Goal: Task Accomplishment & Management: Manage account settings

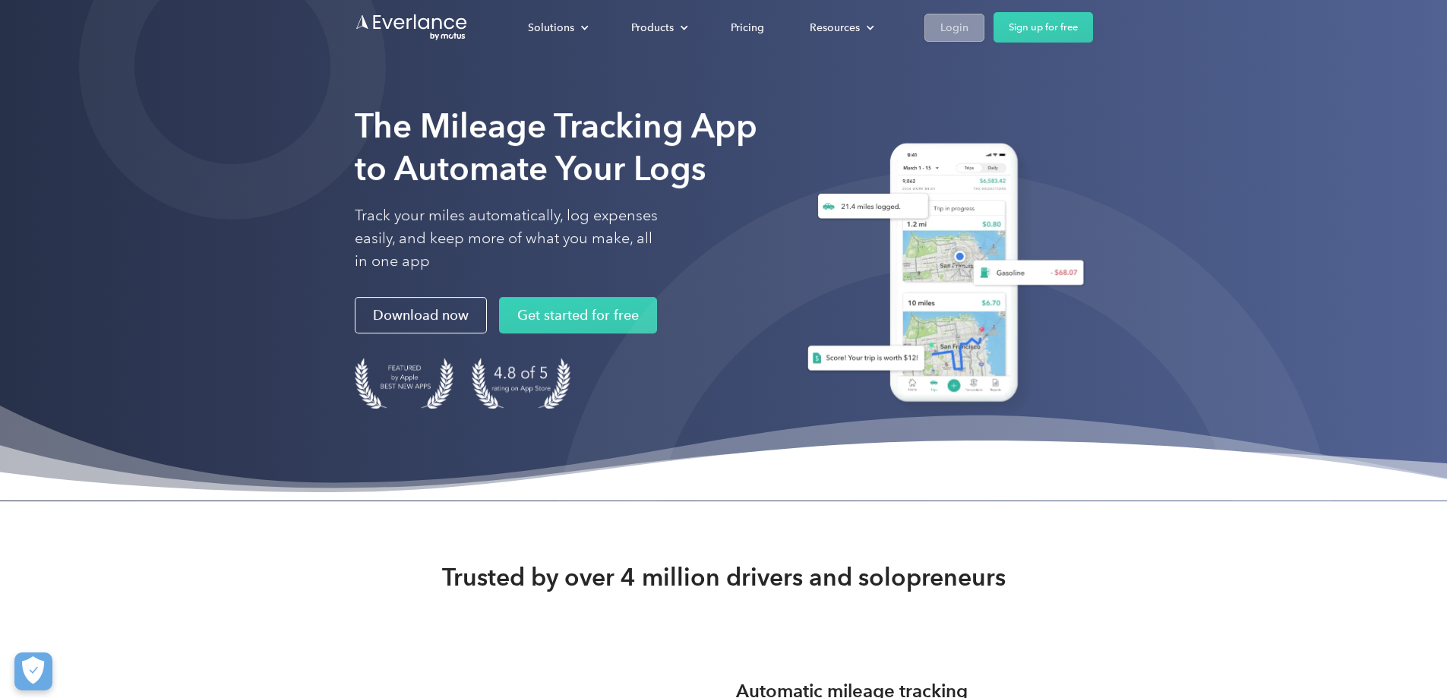
click at [968, 21] on div "Login" at bounding box center [954, 27] width 28 height 19
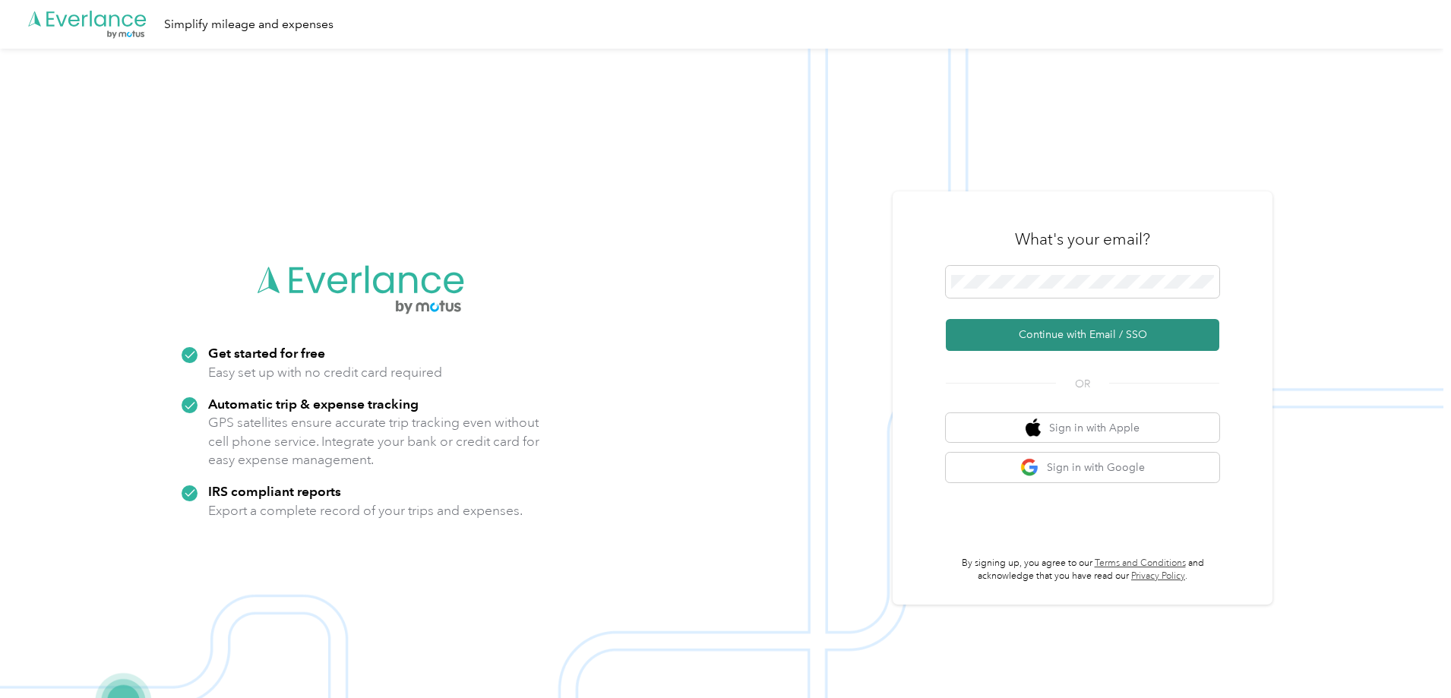
click at [1039, 336] on button "Continue with Email / SSO" at bounding box center [1082, 335] width 273 height 32
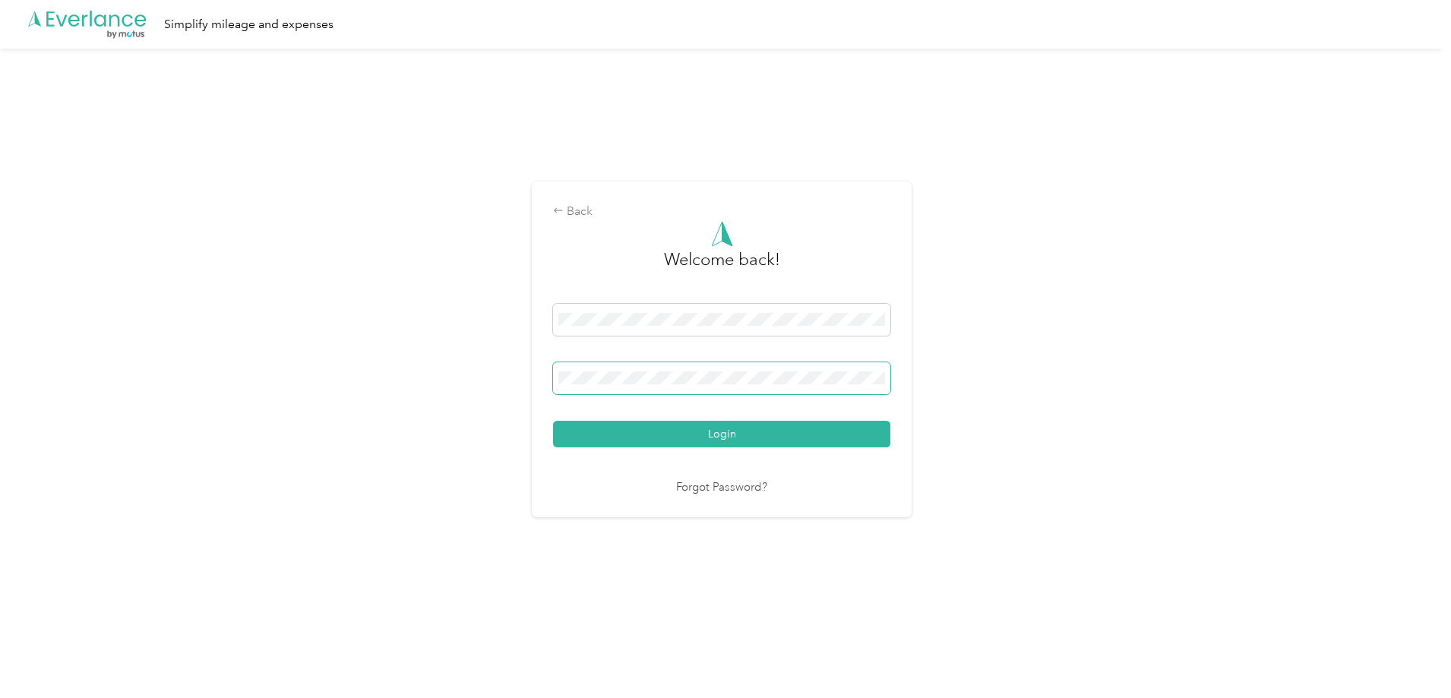
click at [553, 421] on button "Login" at bounding box center [721, 434] width 337 height 27
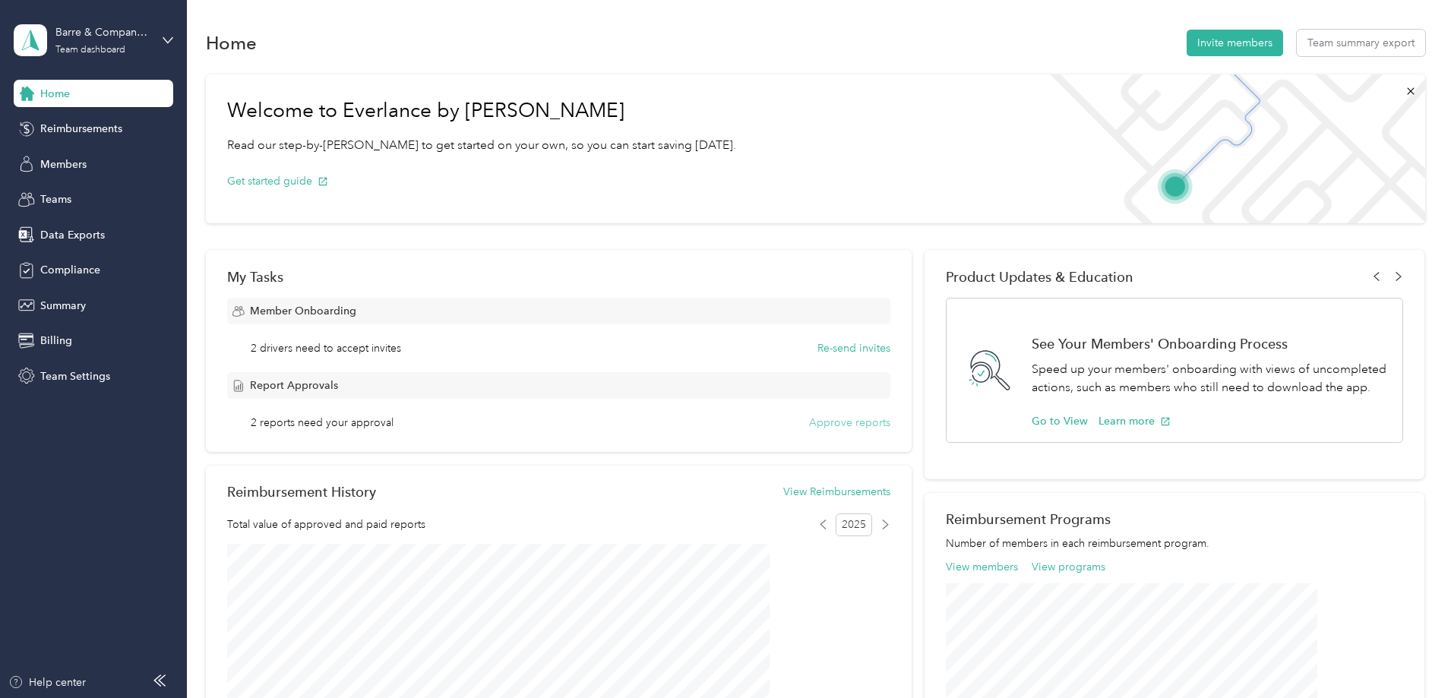
click at [826, 422] on button "Approve reports" at bounding box center [849, 423] width 81 height 16
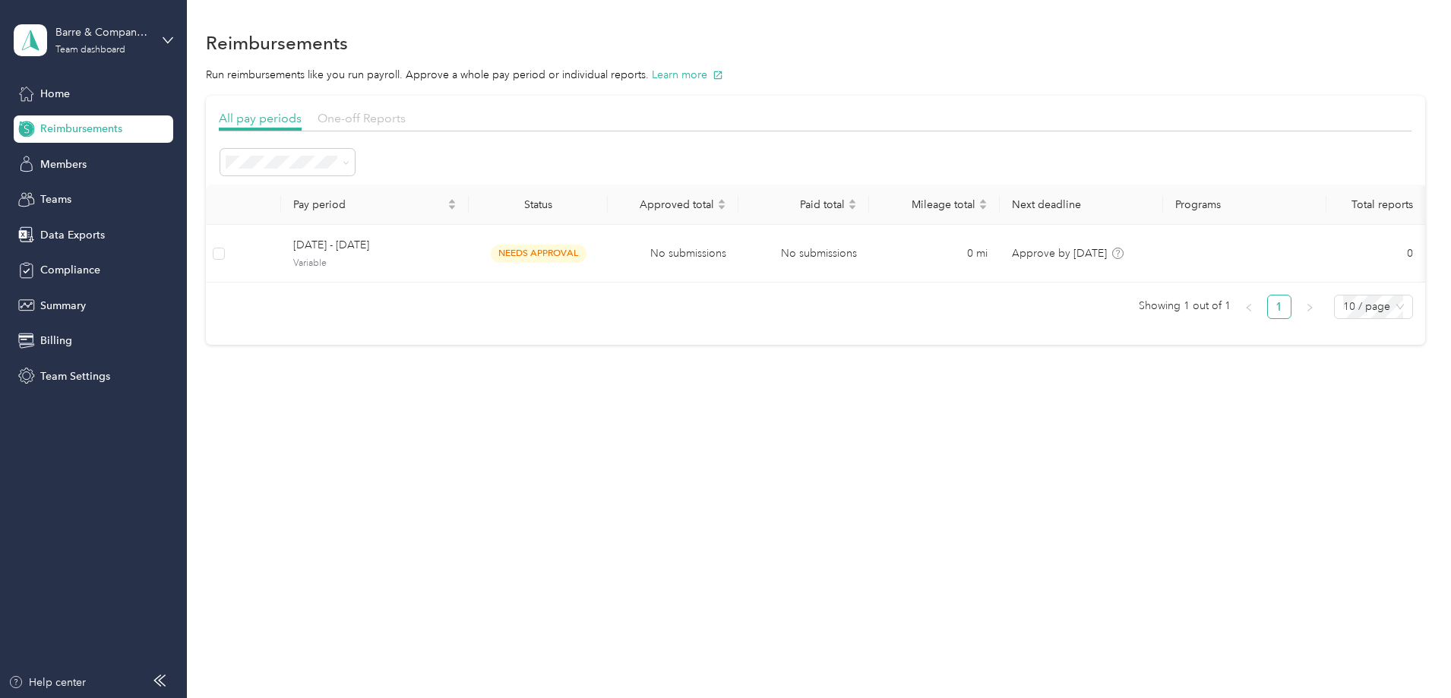
click at [406, 116] on span "One-off Reports" at bounding box center [361, 118] width 88 height 14
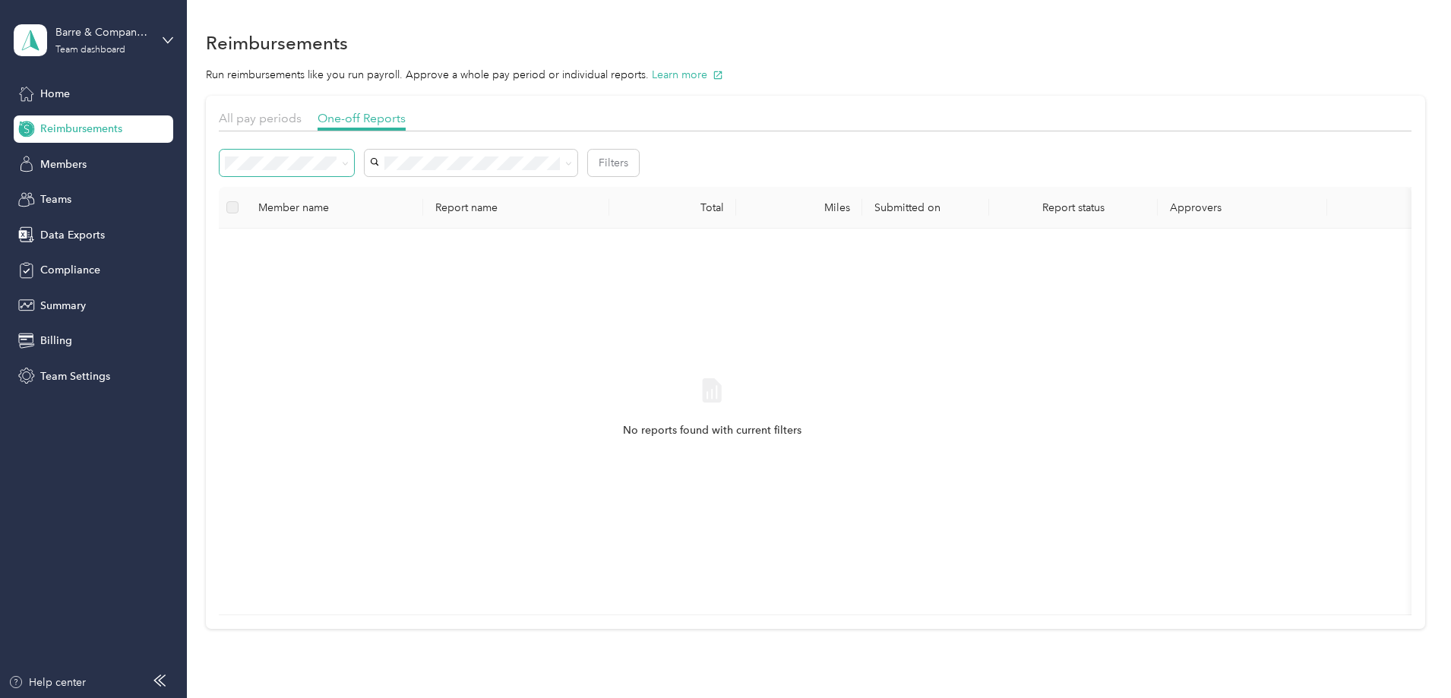
click at [349, 164] on icon at bounding box center [345, 163] width 7 height 7
click at [463, 400] on div "No reports found with current filters" at bounding box center [712, 422] width 962 height 362
click at [239, 206] on label at bounding box center [232, 207] width 12 height 17
click at [302, 112] on span "All pay periods" at bounding box center [260, 118] width 83 height 14
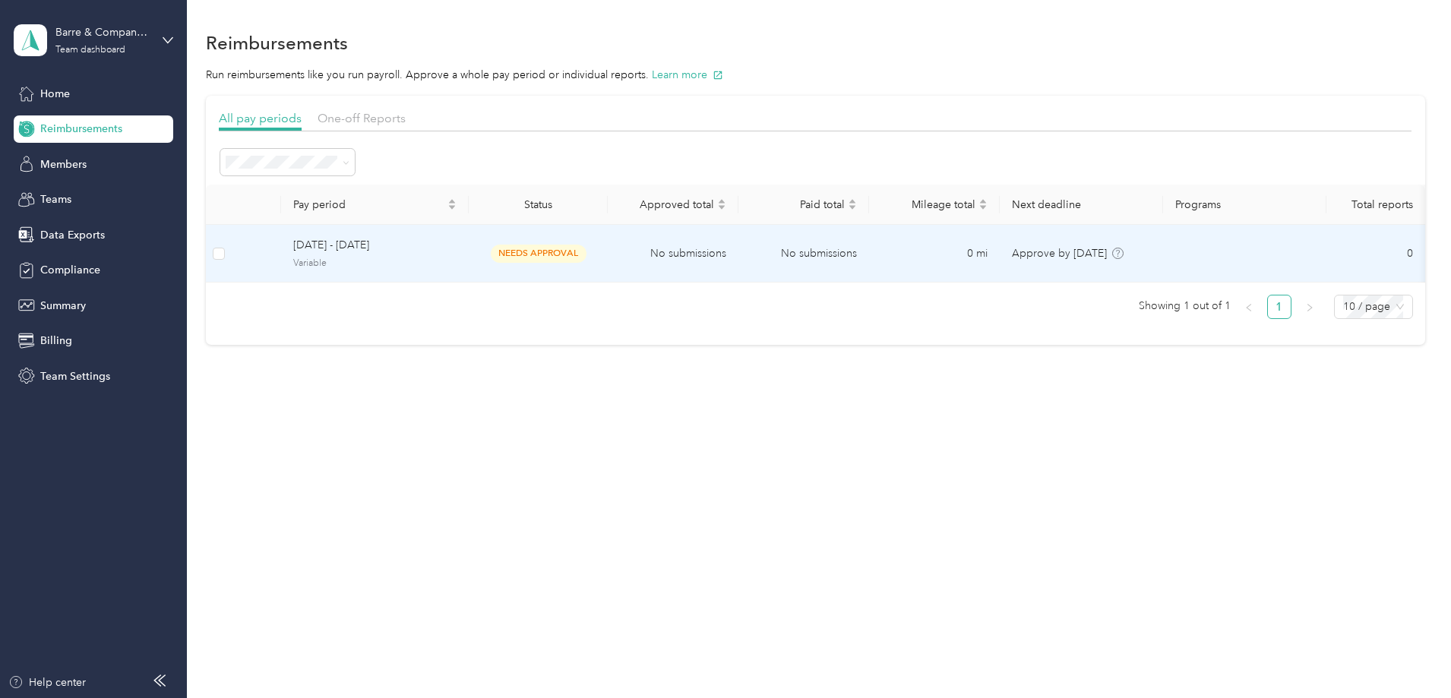
click at [457, 248] on span "September 8 - 21, 2025" at bounding box center [374, 245] width 163 height 17
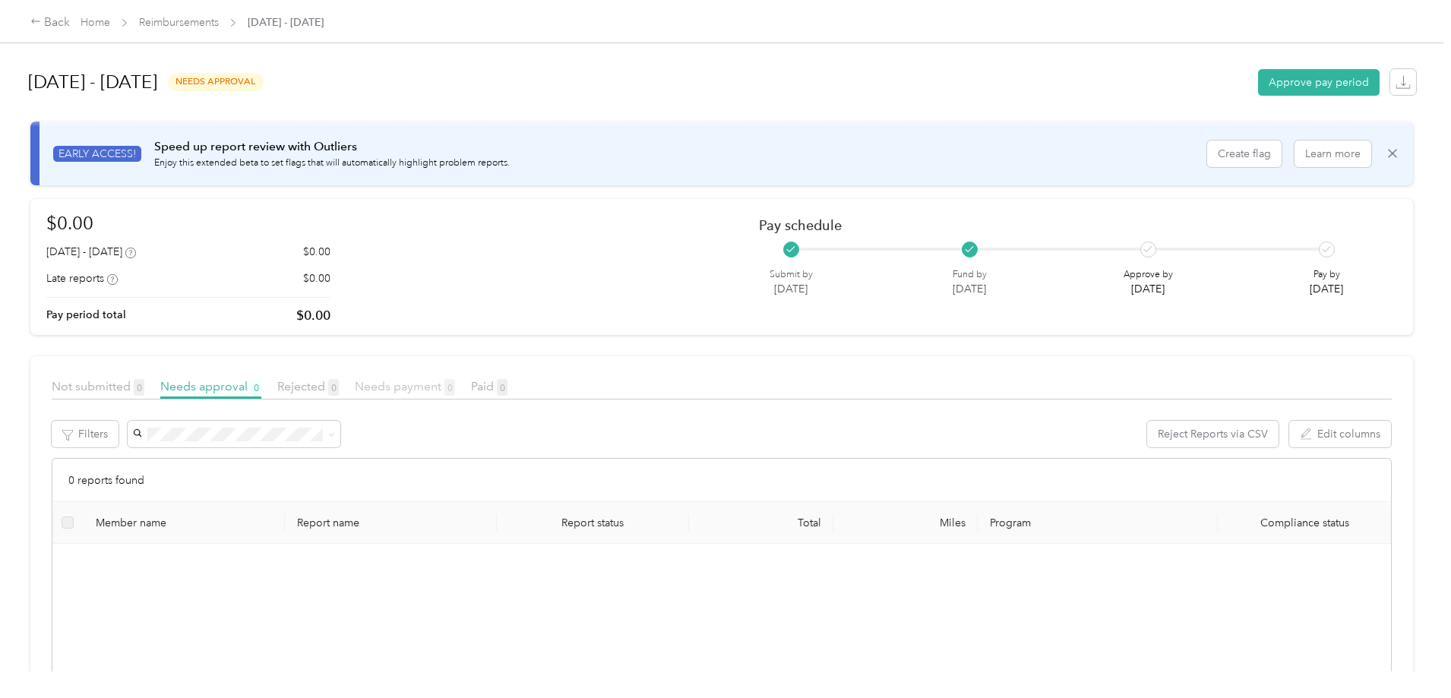
click at [455, 387] on span "Needs payment 0" at bounding box center [405, 386] width 100 height 14
click at [219, 22] on link "Reimbursements" at bounding box center [179, 22] width 80 height 13
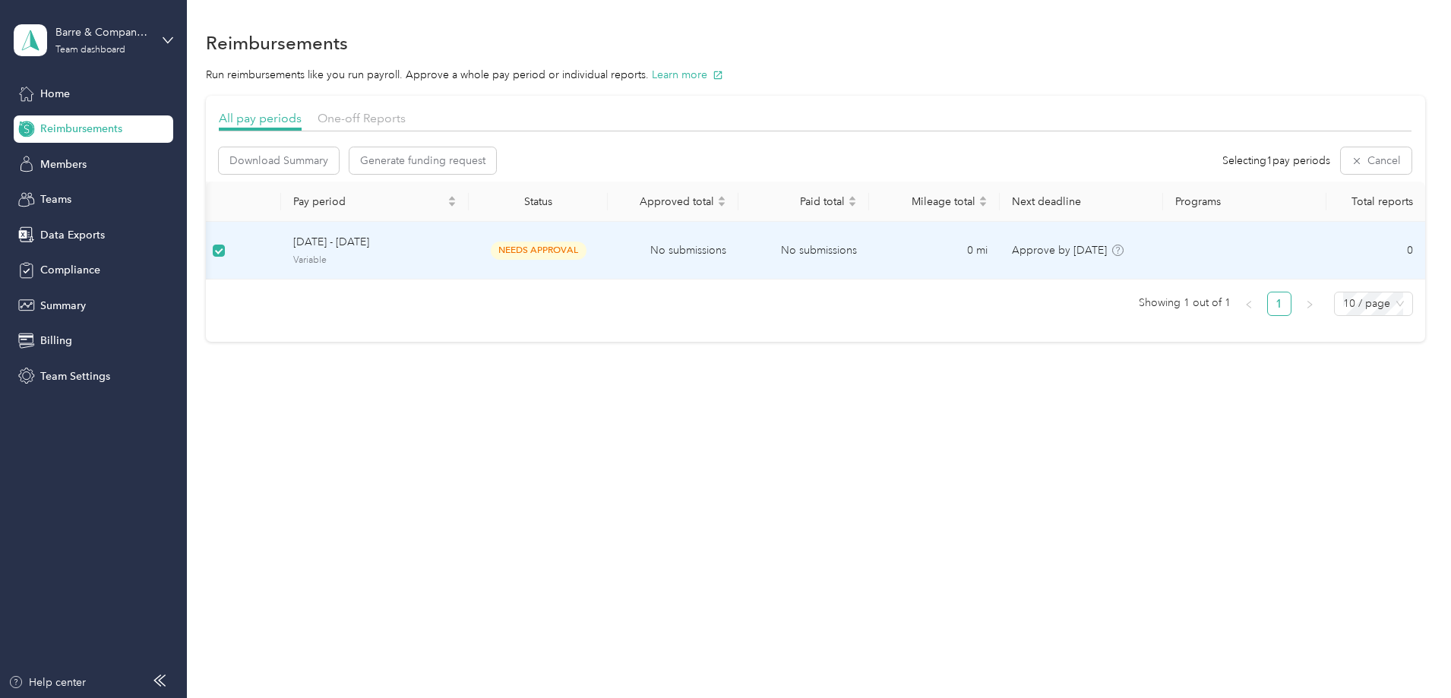
scroll to position [0, 112]
click at [1341, 160] on button "Cancel" at bounding box center [1376, 160] width 71 height 27
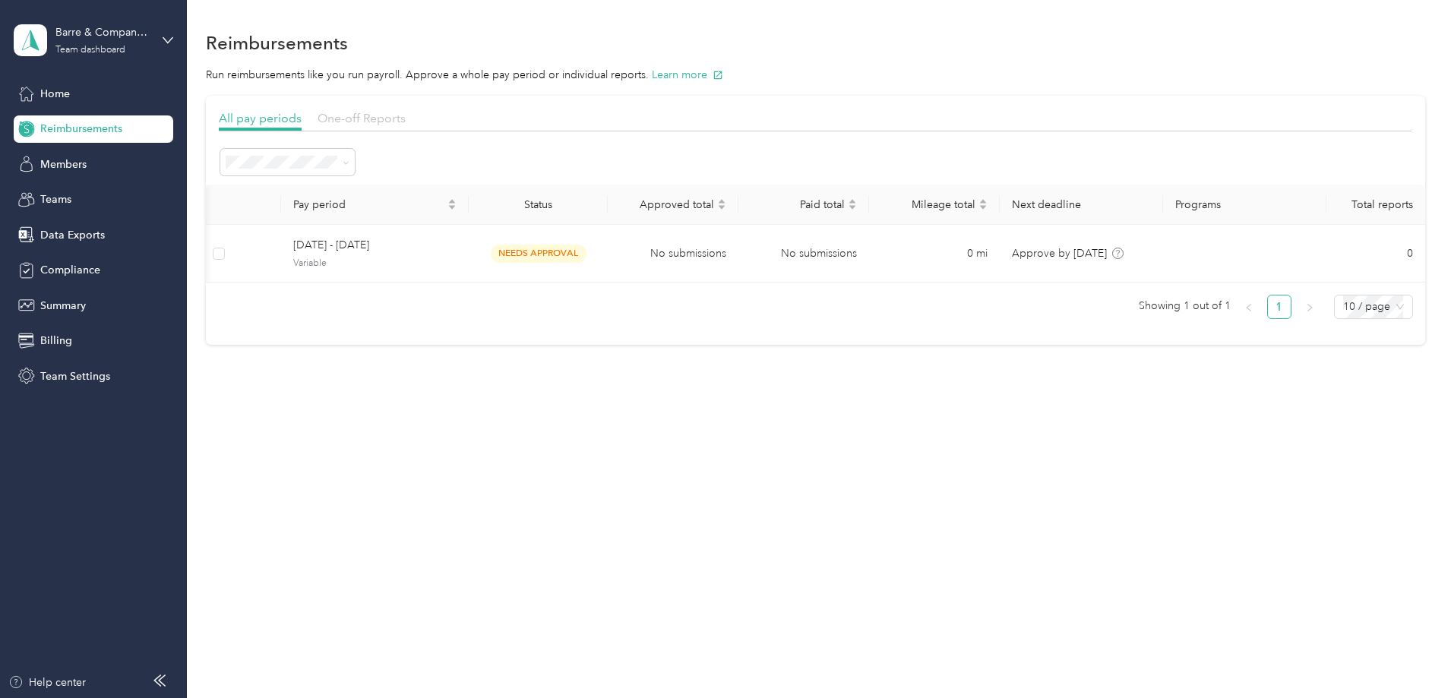
click at [406, 115] on span "One-off Reports" at bounding box center [361, 118] width 88 height 14
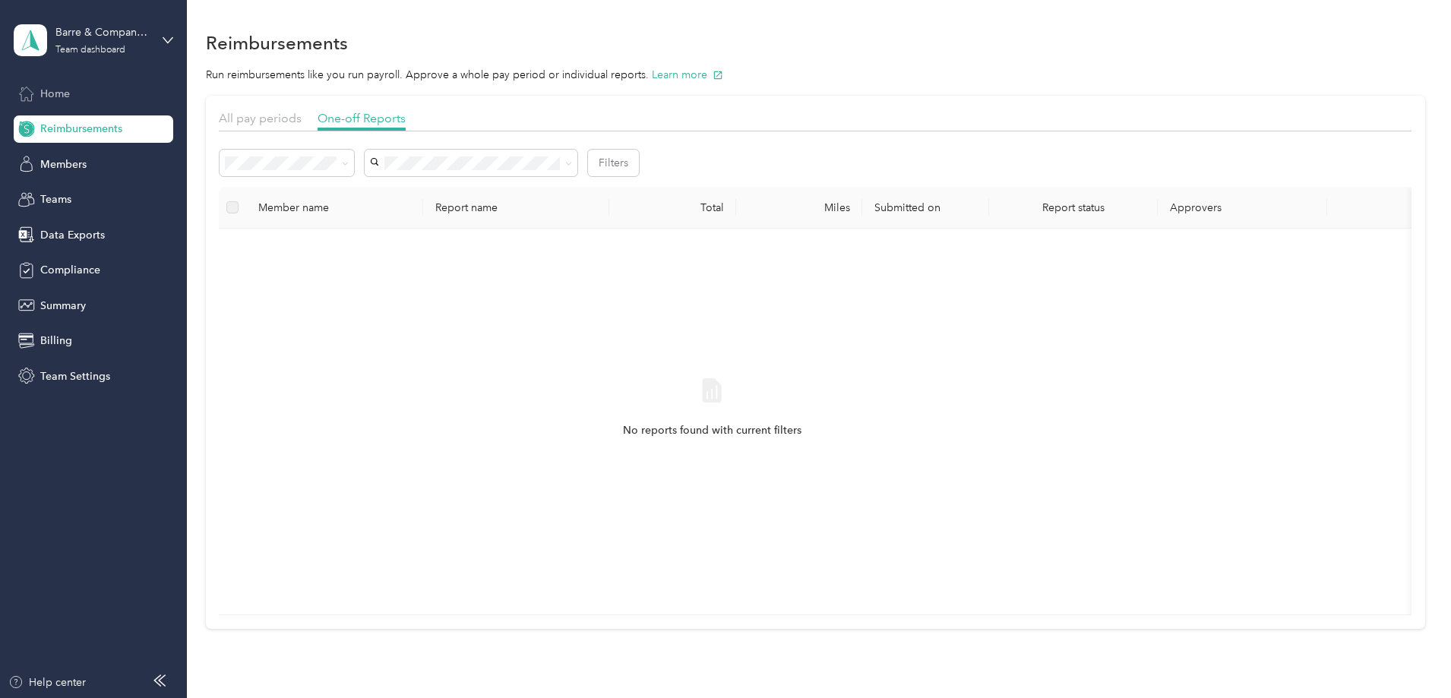
click at [60, 91] on span "Home" at bounding box center [55, 94] width 30 height 16
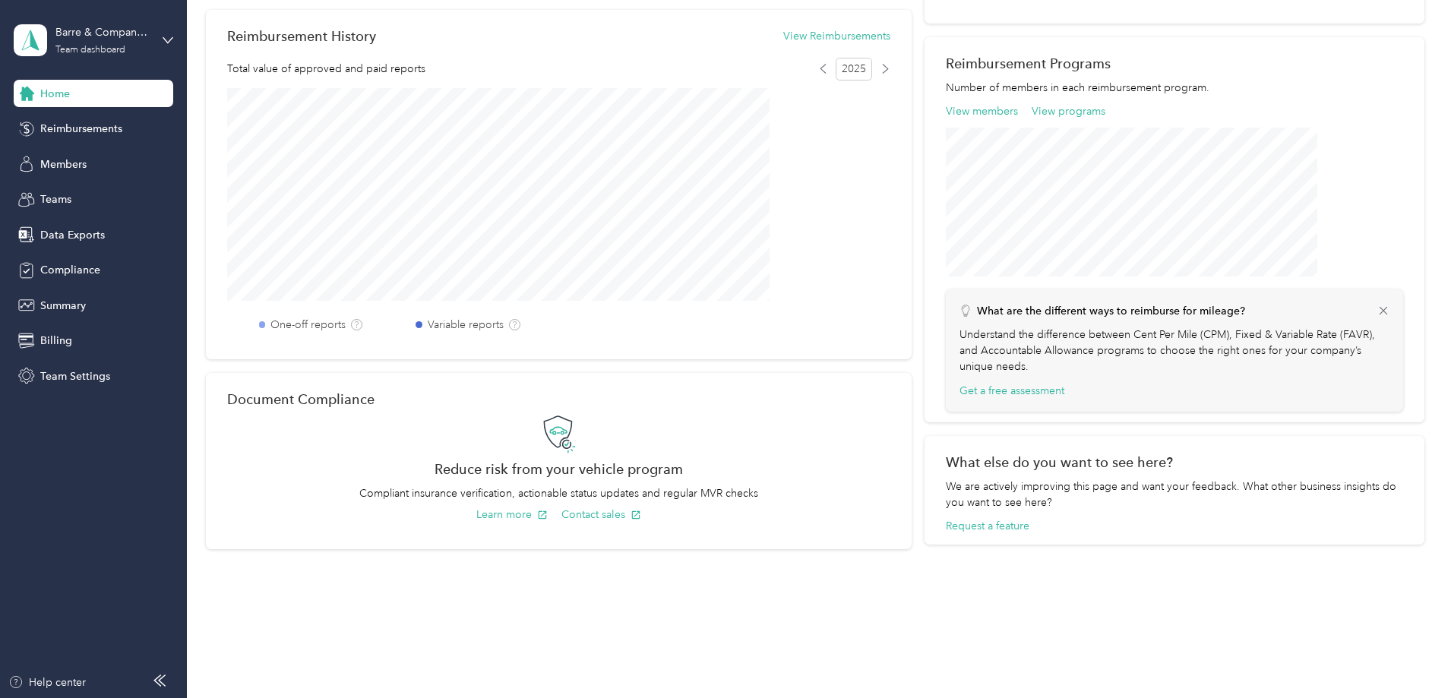
scroll to position [76, 0]
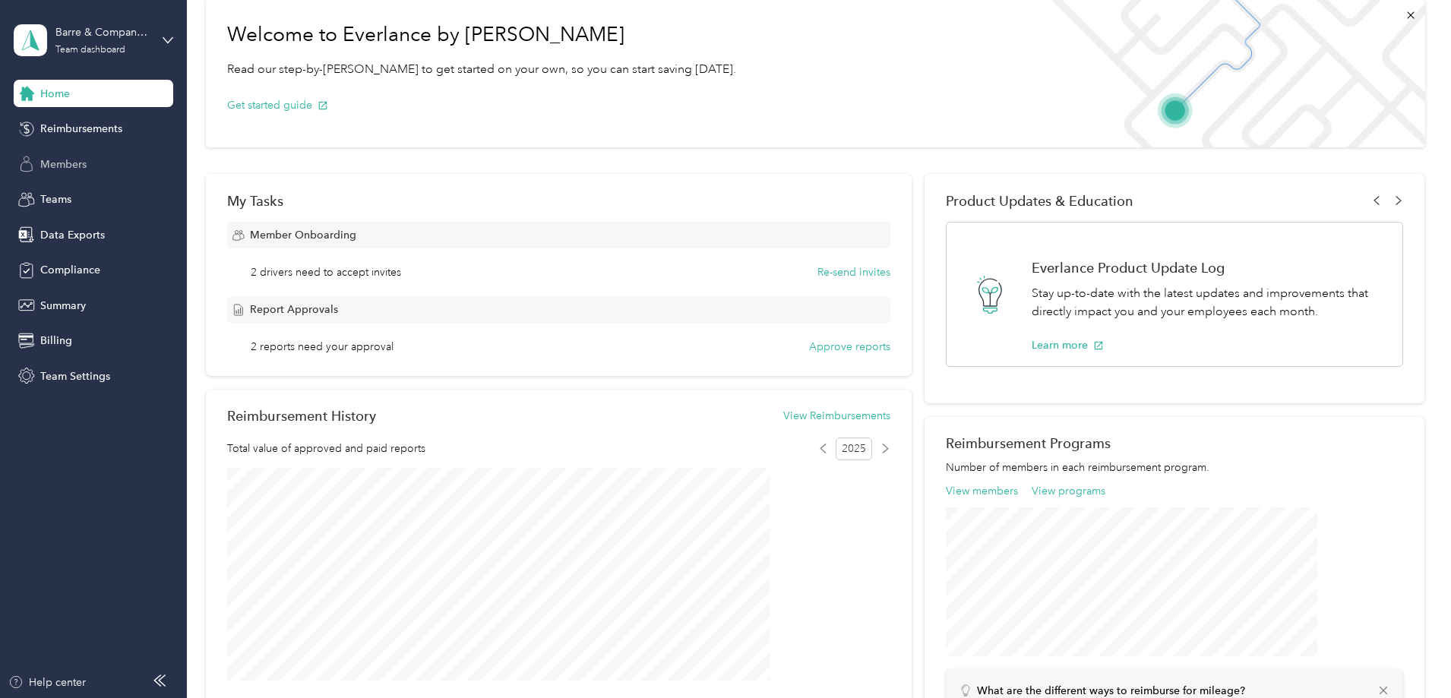
click at [77, 164] on span "Members" at bounding box center [63, 164] width 46 height 16
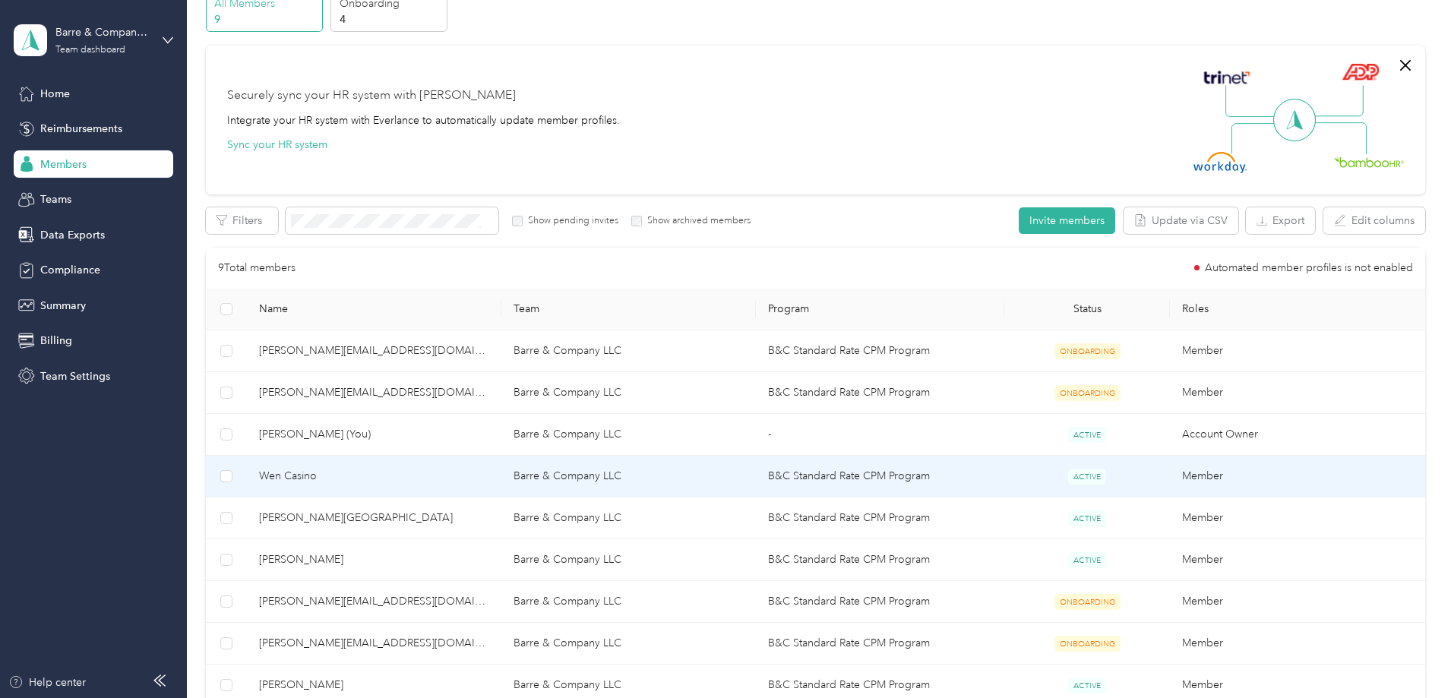
scroll to position [152, 0]
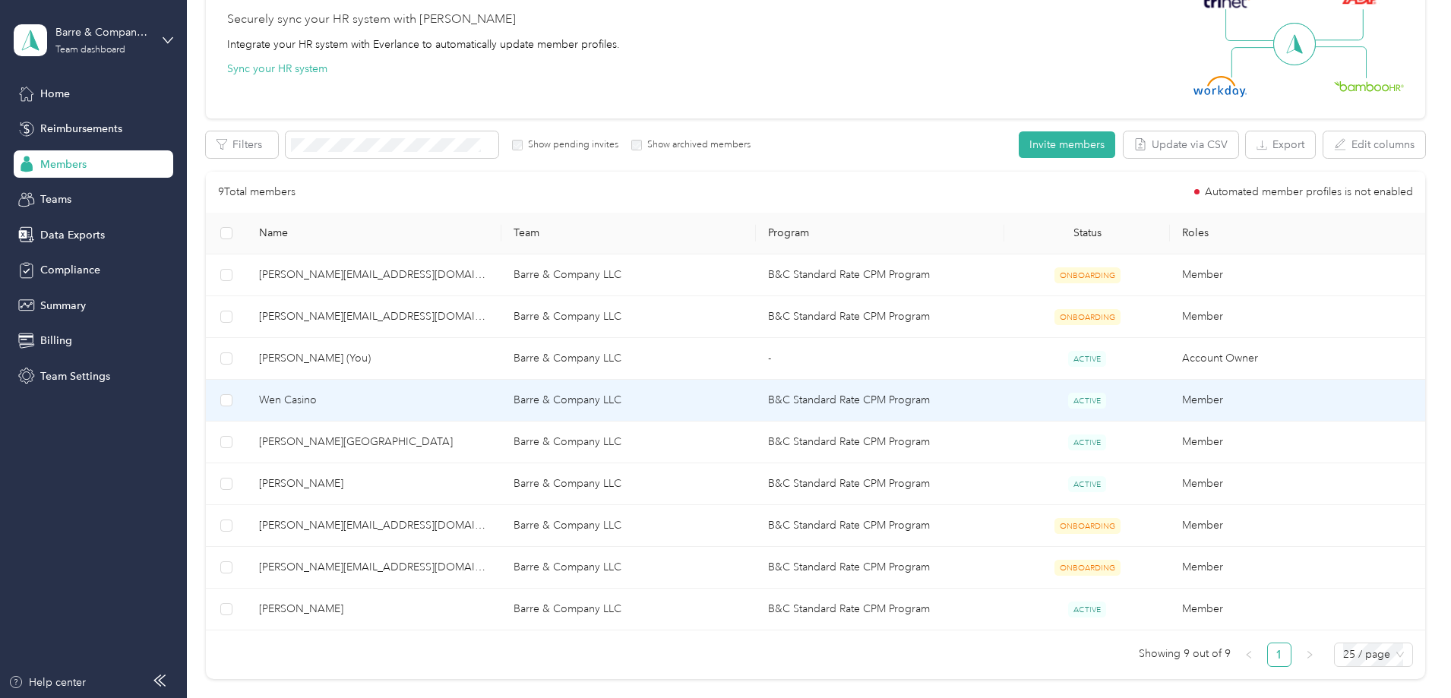
click at [1068, 397] on span "ACTIVE" at bounding box center [1087, 401] width 38 height 16
click at [394, 399] on span "Wen Casino" at bounding box center [374, 400] width 230 height 17
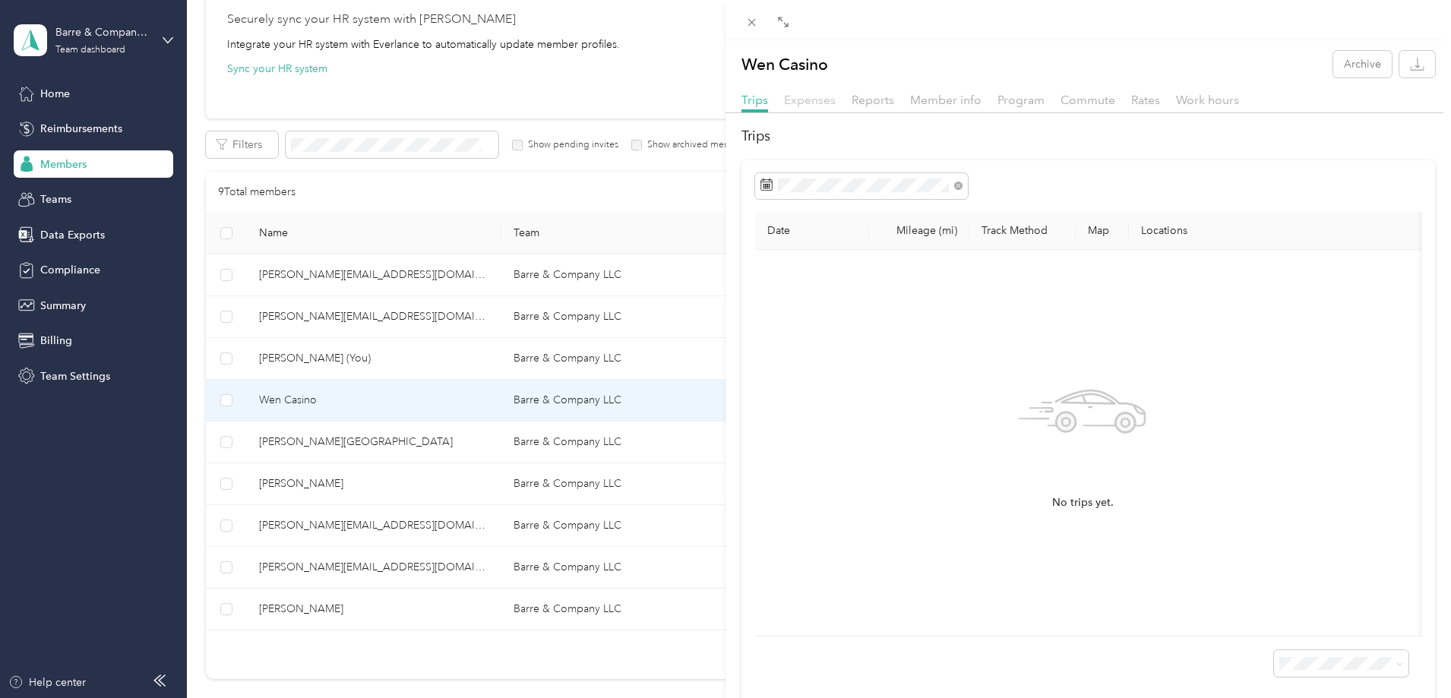
click at [813, 99] on span "Expenses" at bounding box center [810, 100] width 52 height 14
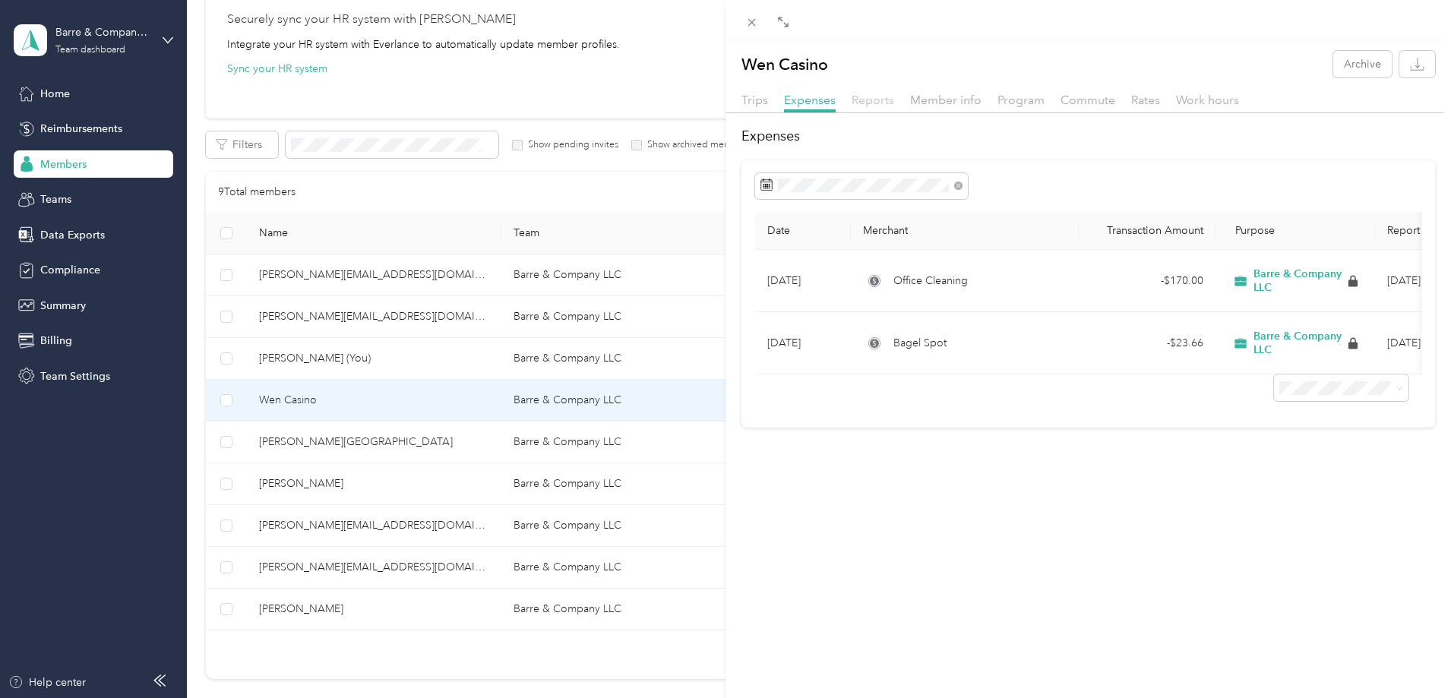
click at [880, 97] on span "Reports" at bounding box center [872, 100] width 43 height 14
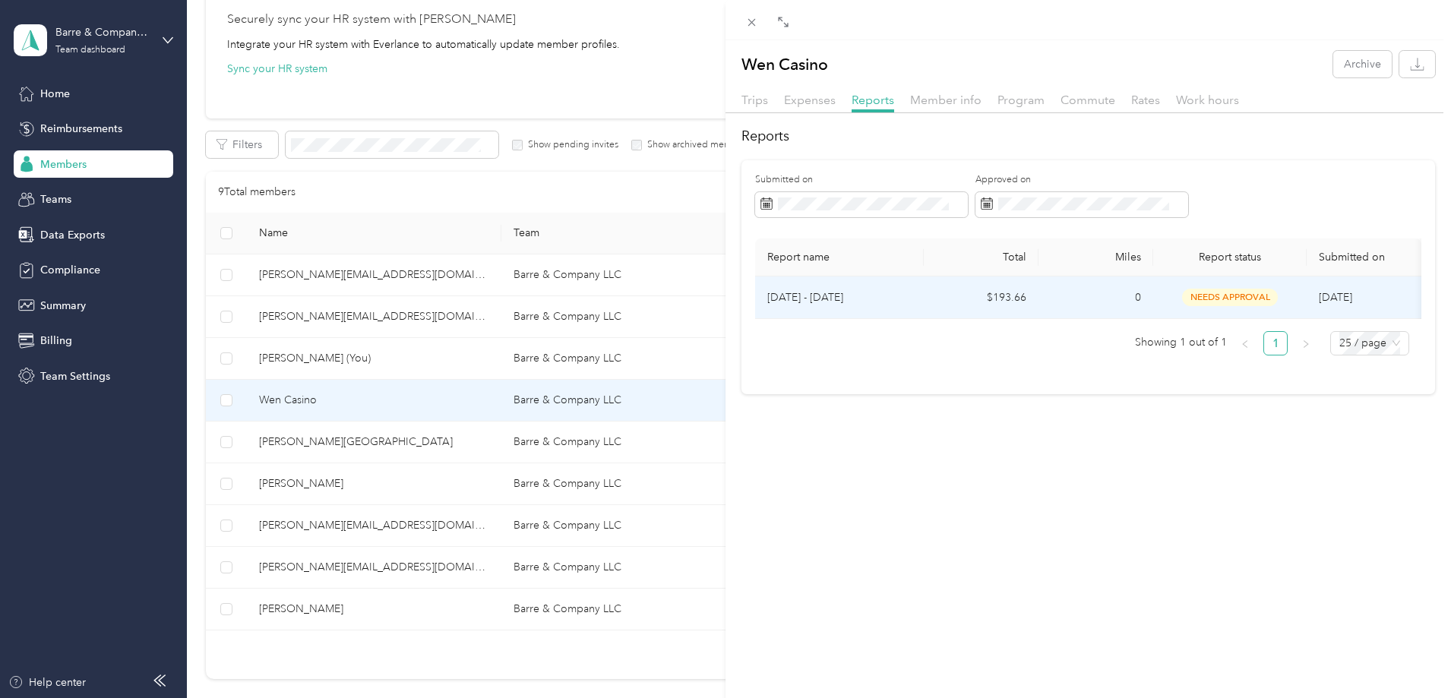
click at [1234, 292] on span "needs approval" at bounding box center [1230, 297] width 96 height 17
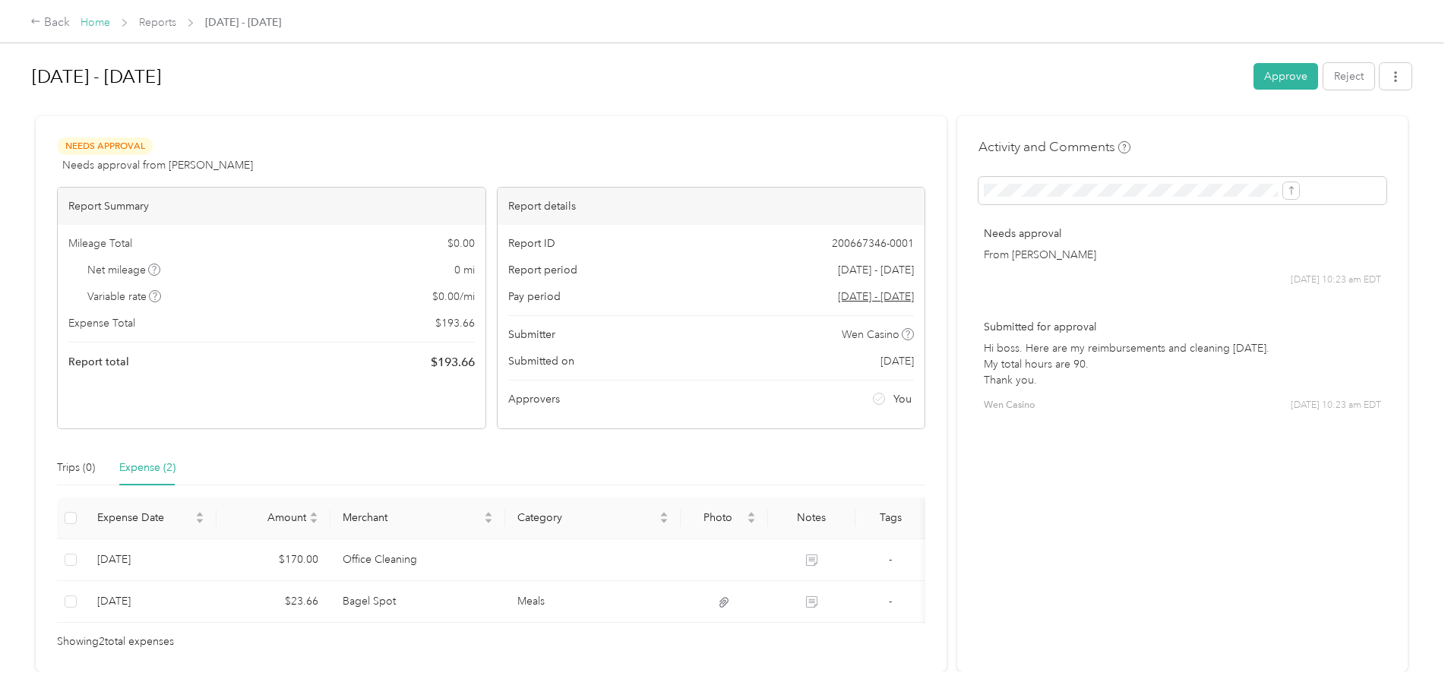
click at [110, 18] on link "Home" at bounding box center [96, 22] width 30 height 13
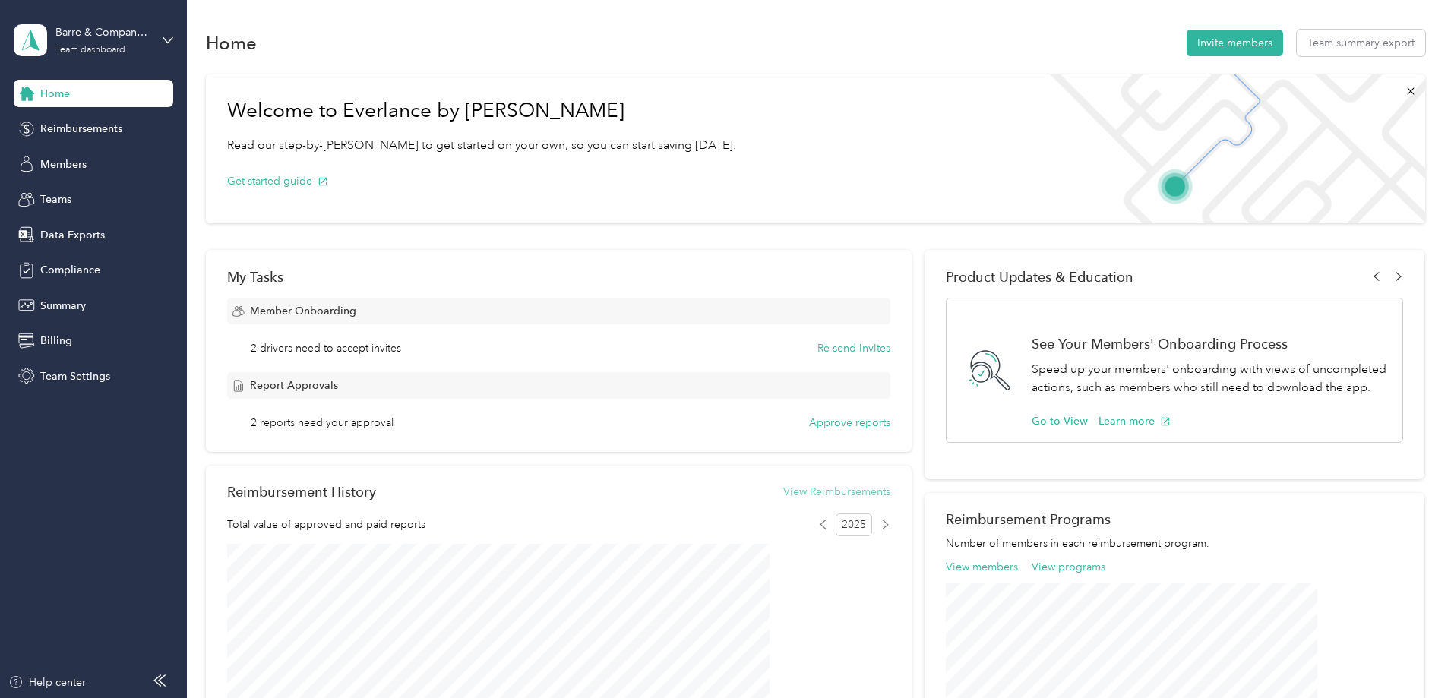
click at [835, 490] on button "View Reimbursements" at bounding box center [836, 492] width 107 height 16
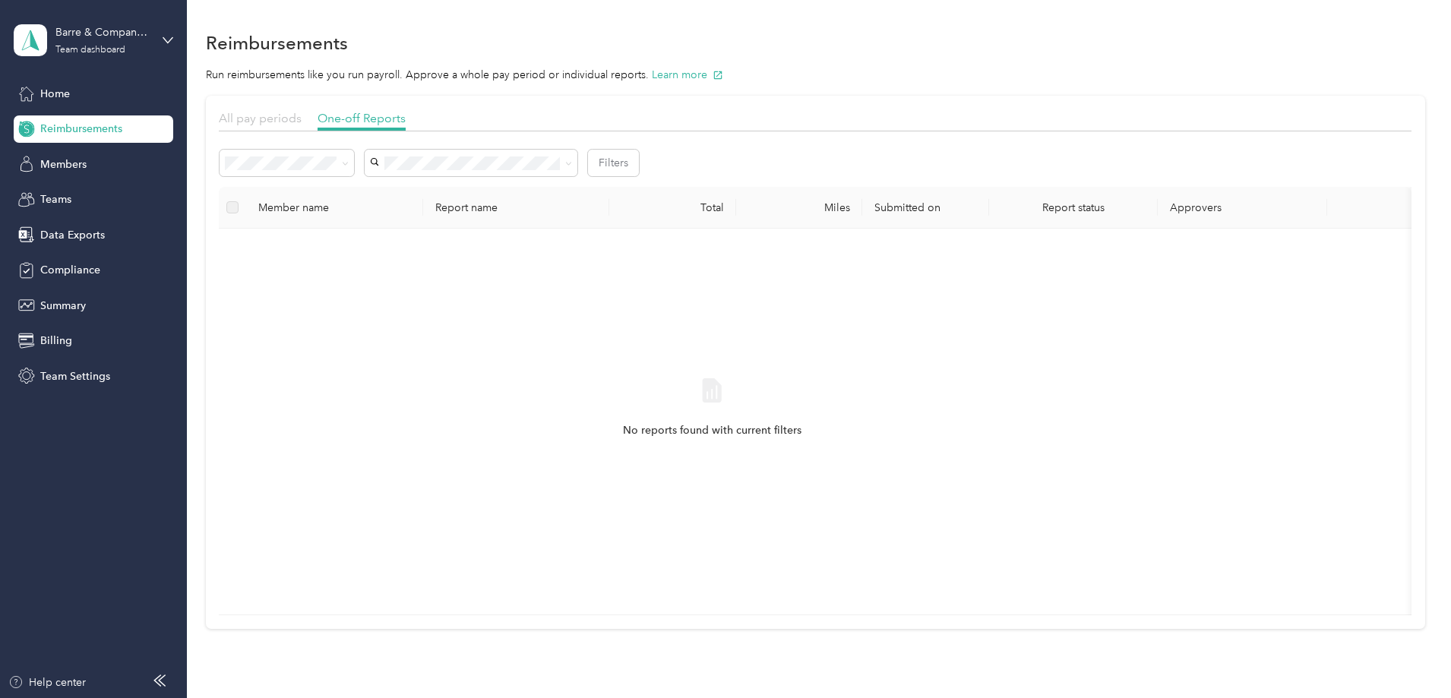
click at [302, 116] on span "All pay periods" at bounding box center [260, 118] width 83 height 14
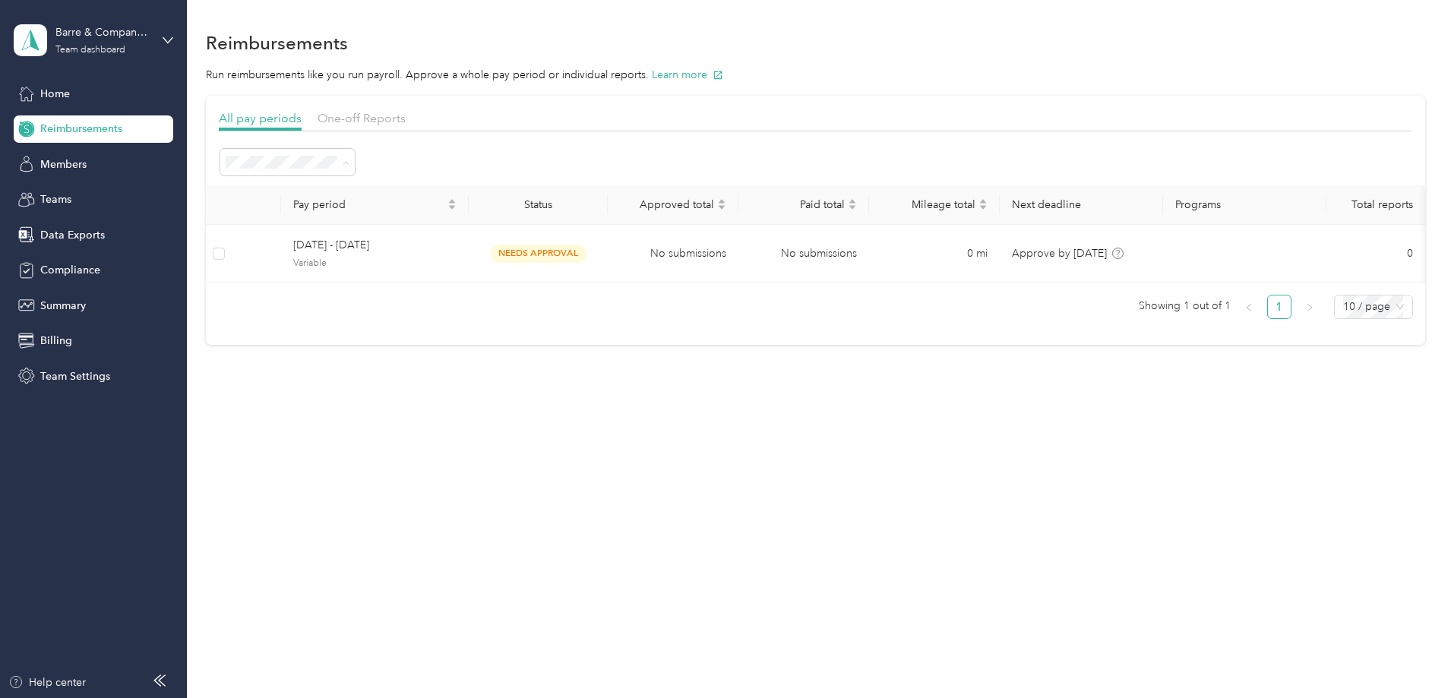
click at [359, 240] on span "Open" at bounding box center [347, 244] width 28 height 13
click at [60, 98] on span "Home" at bounding box center [55, 94] width 30 height 16
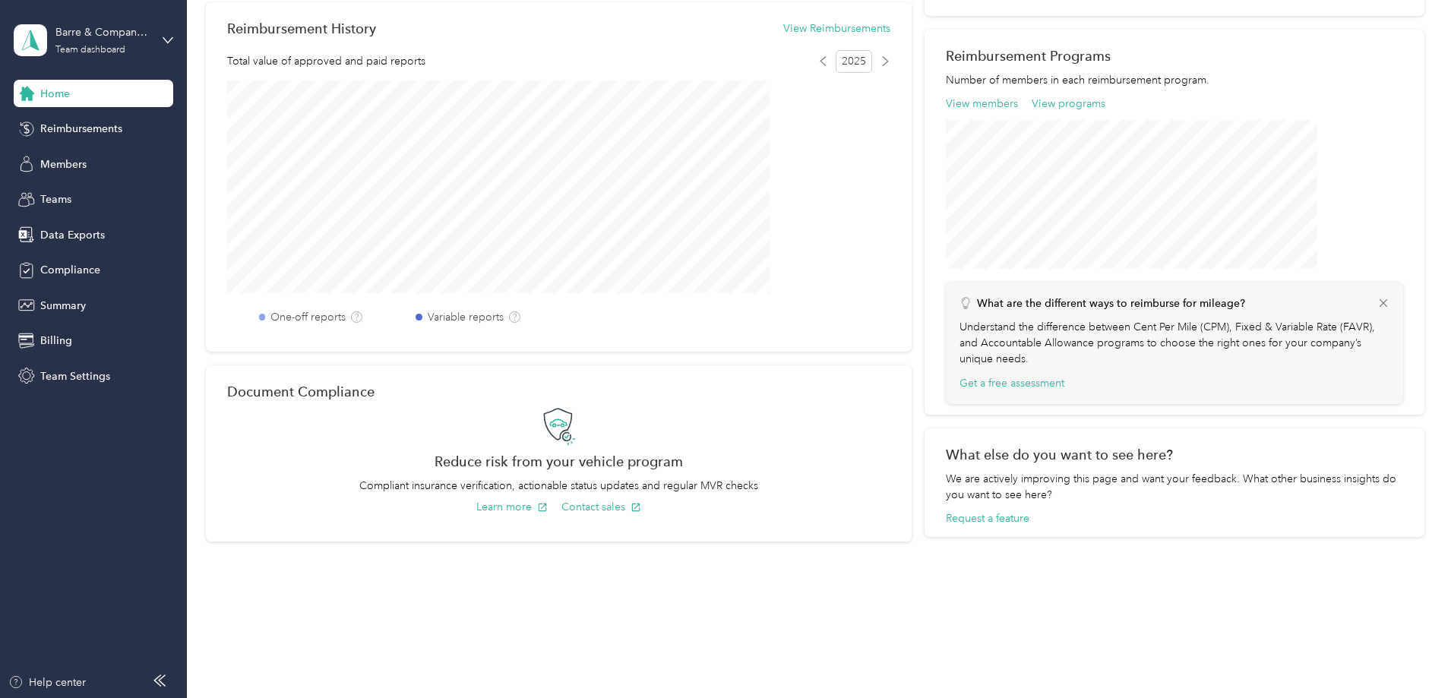
scroll to position [160, 0]
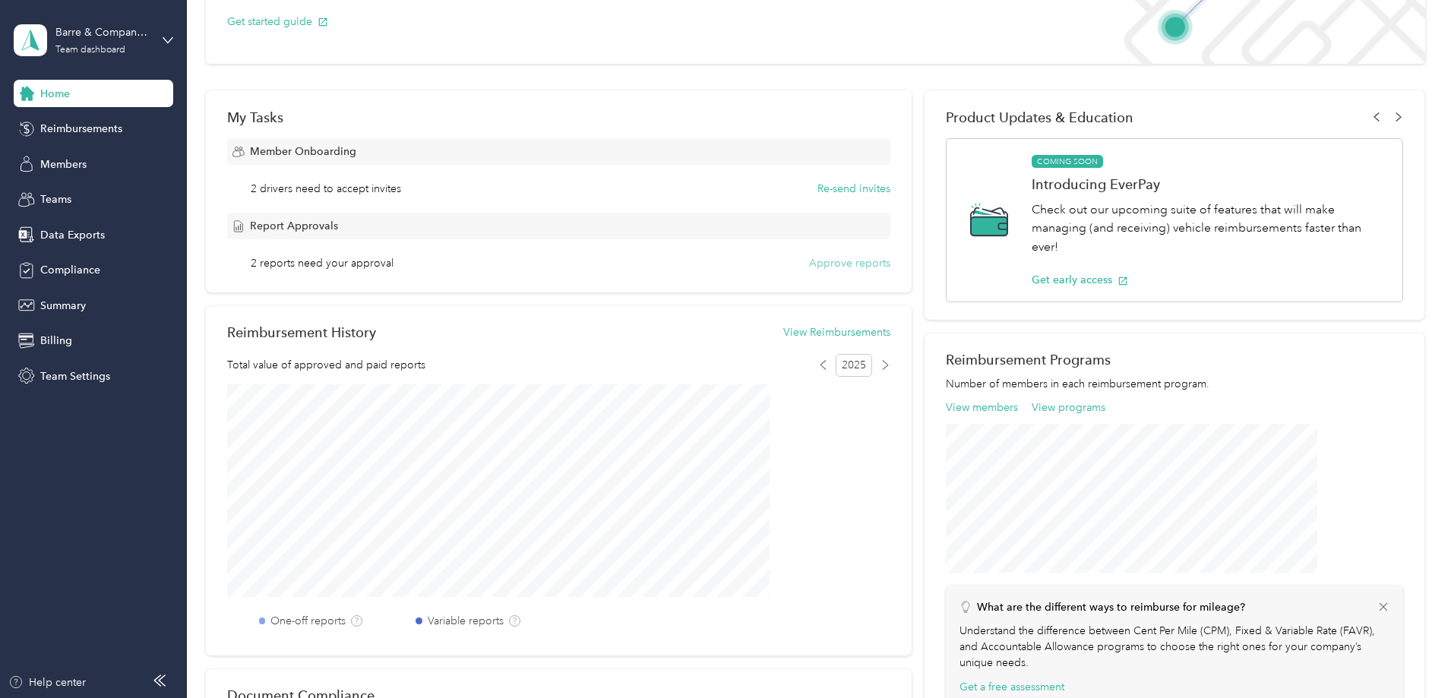
click at [813, 265] on button "Approve reports" at bounding box center [849, 263] width 81 height 16
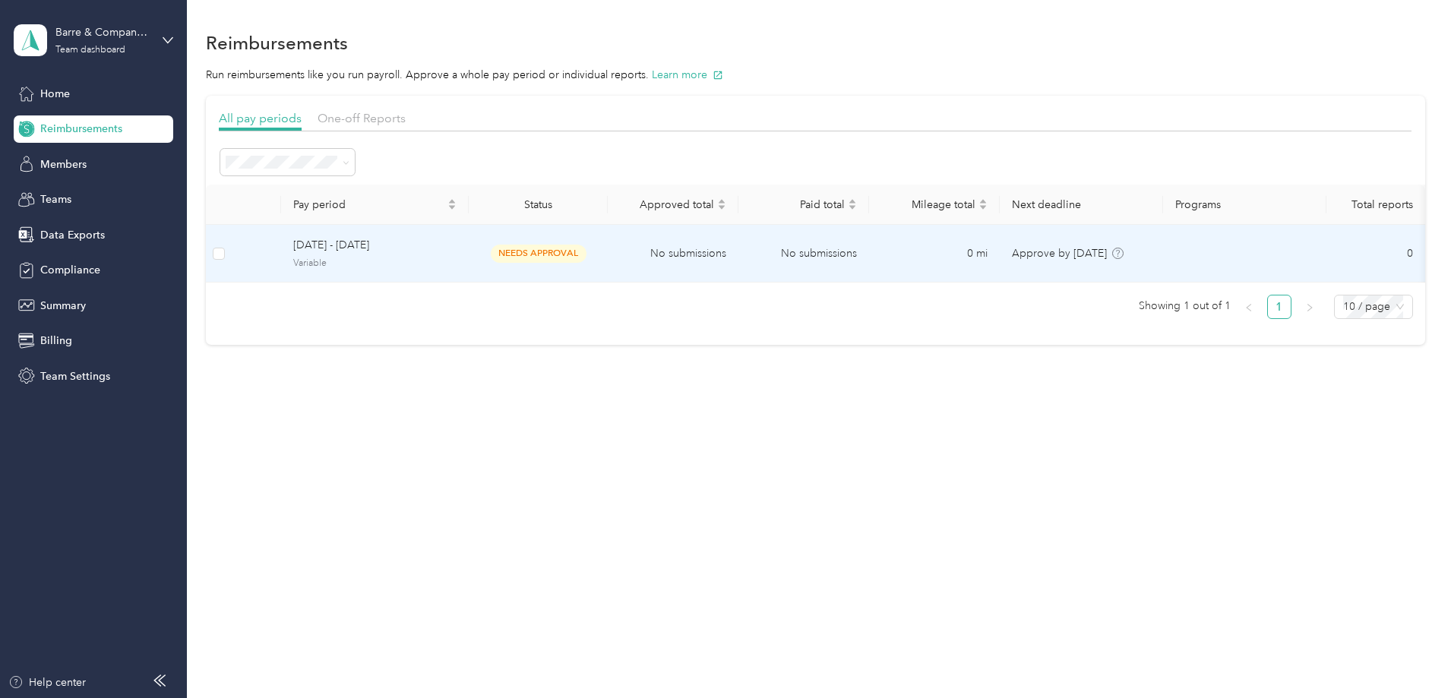
click at [586, 254] on span "needs approval" at bounding box center [539, 253] width 96 height 17
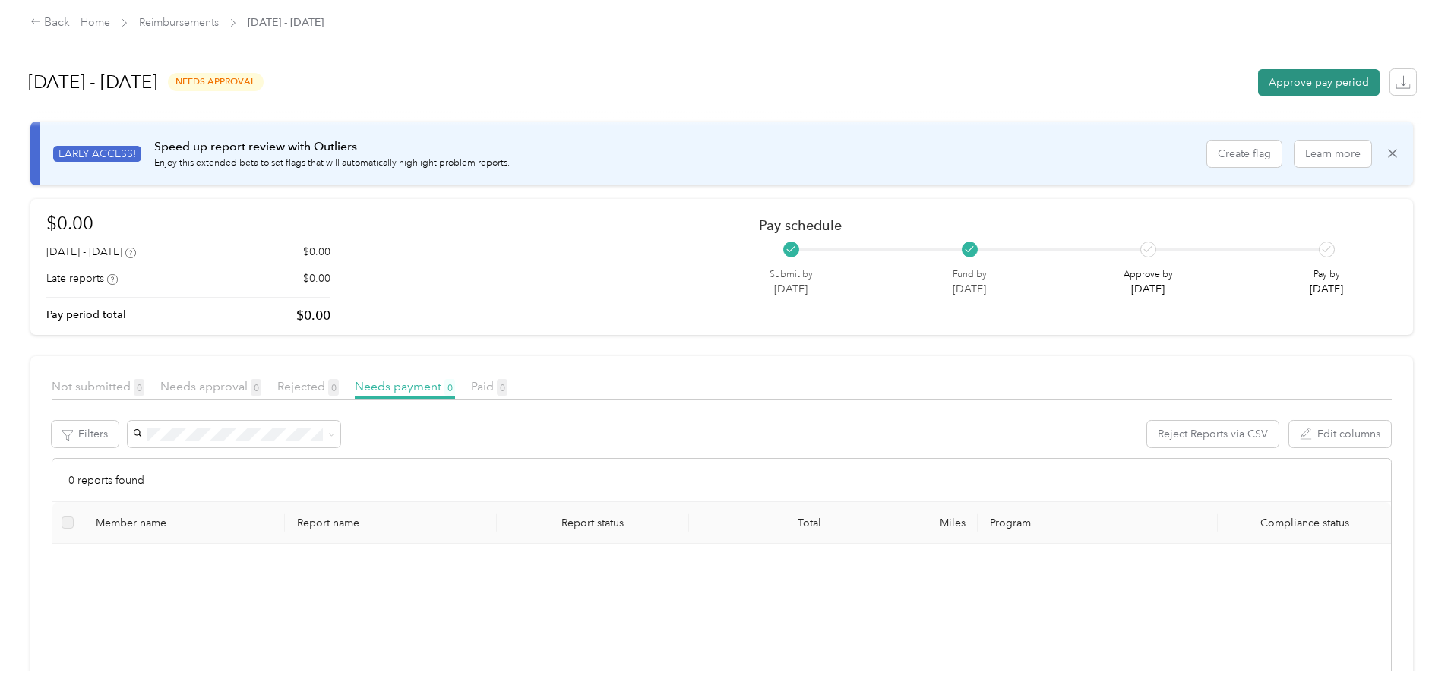
click at [1258, 80] on button "Approve pay period" at bounding box center [1319, 82] width 122 height 27
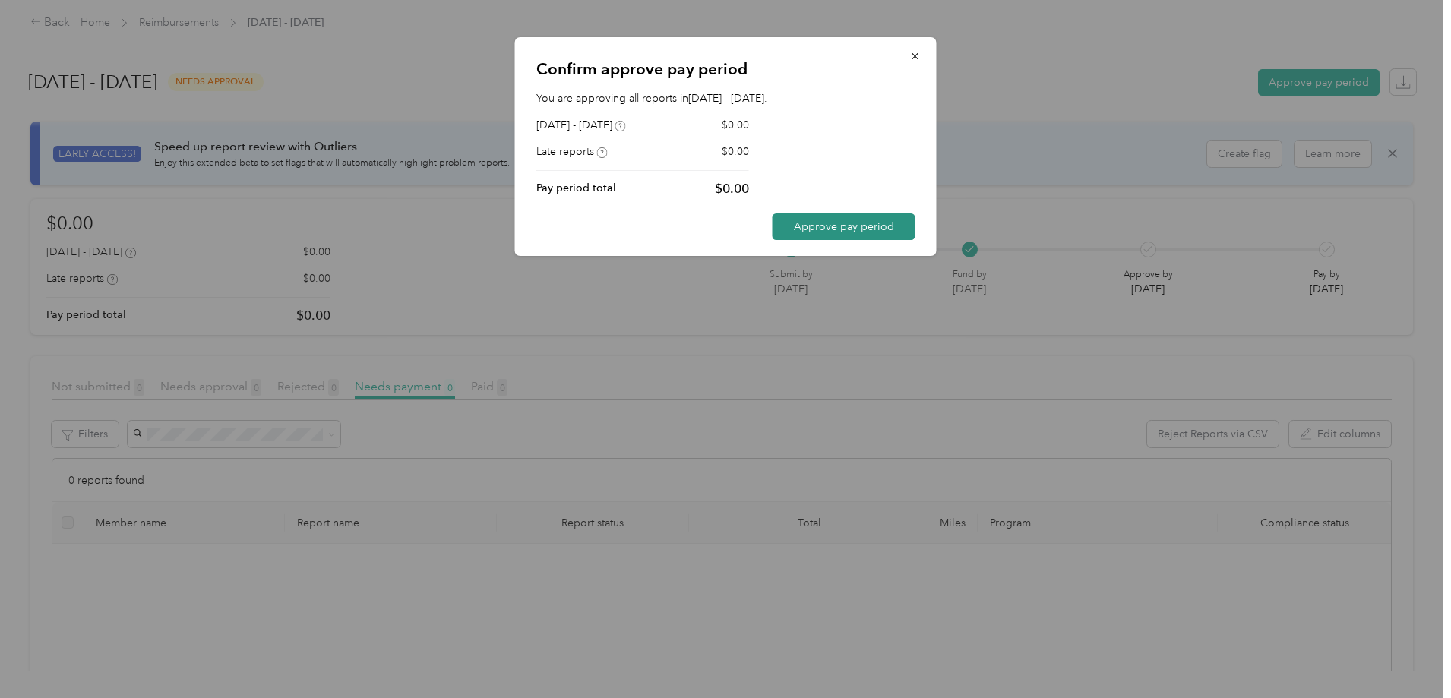
click at [860, 226] on button "Approve pay period" at bounding box center [843, 226] width 143 height 27
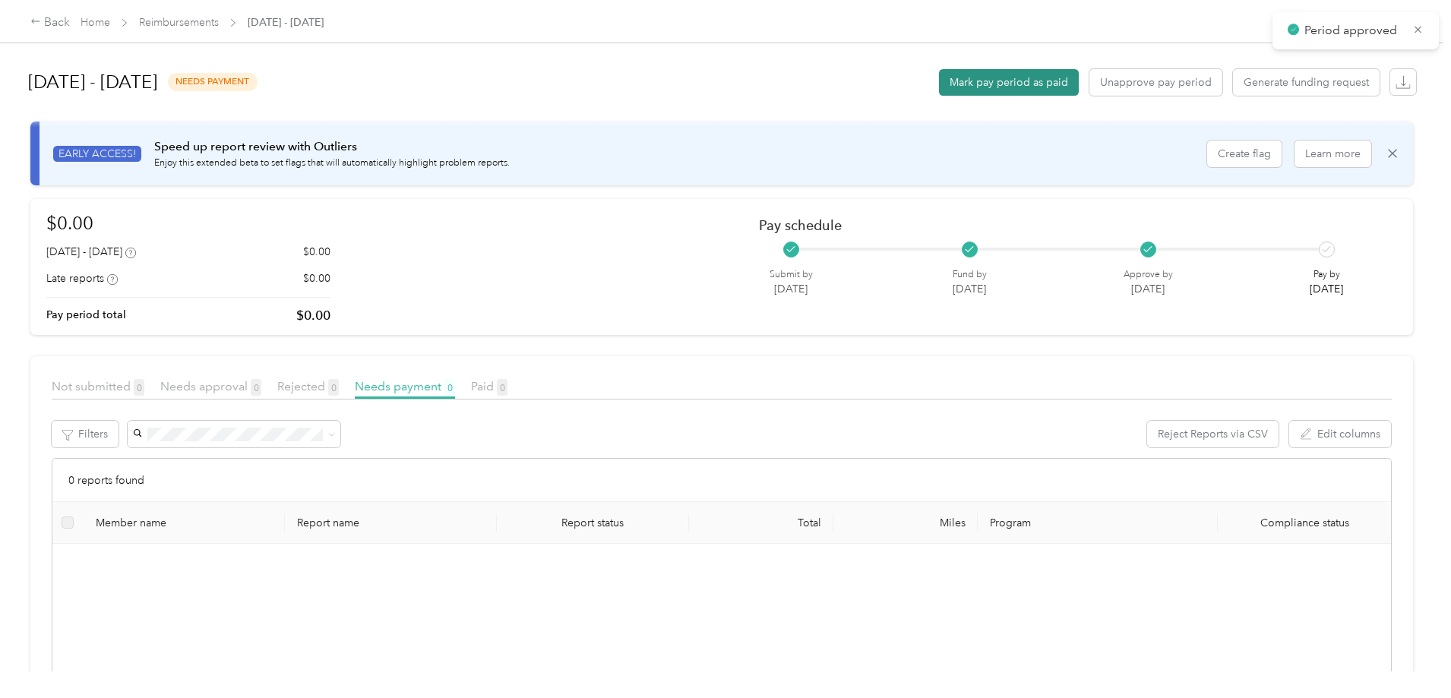
click at [939, 77] on button "Mark pay period as paid" at bounding box center [1009, 82] width 140 height 27
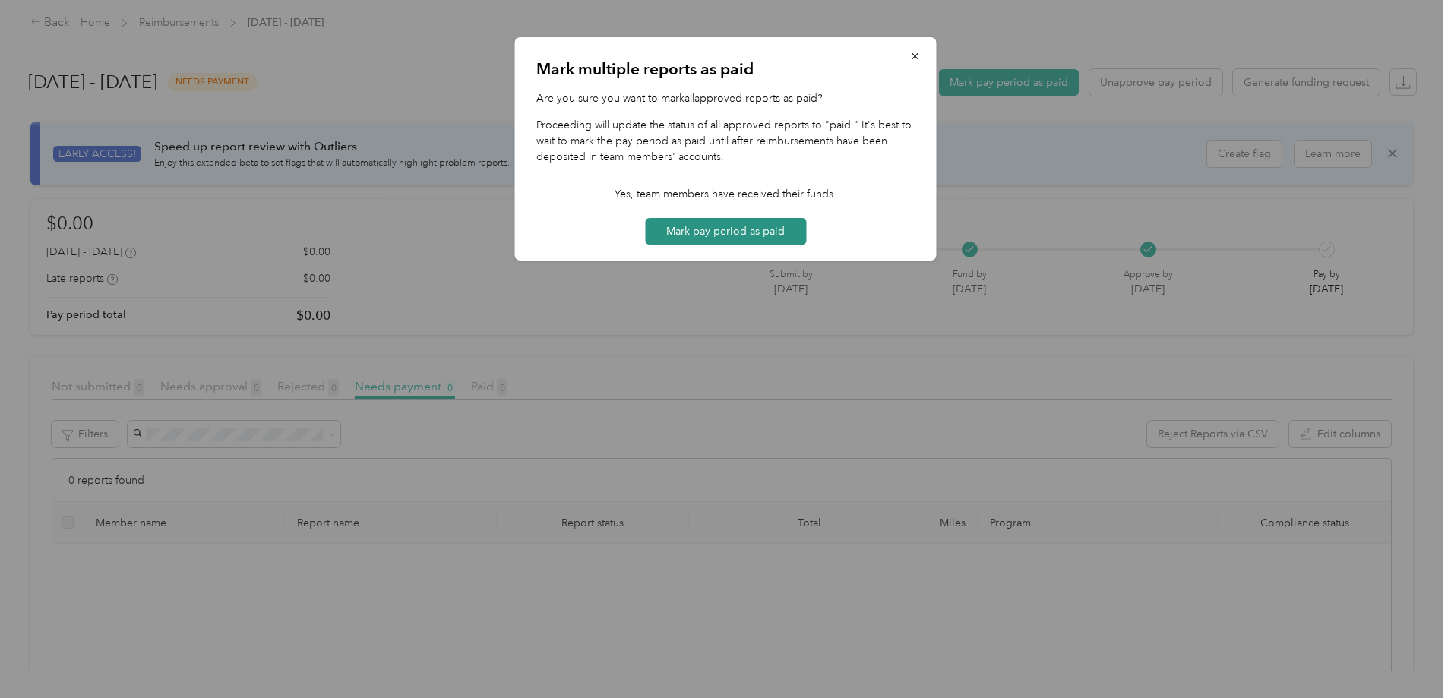
click at [765, 232] on button "Mark pay period as paid" at bounding box center [725, 231] width 161 height 27
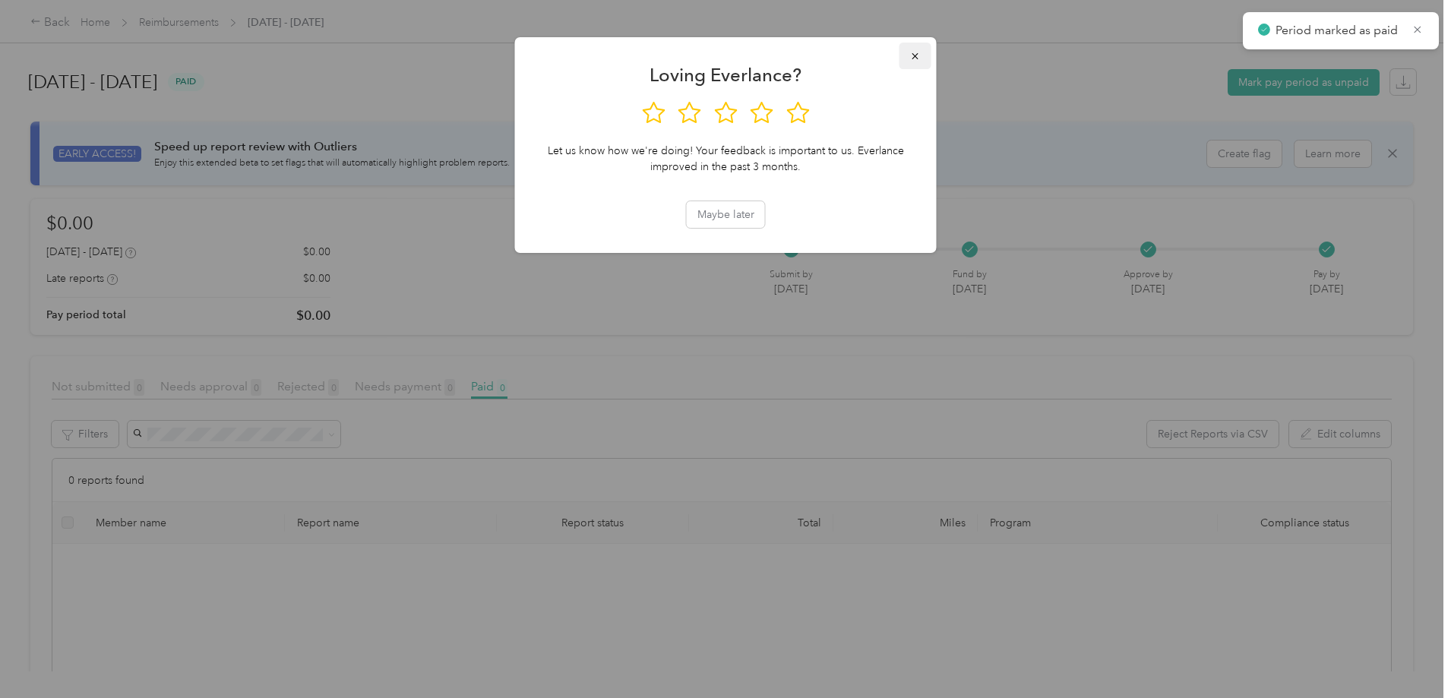
click at [916, 49] on span "button" at bounding box center [915, 55] width 11 height 13
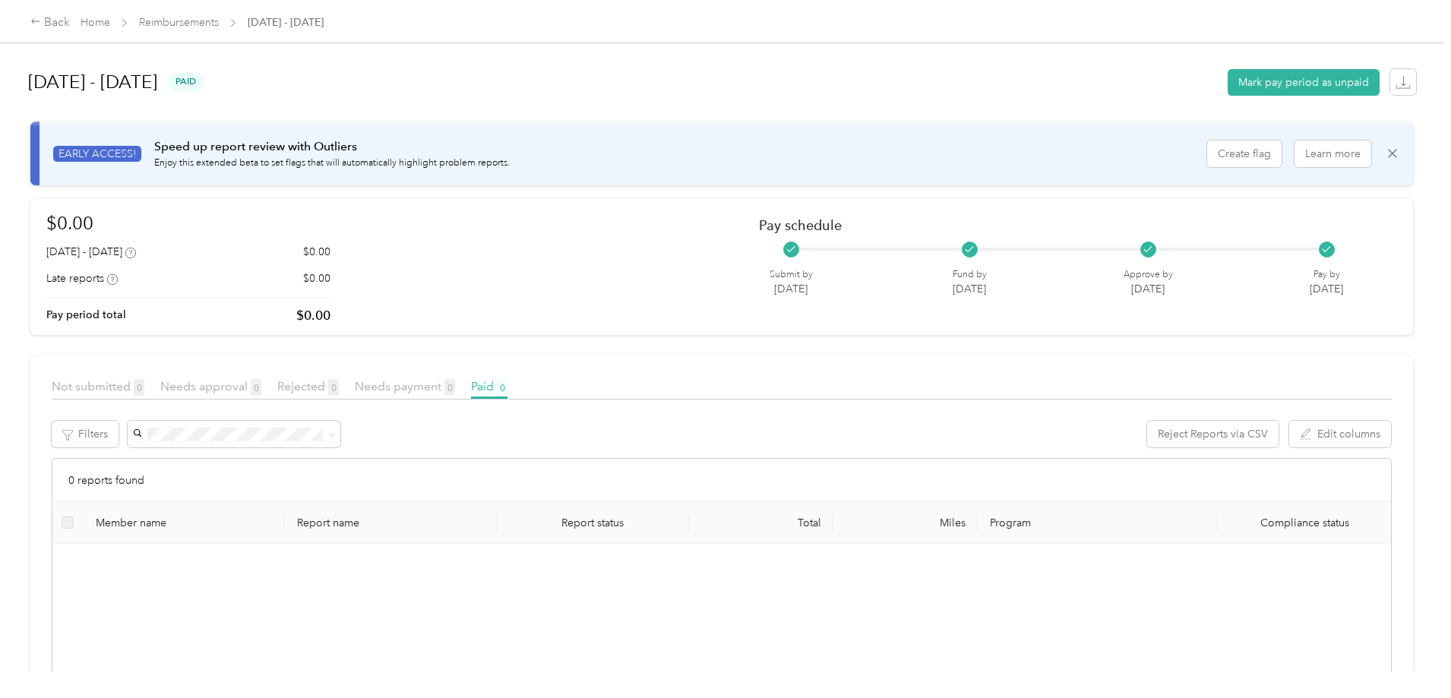
click at [1401, 131] on div "Back Home Reimbursements September 8 - 21, 2025 September 8 - 21, 2025 paid Mar…" at bounding box center [721, 349] width 1443 height 698
click at [110, 21] on link "Home" at bounding box center [96, 22] width 30 height 13
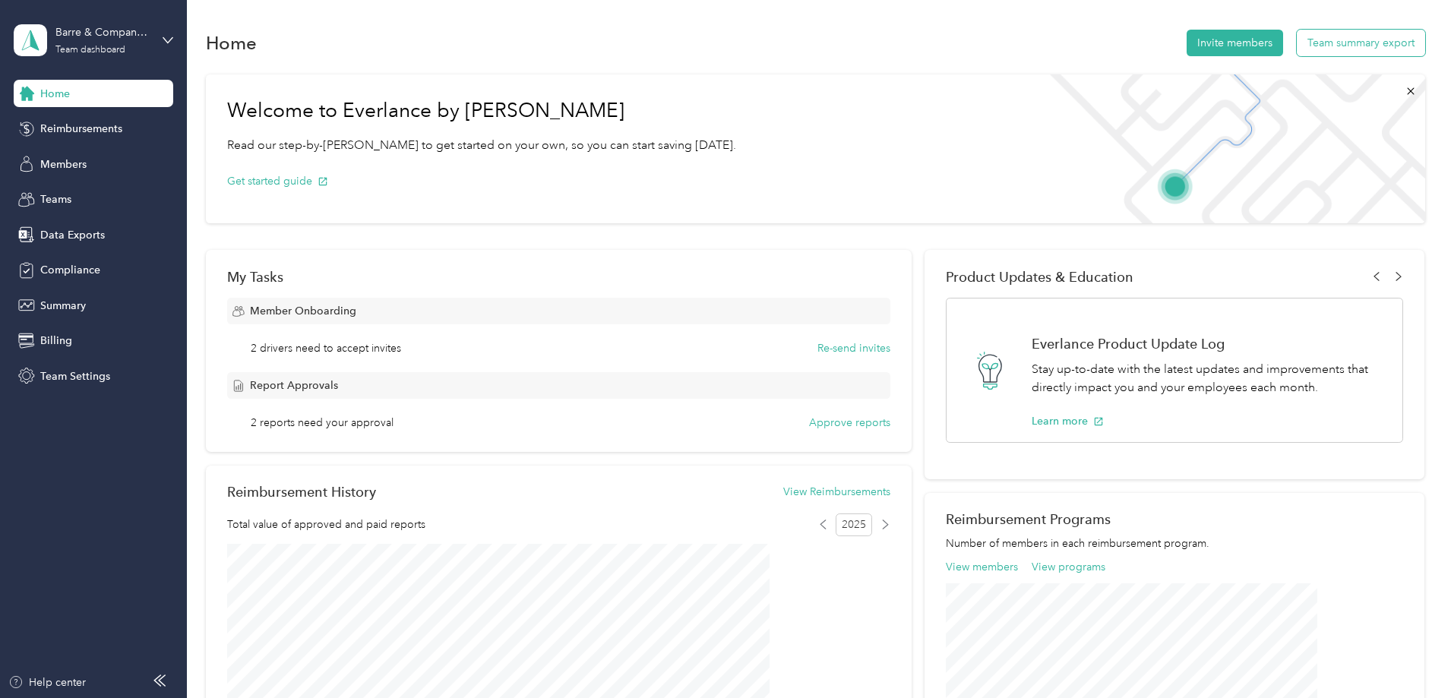
click at [1297, 42] on button "Team summary export" at bounding box center [1361, 43] width 128 height 27
click at [810, 490] on button "View Reimbursements" at bounding box center [836, 492] width 107 height 16
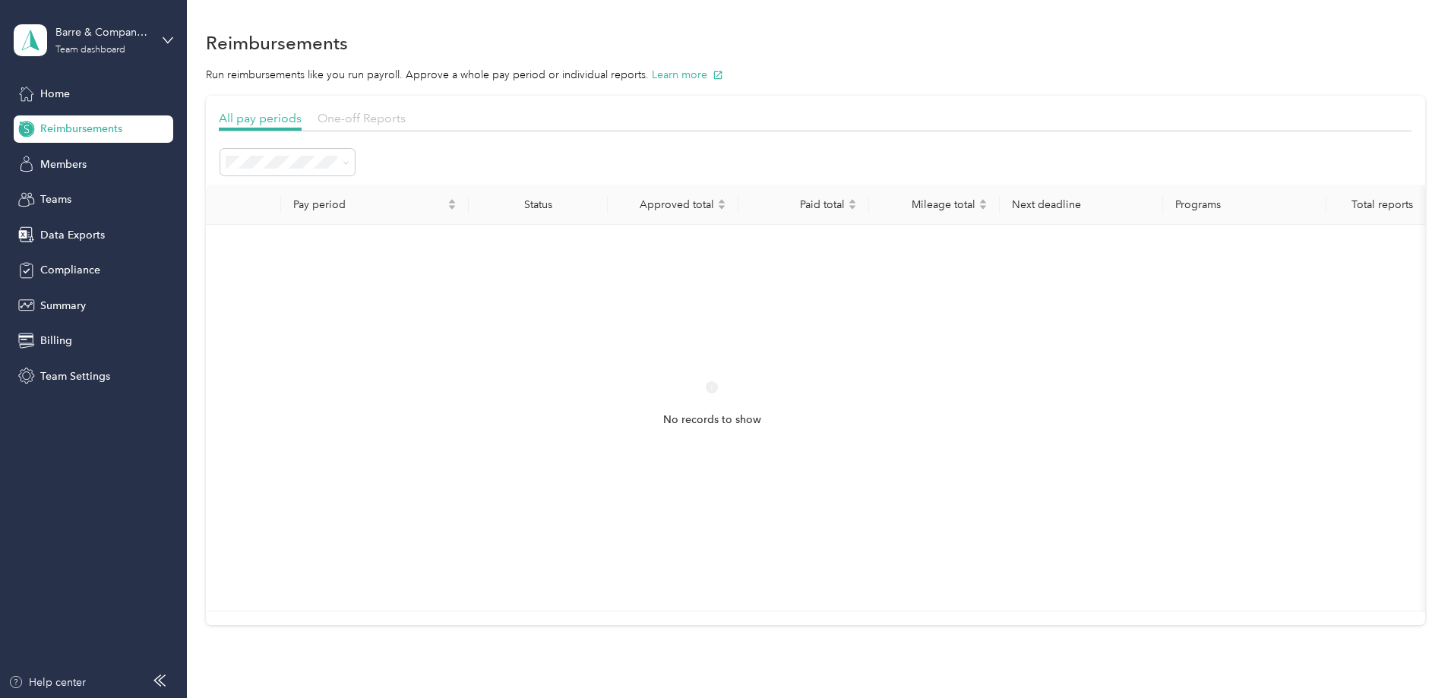
click at [406, 122] on span "One-off Reports" at bounding box center [361, 118] width 88 height 14
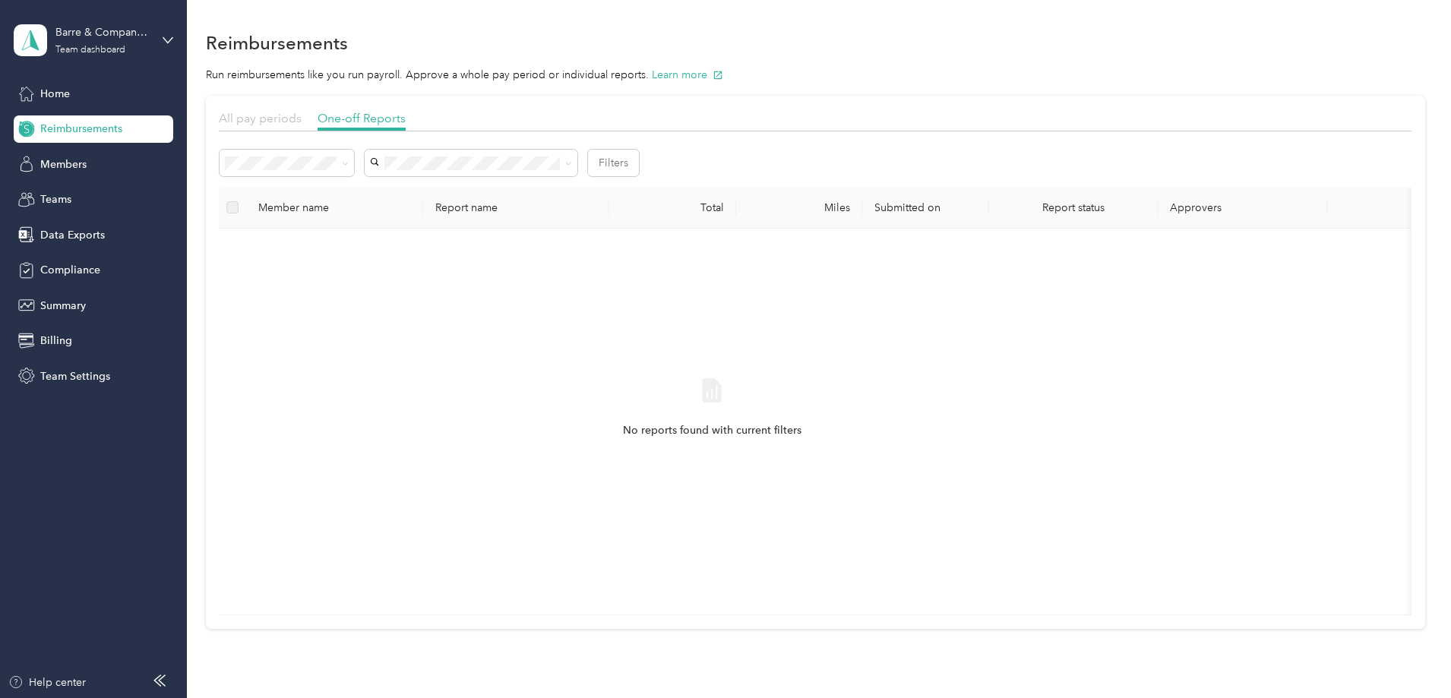
click at [302, 124] on span "All pay periods" at bounding box center [260, 118] width 83 height 14
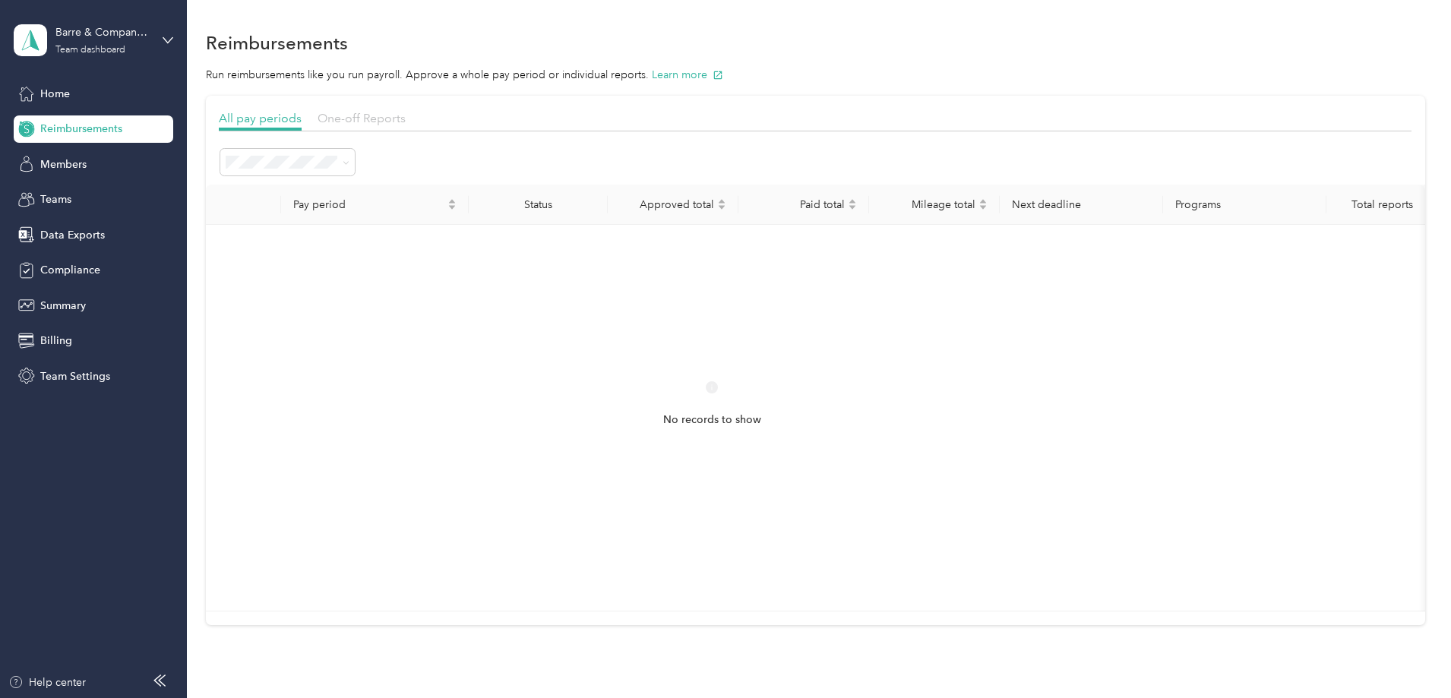
click at [406, 125] on span "One-off Reports" at bounding box center [361, 118] width 88 height 14
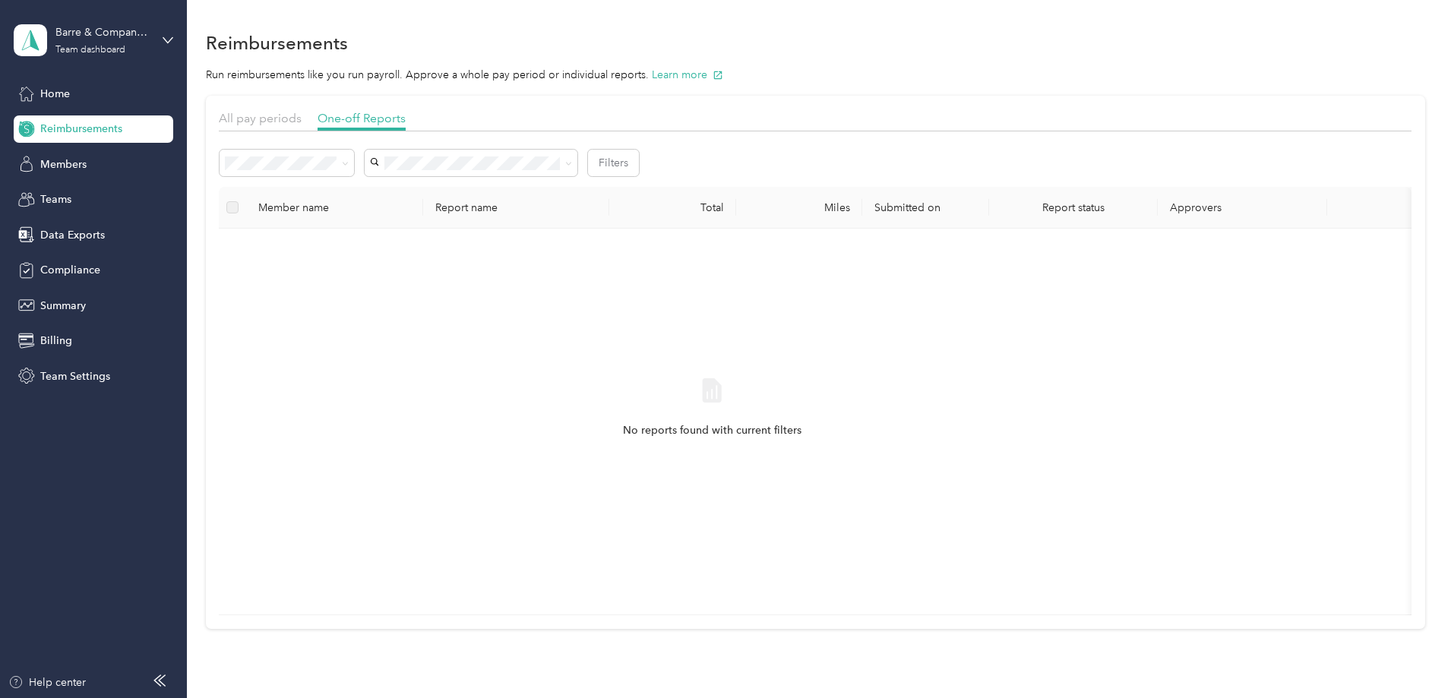
click at [411, 203] on div "Member name" at bounding box center [334, 207] width 153 height 13
click at [239, 210] on label at bounding box center [232, 207] width 12 height 17
click at [402, 246] on span "Needs payment" at bounding box center [370, 244] width 77 height 13
click at [390, 264] on div "Approved" at bounding box center [388, 271] width 113 height 16
click at [379, 298] on div "Rejected" at bounding box center [388, 297] width 113 height 16
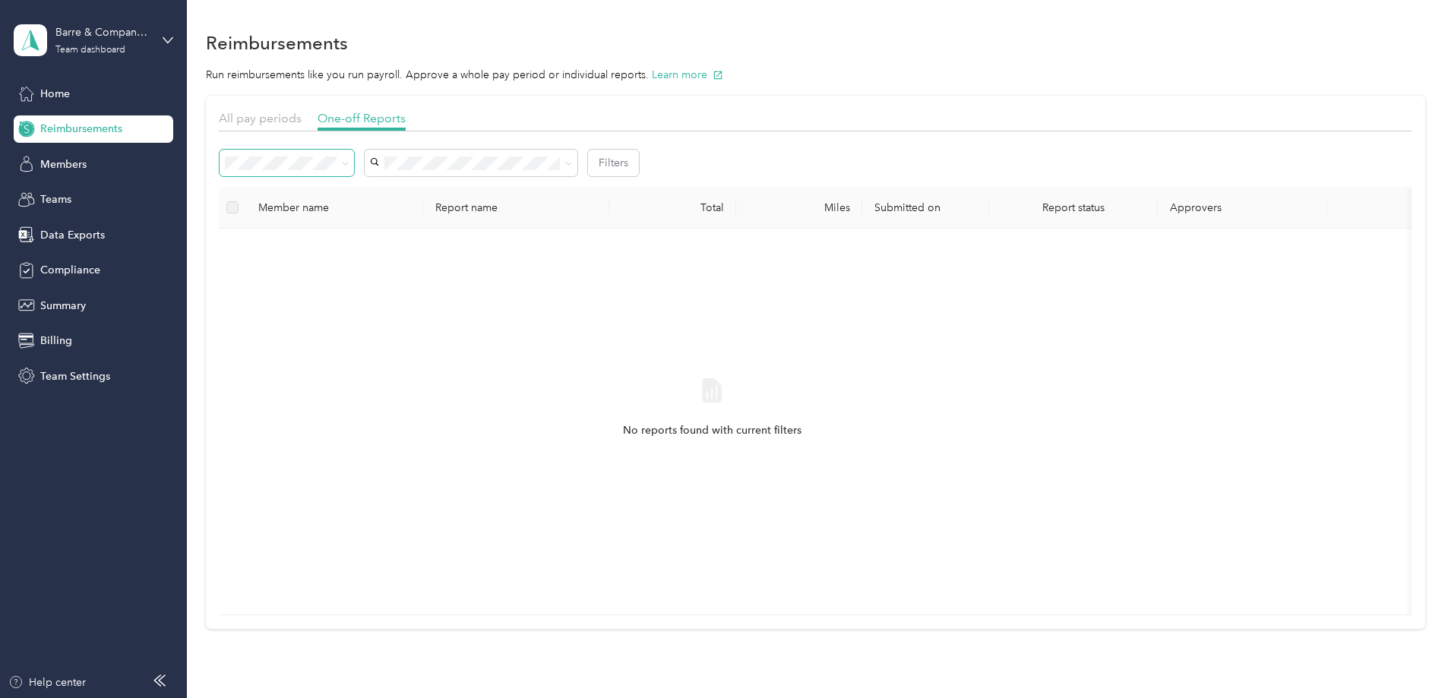
click at [354, 171] on span at bounding box center [287, 163] width 134 height 27
click at [302, 120] on span "All pay periods" at bounding box center [260, 118] width 83 height 14
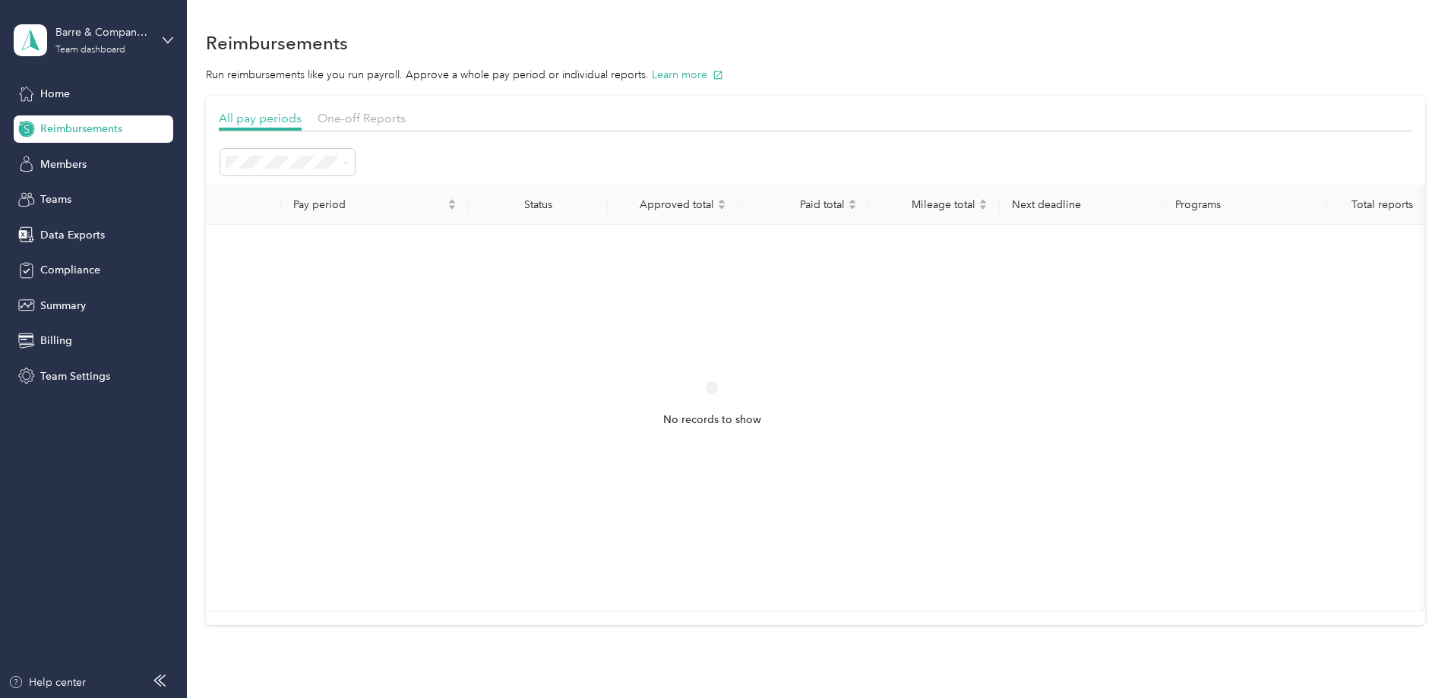
click at [382, 298] on div "Approved" at bounding box center [389, 297] width 113 height 16
click at [396, 330] on li "Needs payment" at bounding box center [389, 324] width 134 height 27
click at [403, 345] on div "Scheduled" at bounding box center [389, 351] width 113 height 16
click at [409, 370] on div "Marked as paid" at bounding box center [389, 377] width 113 height 16
click at [381, 406] on div "Paid" at bounding box center [389, 404] width 113 height 16
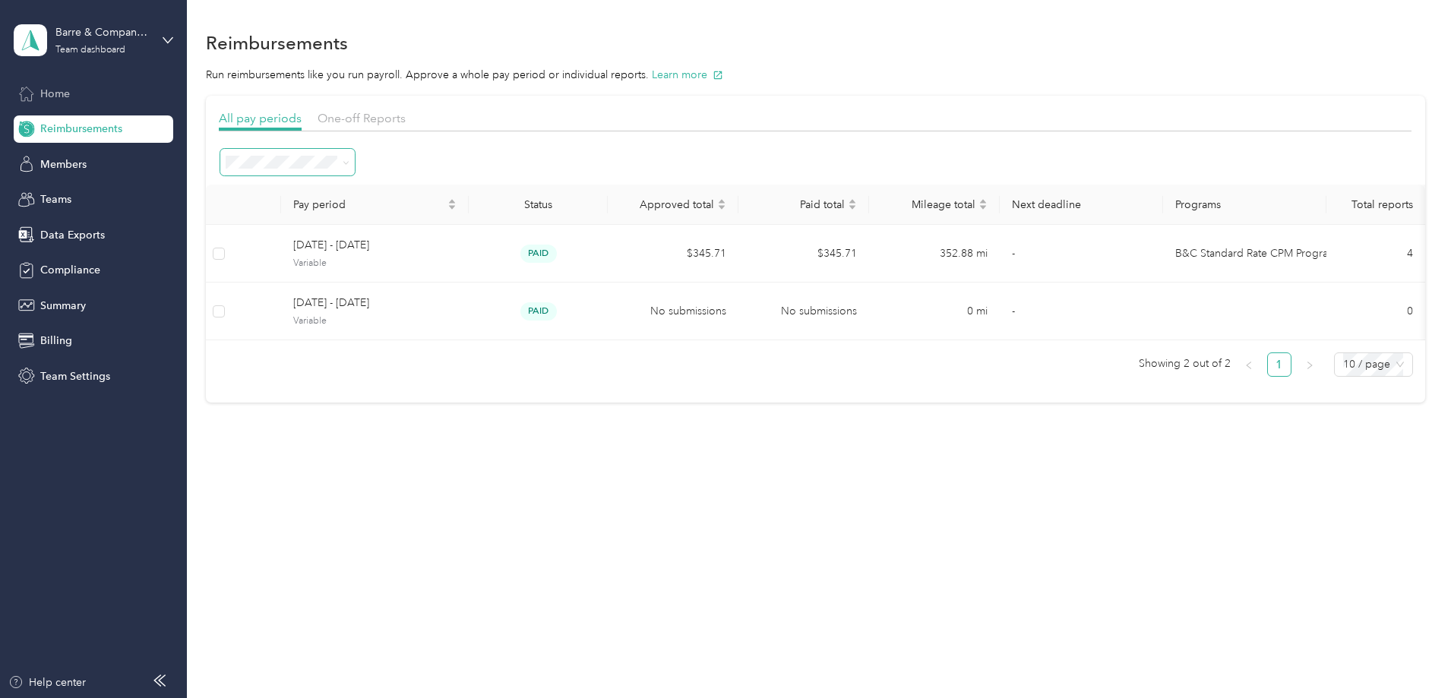
click at [62, 93] on span "Home" at bounding box center [55, 94] width 30 height 16
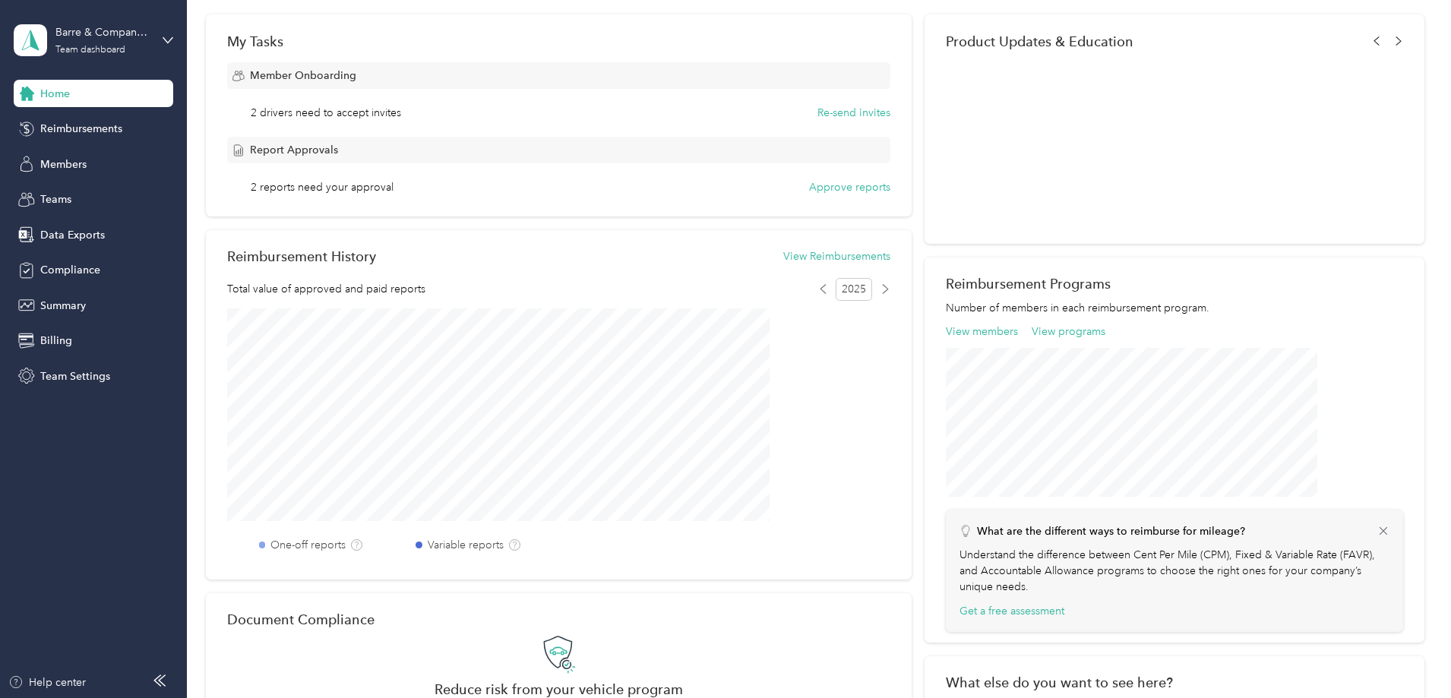
scroll to position [160, 0]
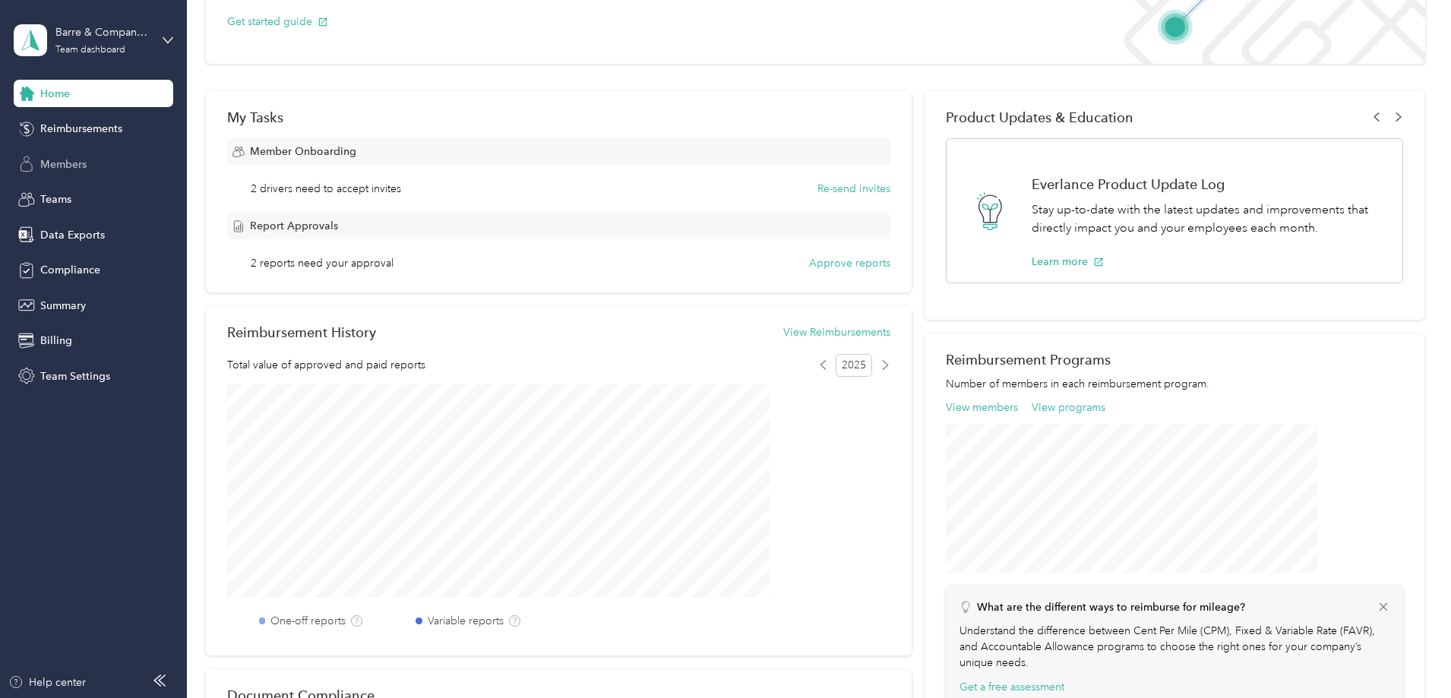
click at [68, 167] on span "Members" at bounding box center [63, 164] width 46 height 16
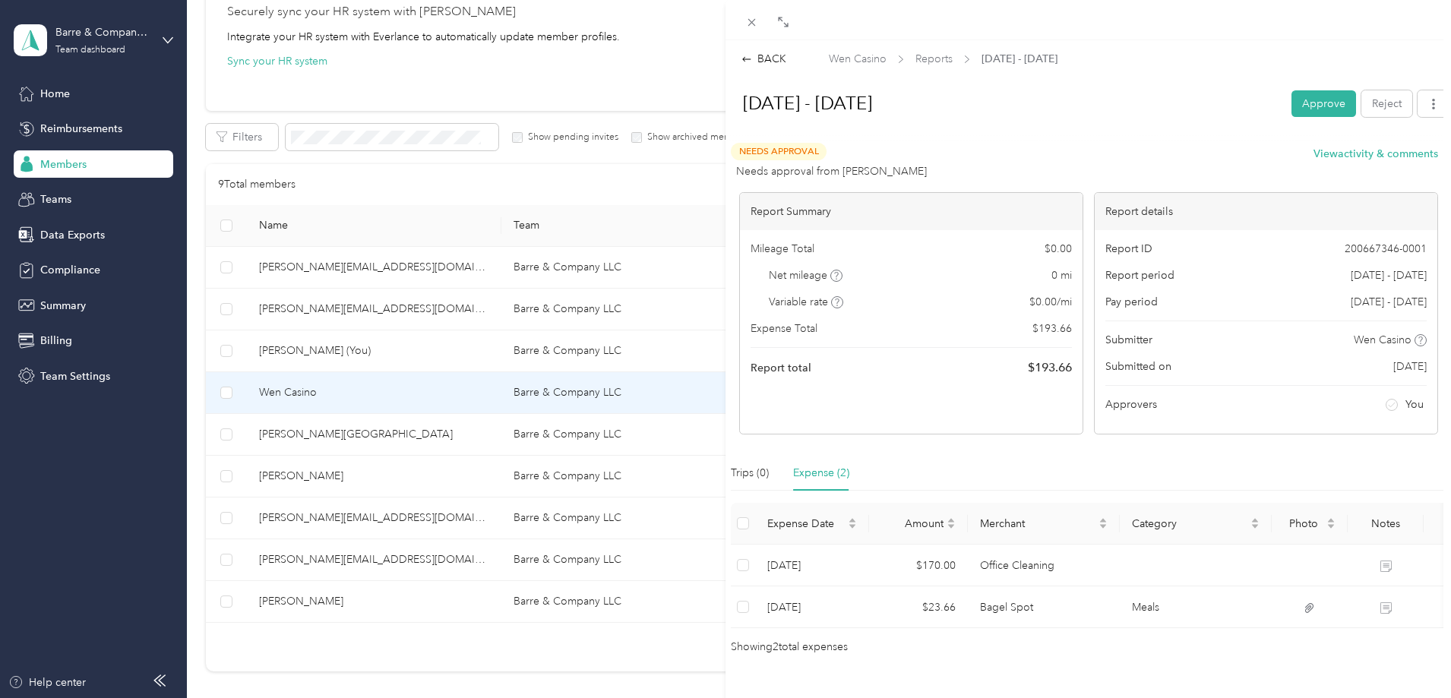
click at [390, 600] on div "BACK Wen Casino Reports Sep 14 - 27, 2025 Sep 14 - 27, 2025 Approve Reject Need…" at bounding box center [725, 349] width 1451 height 698
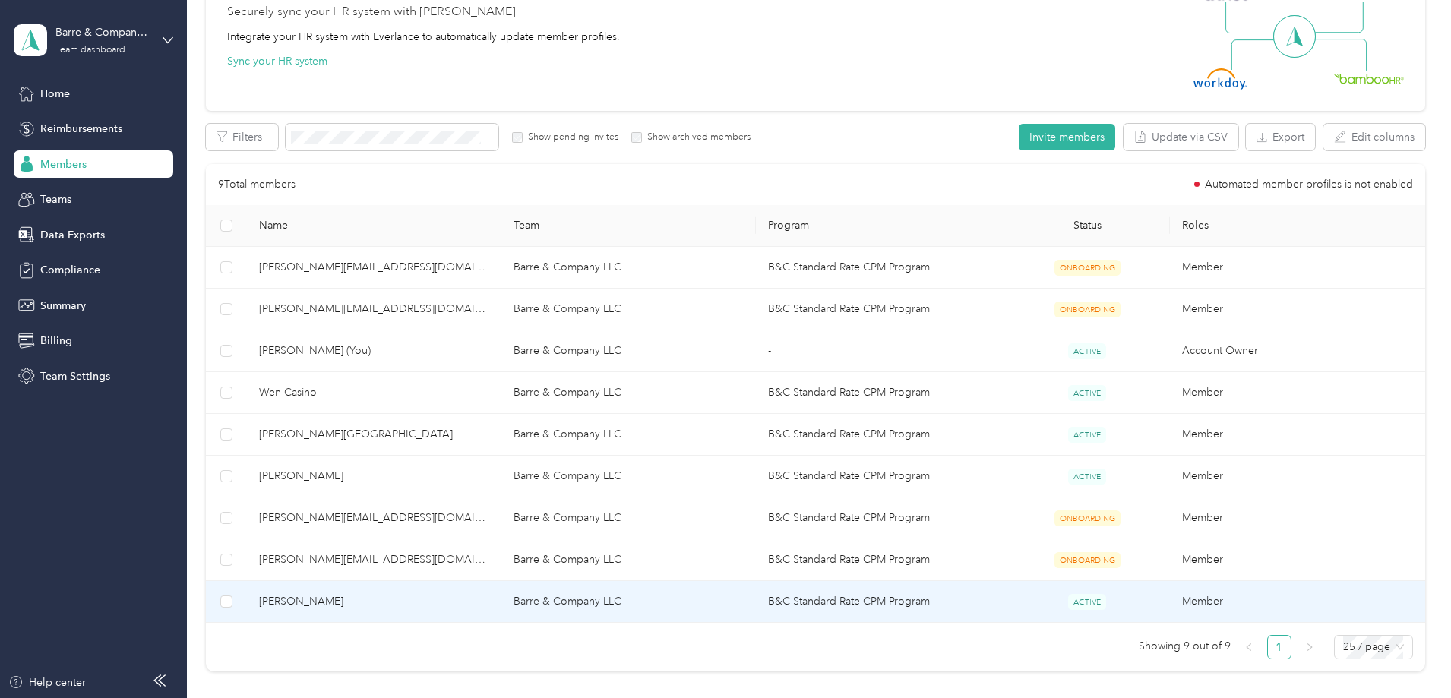
click at [378, 599] on span "[PERSON_NAME]" at bounding box center [374, 601] width 230 height 17
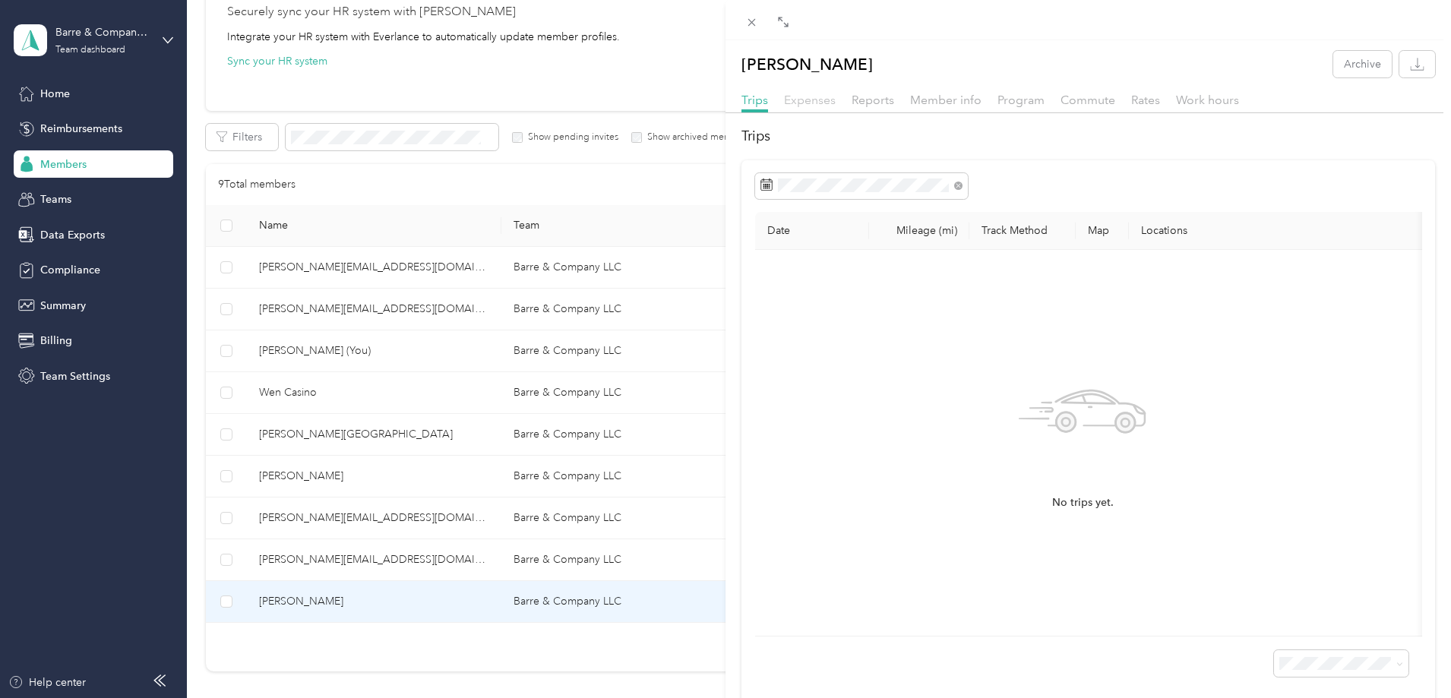
click at [808, 101] on span "Expenses" at bounding box center [810, 100] width 52 height 14
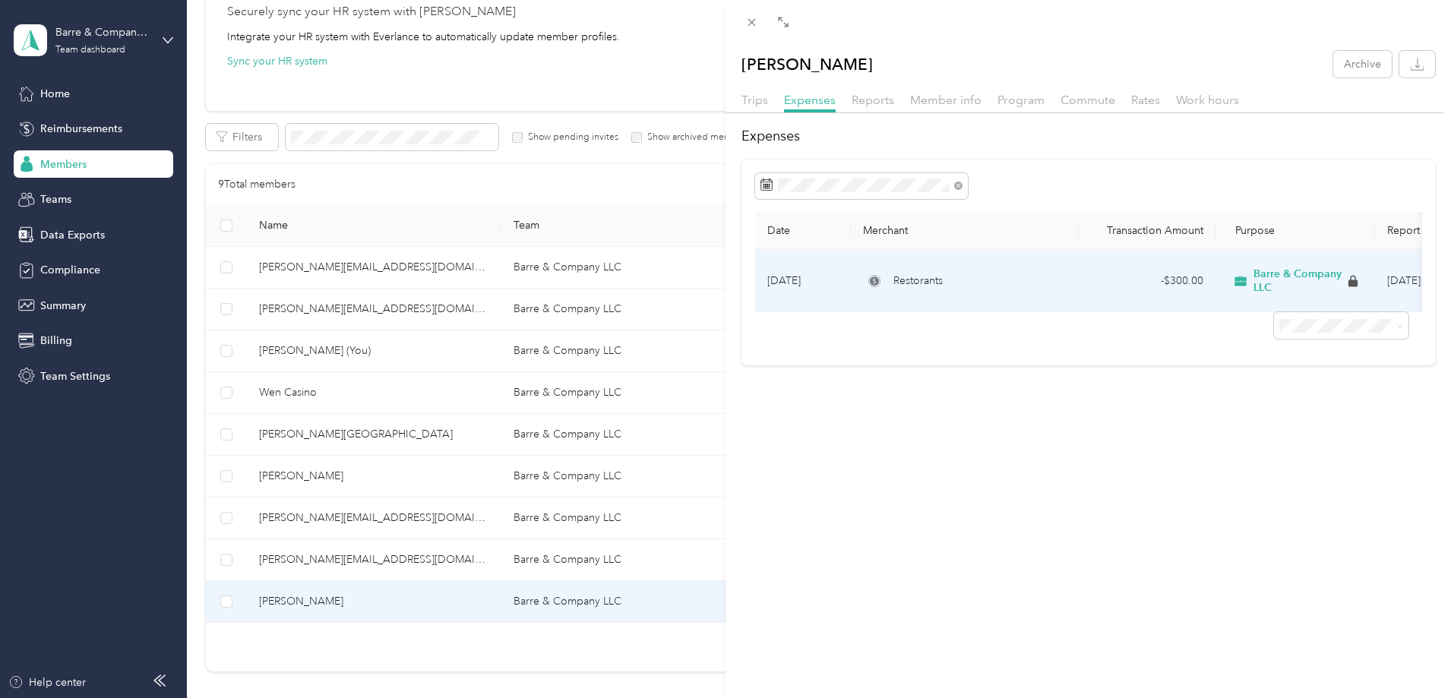
click at [911, 277] on span "Restorants" at bounding box center [917, 281] width 49 height 17
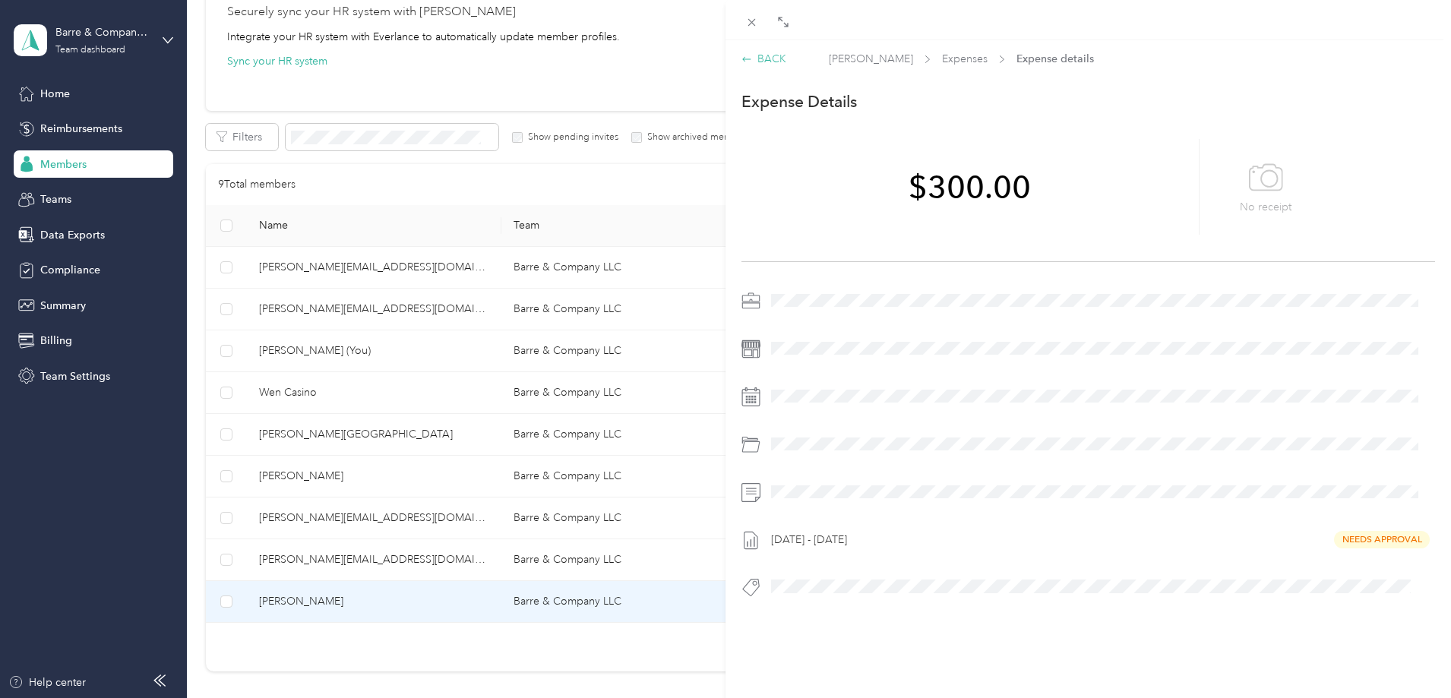
click at [768, 55] on div "BACK" at bounding box center [763, 59] width 45 height 16
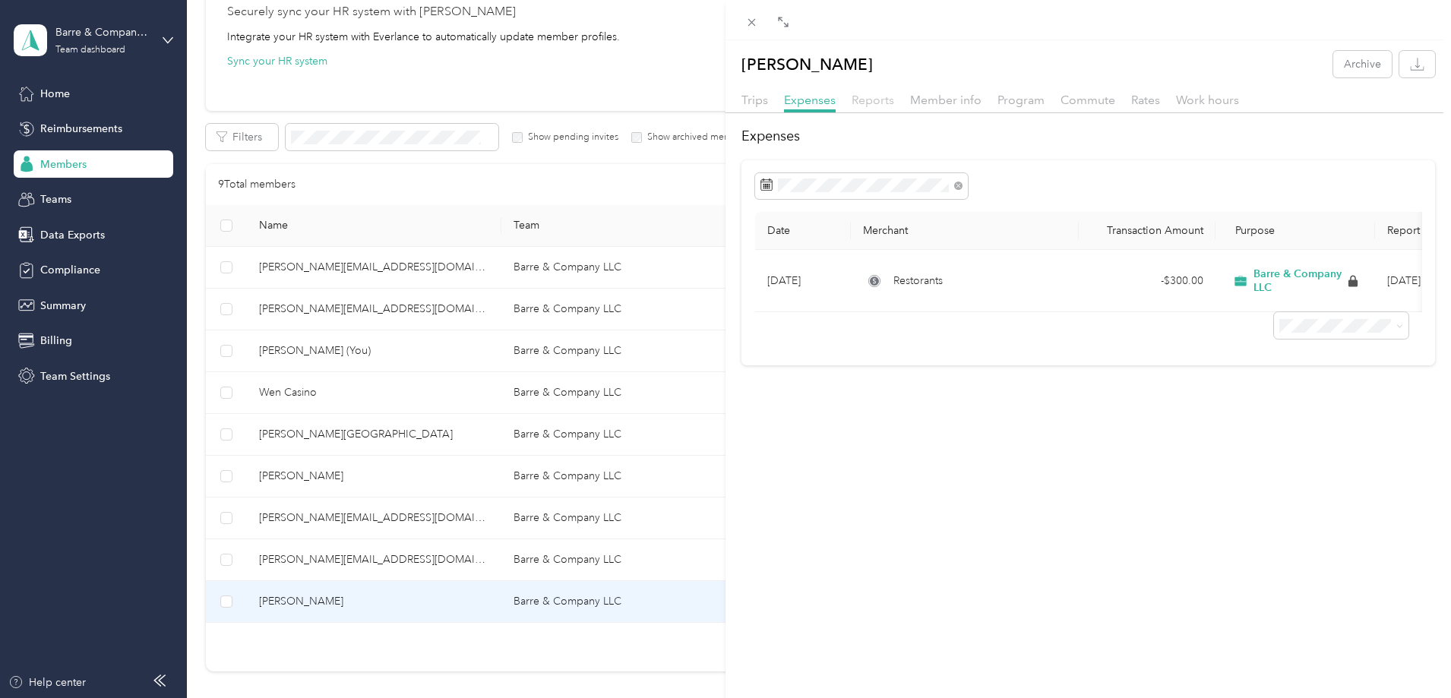
click at [871, 101] on span "Reports" at bounding box center [872, 100] width 43 height 14
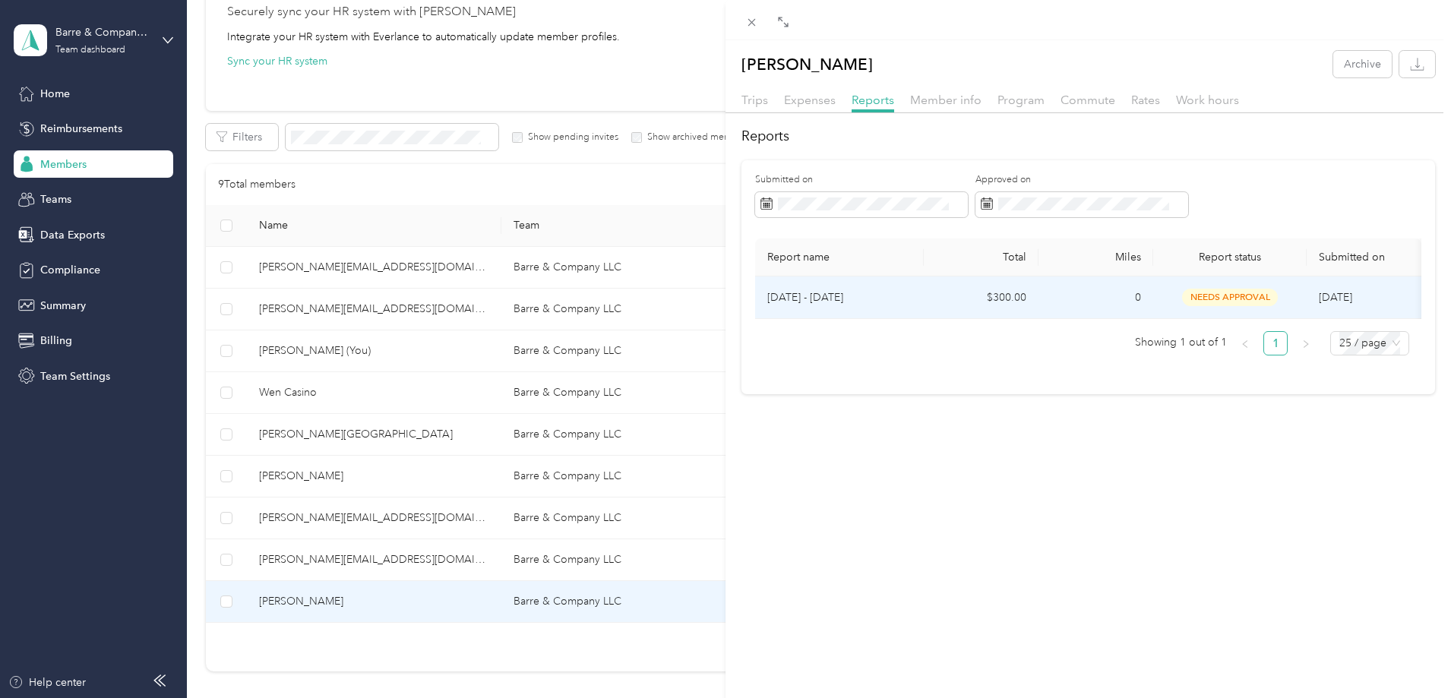
click at [1214, 289] on span "needs approval" at bounding box center [1230, 297] width 96 height 17
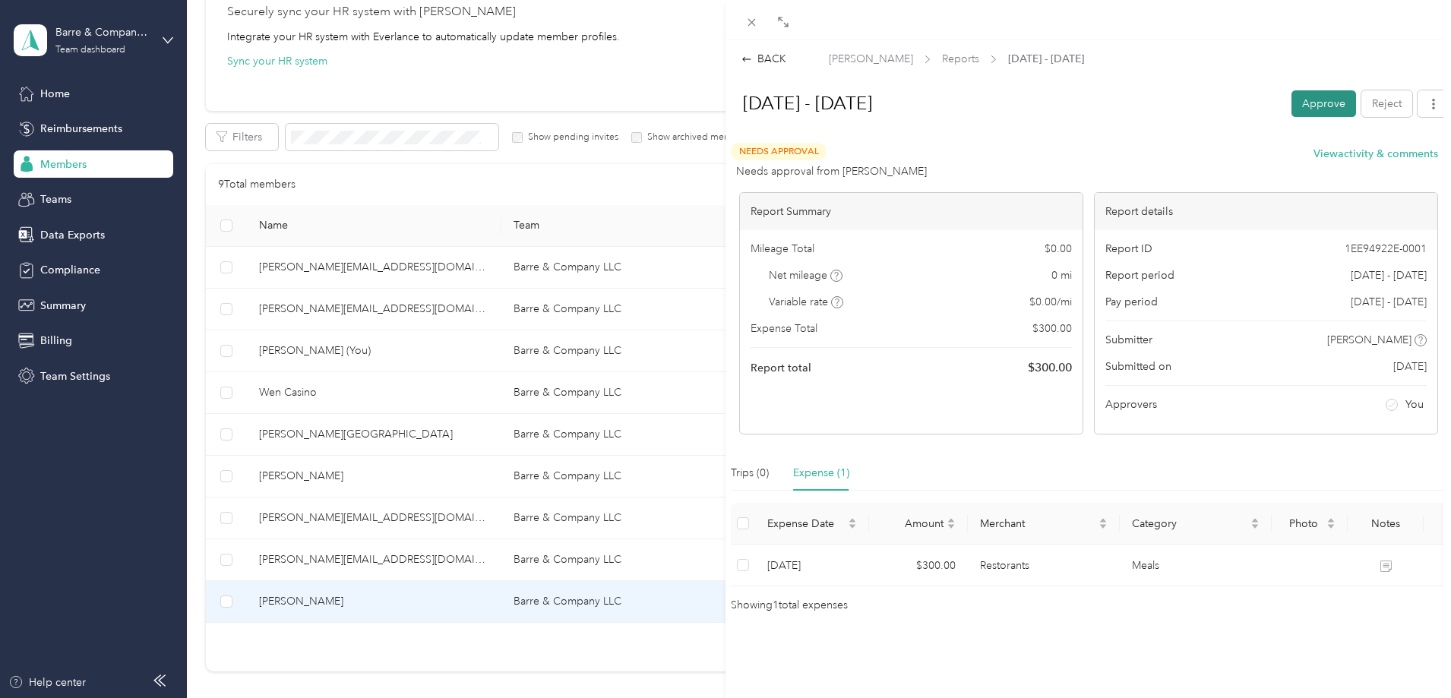
click at [1302, 96] on button "Approve" at bounding box center [1323, 103] width 65 height 27
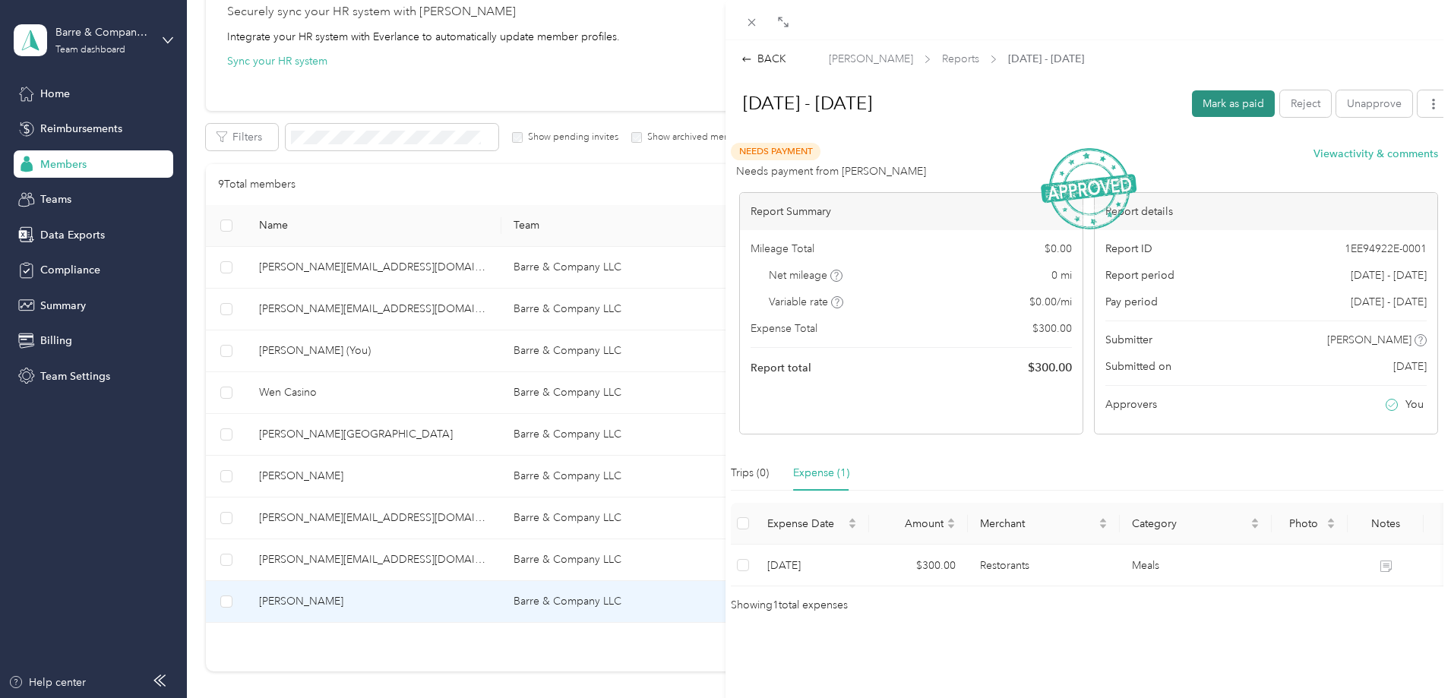
click at [1240, 103] on button "Mark as paid" at bounding box center [1233, 103] width 83 height 27
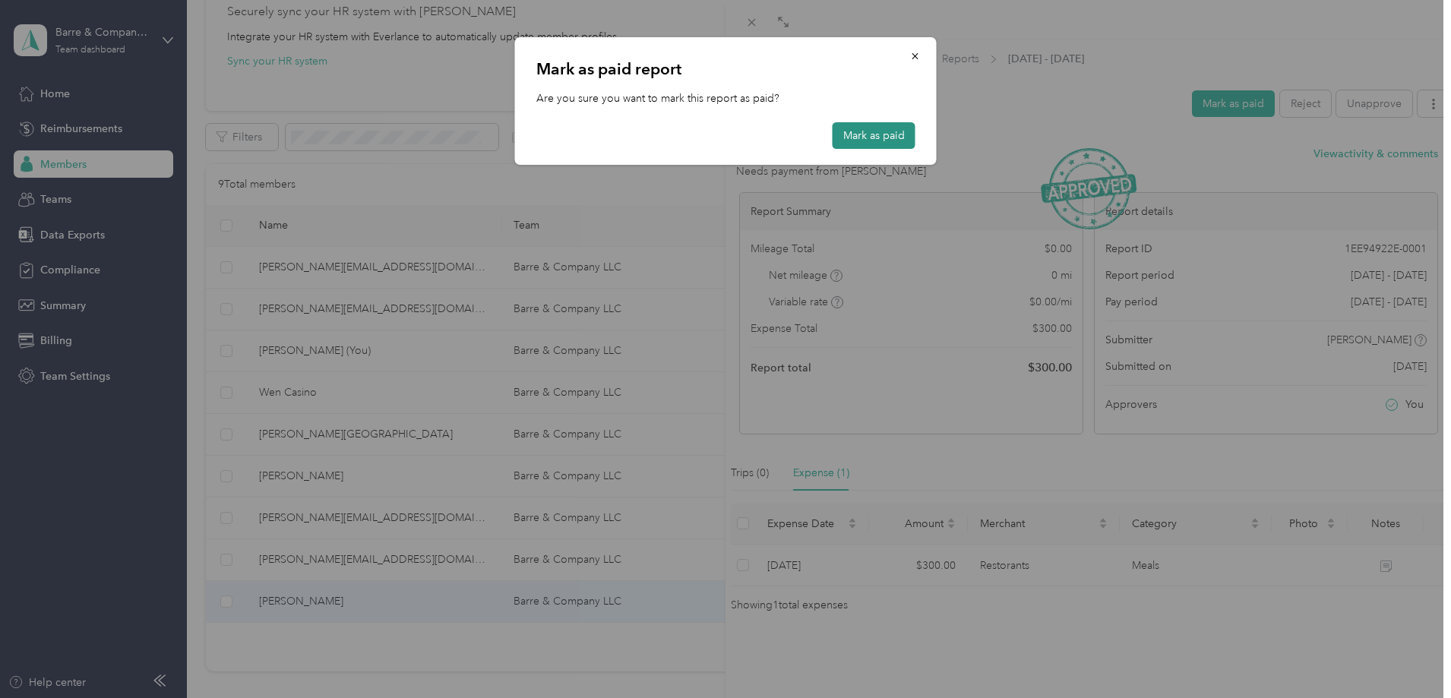
click at [875, 137] on button "Mark as paid" at bounding box center [873, 135] width 83 height 27
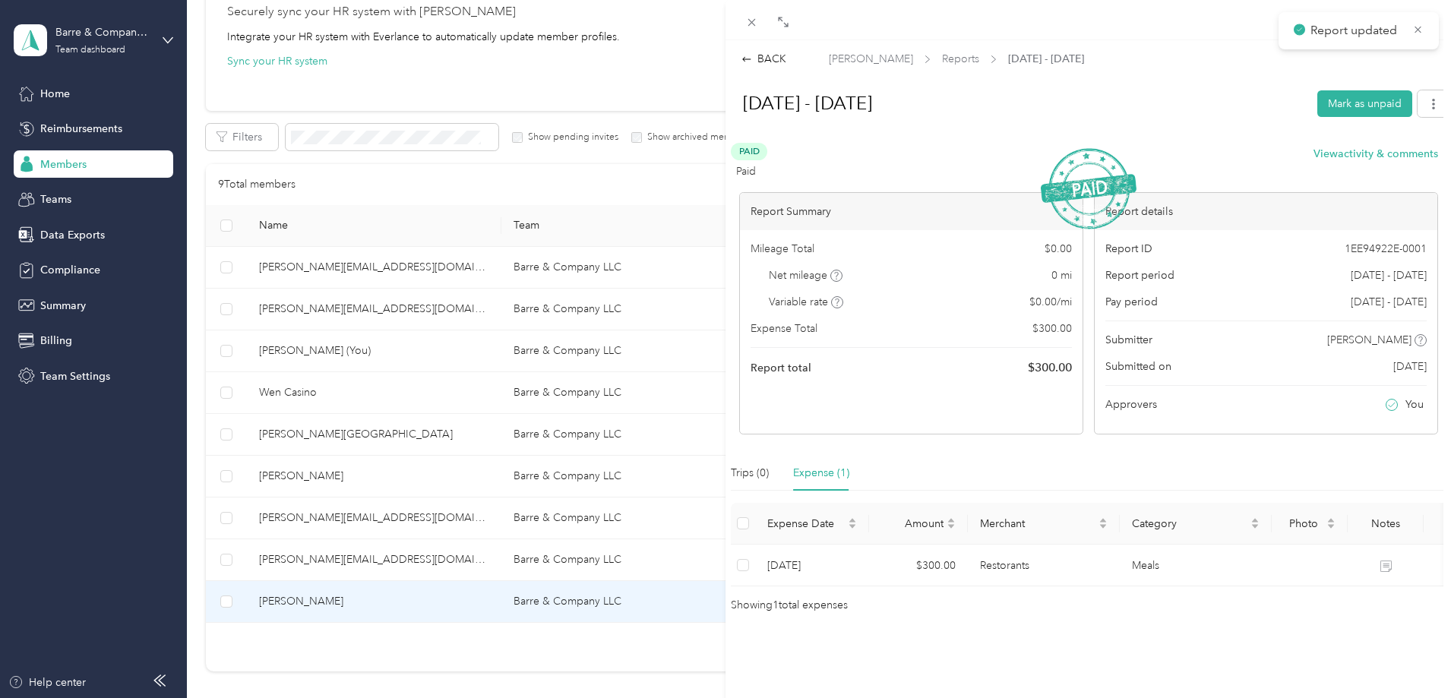
click at [388, 393] on div "BACK Cengiz Karakas Reports Sep 14 - 27, 2025 Sep 14 - 27, 2025 Mark as unpaid …" at bounding box center [725, 349] width 1451 height 698
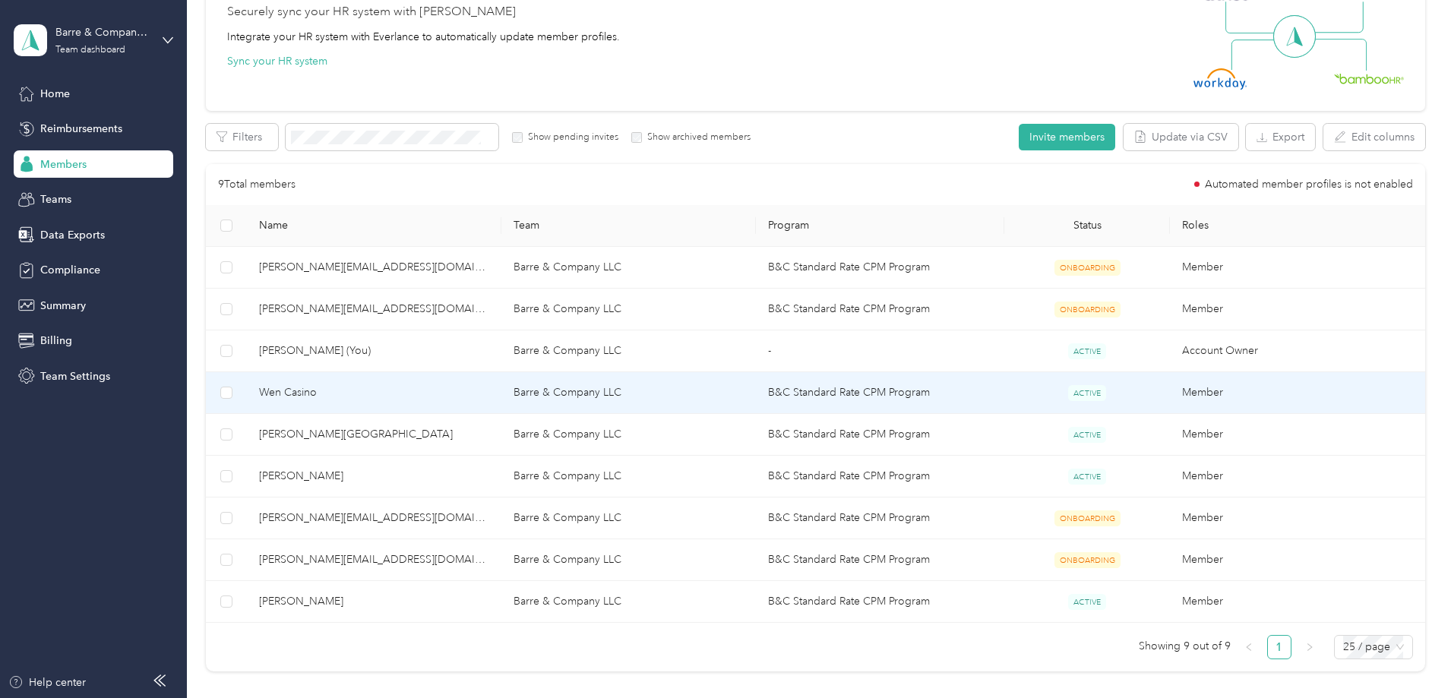
click at [388, 393] on span "Wen Casino" at bounding box center [374, 392] width 230 height 17
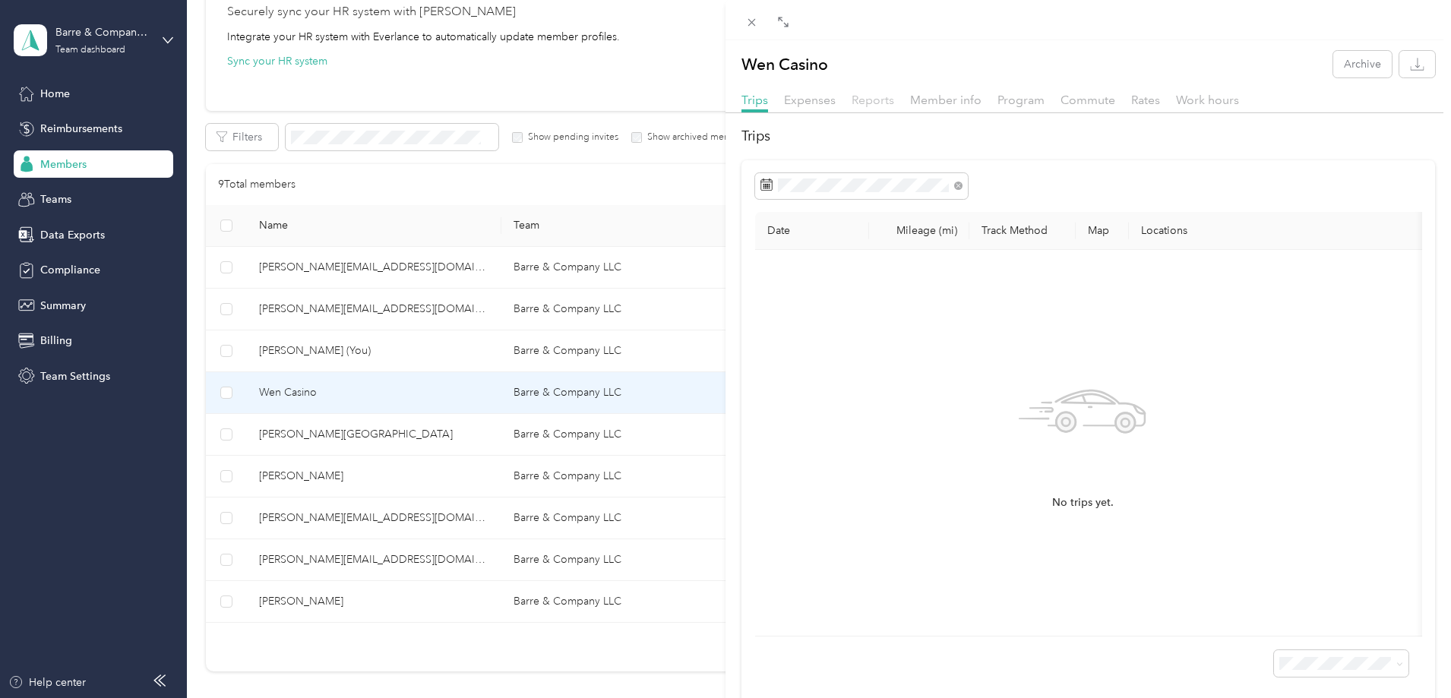
click at [872, 97] on span "Reports" at bounding box center [872, 100] width 43 height 14
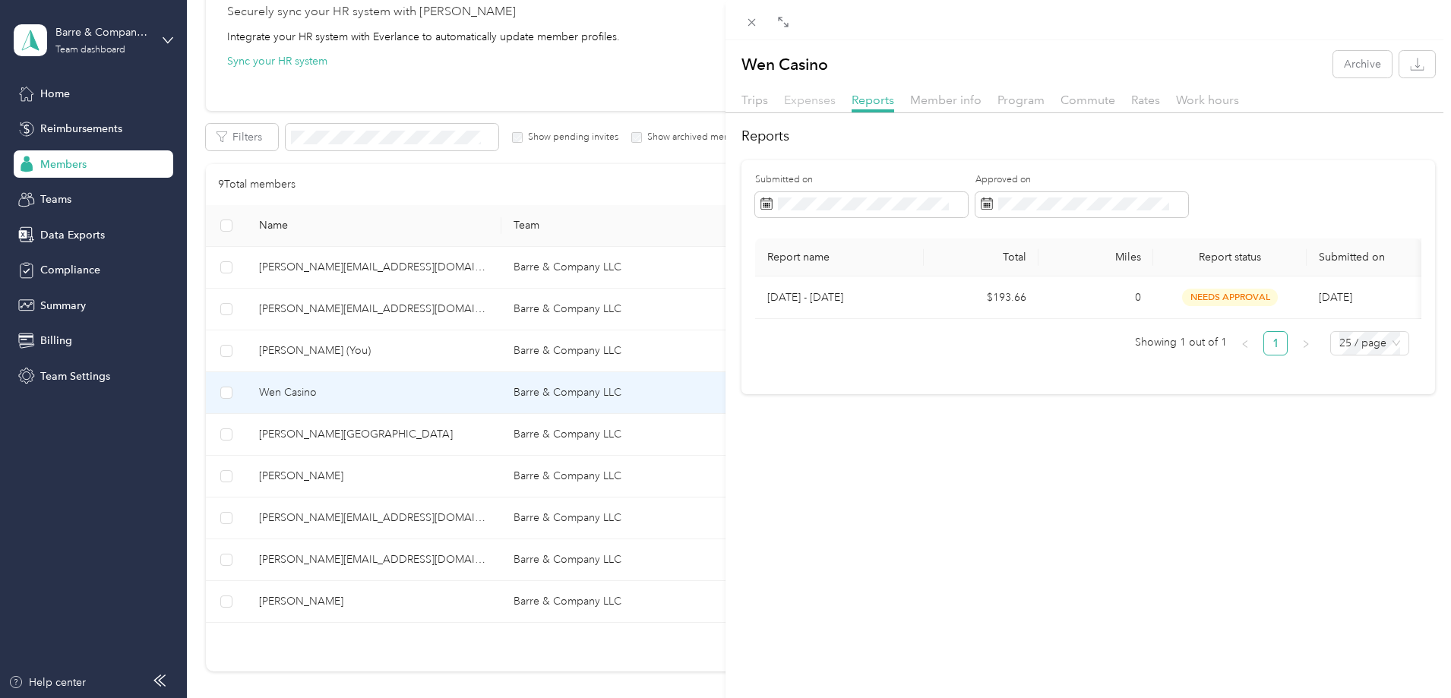
click at [813, 103] on span "Expenses" at bounding box center [810, 100] width 52 height 14
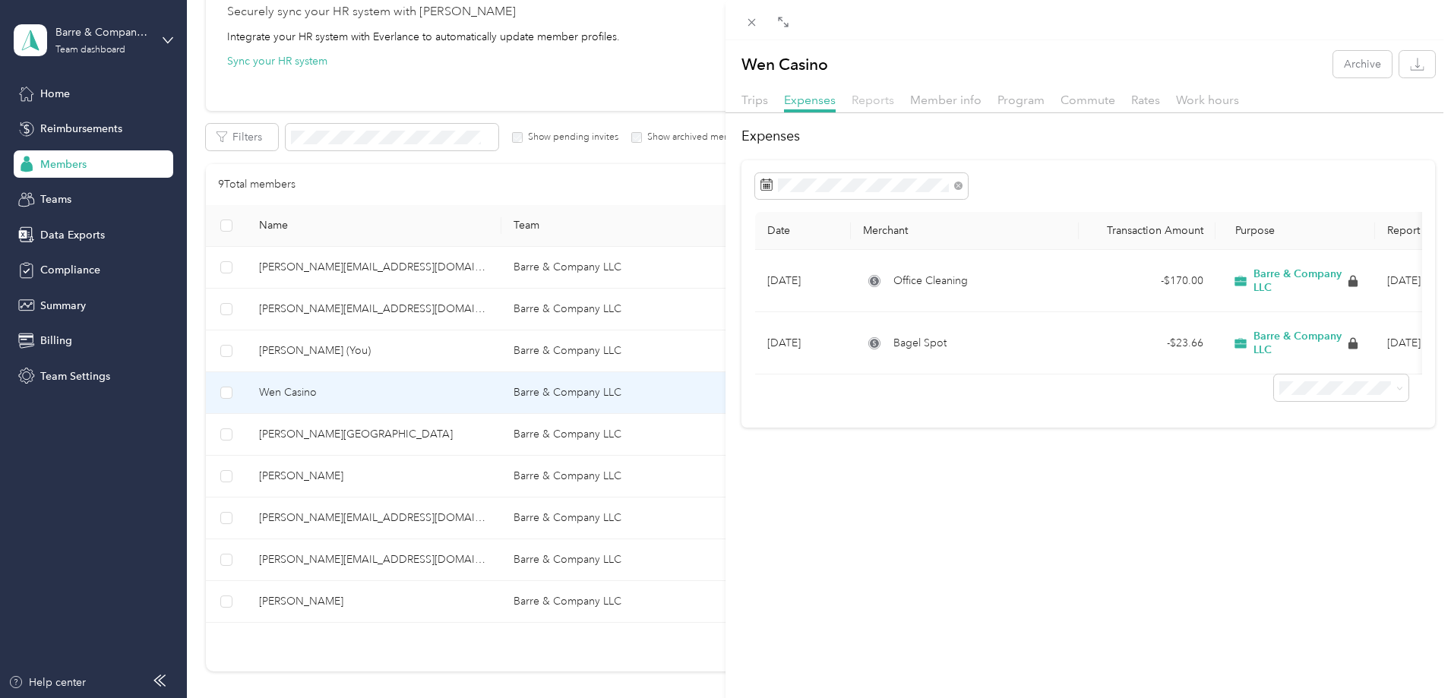
click at [874, 100] on span "Reports" at bounding box center [872, 100] width 43 height 14
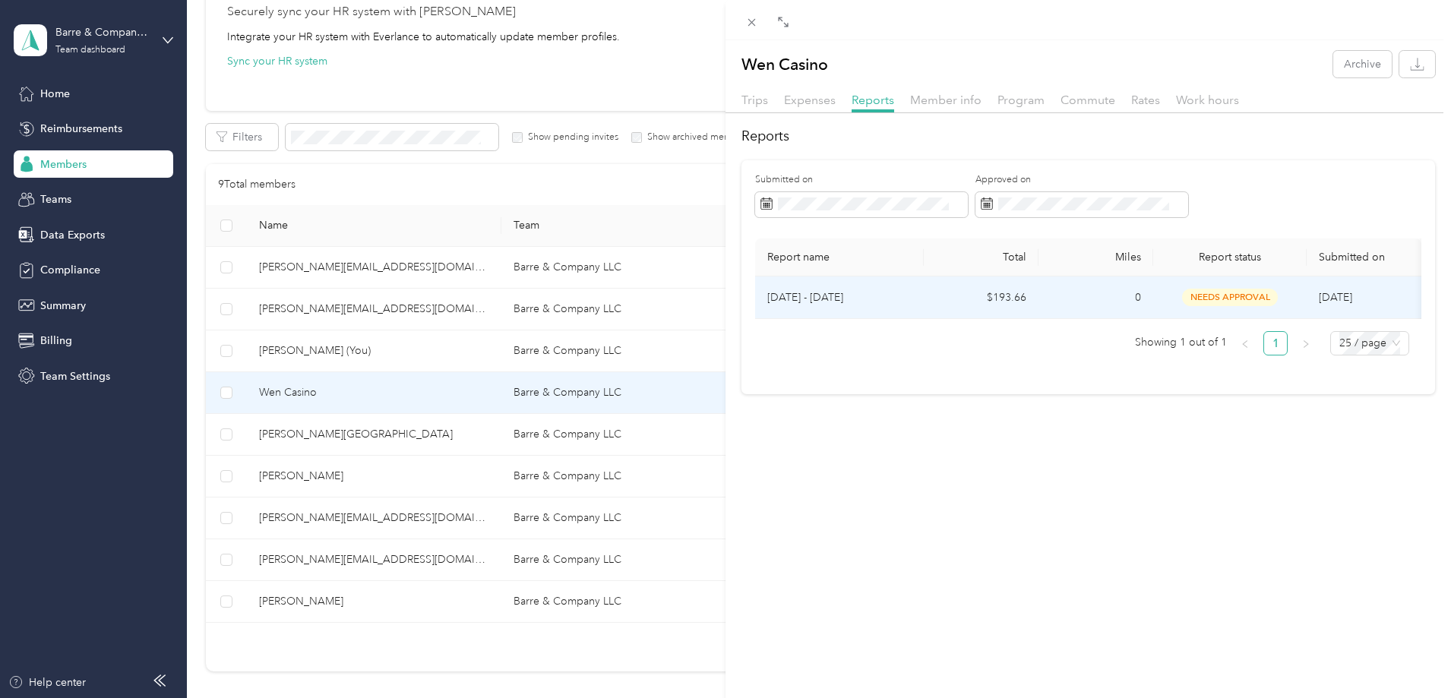
click at [1019, 292] on td "$193.66" at bounding box center [981, 297] width 115 height 43
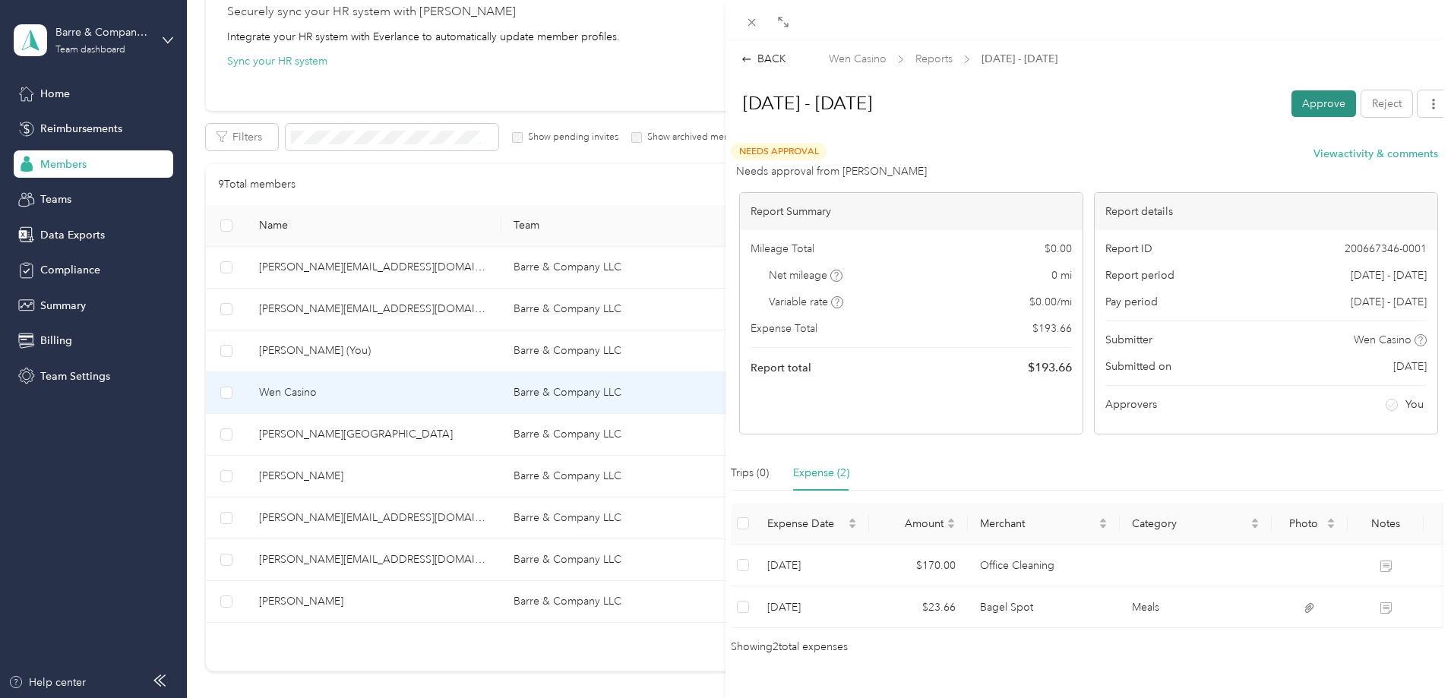
click at [1303, 101] on button "Approve" at bounding box center [1323, 103] width 65 height 27
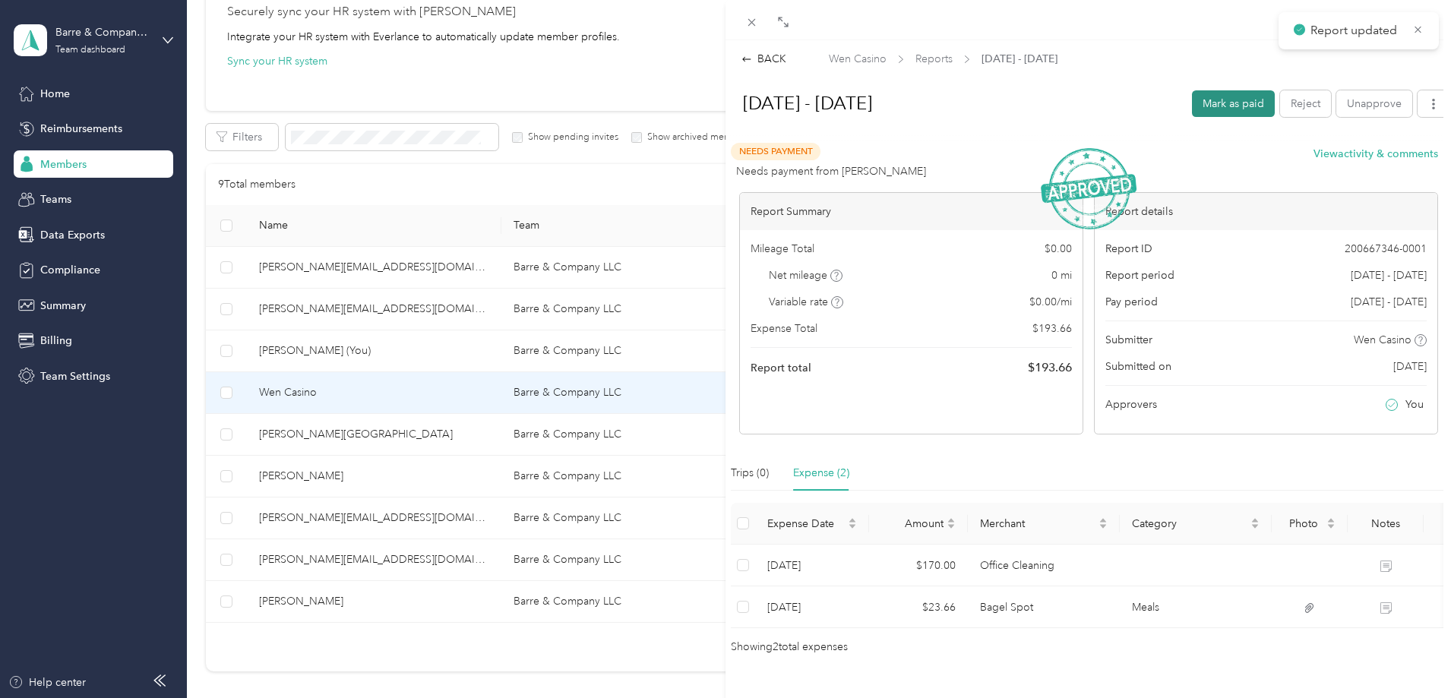
click at [1225, 102] on button "Mark as paid" at bounding box center [1233, 103] width 83 height 27
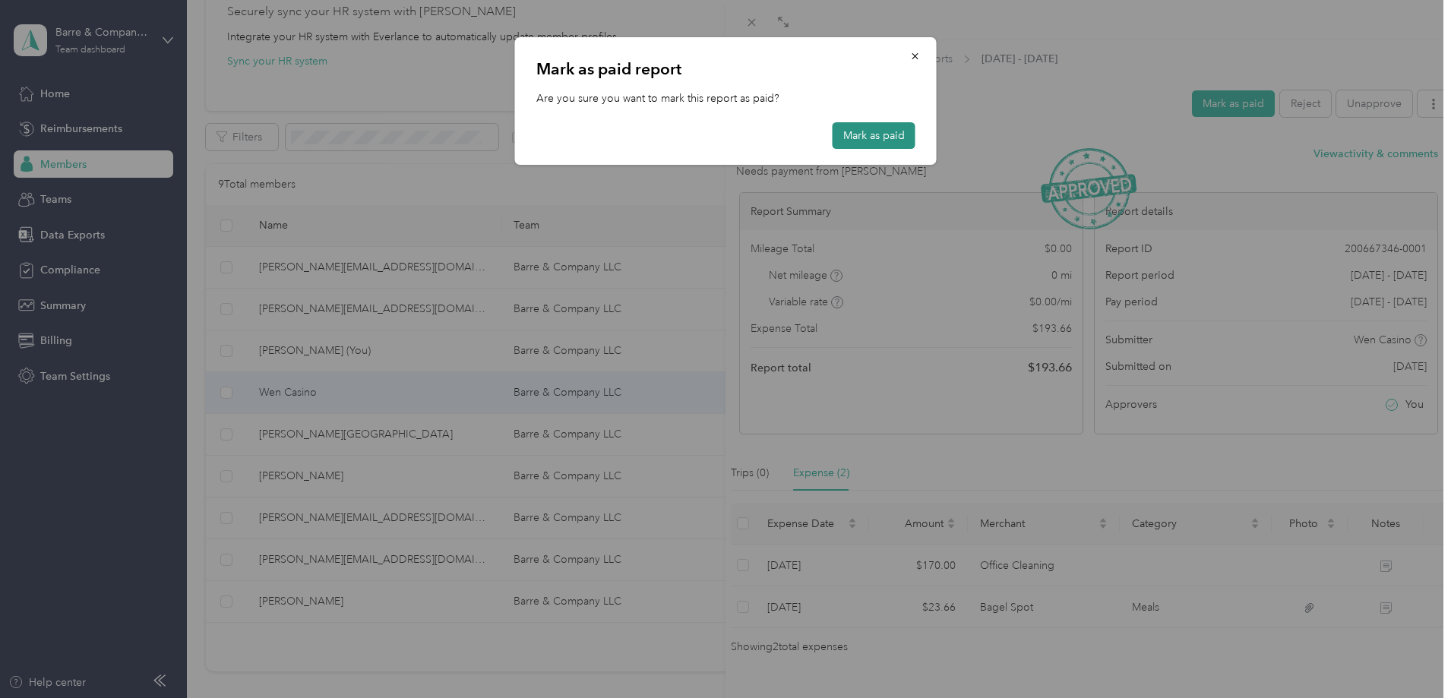
click at [897, 139] on button "Mark as paid" at bounding box center [873, 135] width 83 height 27
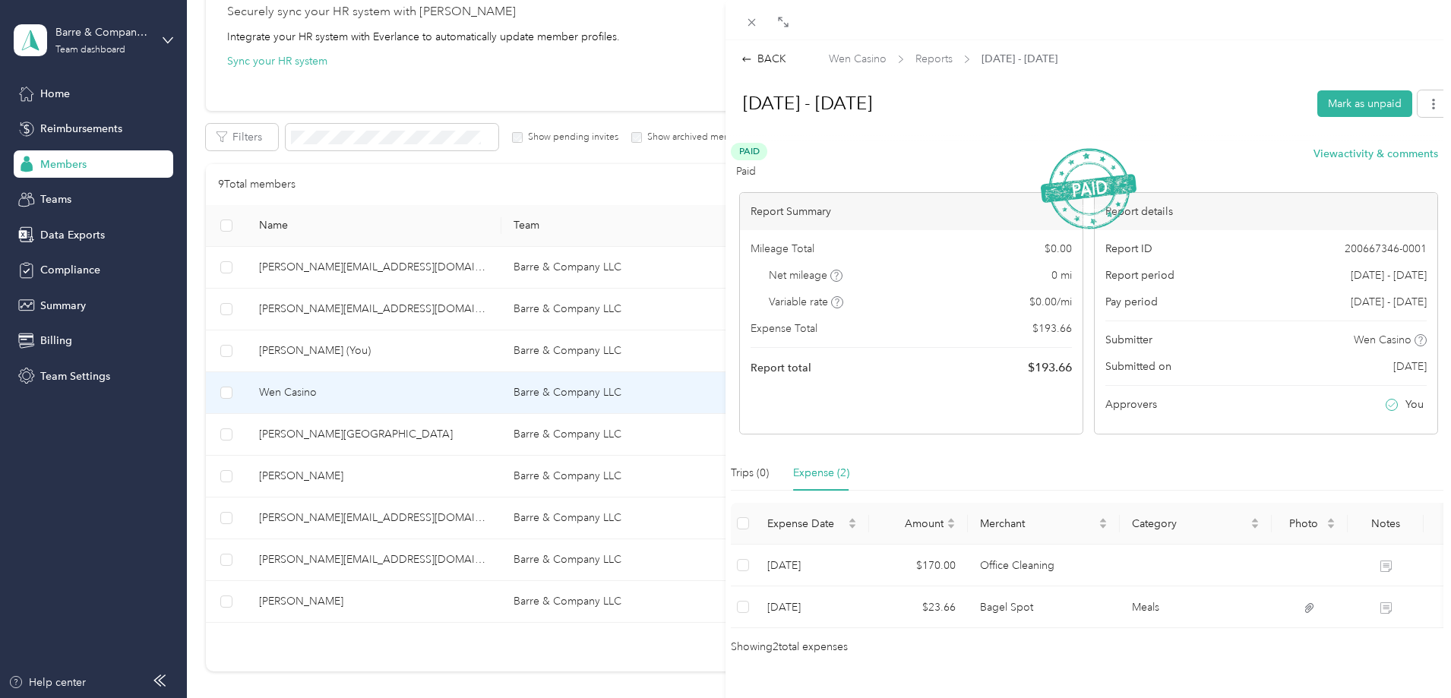
click at [60, 93] on div "BACK Wen Casino Reports Sep 14 - 27, 2025 Sep 14 - 27, 2025 Mark as unpaid Paid…" at bounding box center [725, 349] width 1451 height 698
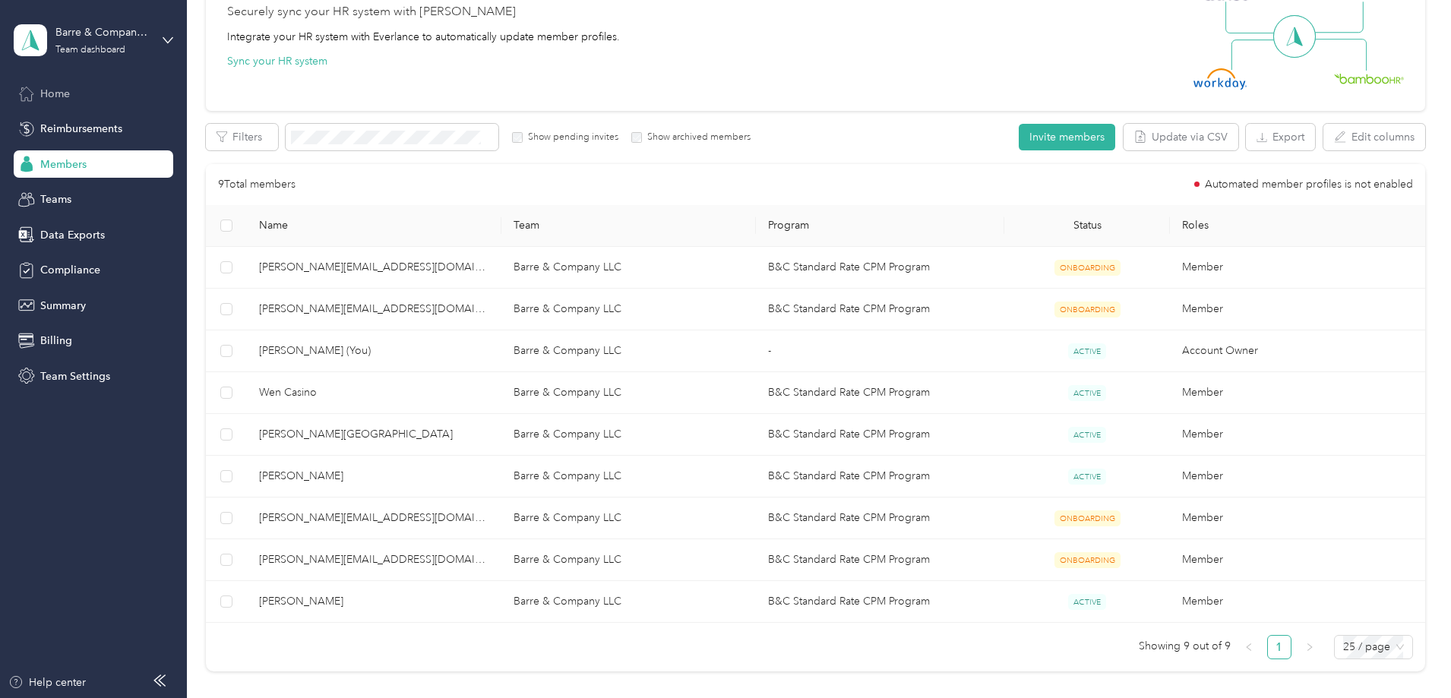
click at [44, 84] on div "Home" at bounding box center [94, 93] width 160 height 27
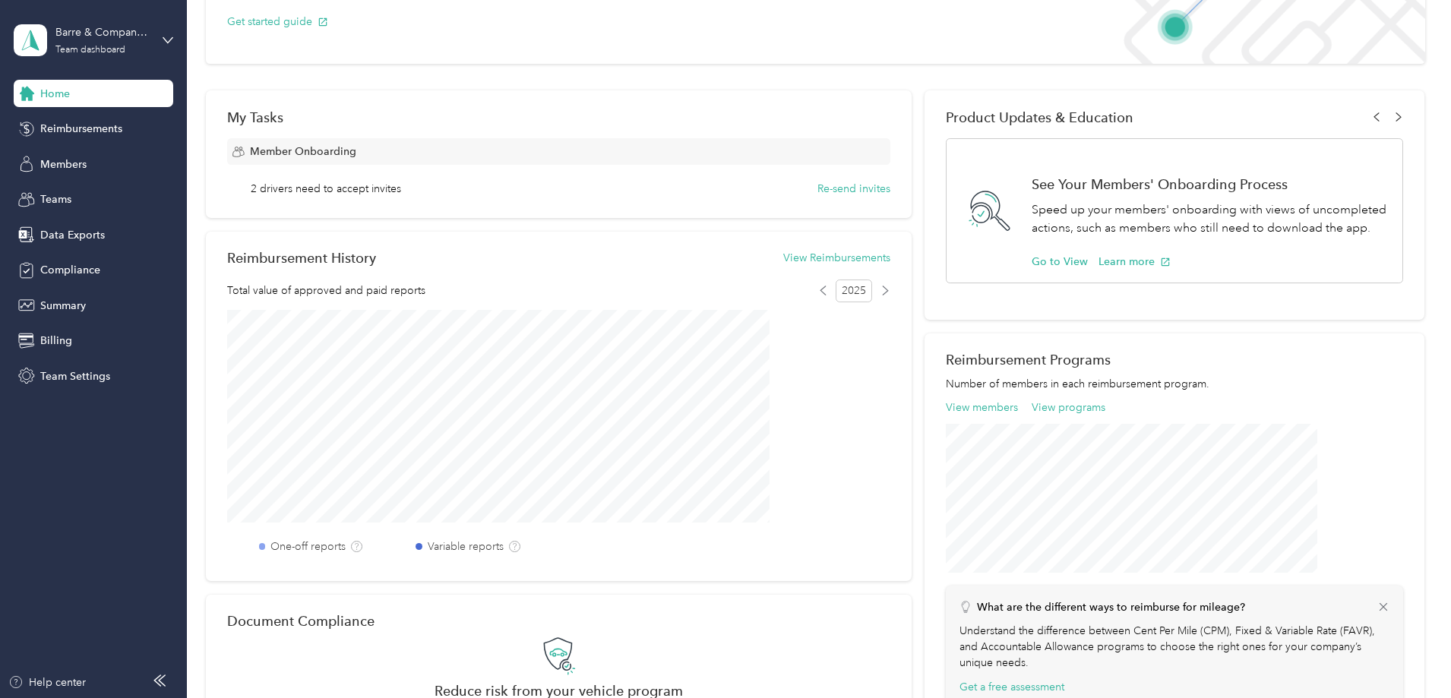
scroll to position [8, 0]
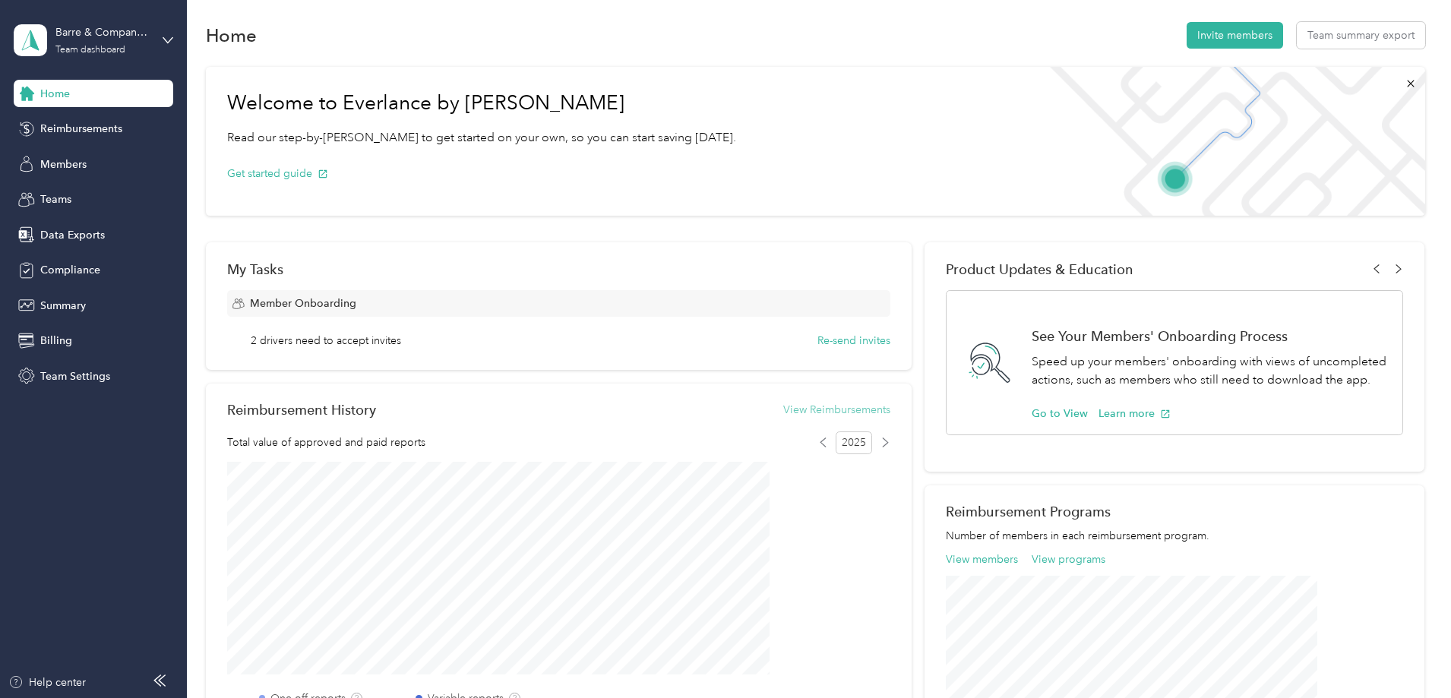
click at [826, 407] on button "View Reimbursements" at bounding box center [836, 410] width 107 height 16
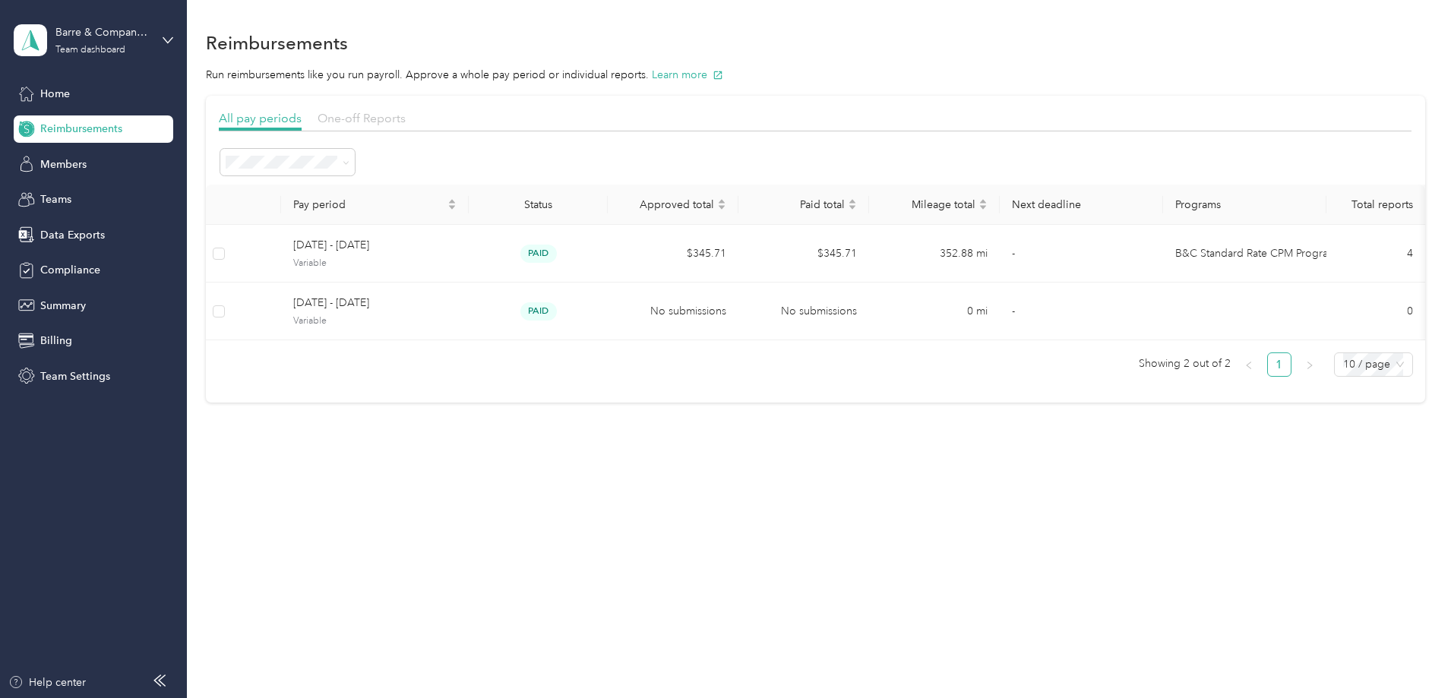
click at [406, 116] on span "One-off Reports" at bounding box center [361, 118] width 88 height 14
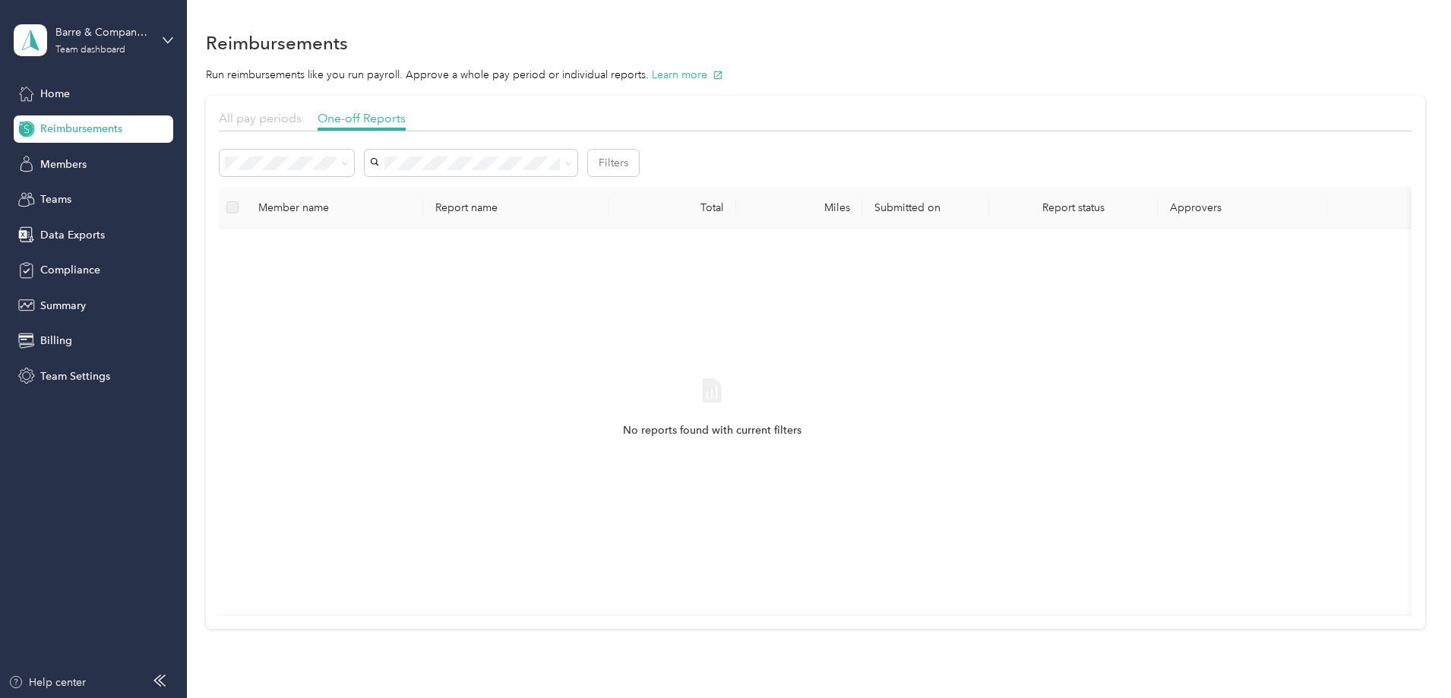
click at [302, 118] on span "All pay periods" at bounding box center [260, 118] width 83 height 14
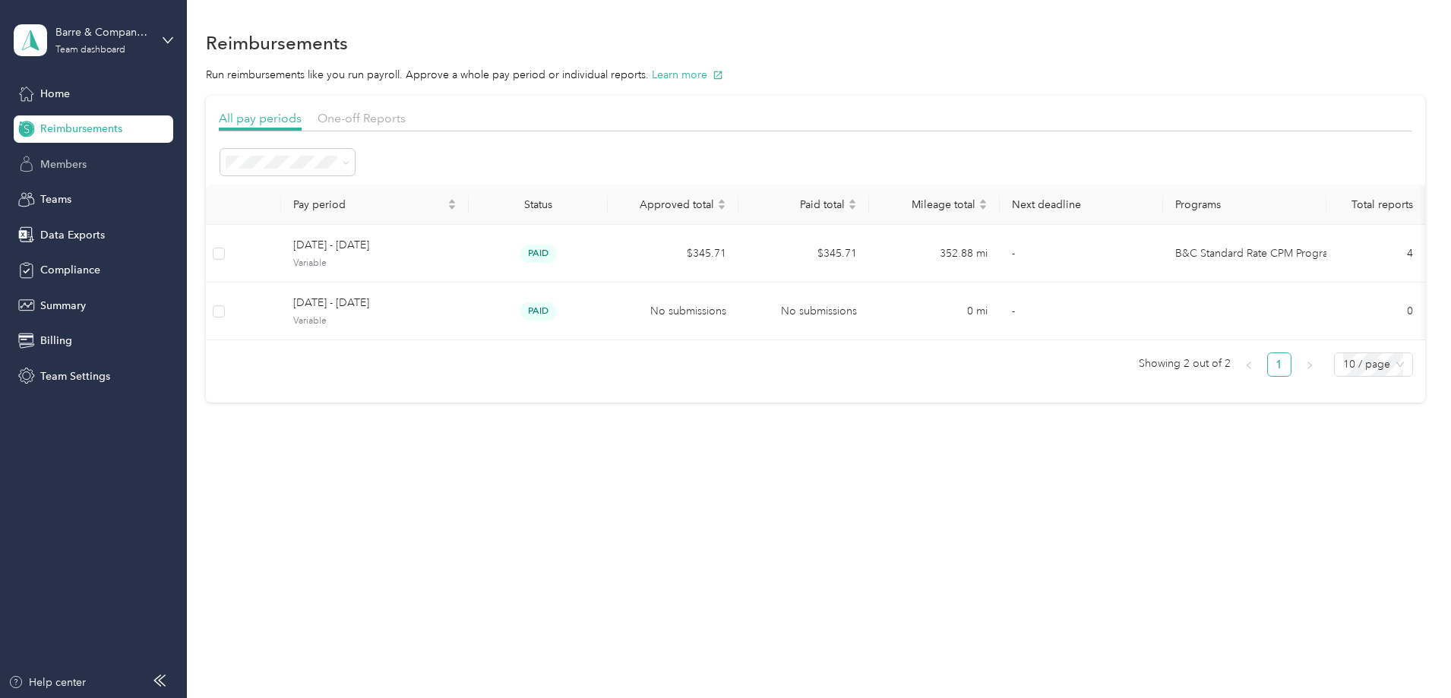
click at [67, 158] on span "Members" at bounding box center [63, 164] width 46 height 16
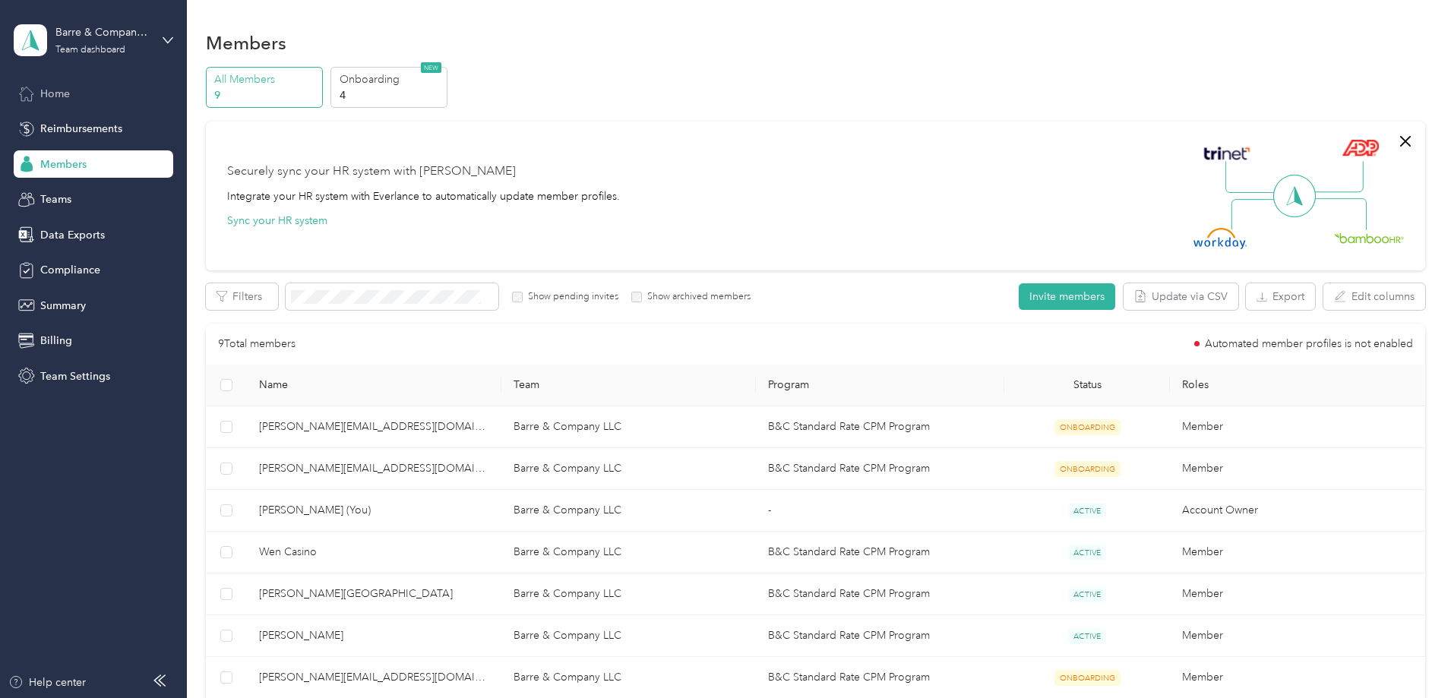
click at [59, 91] on span "Home" at bounding box center [55, 94] width 30 height 16
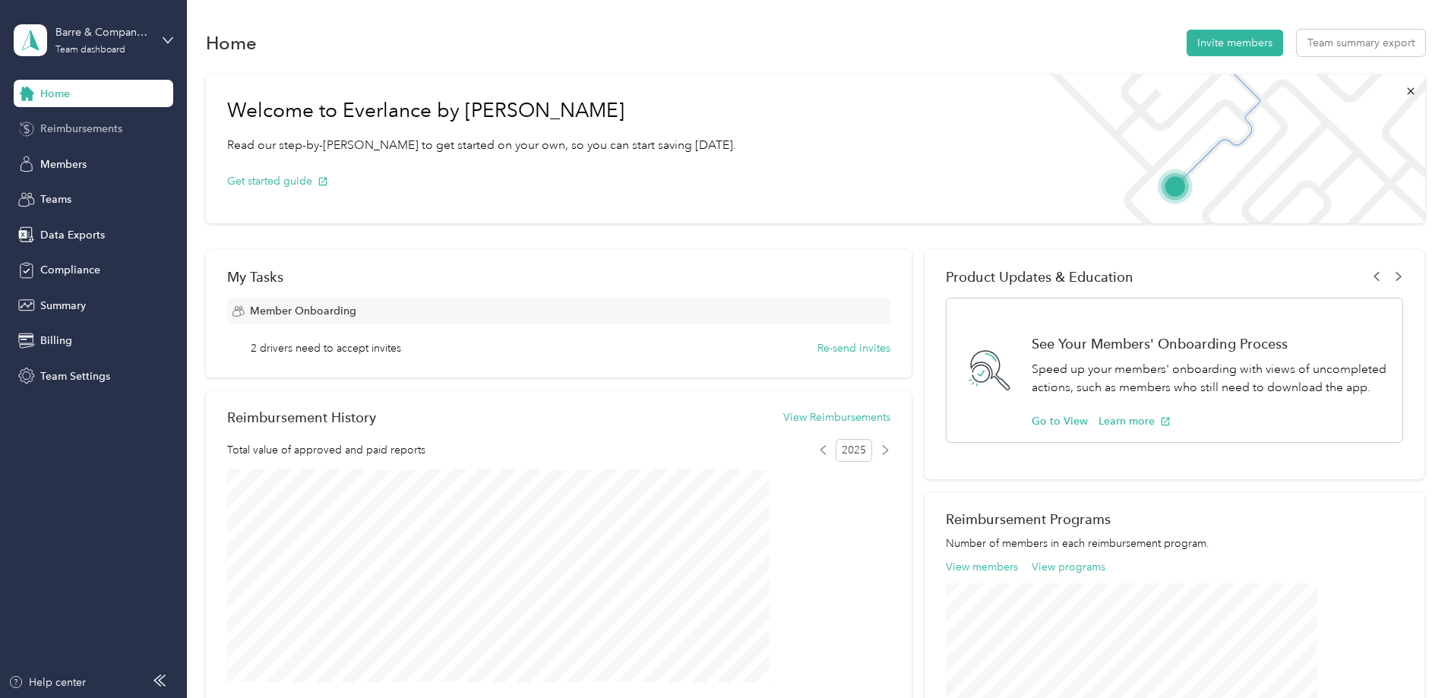
click at [63, 130] on span "Reimbursements" at bounding box center [81, 129] width 82 height 16
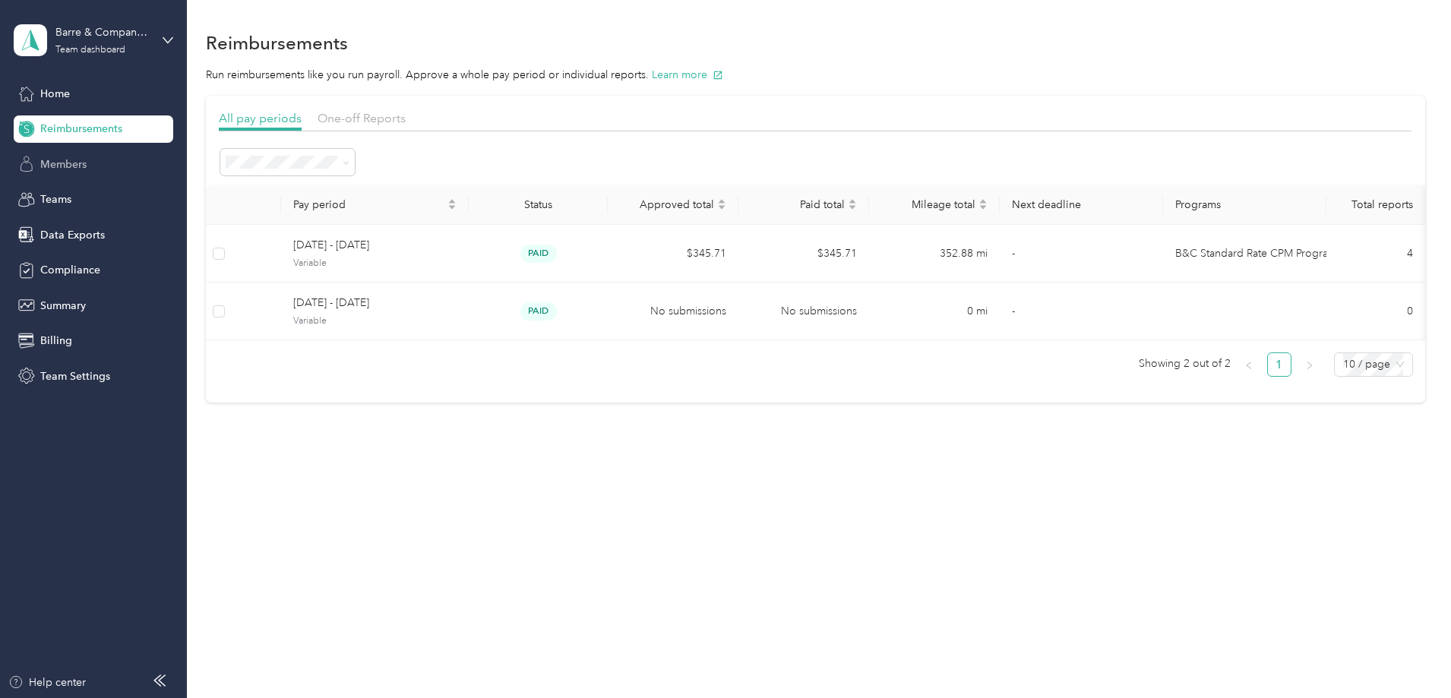
click at [61, 166] on span "Members" at bounding box center [63, 164] width 46 height 16
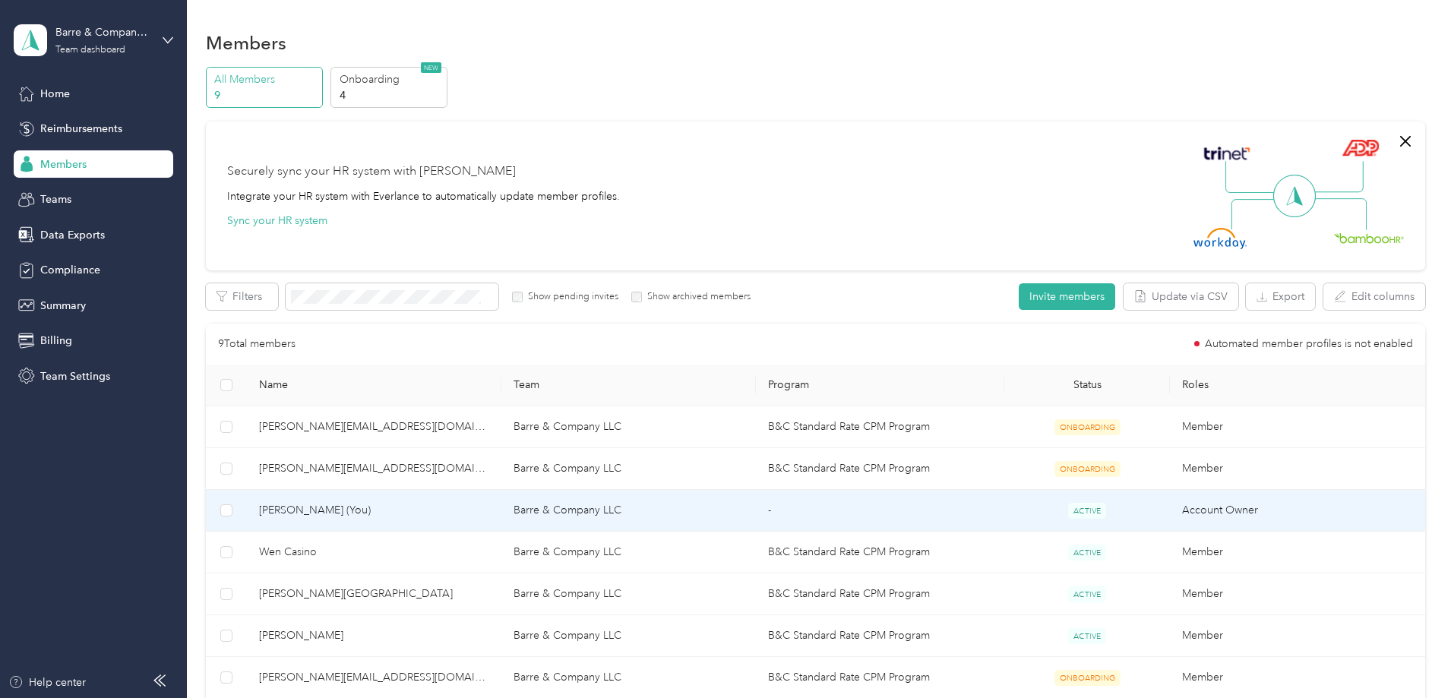
scroll to position [228, 0]
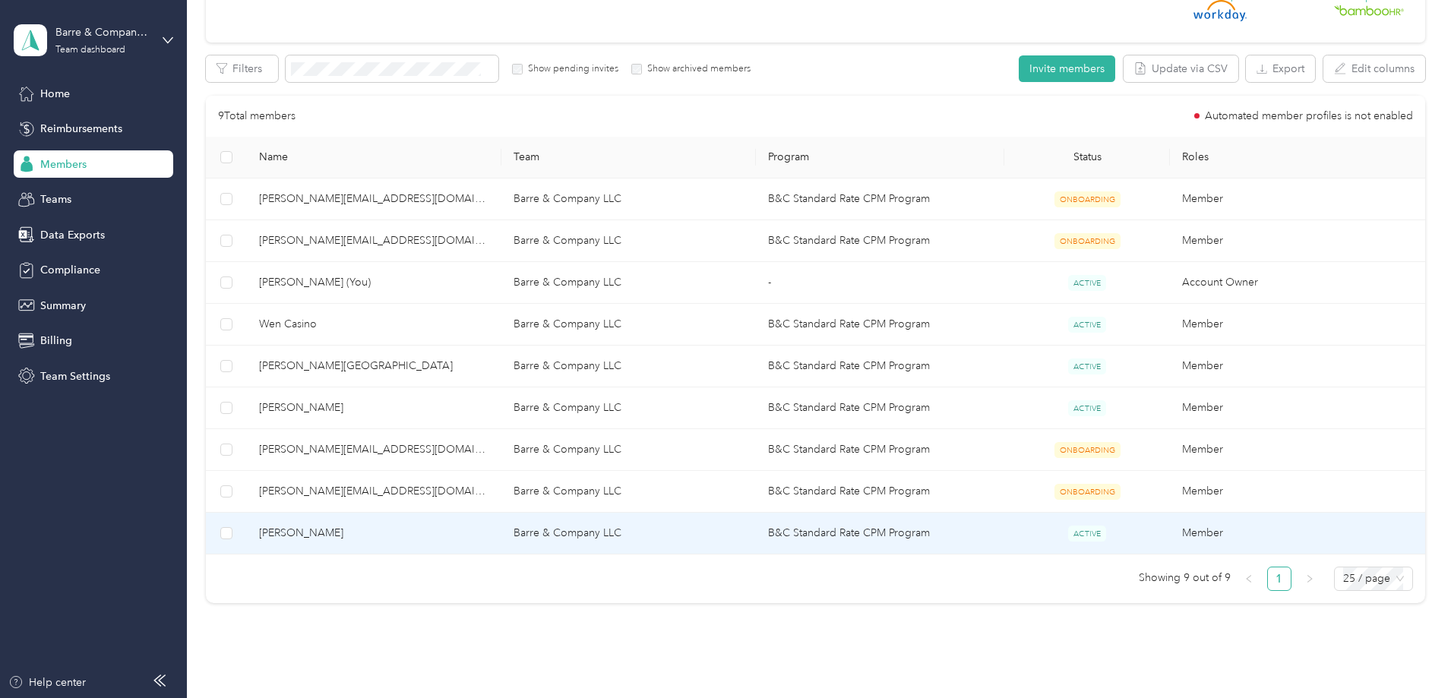
click at [396, 530] on span "[PERSON_NAME]" at bounding box center [374, 533] width 230 height 17
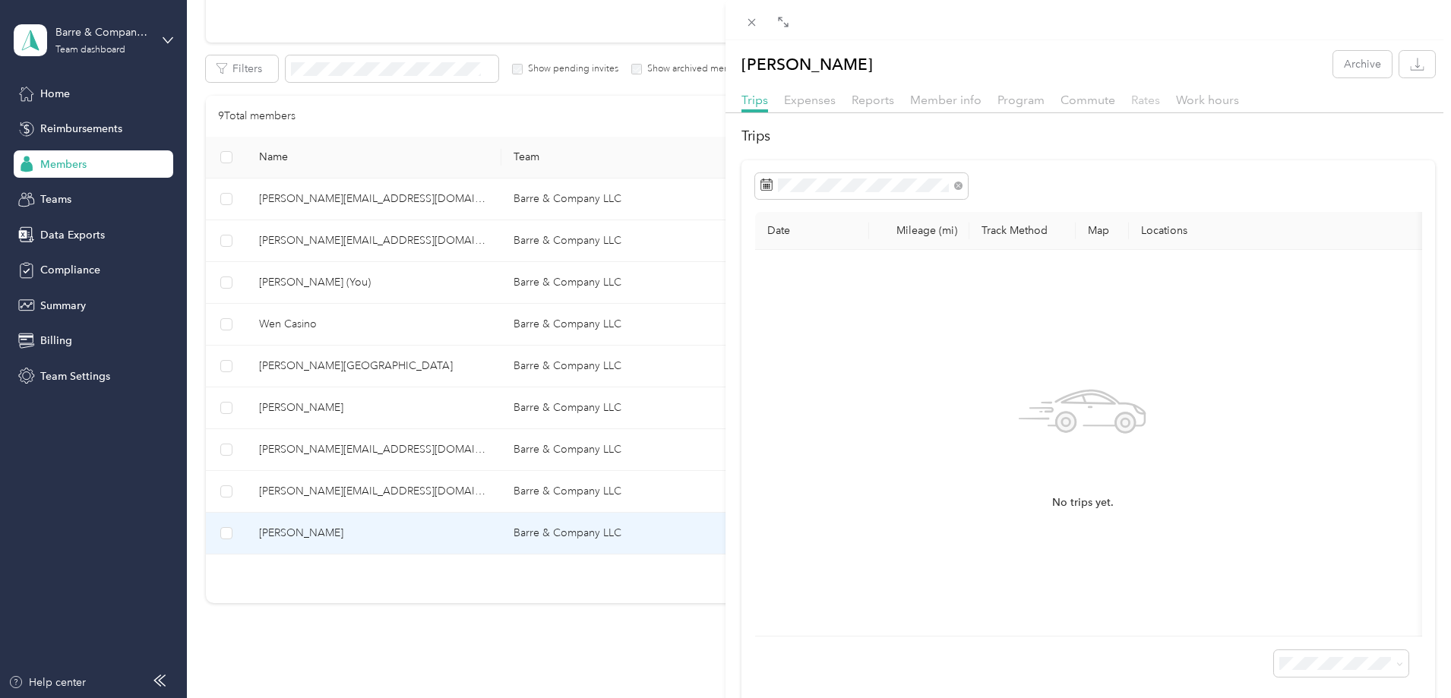
click at [1147, 98] on span "Rates" at bounding box center [1145, 100] width 29 height 14
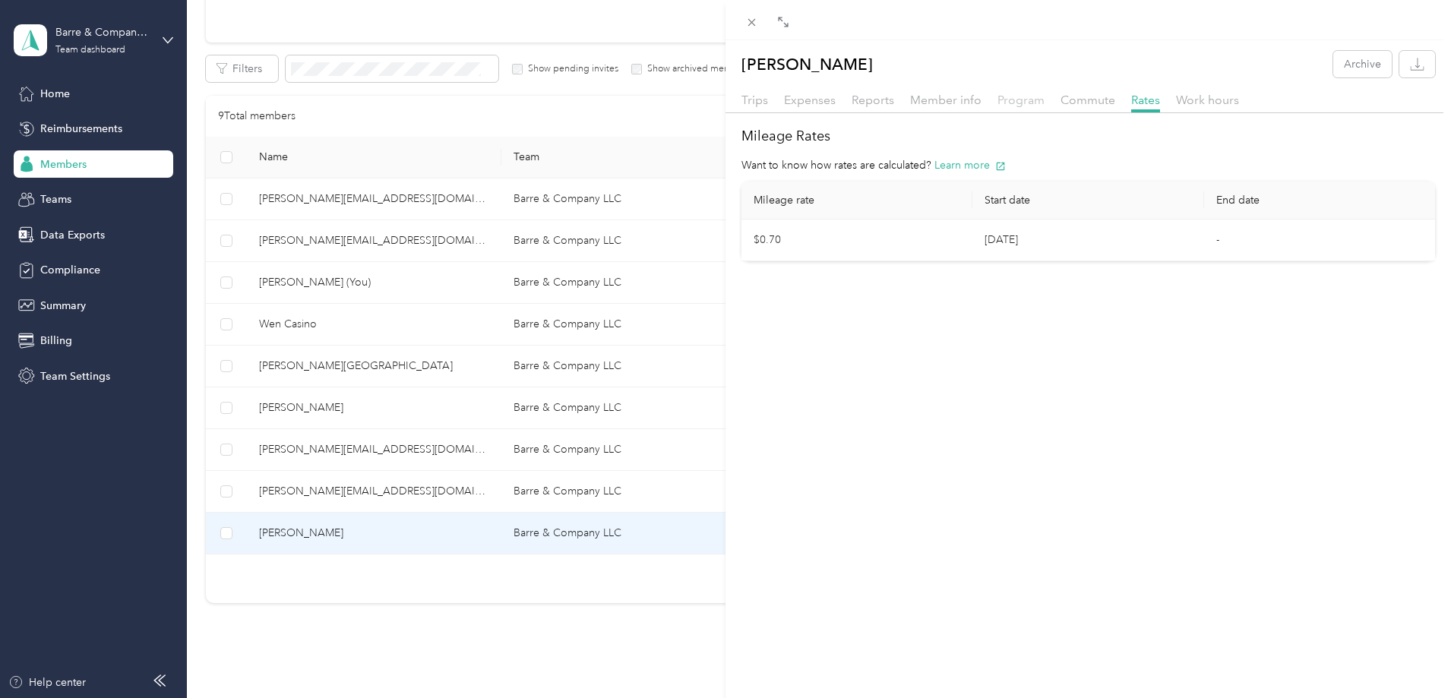
click at [1029, 100] on span "Program" at bounding box center [1020, 100] width 47 height 14
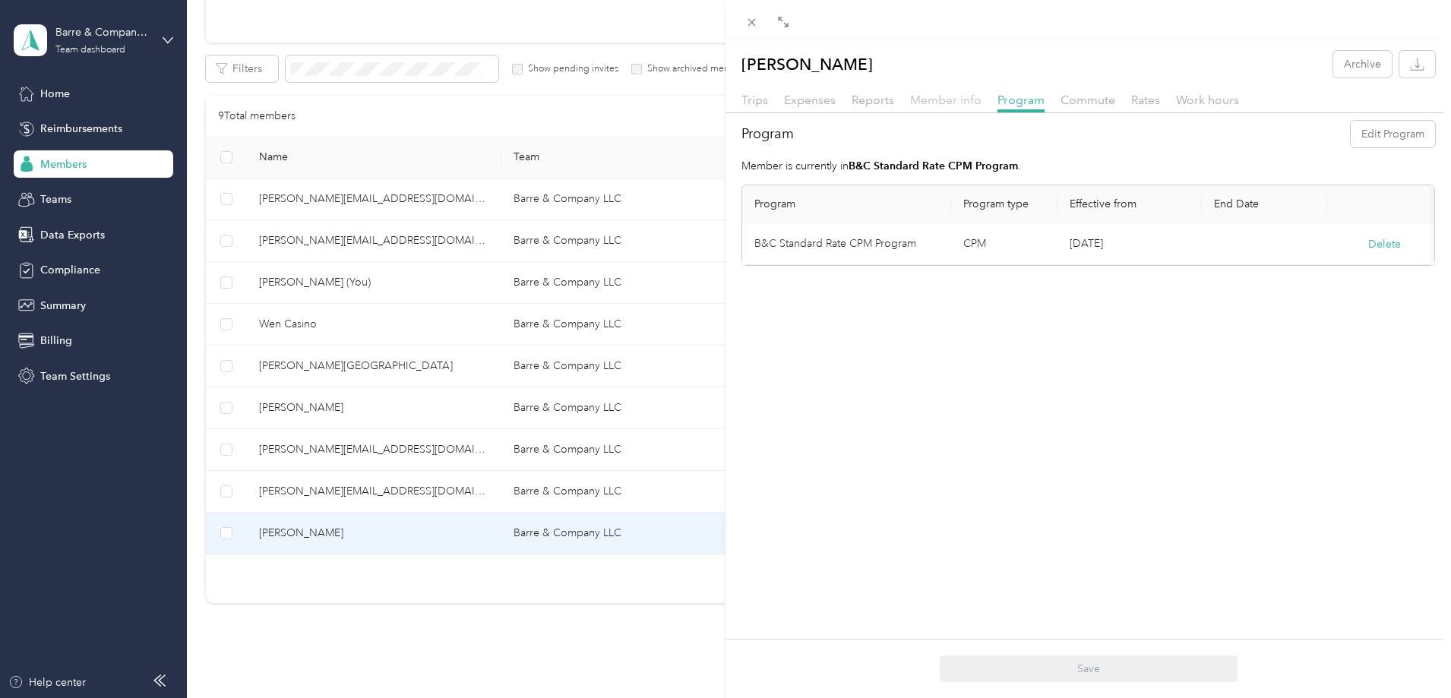
click at [956, 101] on span "Member info" at bounding box center [945, 100] width 71 height 14
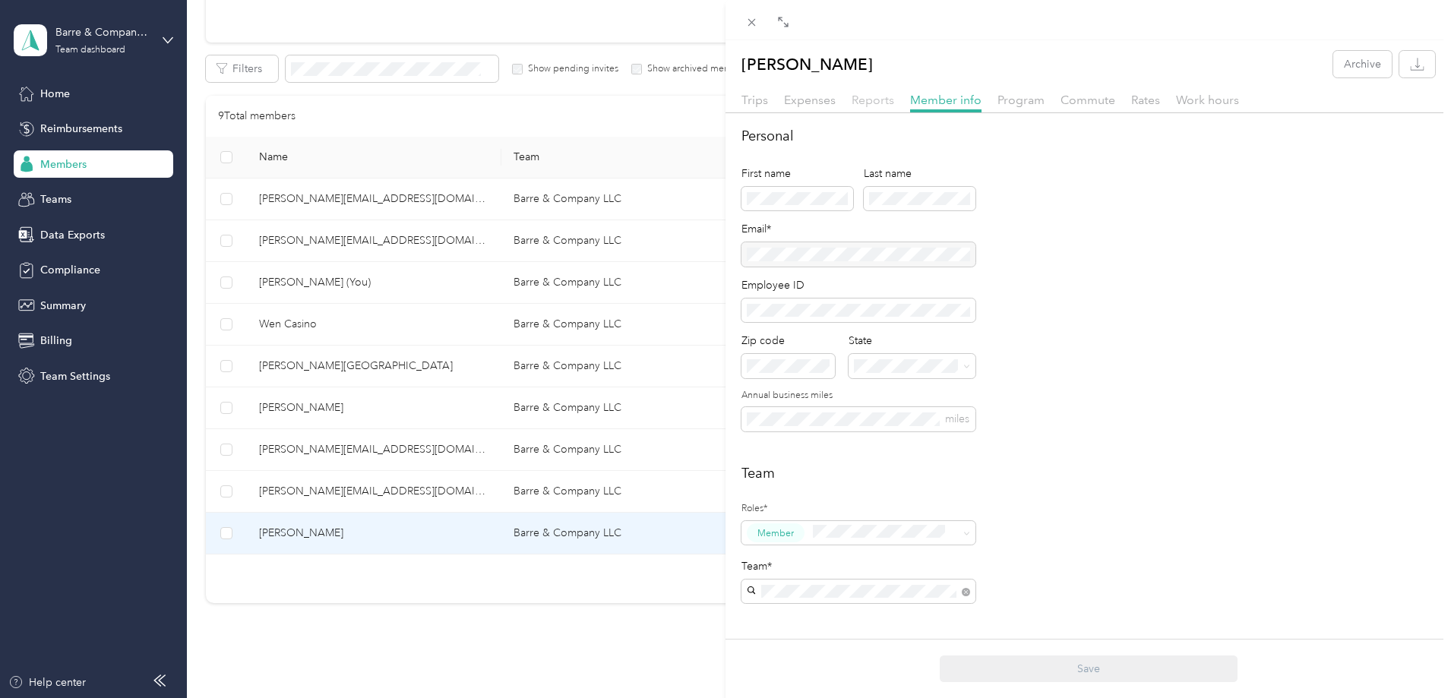
click at [871, 98] on span "Reports" at bounding box center [872, 100] width 43 height 14
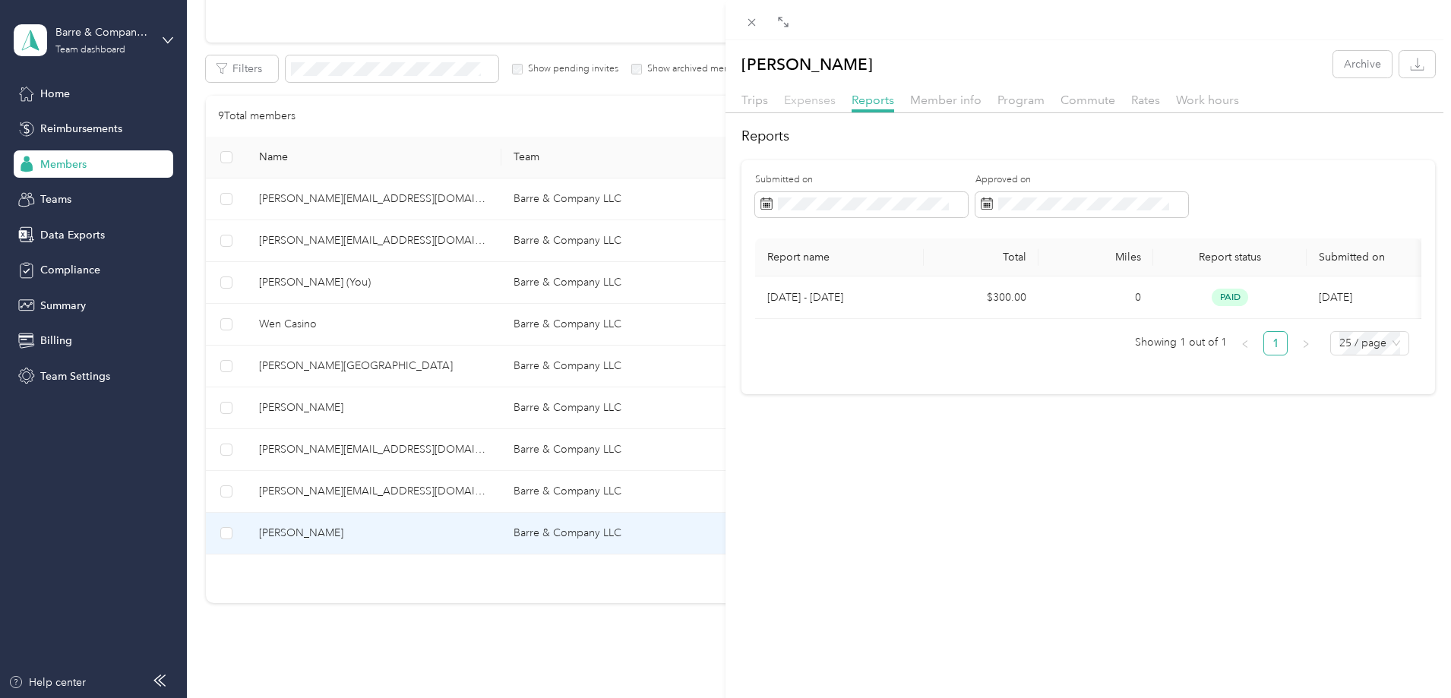
click at [814, 103] on span "Expenses" at bounding box center [810, 100] width 52 height 14
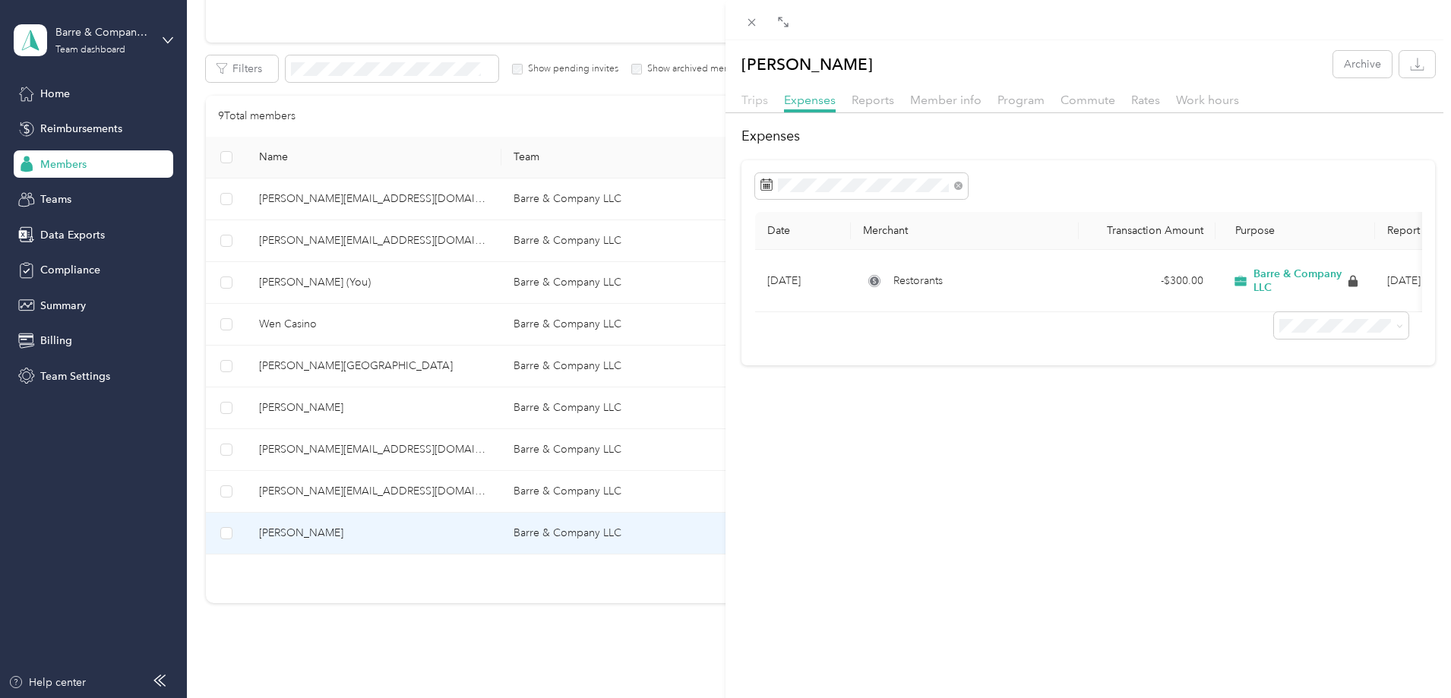
click at [753, 101] on span "Trips" at bounding box center [754, 100] width 27 height 14
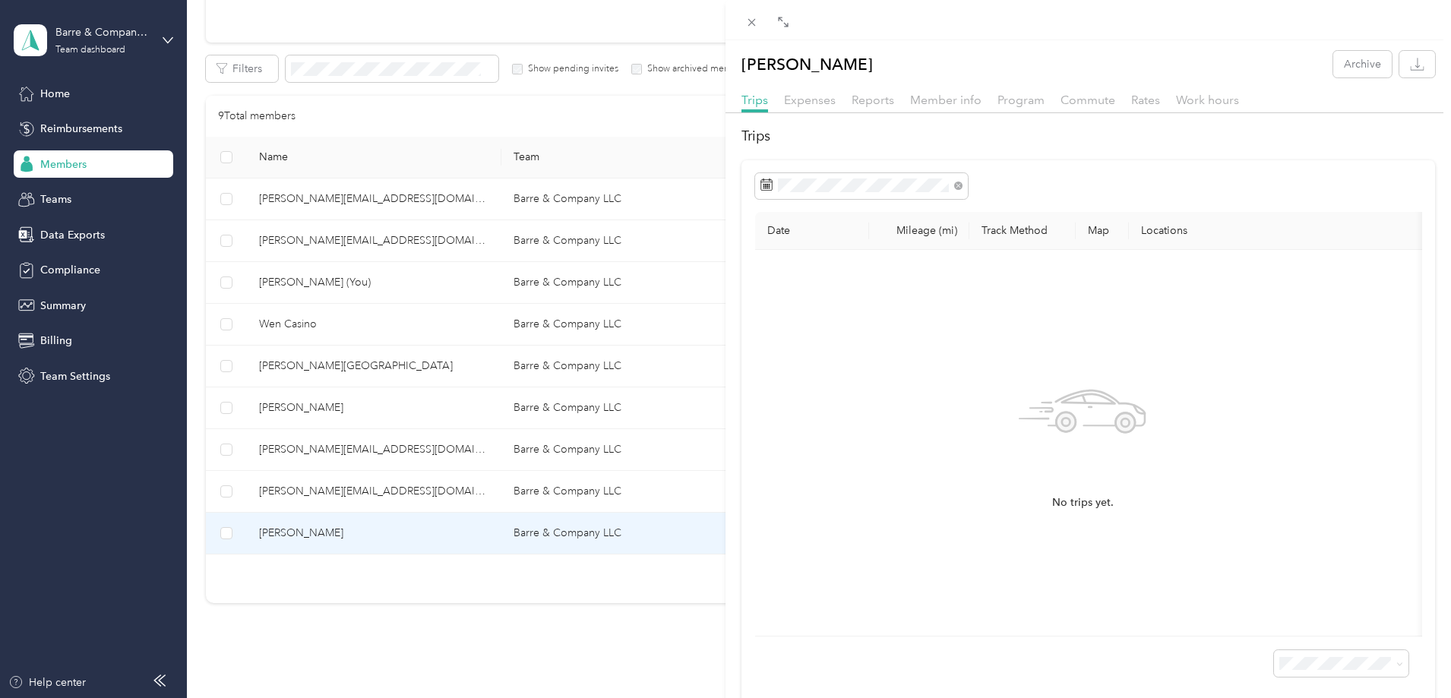
click at [388, 321] on div "Cengiz Karakas Archive Trips Expenses Reports Member info Program Commute Rates…" at bounding box center [725, 349] width 1451 height 698
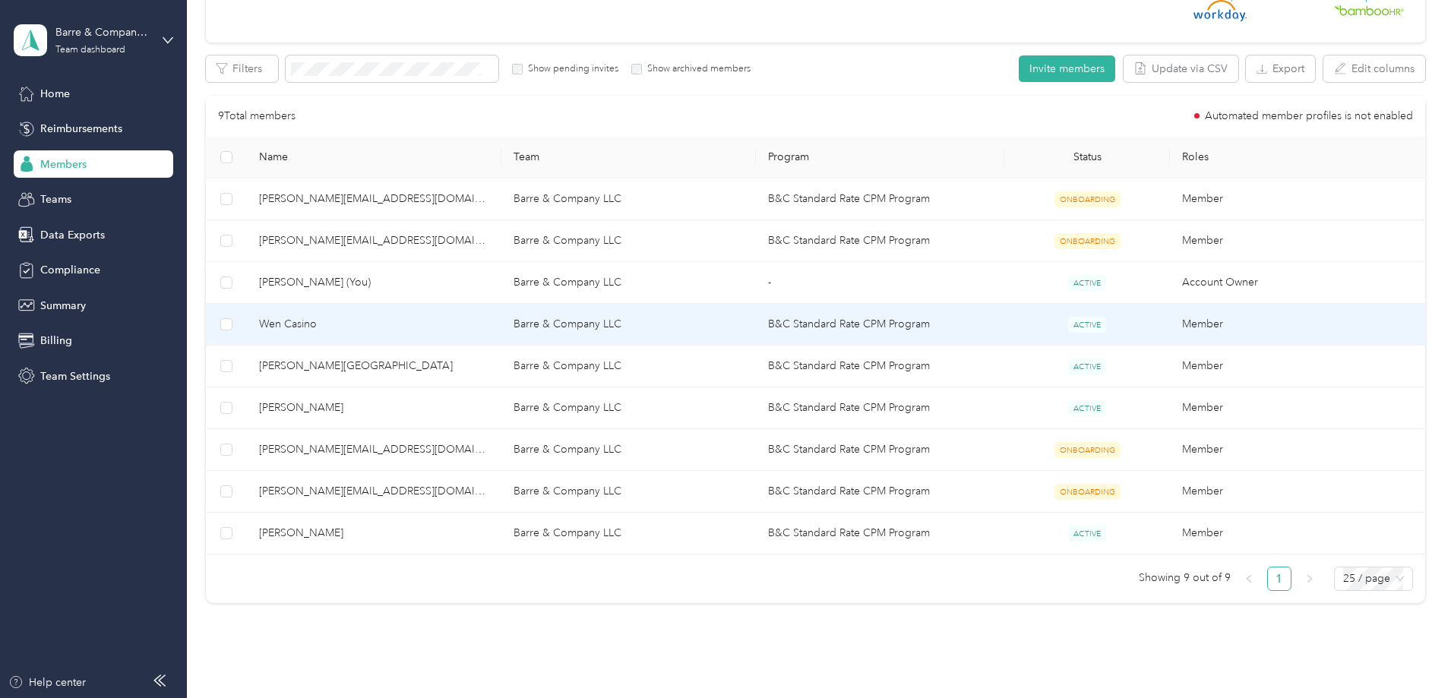
click at [388, 321] on span "Wen Casino" at bounding box center [374, 324] width 230 height 17
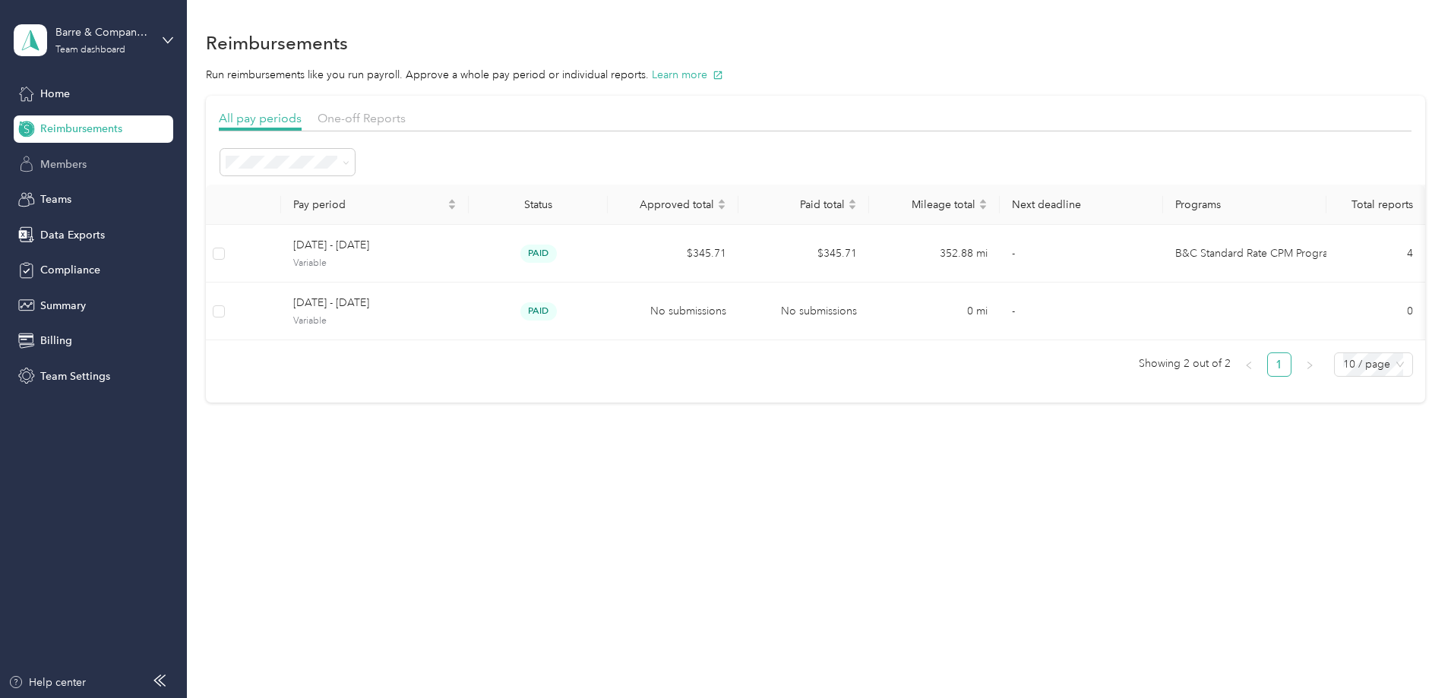
click at [80, 165] on span "Members" at bounding box center [63, 164] width 46 height 16
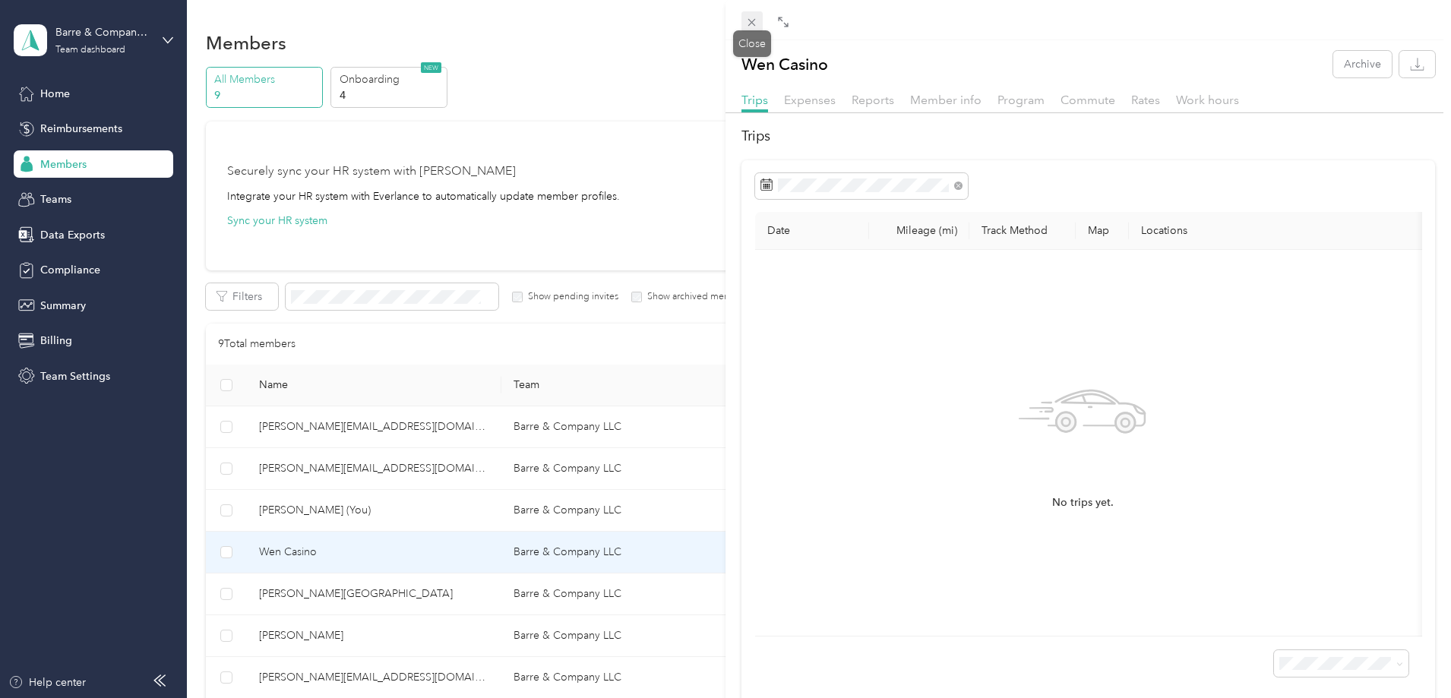
click at [750, 18] on icon at bounding box center [751, 22] width 13 height 13
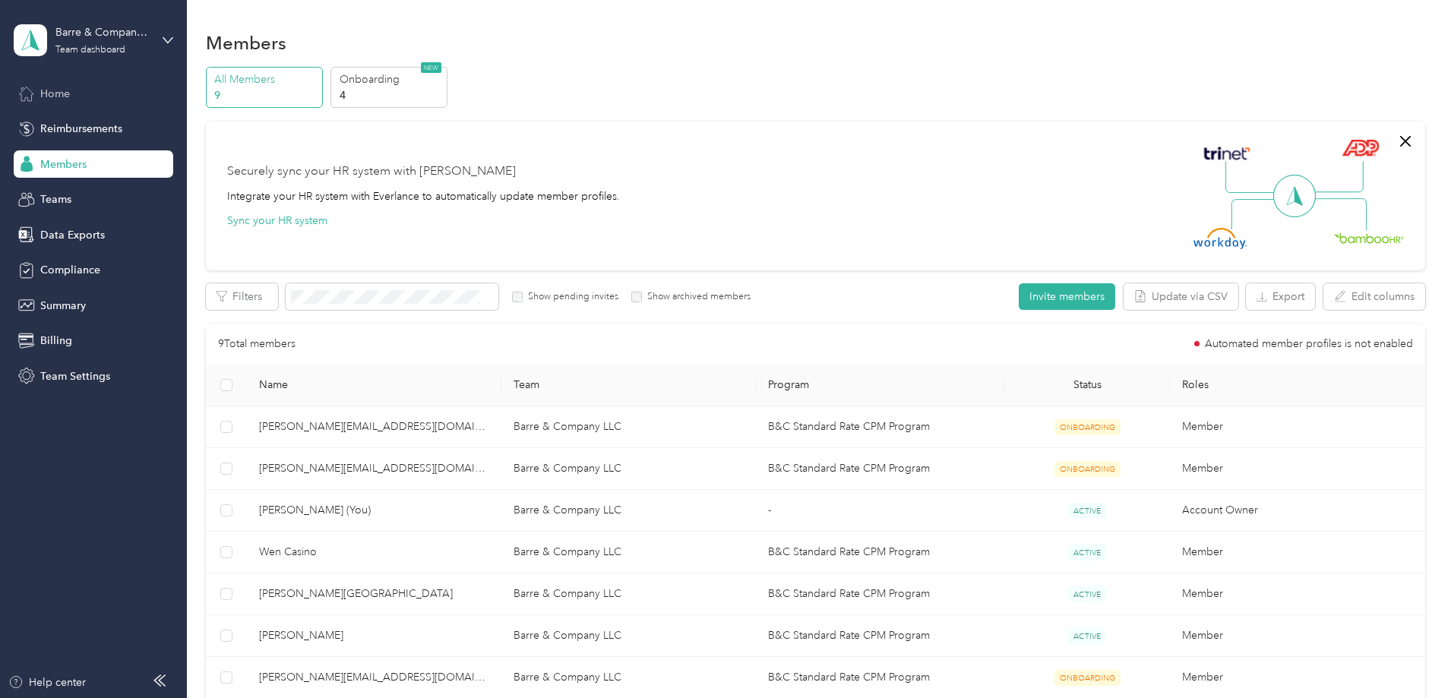
click at [60, 88] on span "Home" at bounding box center [55, 94] width 30 height 16
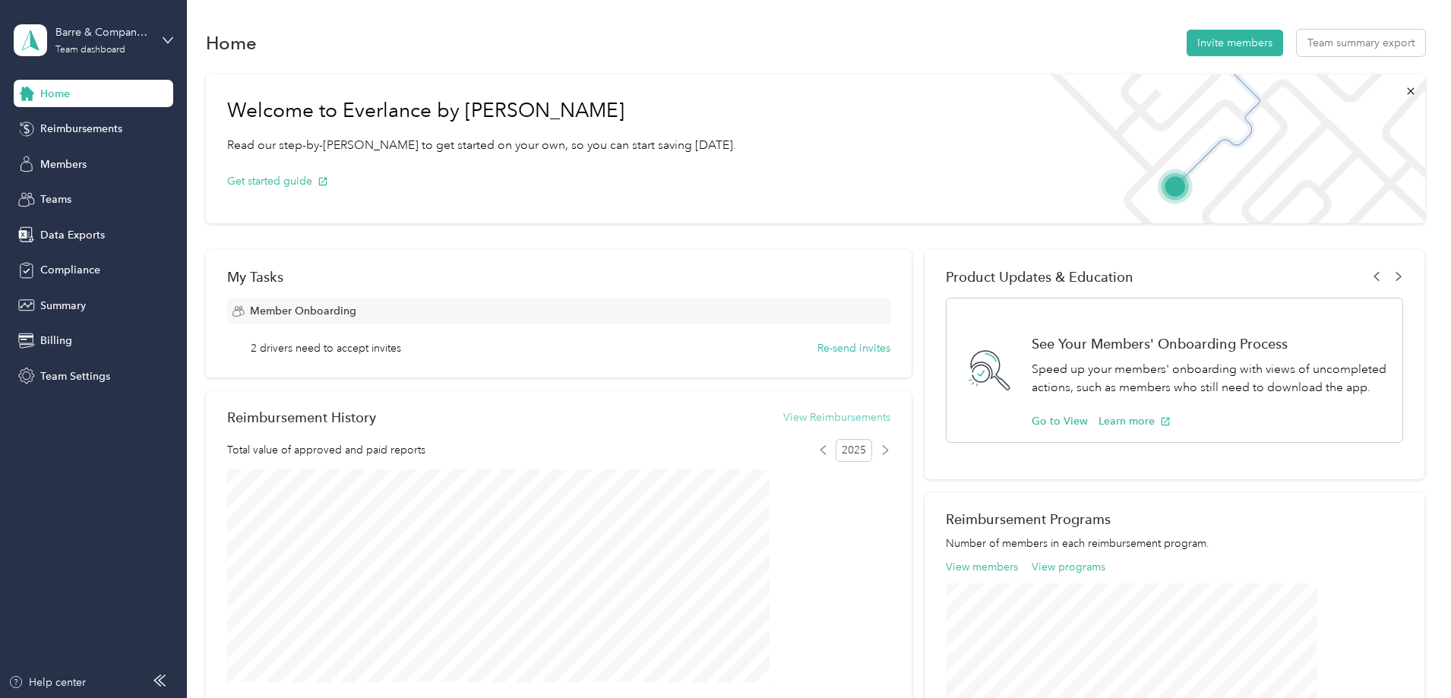
click at [813, 412] on button "View Reimbursements" at bounding box center [836, 417] width 107 height 16
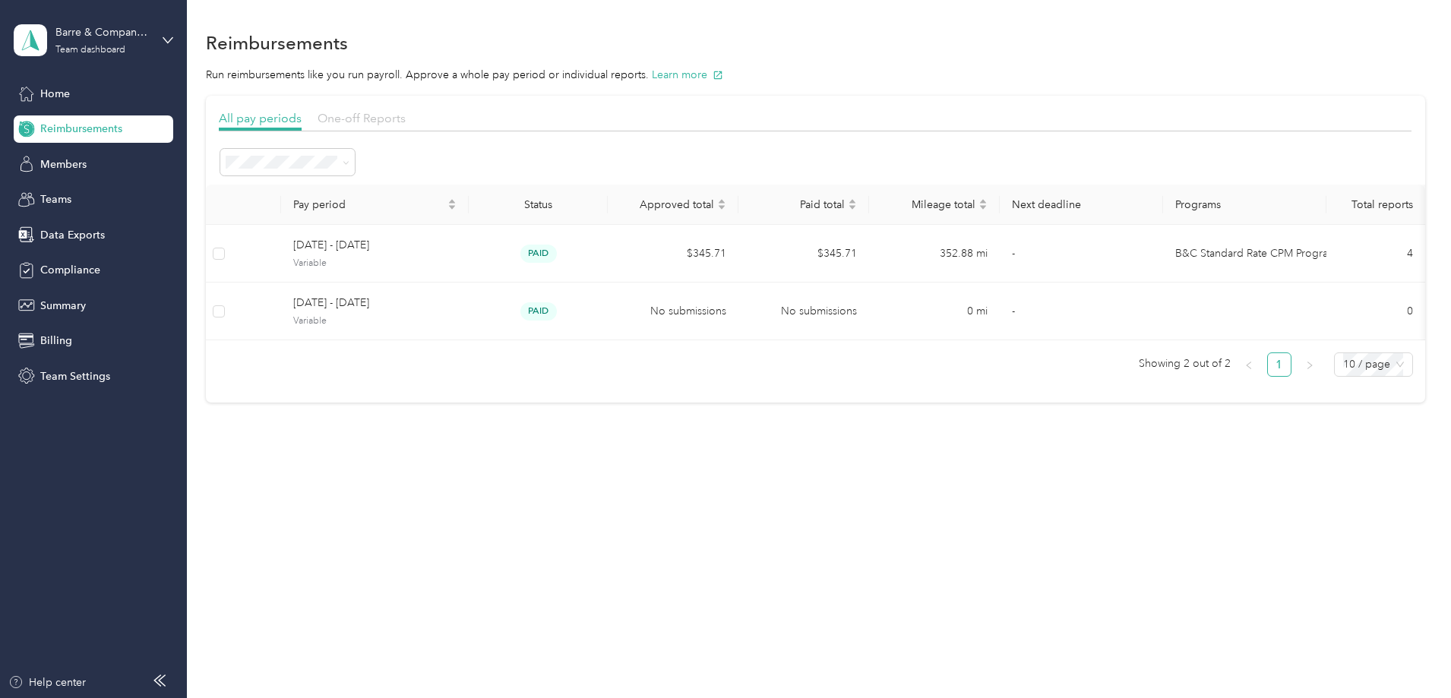
click at [406, 115] on span "One-off Reports" at bounding box center [361, 118] width 88 height 14
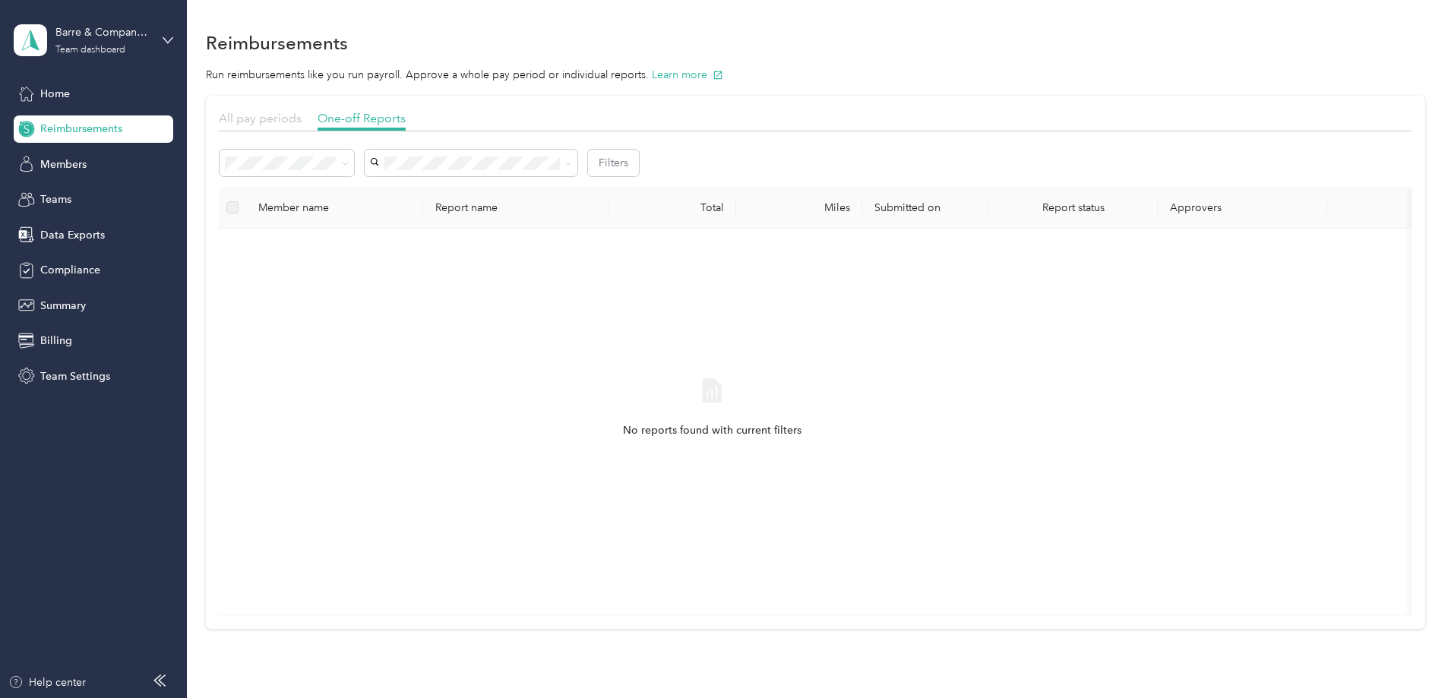
click at [302, 122] on span "All pay periods" at bounding box center [260, 118] width 83 height 14
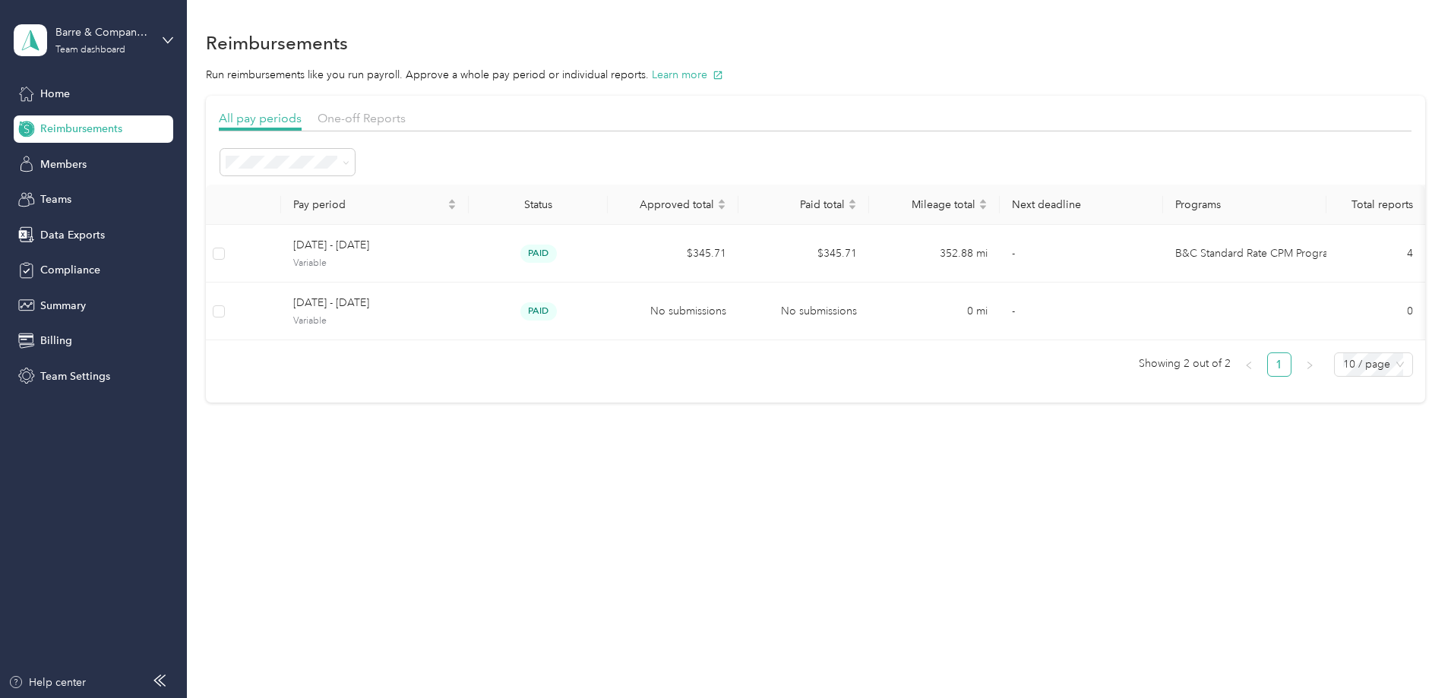
click at [406, 373] on span "Marked as paid" at bounding box center [370, 377] width 74 height 13
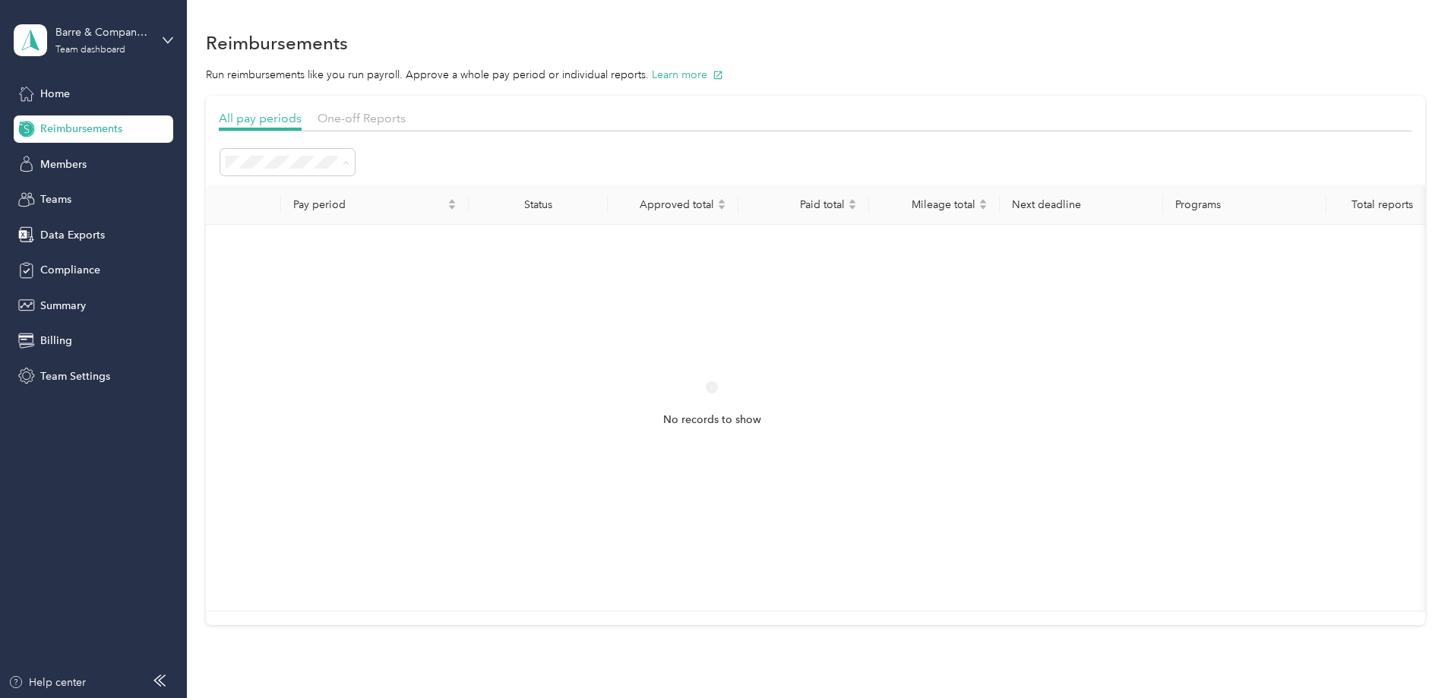
click at [572, 361] on div "No records to show" at bounding box center [712, 418] width 988 height 362
click at [423, 206] on span "Pay period" at bounding box center [368, 204] width 151 height 13
click at [457, 203] on icon "caret-down" at bounding box center [451, 207] width 9 height 9
click at [507, 246] on div "No records to show" at bounding box center [712, 418] width 988 height 362
click at [406, 115] on span "One-off Reports" at bounding box center [361, 118] width 88 height 14
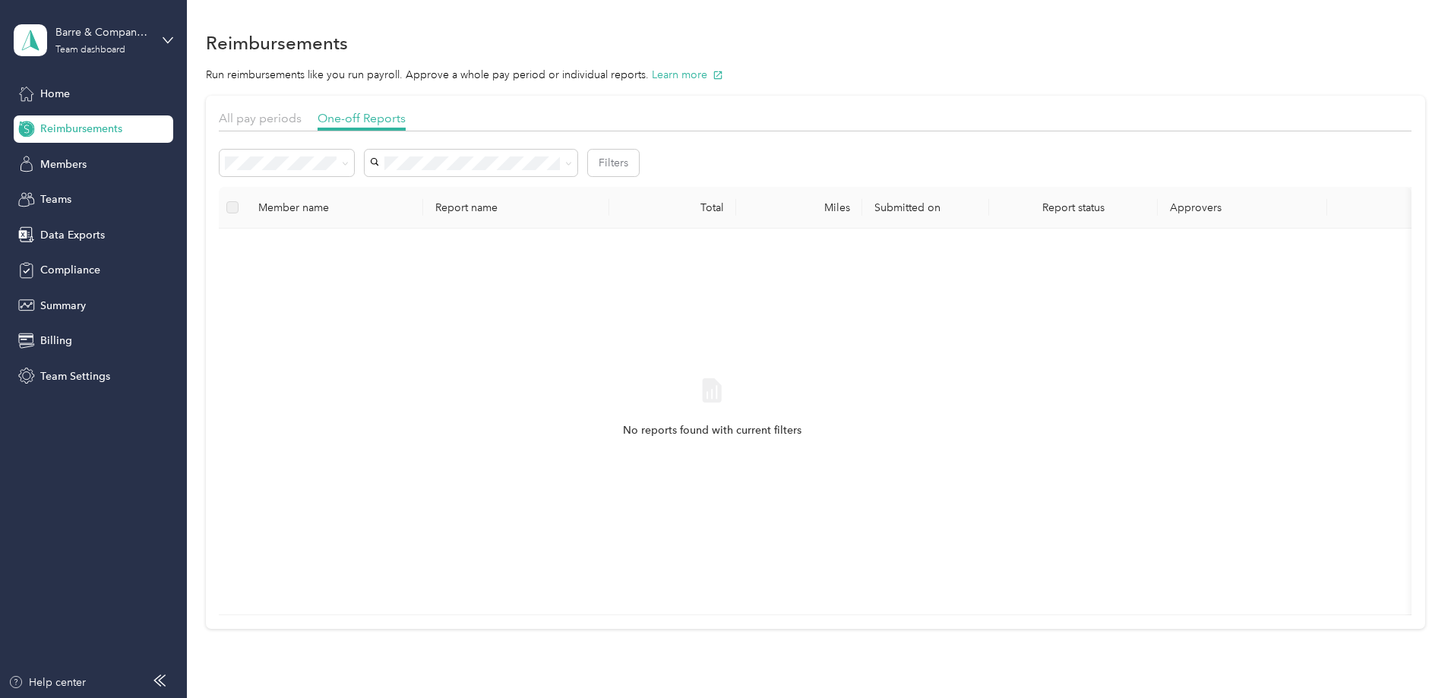
click at [382, 270] on div "Approved" at bounding box center [388, 269] width 113 height 16
click at [390, 239] on span "Needs payment" at bounding box center [370, 244] width 77 height 13
click at [239, 209] on label at bounding box center [232, 207] width 12 height 17
click at [302, 118] on span "All pay periods" at bounding box center [260, 118] width 83 height 14
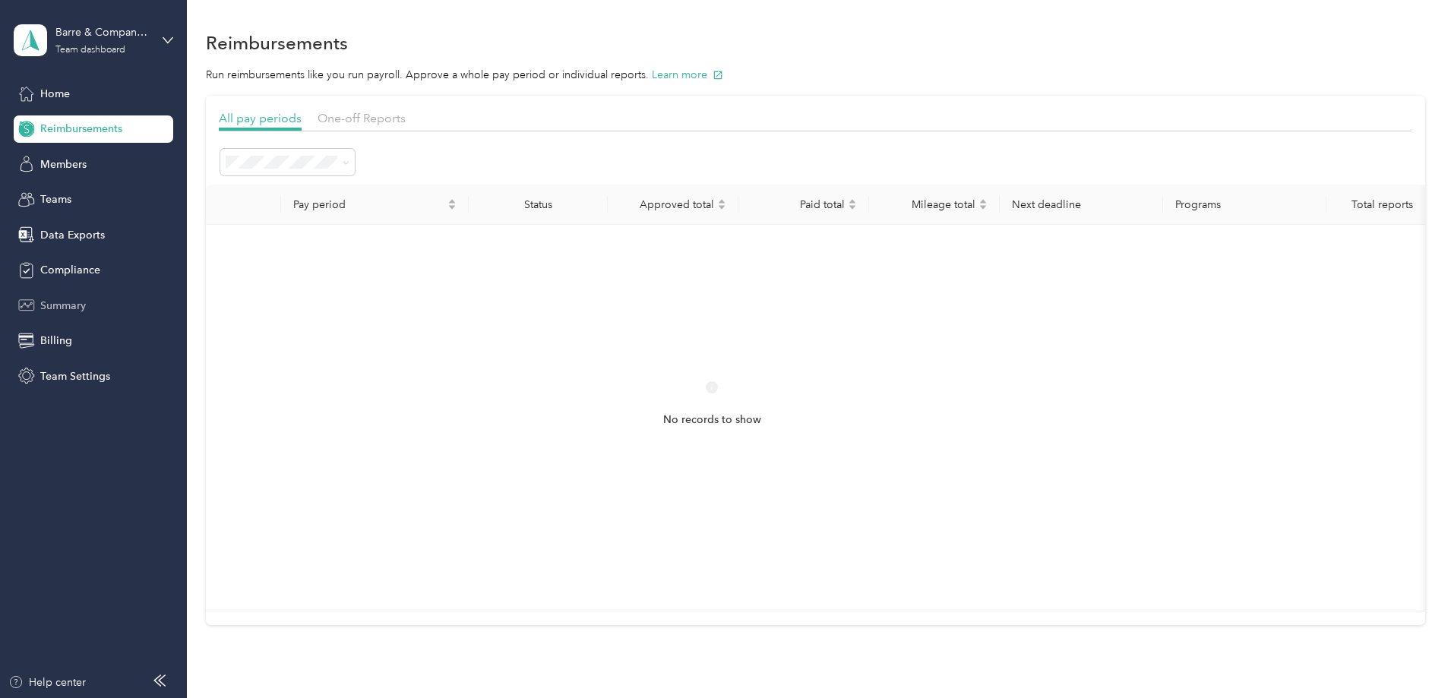
click at [71, 298] on span "Summary" at bounding box center [63, 306] width 46 height 16
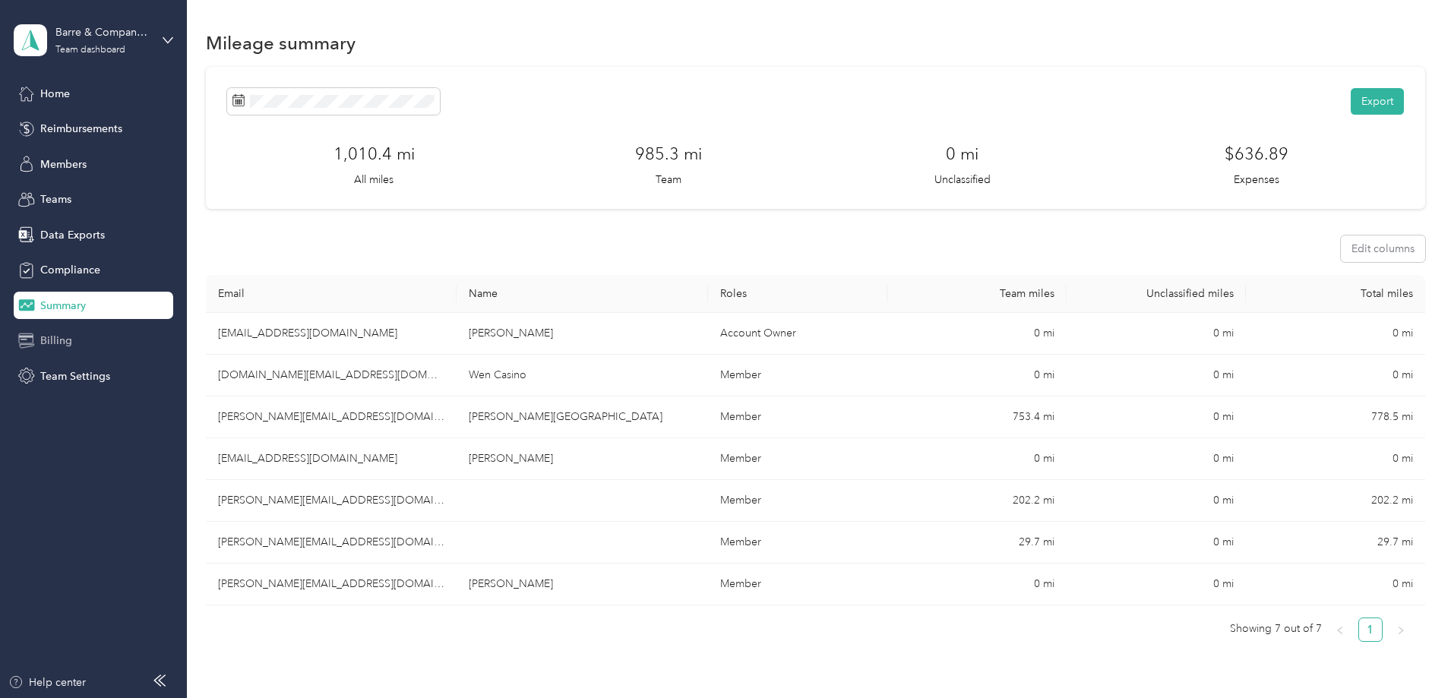
click at [57, 340] on span "Billing" at bounding box center [56, 341] width 32 height 16
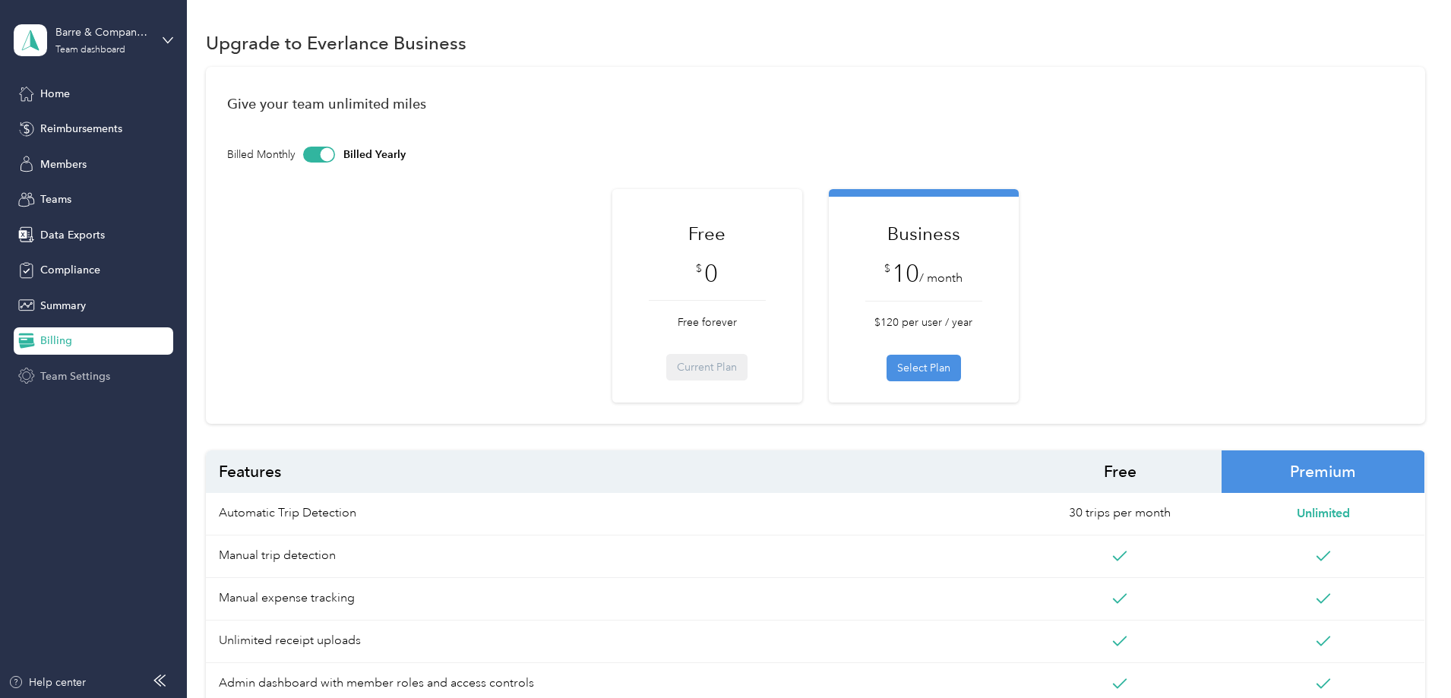
click at [87, 375] on span "Team Settings" at bounding box center [75, 376] width 70 height 16
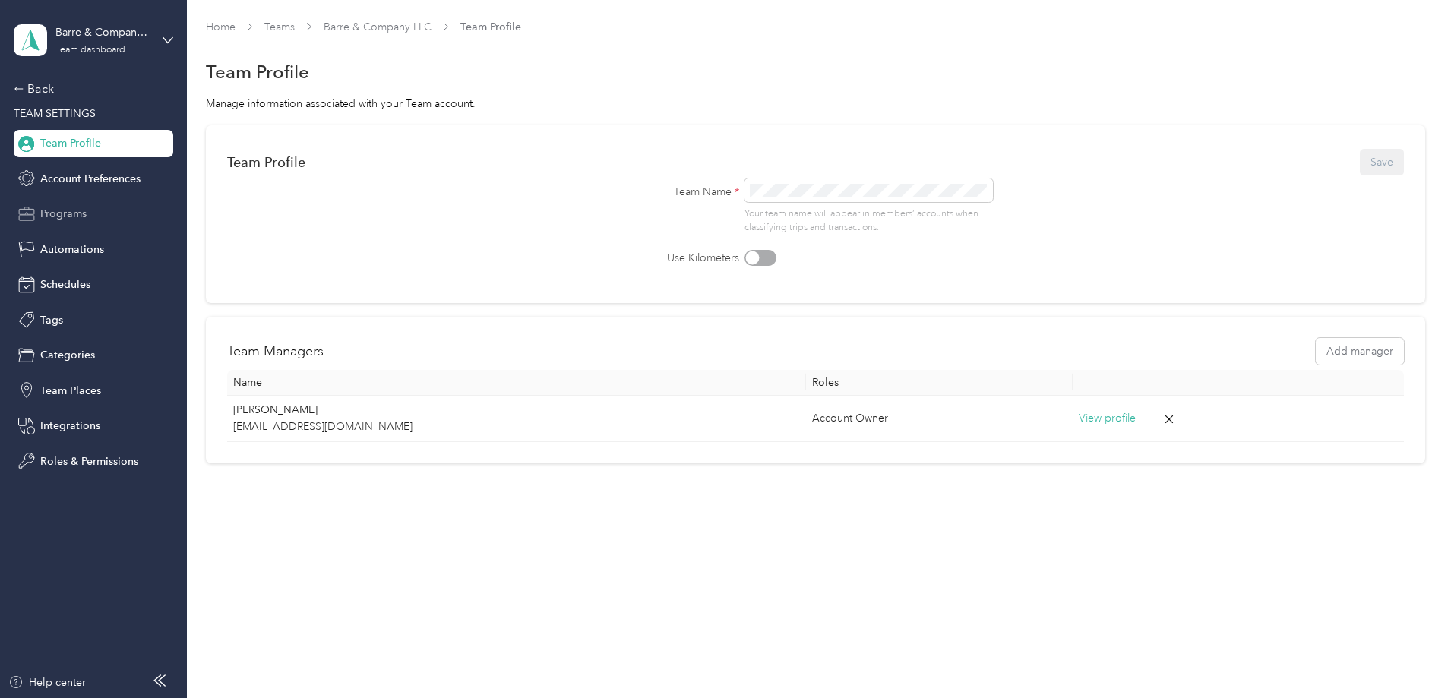
click at [72, 219] on span "Programs" at bounding box center [63, 214] width 46 height 16
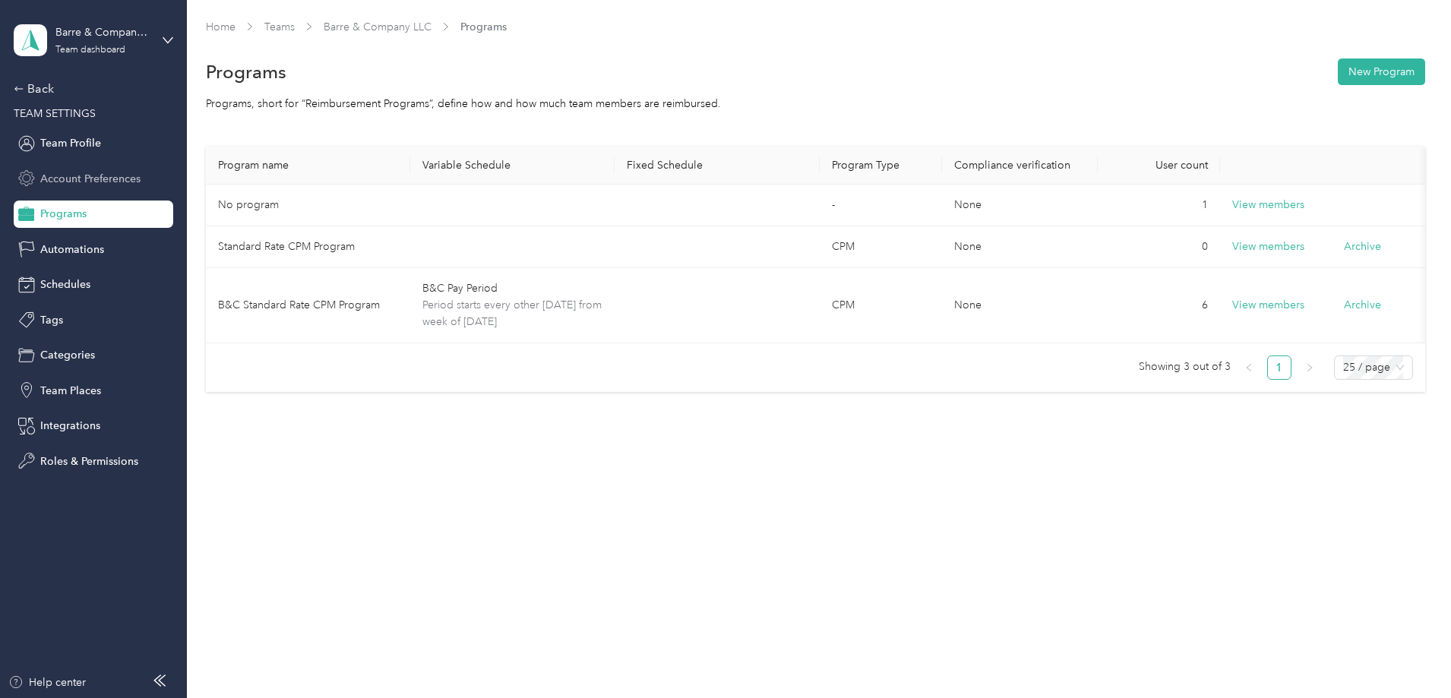
click at [85, 171] on span "Account Preferences" at bounding box center [90, 179] width 100 height 16
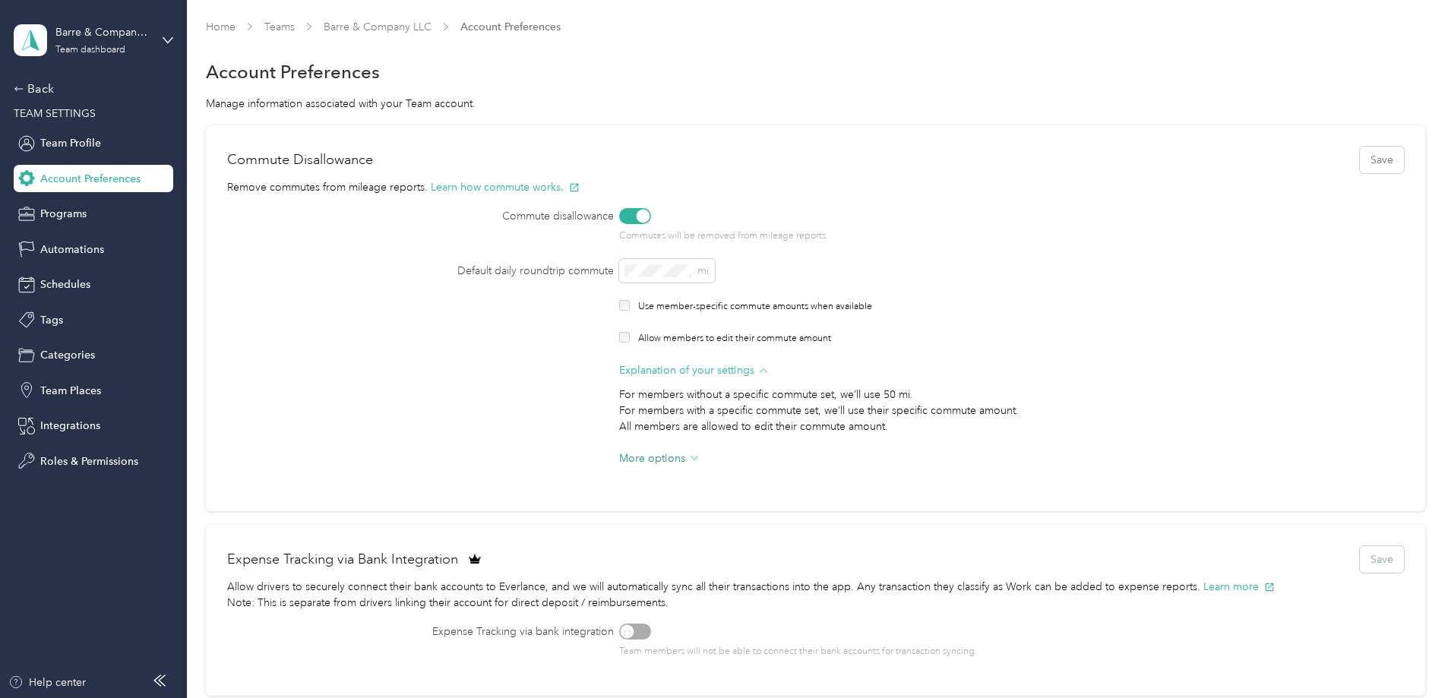
click at [685, 461] on span "More options" at bounding box center [652, 458] width 66 height 16
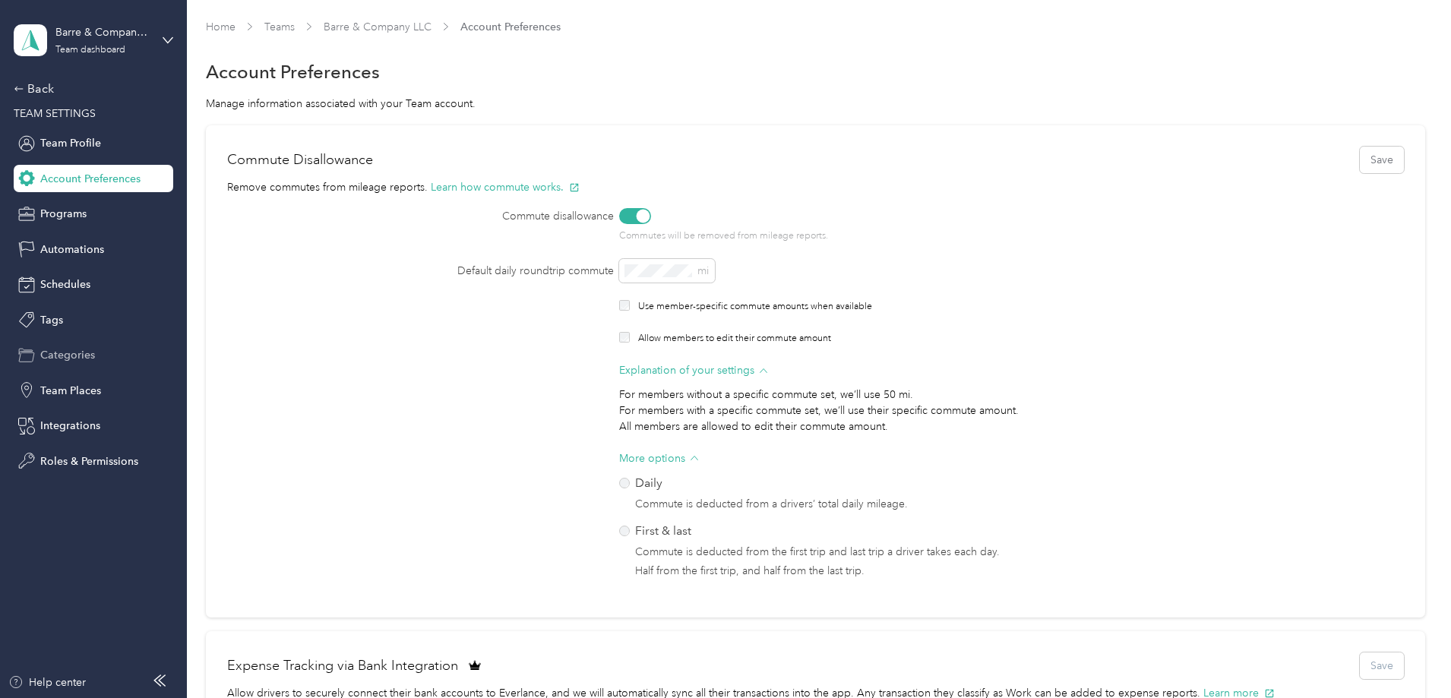
click at [68, 358] on span "Categories" at bounding box center [67, 355] width 55 height 16
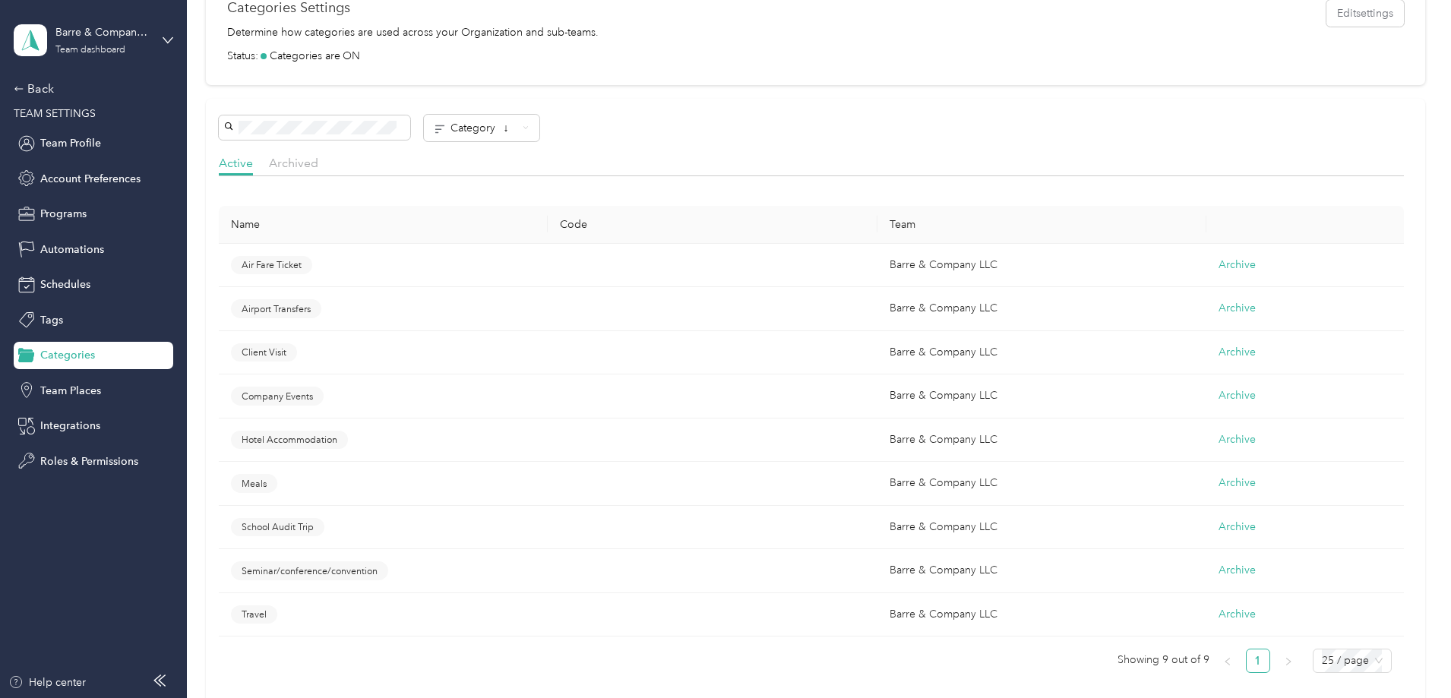
scroll to position [228, 0]
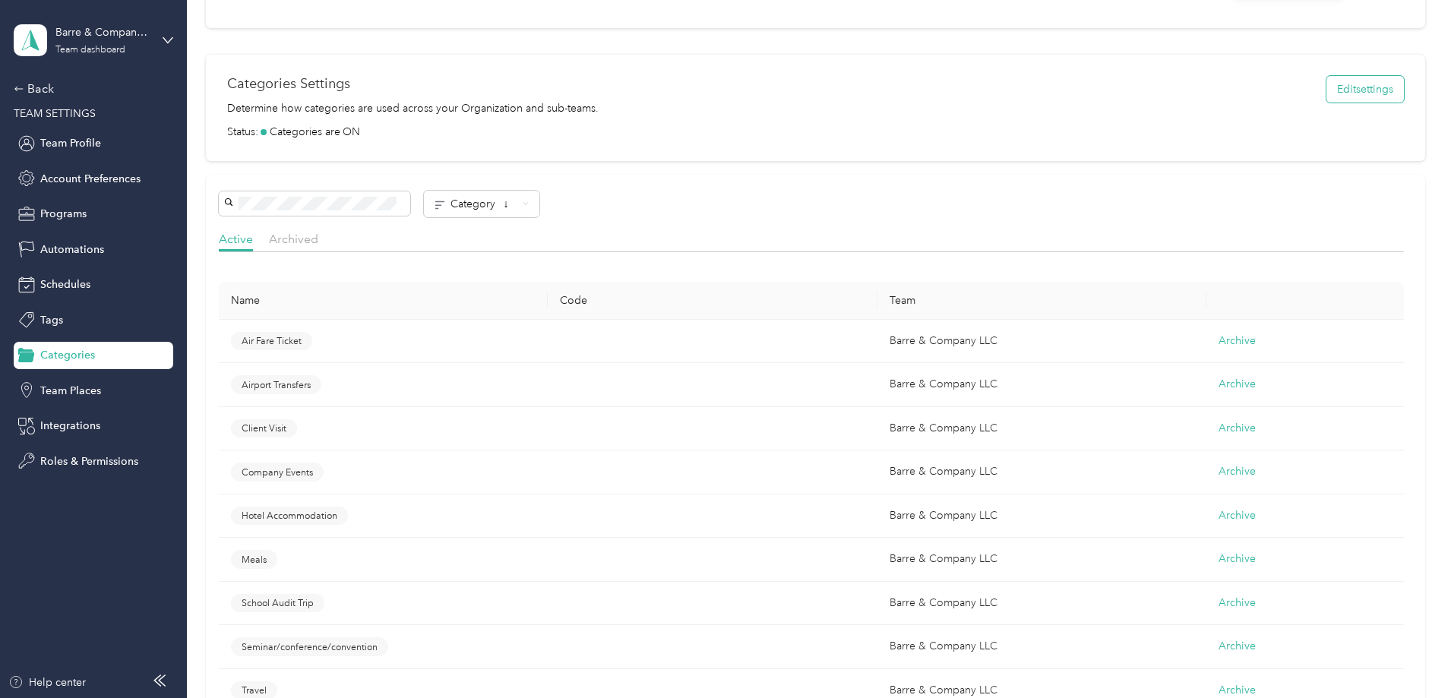
click at [1326, 87] on button "Edit settings" at bounding box center [1364, 89] width 77 height 27
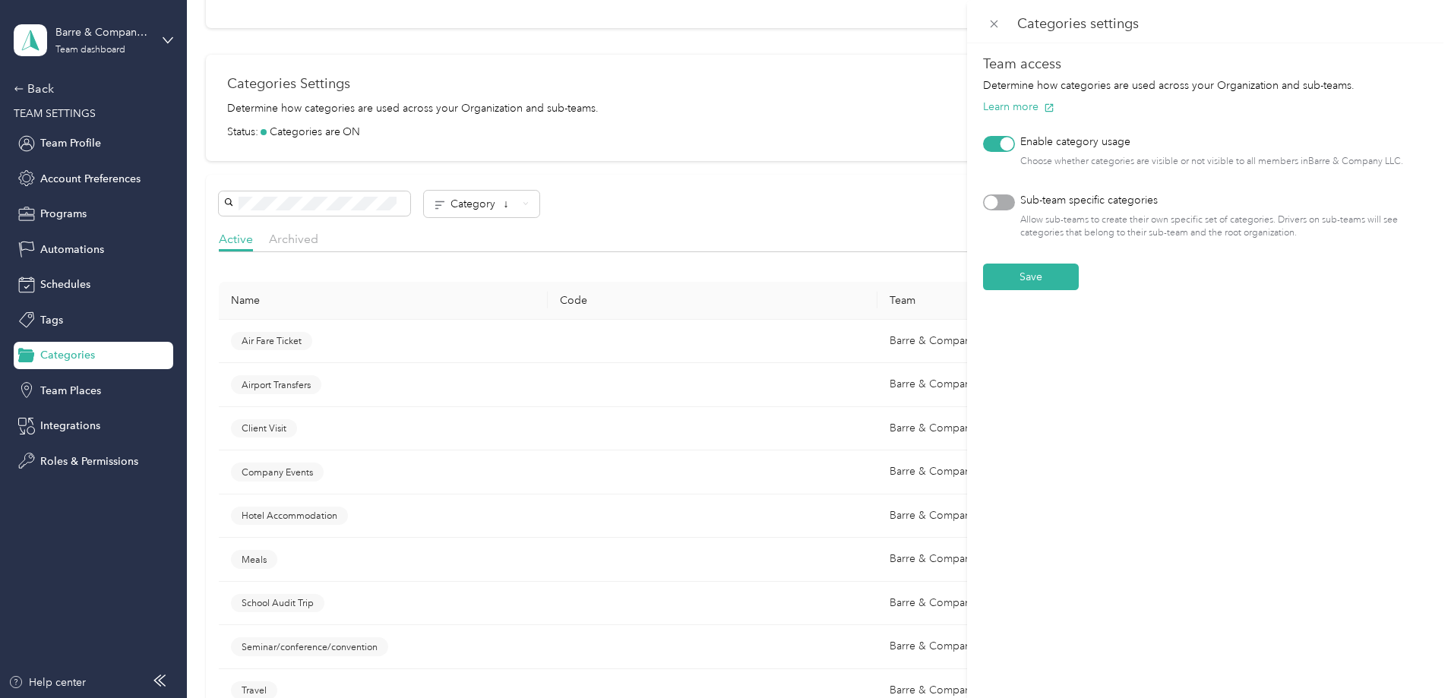
click at [820, 185] on div "Categories settings Team access Determine how categories are used across your O…" at bounding box center [725, 349] width 1451 height 698
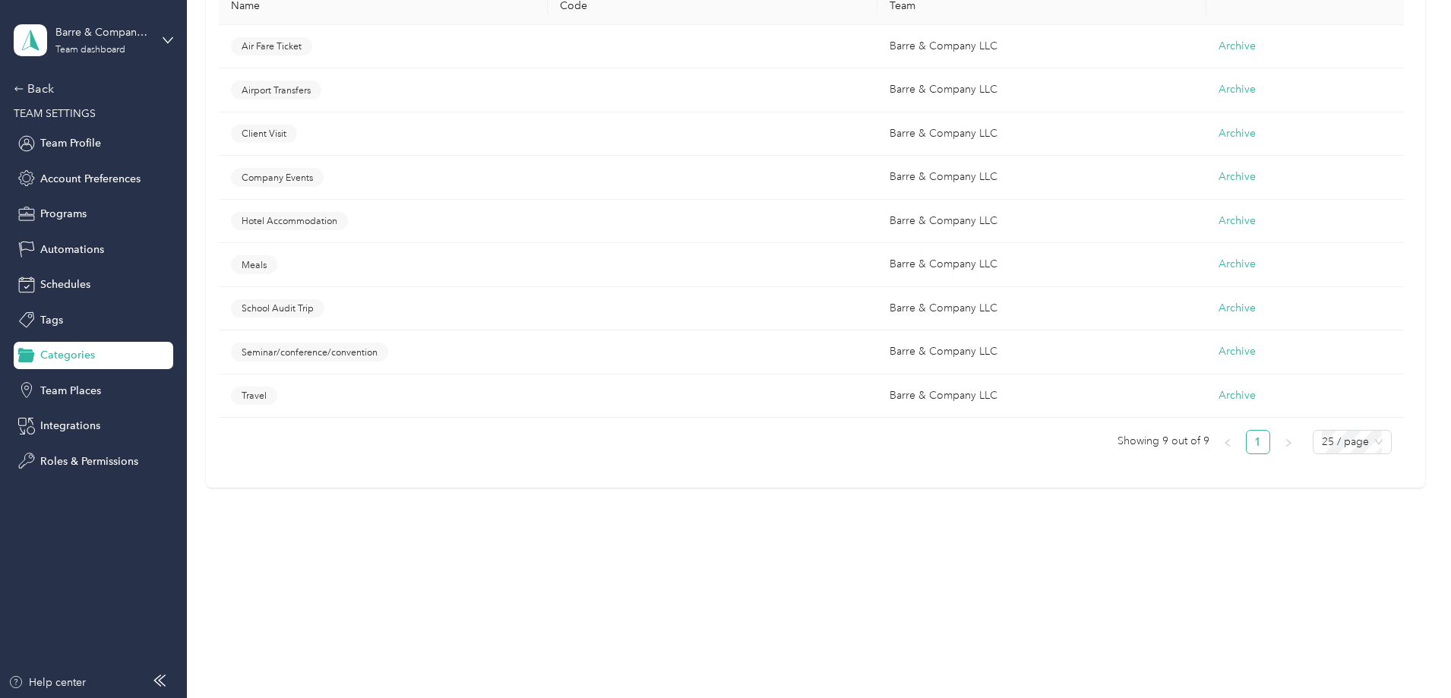
scroll to position [219, 0]
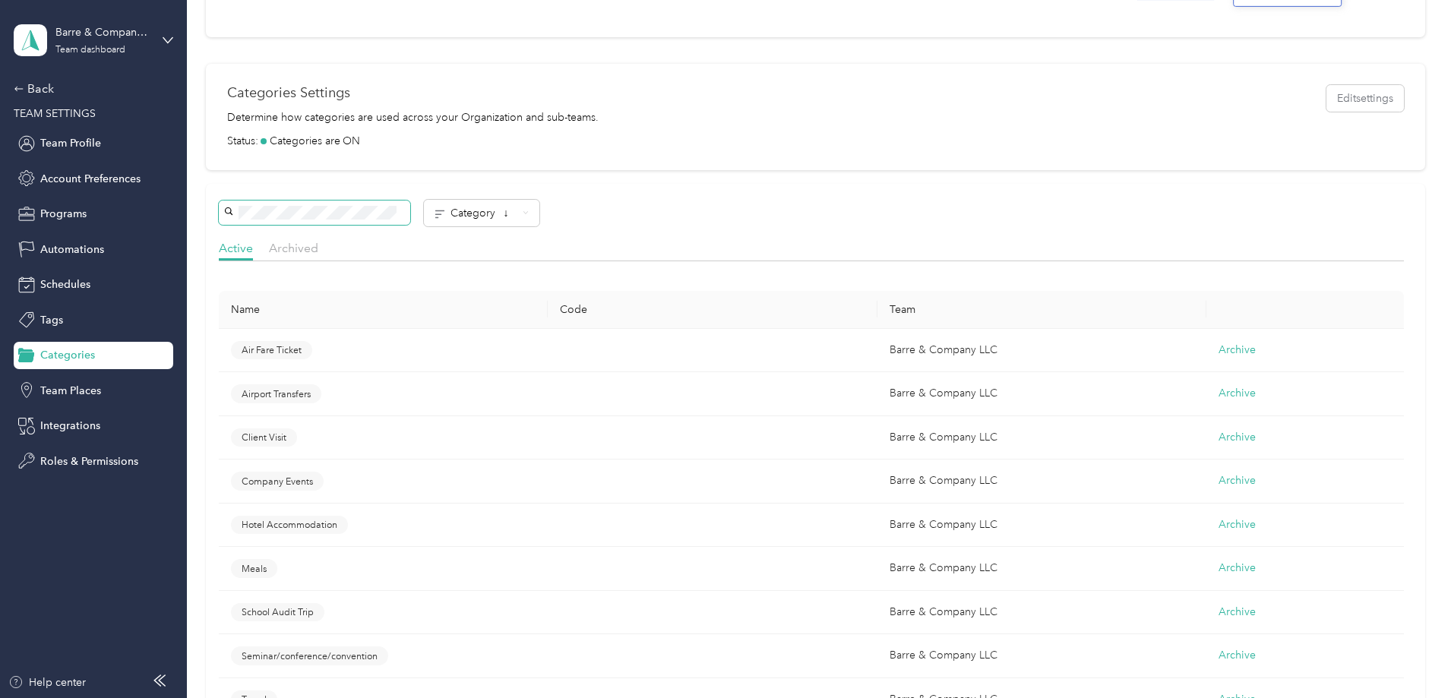
click at [403, 220] on span at bounding box center [314, 213] width 191 height 24
click at [508, 216] on span "↓" at bounding box center [505, 213] width 5 height 13
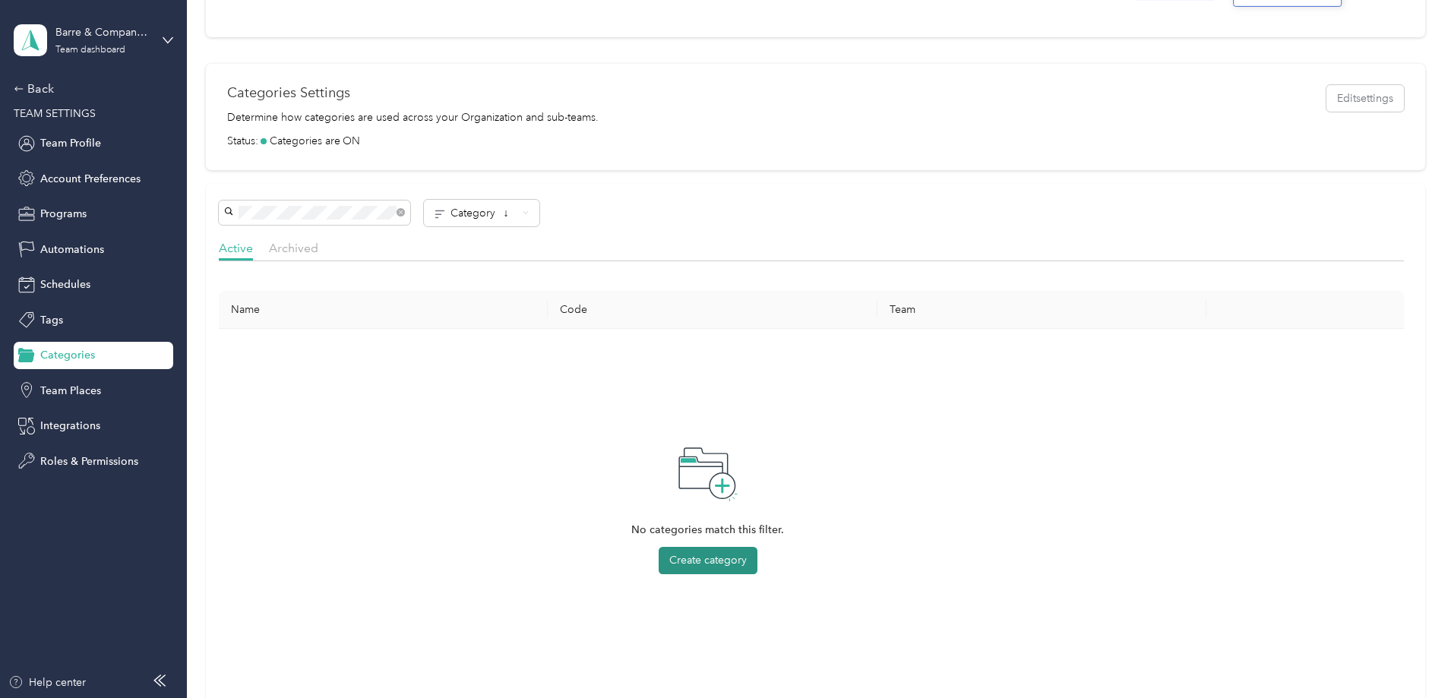
click at [757, 558] on button "Create category" at bounding box center [708, 560] width 99 height 27
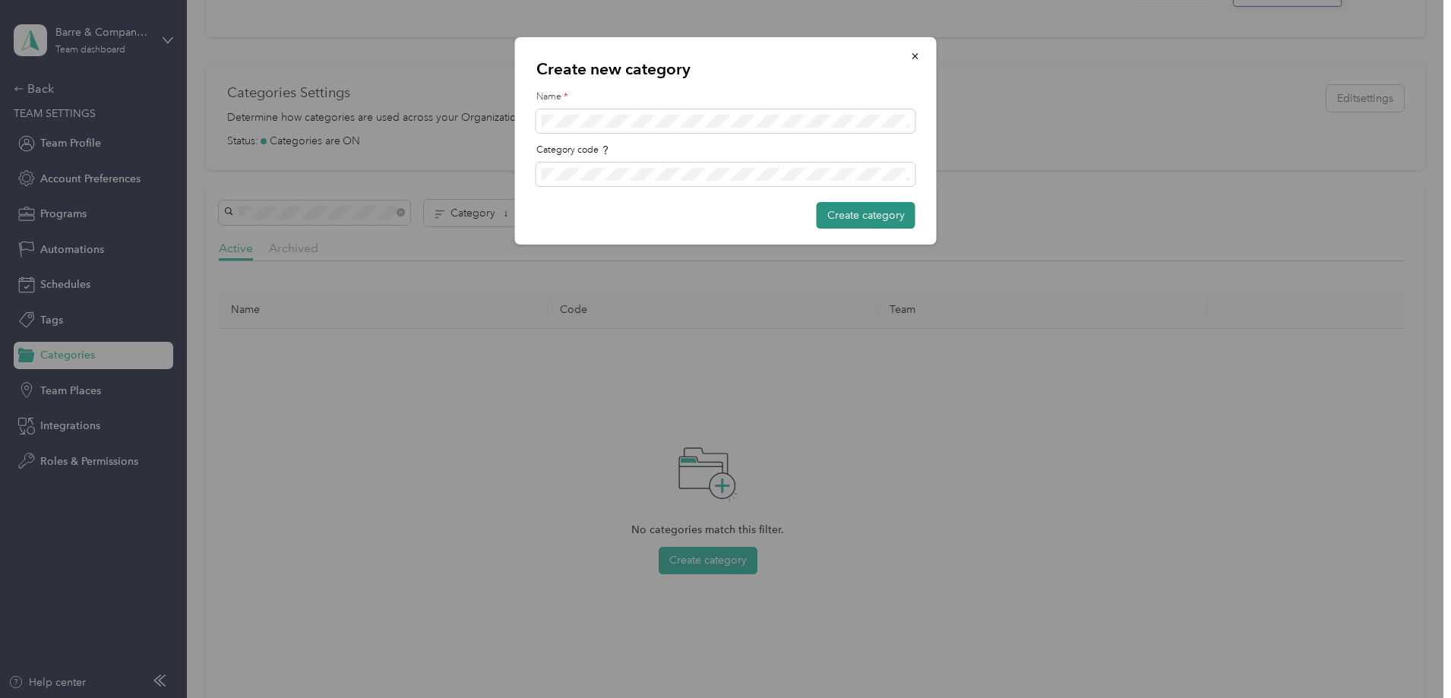
click at [850, 210] on button "Create category" at bounding box center [866, 215] width 99 height 27
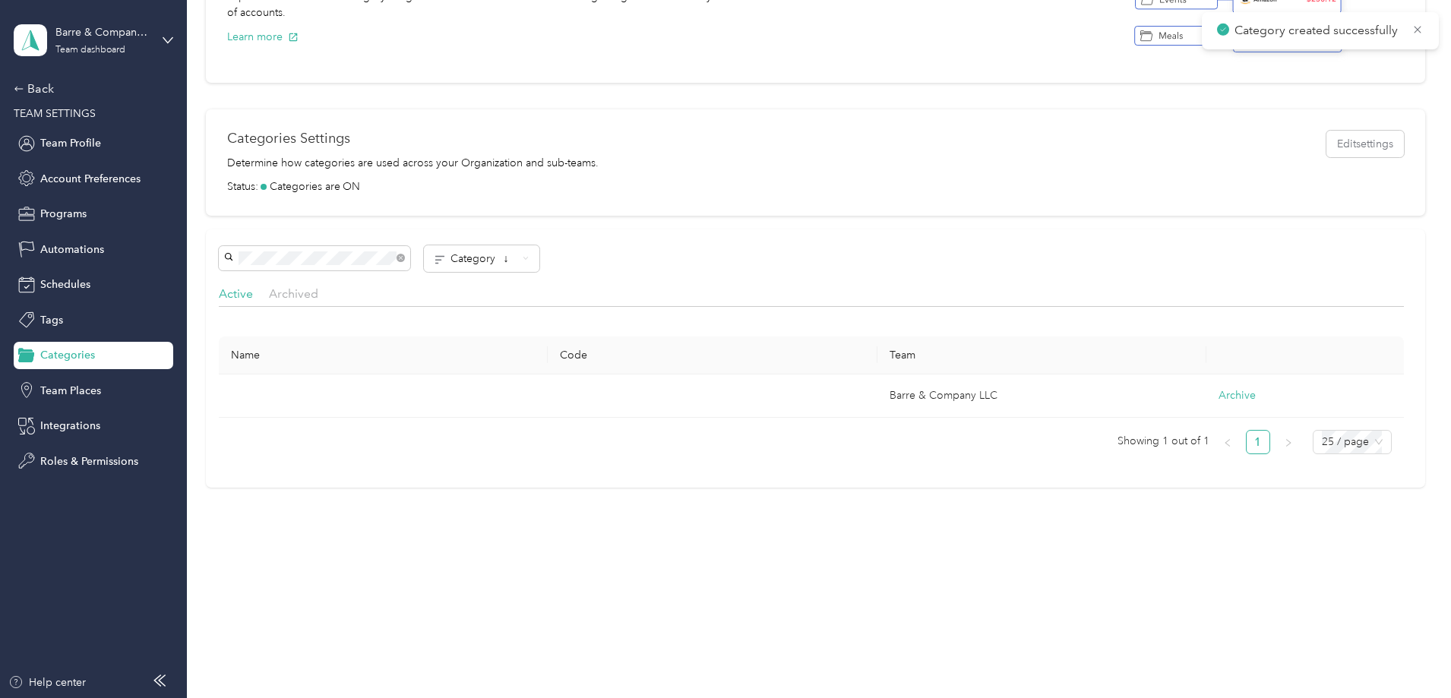
scroll to position [173, 0]
click at [502, 387] on td "Others" at bounding box center [383, 396] width 329 height 44
click at [517, 264] on span "Category ↓" at bounding box center [483, 258] width 66 height 13
click at [581, 312] on span "Category ↑" at bounding box center [568, 313] width 66 height 13
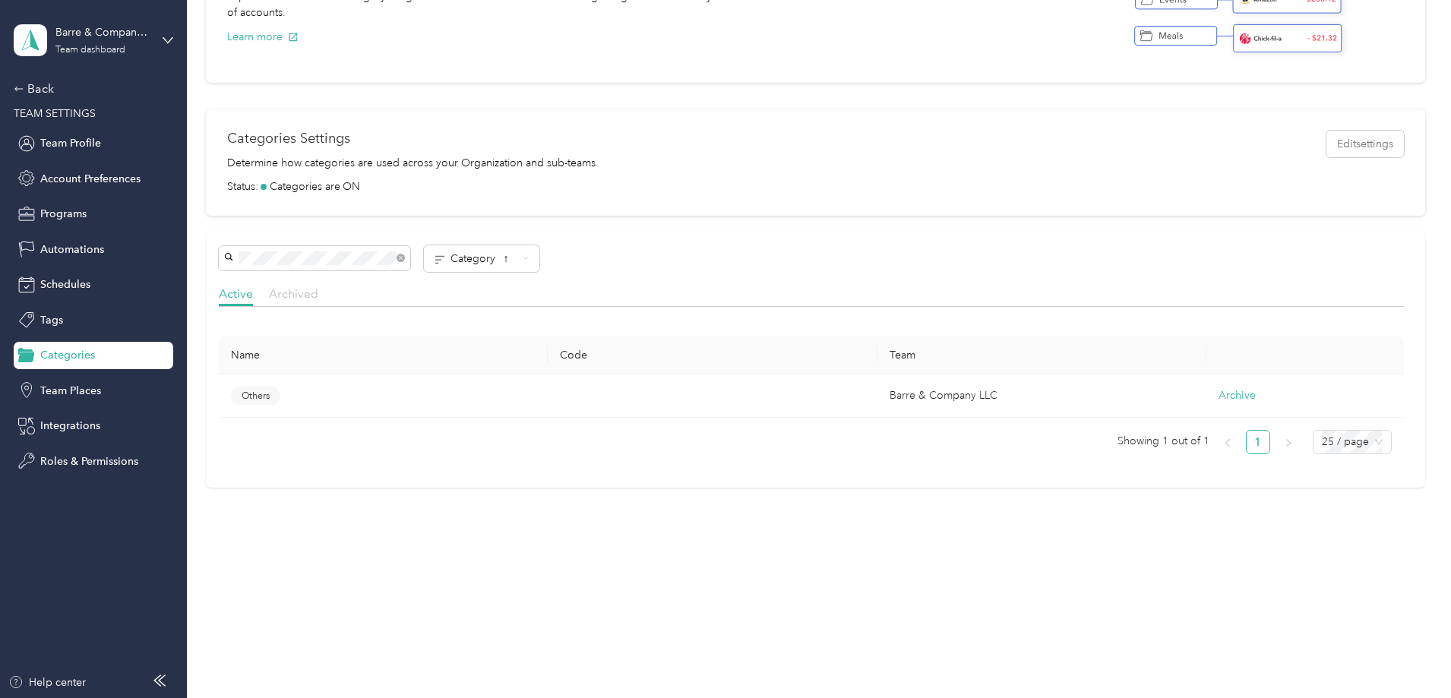
click at [318, 292] on span "Archived" at bounding box center [293, 293] width 49 height 14
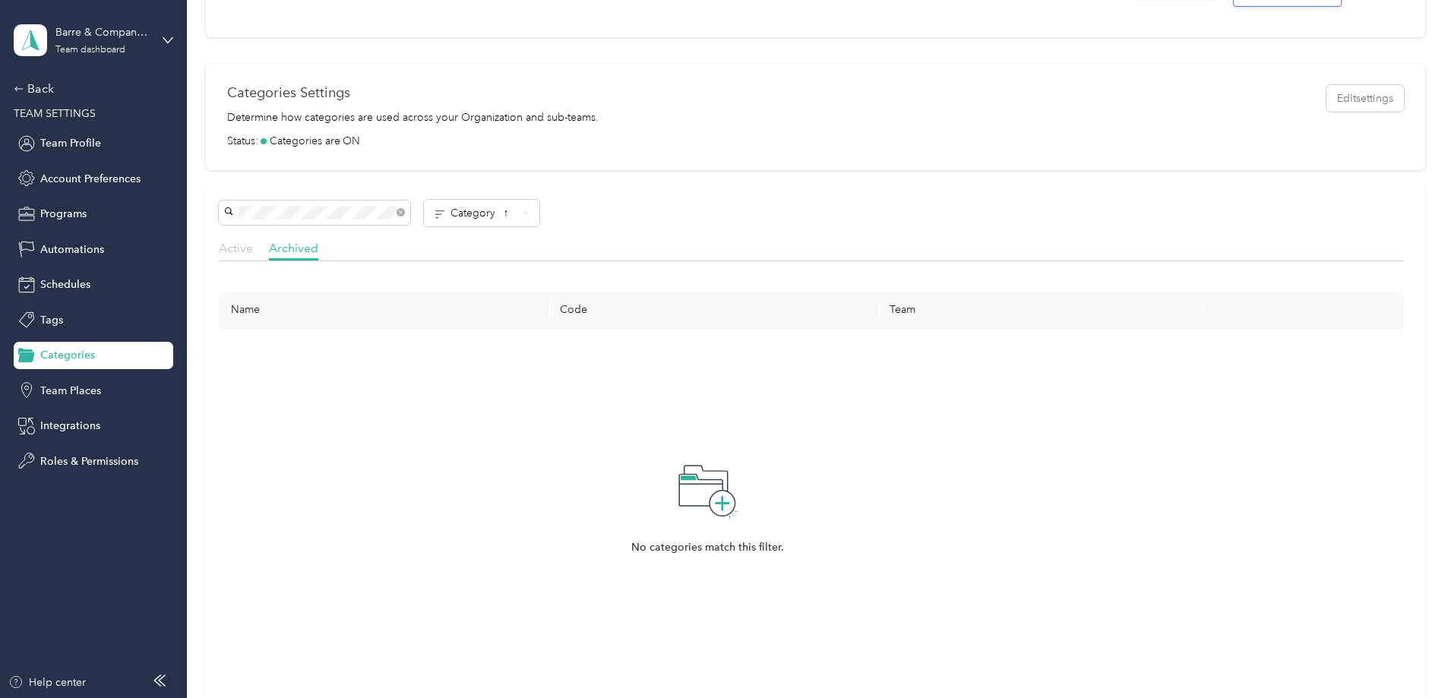
click at [253, 248] on span "Active" at bounding box center [236, 248] width 34 height 14
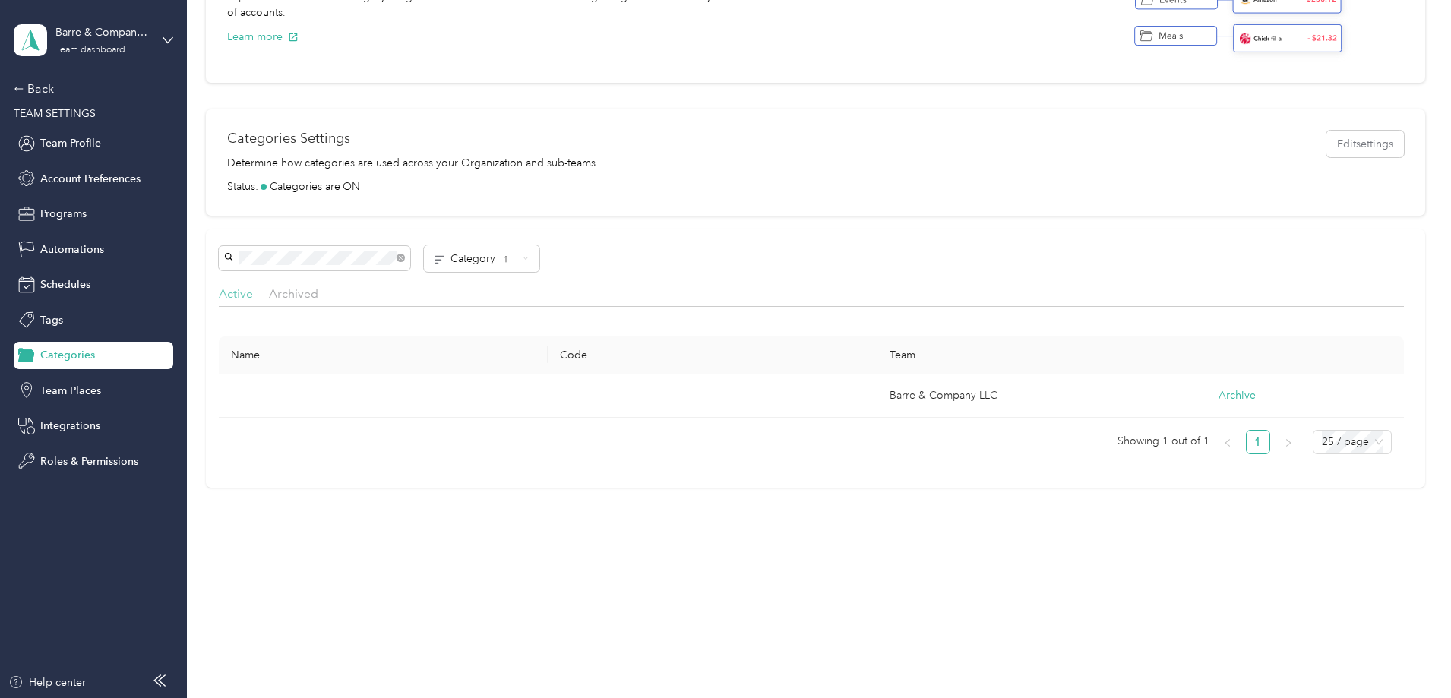
scroll to position [173, 0]
click at [404, 257] on icon at bounding box center [400, 257] width 7 height 7
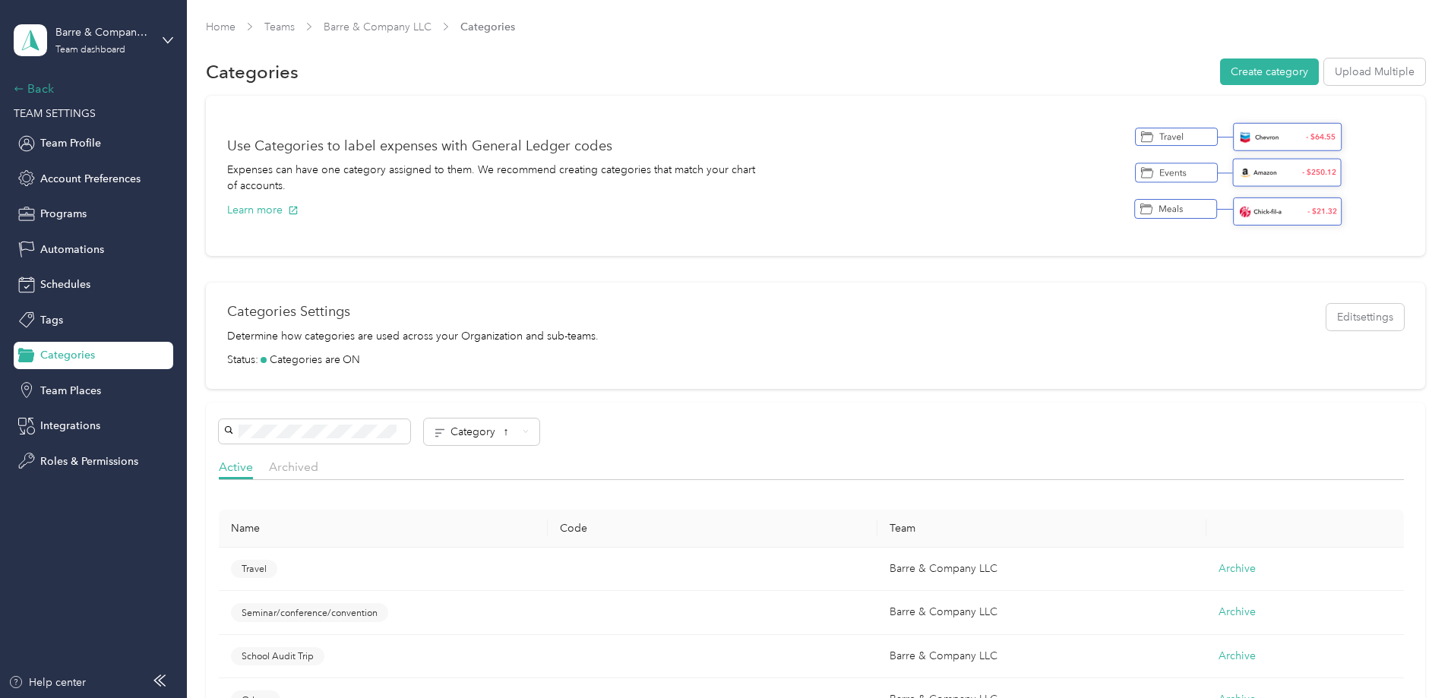
click at [47, 87] on div "Back" at bounding box center [90, 89] width 152 height 18
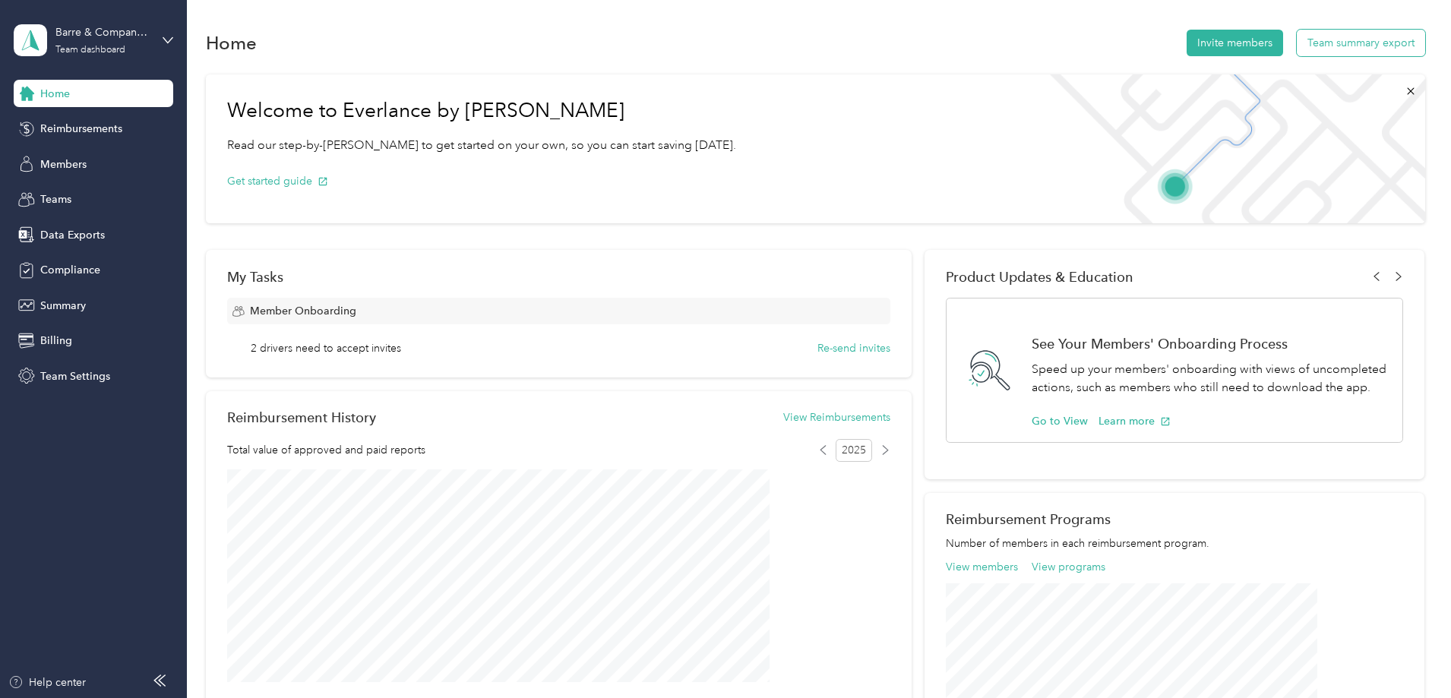
click at [1297, 43] on button "Team summary export" at bounding box center [1361, 43] width 128 height 27
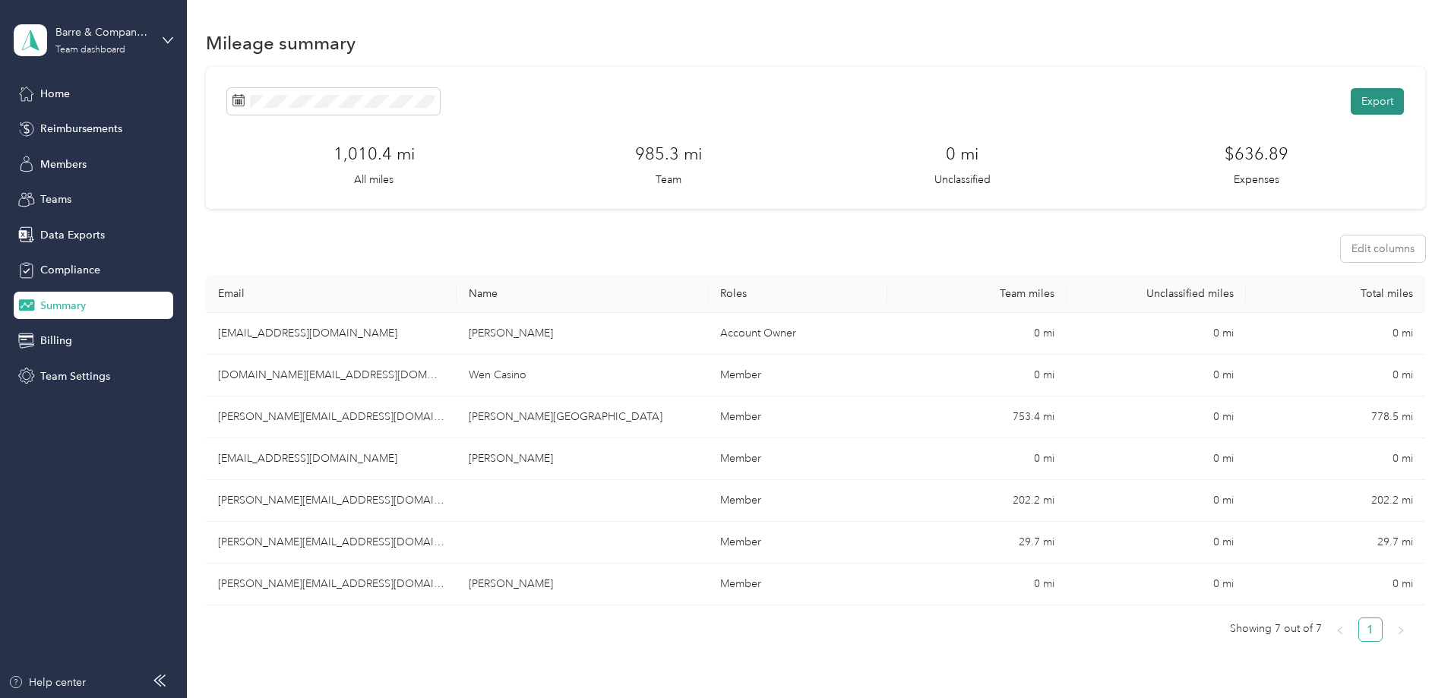
click at [1351, 102] on button "Export" at bounding box center [1377, 101] width 53 height 27
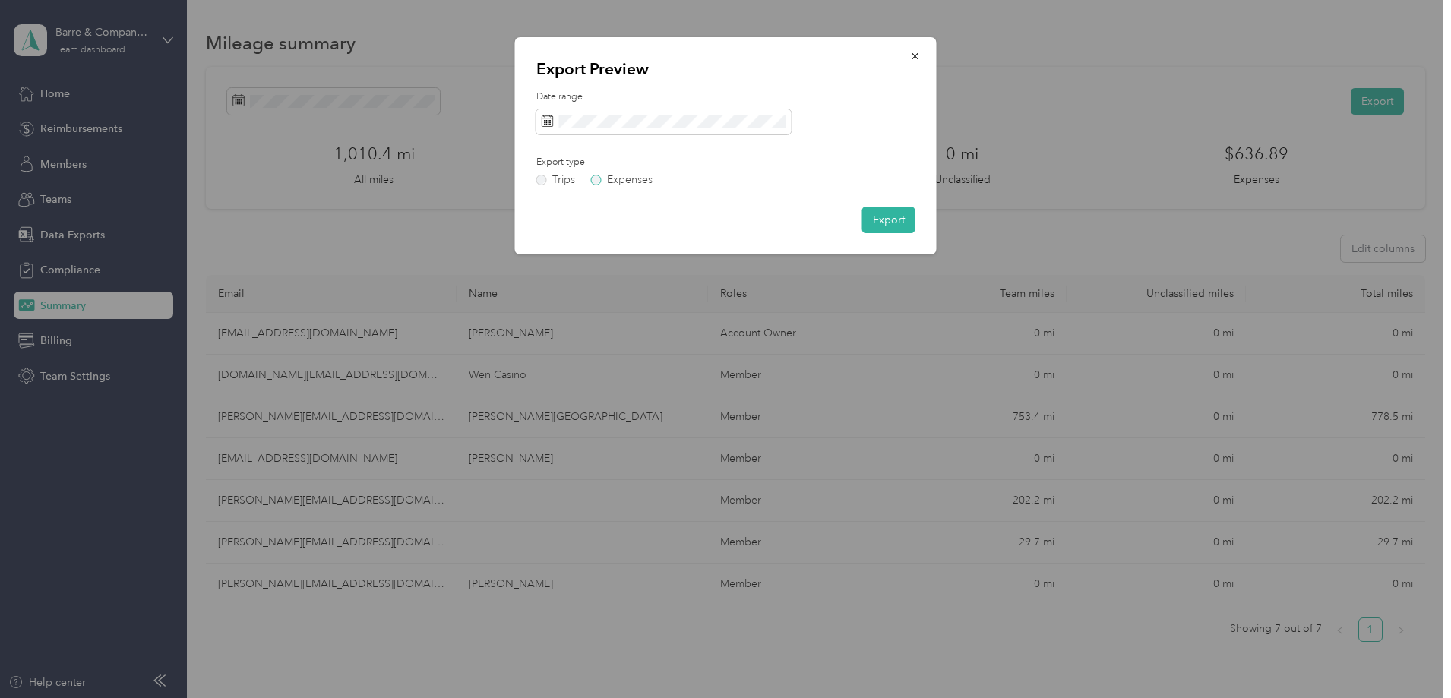
click at [599, 180] on label "Expenses" at bounding box center [622, 180] width 62 height 11
click at [545, 179] on label "Trips" at bounding box center [555, 180] width 39 height 11
click at [911, 55] on icon "button" at bounding box center [915, 56] width 11 height 11
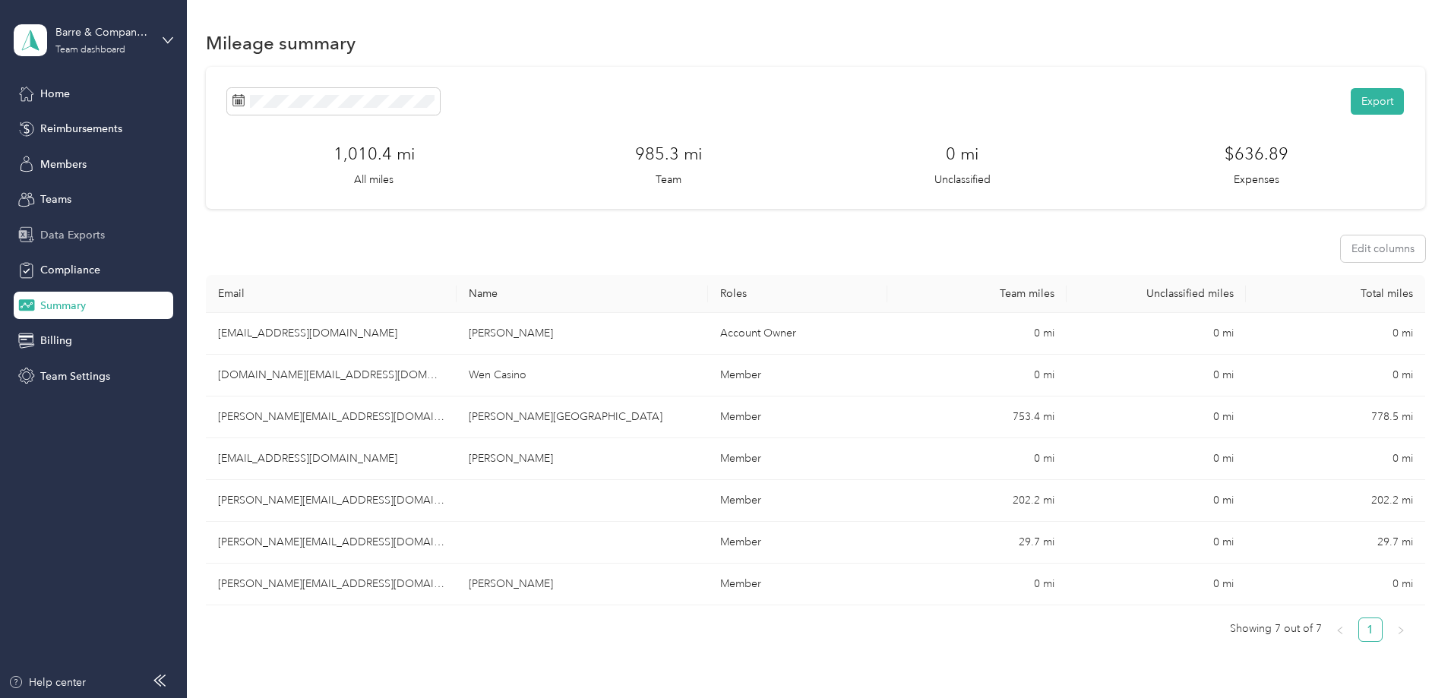
click at [82, 232] on span "Data Exports" at bounding box center [72, 235] width 65 height 16
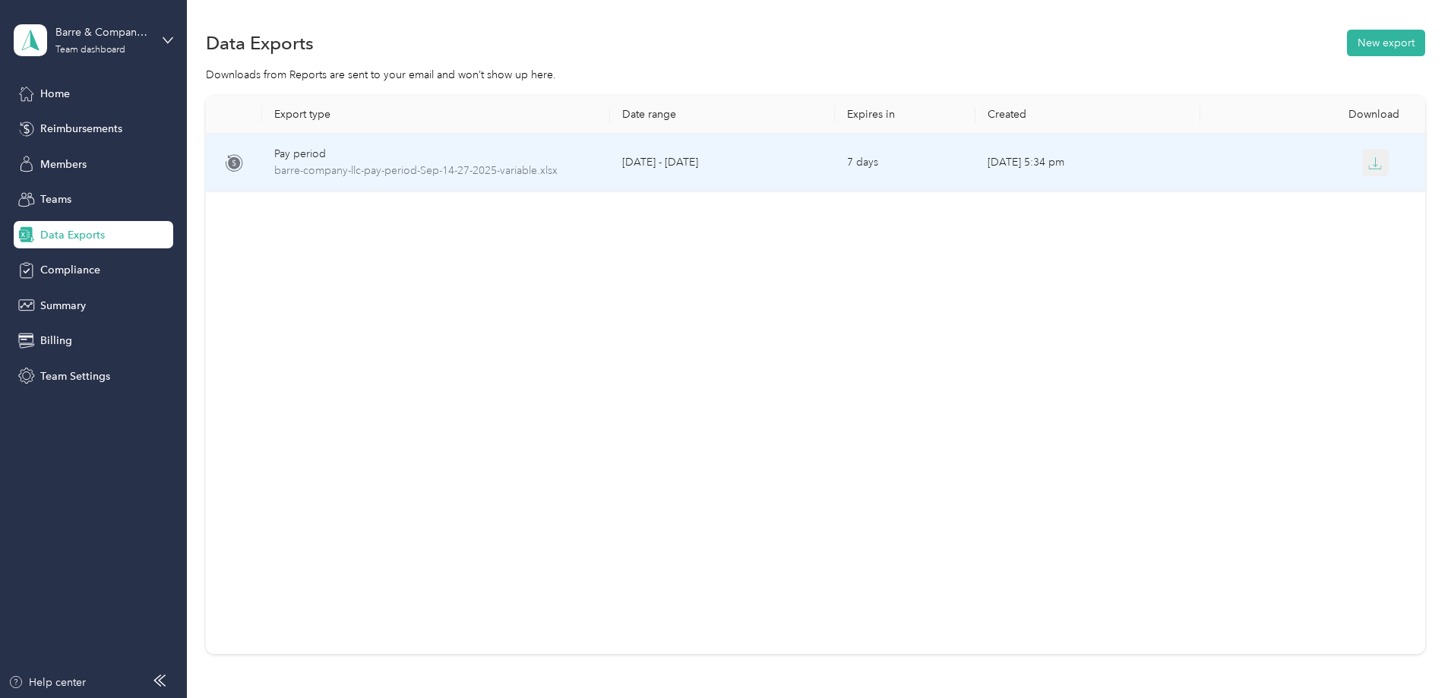
click at [1368, 163] on icon "button" at bounding box center [1375, 163] width 14 height 14
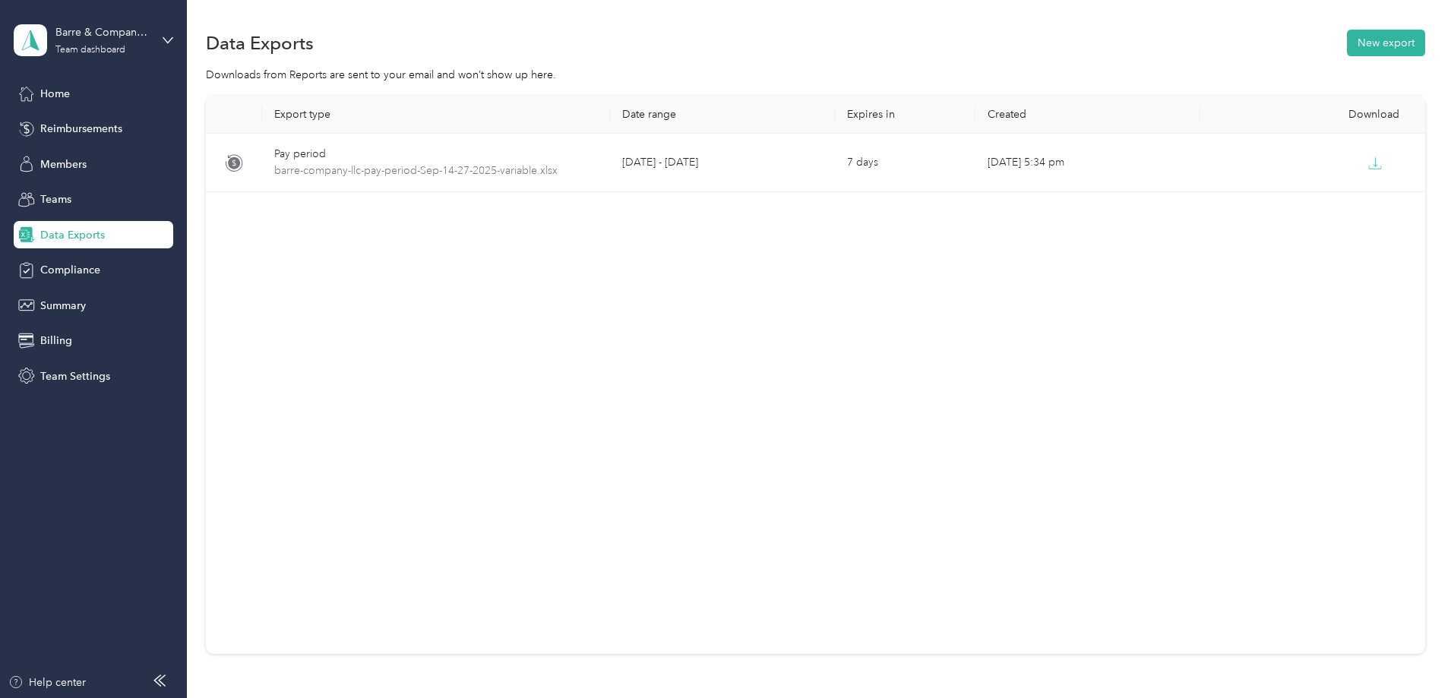
click at [53, 237] on span "Data Exports" at bounding box center [72, 235] width 65 height 16
click at [1347, 43] on button "New export" at bounding box center [1386, 43] width 78 height 27
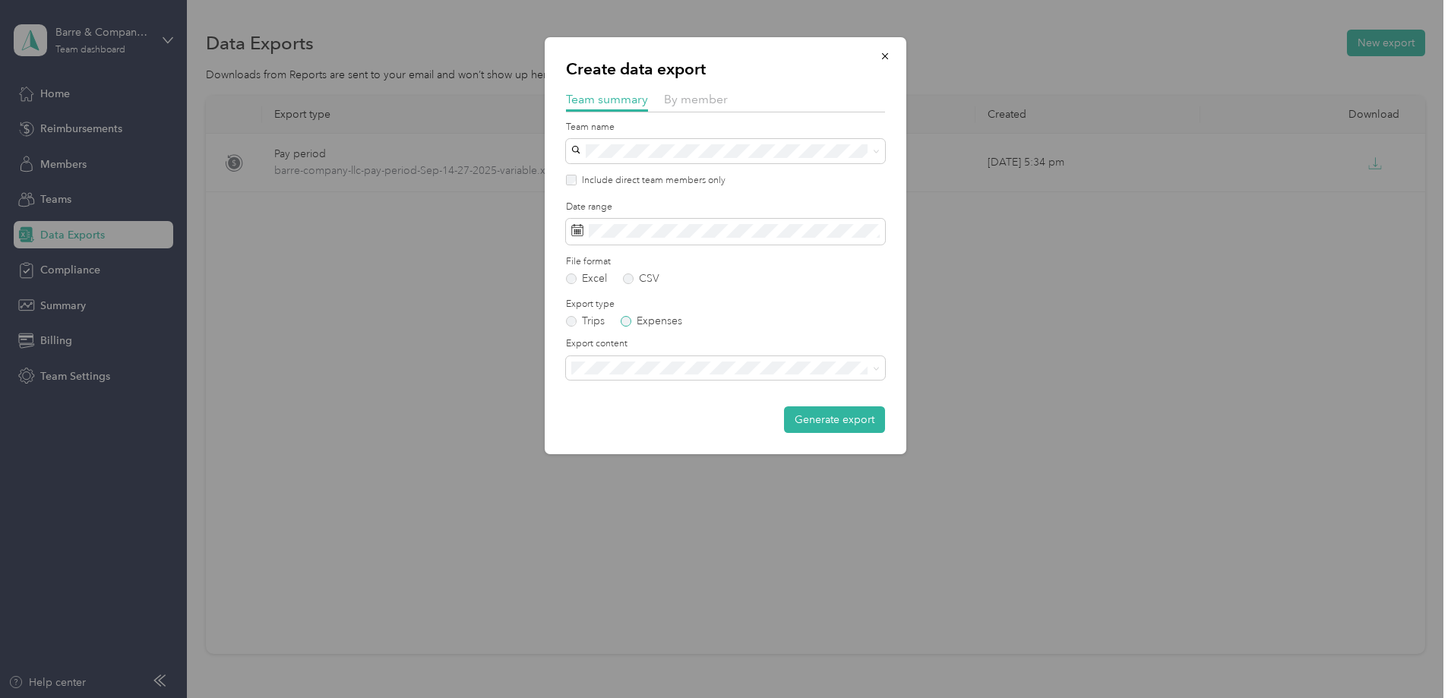
click at [625, 319] on label "Expenses" at bounding box center [652, 321] width 62 height 11
click at [571, 321] on label "Trips" at bounding box center [585, 321] width 39 height 11
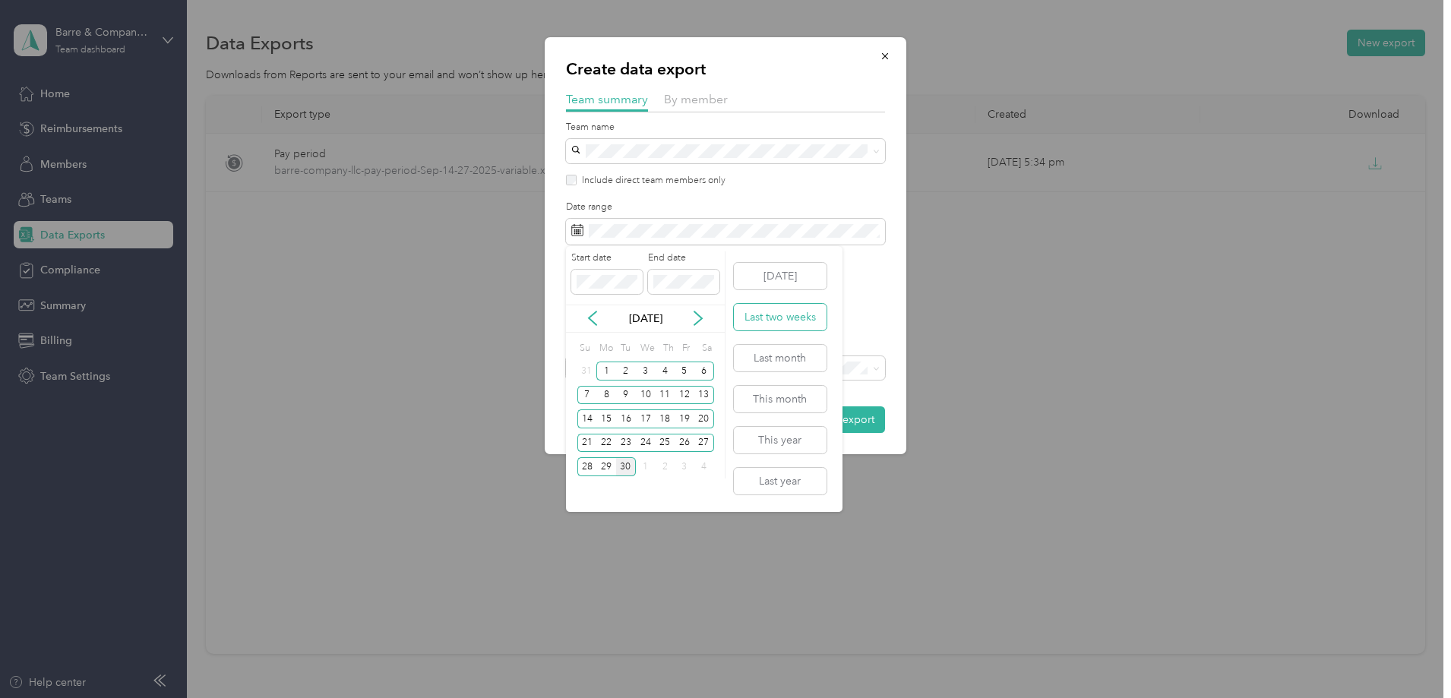
click at [792, 321] on button "Last two weeks" at bounding box center [780, 317] width 93 height 27
click at [585, 415] on div "14" at bounding box center [587, 418] width 20 height 19
click at [703, 440] on div "27" at bounding box center [704, 443] width 20 height 19
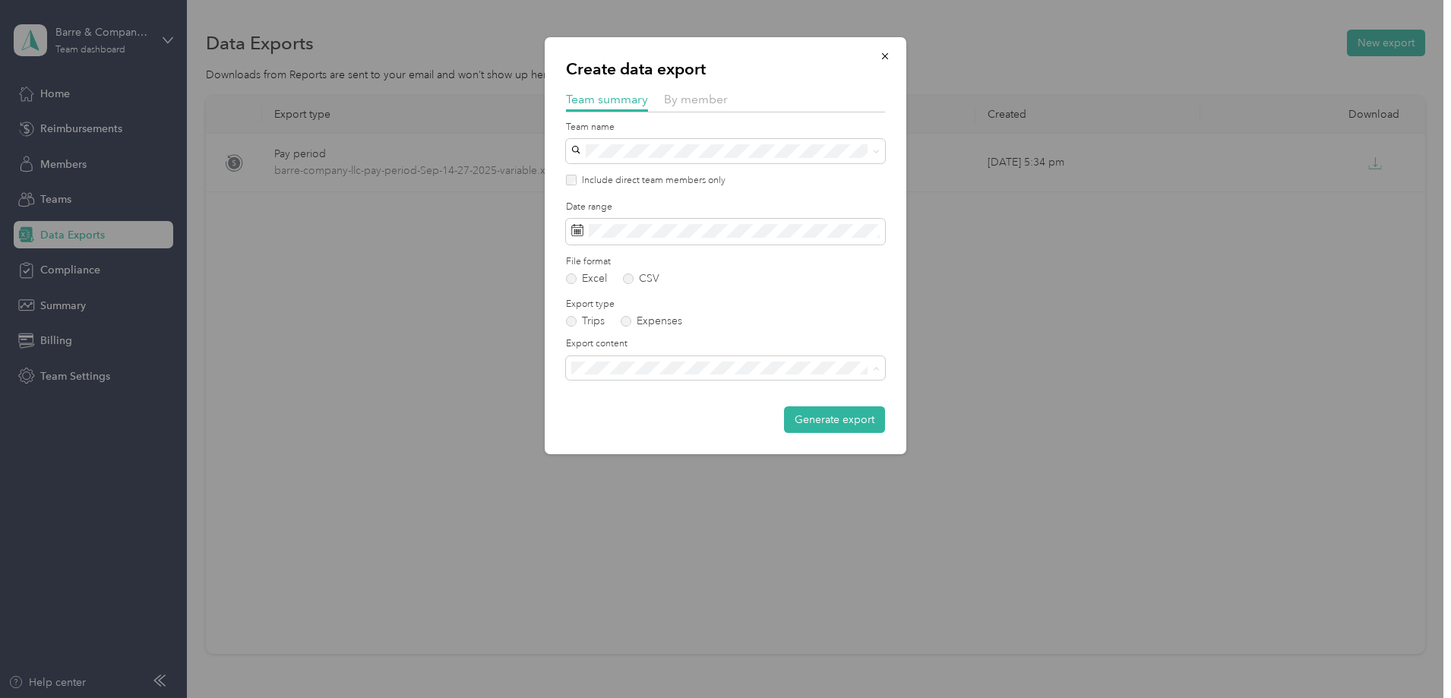
click at [685, 419] on span "Summary and full trips list" at bounding box center [638, 421] width 122 height 13
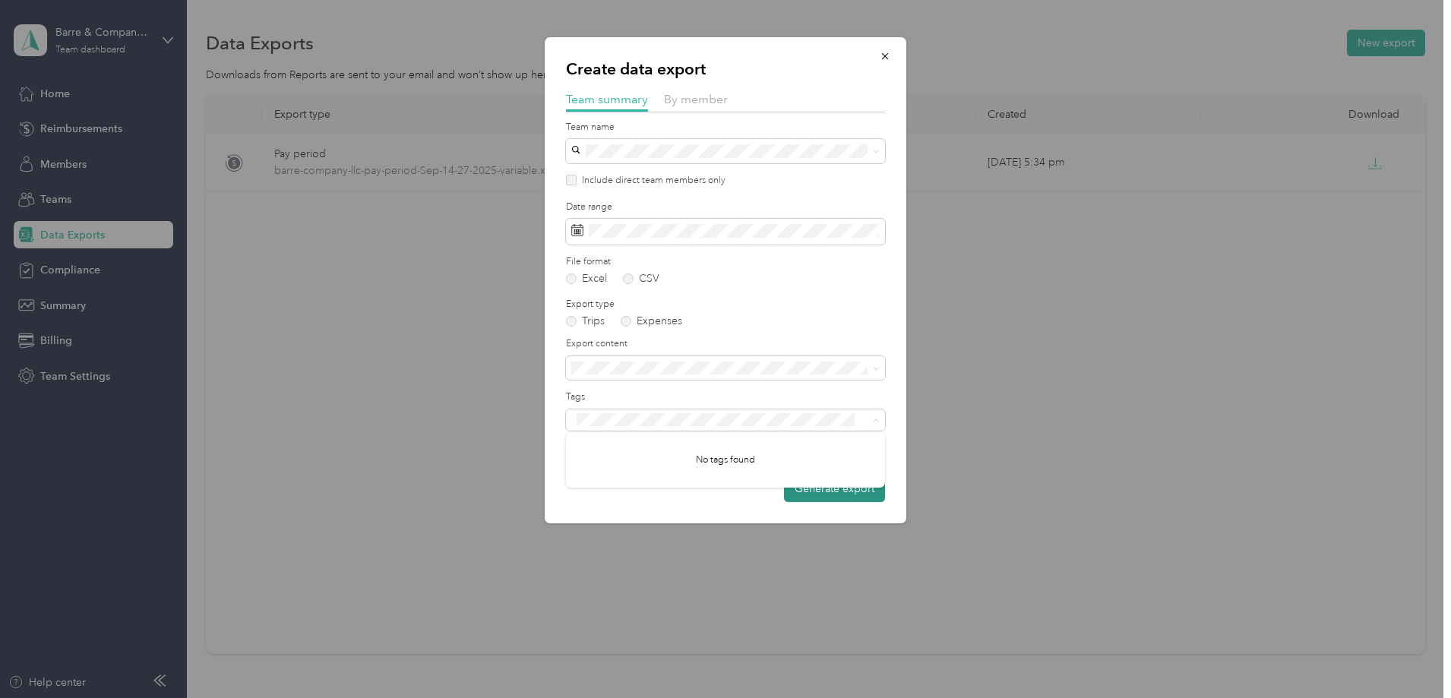
click at [844, 494] on button "Generate export" at bounding box center [834, 488] width 101 height 27
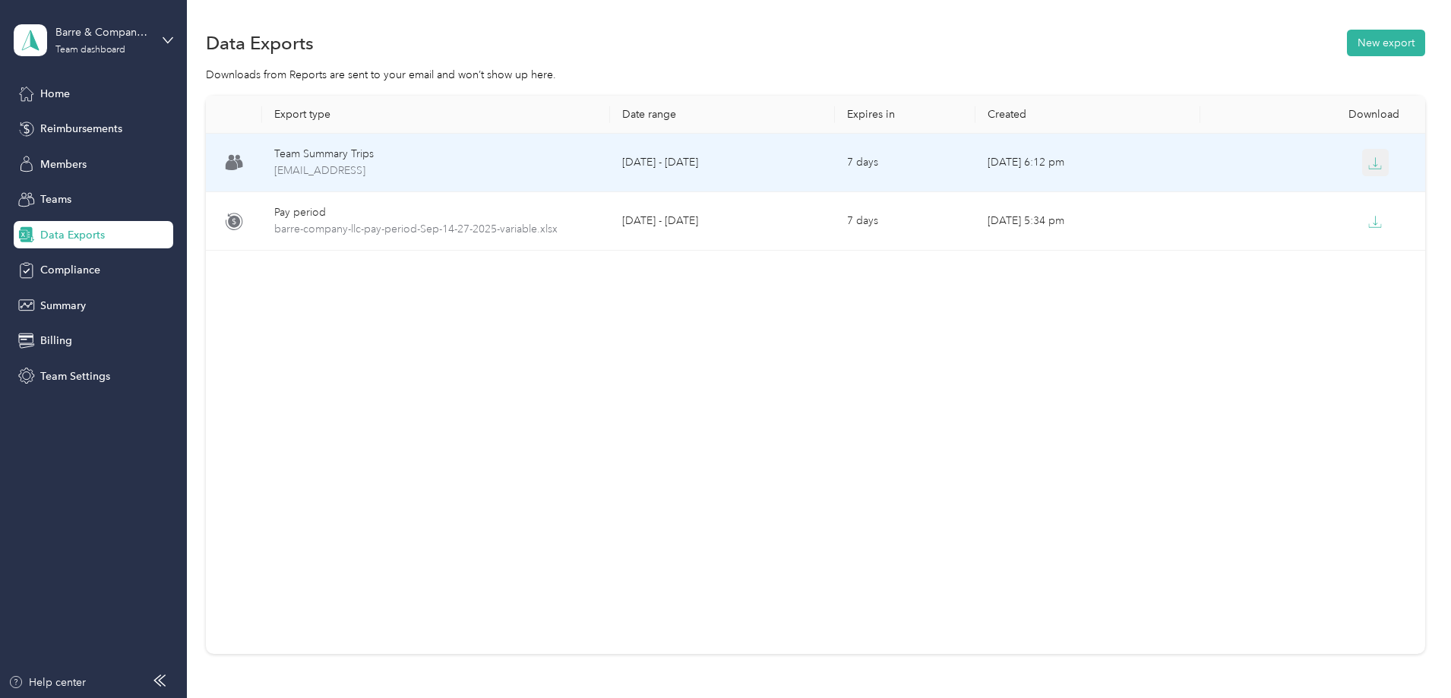
click at [1368, 159] on icon "button" at bounding box center [1375, 163] width 14 height 14
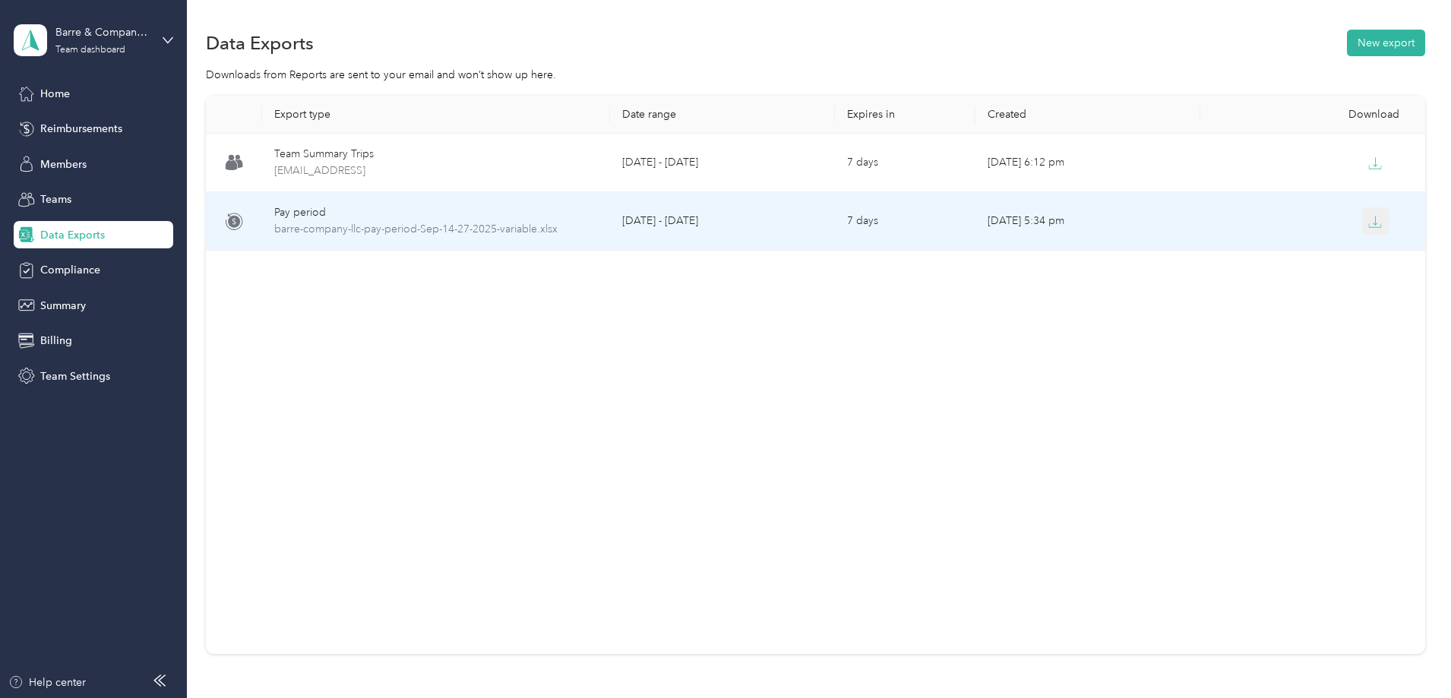
click at [1368, 220] on icon "button" at bounding box center [1375, 222] width 14 height 14
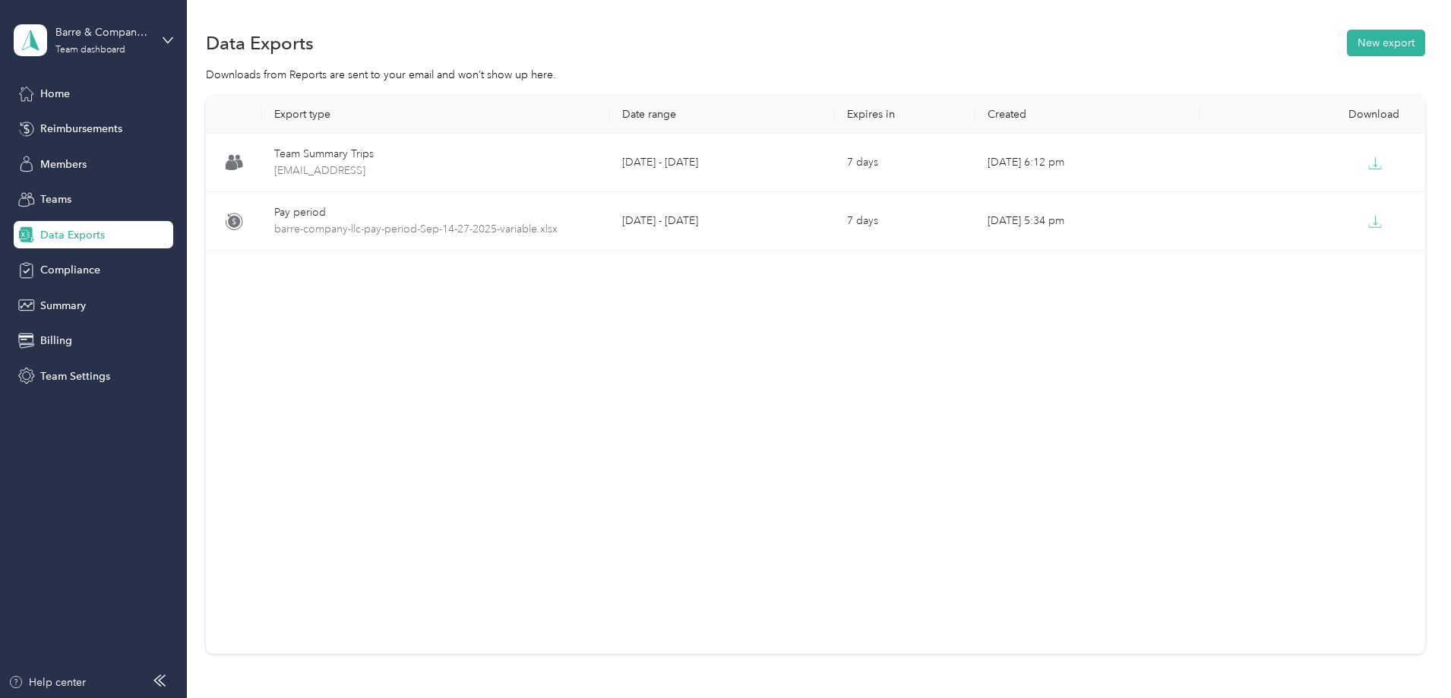
click at [74, 231] on span "Data Exports" at bounding box center [72, 235] width 65 height 16
click at [1347, 44] on button "New export" at bounding box center [1386, 43] width 78 height 27
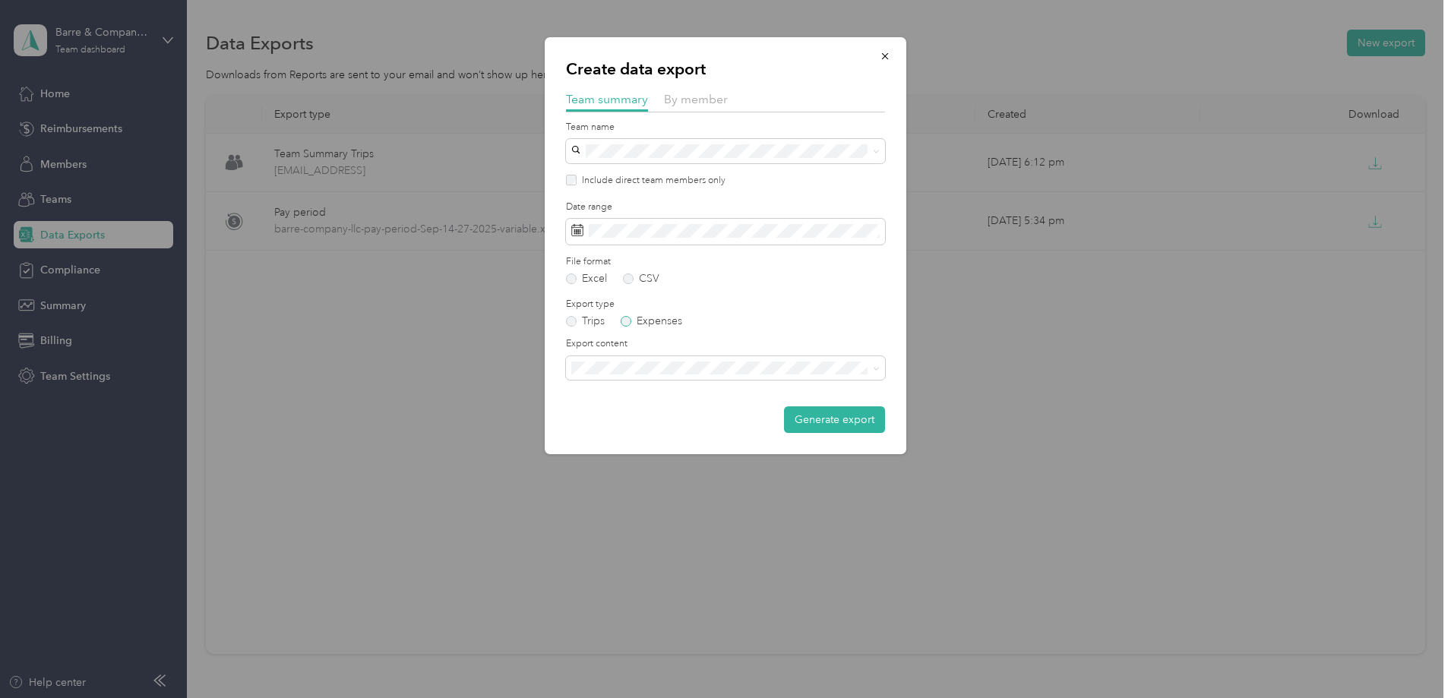
click at [626, 320] on label "Expenses" at bounding box center [652, 321] width 62 height 11
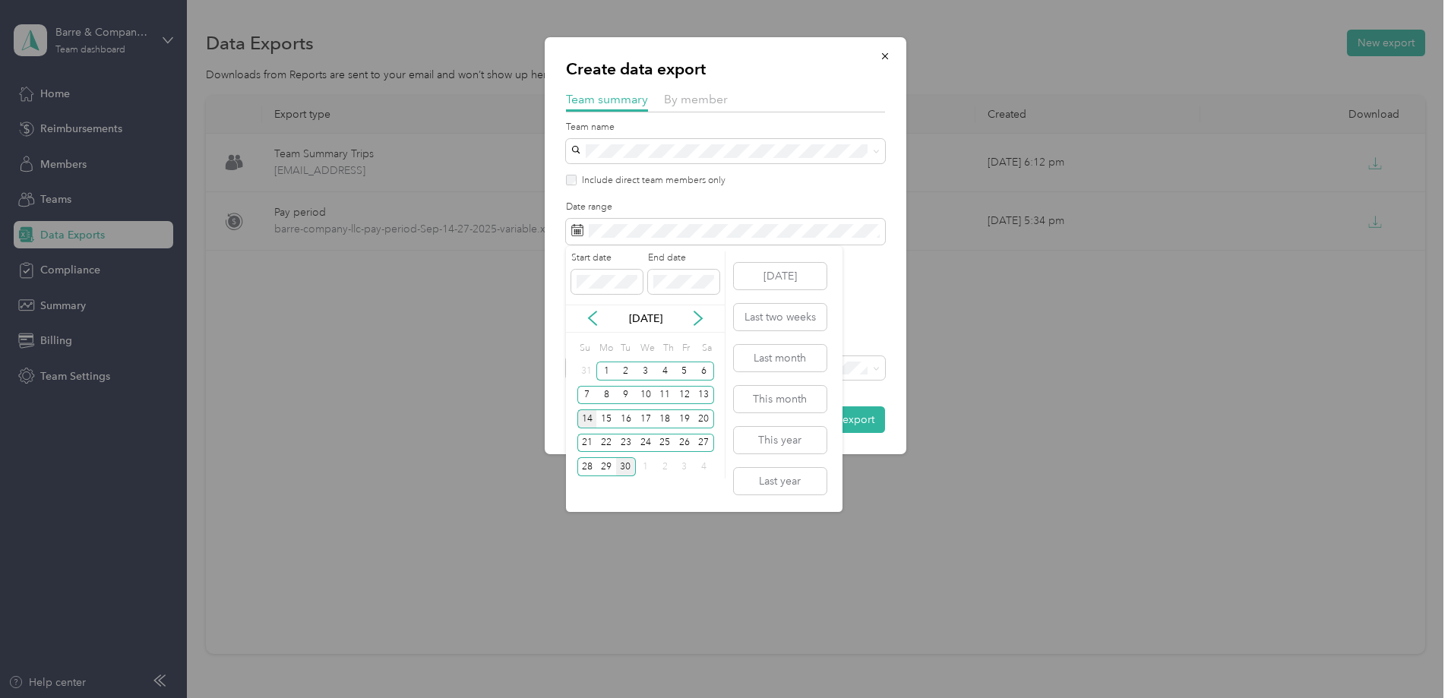
click at [584, 418] on div "14" at bounding box center [587, 418] width 20 height 19
click at [703, 438] on div "27" at bounding box center [704, 443] width 20 height 19
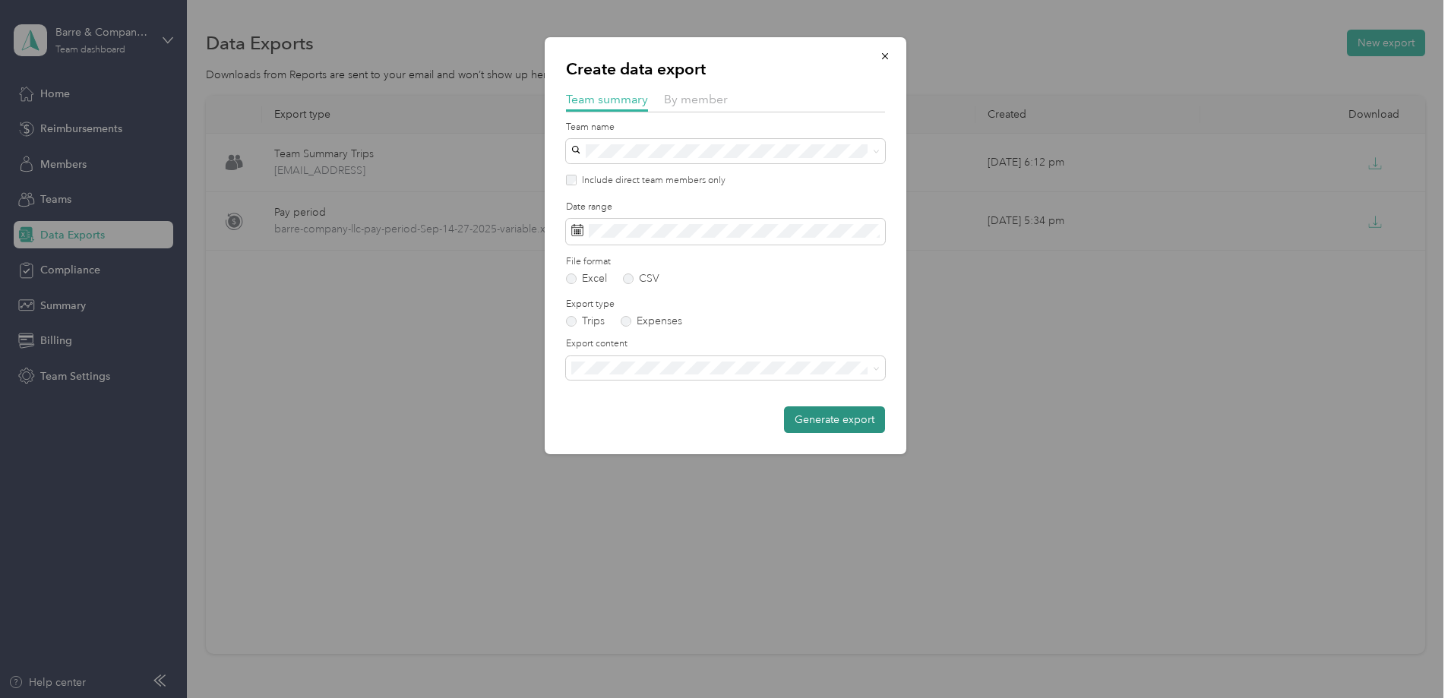
click at [830, 422] on button "Generate export" at bounding box center [834, 419] width 101 height 27
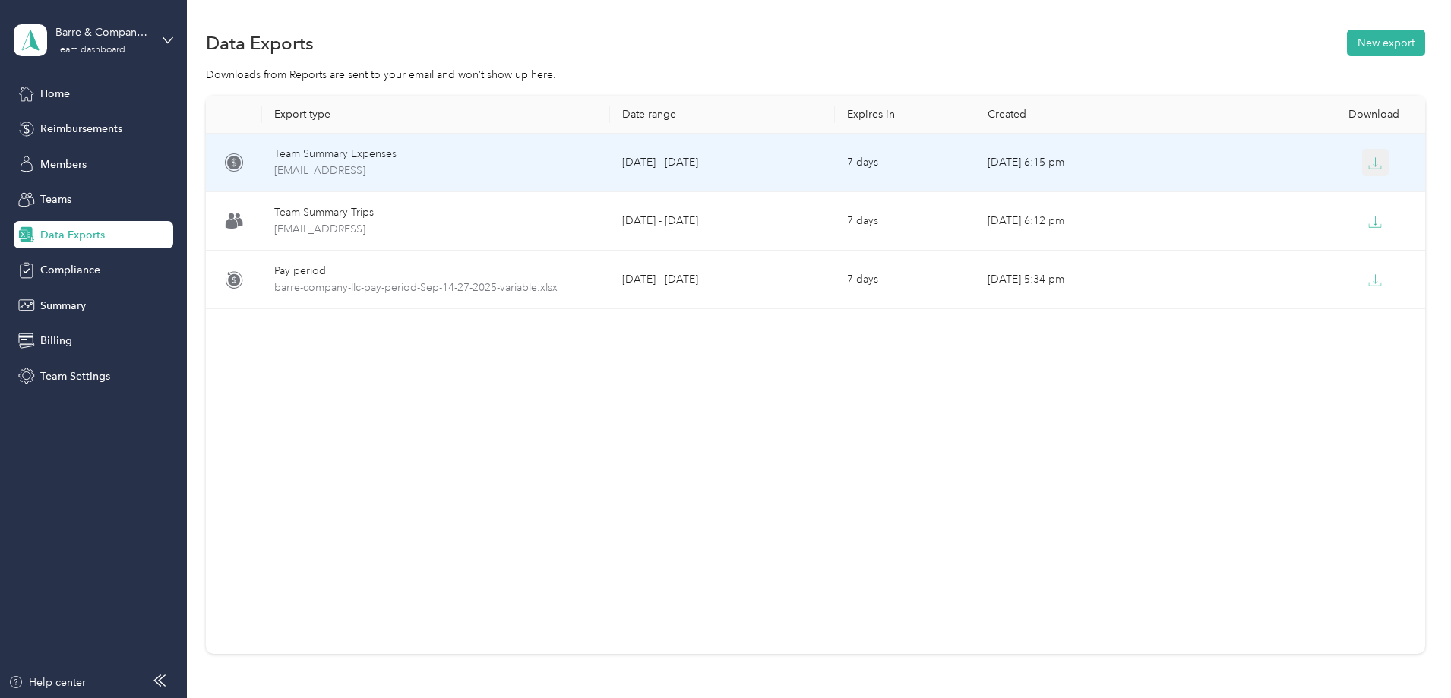
click at [1368, 160] on icon "button" at bounding box center [1375, 163] width 14 height 14
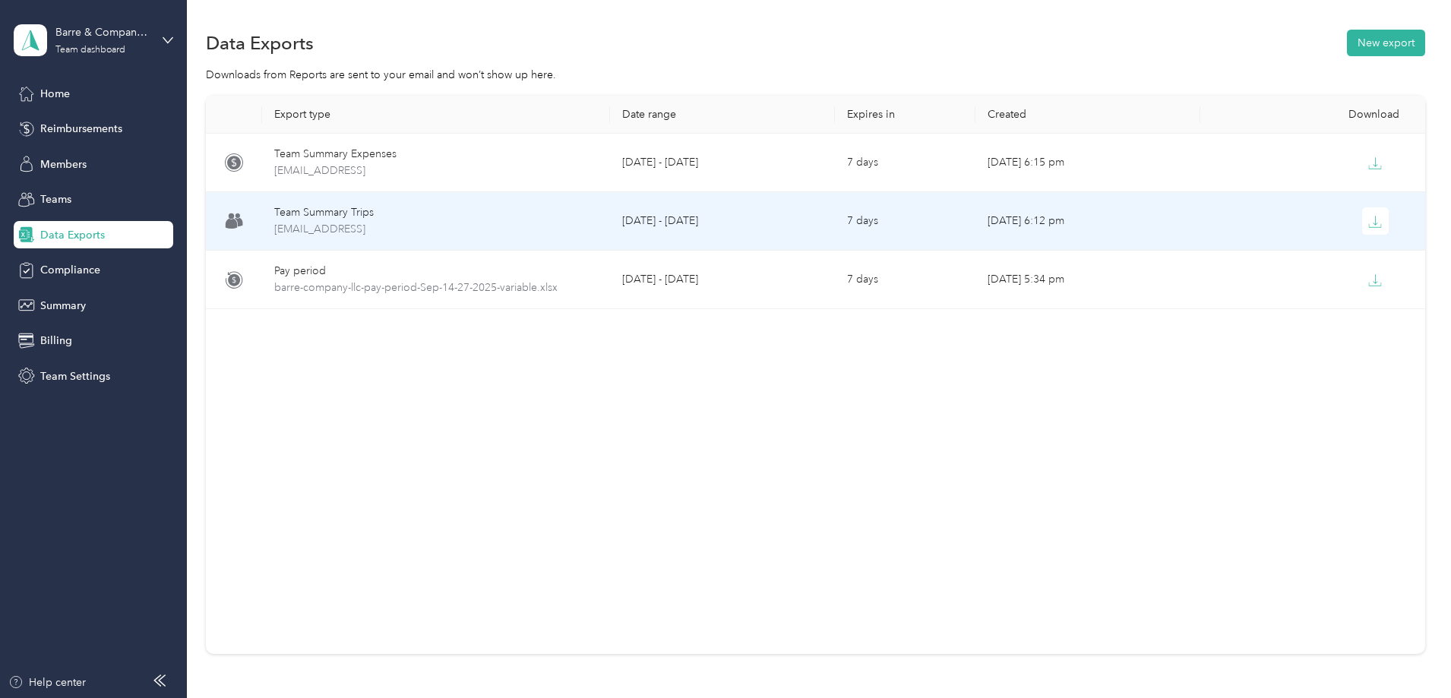
click at [580, 216] on div "Team Summary Trips" at bounding box center [436, 212] width 324 height 17
click at [1368, 216] on icon "button" at bounding box center [1375, 222] width 14 height 14
click at [420, 223] on span "team-summary-info@cpa-bc.com-trips-2025-09-14-2025-09-27.xlsx" at bounding box center [436, 229] width 324 height 17
click at [1368, 215] on icon "button" at bounding box center [1375, 222] width 14 height 14
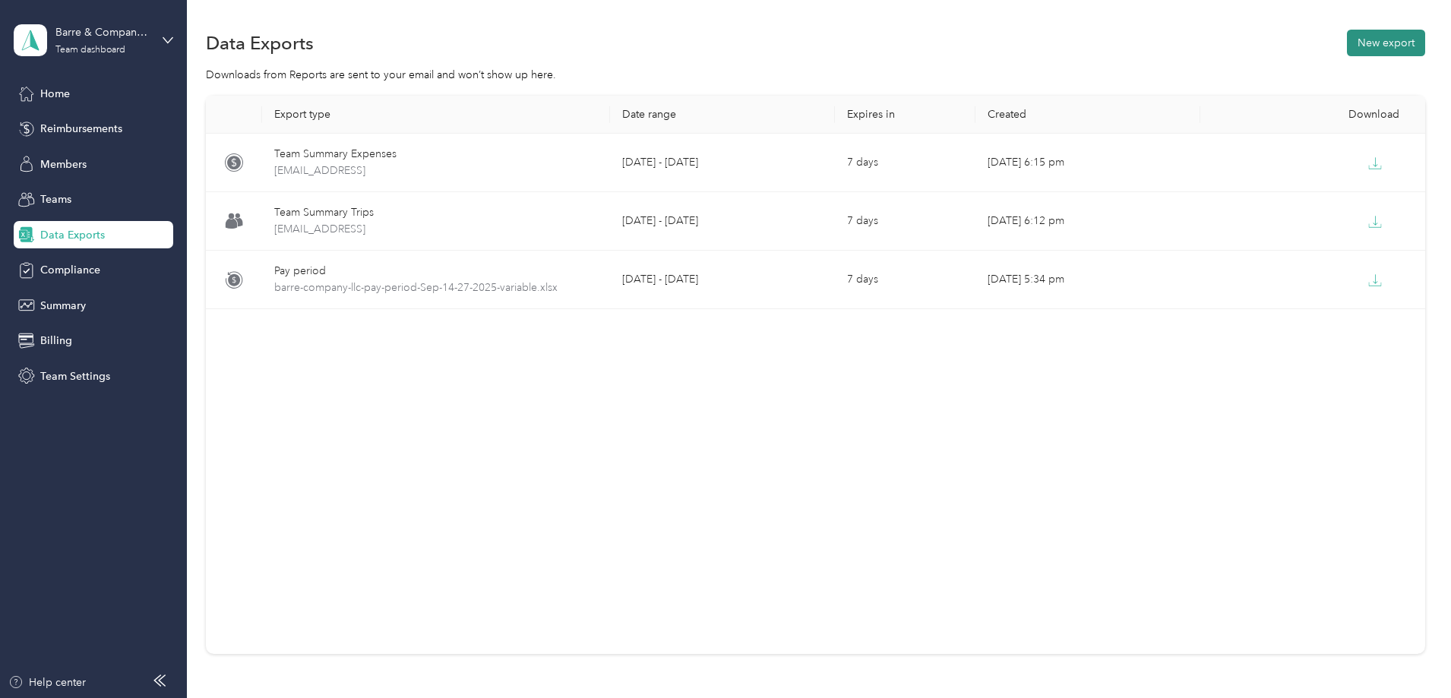
click at [1347, 46] on button "New export" at bounding box center [1386, 43] width 78 height 27
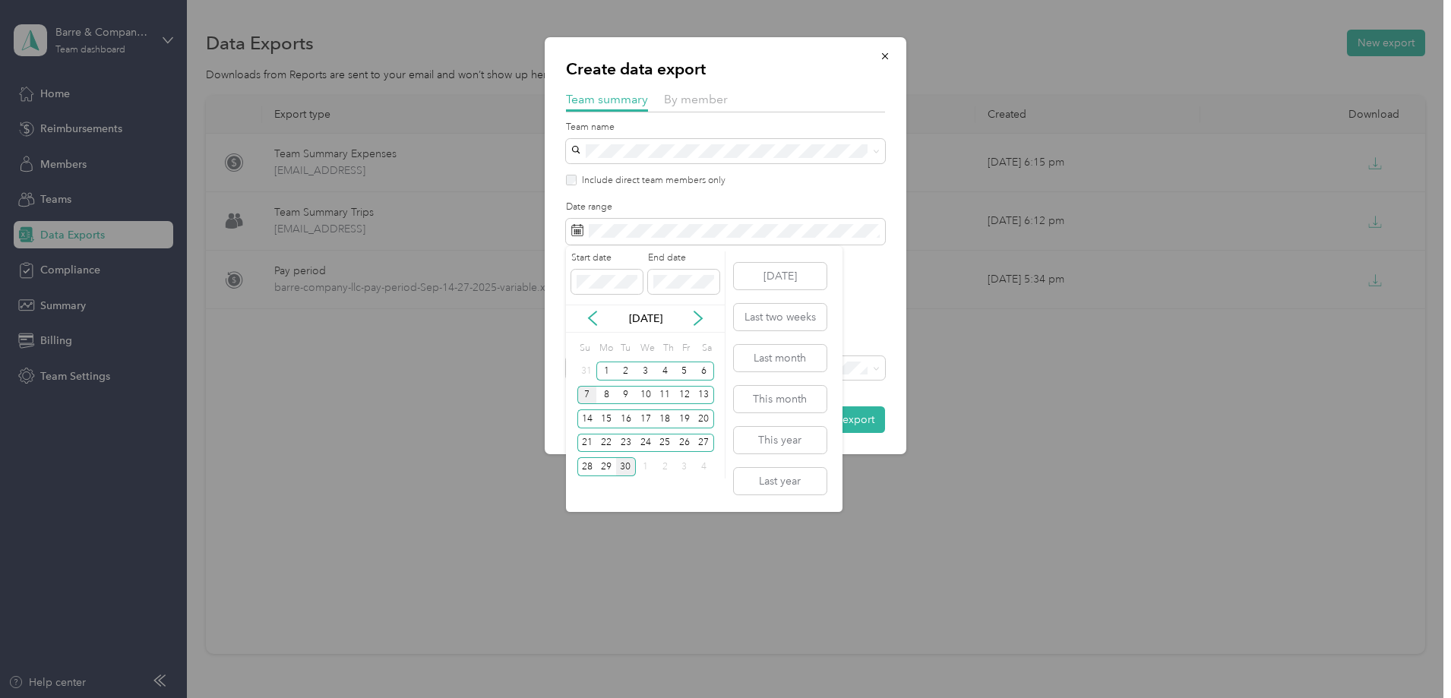
click at [589, 394] on div "7" at bounding box center [587, 395] width 20 height 19
click at [588, 416] on div "14" at bounding box center [587, 418] width 20 height 19
click at [586, 419] on div "14" at bounding box center [587, 418] width 20 height 19
click at [705, 443] on div "27" at bounding box center [704, 443] width 20 height 19
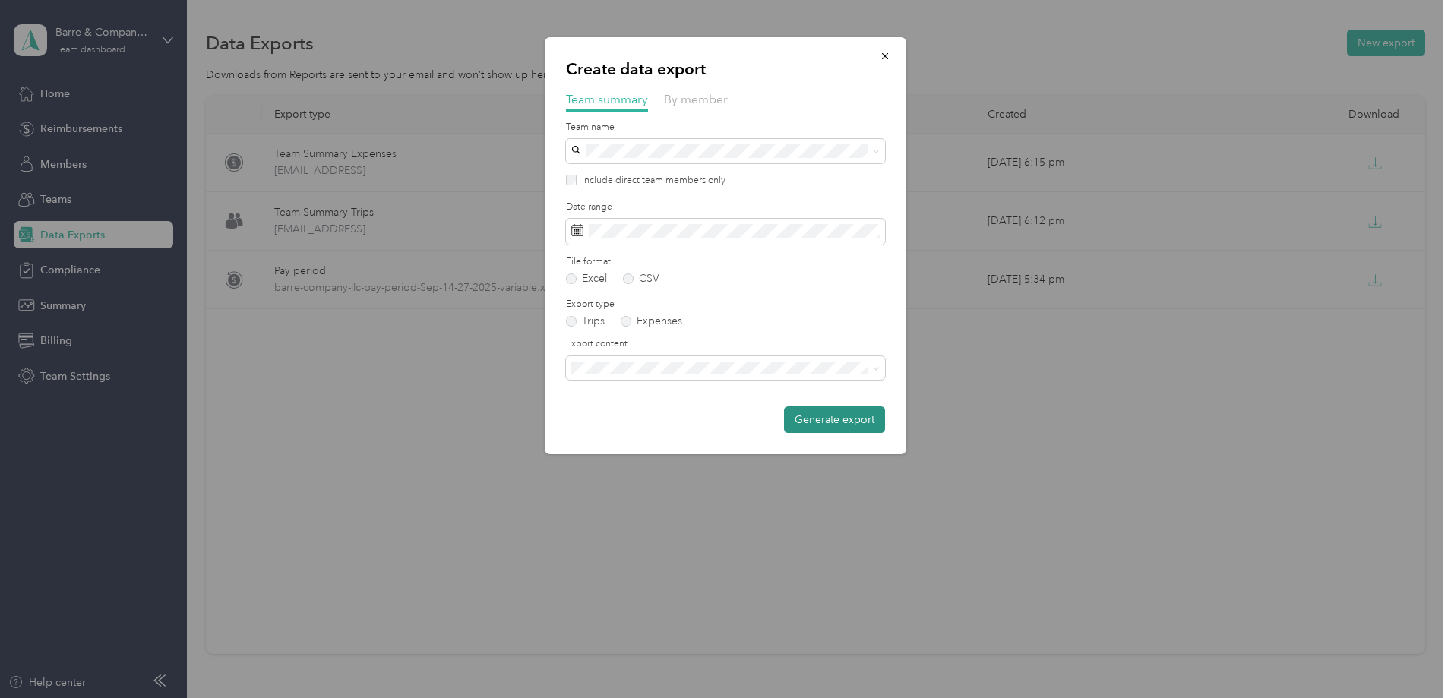
click at [834, 419] on button "Generate export" at bounding box center [834, 419] width 101 height 27
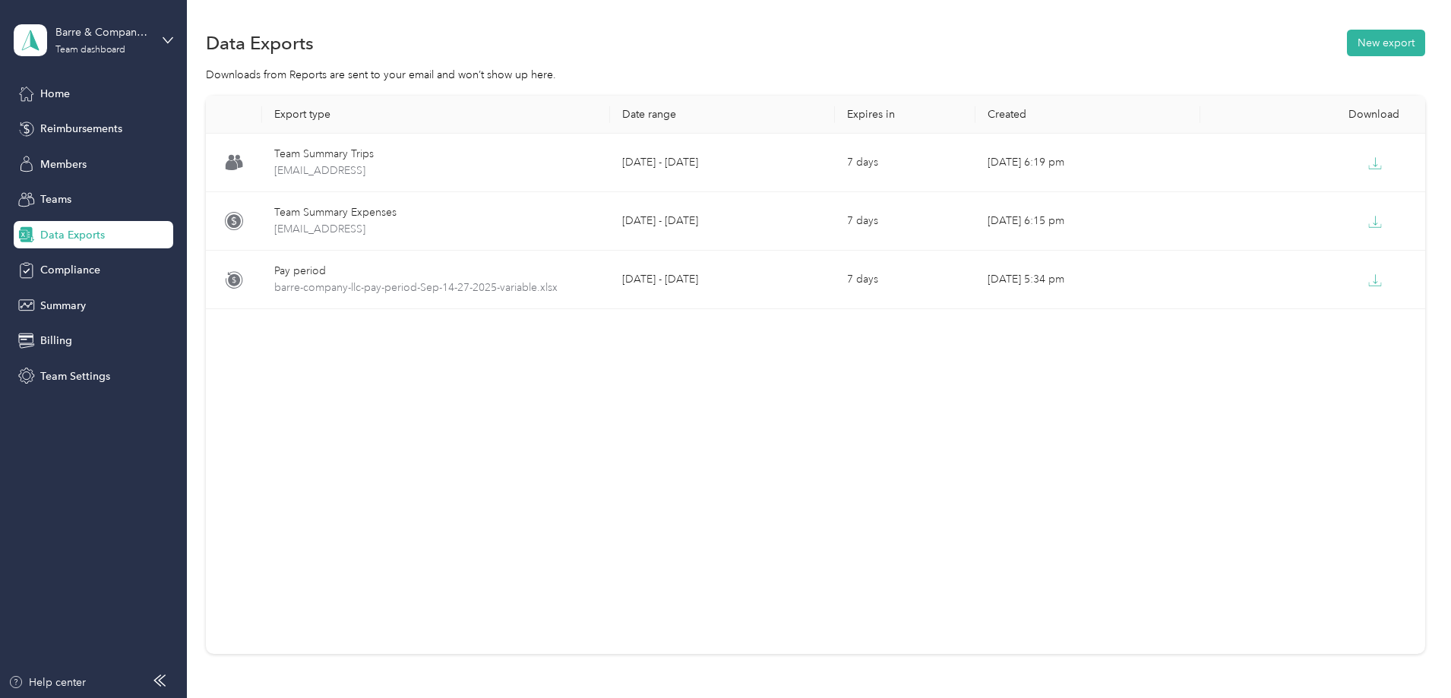
click at [815, 362] on div "Export type Date range Expires in Created Download Team Summary Trips team-summ…" at bounding box center [815, 375] width 1219 height 558
click at [1347, 43] on button "New export" at bounding box center [1386, 43] width 78 height 27
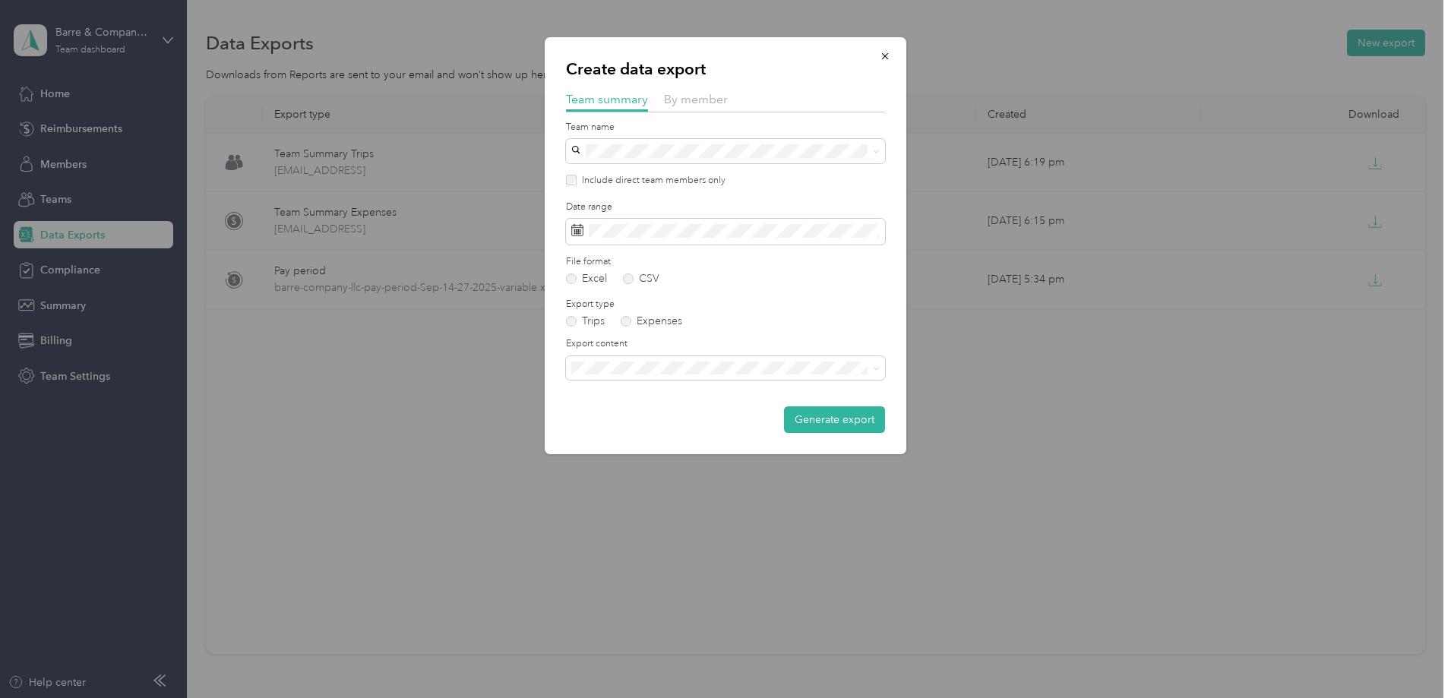
click at [960, 514] on div at bounding box center [725, 349] width 1451 height 698
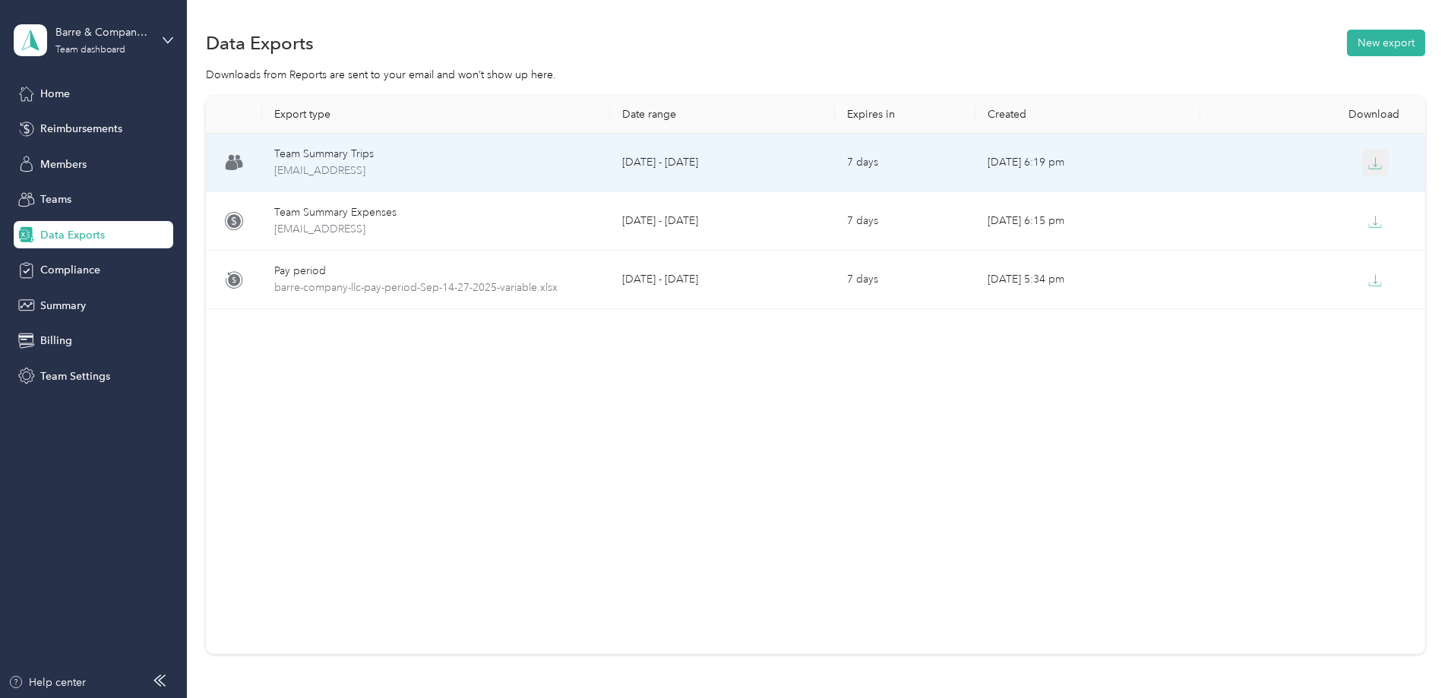
click at [1368, 166] on icon "button" at bounding box center [1375, 163] width 14 height 14
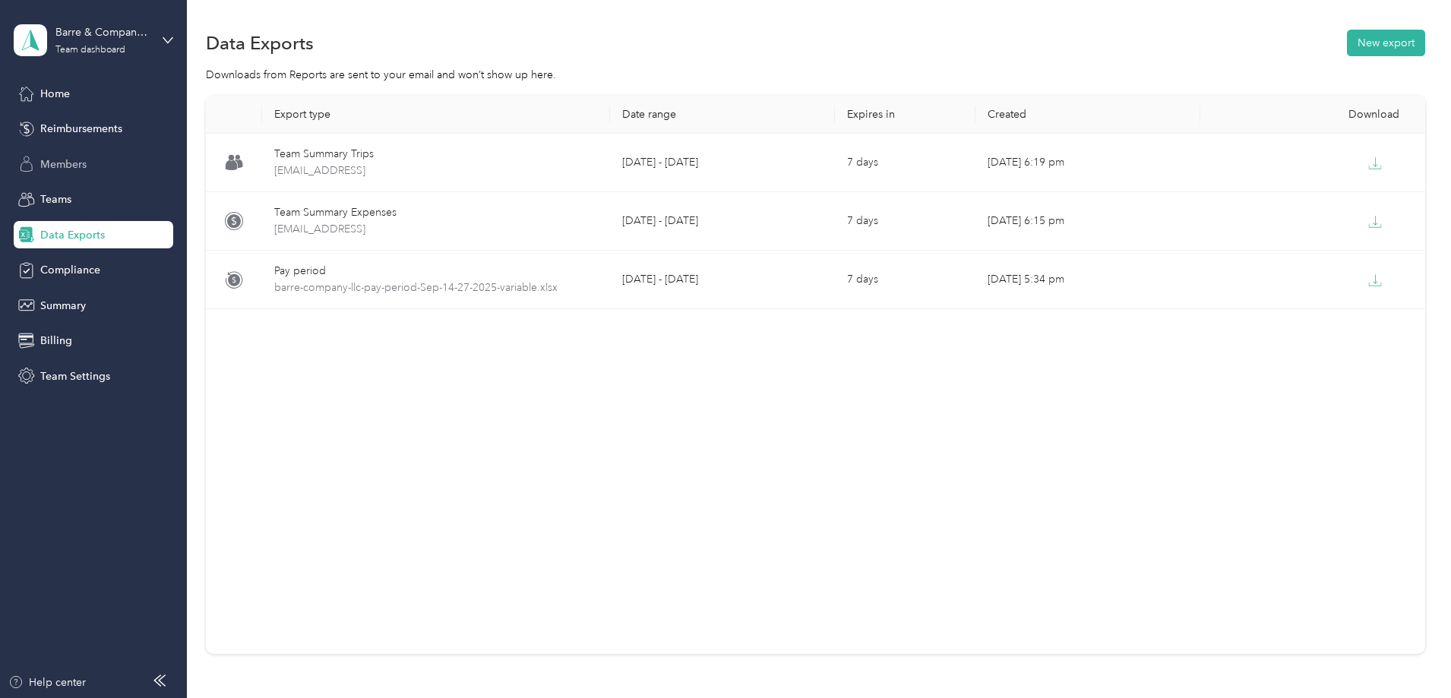
click at [47, 157] on span "Members" at bounding box center [63, 164] width 46 height 16
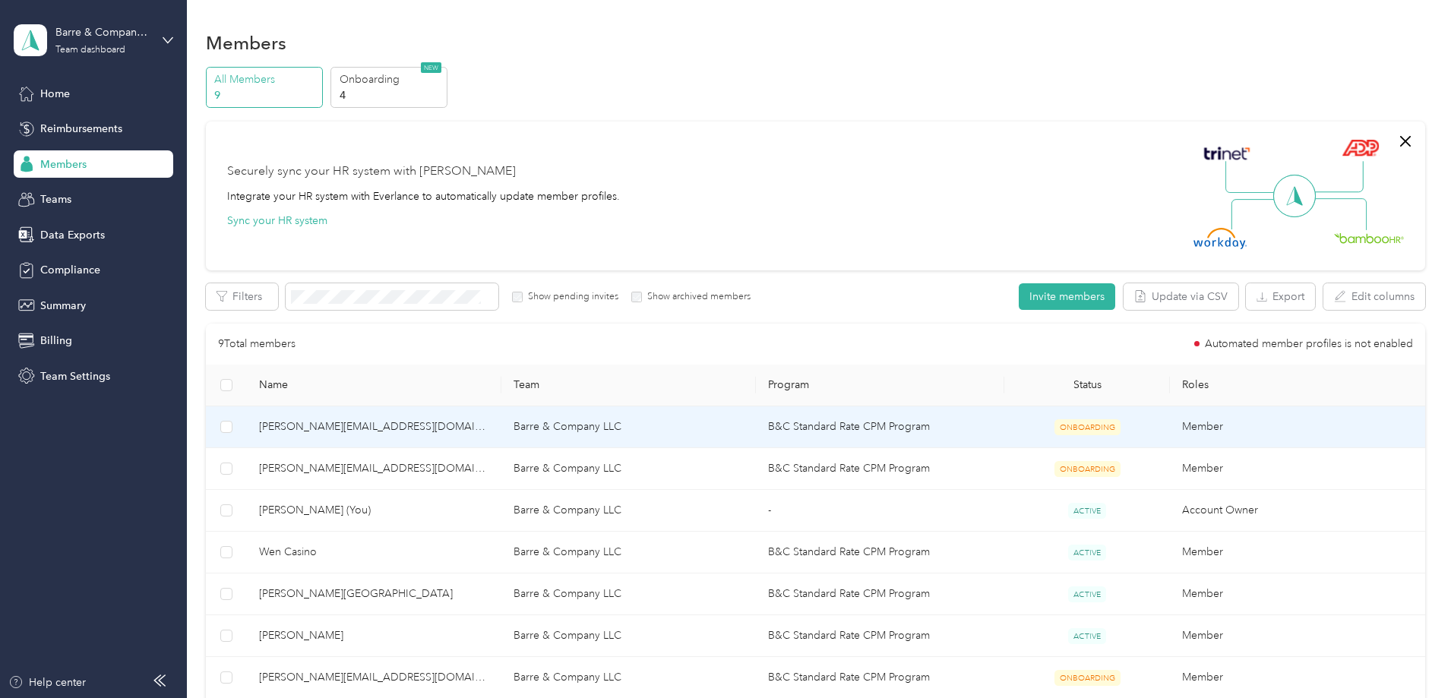
scroll to position [152, 0]
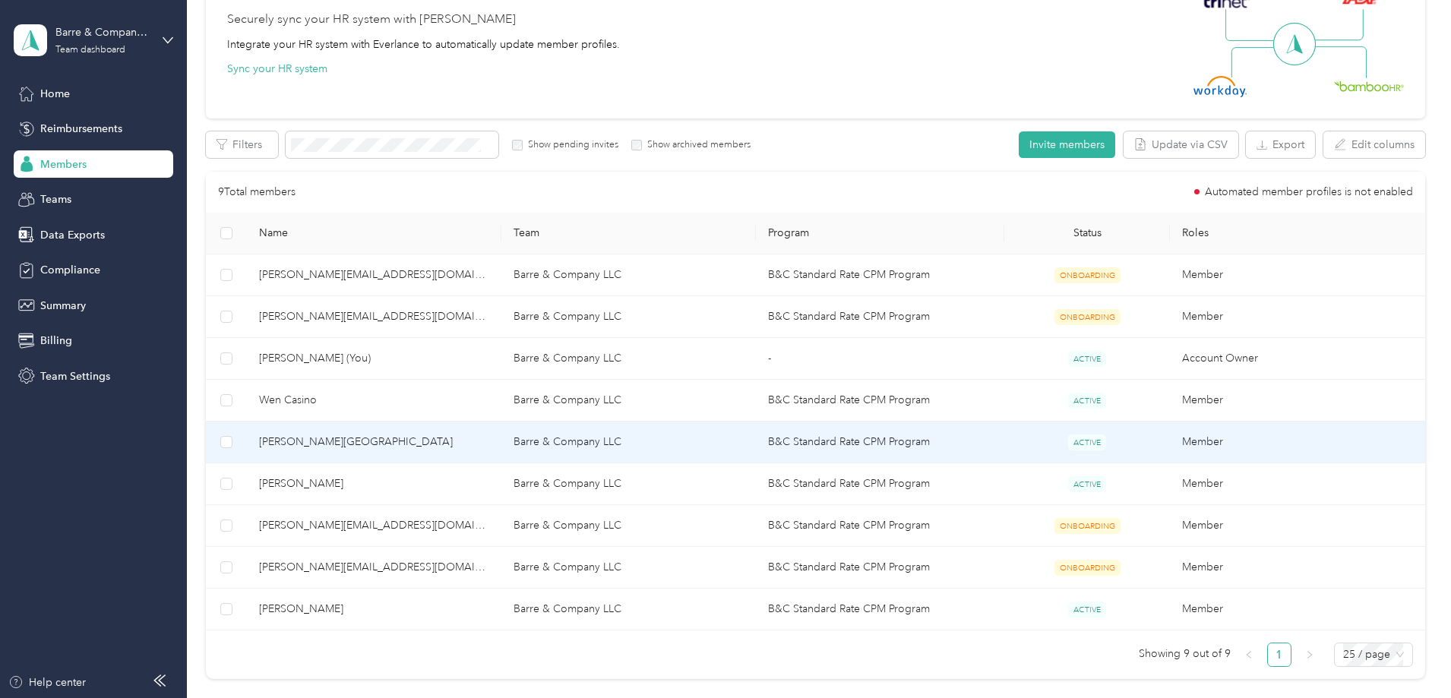
click at [426, 438] on span "[PERSON_NAME][GEOGRAPHIC_DATA]" at bounding box center [374, 442] width 230 height 17
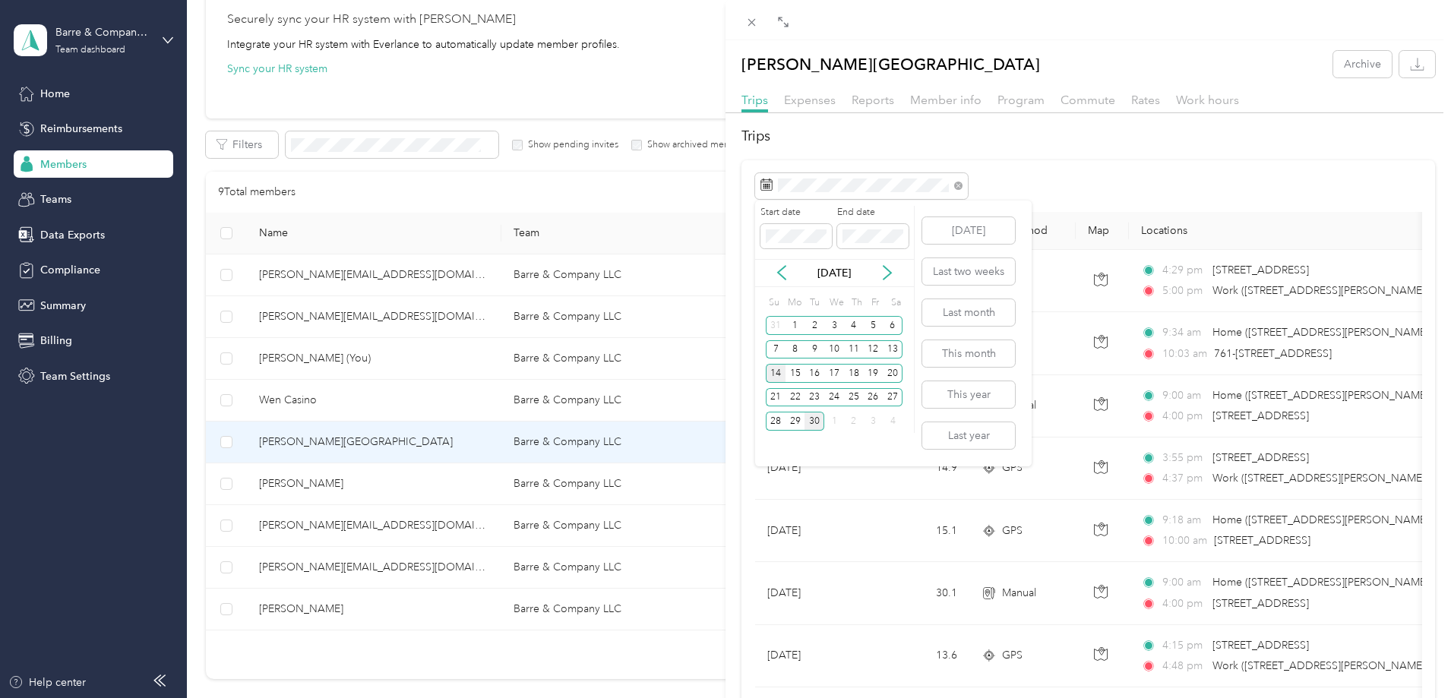
click at [773, 371] on div "14" at bounding box center [776, 373] width 20 height 19
click at [892, 393] on div "27" at bounding box center [893, 397] width 20 height 19
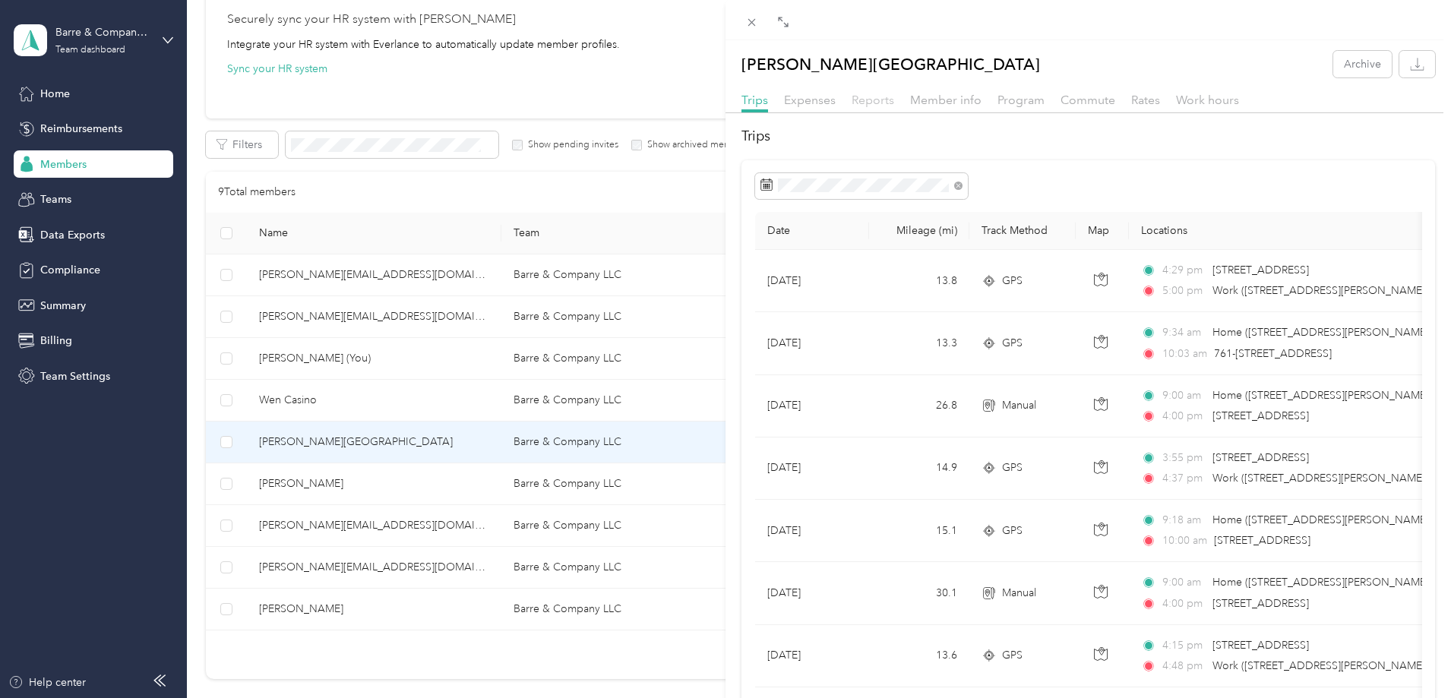
click at [874, 100] on span "Reports" at bounding box center [872, 100] width 43 height 14
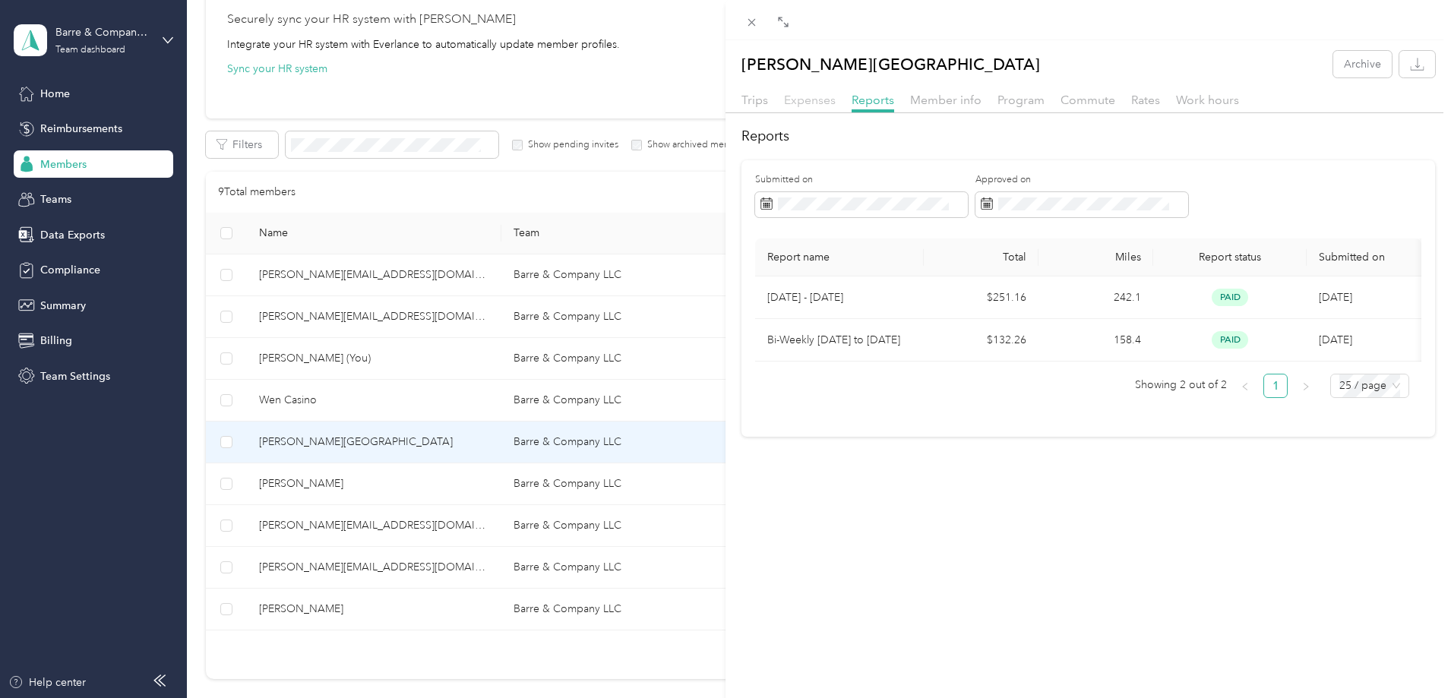
click at [801, 100] on span "Expenses" at bounding box center [810, 100] width 52 height 14
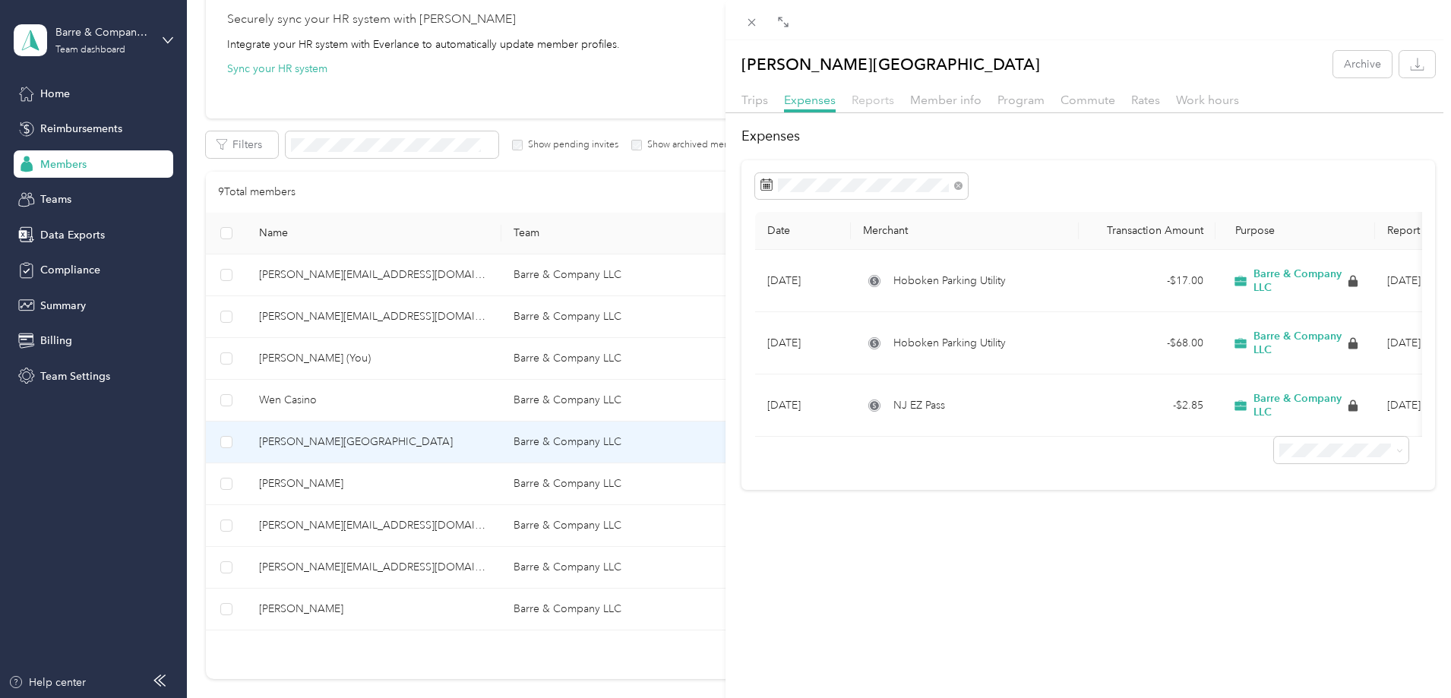
click at [880, 100] on span "Reports" at bounding box center [872, 100] width 43 height 14
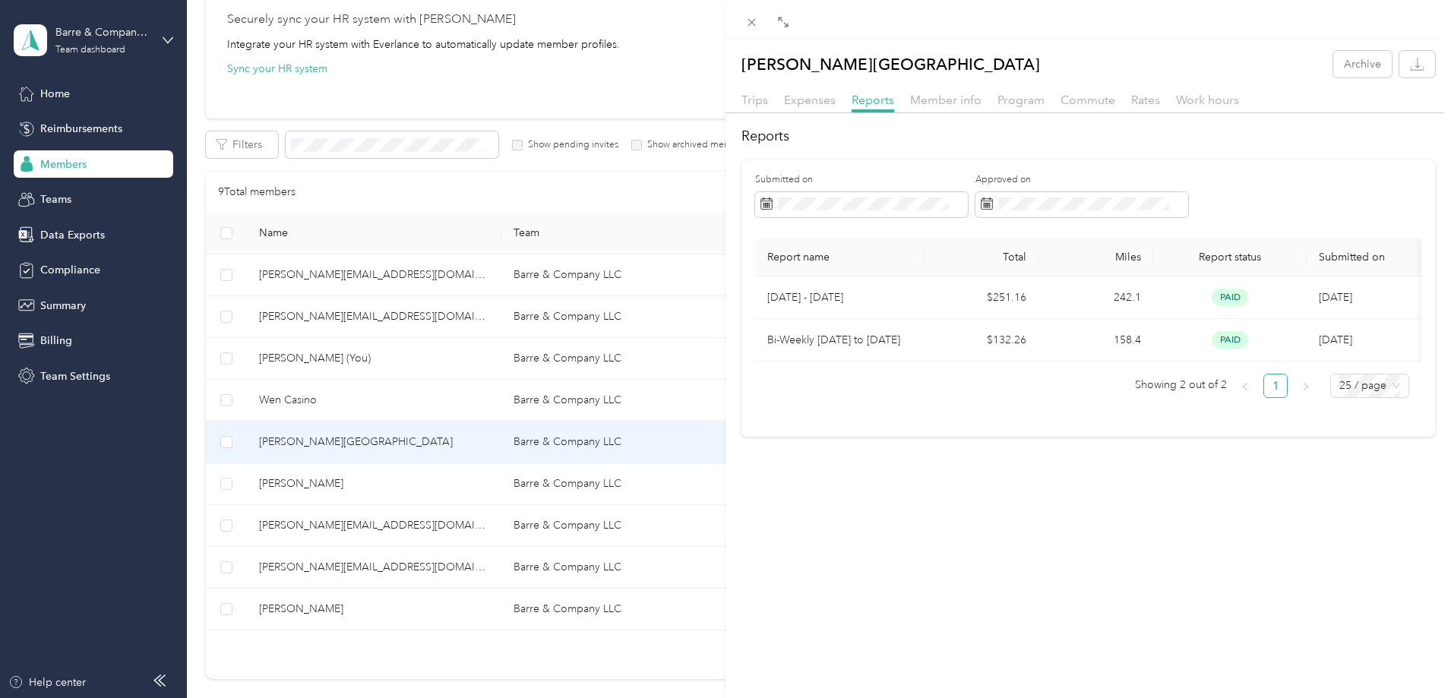
click at [391, 398] on div "Roselyn Encarnacion-Bayot Archive Trips Expenses Reports Member info Program Co…" at bounding box center [725, 349] width 1451 height 698
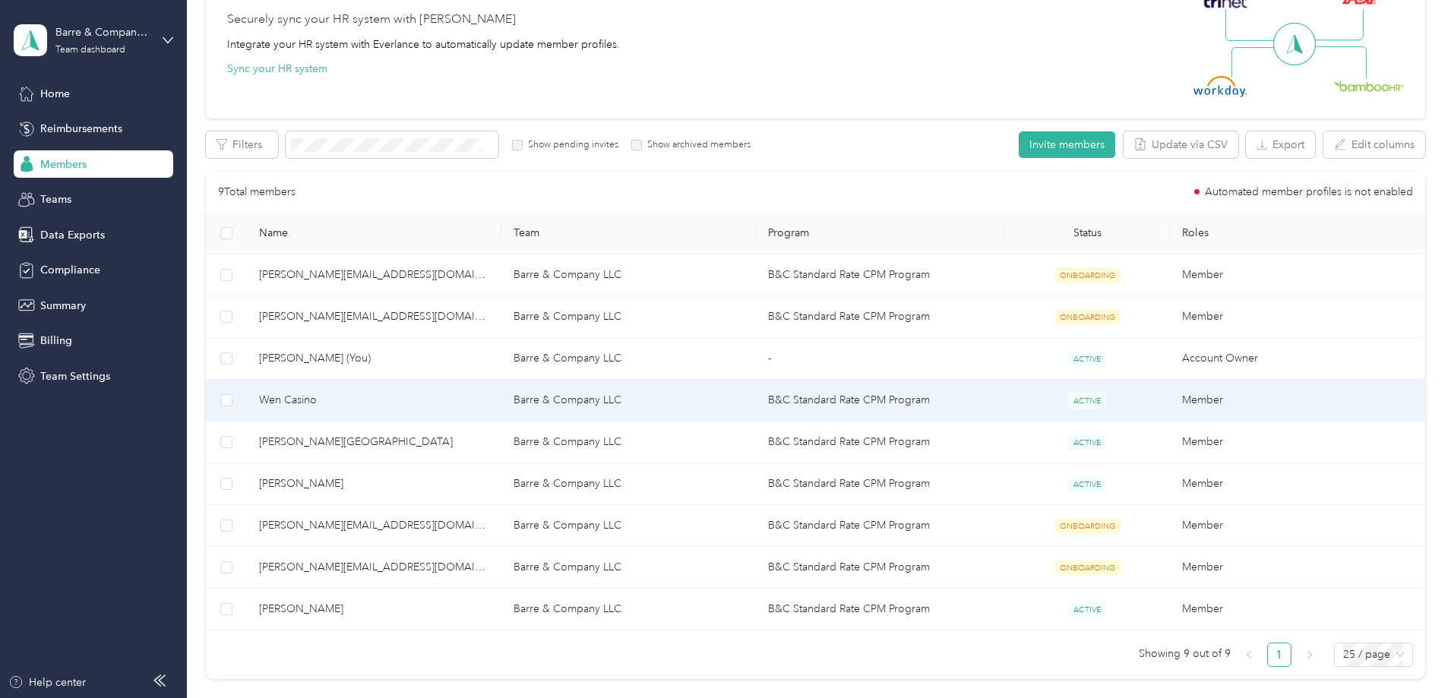
click at [381, 399] on span "Wen Casino" at bounding box center [374, 400] width 230 height 17
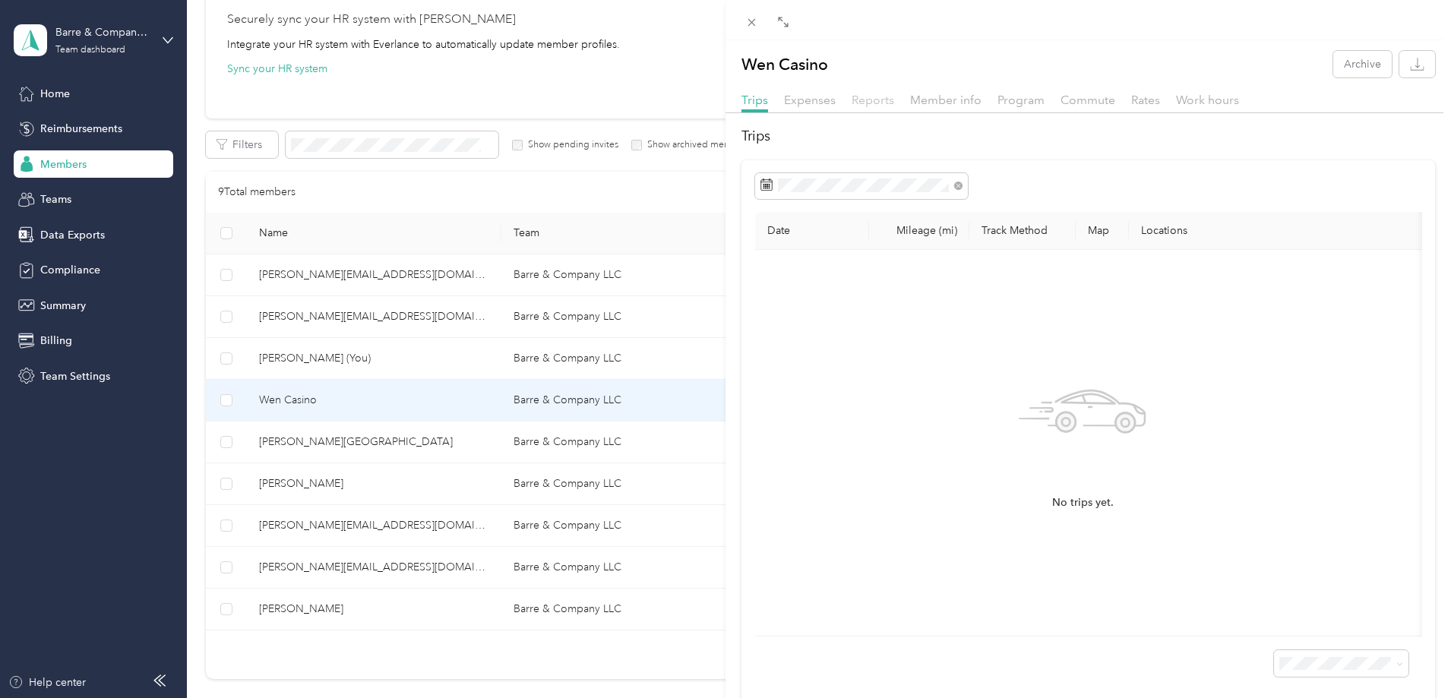
click at [875, 100] on span "Reports" at bounding box center [872, 100] width 43 height 14
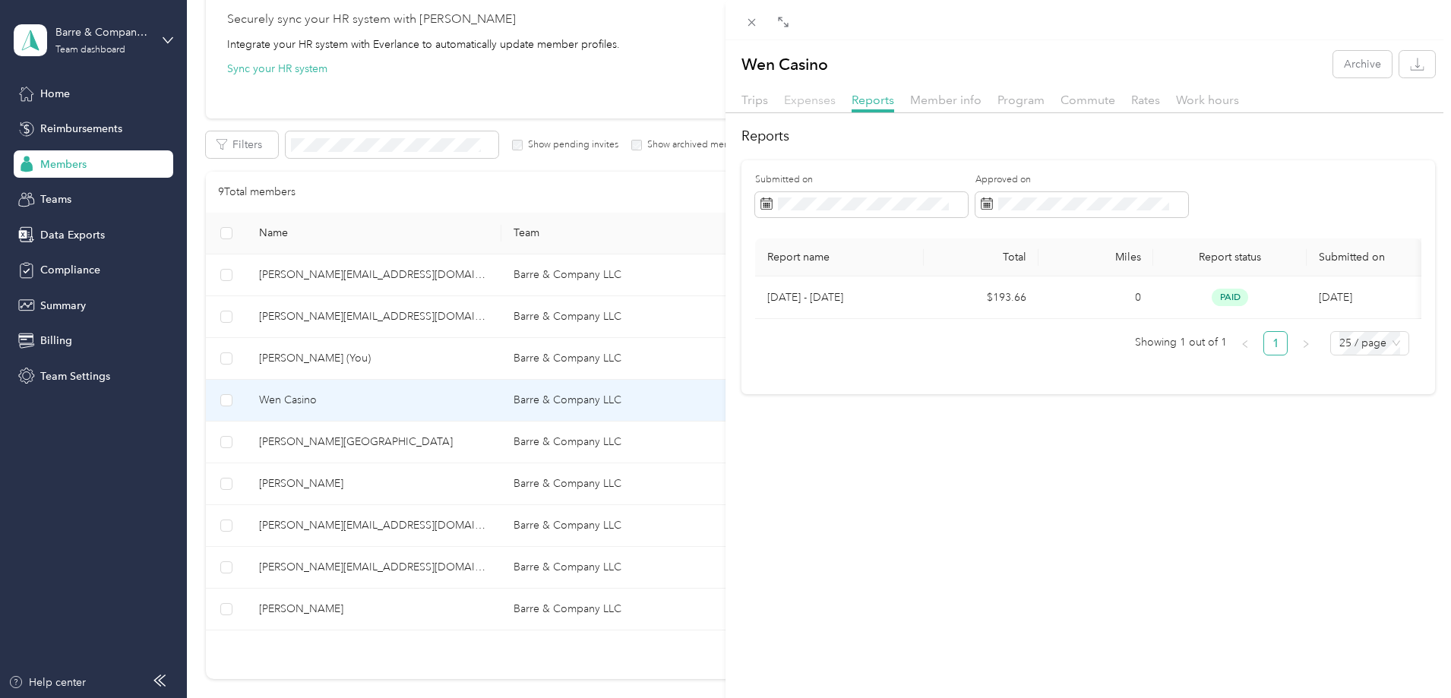
click at [817, 101] on span "Expenses" at bounding box center [810, 100] width 52 height 14
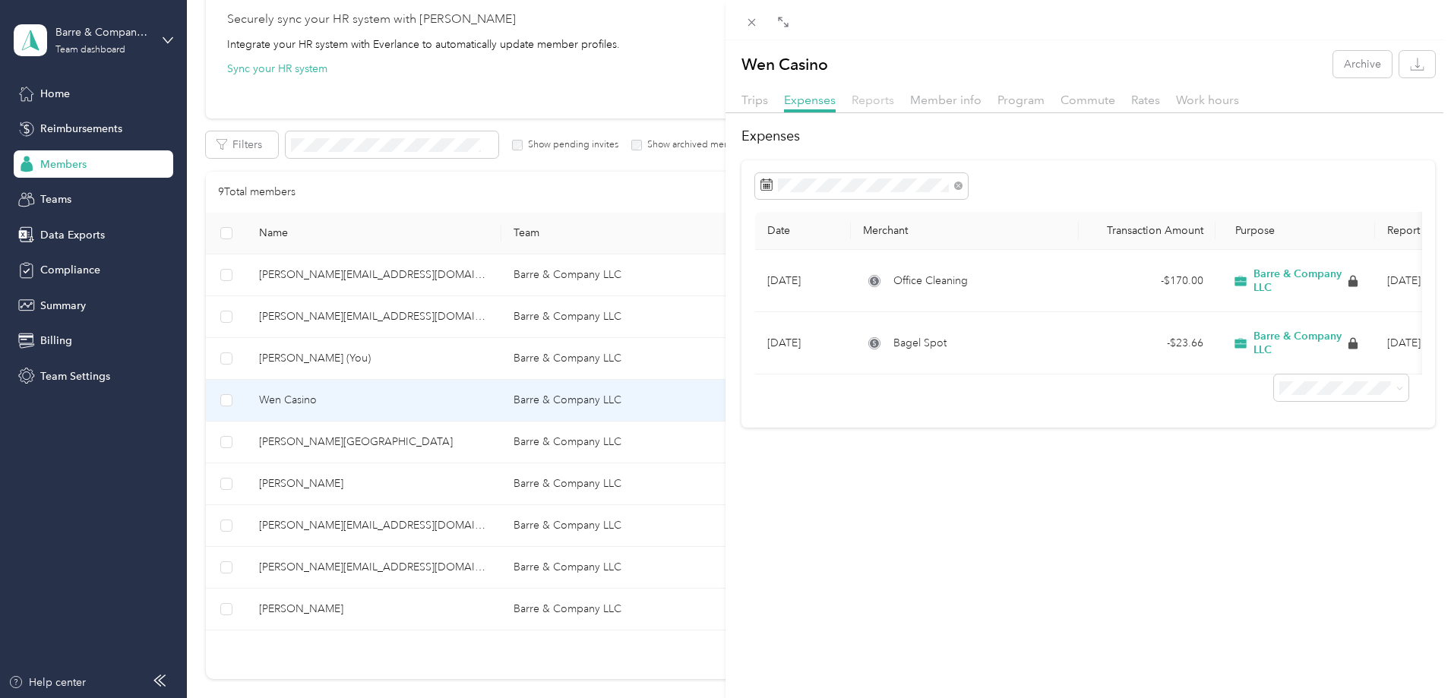
click at [884, 100] on span "Reports" at bounding box center [872, 100] width 43 height 14
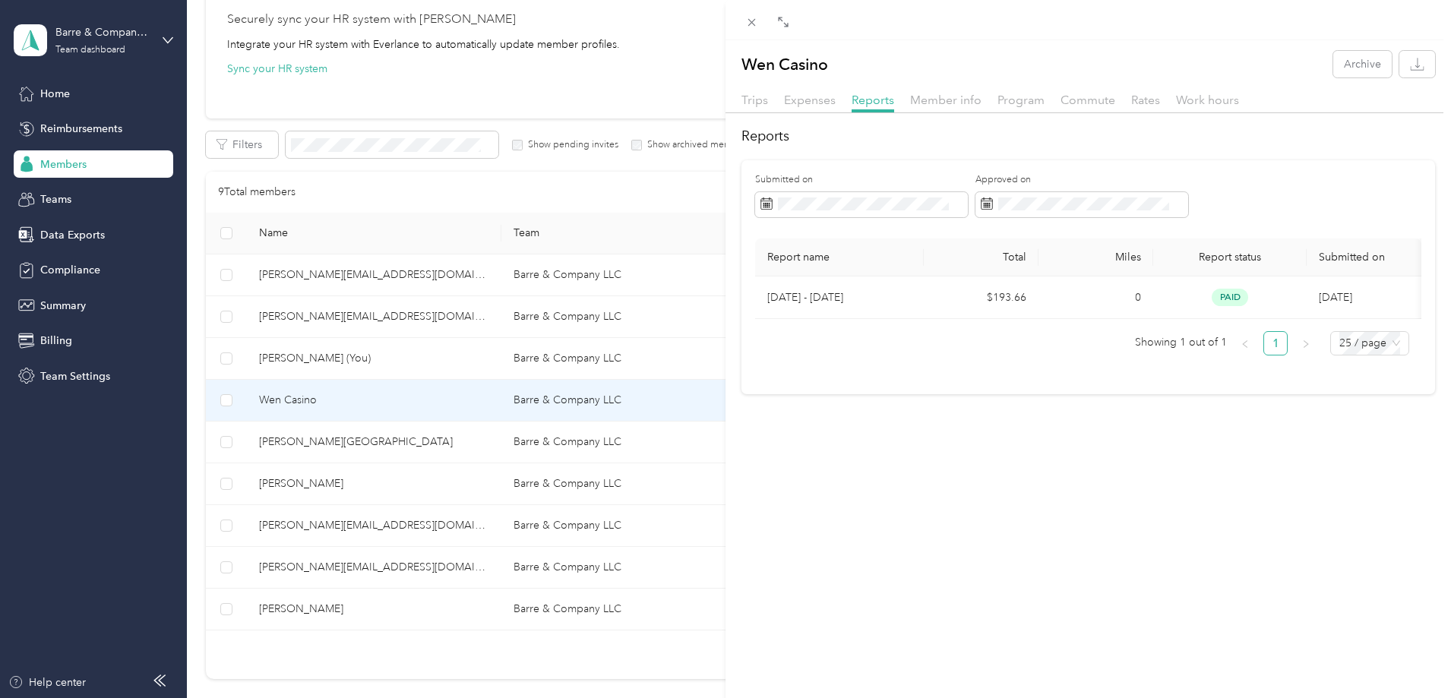
click at [414, 438] on div "Wen Casino Archive Trips Expenses Reports Member info Program Commute Rates Wor…" at bounding box center [725, 349] width 1451 height 698
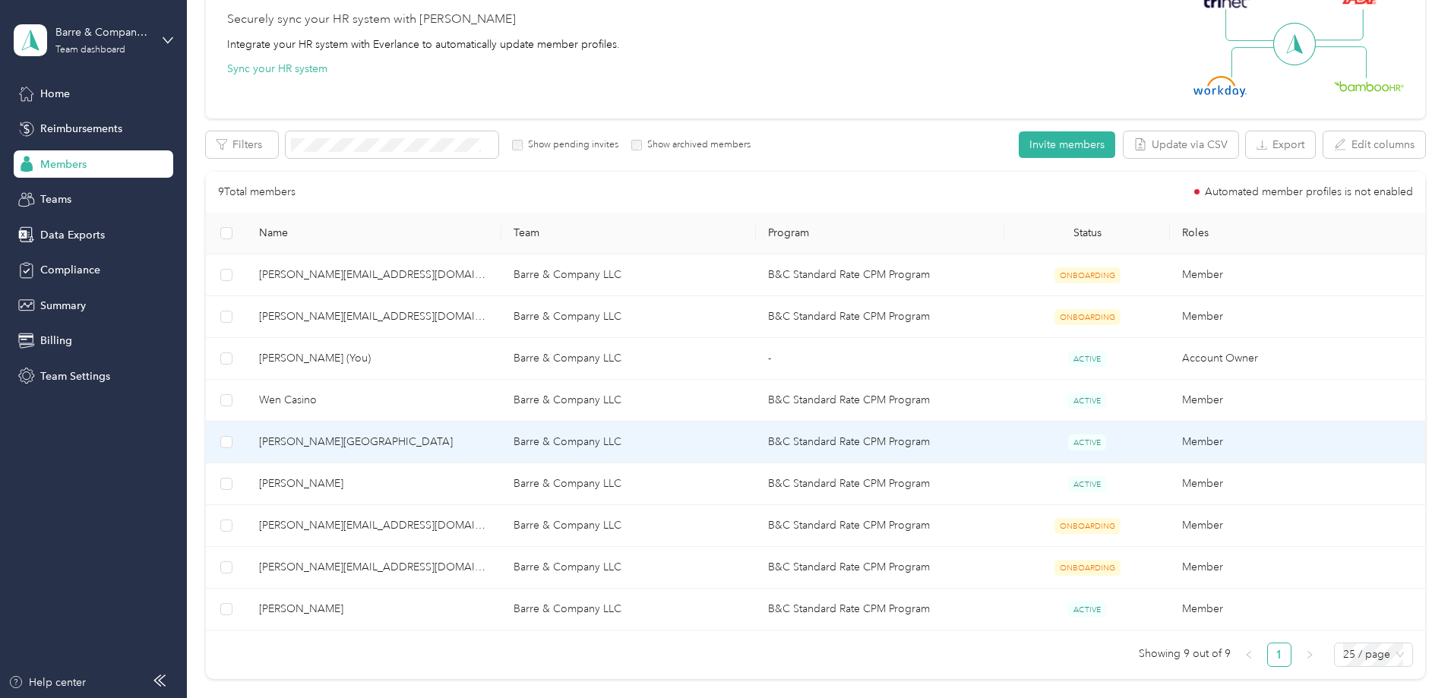
click at [375, 439] on span "[PERSON_NAME][GEOGRAPHIC_DATA]" at bounding box center [374, 442] width 230 height 17
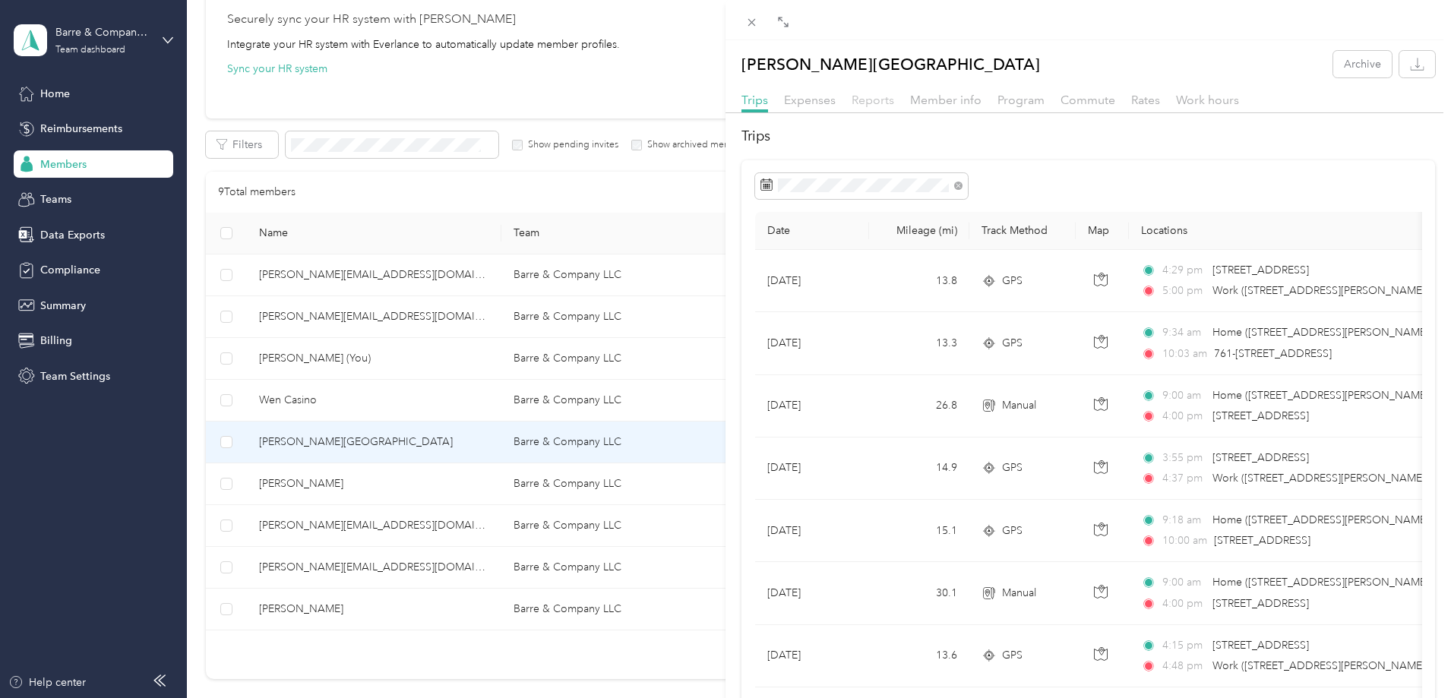
click at [858, 103] on span "Reports" at bounding box center [872, 100] width 43 height 14
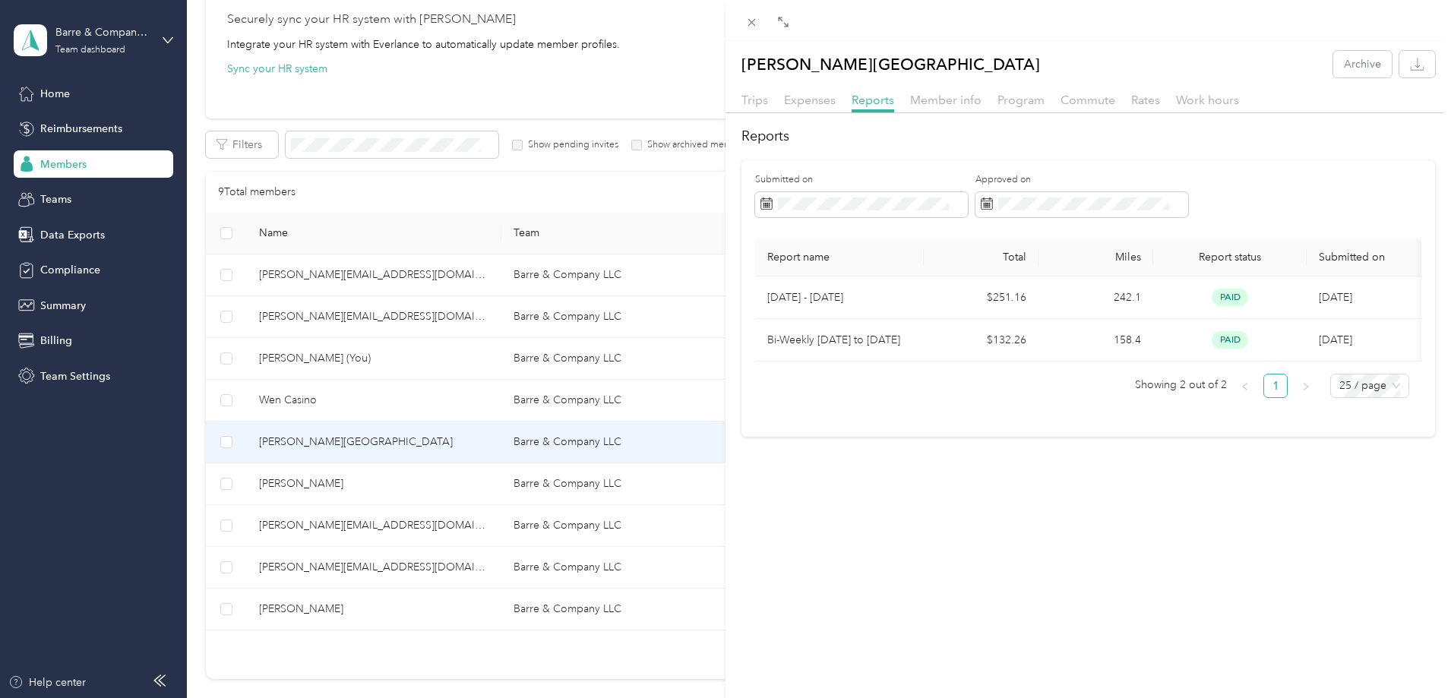
click at [70, 236] on div "Roselyn Encarnacion-Bayot Archive Trips Expenses Reports Member info Program Co…" at bounding box center [725, 349] width 1451 height 698
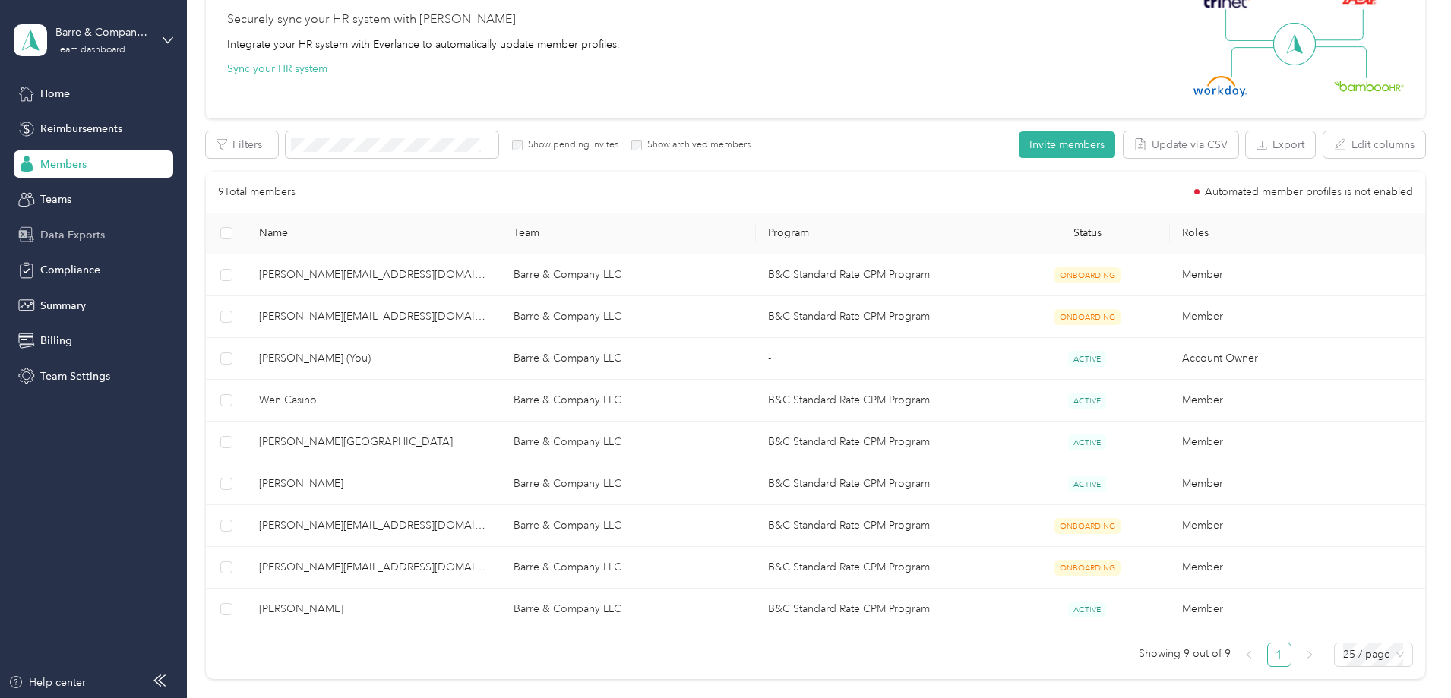
click at [71, 228] on span "Data Exports" at bounding box center [72, 235] width 65 height 16
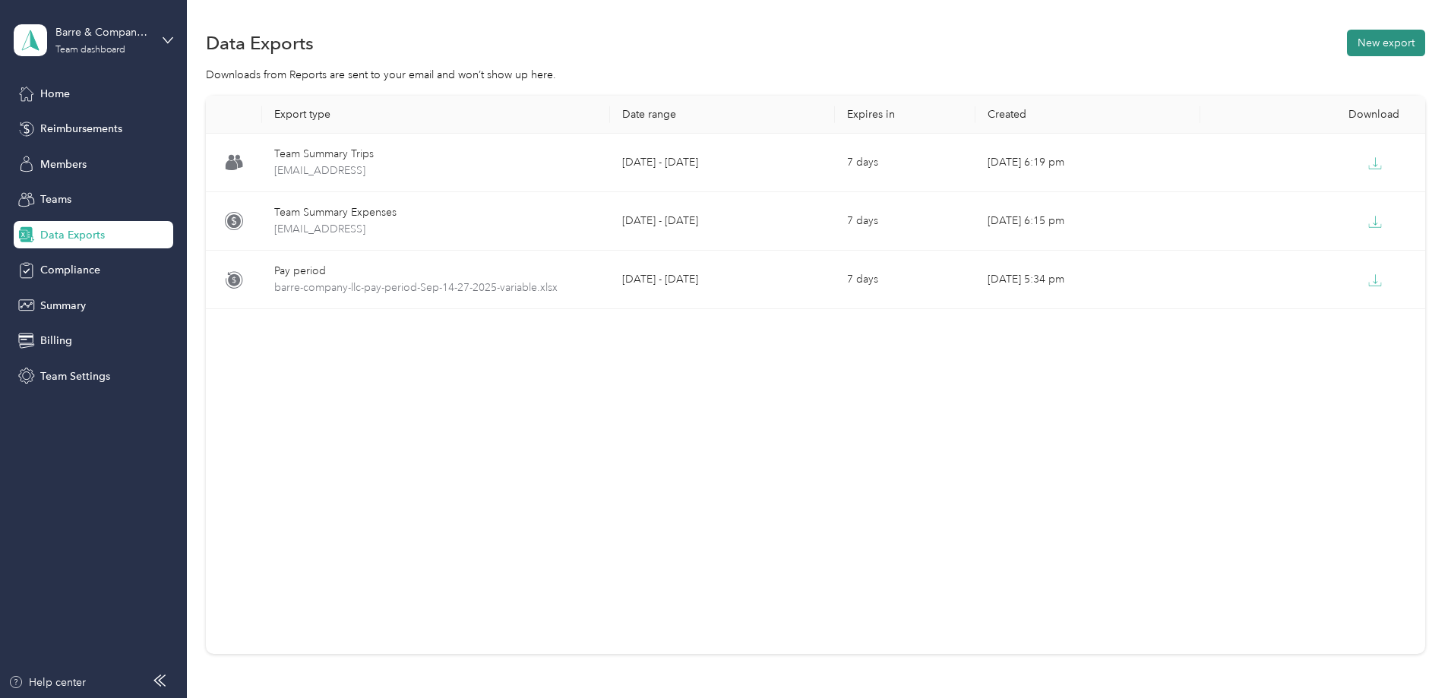
click at [1347, 42] on button "New export" at bounding box center [1386, 43] width 78 height 27
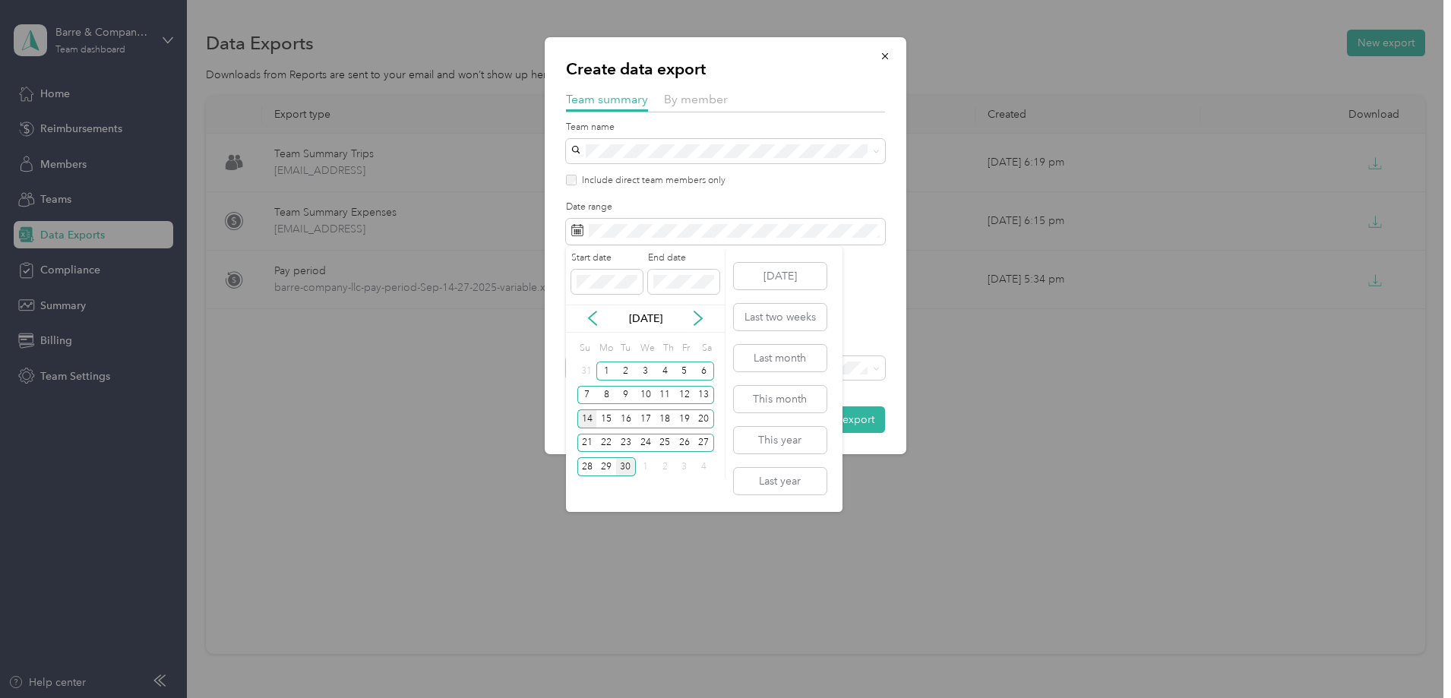
click at [588, 420] on div "14" at bounding box center [587, 418] width 20 height 19
click at [701, 441] on div "27" at bounding box center [704, 443] width 20 height 19
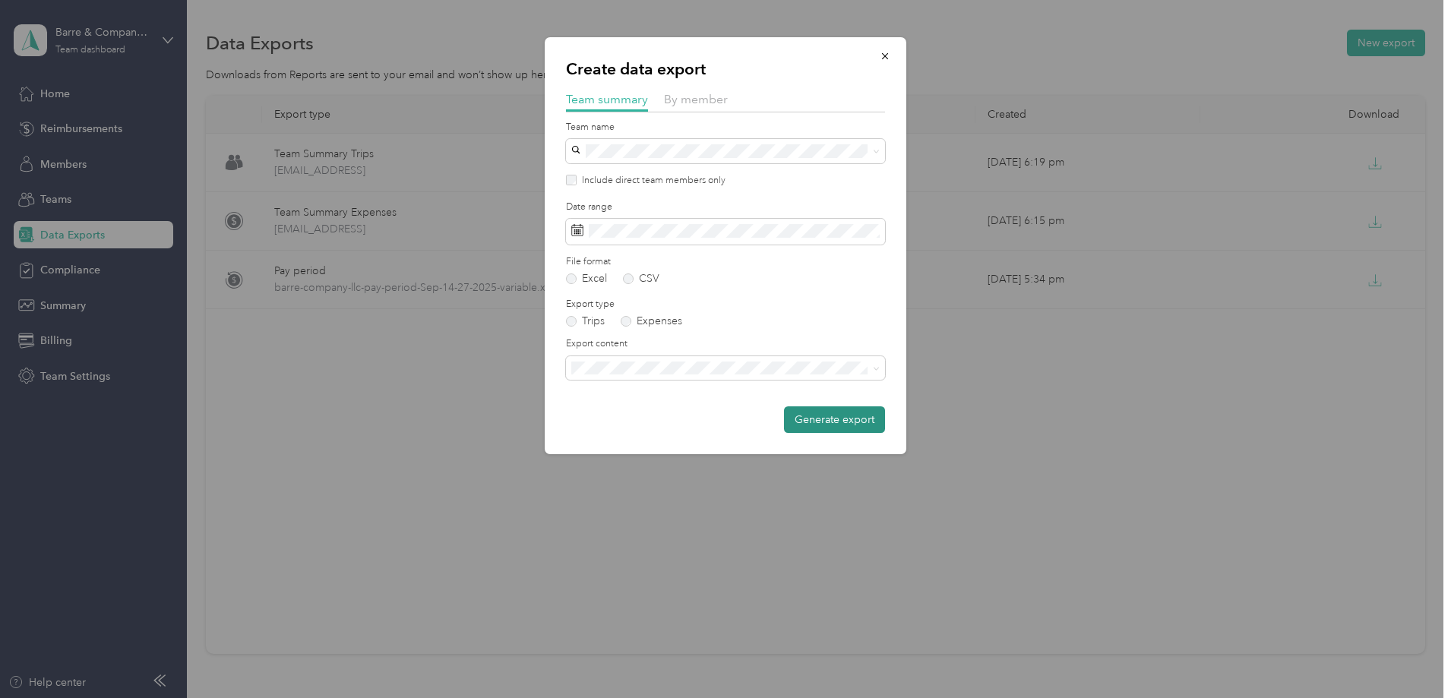
click at [826, 415] on button "Generate export" at bounding box center [834, 419] width 101 height 27
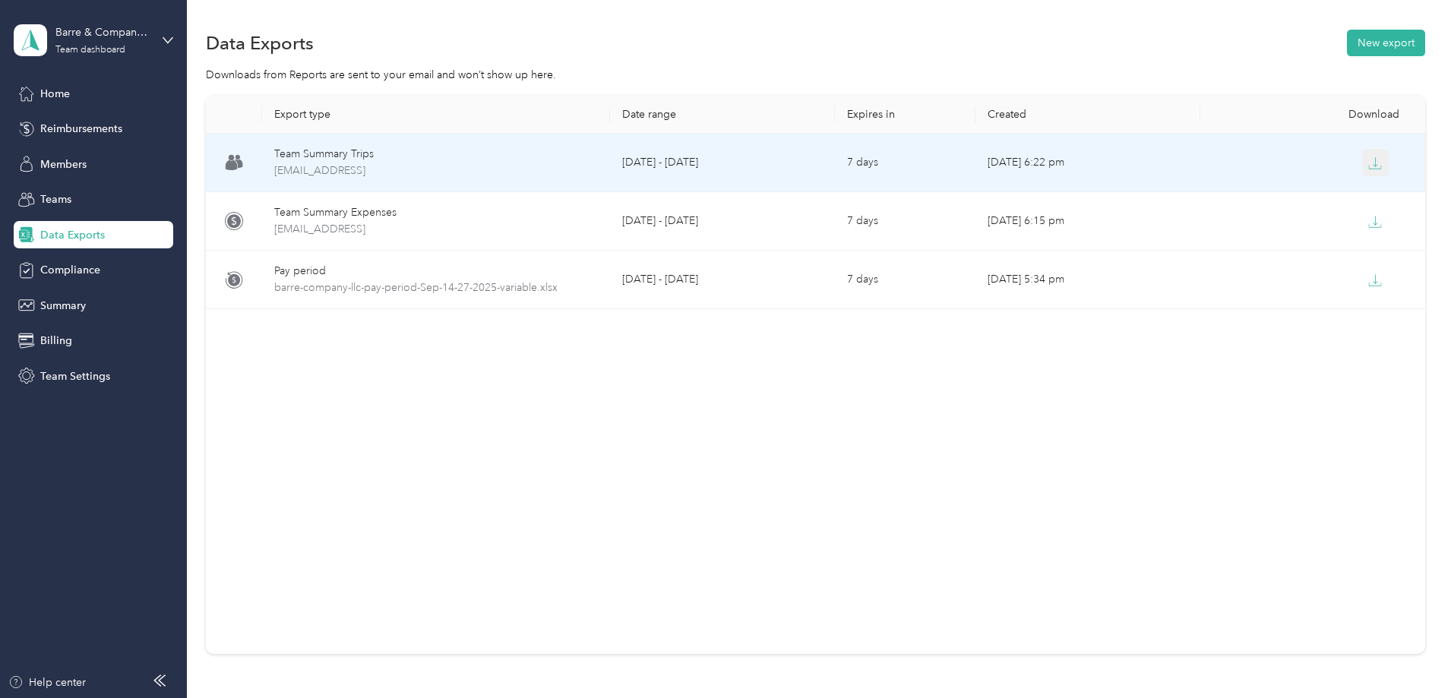
click at [1368, 164] on icon "button" at bounding box center [1375, 163] width 14 height 14
click at [445, 166] on span "team-summary-info@cpa-bc.com-trips-2025-09-14-2025-09-27.xlsx" at bounding box center [436, 171] width 324 height 17
click at [1368, 163] on icon "button" at bounding box center [1375, 163] width 14 height 14
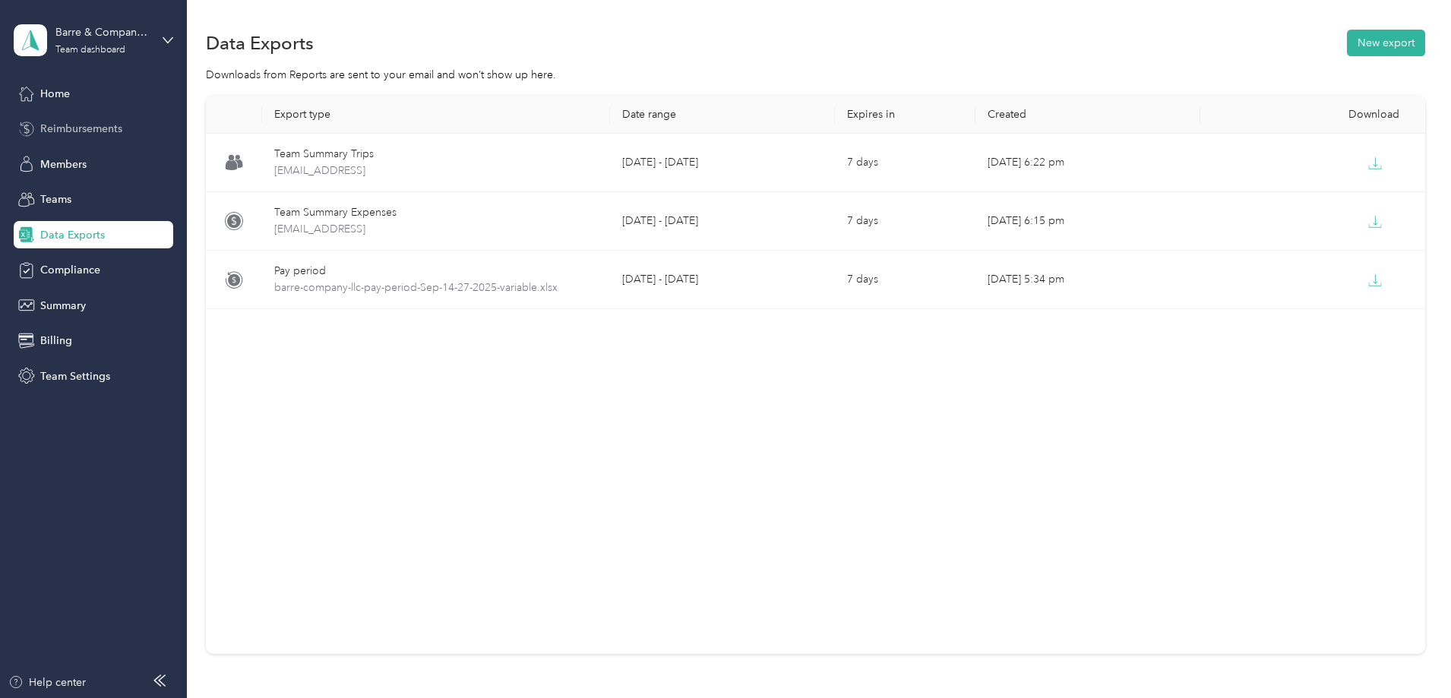
click at [65, 122] on span "Reimbursements" at bounding box center [81, 129] width 82 height 16
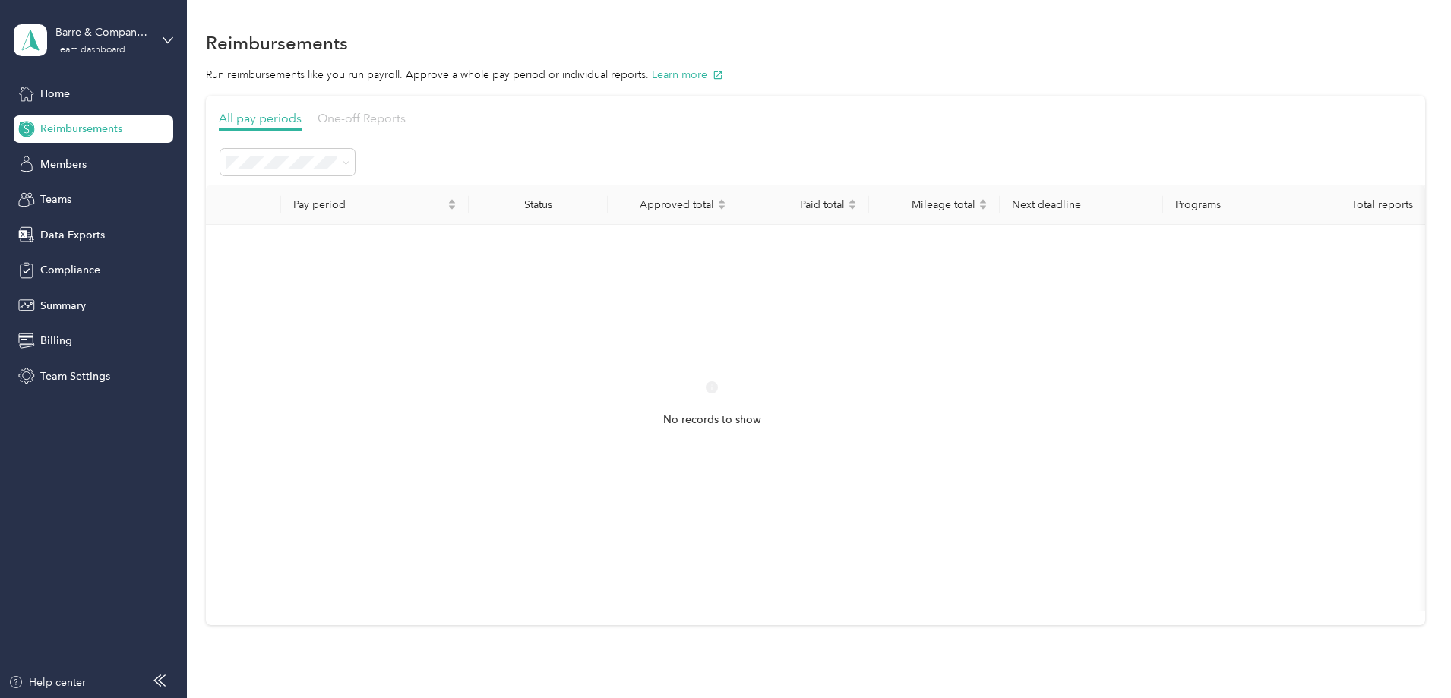
click at [406, 115] on span "One-off Reports" at bounding box center [361, 118] width 88 height 14
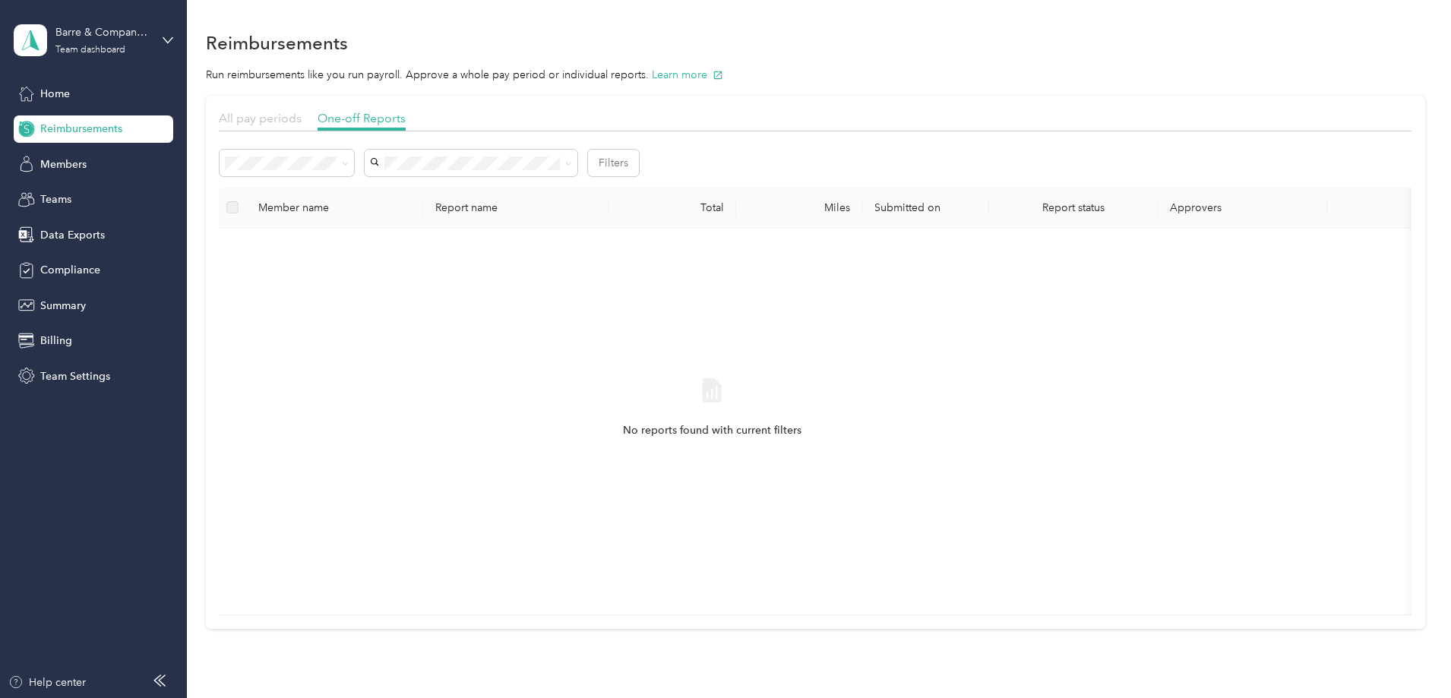
click at [302, 119] on span "All pay periods" at bounding box center [260, 118] width 83 height 14
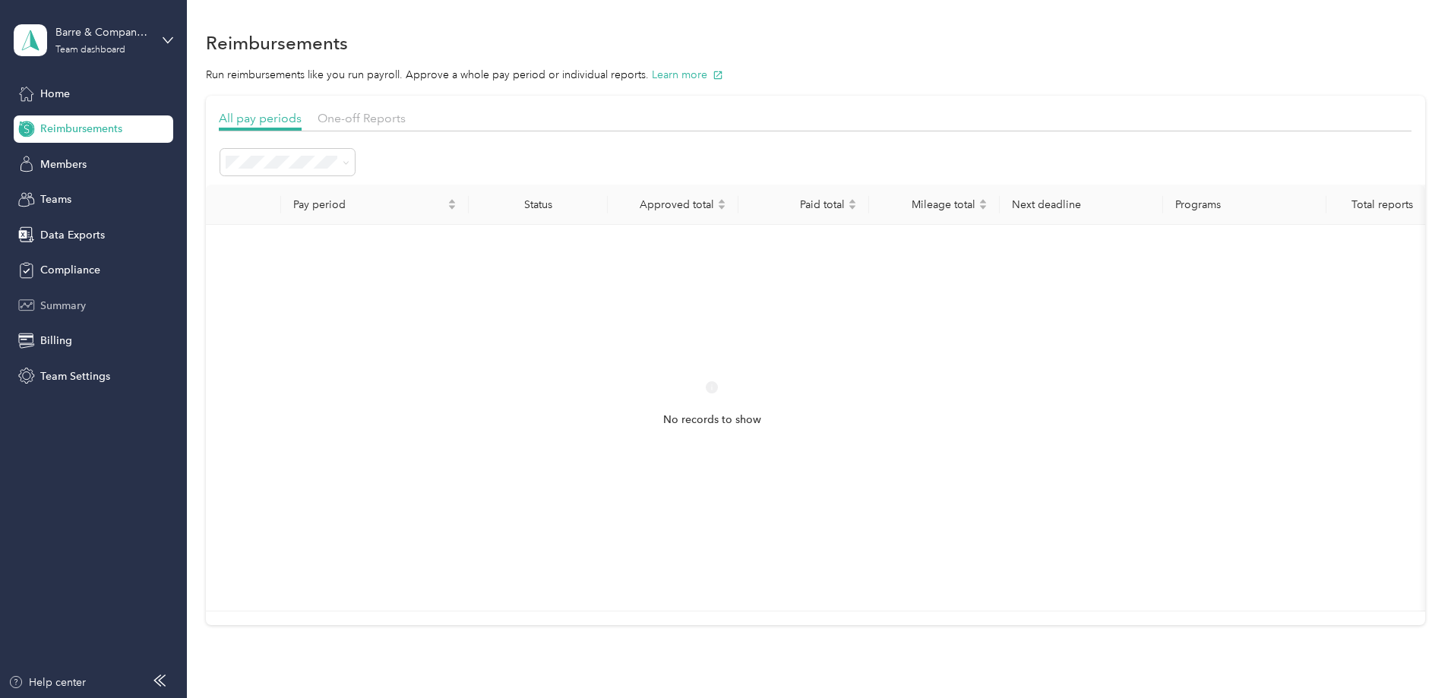
click at [65, 303] on span "Summary" at bounding box center [63, 306] width 46 height 16
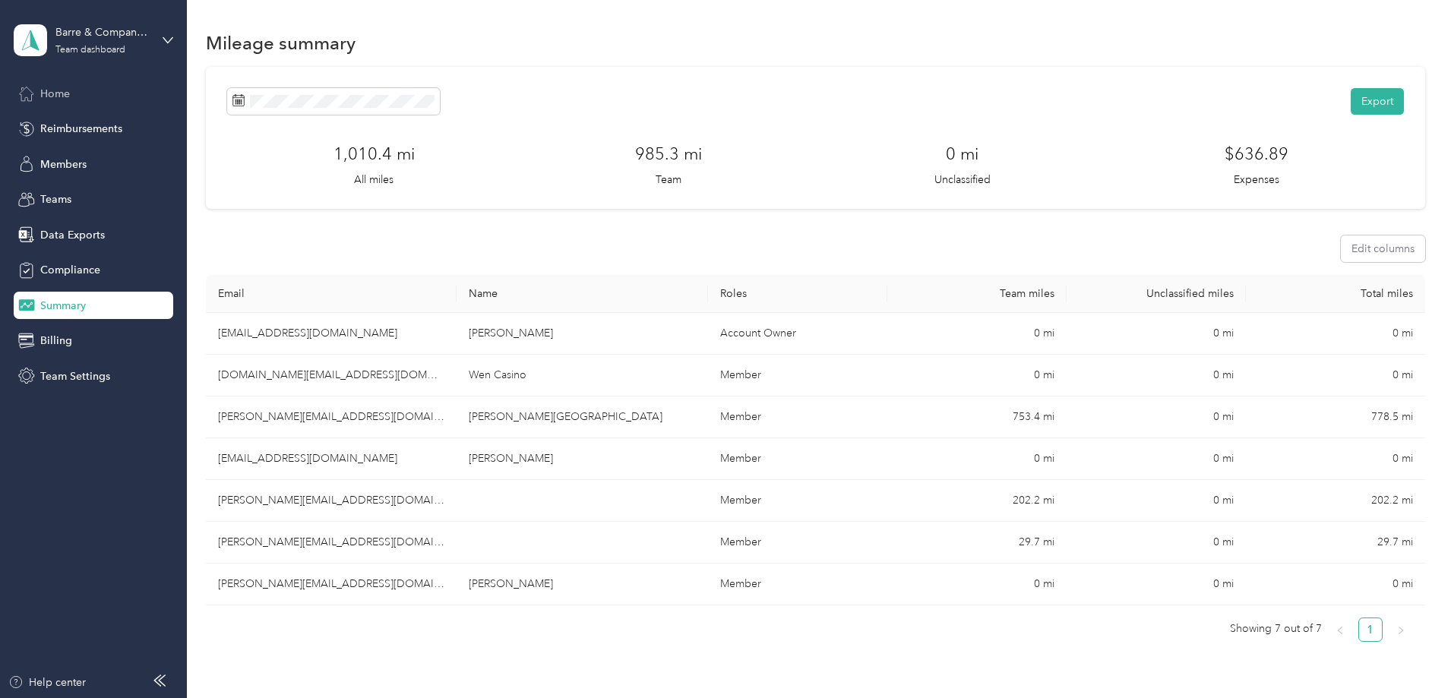
click at [55, 94] on span "Home" at bounding box center [55, 94] width 30 height 16
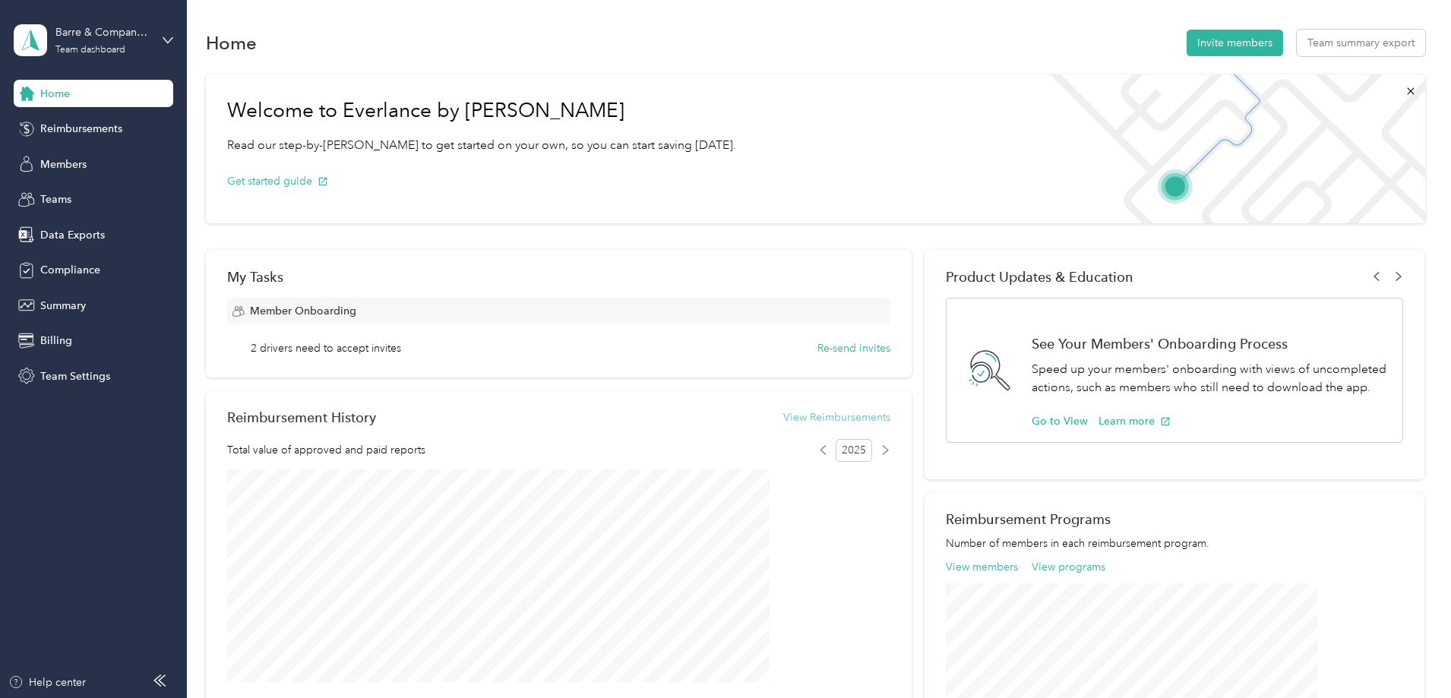
click at [808, 413] on button "View Reimbursements" at bounding box center [836, 417] width 107 height 16
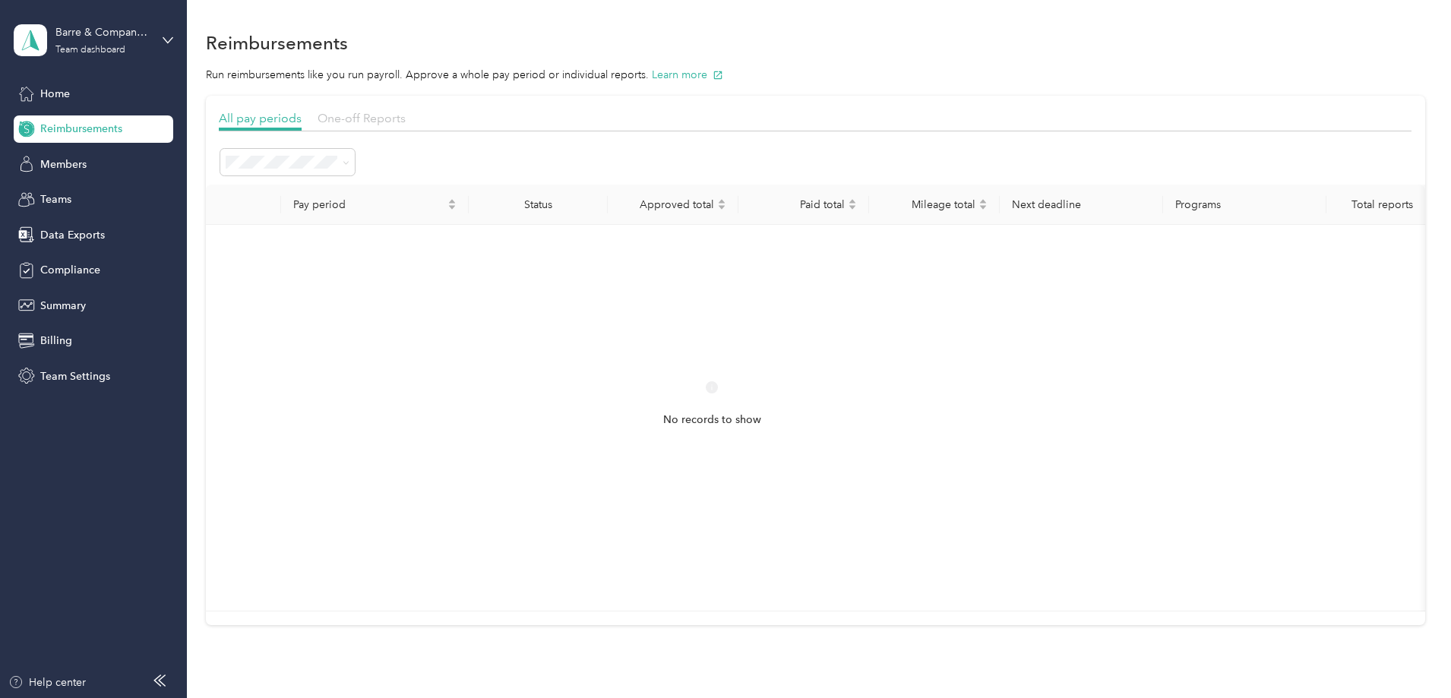
click at [406, 118] on span "One-off Reports" at bounding box center [361, 118] width 88 height 14
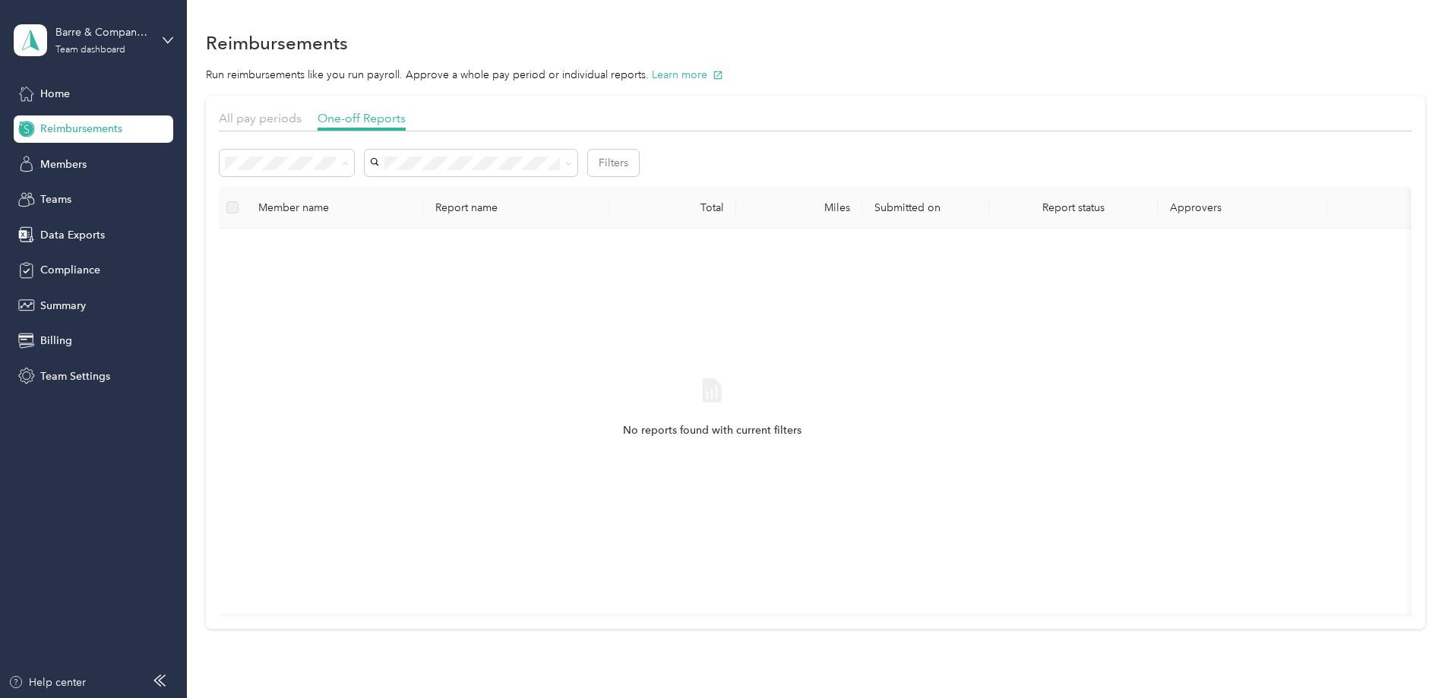
click at [355, 321] on div "Paid" at bounding box center [388, 324] width 113 height 16
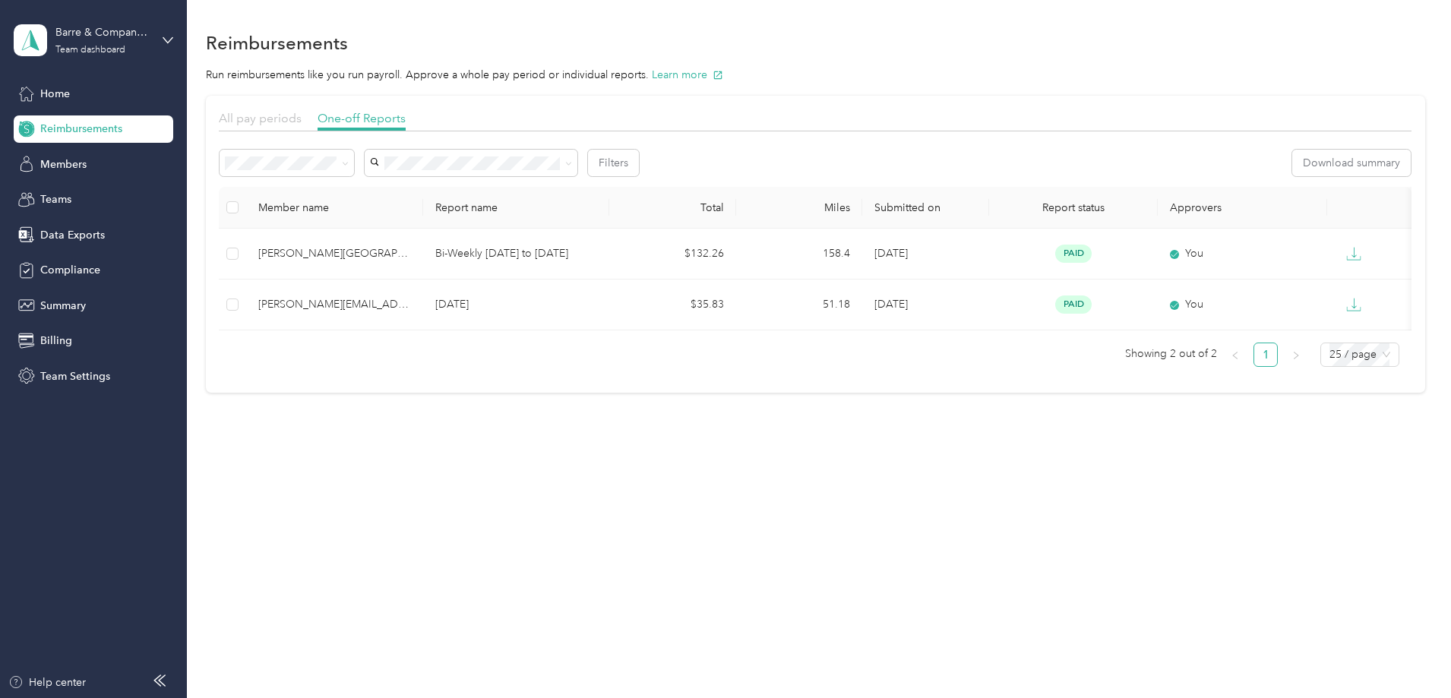
click at [302, 117] on span "All pay periods" at bounding box center [260, 118] width 83 height 14
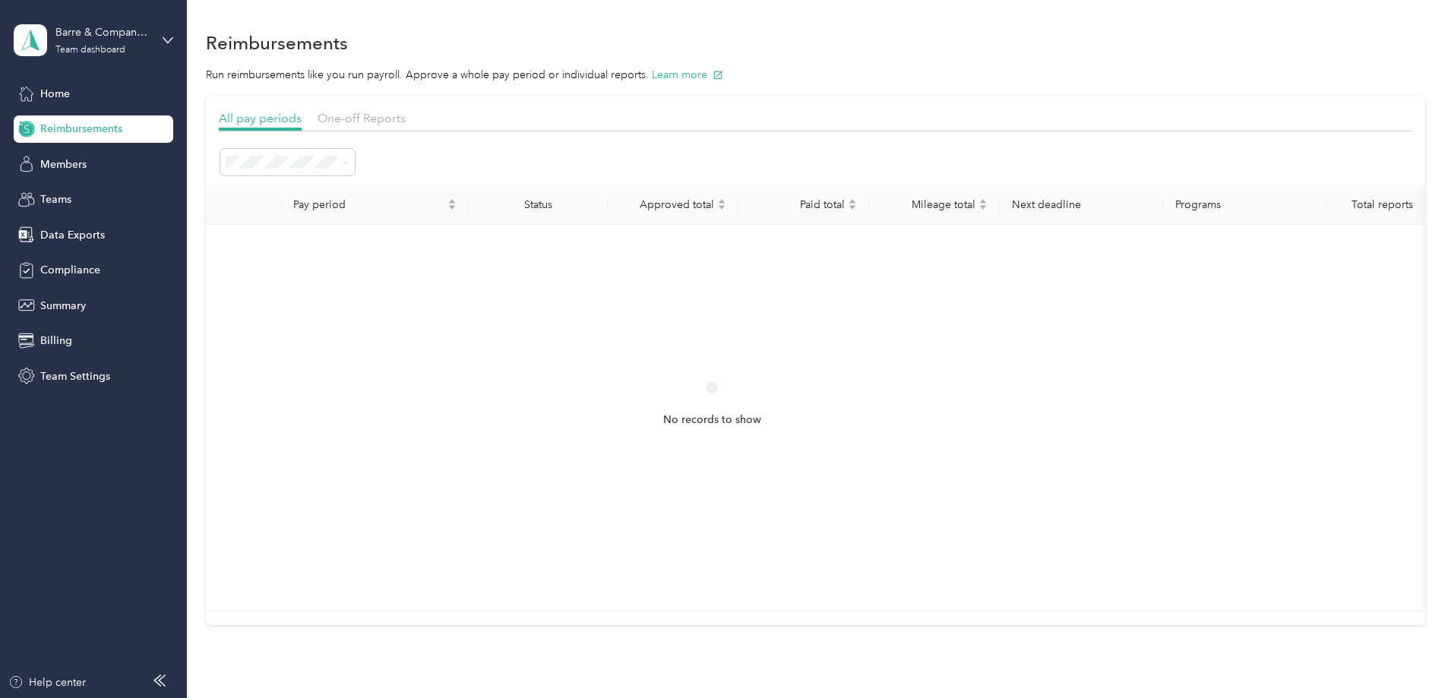
click at [413, 375] on div "Marked as paid" at bounding box center [381, 377] width 97 height 16
click at [372, 401] on div "Paid" at bounding box center [389, 404] width 113 height 16
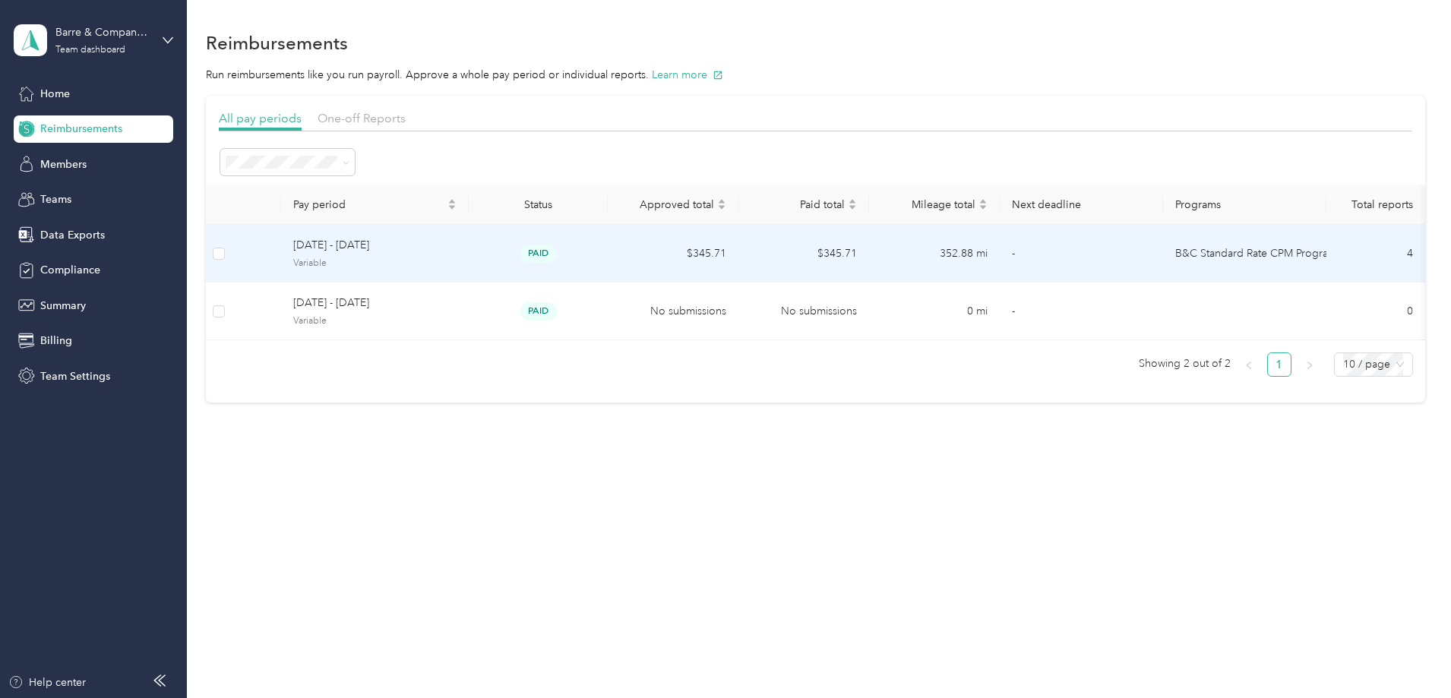
click at [457, 245] on span "[DATE] - [DATE]" at bounding box center [374, 245] width 163 height 17
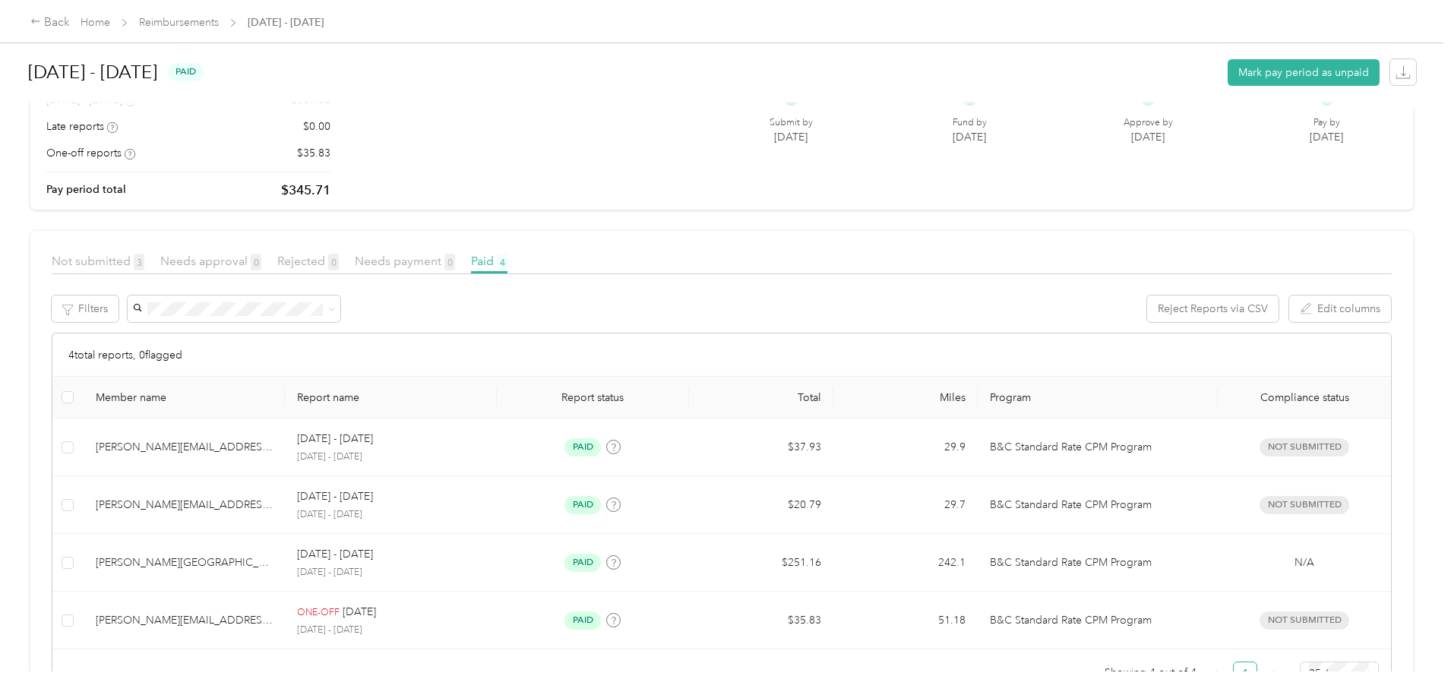
scroll to position [212, 0]
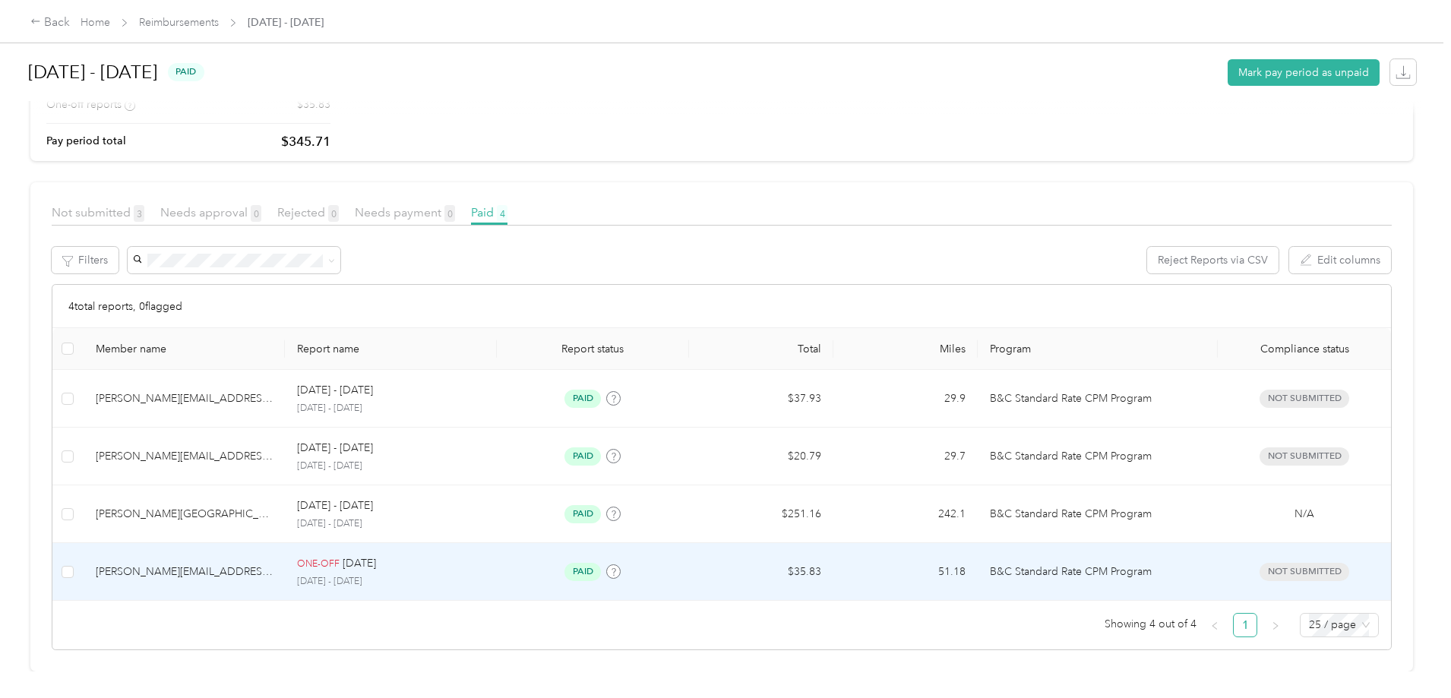
click at [376, 555] on p "[DATE]" at bounding box center [359, 563] width 33 height 17
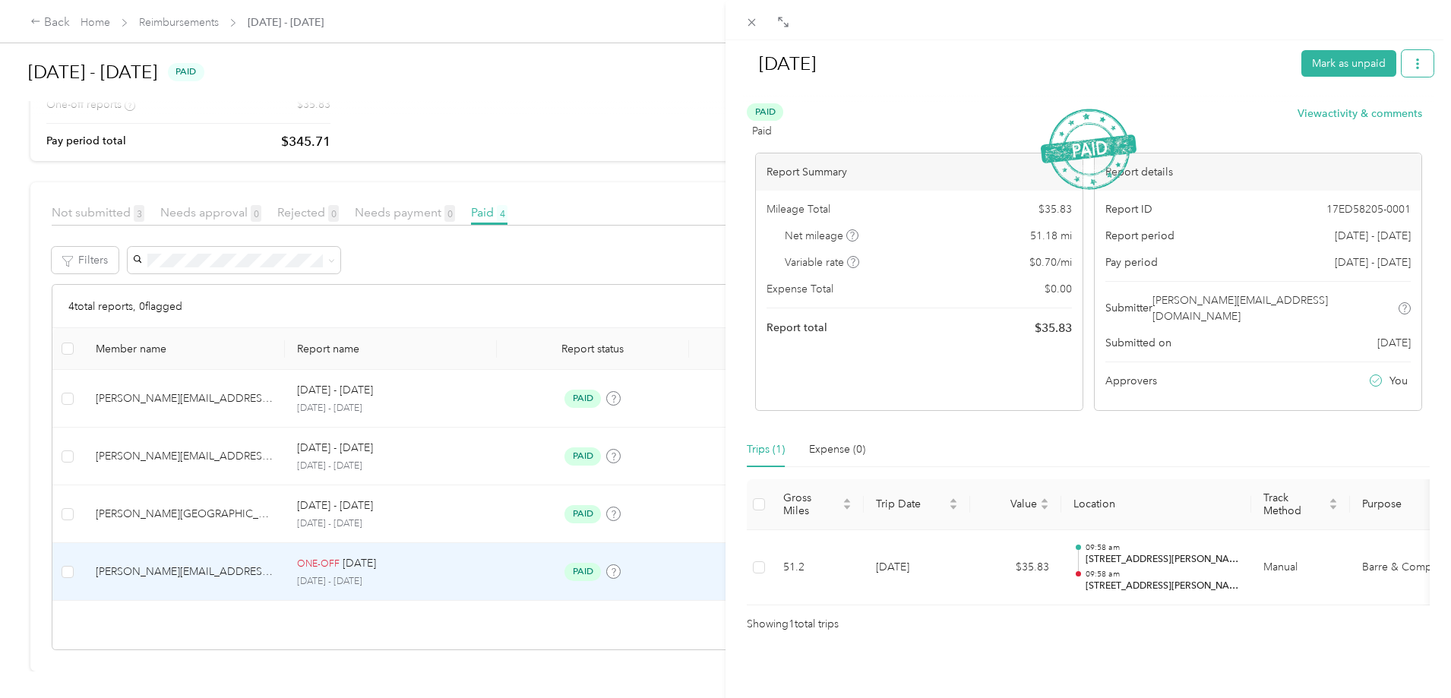
click at [1416, 64] on icon "button" at bounding box center [1417, 63] width 3 height 11
click at [1435, 97] on div "Sep 2025 Mark as unpaid Paid Paid View activity & comments Report Summary Milea…" at bounding box center [1087, 389] width 725 height 698
click at [196, 198] on div "Sep 2025 Mark as unpaid Paid Paid View activity & comments Report Summary Milea…" at bounding box center [725, 349] width 1451 height 698
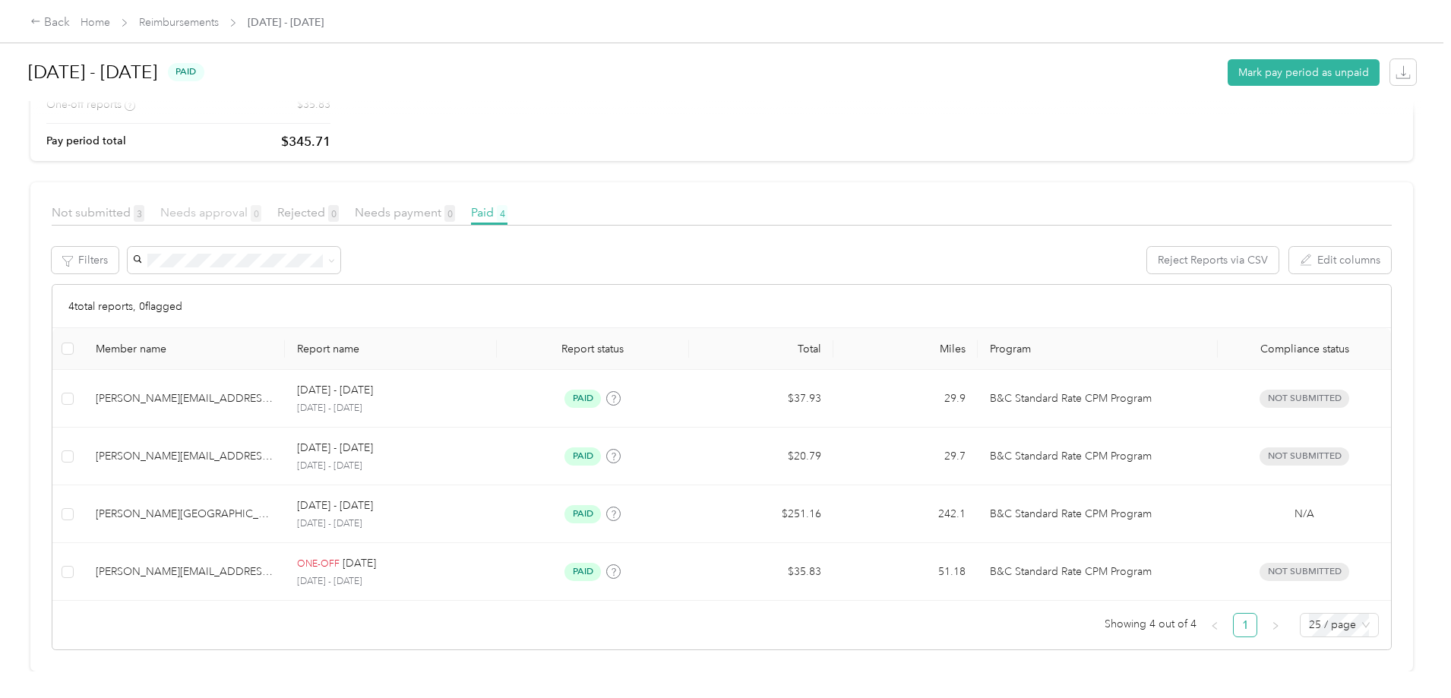
click at [261, 205] on span "Needs approval 0" at bounding box center [210, 212] width 101 height 14
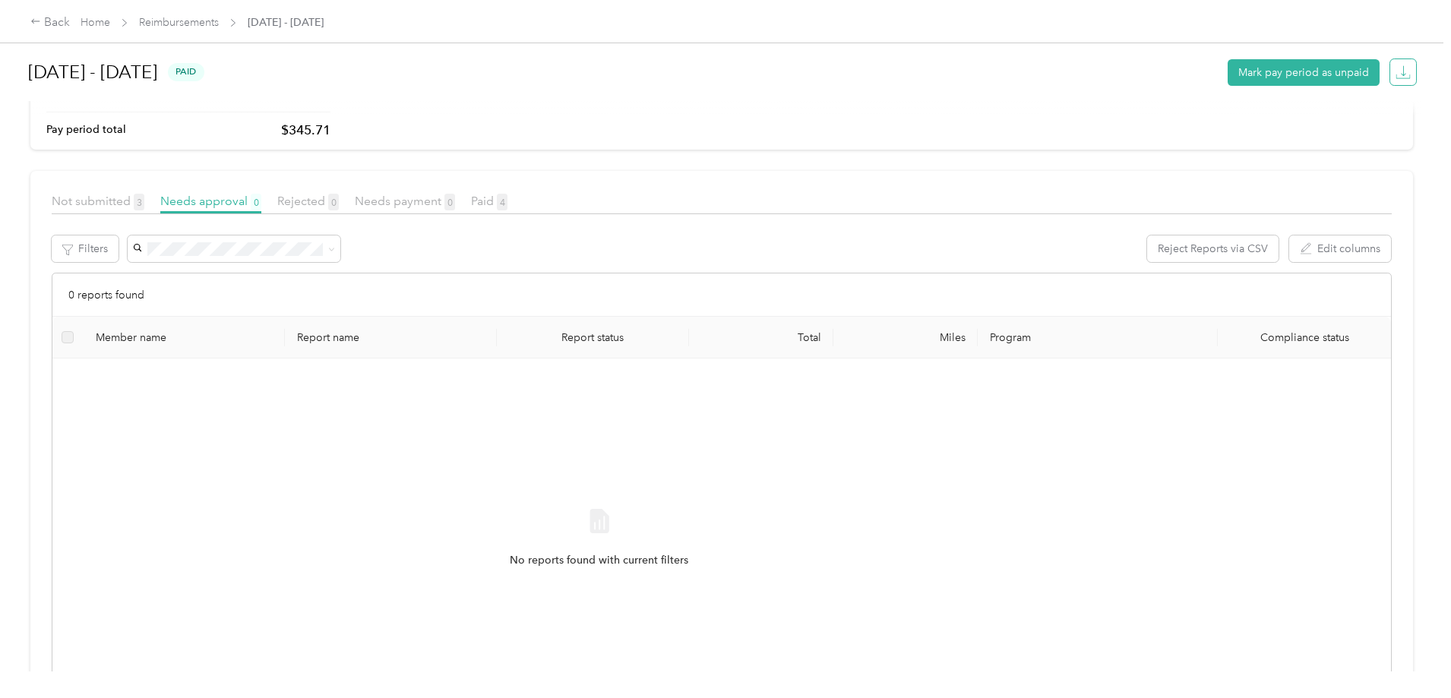
click at [1395, 72] on icon "button" at bounding box center [1402, 72] width 15 height 15
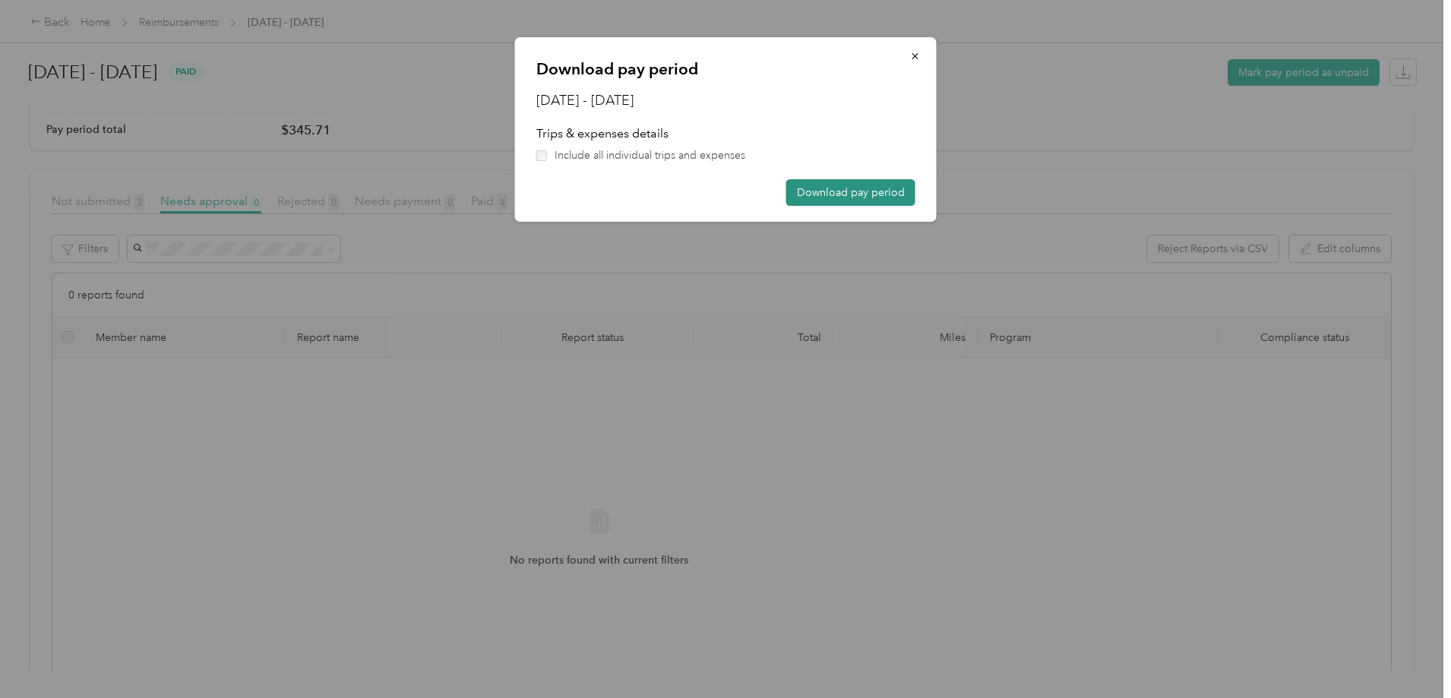
click at [877, 191] on button "Download pay period" at bounding box center [850, 192] width 129 height 27
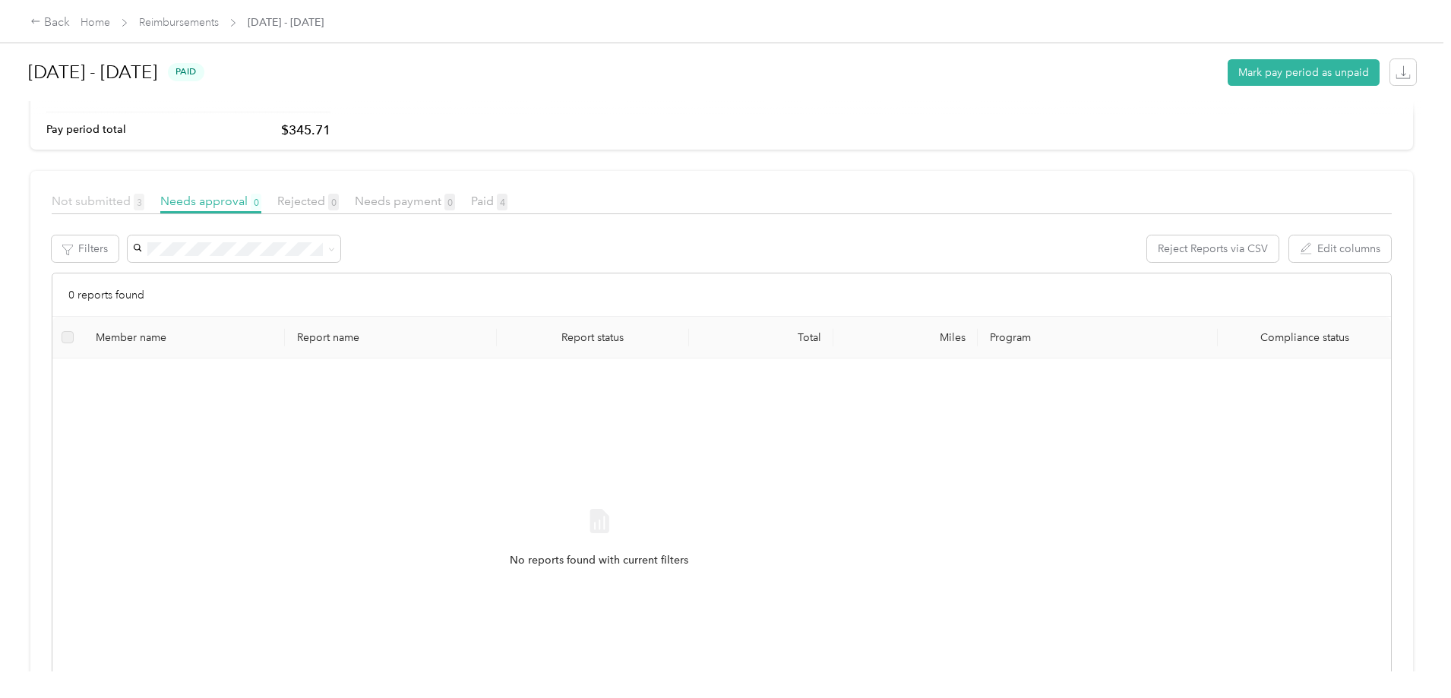
click at [144, 202] on span "Not submitted 3" at bounding box center [98, 201] width 93 height 14
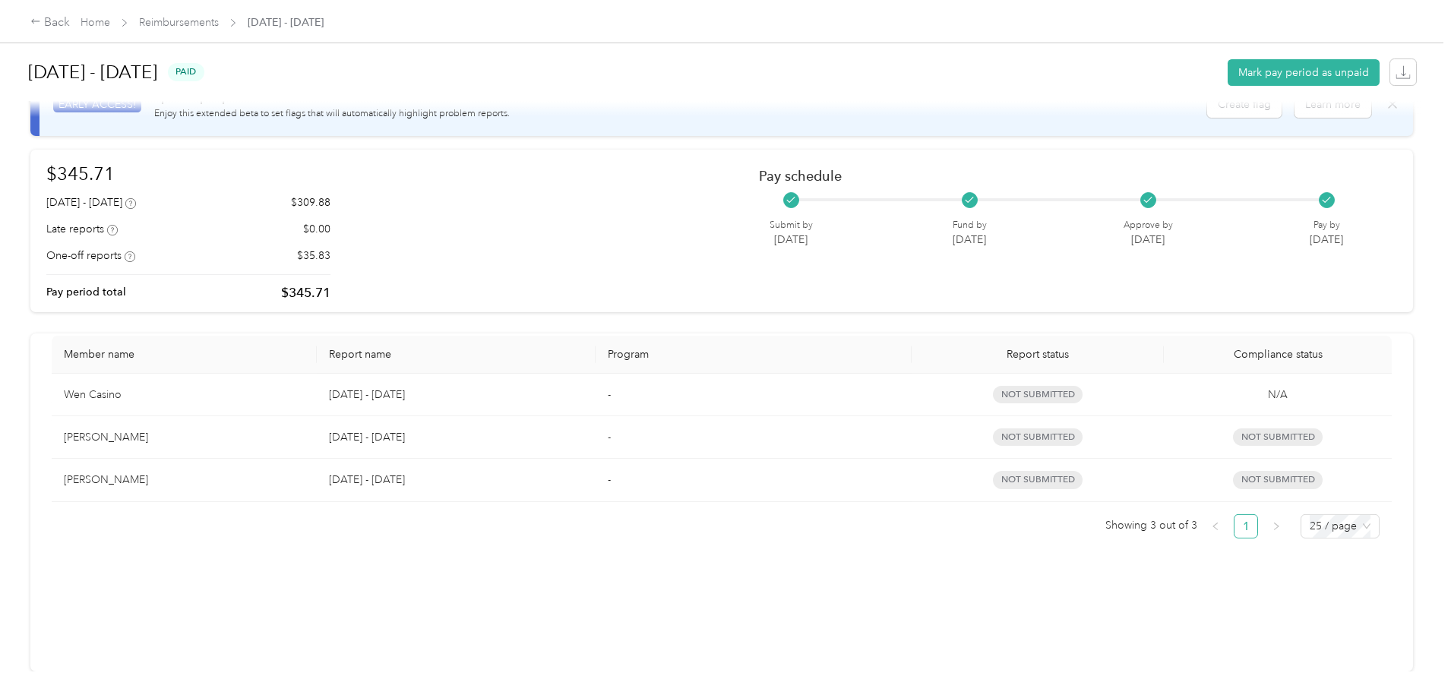
scroll to position [61, 0]
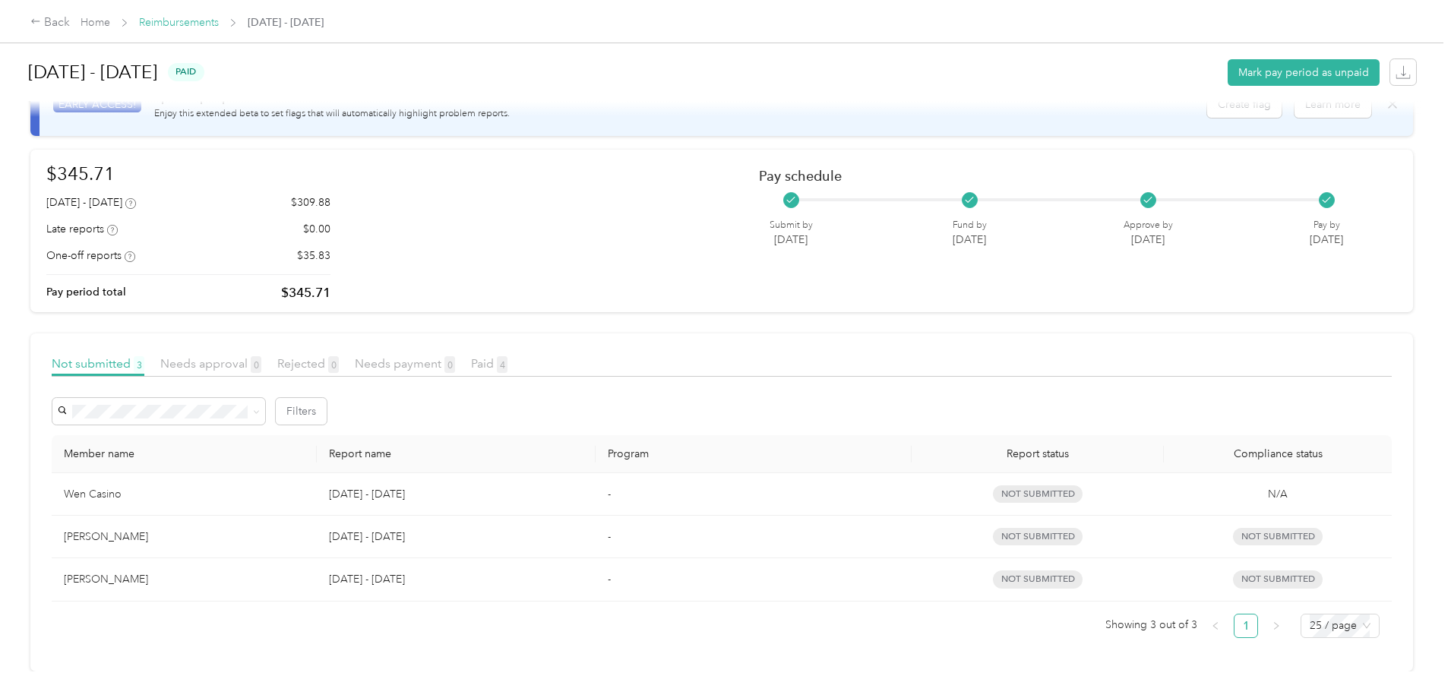
click at [219, 18] on link "Reimbursements" at bounding box center [179, 22] width 80 height 13
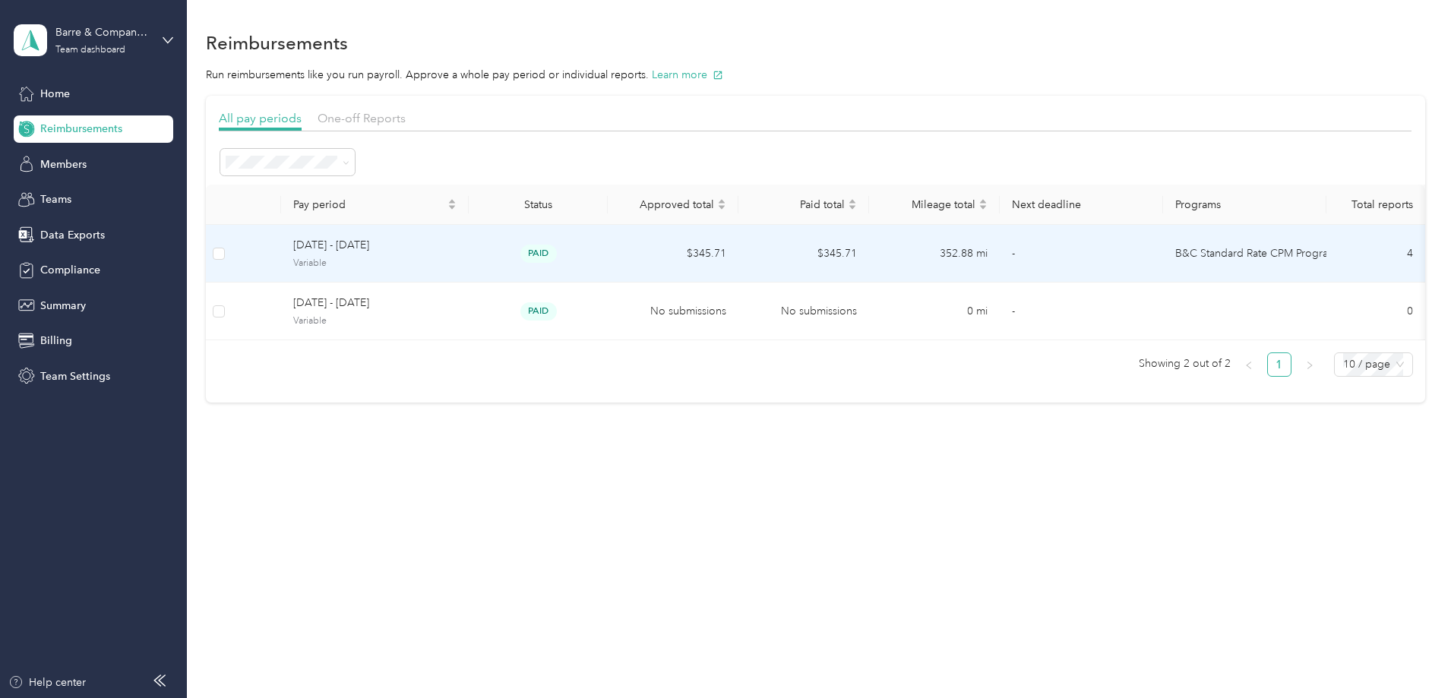
click at [444, 242] on span "[DATE] - [DATE]" at bounding box center [374, 245] width 163 height 17
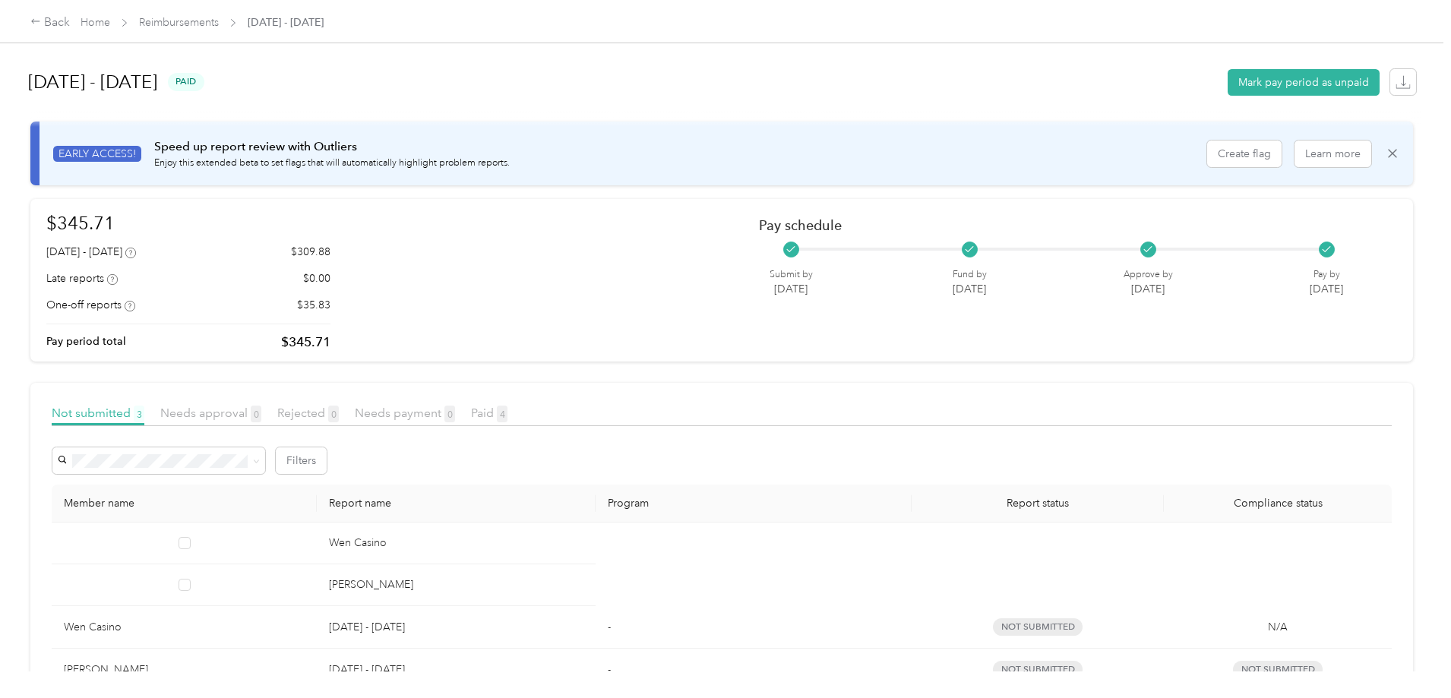
scroll to position [144, 0]
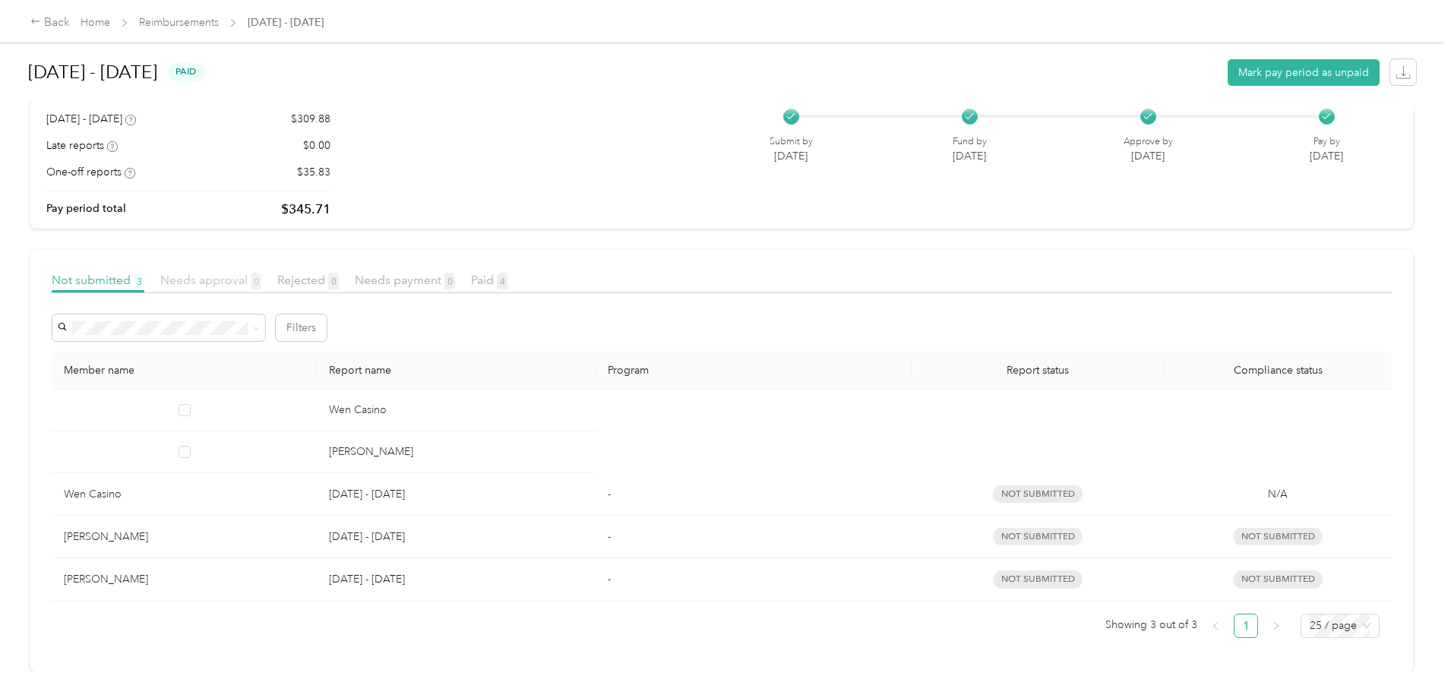
click at [261, 273] on span "Needs approval 0" at bounding box center [210, 280] width 101 height 14
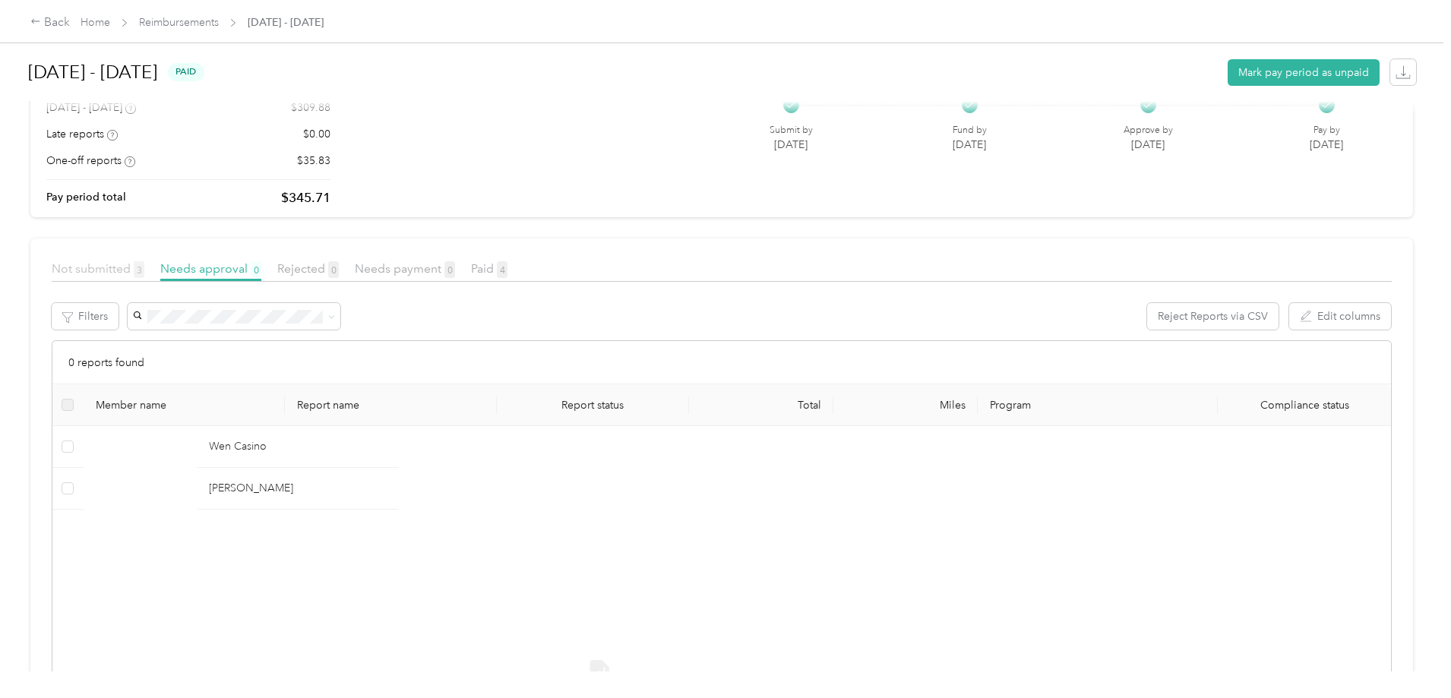
click at [144, 264] on span "Not submitted 3" at bounding box center [98, 268] width 93 height 14
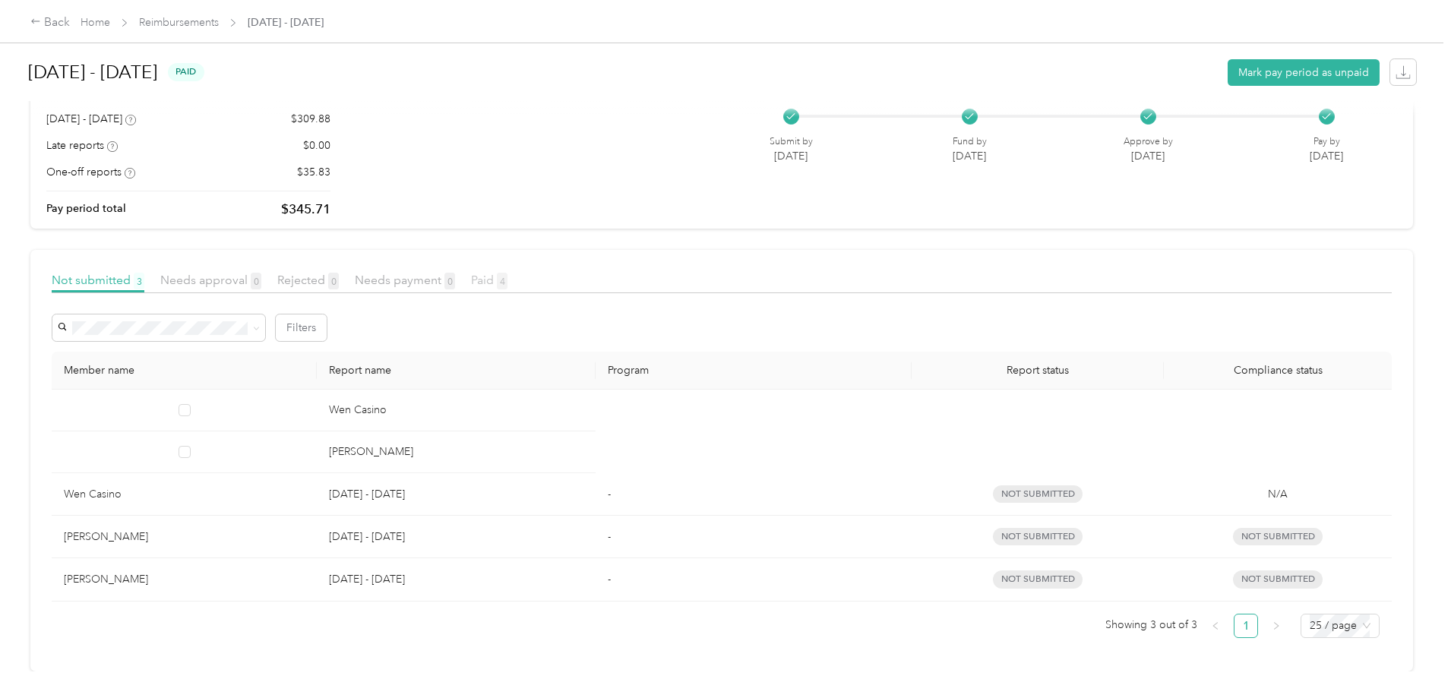
click at [507, 273] on span "Paid 4" at bounding box center [489, 280] width 36 height 14
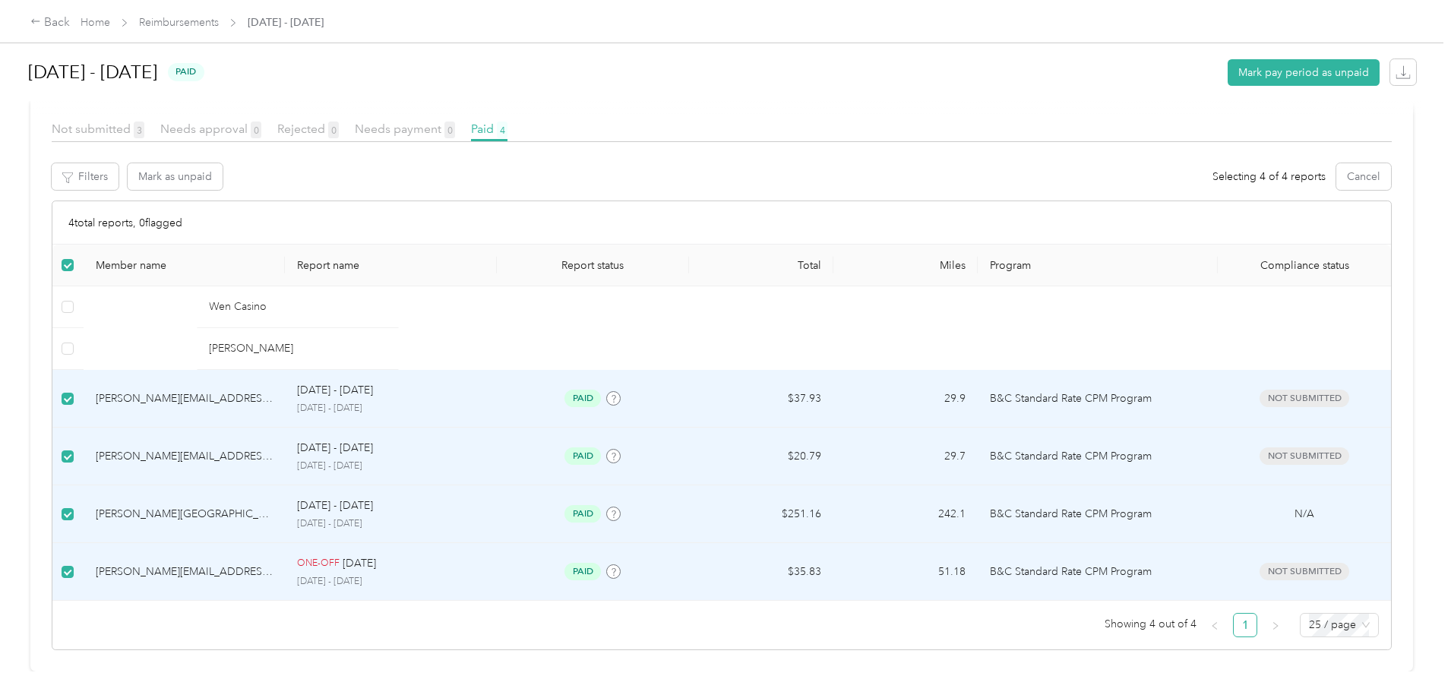
scroll to position [295, 0]
click at [1337, 350] on div "Back Home Reimbursements September 14 - 27, 2025 September 14 - 27, 2025 paid M…" at bounding box center [721, 349] width 1443 height 698
click at [221, 115] on div at bounding box center [725, 109] width 1390 height 16
click at [144, 122] on span "Not submitted 3" at bounding box center [98, 129] width 93 height 14
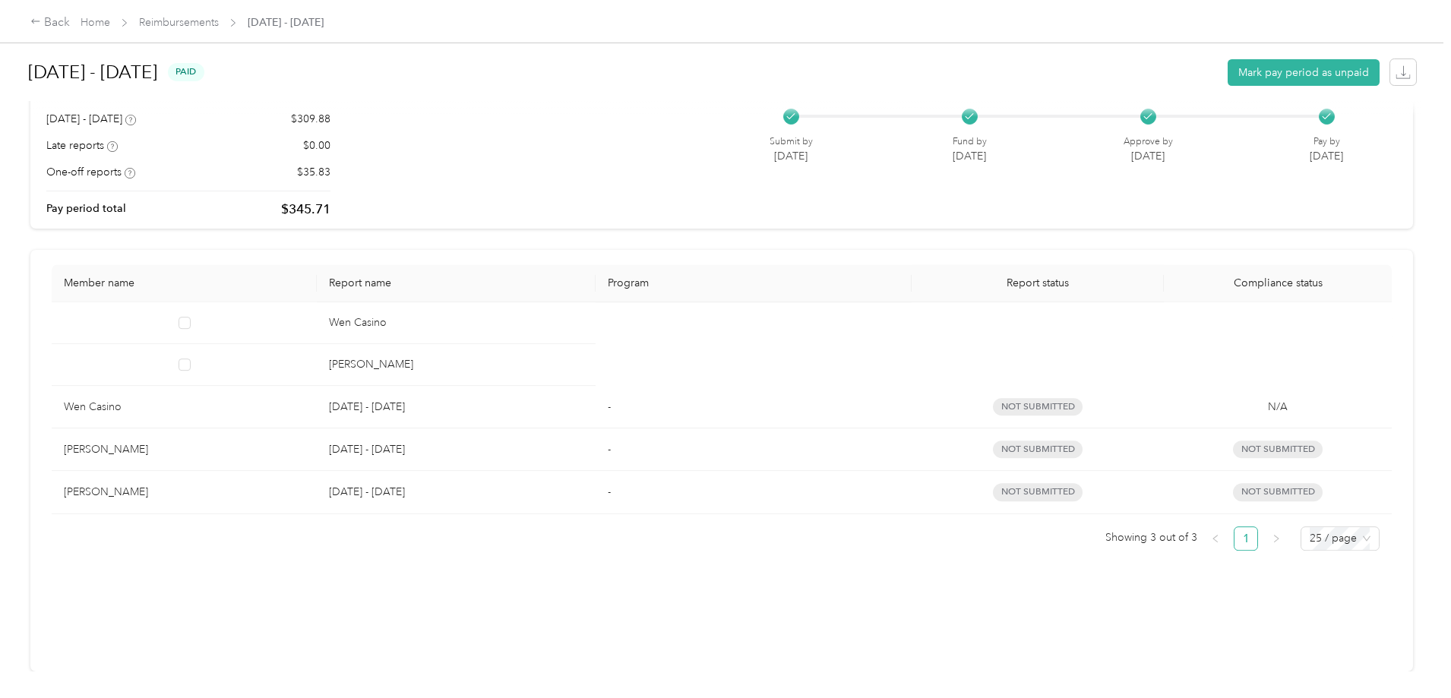
scroll to position [144, 0]
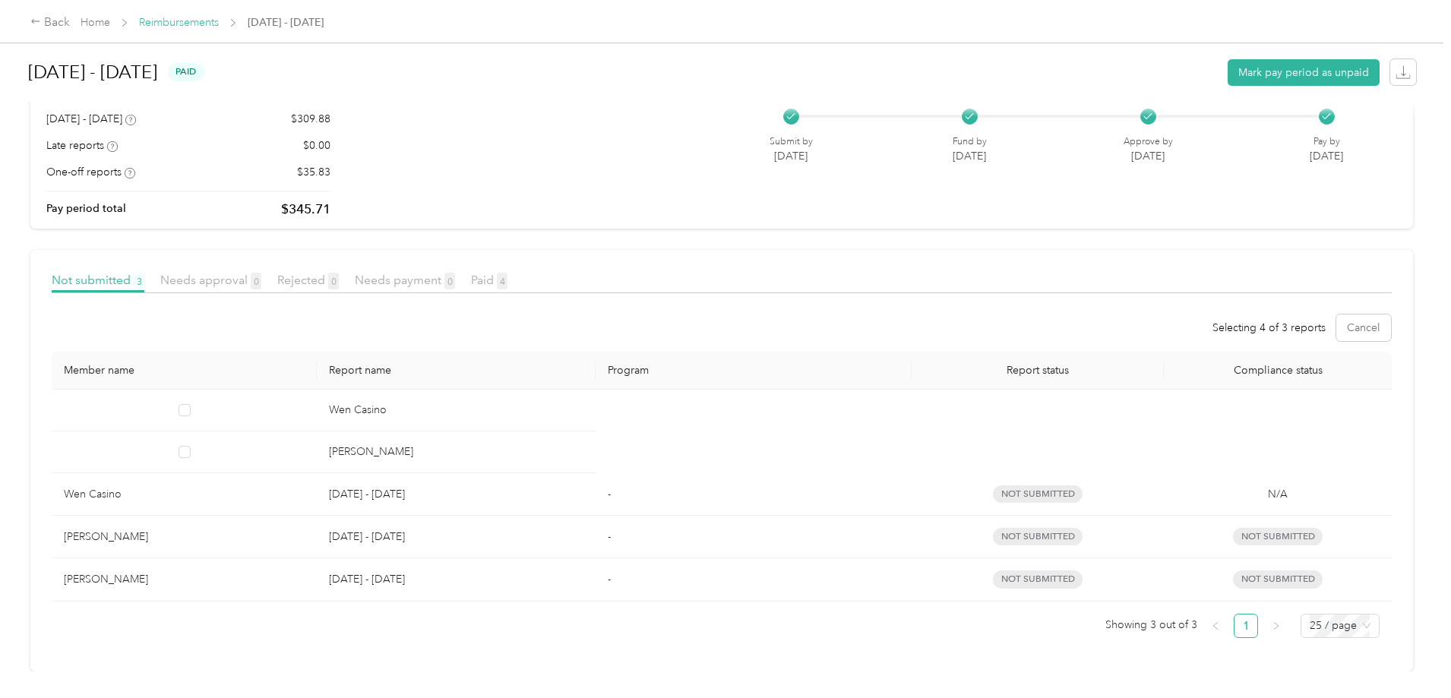
click at [219, 24] on link "Reimbursements" at bounding box center [179, 22] width 80 height 13
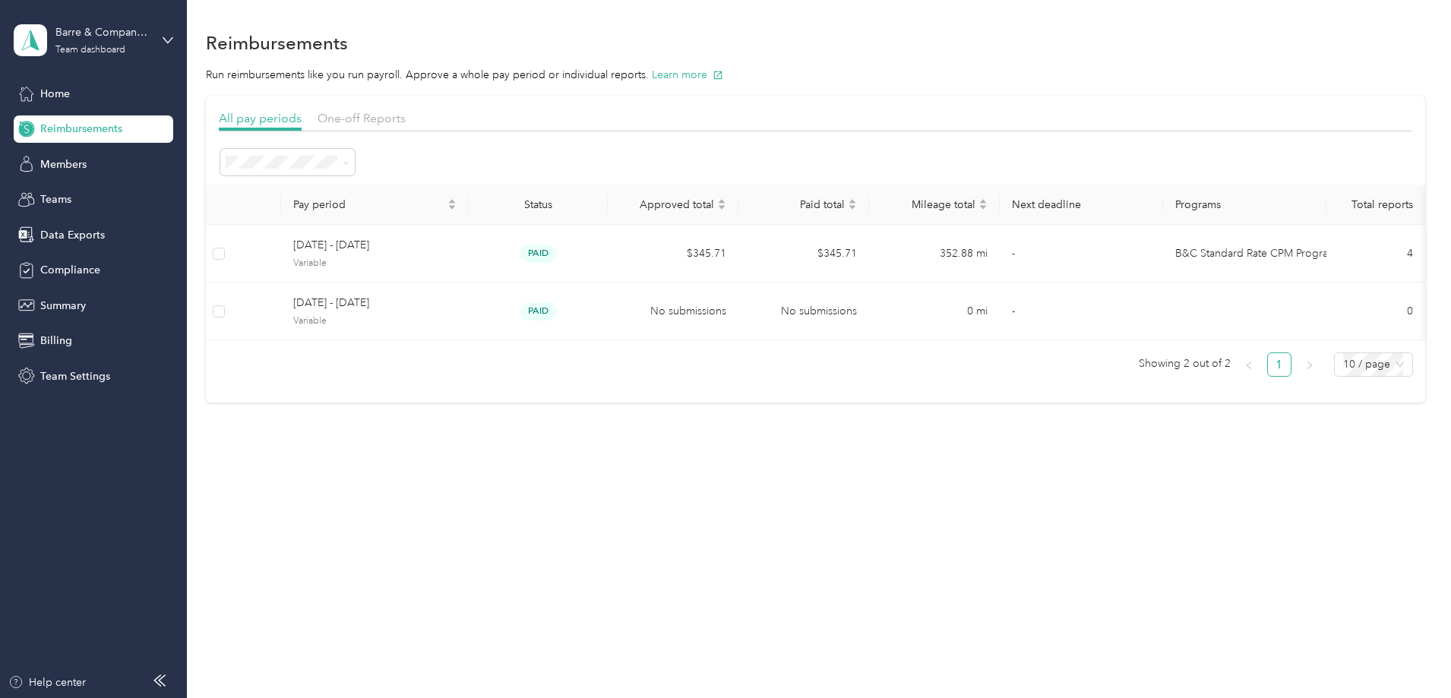
click at [398, 369] on div "Marked as paid" at bounding box center [389, 377] width 113 height 16
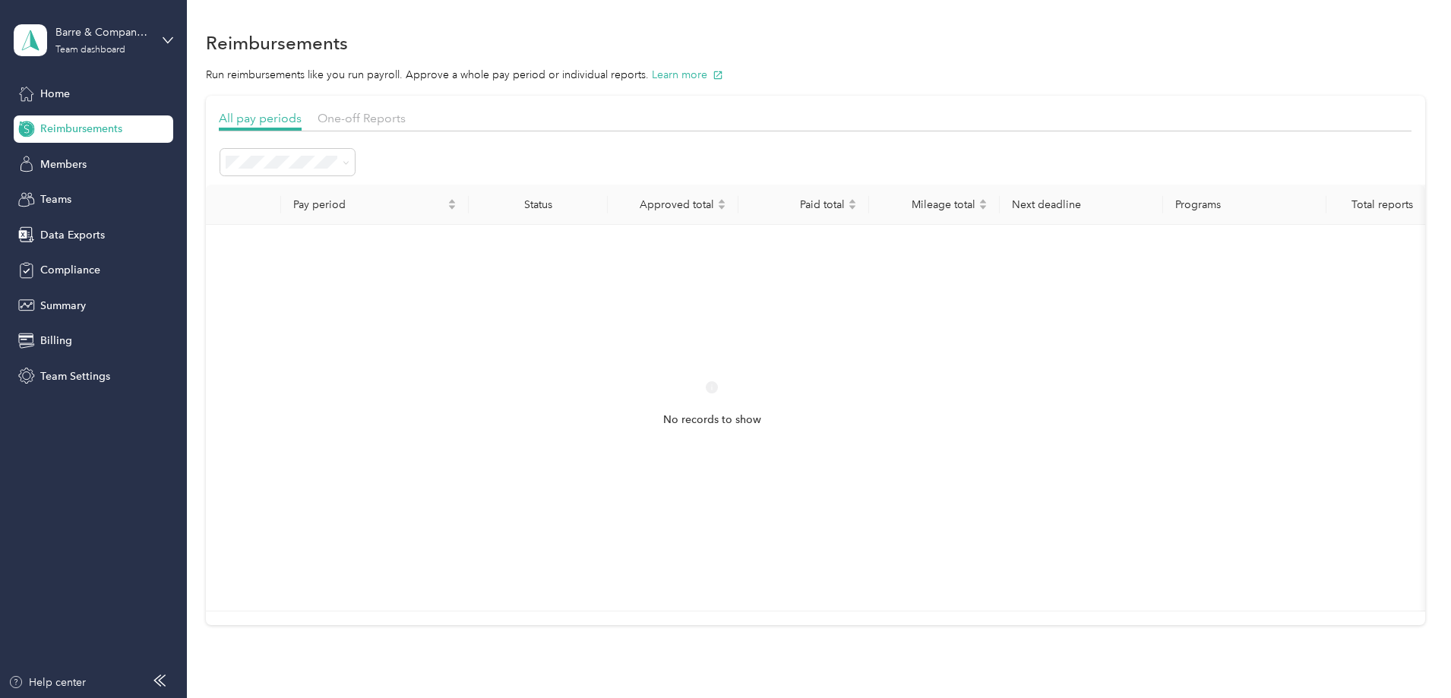
click at [391, 294] on div "Approved" at bounding box center [389, 297] width 113 height 16
click at [59, 89] on span "Home" at bounding box center [55, 94] width 30 height 16
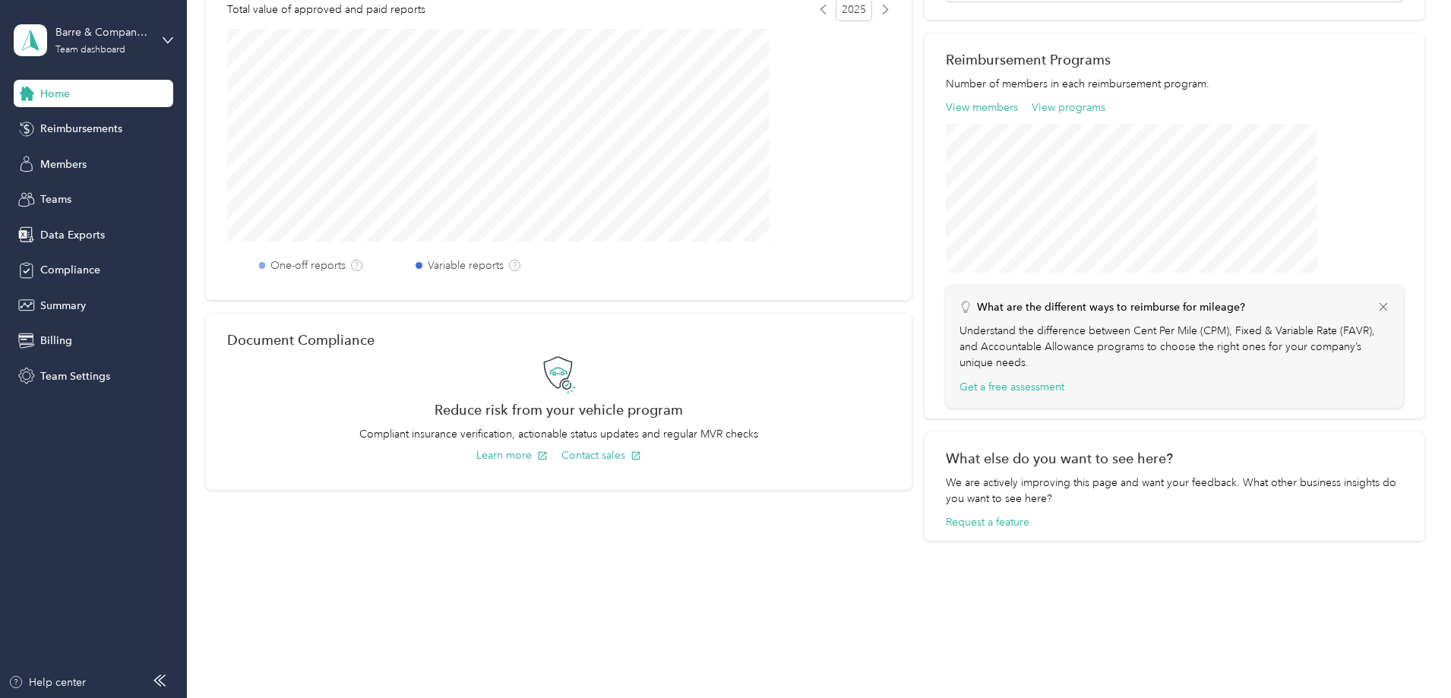
scroll to position [137, 0]
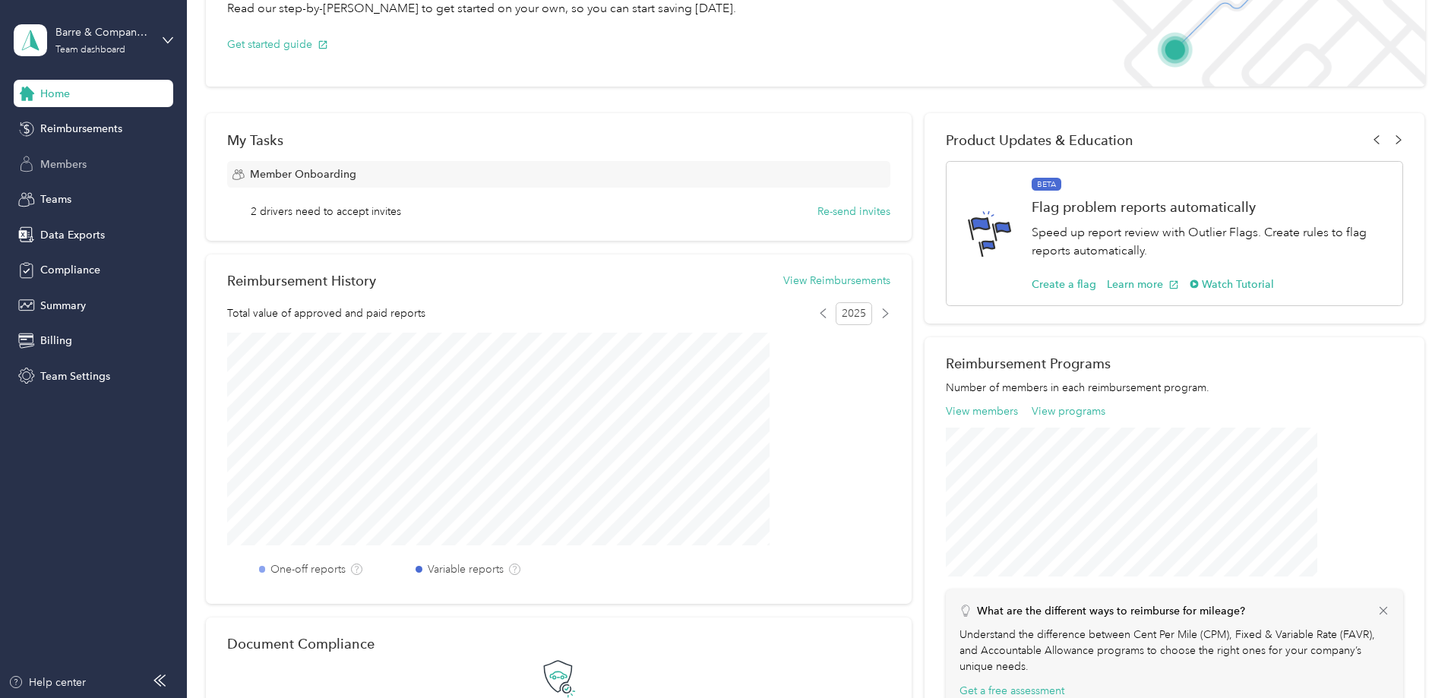
click at [63, 163] on span "Members" at bounding box center [63, 164] width 46 height 16
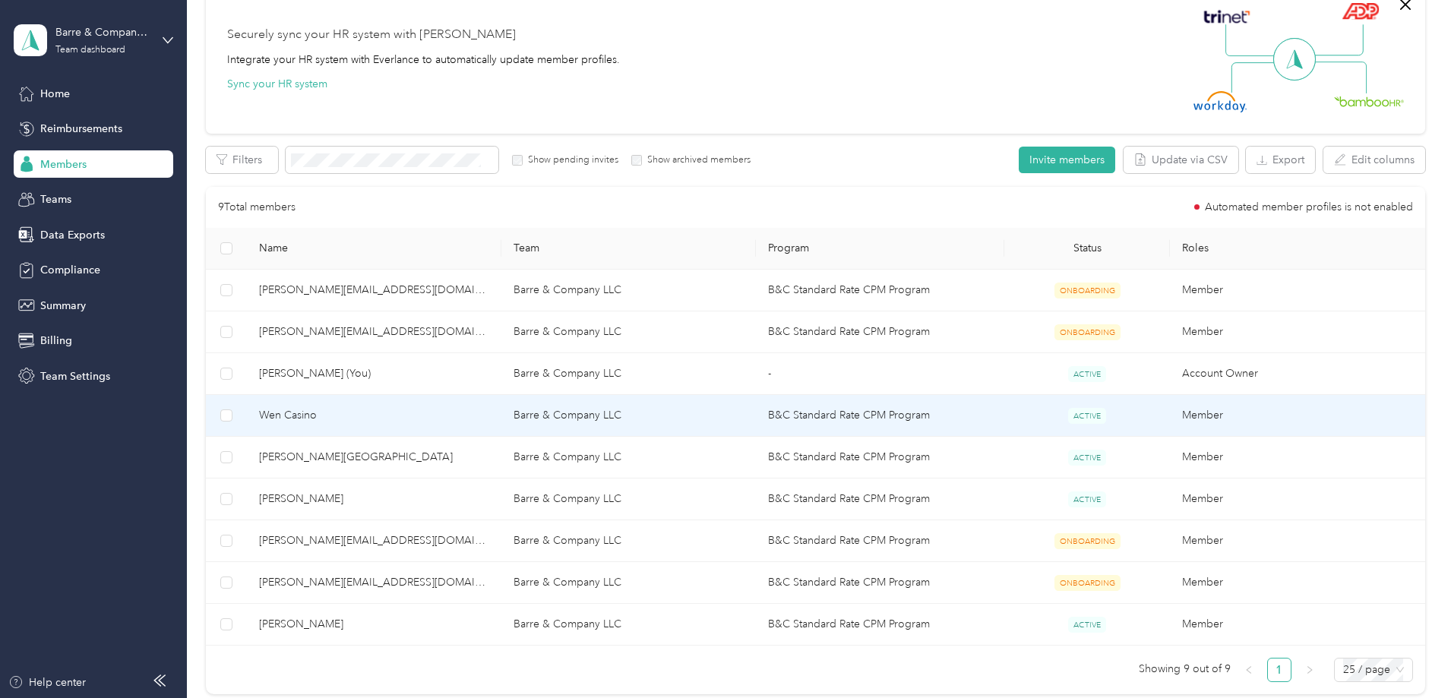
click at [396, 410] on span "Wen Casino" at bounding box center [374, 415] width 230 height 17
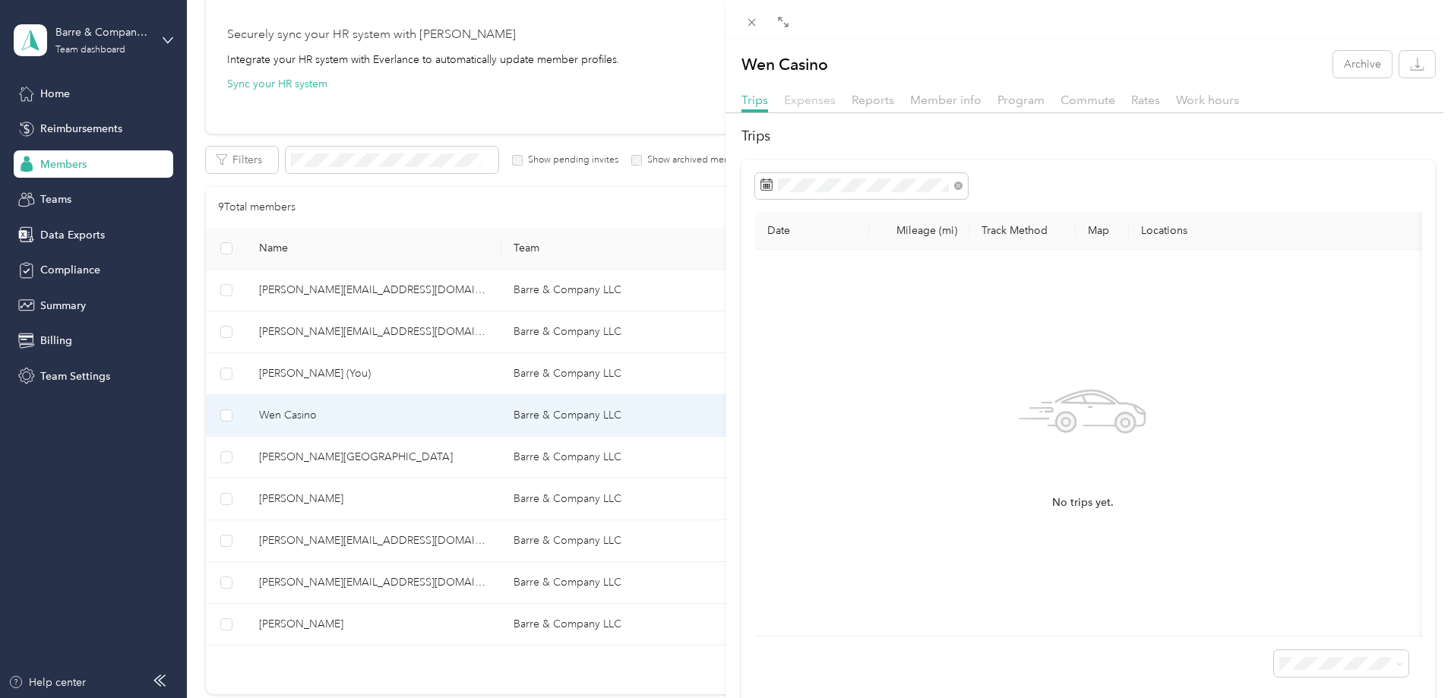
click at [798, 96] on span "Expenses" at bounding box center [810, 100] width 52 height 14
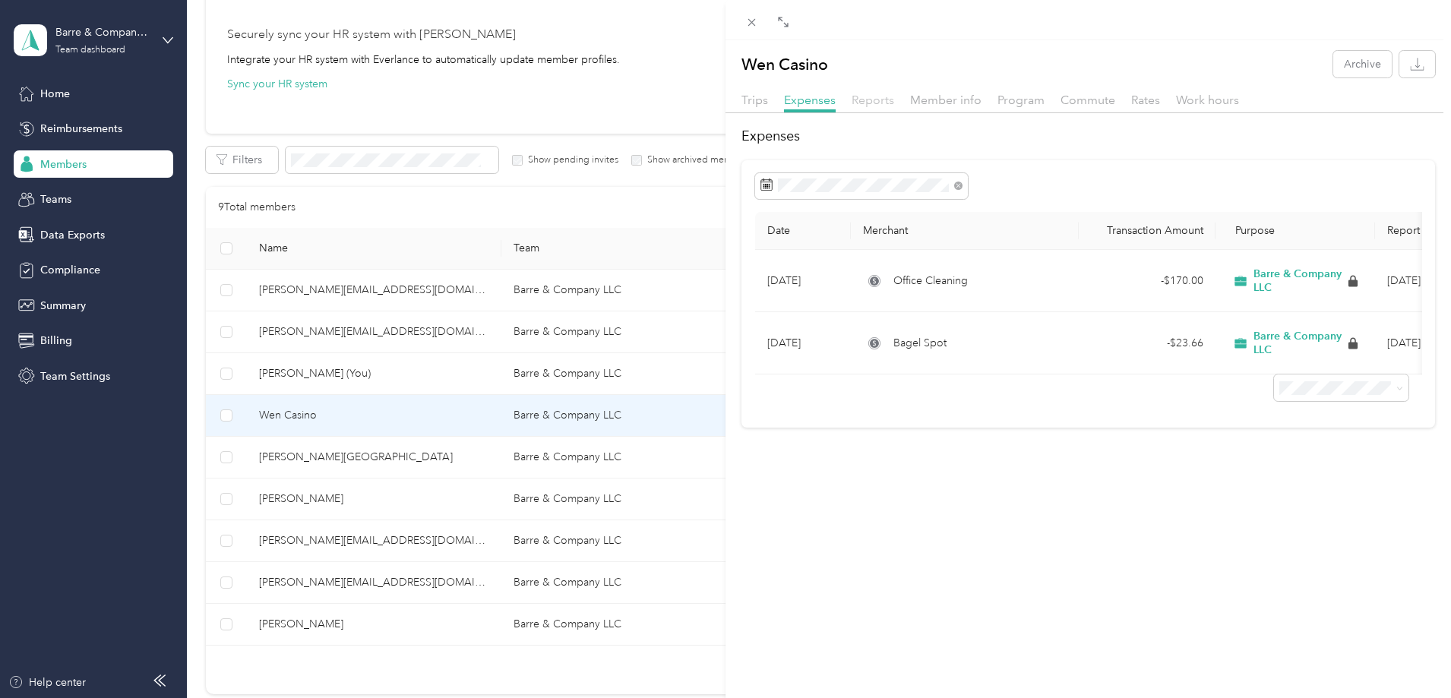
click at [877, 96] on span "Reports" at bounding box center [872, 100] width 43 height 14
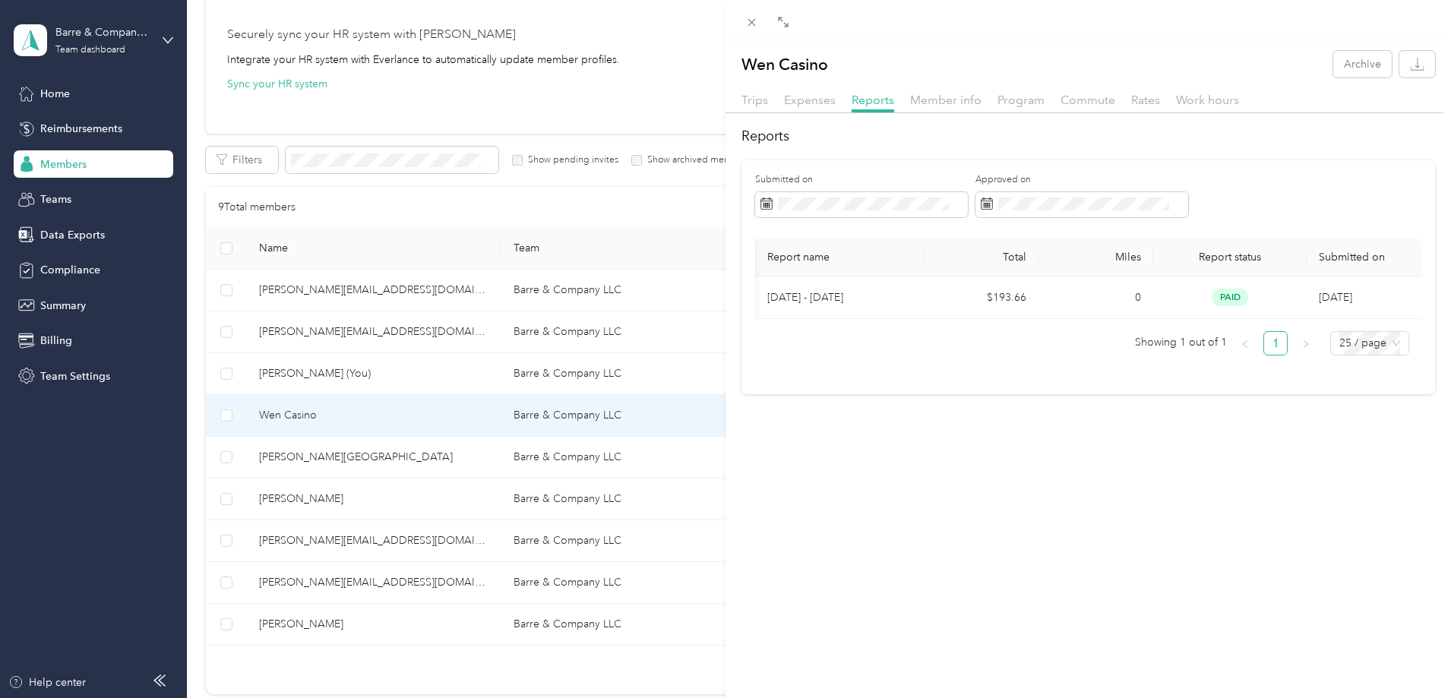
scroll to position [0, 5]
click at [83, 125] on div "Wen Casino Archive Trips Expenses Reports Member info Program Commute Rates Wor…" at bounding box center [725, 349] width 1451 height 698
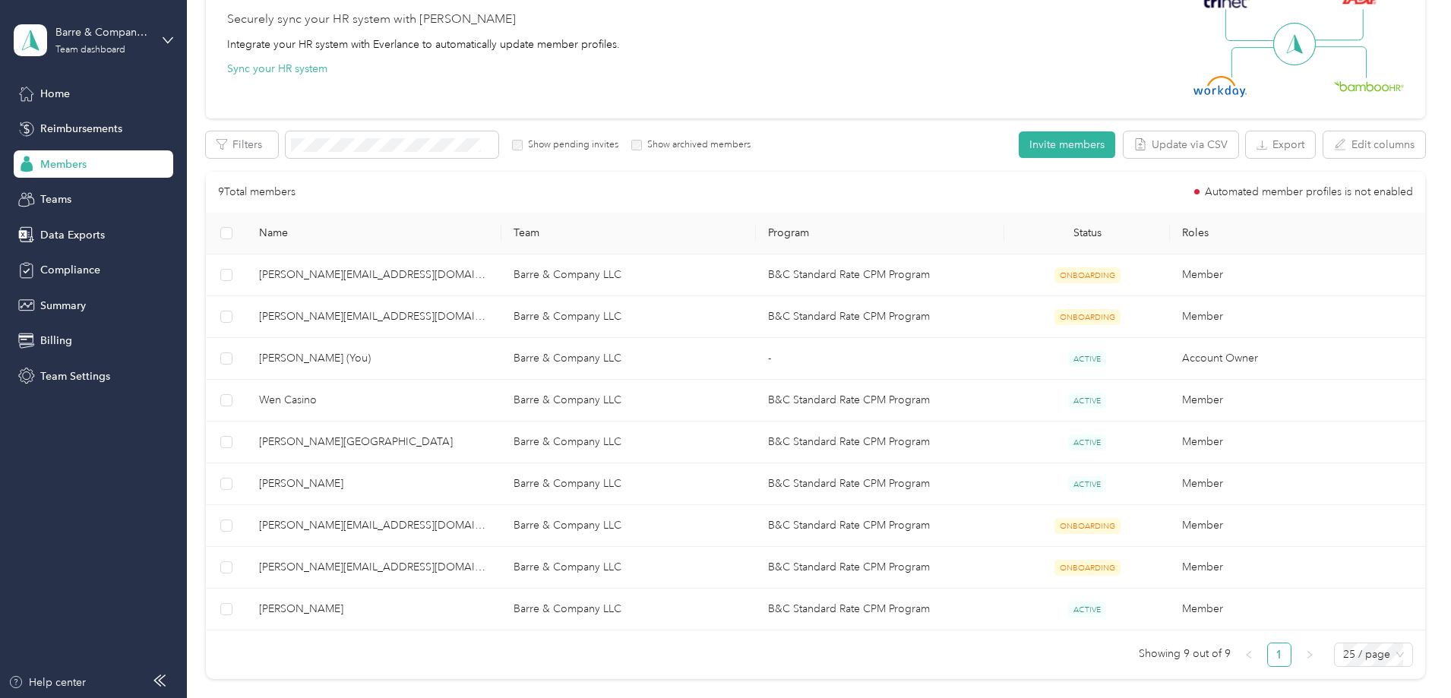
scroll to position [303, 0]
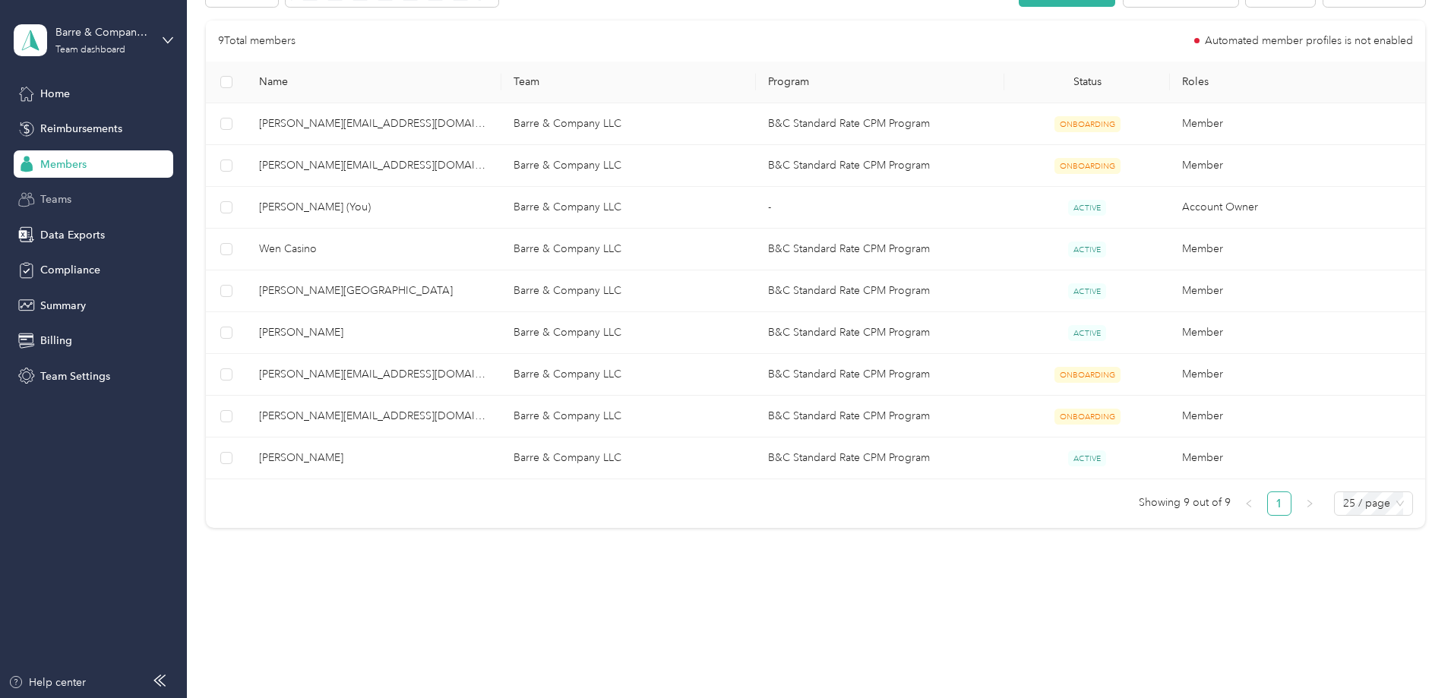
click at [52, 193] on span "Teams" at bounding box center [55, 199] width 31 height 16
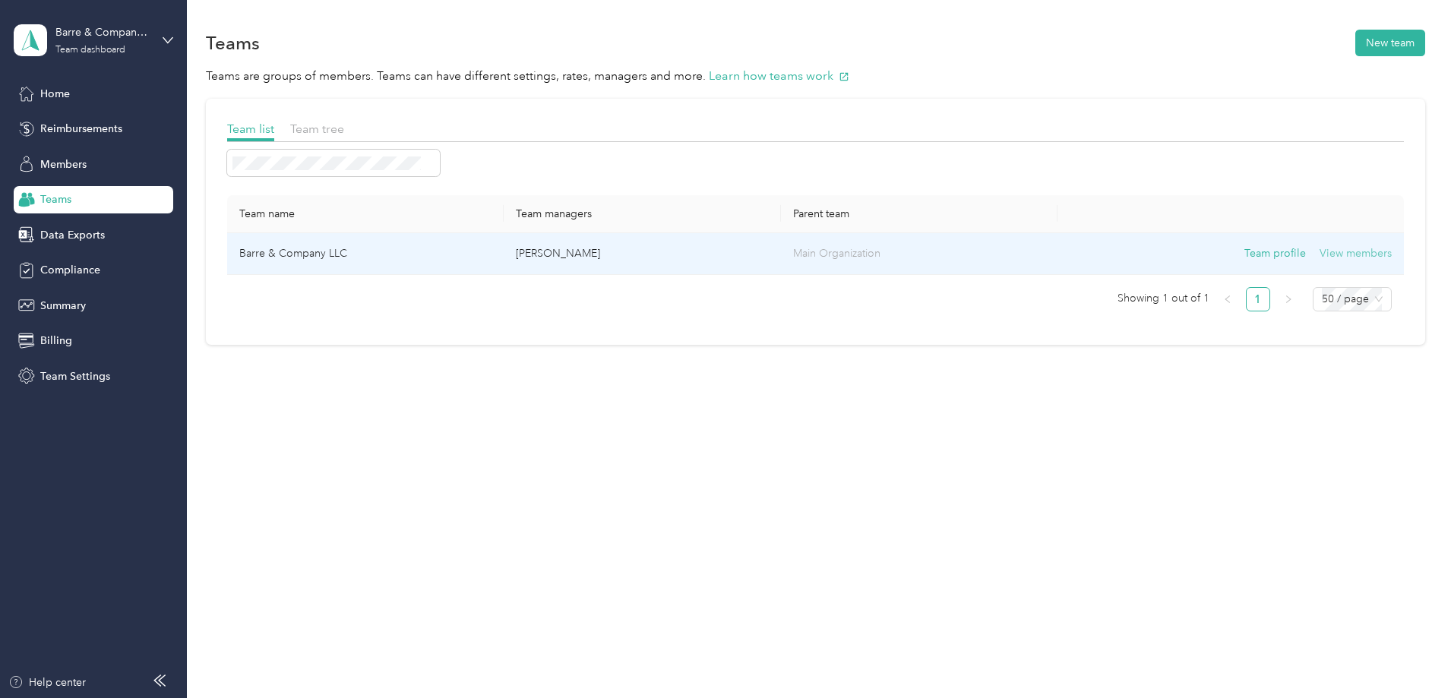
click at [1319, 255] on button "View members" at bounding box center [1355, 253] width 72 height 17
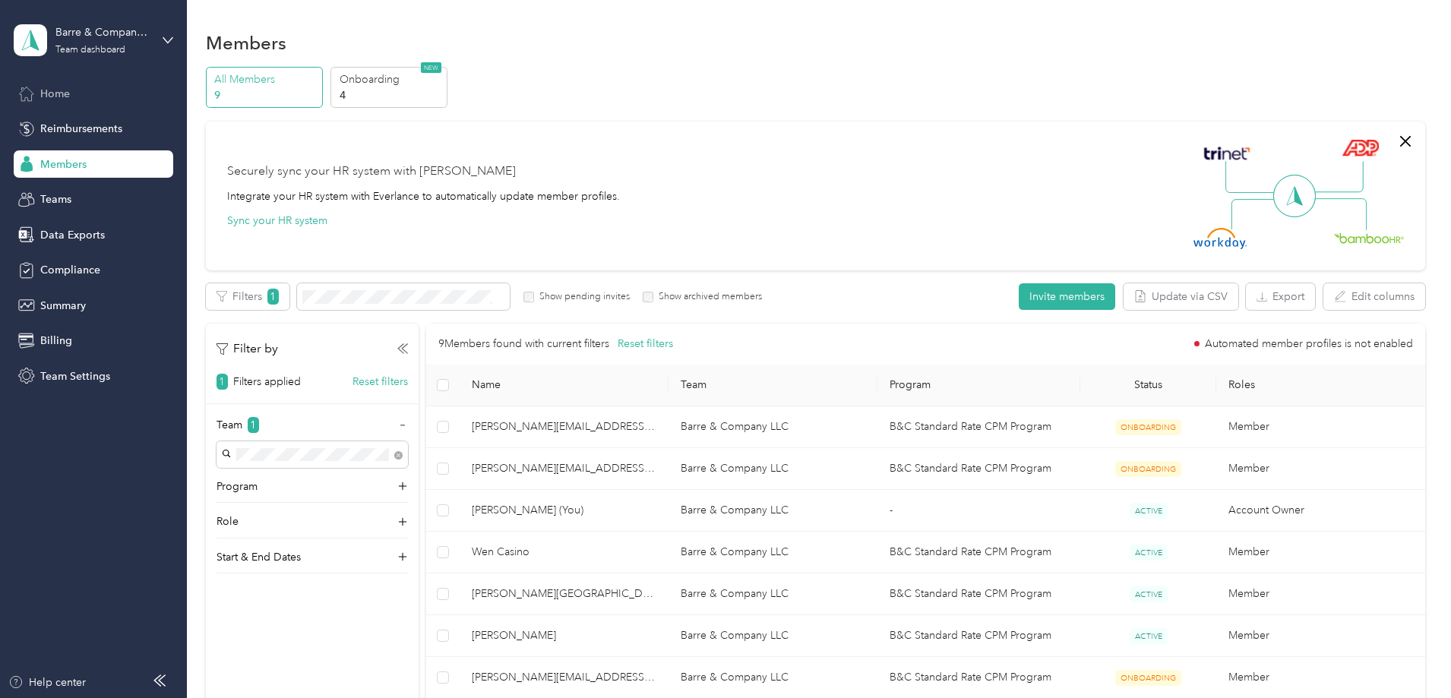
click at [63, 95] on span "Home" at bounding box center [55, 94] width 30 height 16
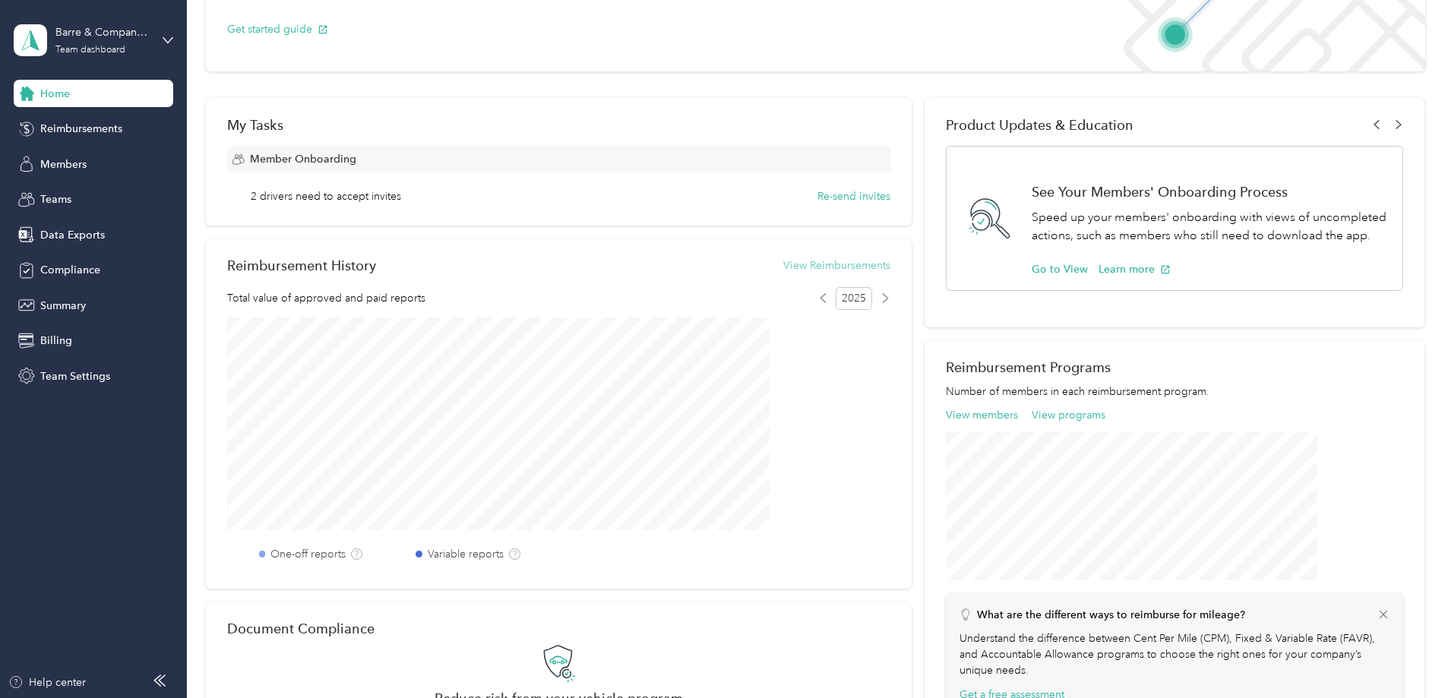
scroll to position [228, 0]
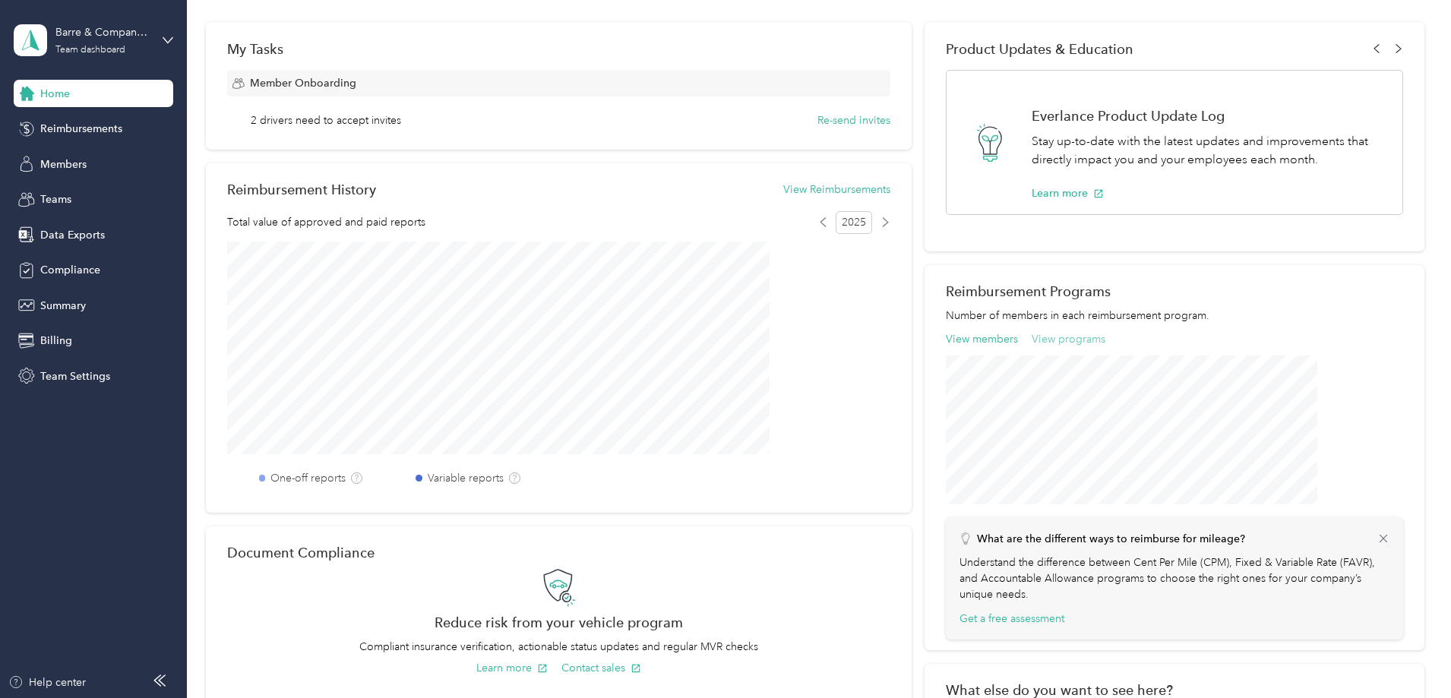
click at [1054, 333] on button "View programs" at bounding box center [1068, 339] width 74 height 16
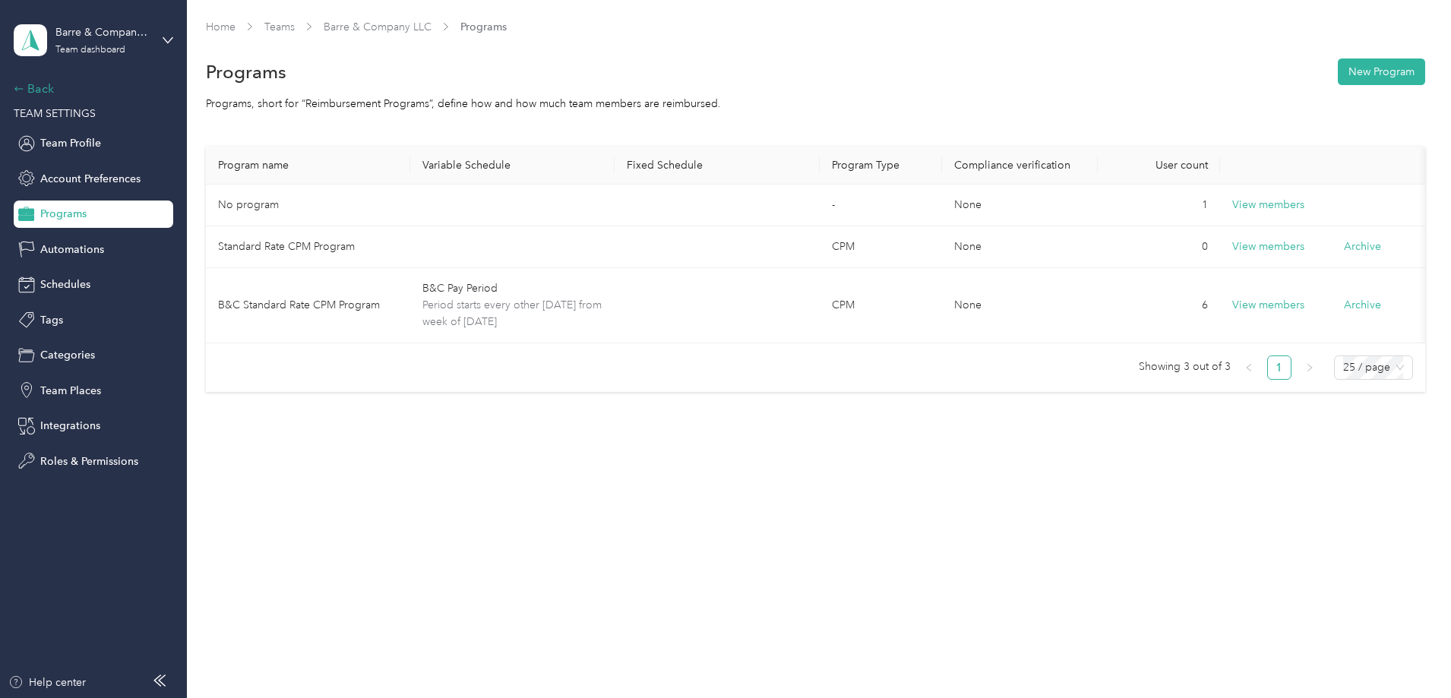
click at [43, 84] on div "Back" at bounding box center [90, 89] width 152 height 18
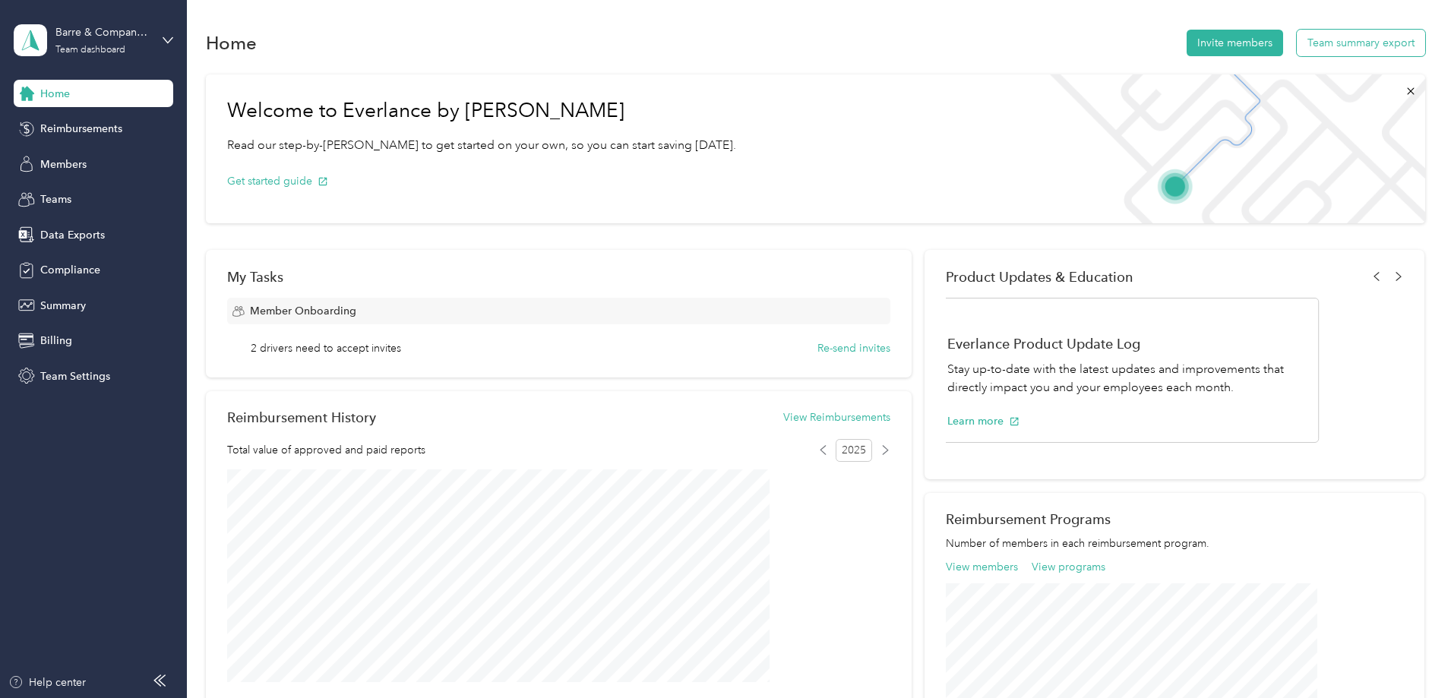
click at [1297, 46] on button "Team summary export" at bounding box center [1361, 43] width 128 height 27
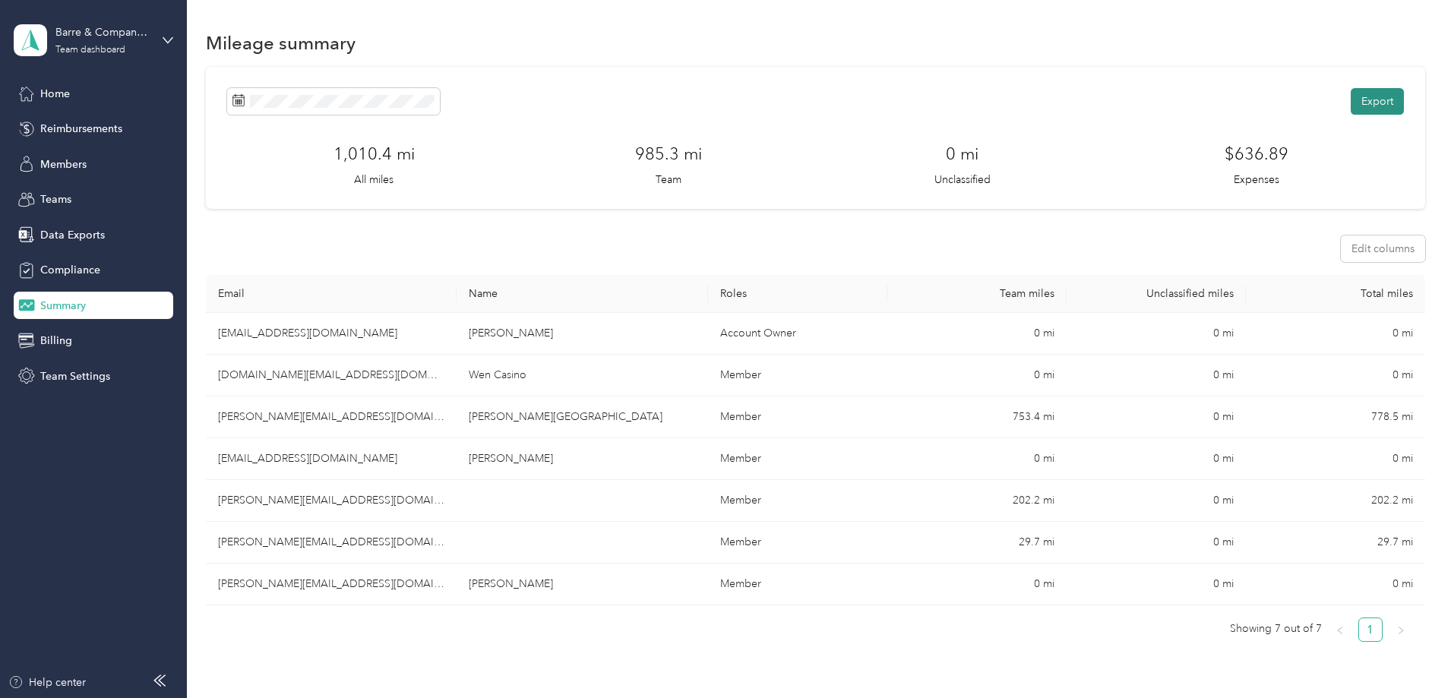
click at [1351, 98] on button "Export" at bounding box center [1377, 101] width 53 height 27
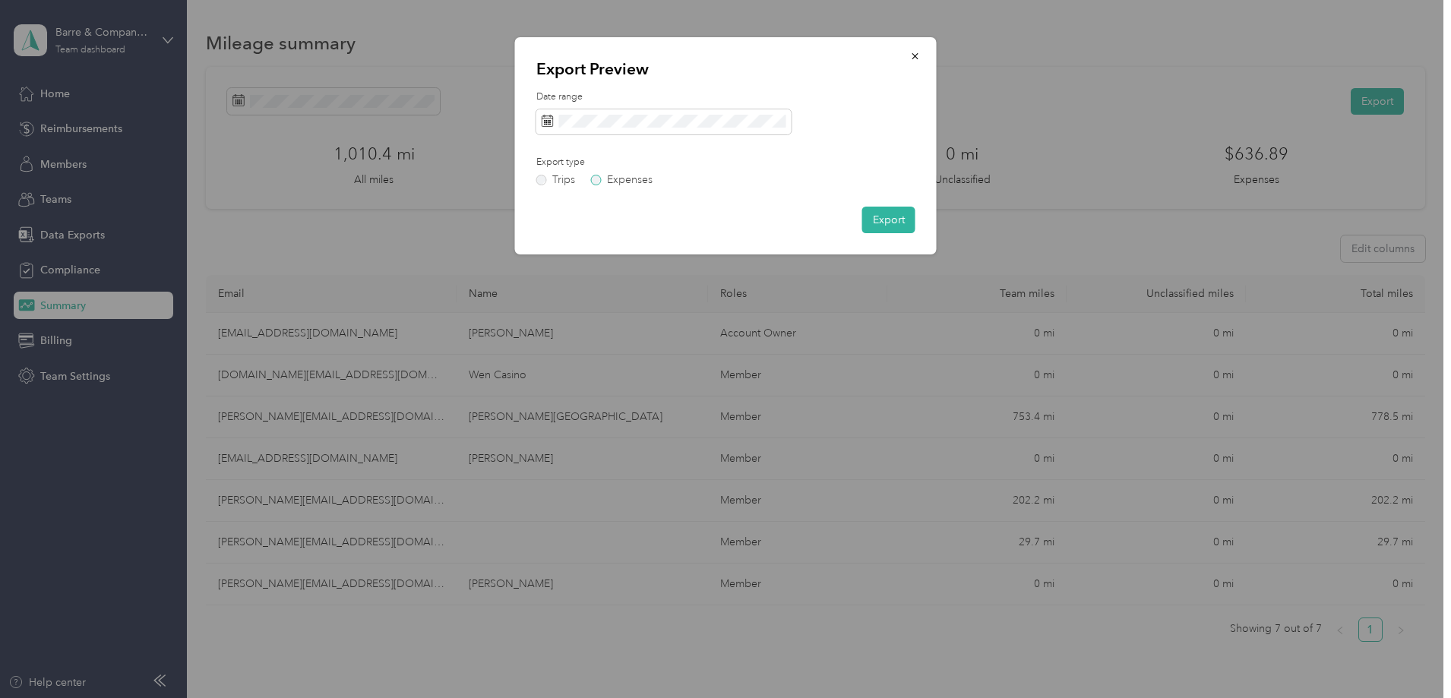
click at [598, 179] on label "Expenses" at bounding box center [622, 180] width 62 height 11
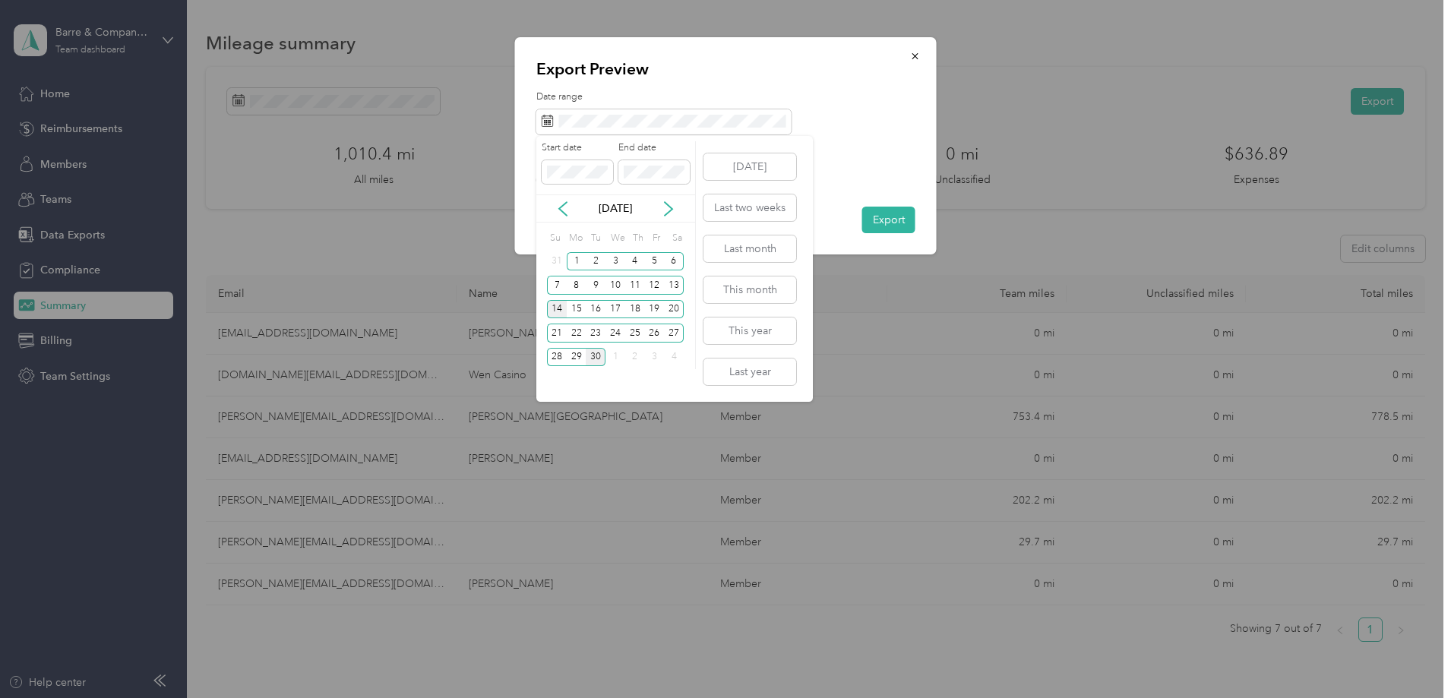
click at [557, 303] on div "14" at bounding box center [557, 309] width 20 height 19
click at [677, 332] on div "27" at bounding box center [674, 333] width 20 height 19
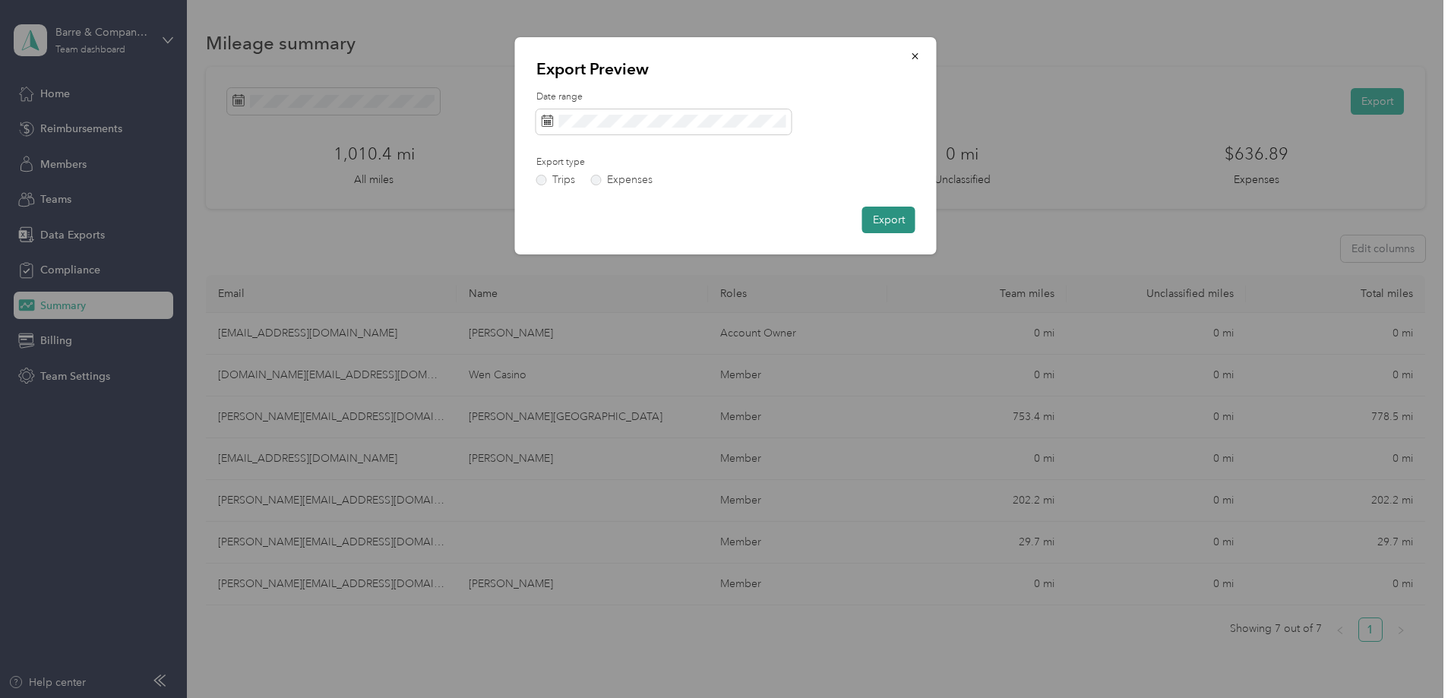
click at [889, 220] on button "Export" at bounding box center [888, 220] width 53 height 27
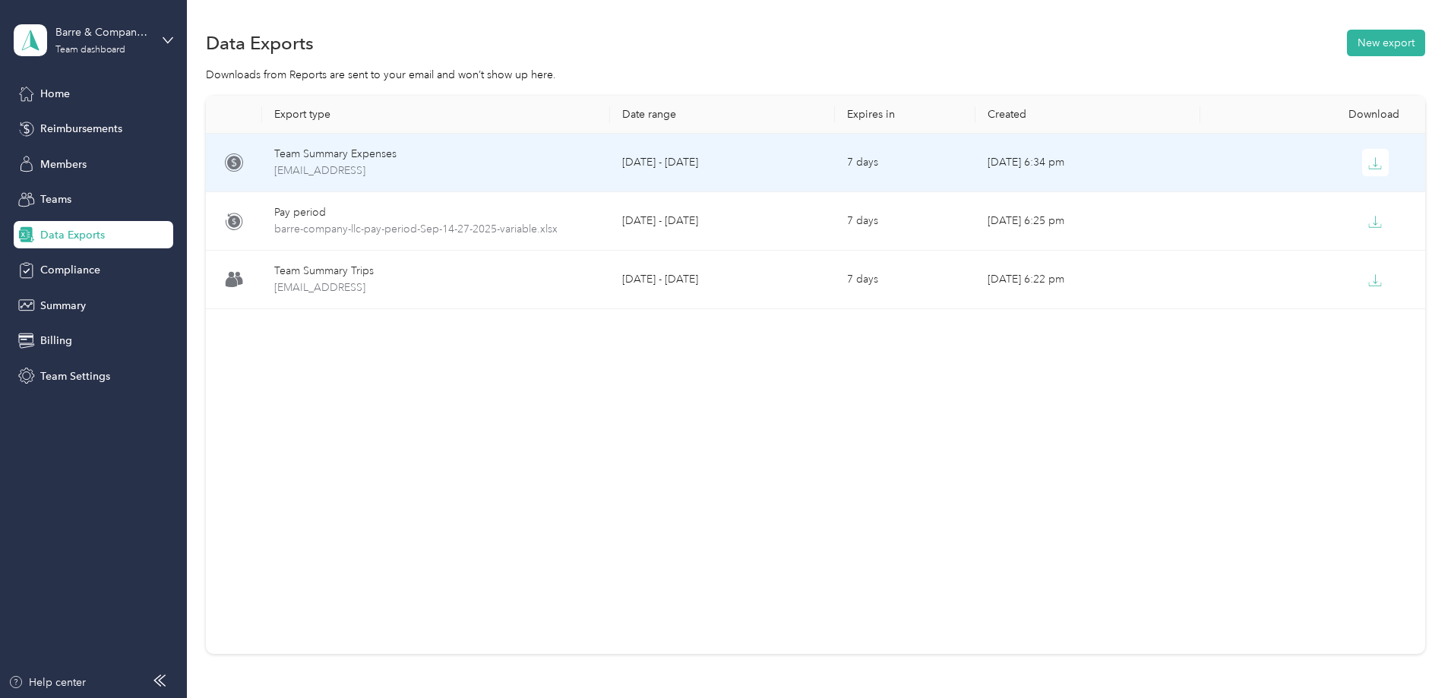
click at [749, 166] on td "[DATE] - [DATE]" at bounding box center [722, 163] width 225 height 58
click at [563, 169] on span "team-summary-info@cpa-bc.com-expenses-2025-09-14-2025-09-27.xlsx" at bounding box center [436, 171] width 324 height 17
click at [563, 170] on span "team-summary-info@cpa-bc.com-expenses-2025-09-14-2025-09-27.xlsx" at bounding box center [436, 171] width 324 height 17
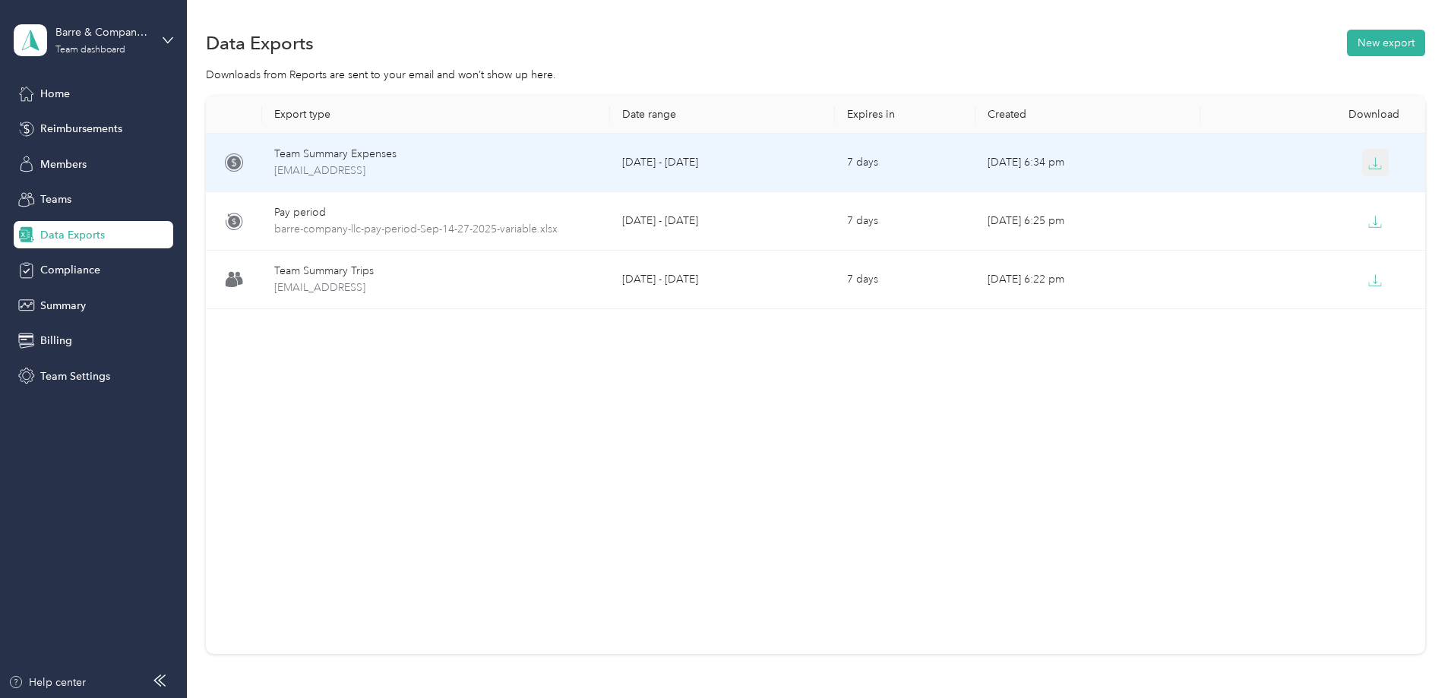
click at [1368, 162] on icon "button" at bounding box center [1375, 163] width 14 height 14
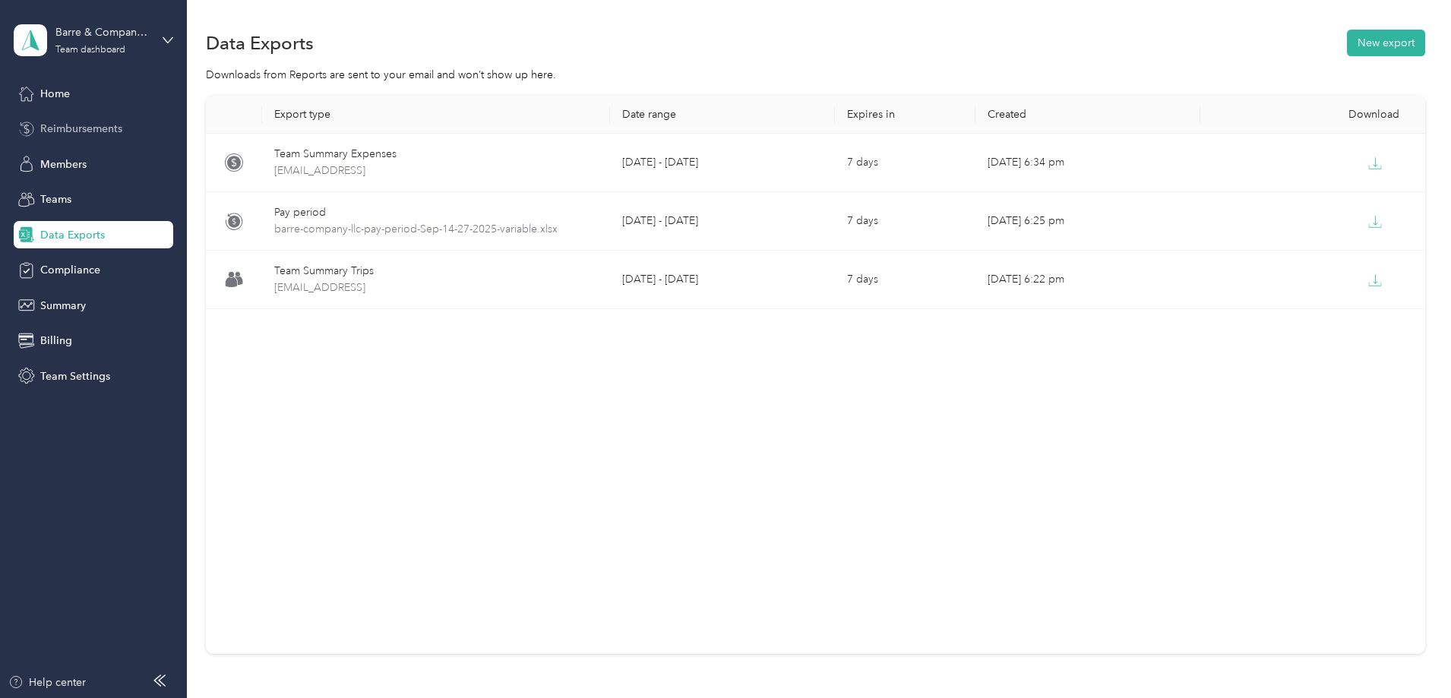
click at [93, 125] on span "Reimbursements" at bounding box center [81, 129] width 82 height 16
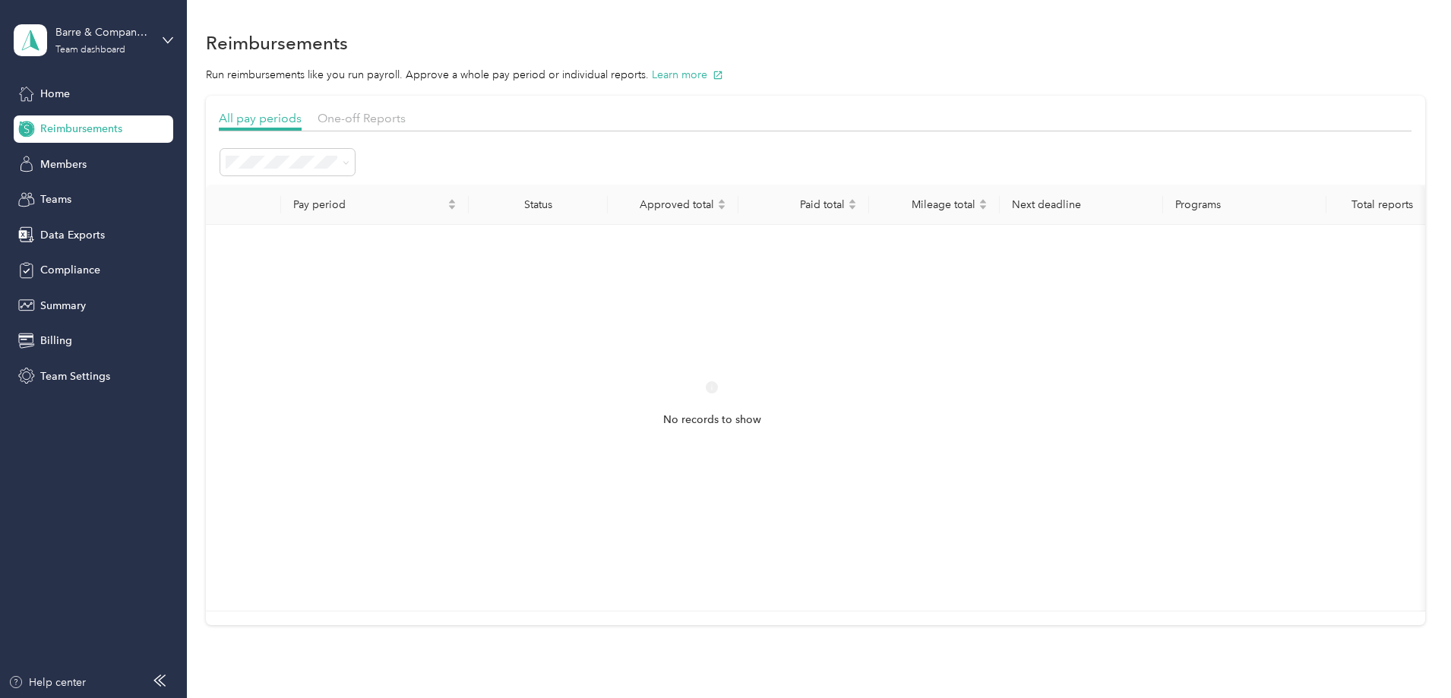
click at [361, 265] on span "Needs approval" at bounding box center [371, 270] width 77 height 13
click at [362, 402] on div "Paid" at bounding box center [389, 404] width 113 height 16
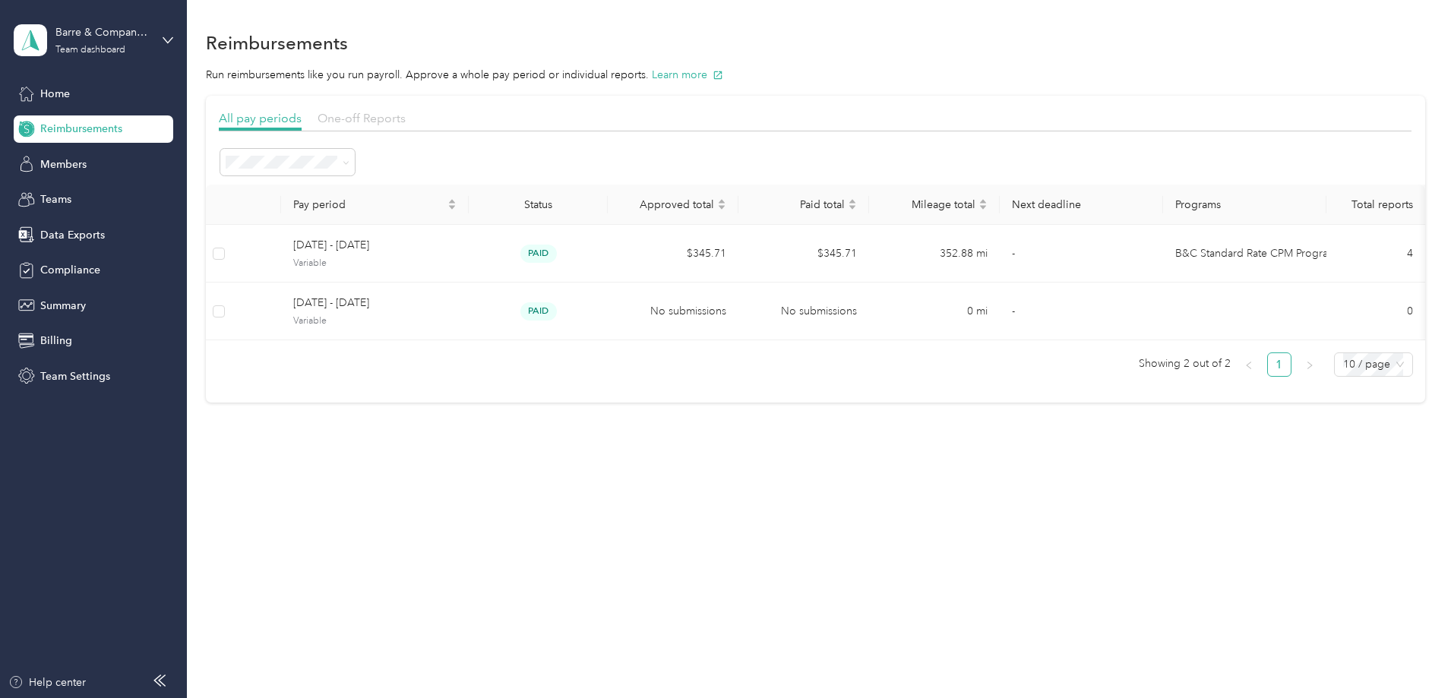
click at [406, 117] on span "One-off Reports" at bounding box center [361, 118] width 88 height 14
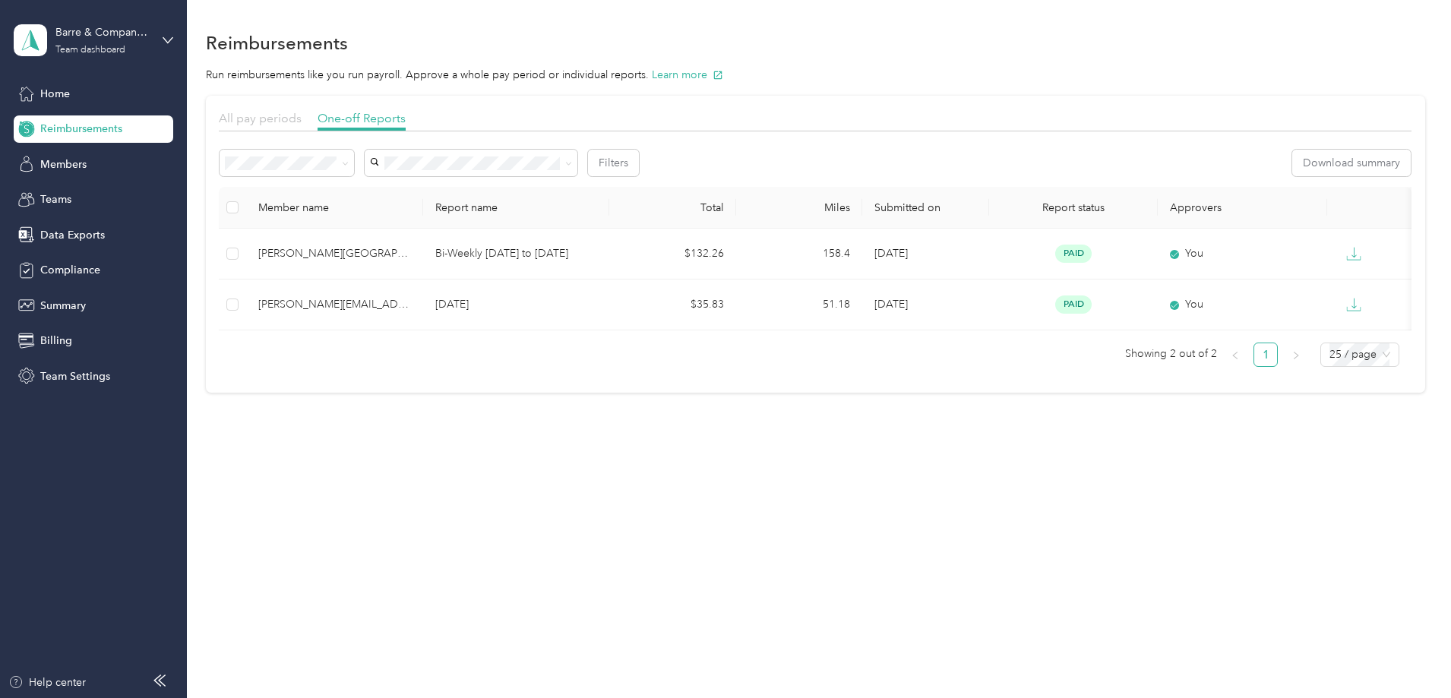
click at [302, 120] on span "All pay periods" at bounding box center [260, 118] width 83 height 14
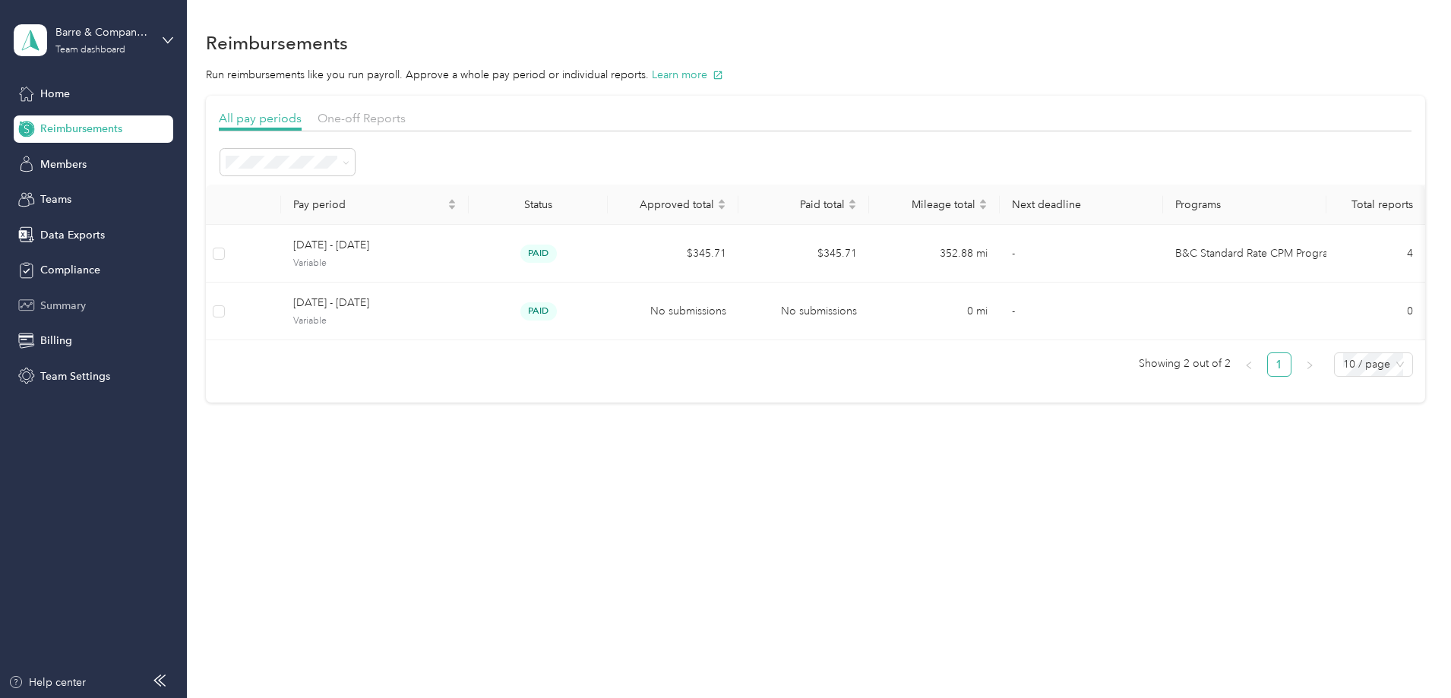
click at [65, 303] on span "Summary" at bounding box center [63, 306] width 46 height 16
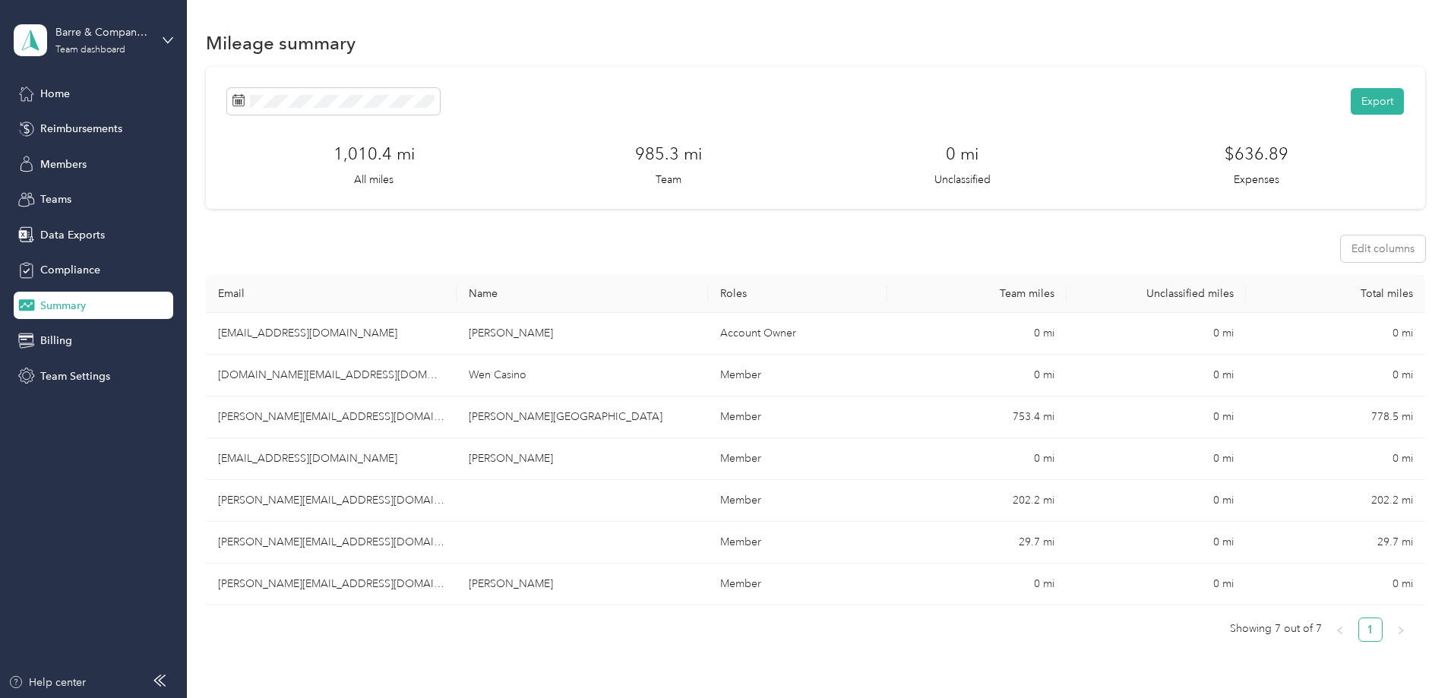
click at [172, 33] on div "Barre & Company LLC Team dashboard" at bounding box center [94, 40] width 160 height 53
click at [103, 119] on div "Team dashboard" at bounding box center [69, 125] width 84 height 16
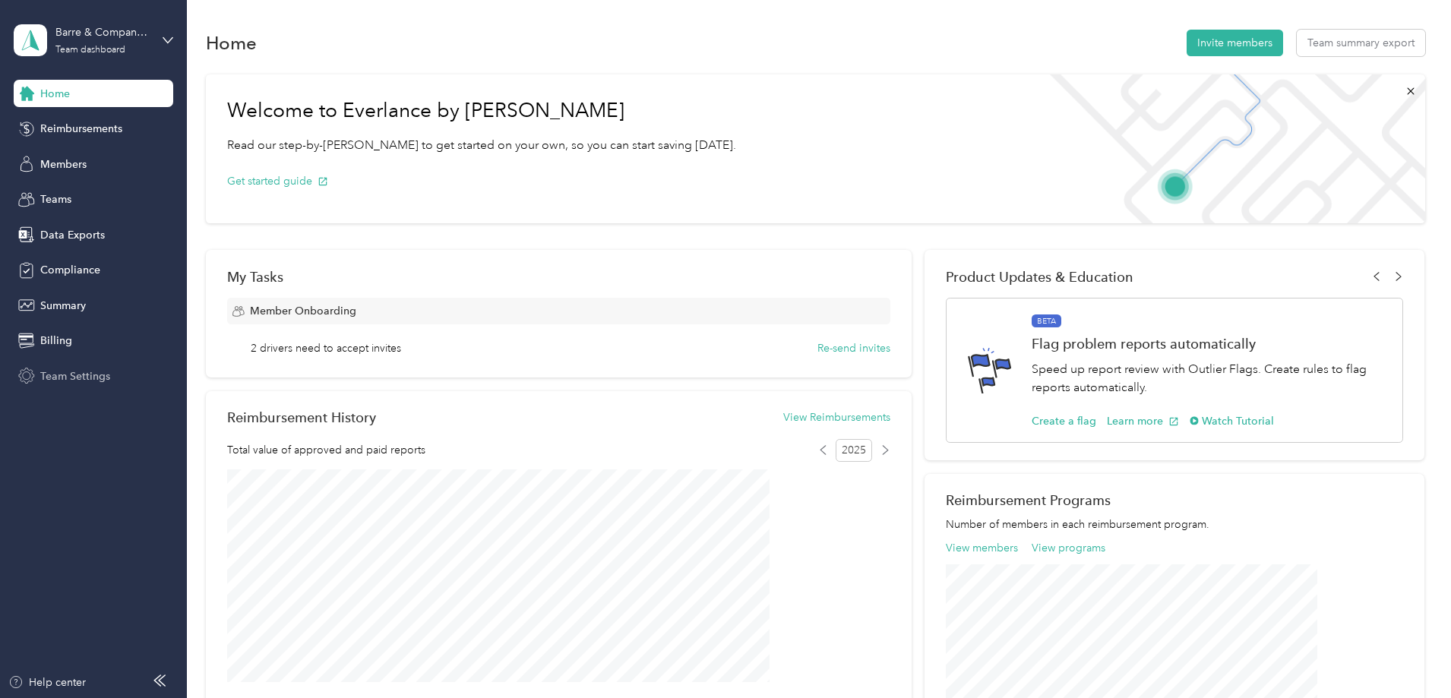
click at [71, 376] on span "Team Settings" at bounding box center [75, 376] width 70 height 16
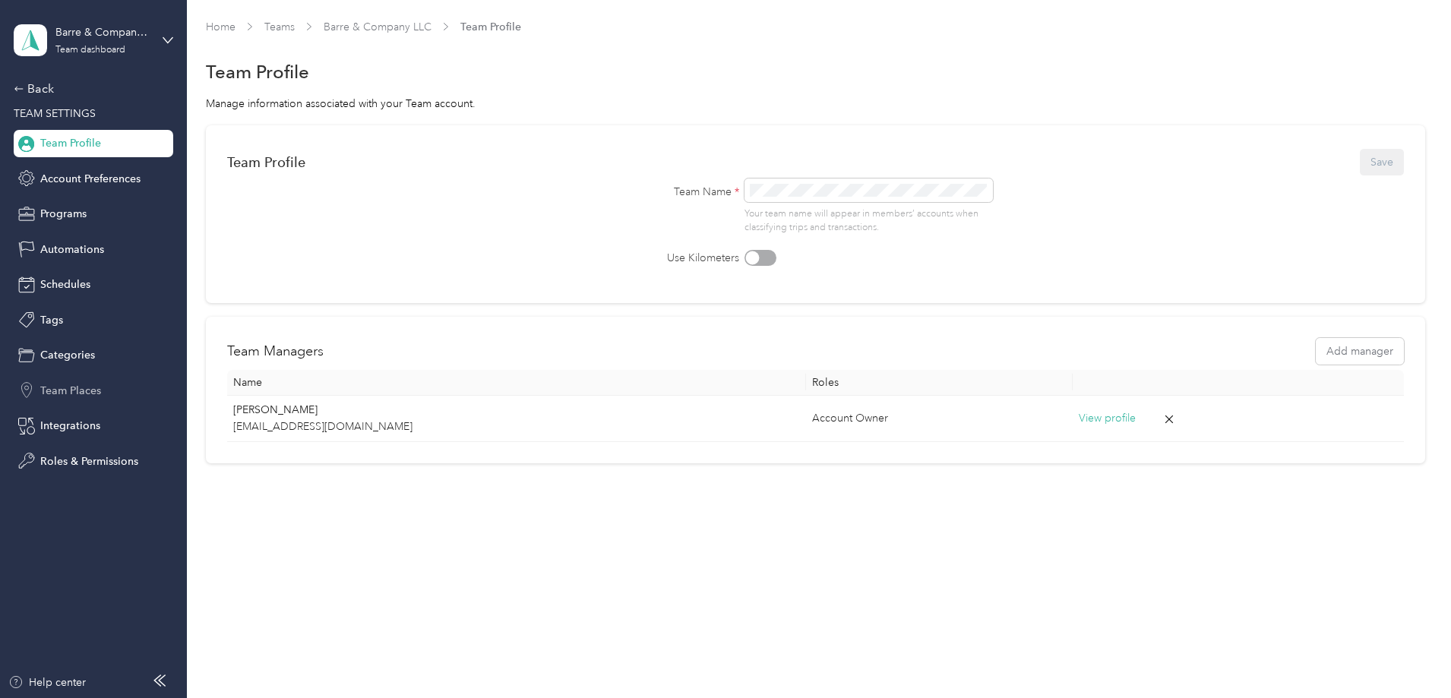
click at [76, 393] on span "Team Places" at bounding box center [70, 391] width 61 height 16
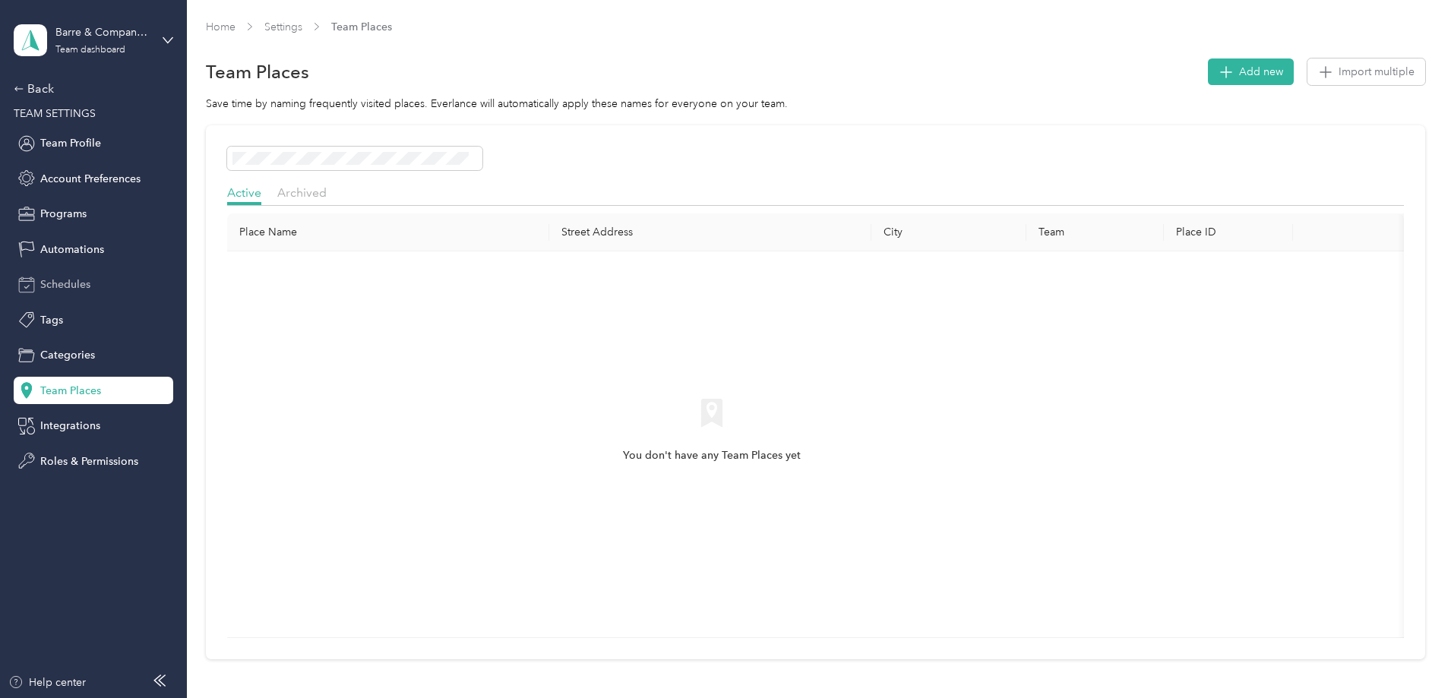
click at [68, 283] on span "Schedules" at bounding box center [65, 284] width 50 height 16
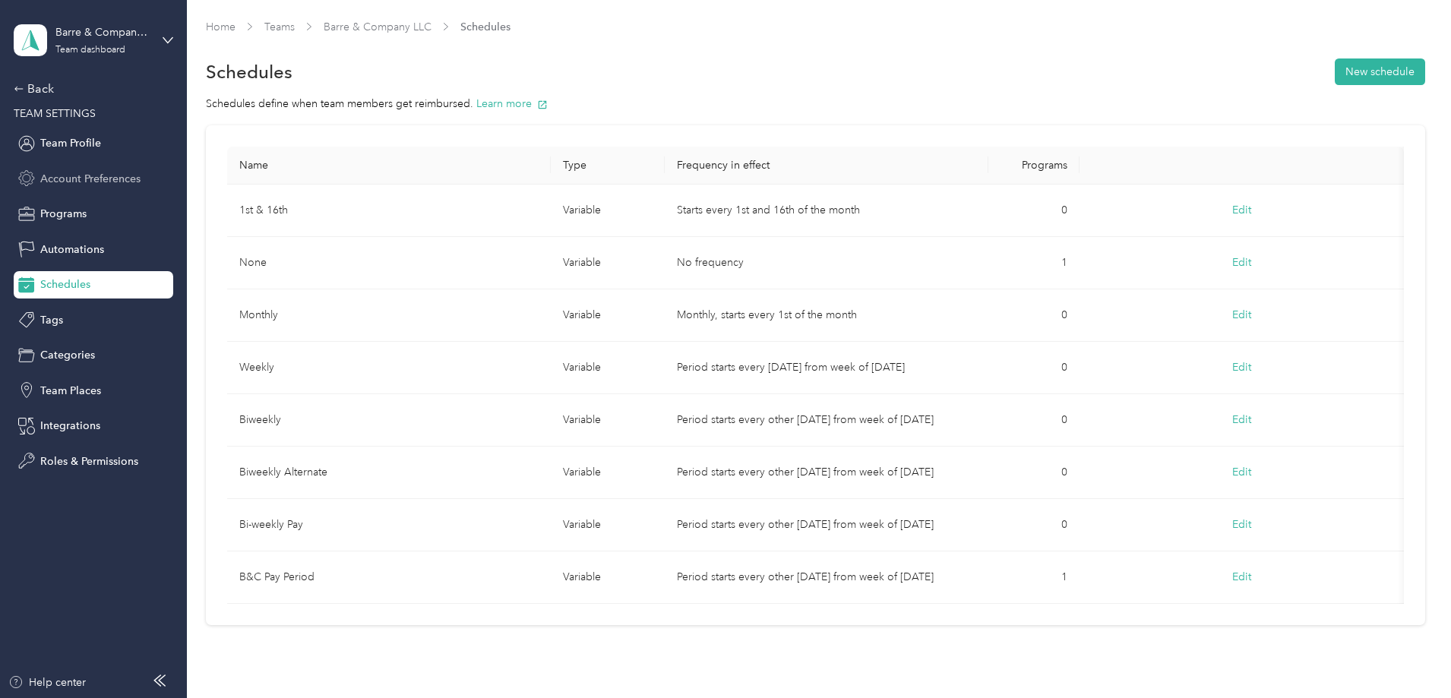
click at [66, 180] on span "Account Preferences" at bounding box center [90, 179] width 100 height 16
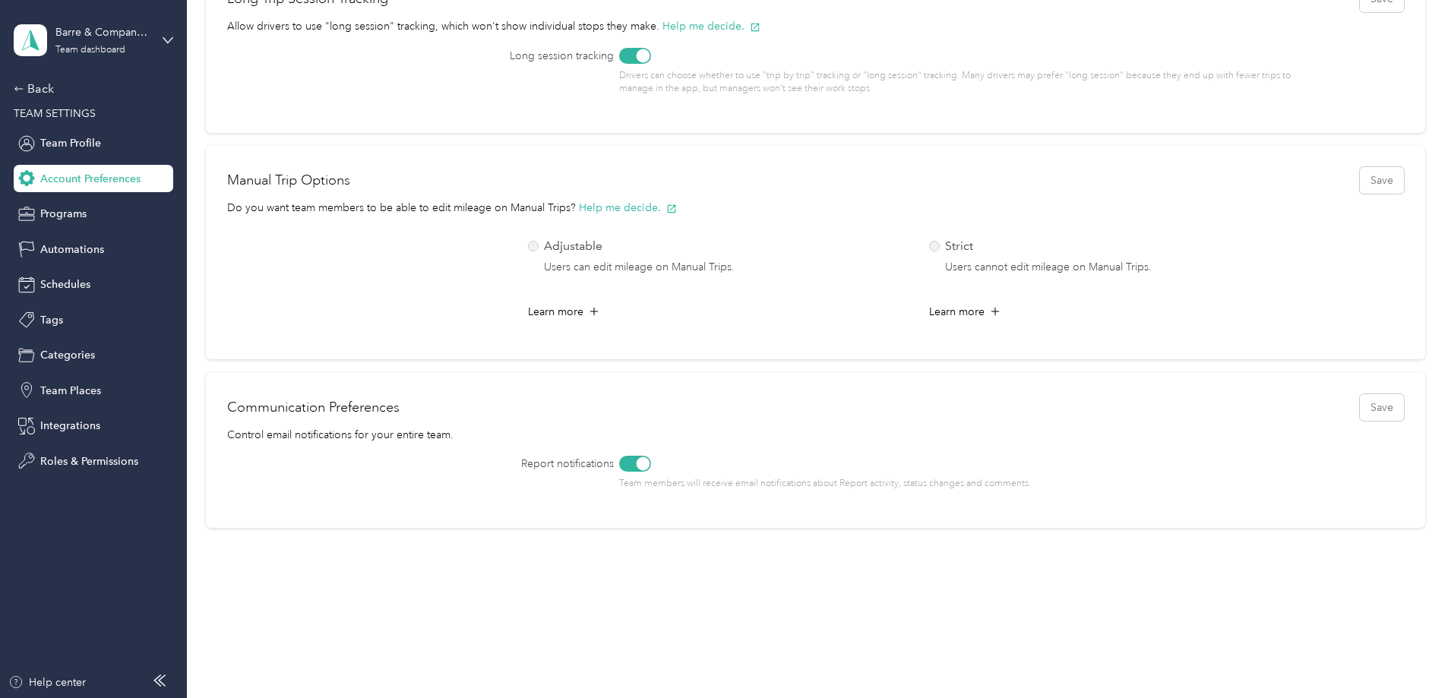
scroll to position [456, 0]
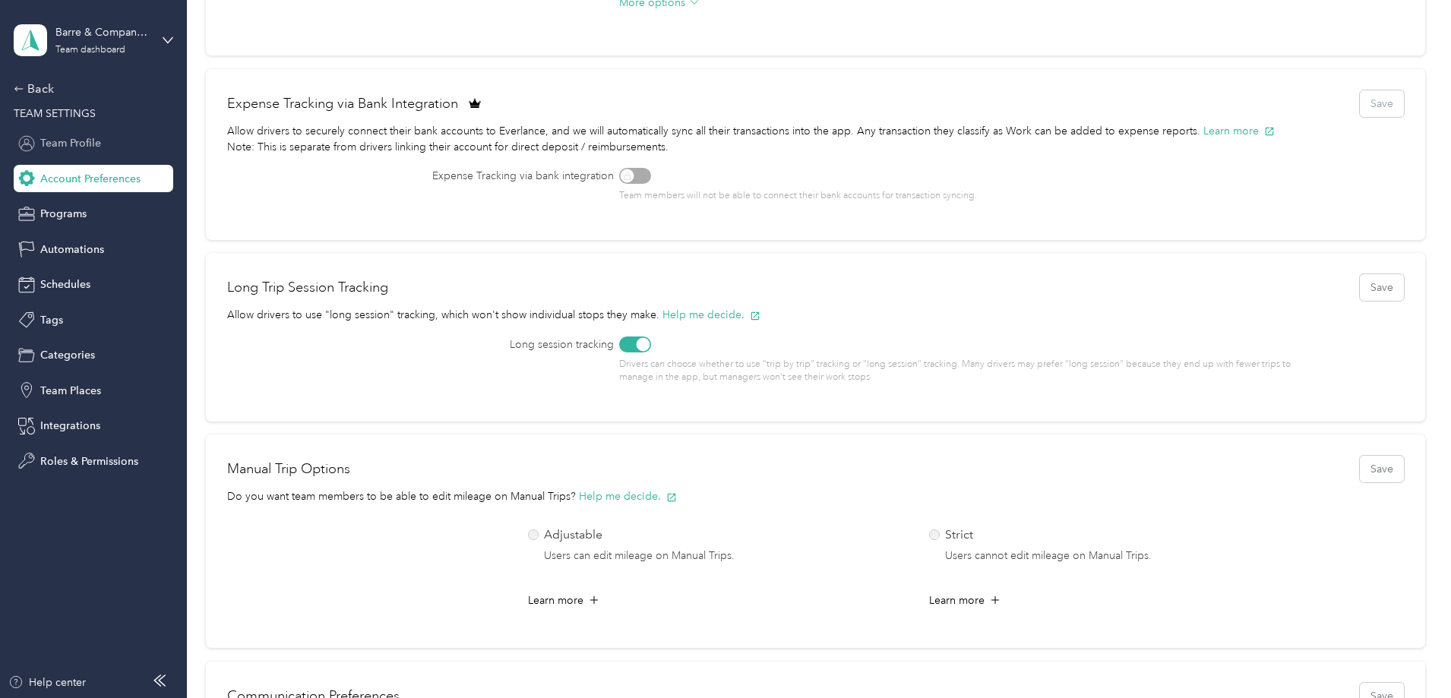
click at [72, 143] on span "Team Profile" at bounding box center [70, 143] width 61 height 16
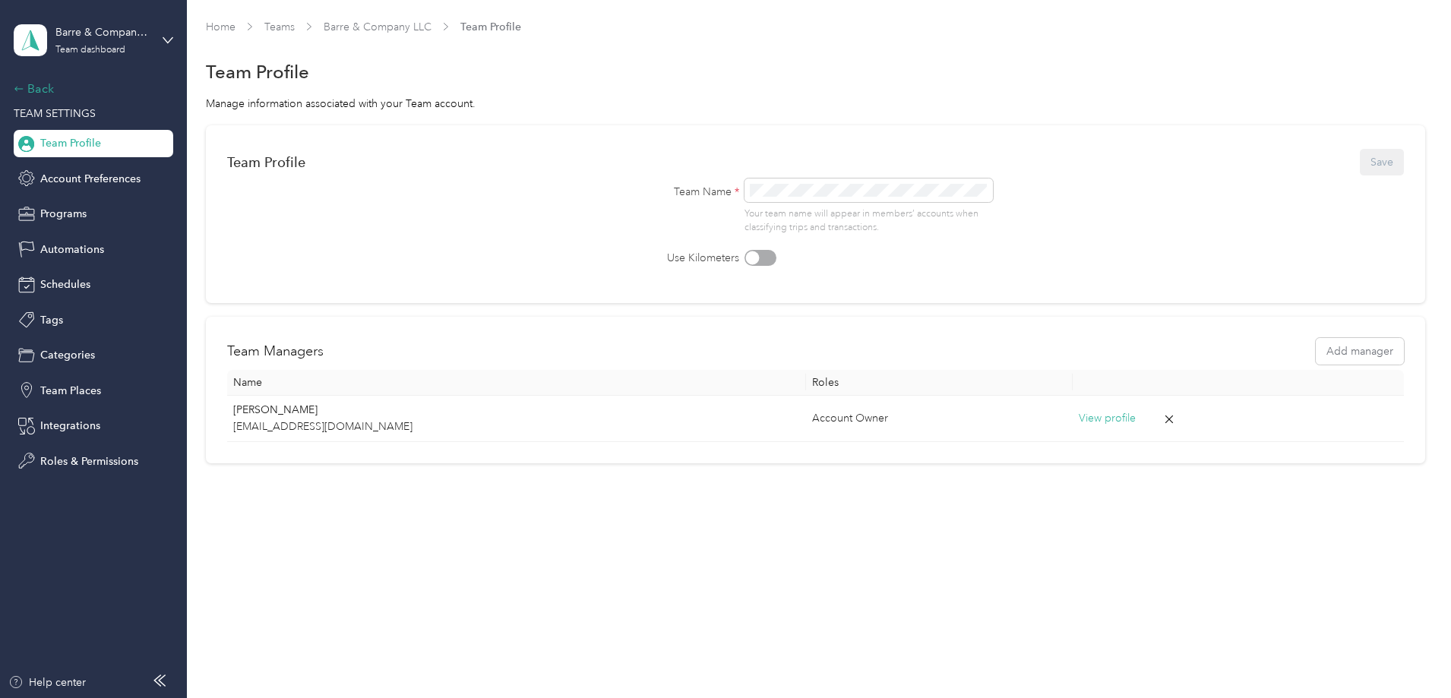
click at [45, 86] on div "Back" at bounding box center [90, 89] width 152 height 18
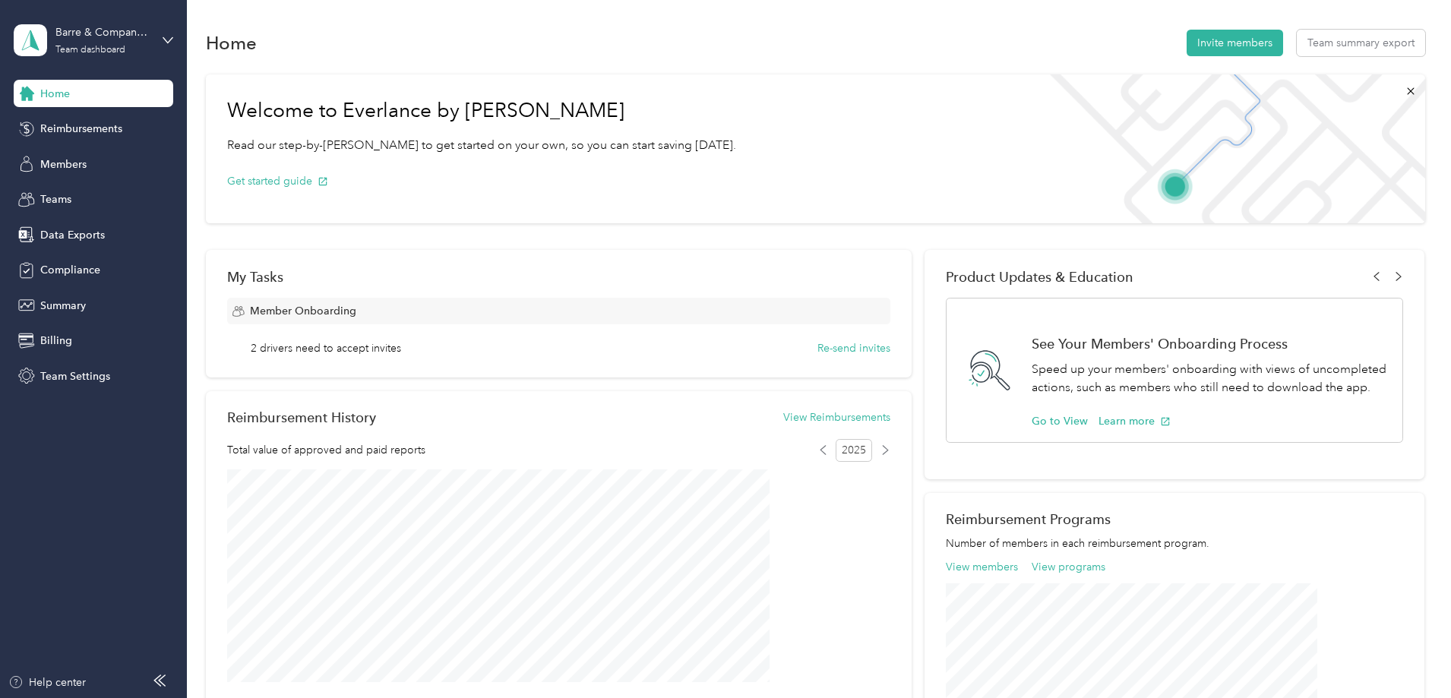
scroll to position [76, 0]
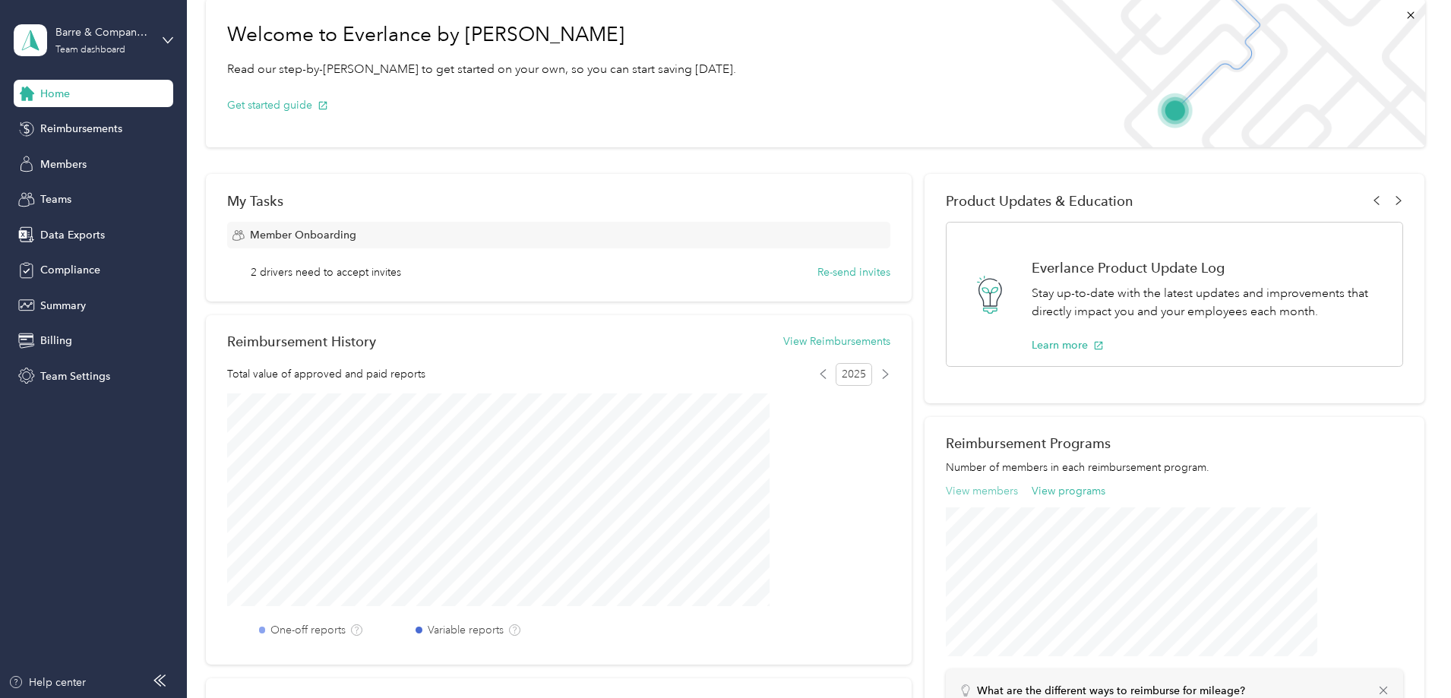
click at [962, 490] on button "View members" at bounding box center [982, 491] width 72 height 16
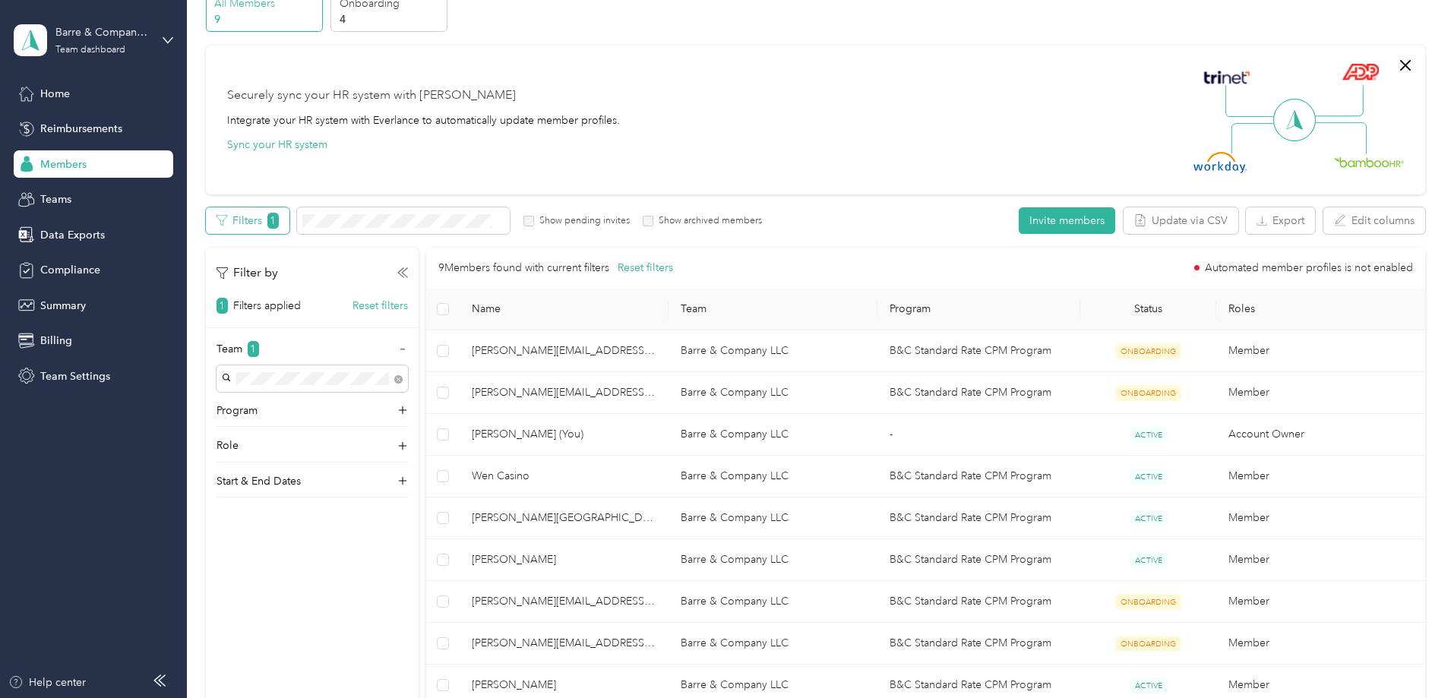
click at [279, 219] on span "1" at bounding box center [272, 221] width 11 height 16
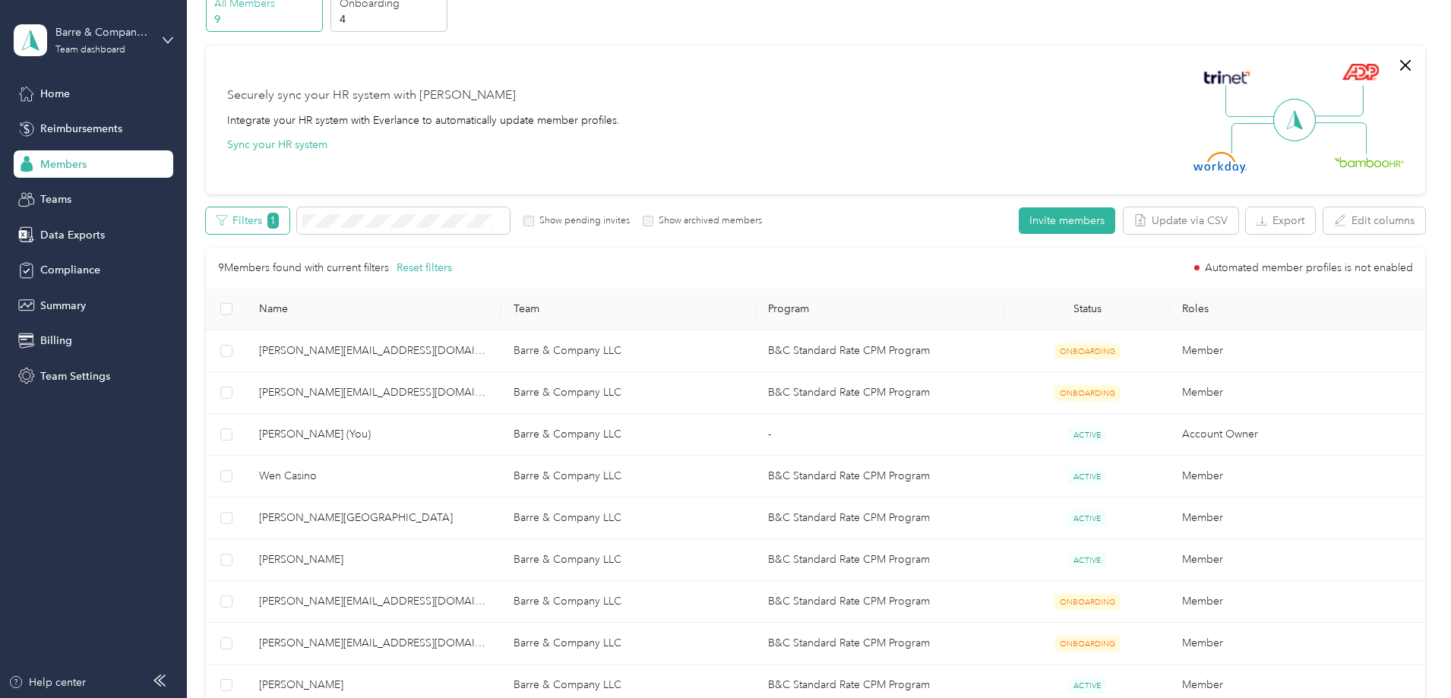
click at [279, 219] on span "1" at bounding box center [272, 221] width 11 height 16
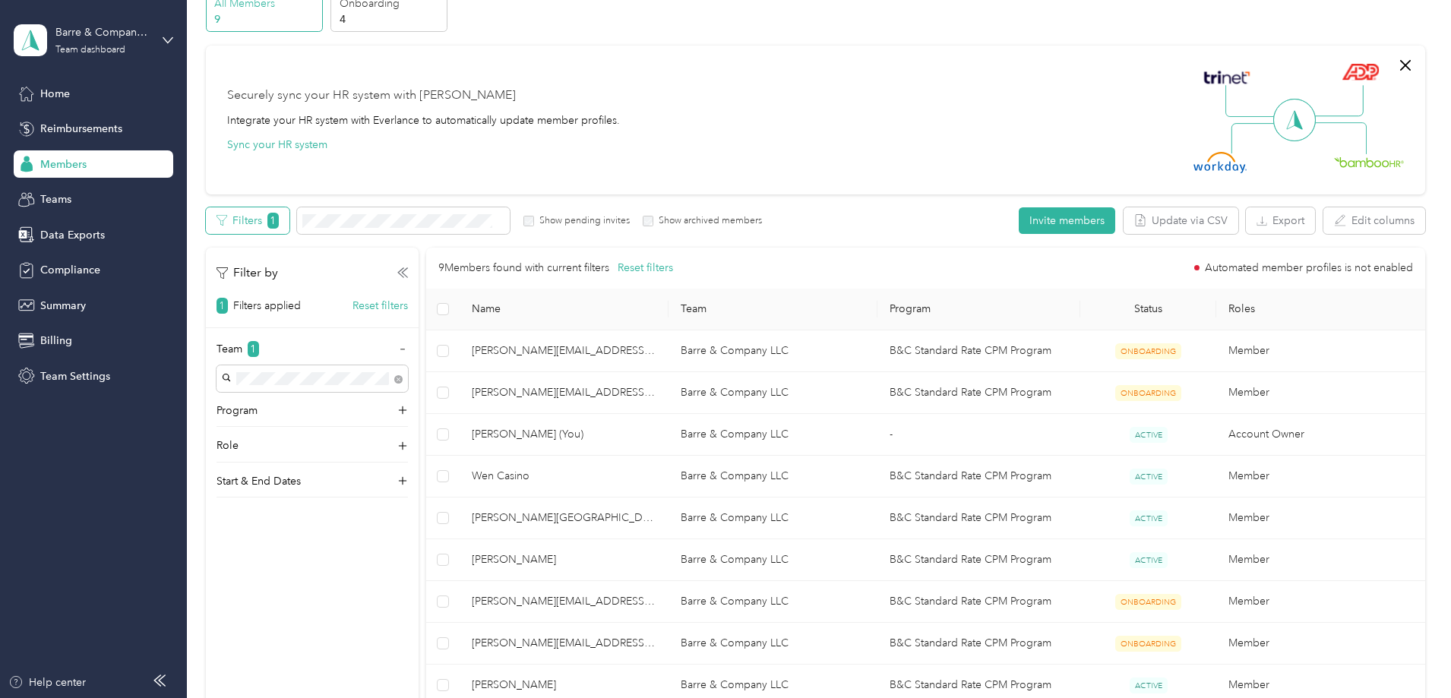
click at [279, 219] on span "1" at bounding box center [272, 221] width 11 height 16
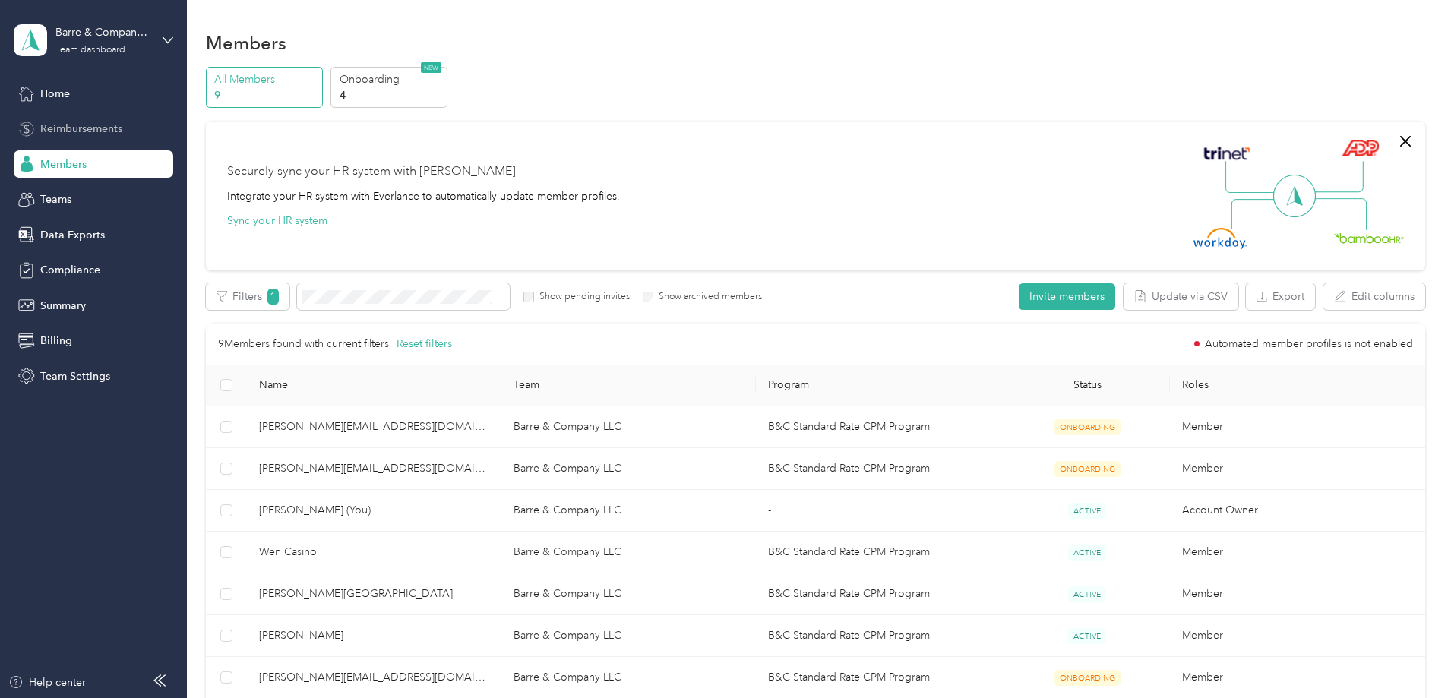
click at [91, 128] on span "Reimbursements" at bounding box center [81, 129] width 82 height 16
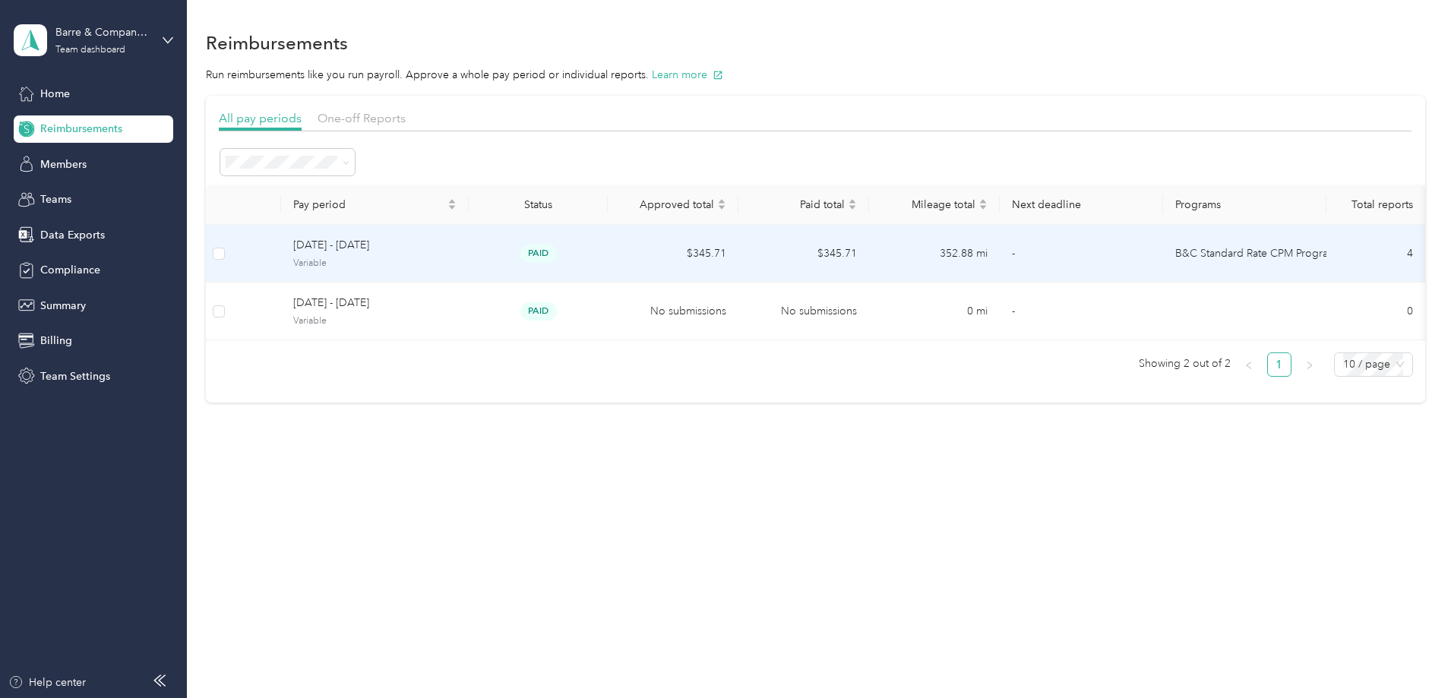
click at [451, 250] on span "[DATE] - [DATE]" at bounding box center [374, 245] width 163 height 17
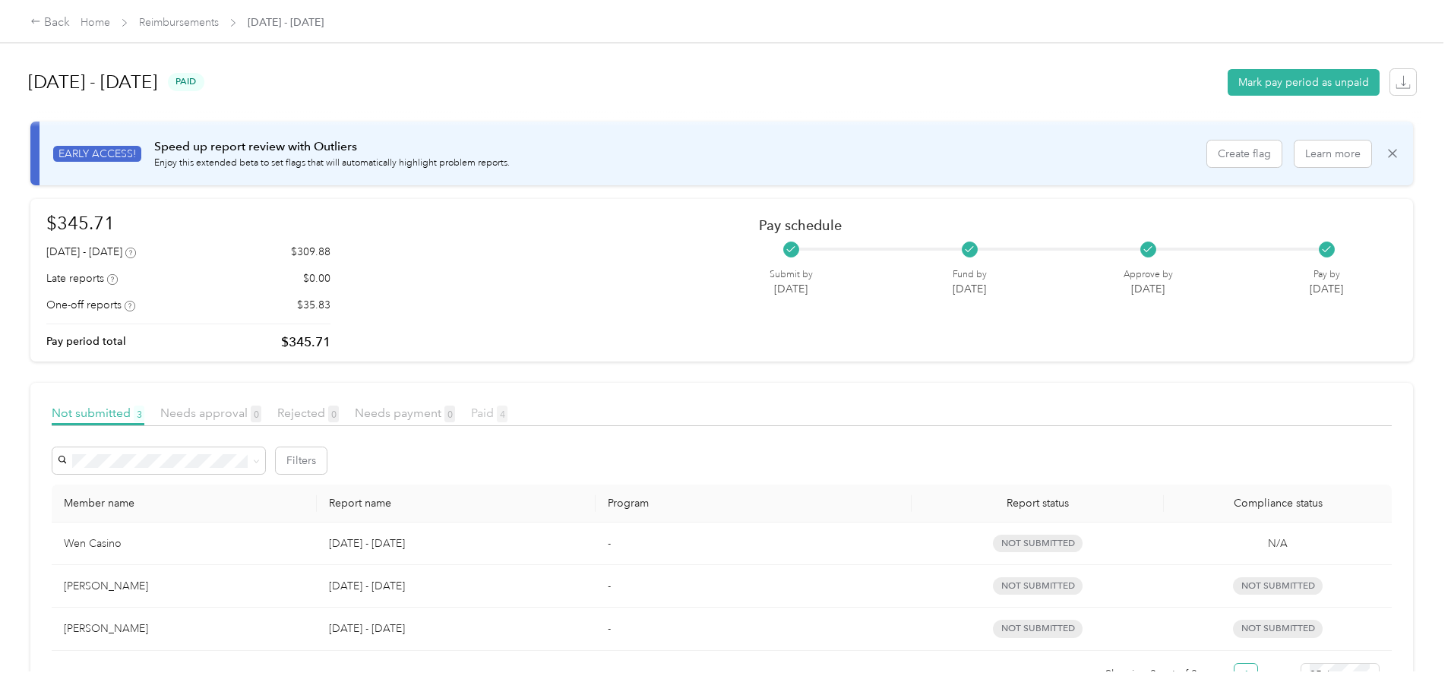
click at [507, 409] on span "4" at bounding box center [502, 414] width 11 height 17
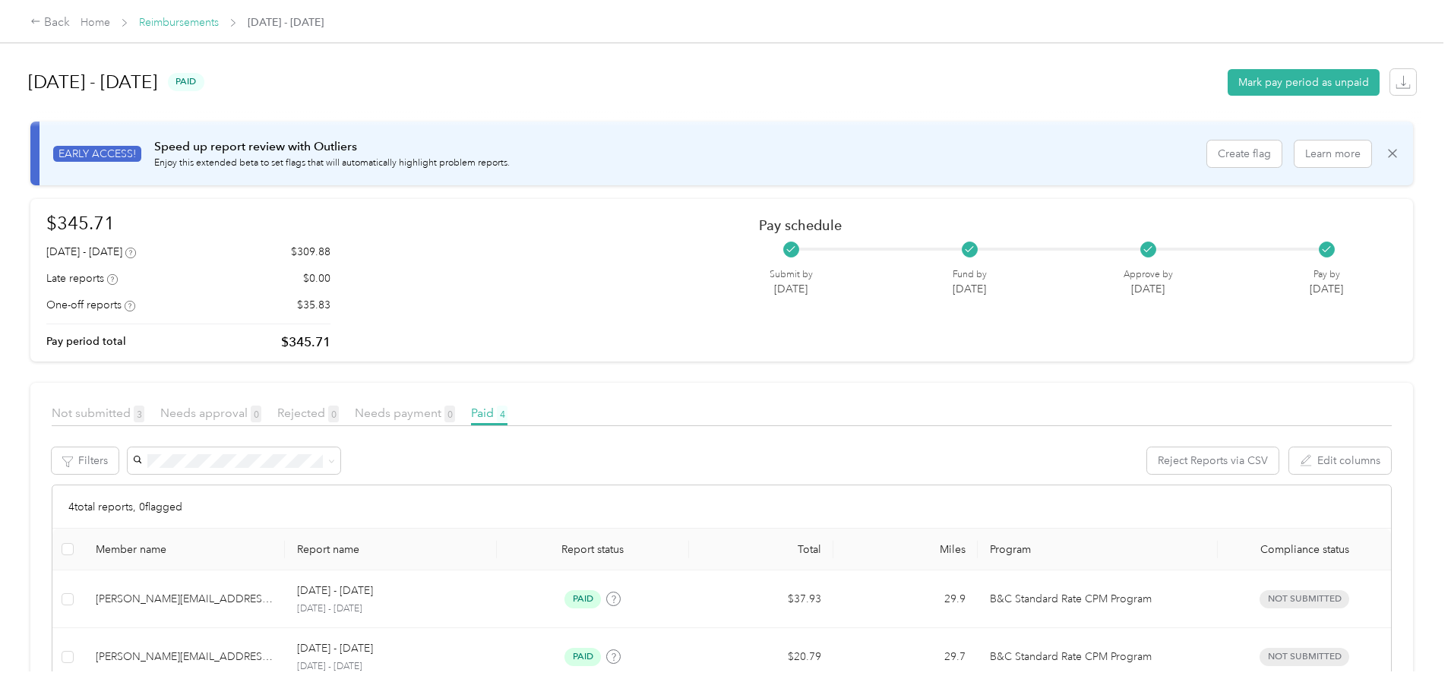
click at [219, 23] on link "Reimbursements" at bounding box center [179, 22] width 80 height 13
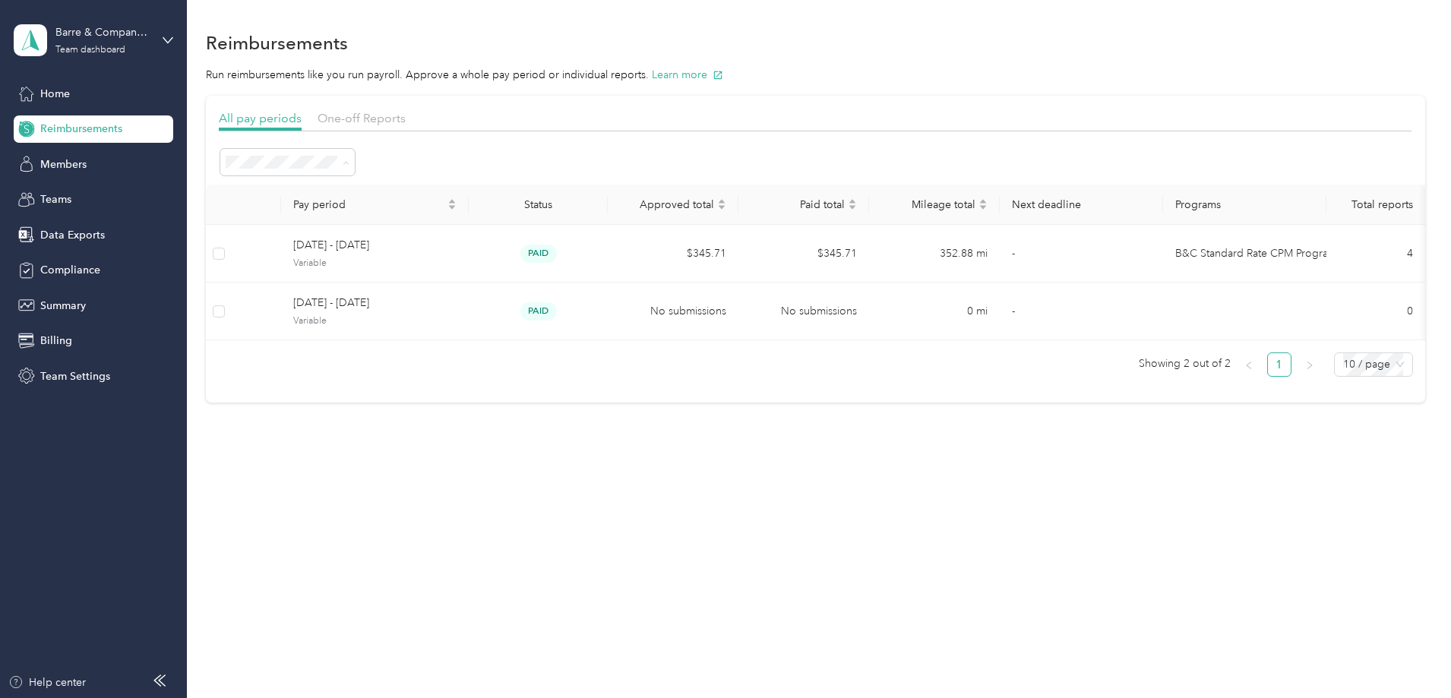
click at [400, 371] on span "Marked as paid" at bounding box center [370, 377] width 74 height 13
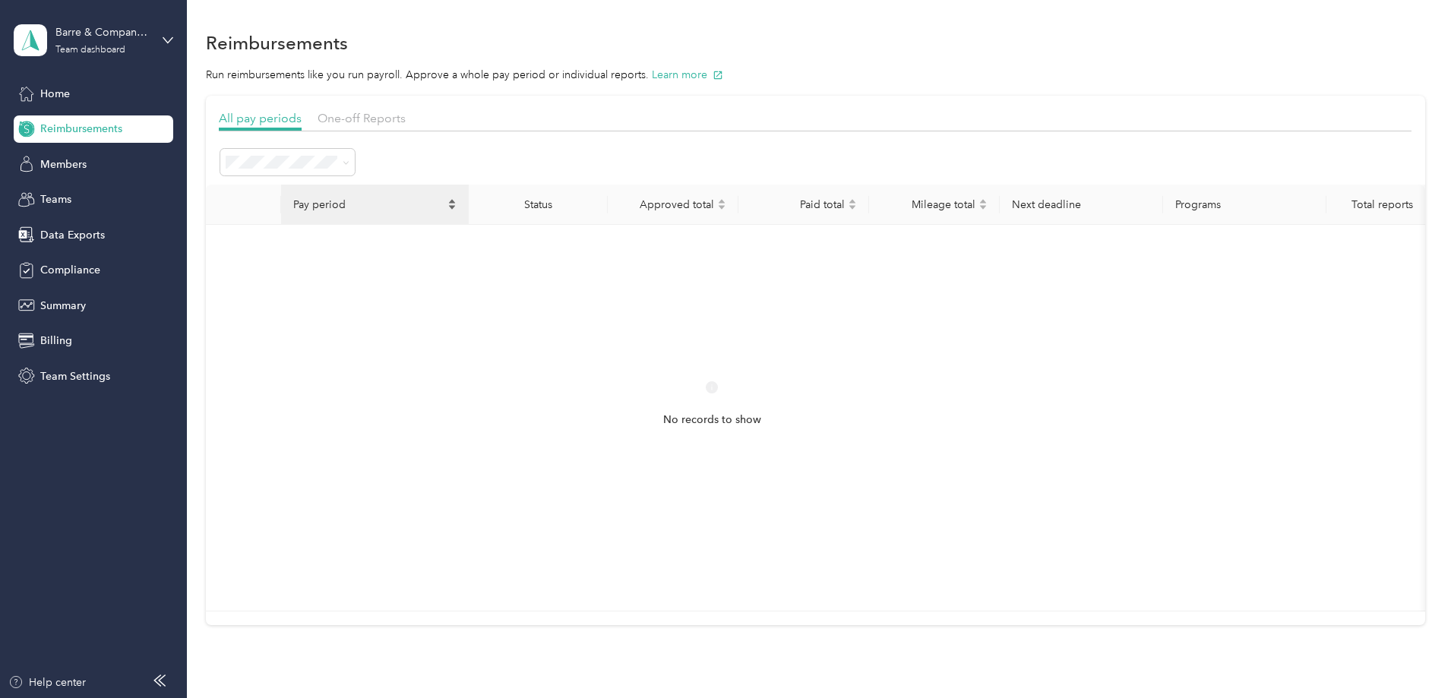
click at [444, 204] on span "Pay period" at bounding box center [368, 204] width 151 height 13
click at [455, 206] on icon "caret-down" at bounding box center [452, 208] width 6 height 4
click at [469, 196] on th "Pay period" at bounding box center [375, 205] width 188 height 40
click at [408, 324] on span "Needs payment" at bounding box center [371, 322] width 77 height 13
click at [365, 247] on li "Open" at bounding box center [389, 244] width 134 height 27
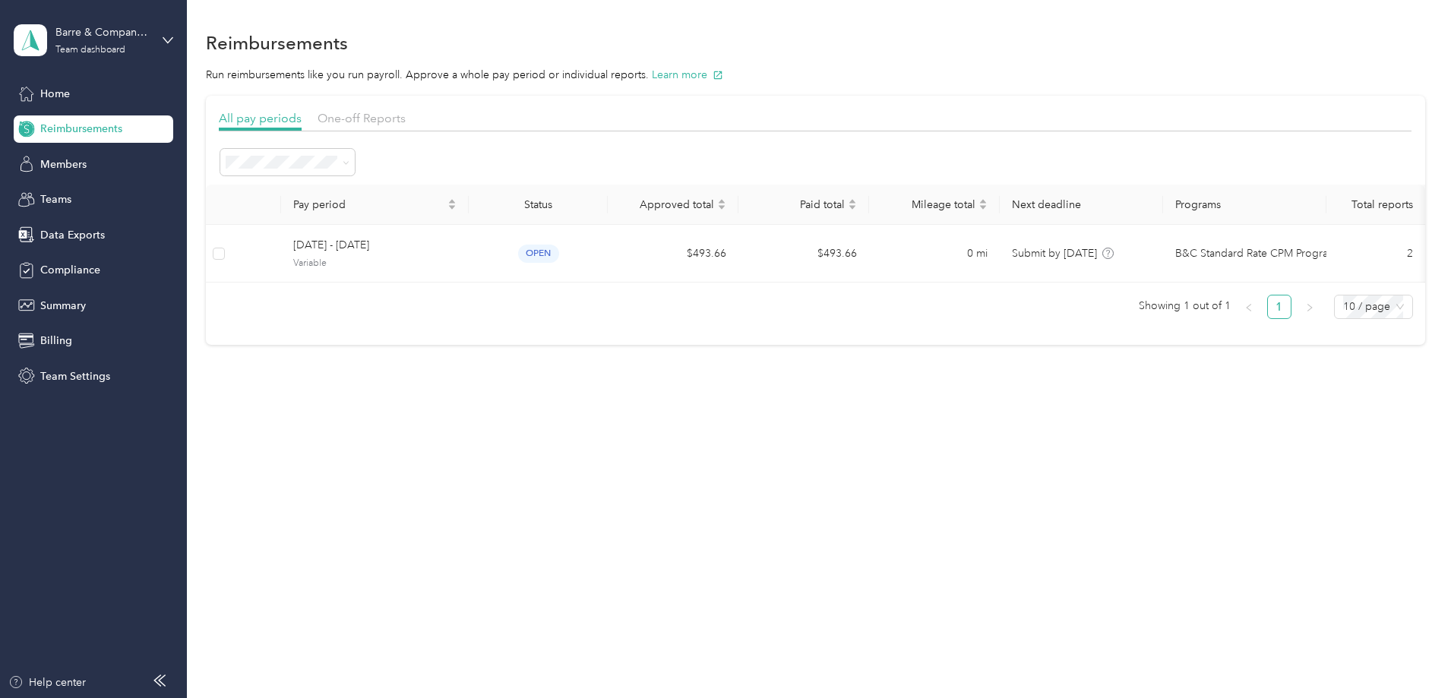
click at [355, 186] on span "All periods" at bounding box center [359, 190] width 52 height 13
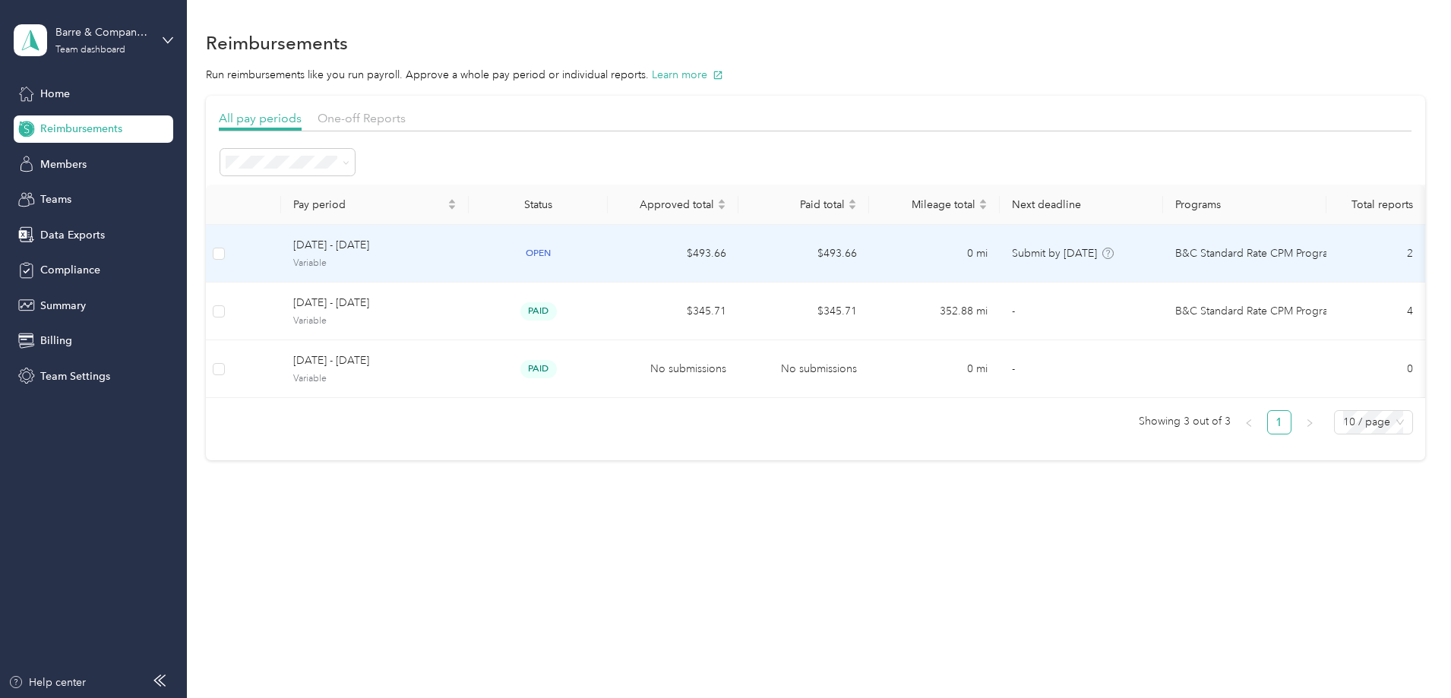
click at [457, 240] on span "[DATE] - [DATE]" at bounding box center [374, 245] width 163 height 17
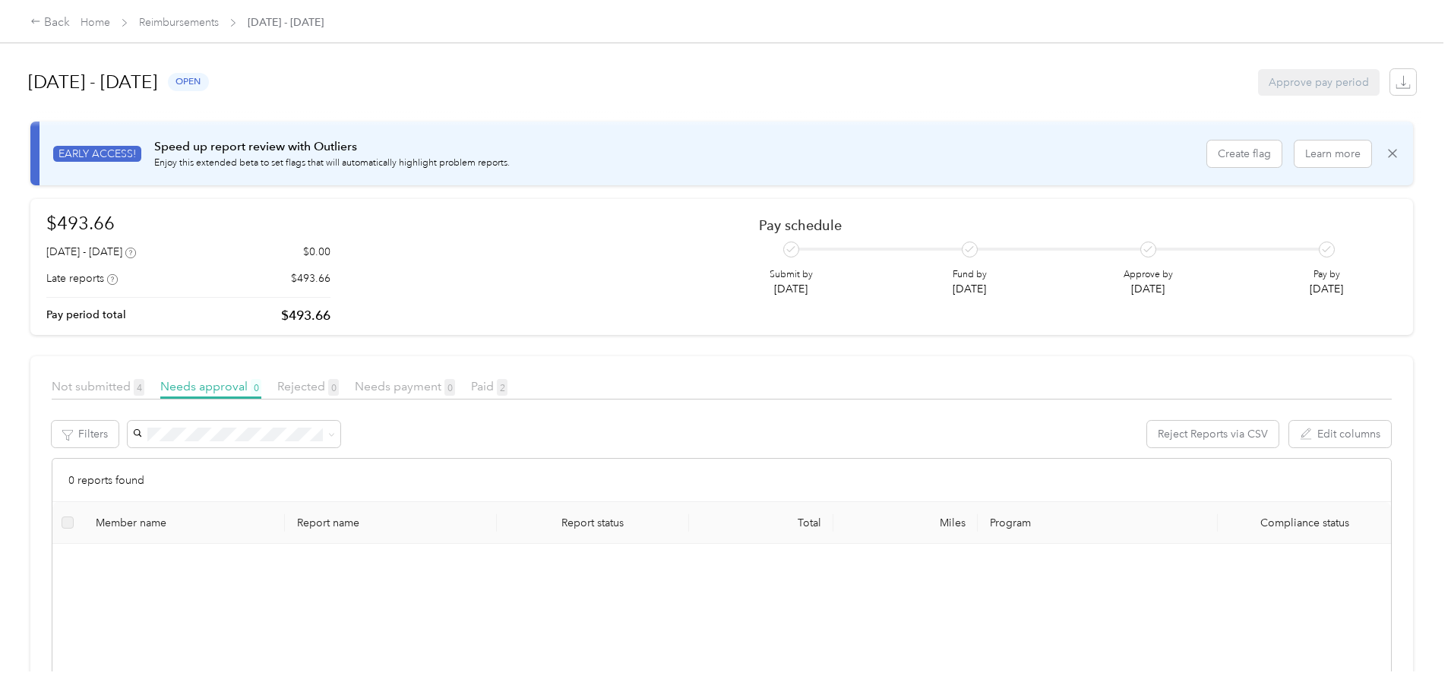
scroll to position [76, 0]
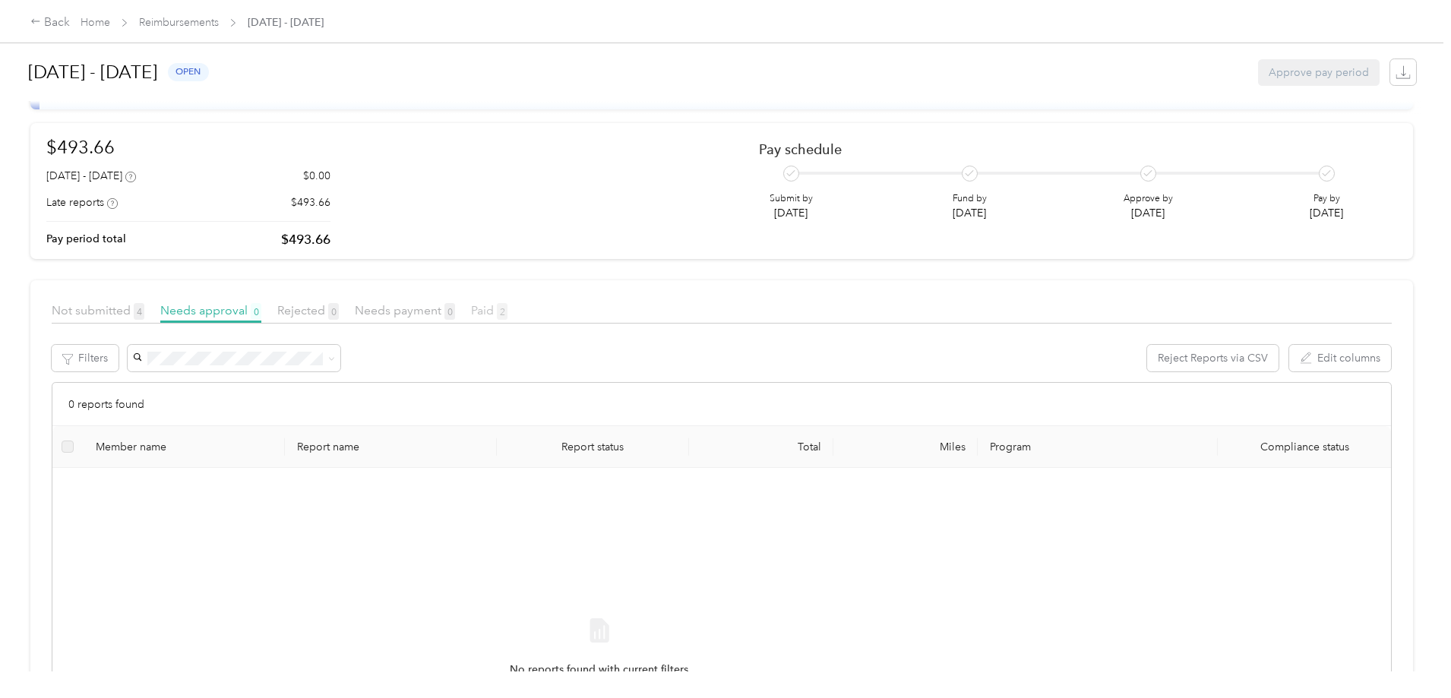
click at [507, 308] on span "Paid 2" at bounding box center [489, 310] width 36 height 14
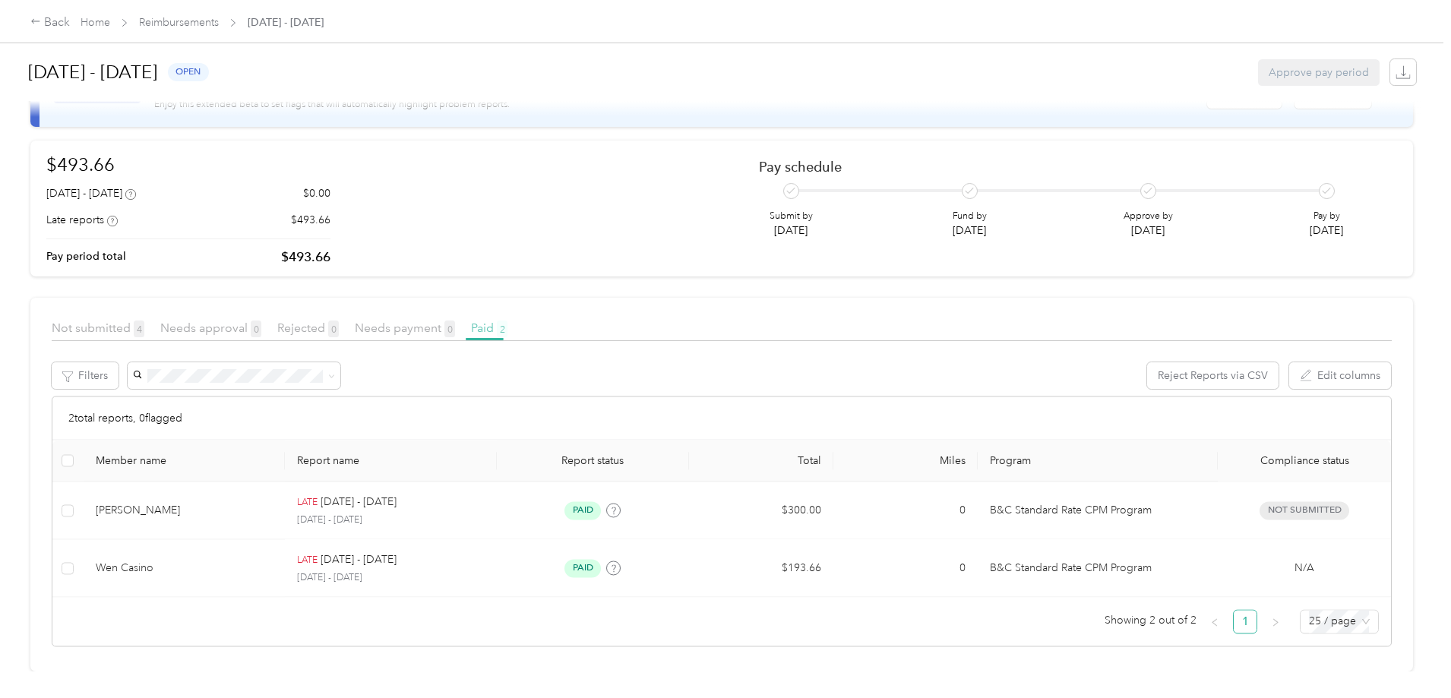
scroll to position [70, 0]
click at [209, 69] on span "open" at bounding box center [188, 71] width 41 height 17
click at [150, 109] on div "Sep 28 - Oct 11, 2025 open Approve pay period EARLY ACCESS! Speed up report rev…" at bounding box center [721, 335] width 1443 height 671
click at [1395, 73] on icon "button" at bounding box center [1402, 72] width 15 height 15
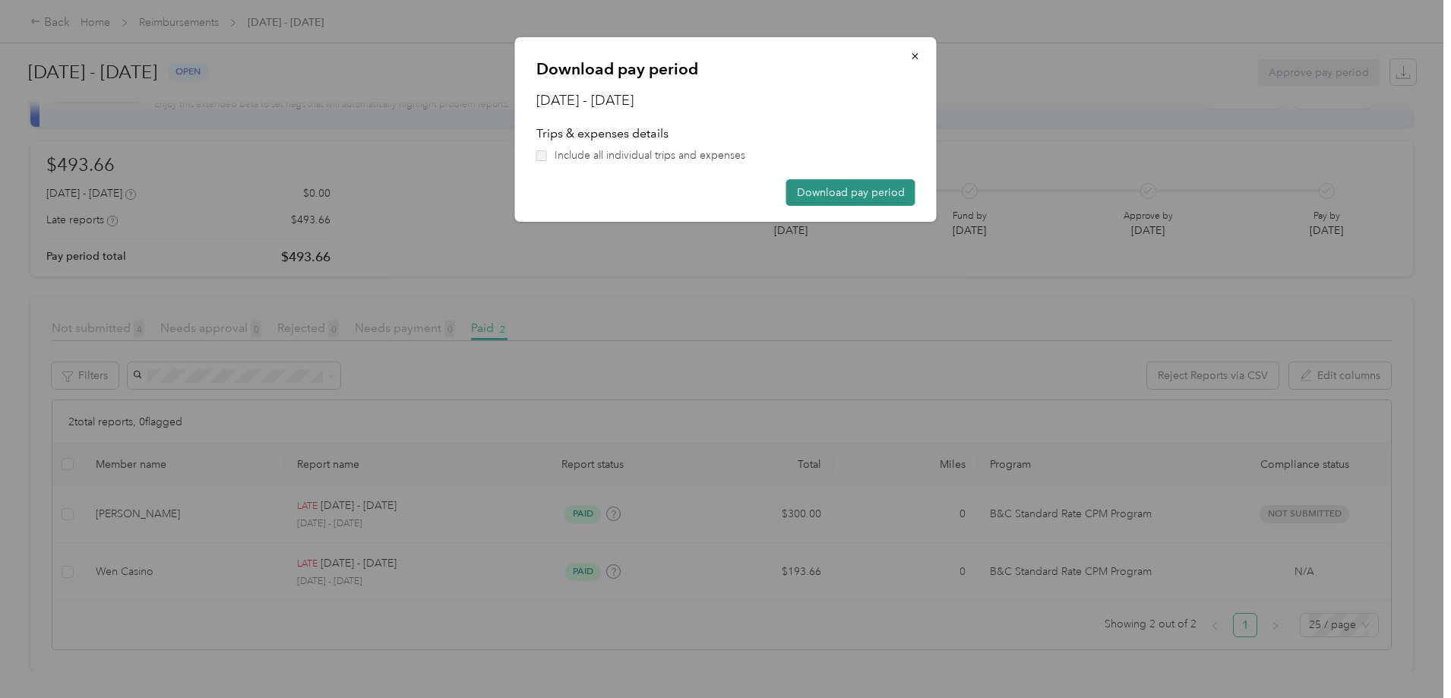
click at [848, 195] on button "Download pay period" at bounding box center [850, 192] width 129 height 27
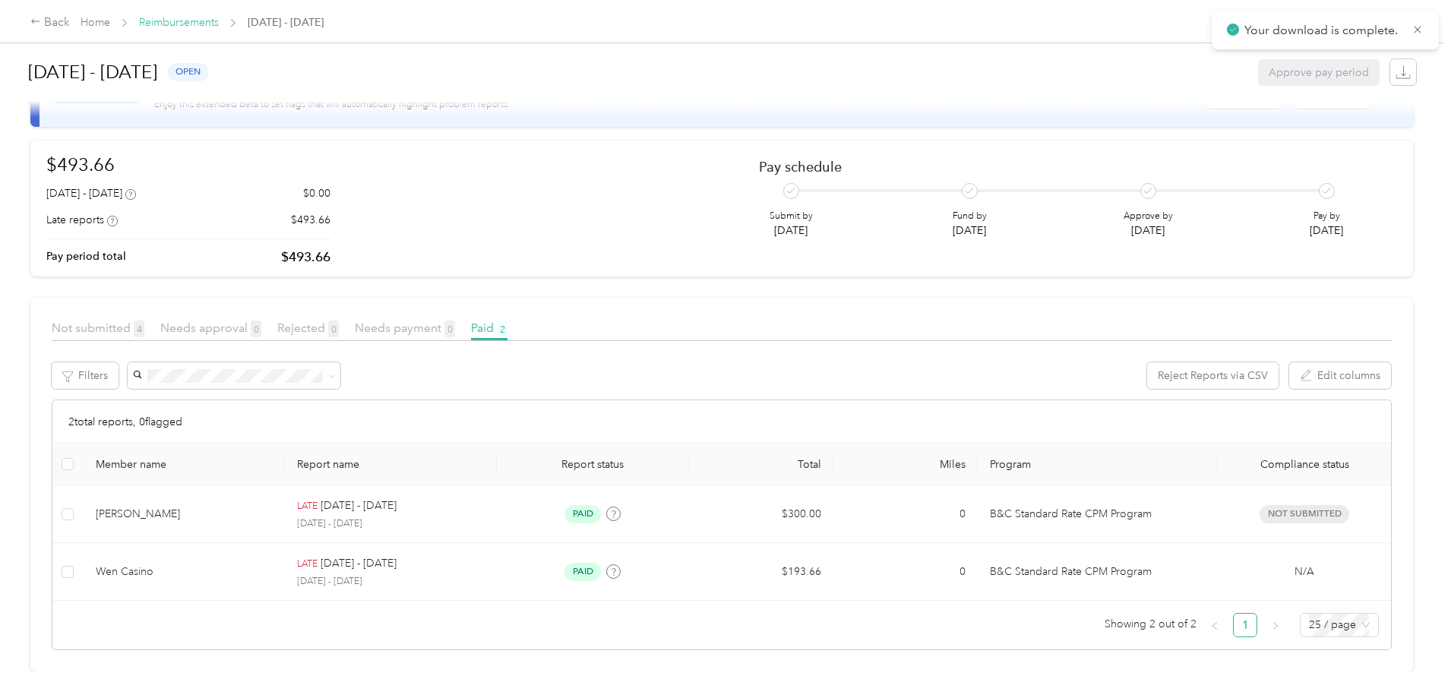
click at [219, 20] on link "Reimbursements" at bounding box center [179, 22] width 80 height 13
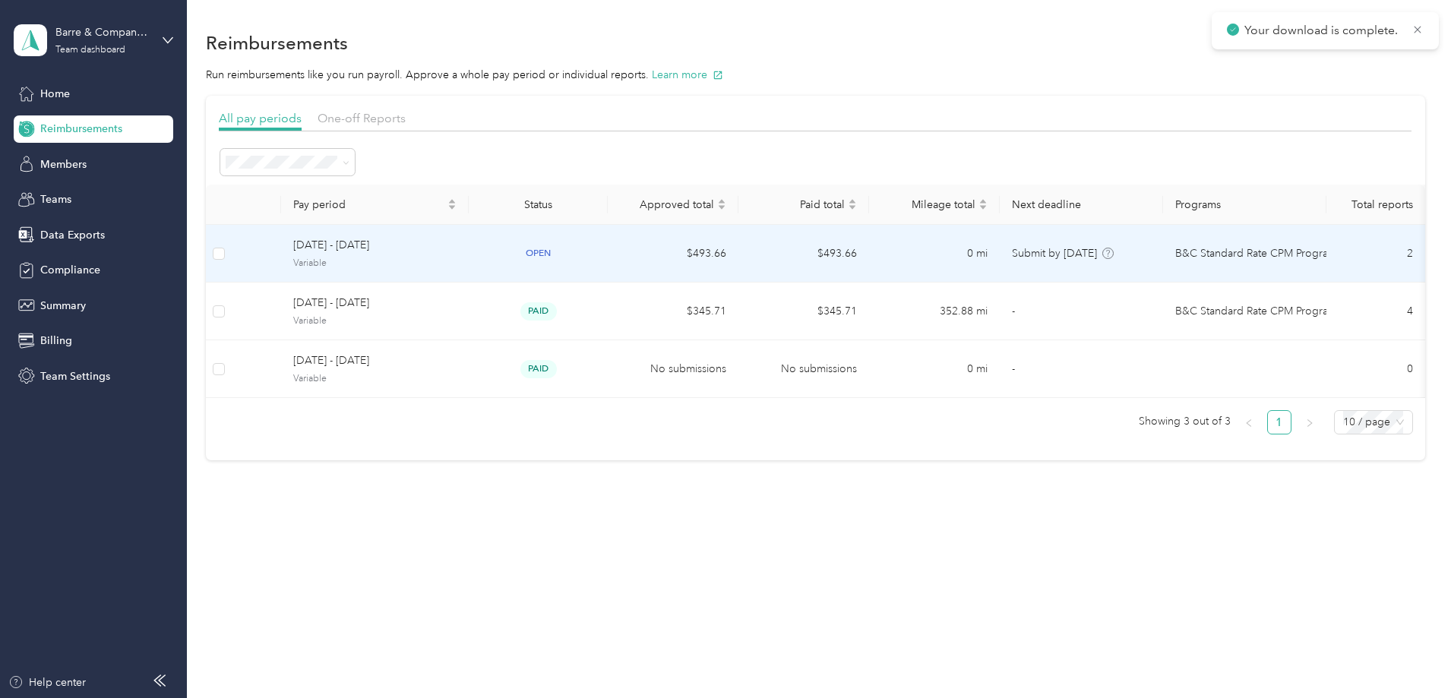
click at [457, 244] on span "[DATE] - [DATE]" at bounding box center [374, 245] width 163 height 17
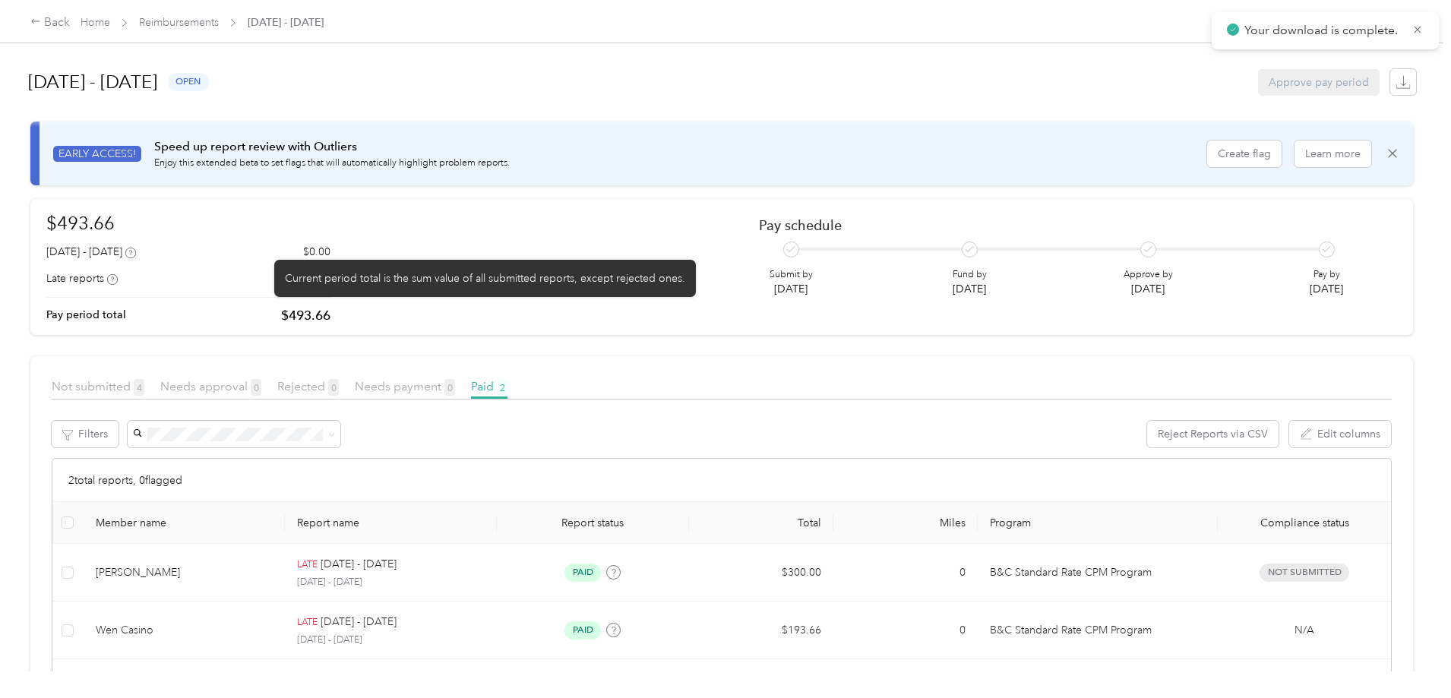
click at [136, 251] on icon at bounding box center [130, 253] width 11 height 11
click at [449, 280] on p "Current period total is the sum value of all submitted reports, except rejected…" at bounding box center [485, 278] width 400 height 16
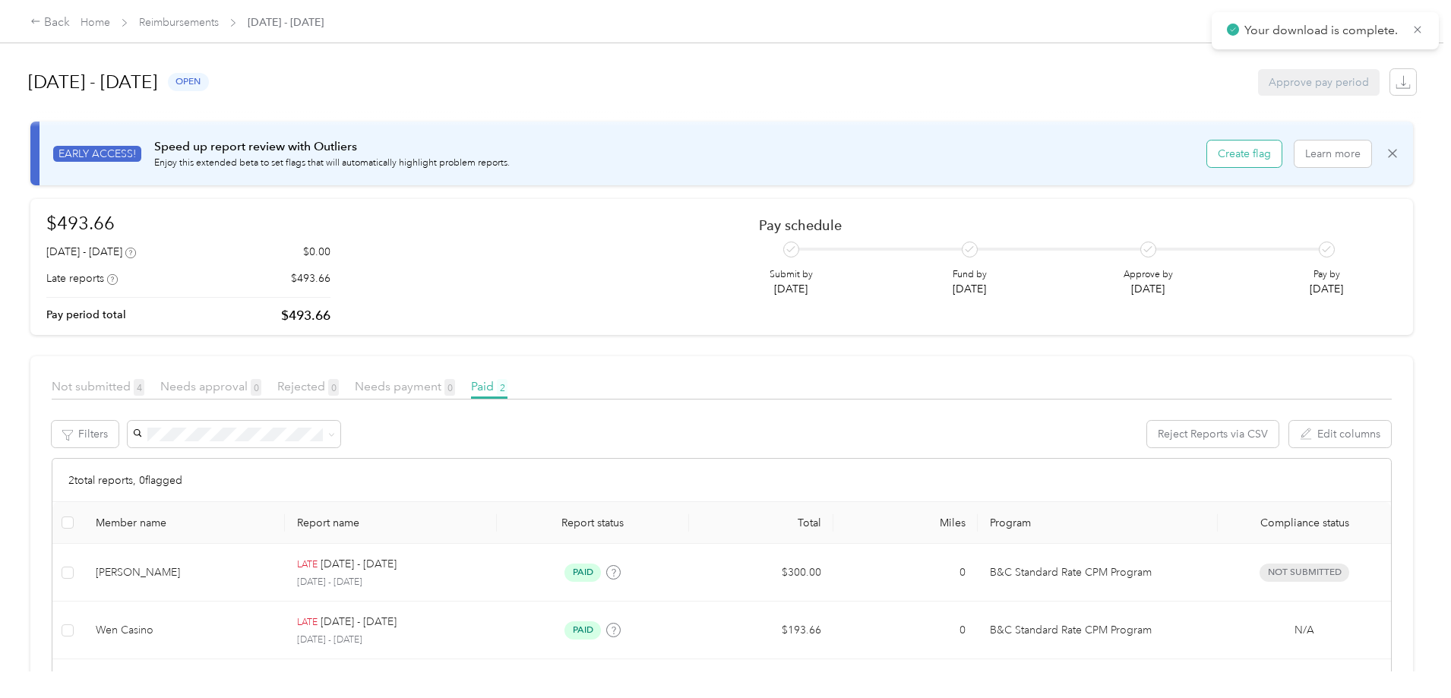
click at [1207, 150] on button "Create flag" at bounding box center [1244, 154] width 74 height 27
click at [1289, 428] on button "Edit columns" at bounding box center [1340, 434] width 102 height 27
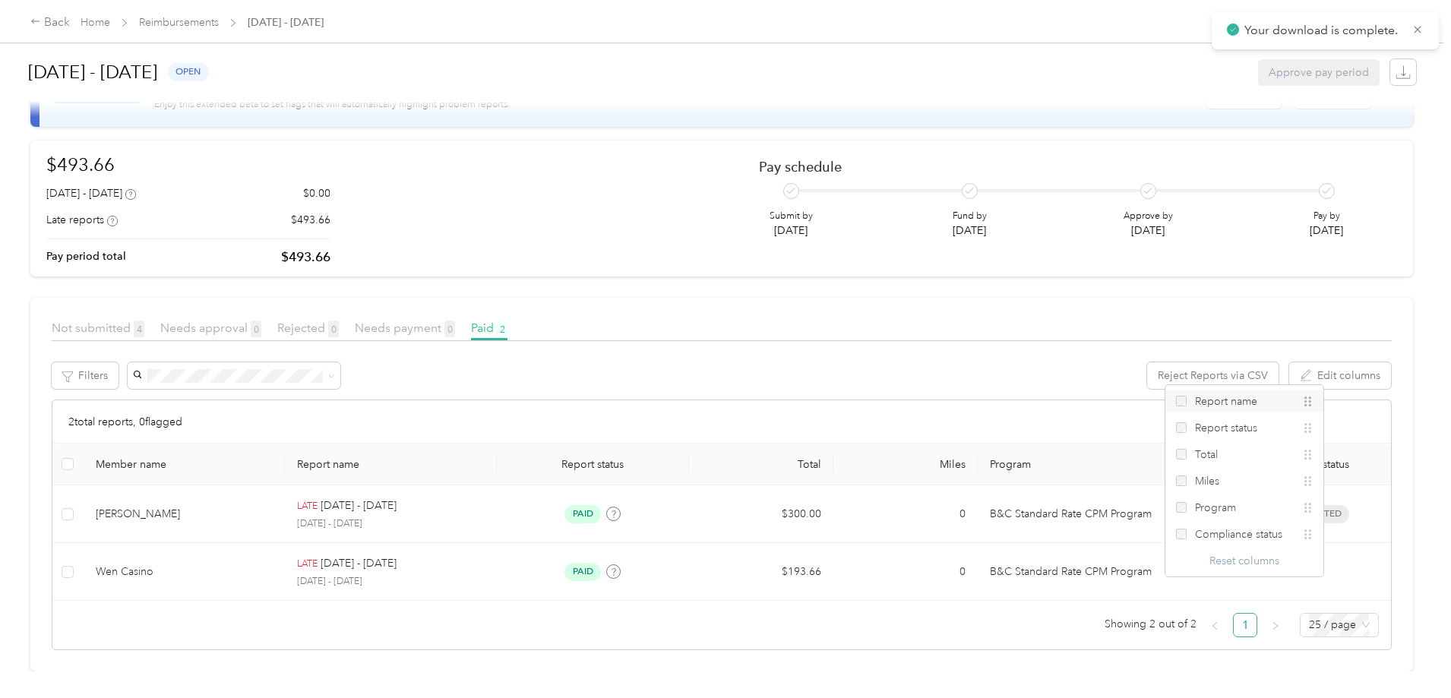
click at [1307, 402] on icon at bounding box center [1308, 401] width 10 height 10
click at [1341, 311] on div "Back Home Reimbursements Sep 28 - Oct 11, 2025 Sep 28 - Oct 11, 2025 open Appro…" at bounding box center [721, 349] width 1443 height 698
click at [1147, 365] on button "Reject Reports via CSV" at bounding box center [1212, 375] width 131 height 27
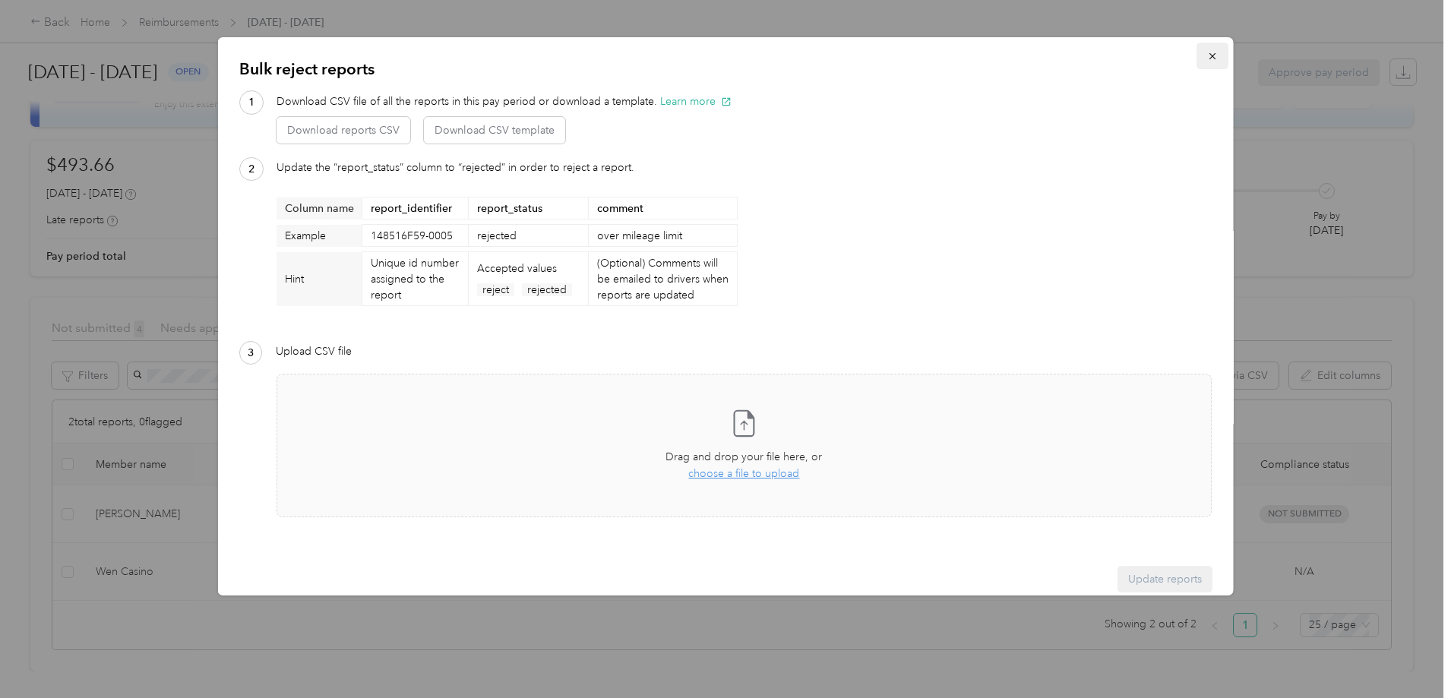
click at [1207, 55] on icon "button" at bounding box center [1212, 56] width 11 height 11
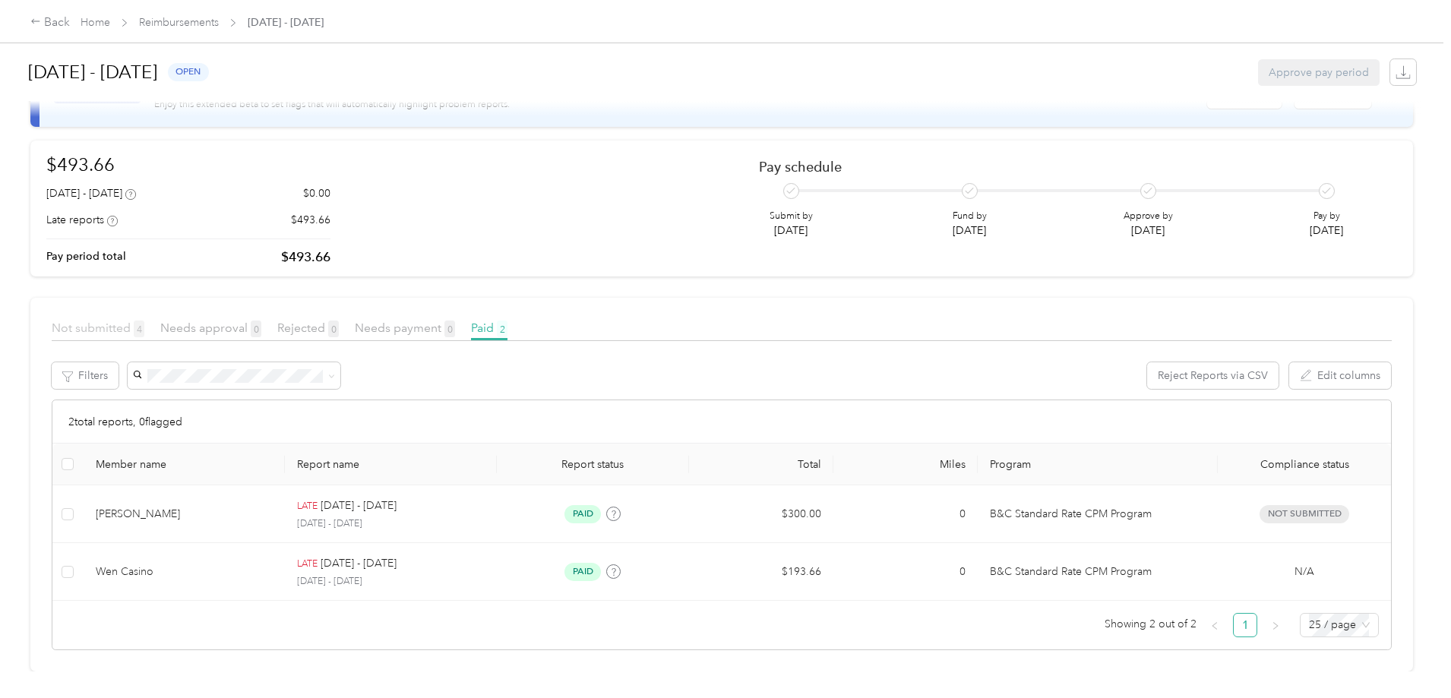
click at [144, 321] on span "Not submitted 4" at bounding box center [98, 328] width 93 height 14
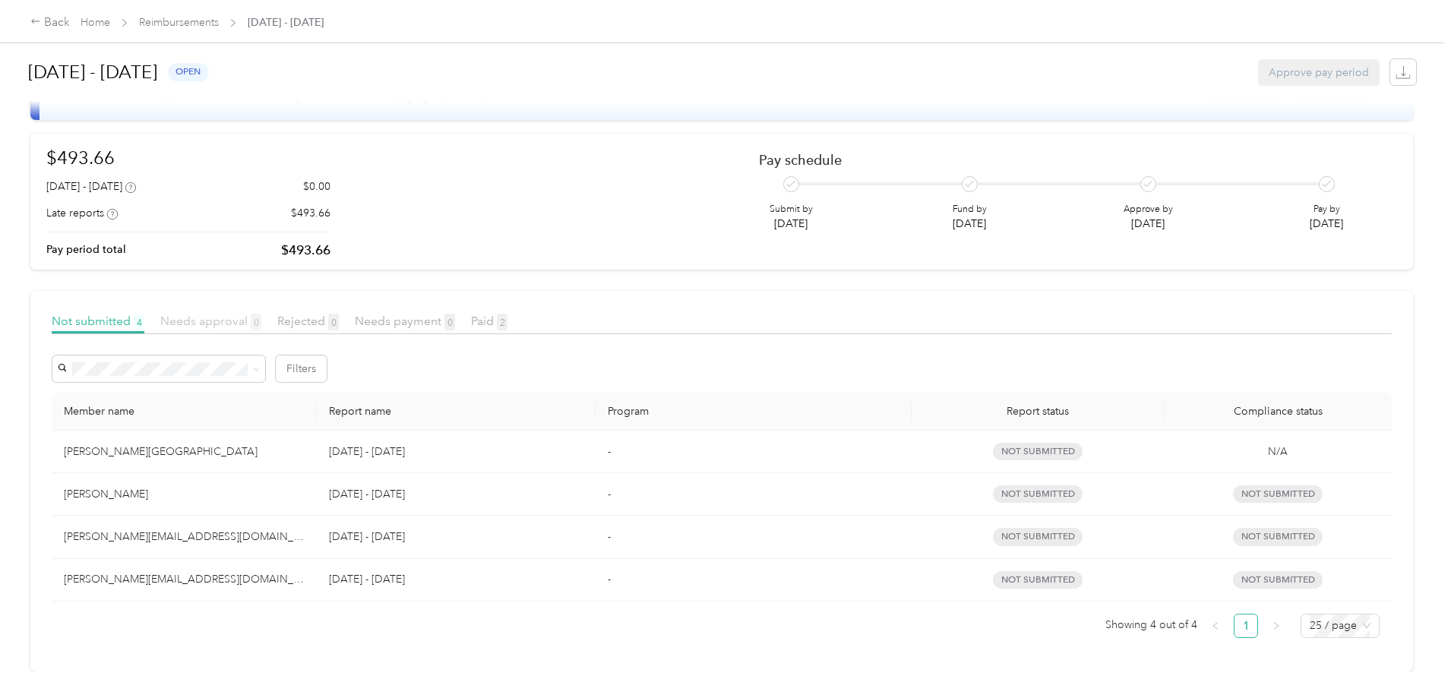
click at [261, 316] on span "Needs approval 0" at bounding box center [210, 321] width 101 height 14
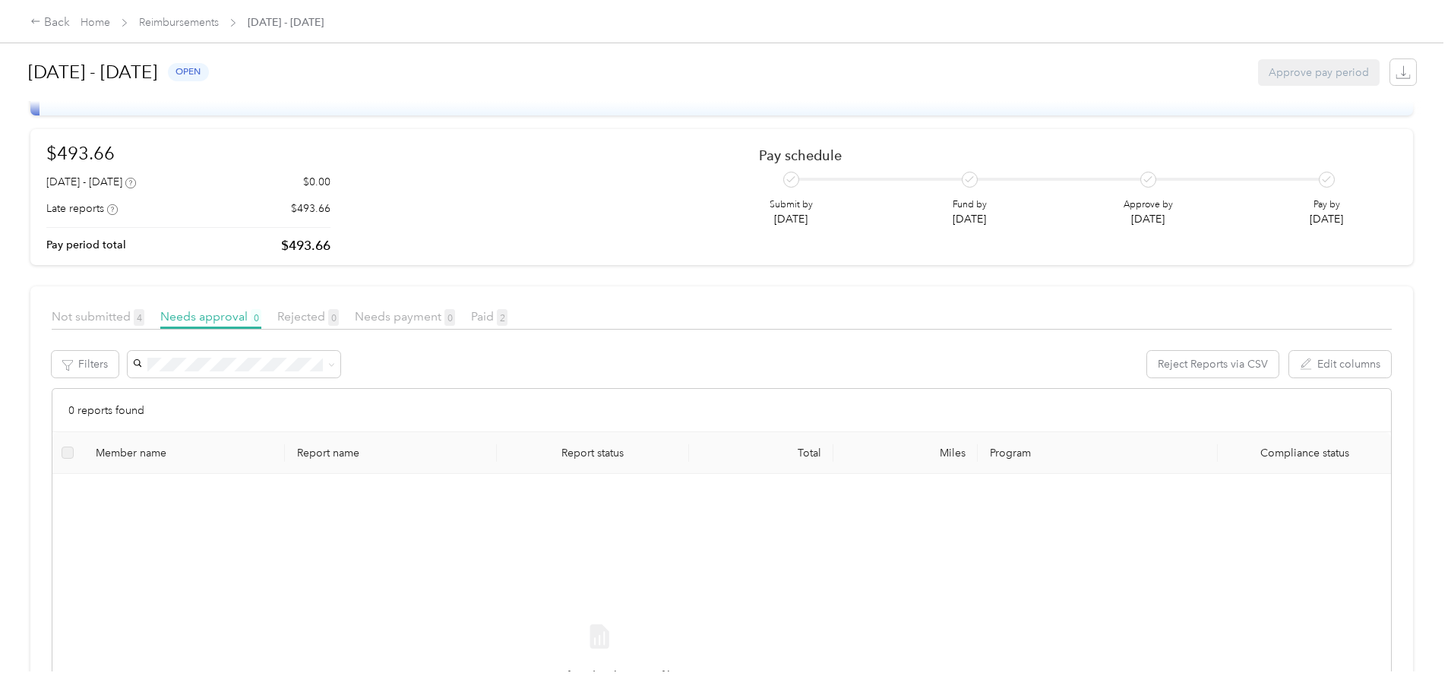
click at [339, 324] on div "Rejected 0" at bounding box center [308, 317] width 62 height 19
click at [455, 317] on span "Needs payment 0" at bounding box center [405, 316] width 100 height 14
click at [507, 319] on span "Paid 2" at bounding box center [489, 316] width 36 height 14
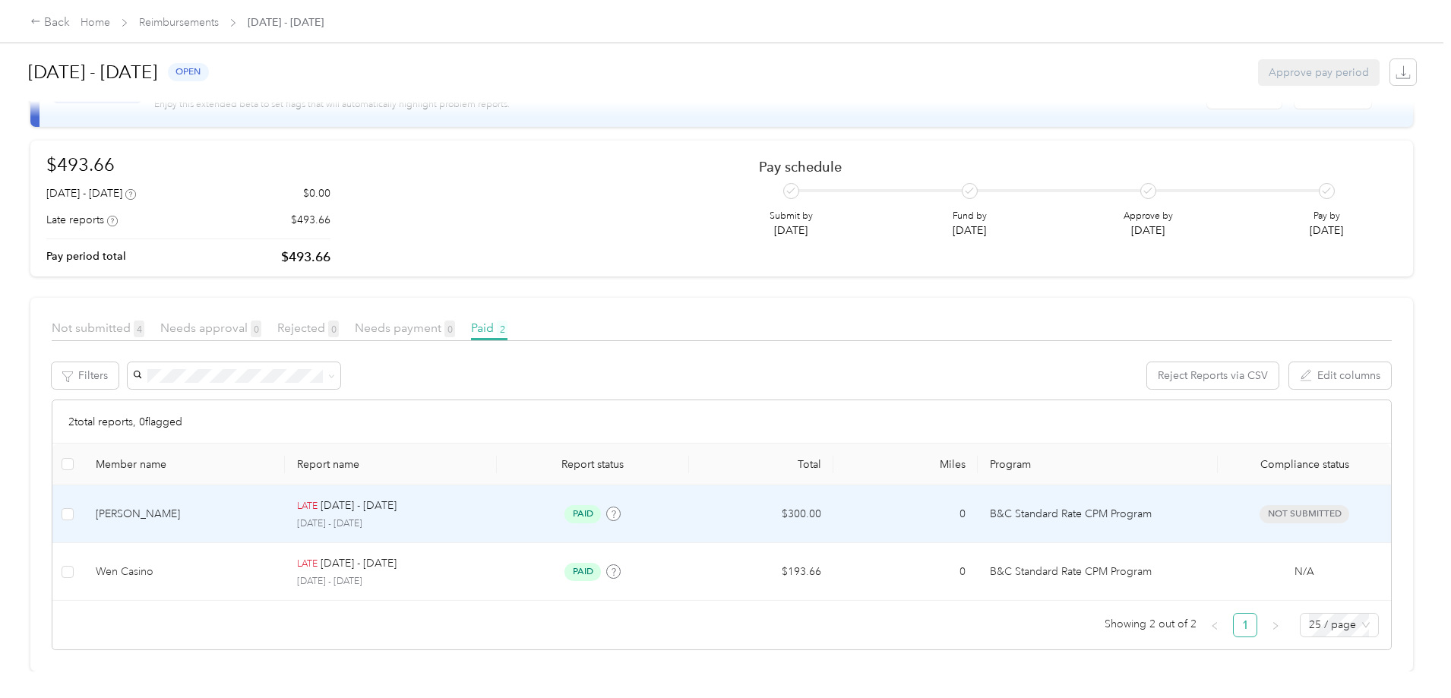
click at [259, 506] on div "[PERSON_NAME]" at bounding box center [185, 514] width 178 height 17
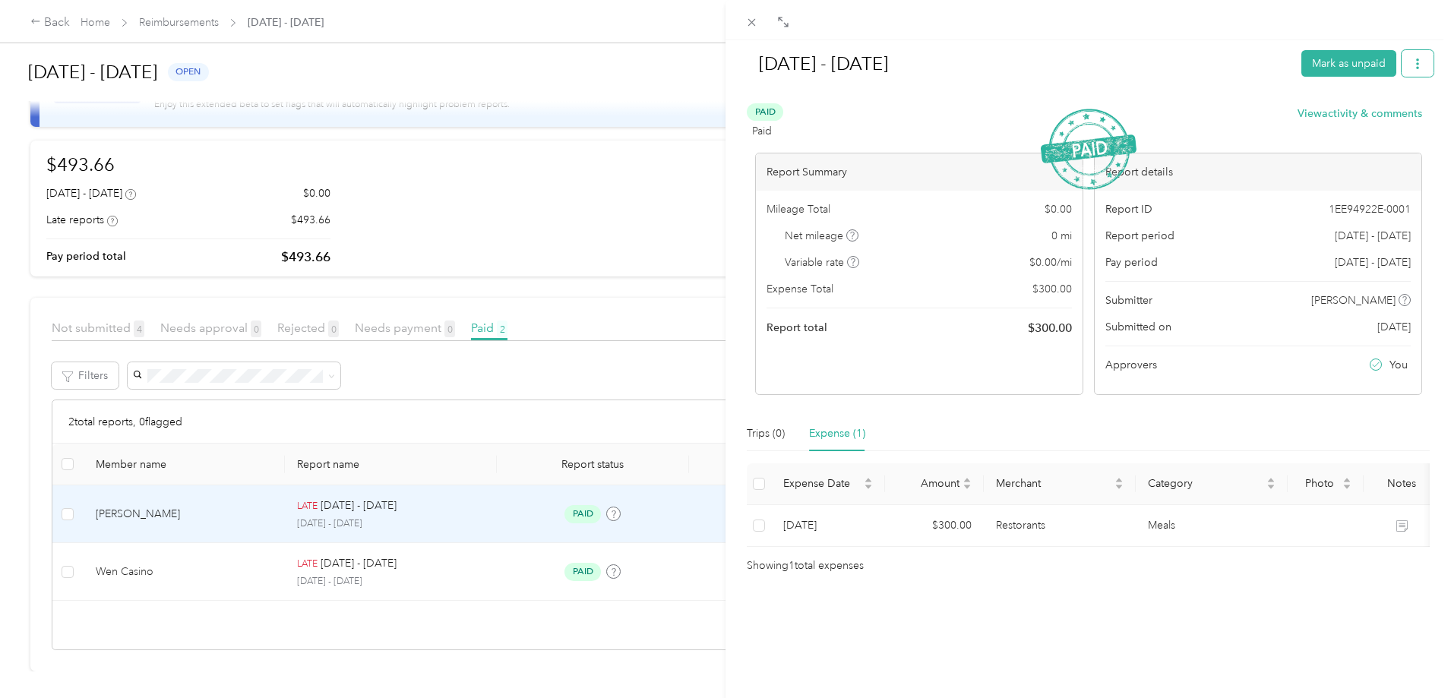
click at [1412, 62] on icon "button" at bounding box center [1417, 63] width 11 height 11
click at [1159, 67] on h1 "[DATE] - [DATE]" at bounding box center [1017, 64] width 548 height 36
click at [1192, 93] on div at bounding box center [1088, 97] width 690 height 16
click at [1297, 114] on button "View activity & comments" at bounding box center [1359, 114] width 125 height 16
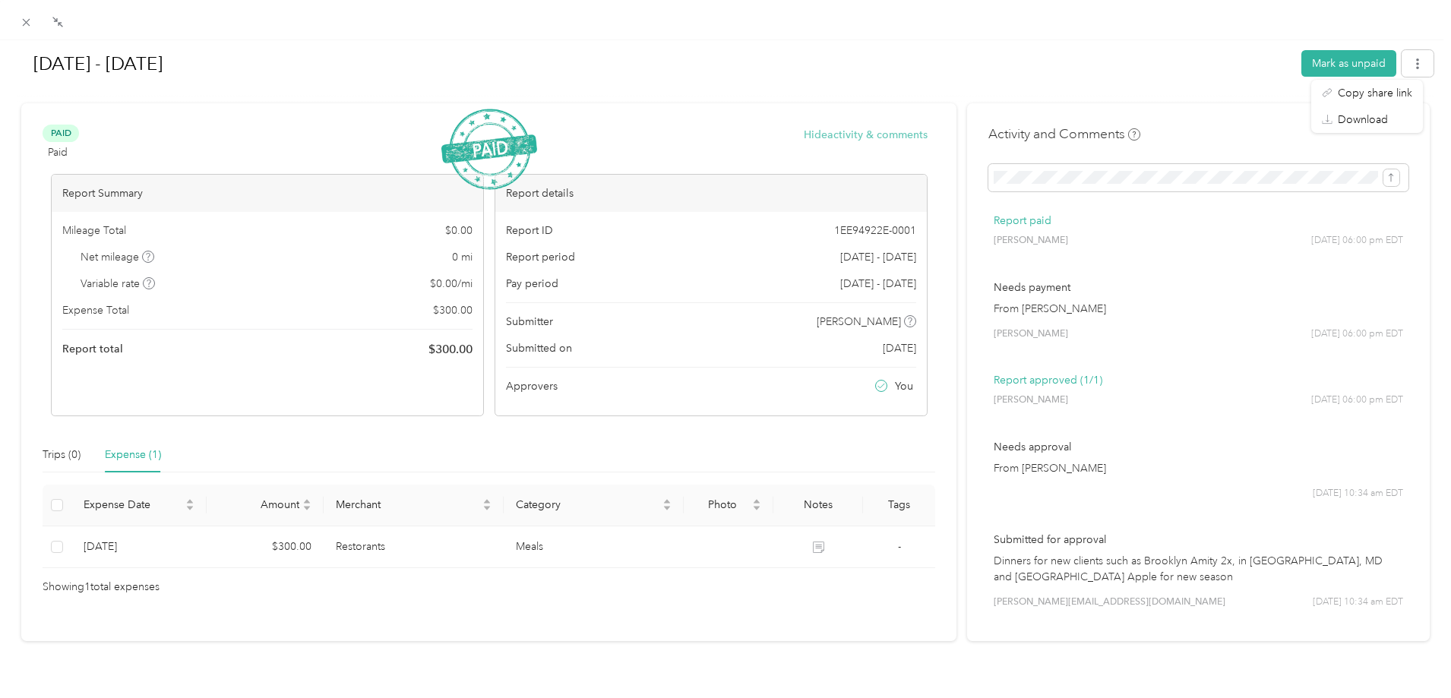
click at [876, 134] on button "Hide activity & comments" at bounding box center [866, 135] width 124 height 16
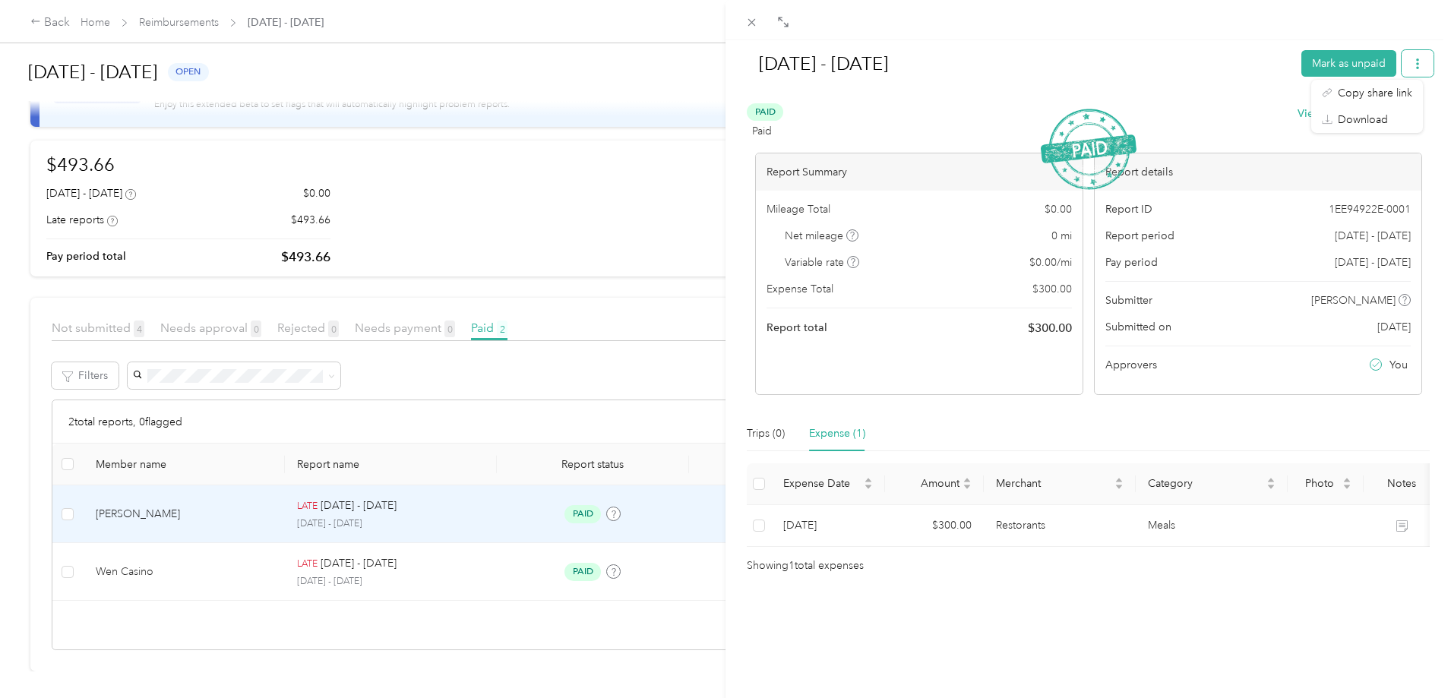
click at [1413, 67] on button "button" at bounding box center [1417, 63] width 32 height 27
click at [1340, 61] on button "Mark as unpaid" at bounding box center [1348, 63] width 95 height 27
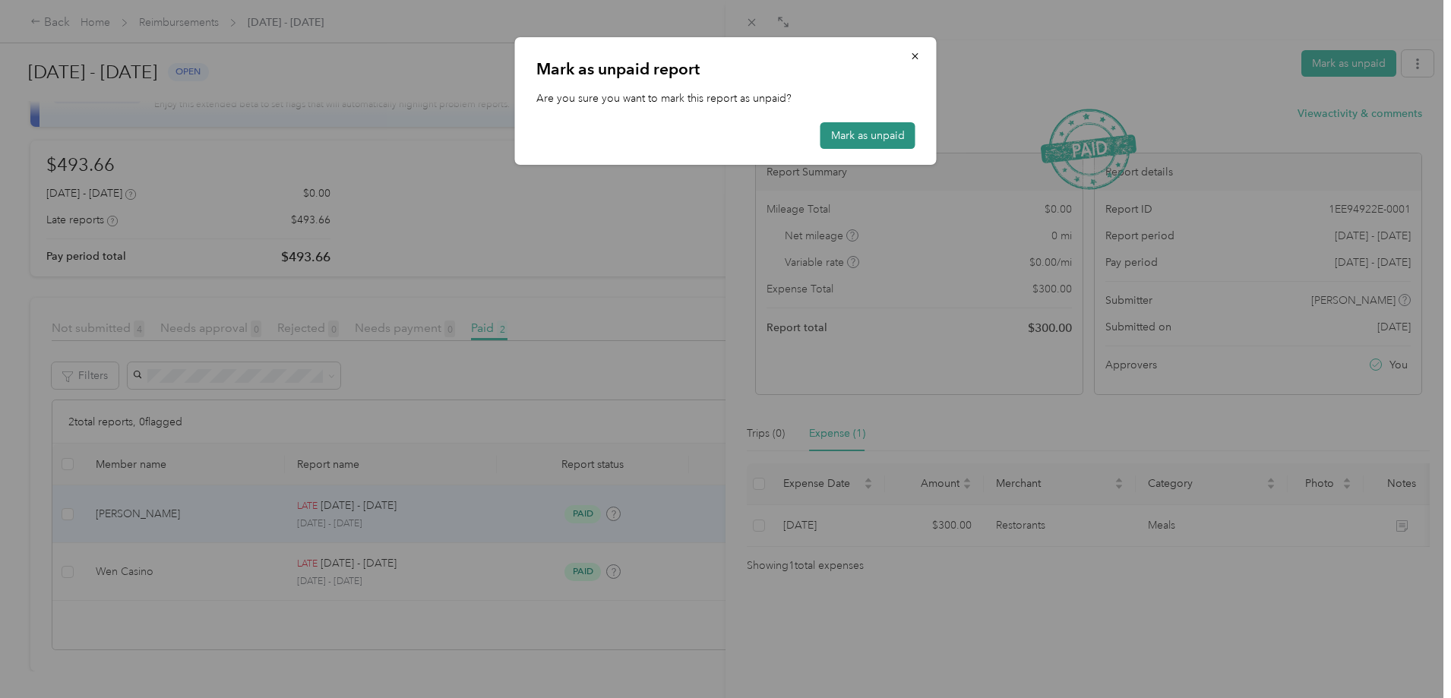
click at [877, 131] on button "Mark as unpaid" at bounding box center [867, 135] width 95 height 27
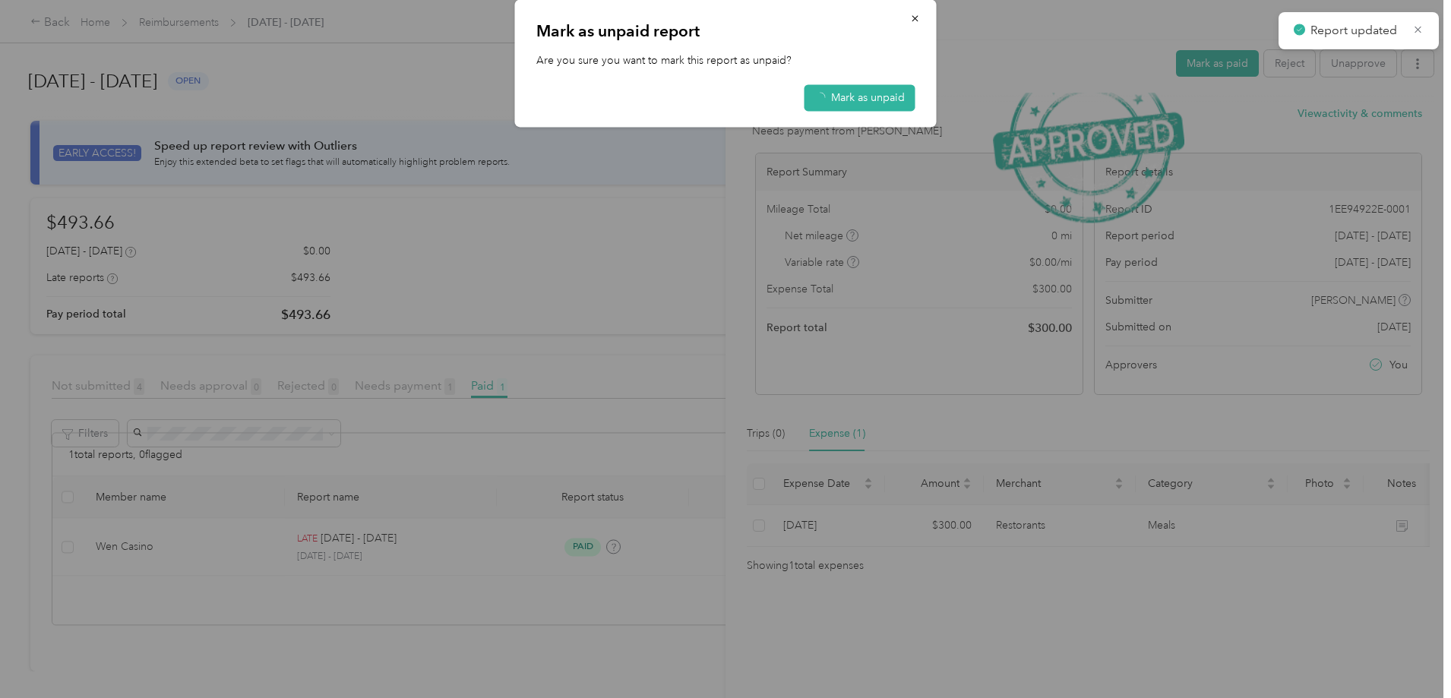
scroll to position [12, 0]
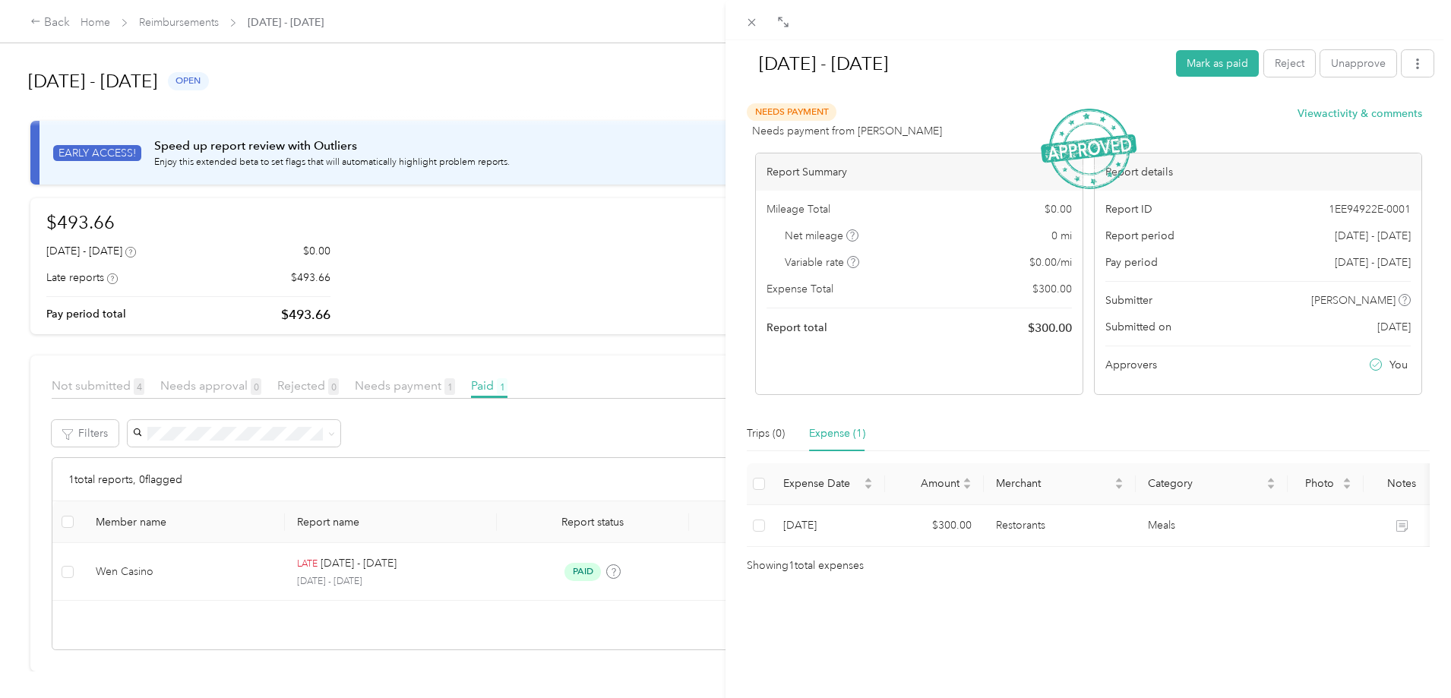
click at [236, 561] on div "Sep 14 - 27, 2025 Mark as paid Reject Unapprove Needs Payment Needs payment fro…" at bounding box center [725, 349] width 1451 height 698
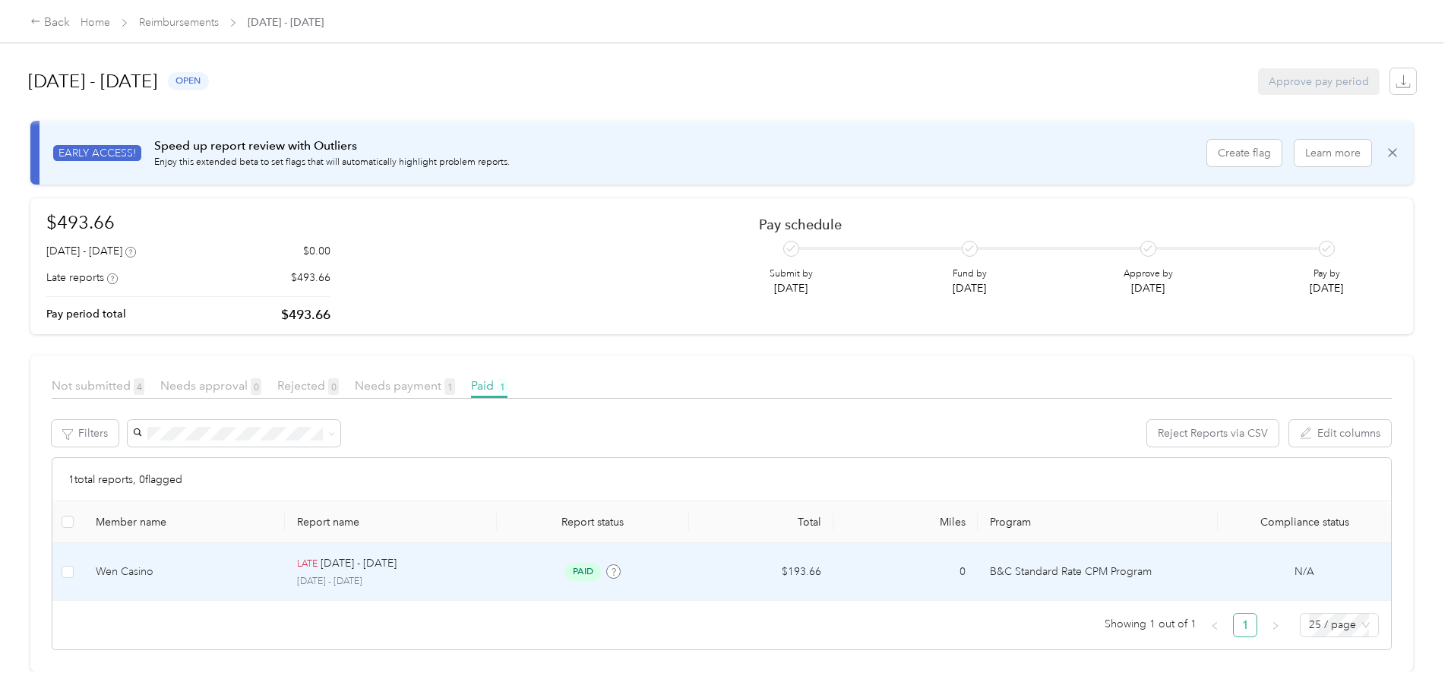
click at [248, 564] on div "Wen Casino" at bounding box center [185, 572] width 178 height 17
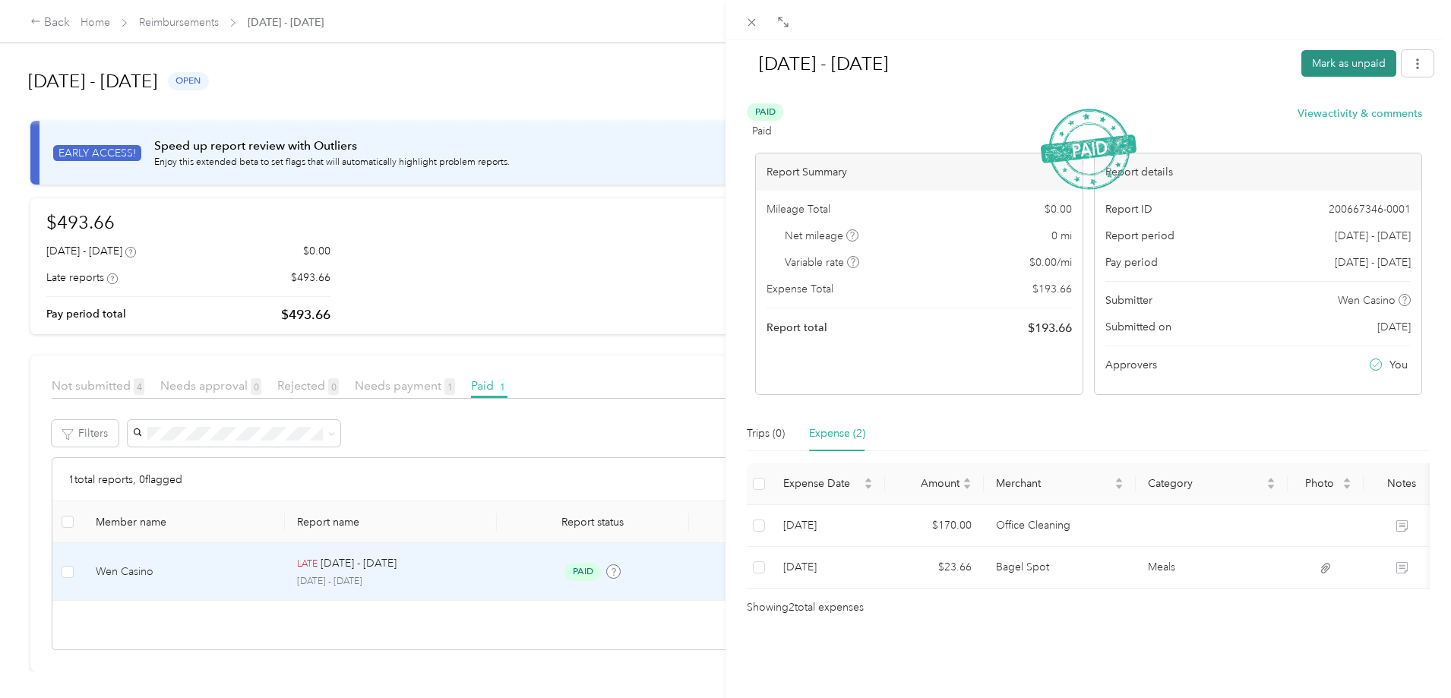
click at [1332, 65] on button "Mark as unpaid" at bounding box center [1348, 63] width 95 height 27
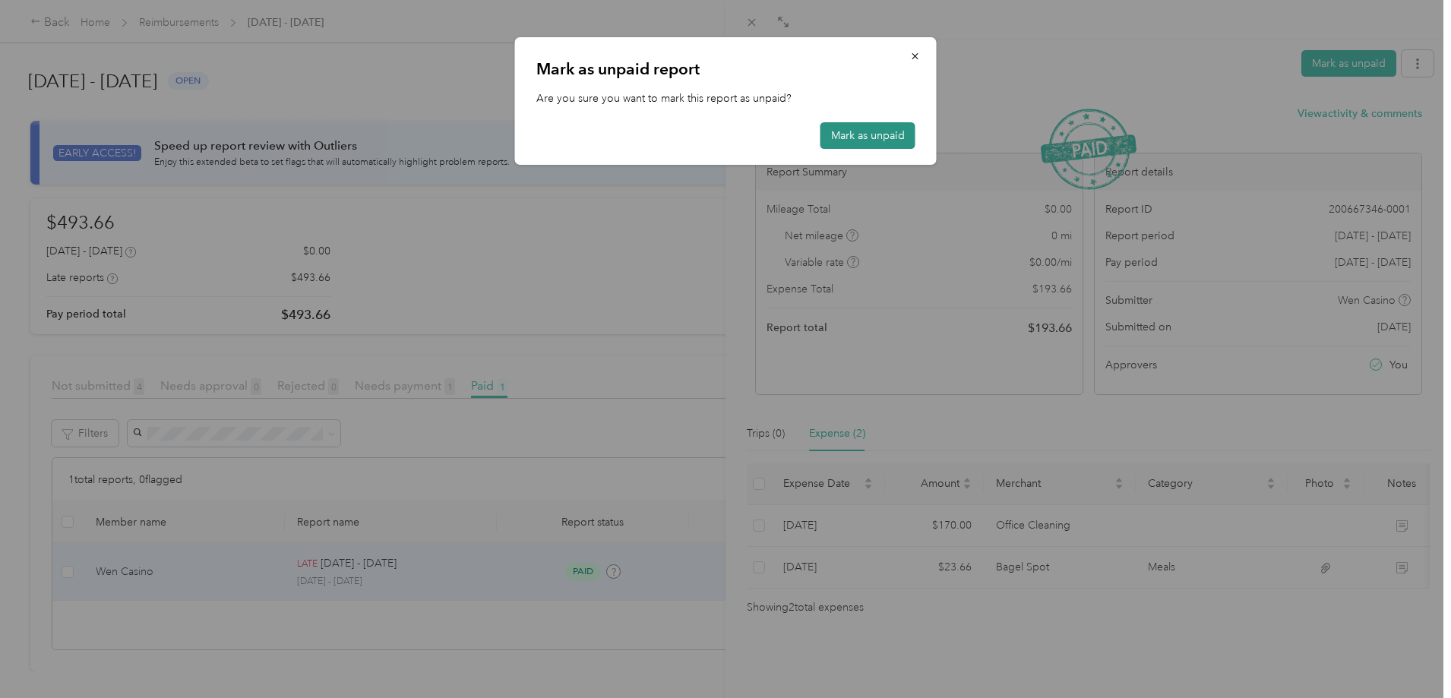
click at [864, 131] on button "Mark as unpaid" at bounding box center [867, 135] width 95 height 27
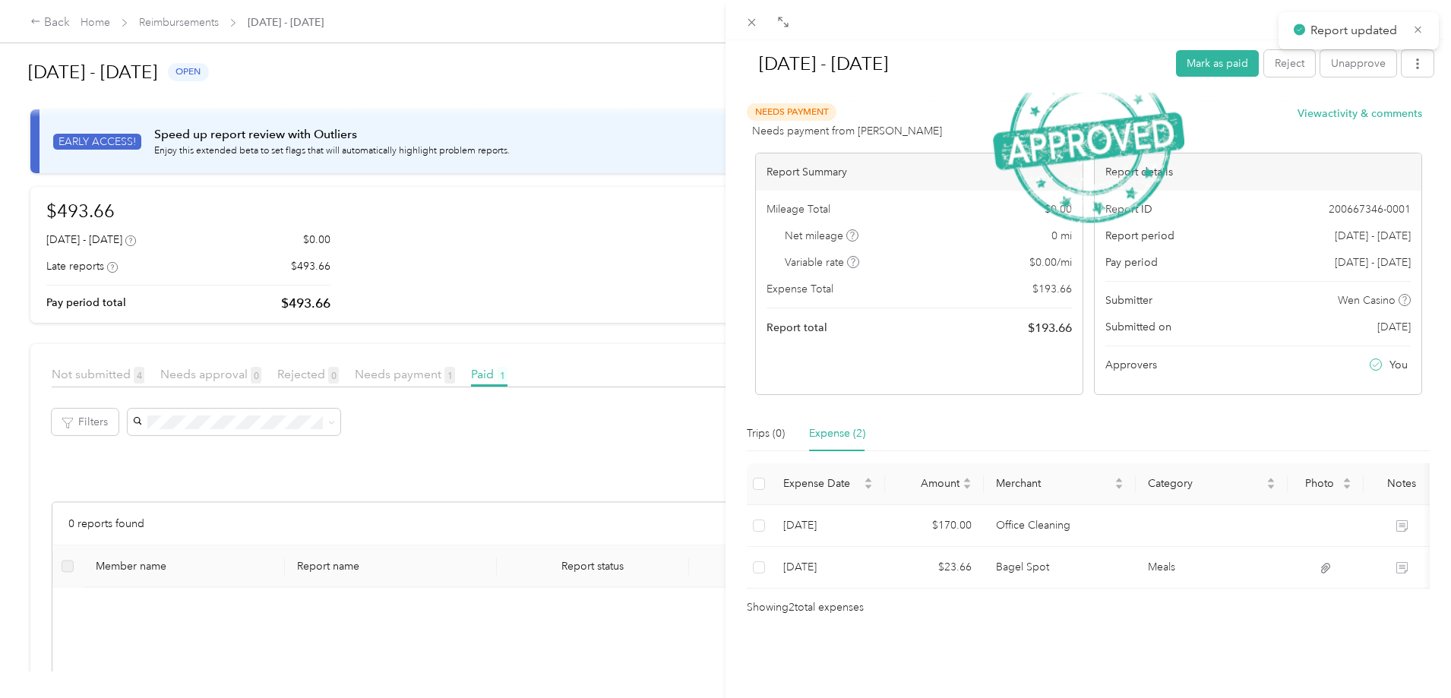
scroll to position [70, 0]
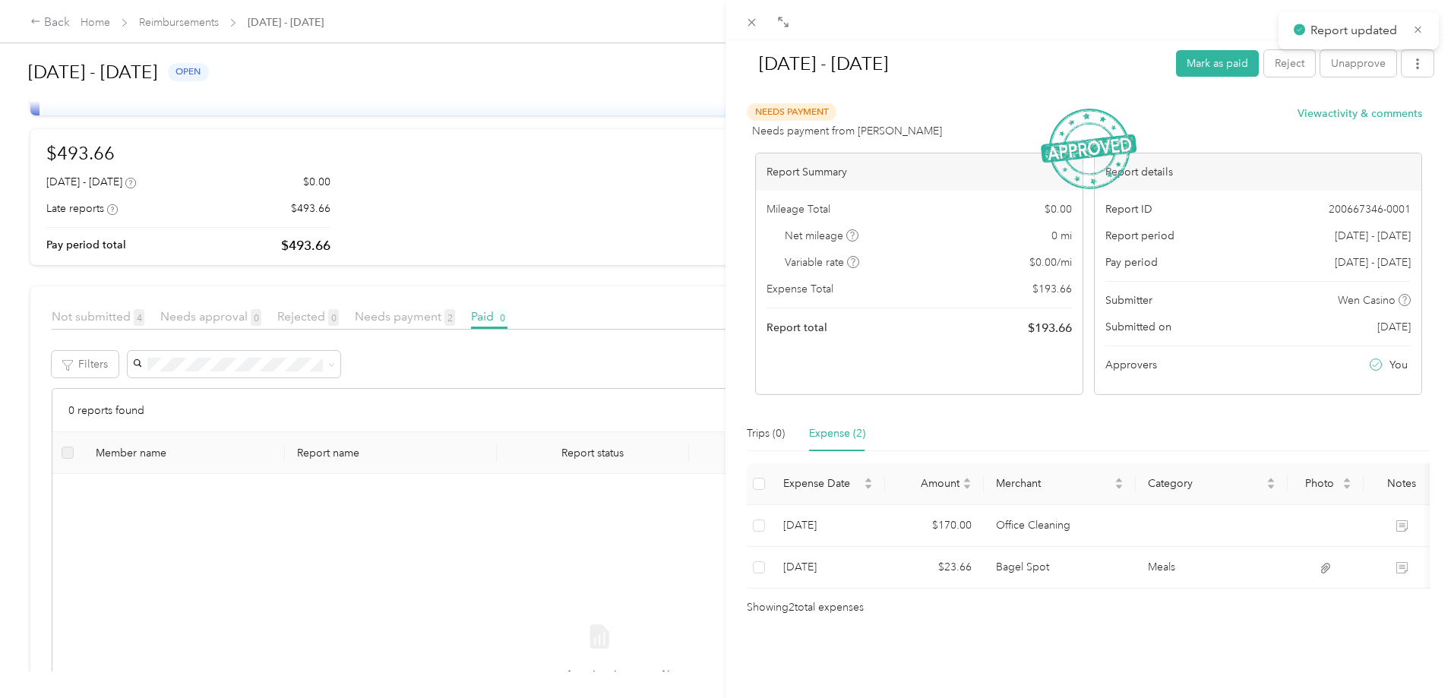
click at [280, 24] on div "Sep 14 - 27, 2025 Mark as paid Reject Unapprove Needs Payment Needs payment fro…" at bounding box center [725, 349] width 1451 height 698
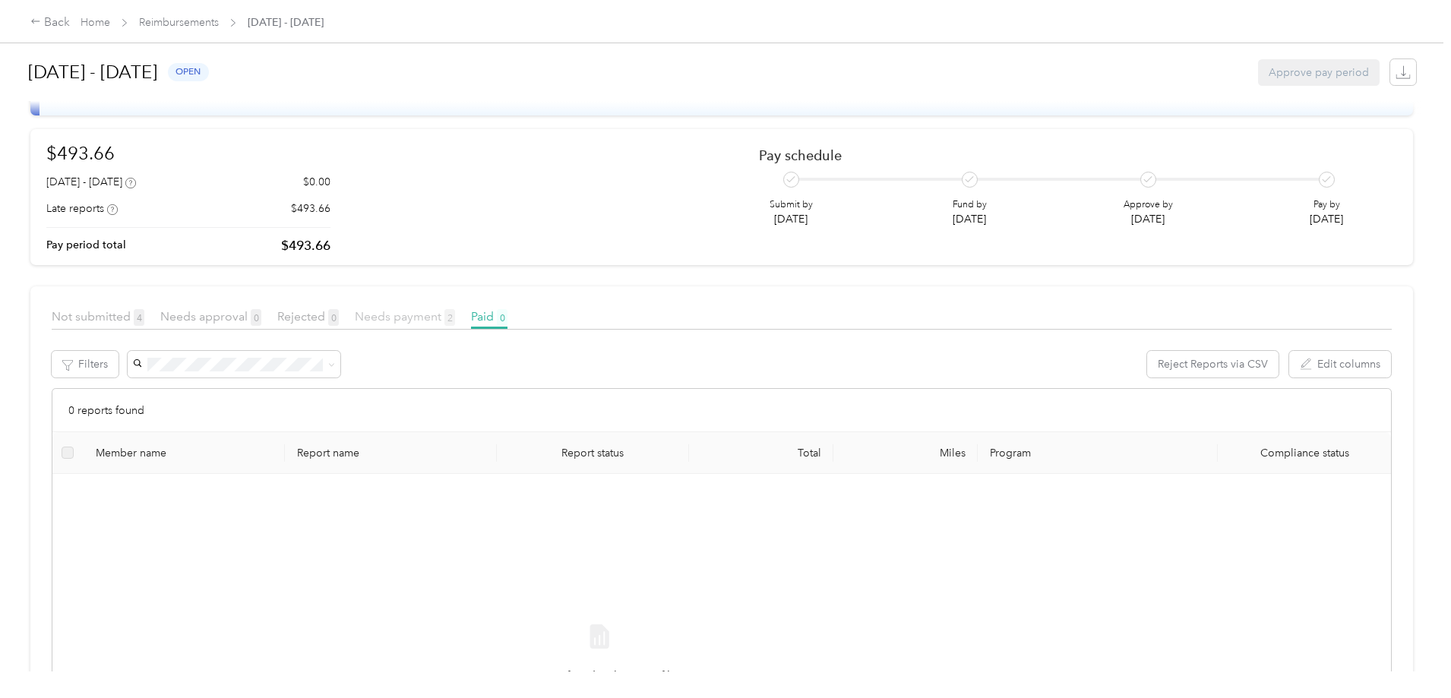
click at [455, 318] on span "Needs payment 2" at bounding box center [405, 316] width 100 height 14
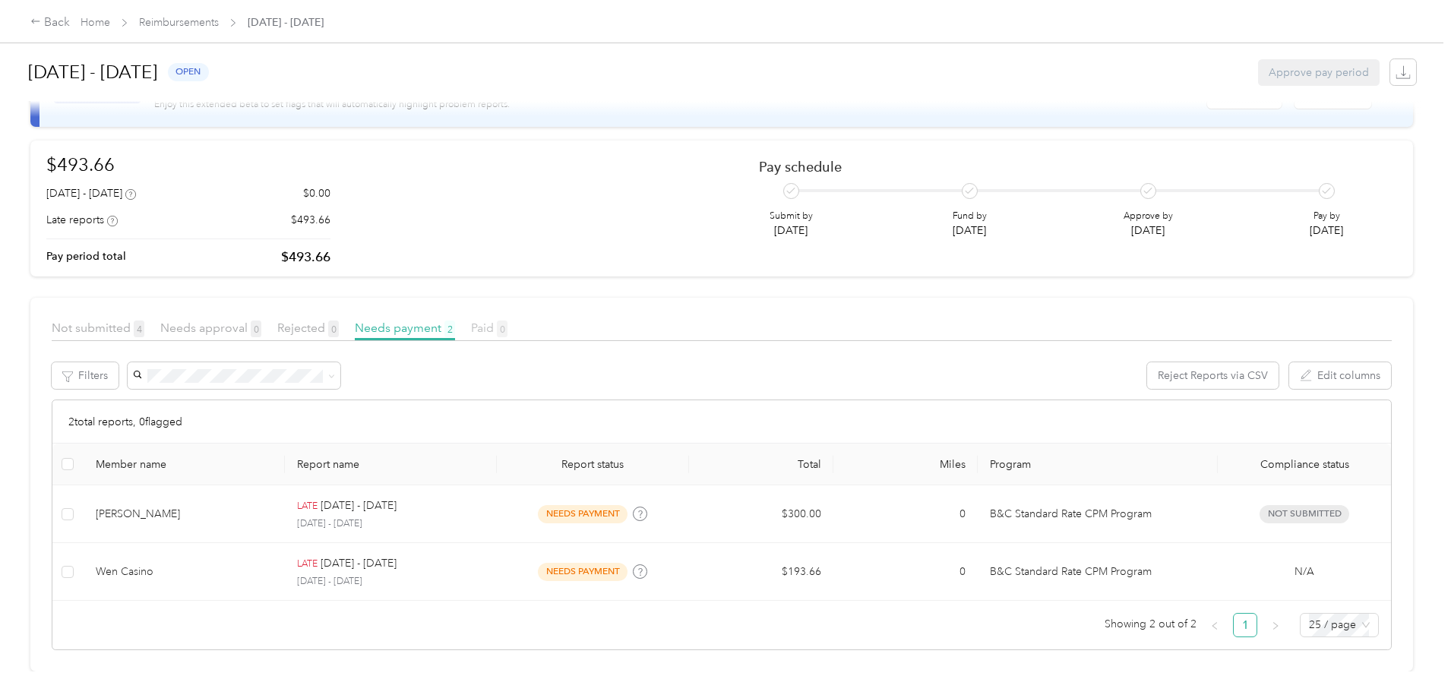
click at [507, 321] on span "Paid 0" at bounding box center [489, 328] width 36 height 14
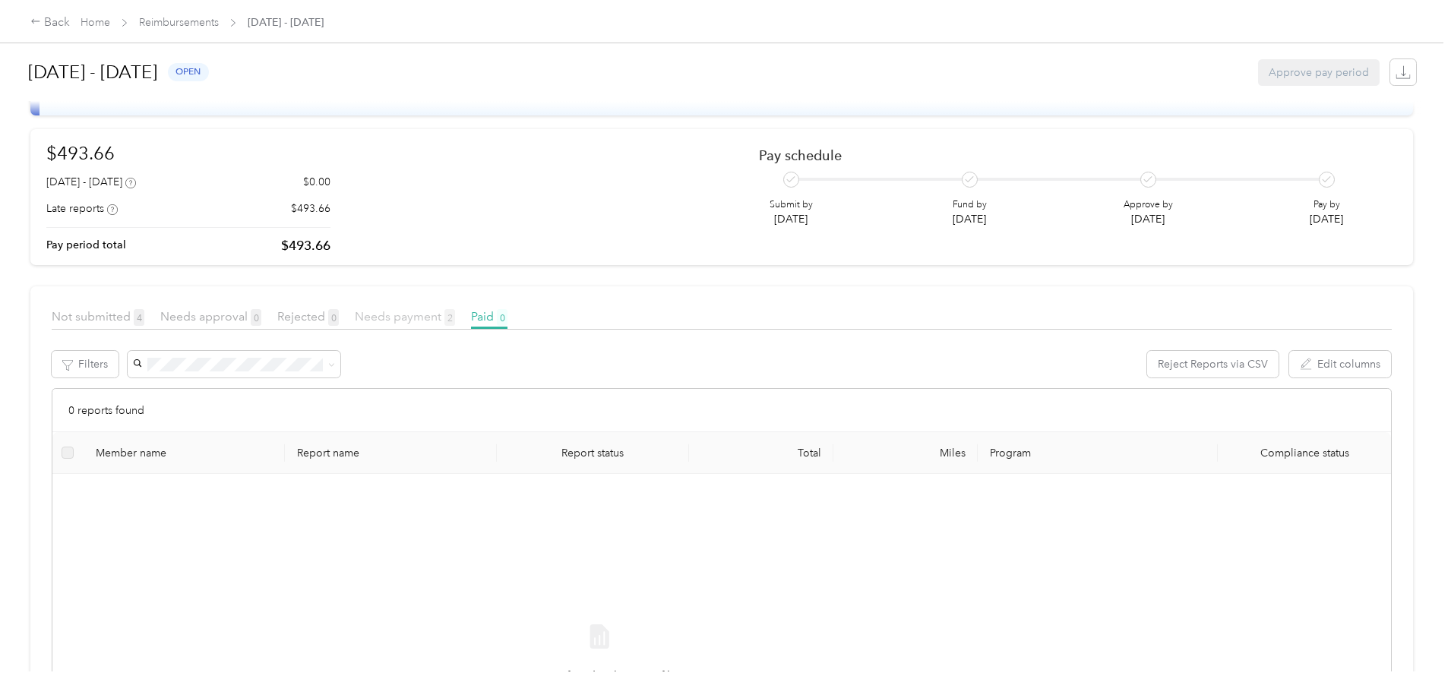
click at [455, 314] on span "Needs payment 2" at bounding box center [405, 316] width 100 height 14
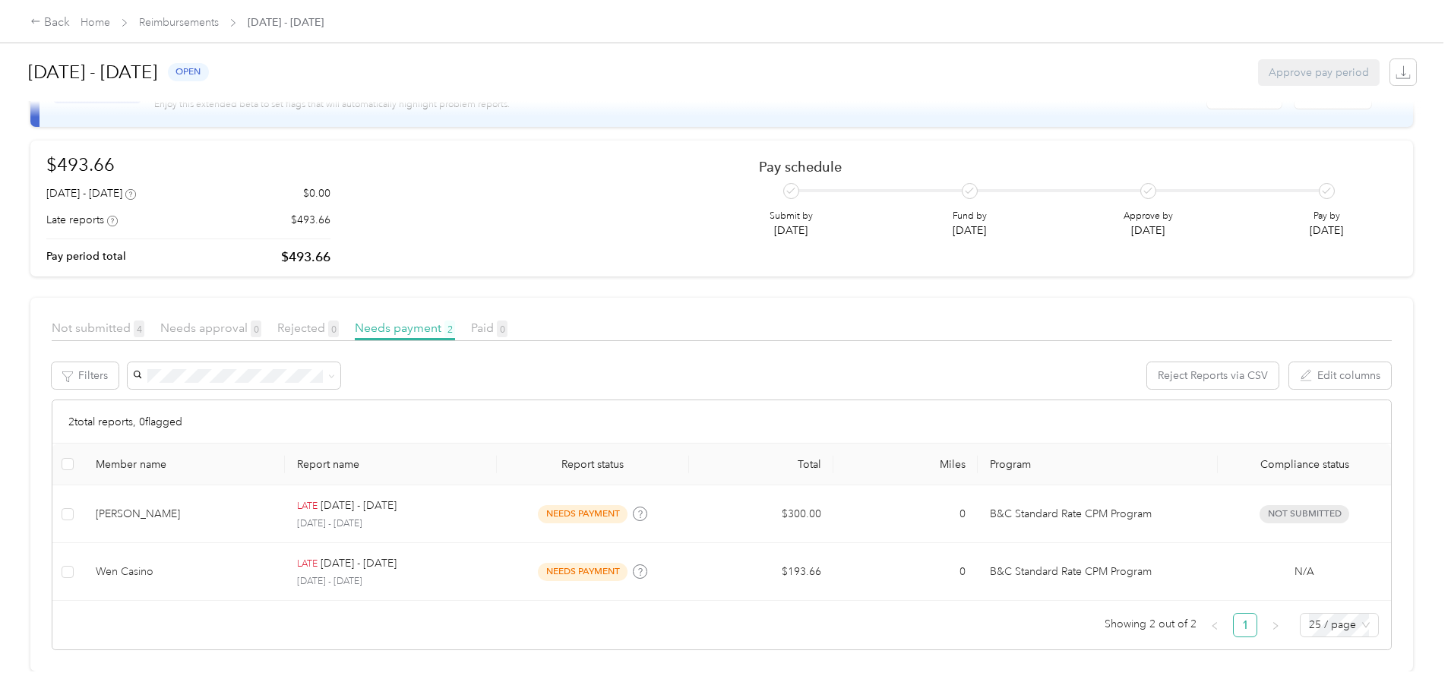
scroll to position [70, 0]
click at [507, 321] on span "Paid 0" at bounding box center [489, 328] width 36 height 14
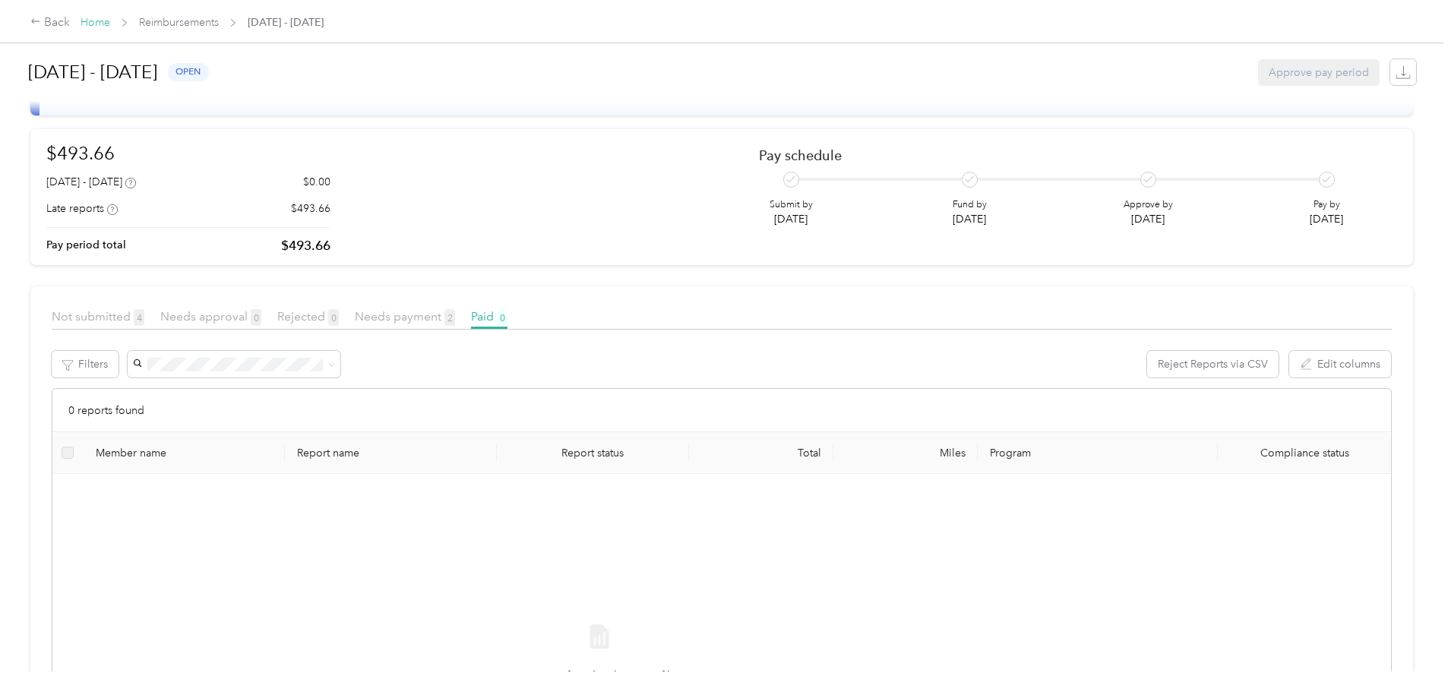
click at [110, 19] on link "Home" at bounding box center [96, 22] width 30 height 13
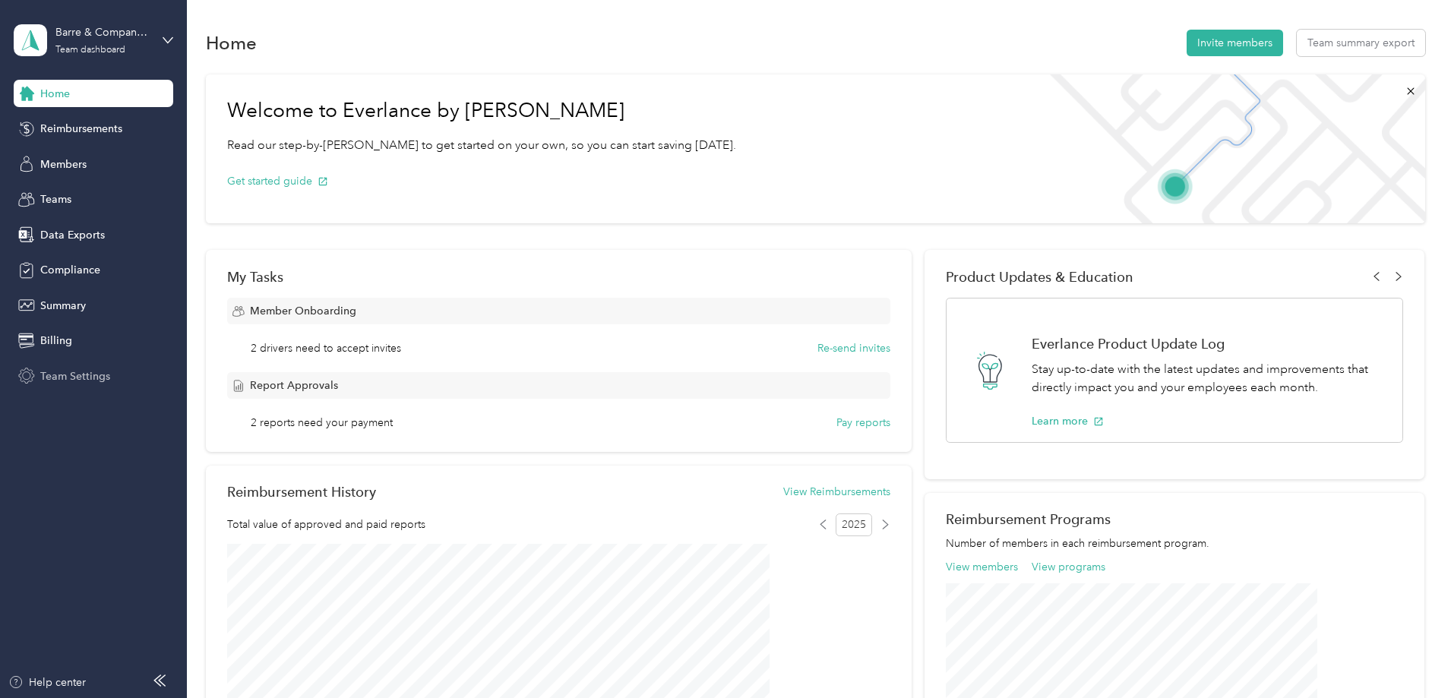
click at [92, 374] on span "Team Settings" at bounding box center [75, 376] width 70 height 16
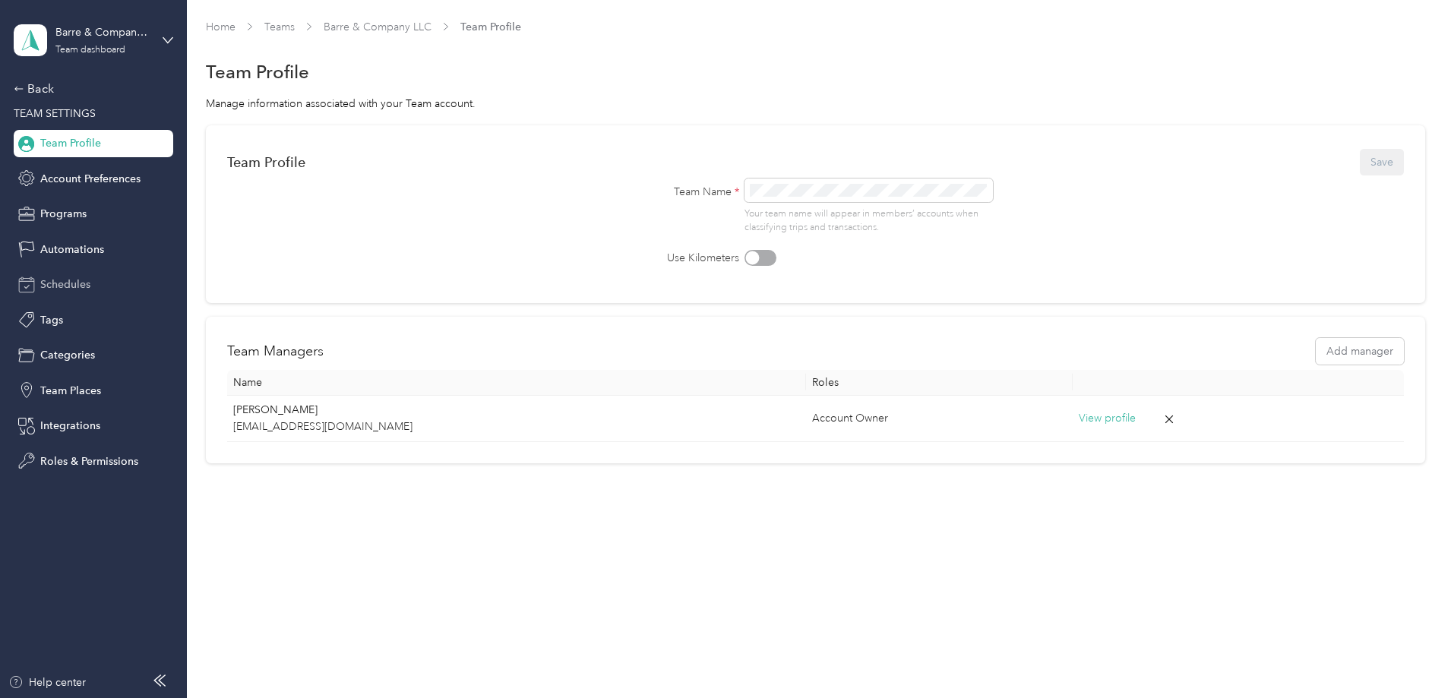
click at [49, 283] on span "Schedules" at bounding box center [65, 284] width 50 height 16
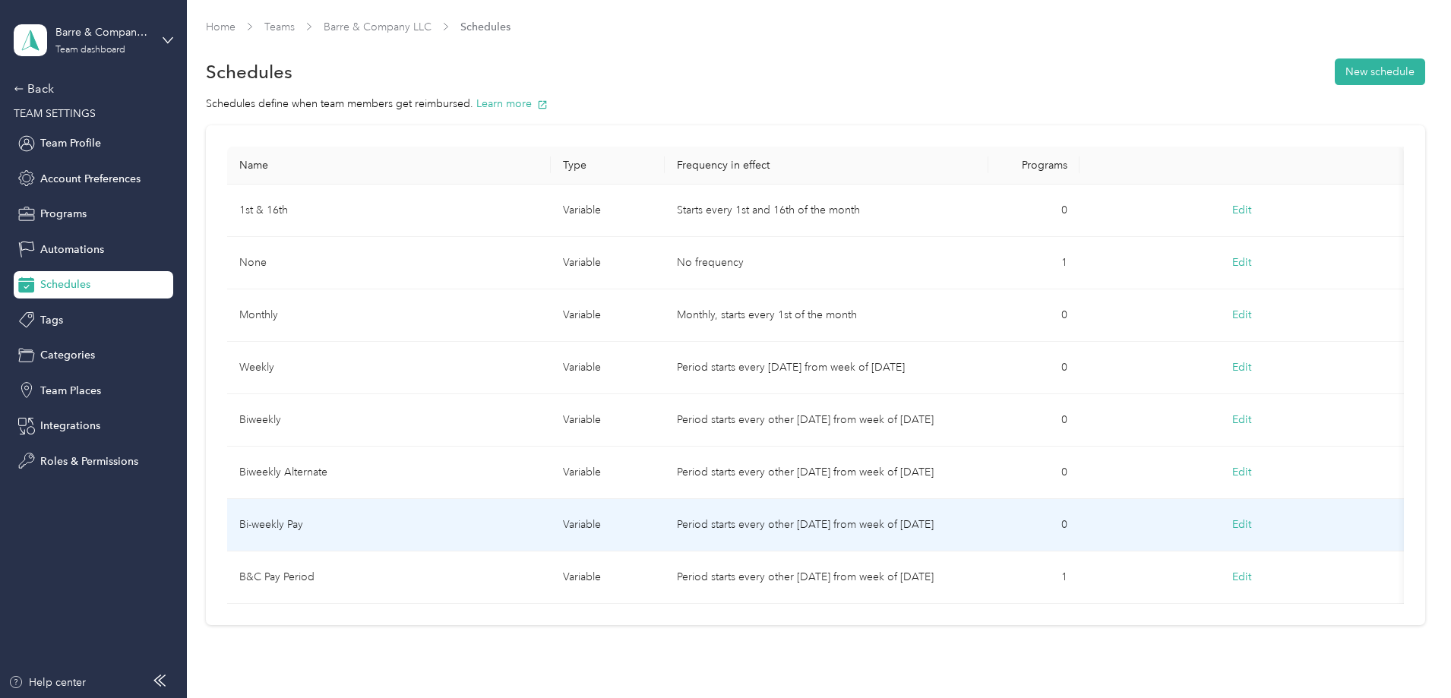
scroll to position [95, 0]
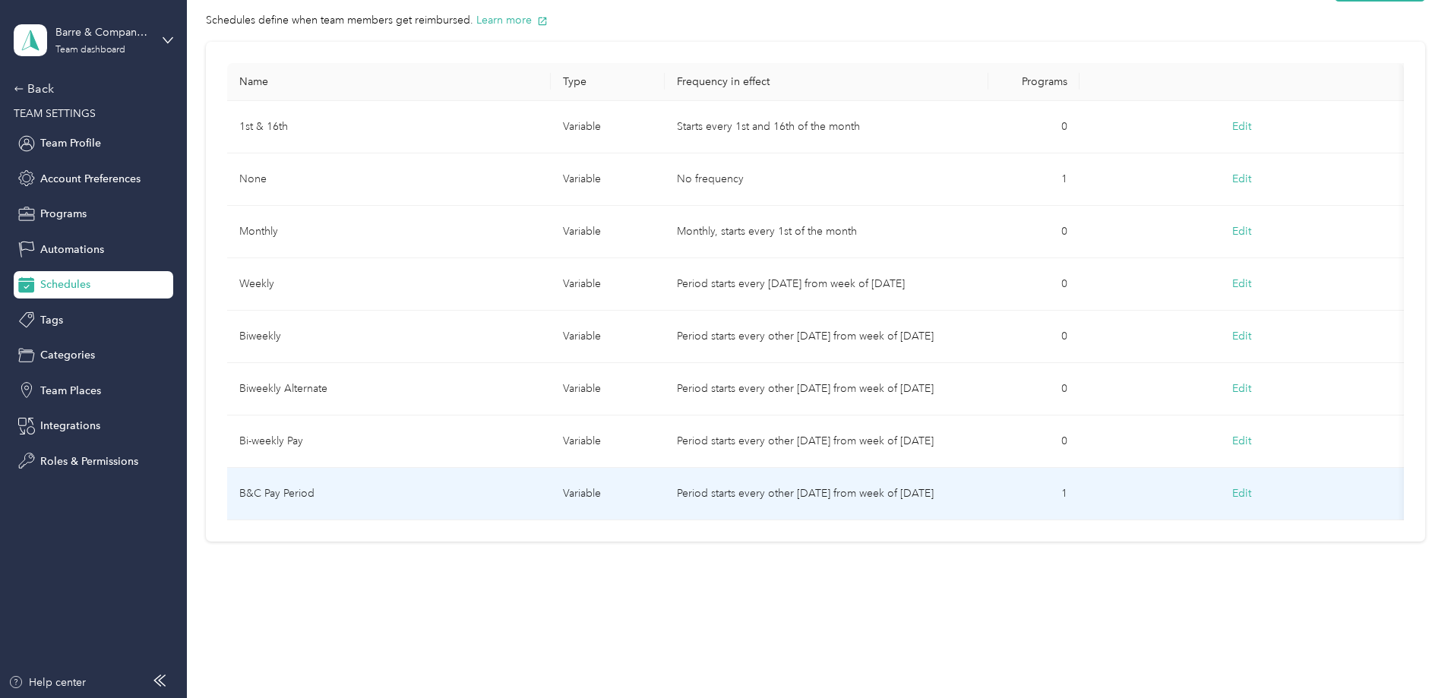
click at [1221, 480] on button "Edit" at bounding box center [1241, 493] width 40 height 27
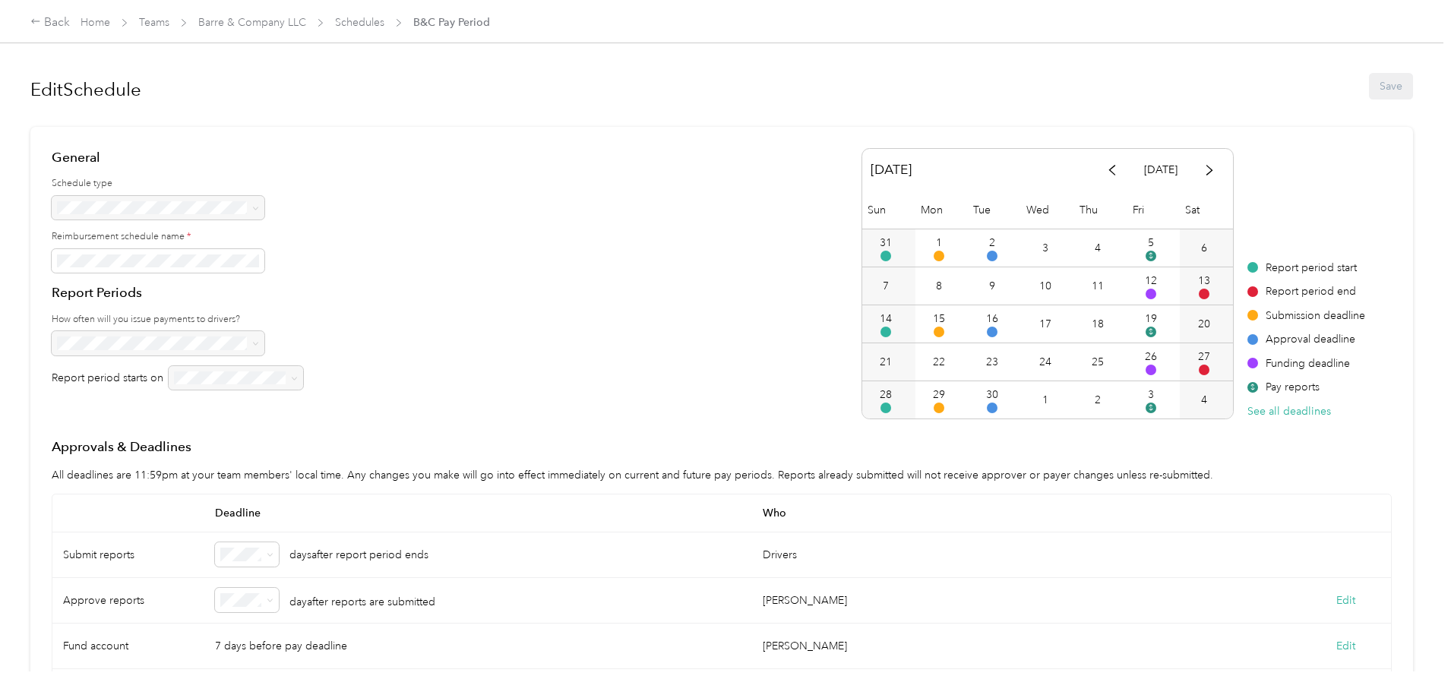
scroll to position [76, 0]
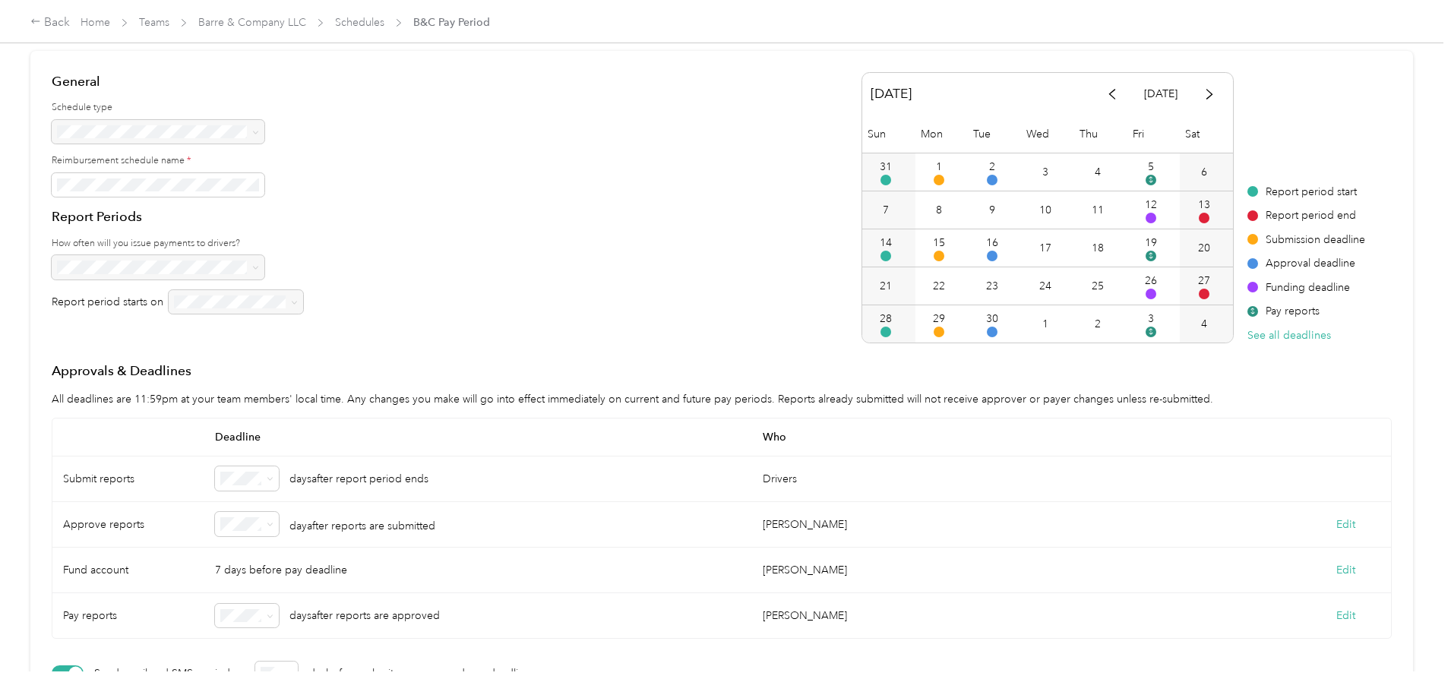
click at [356, 308] on div "1" at bounding box center [367, 306] width 43 height 16
click at [359, 334] on div "2" at bounding box center [367, 334] width 43 height 16
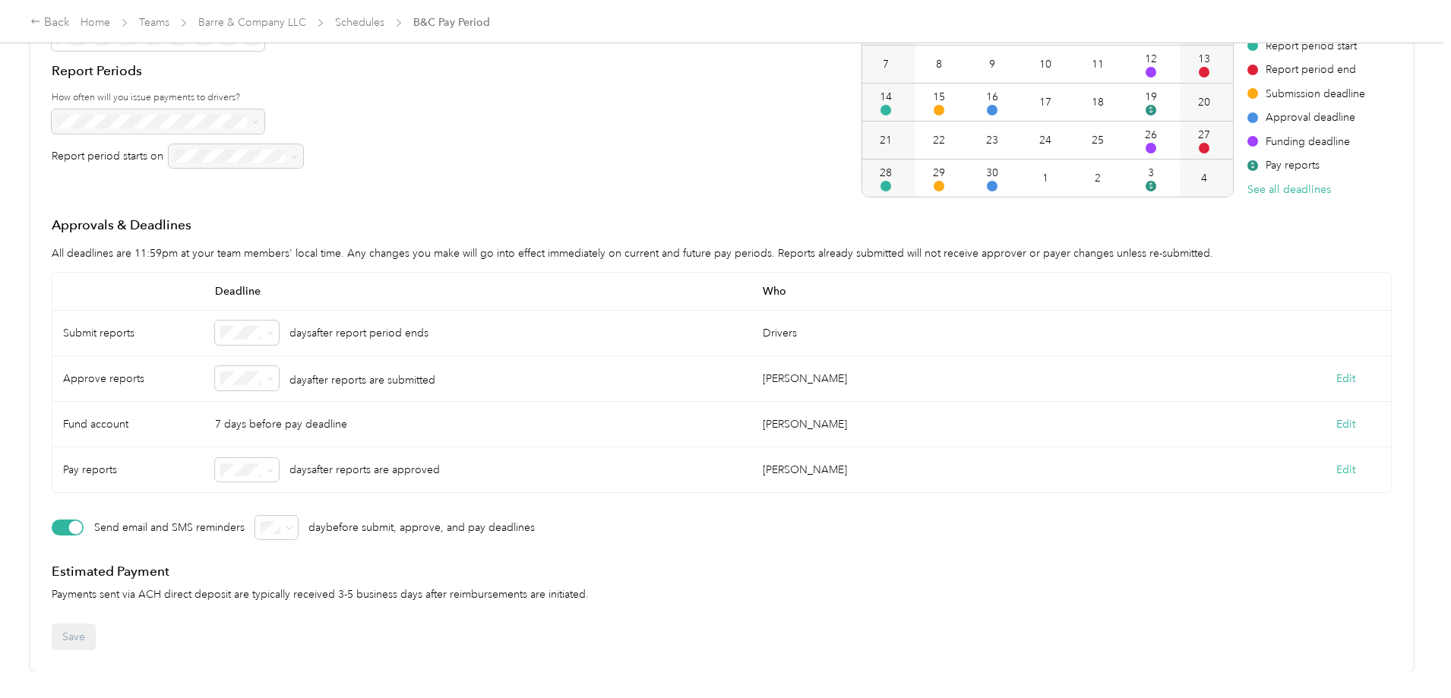
scroll to position [0, 0]
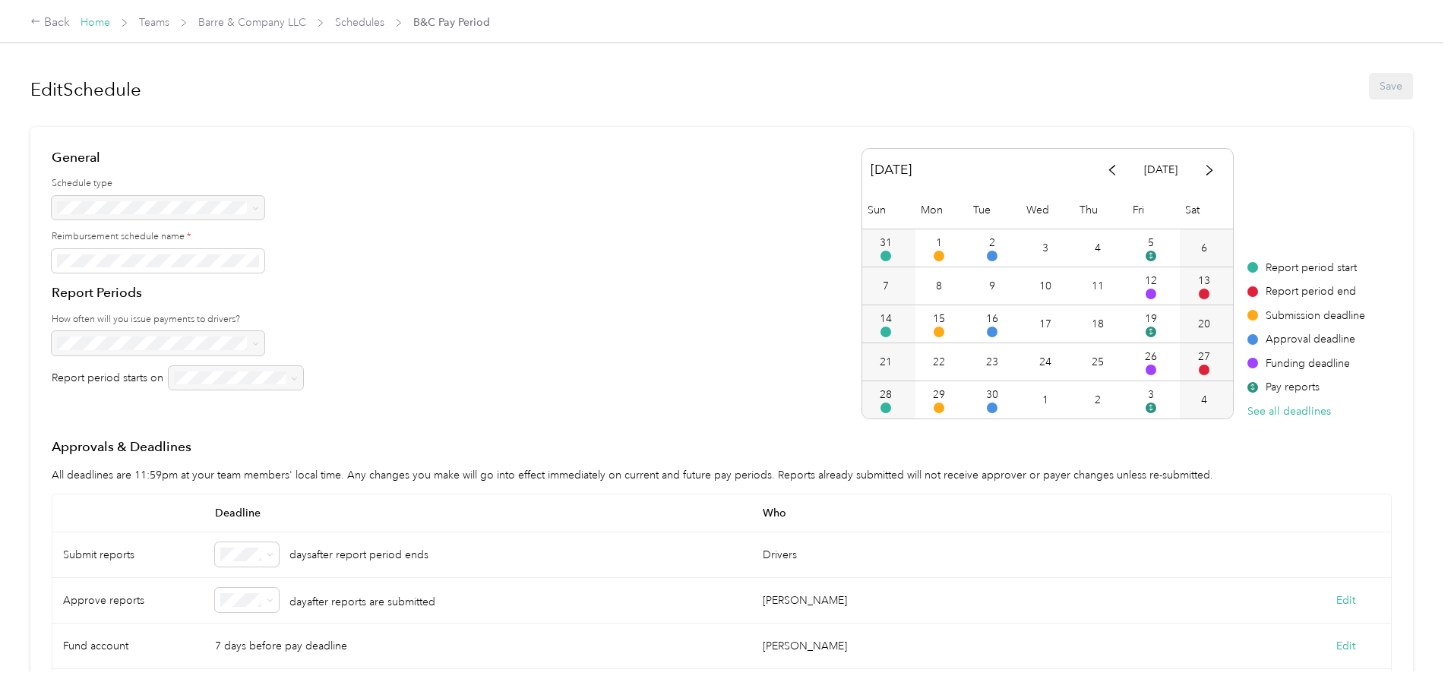
click at [110, 22] on link "Home" at bounding box center [96, 22] width 30 height 13
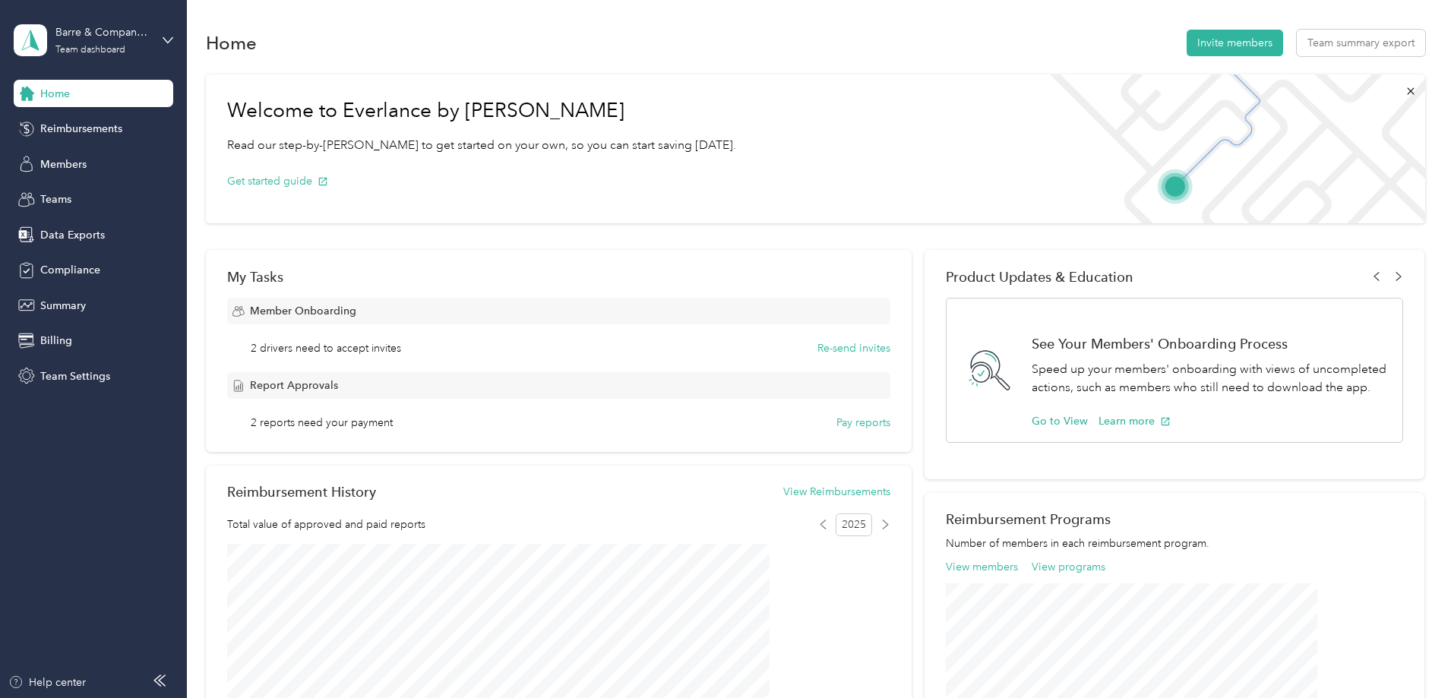
scroll to position [152, 0]
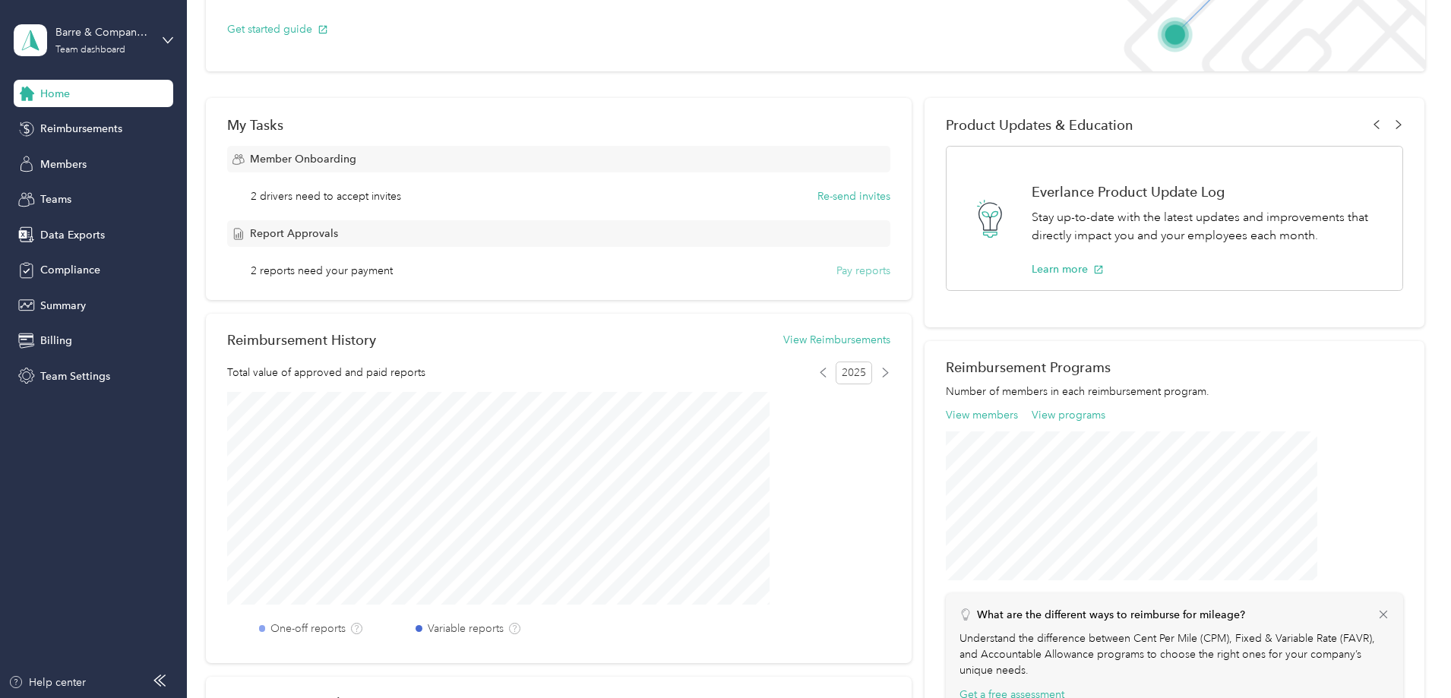
click at [836, 270] on button "Pay reports" at bounding box center [863, 271] width 54 height 16
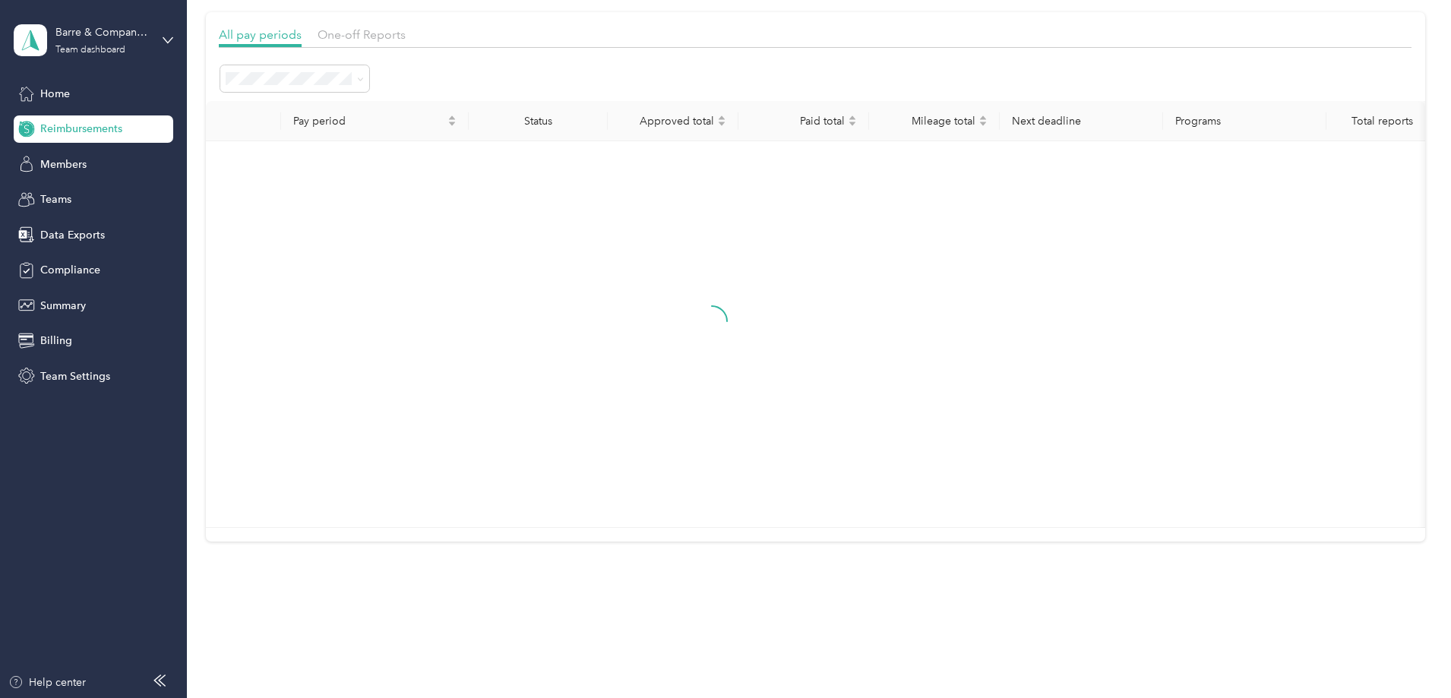
scroll to position [95, 0]
click at [376, 177] on span "Needs approval" at bounding box center [371, 175] width 77 height 13
click at [396, 281] on span "Marked as paid" at bounding box center [370, 282] width 74 height 13
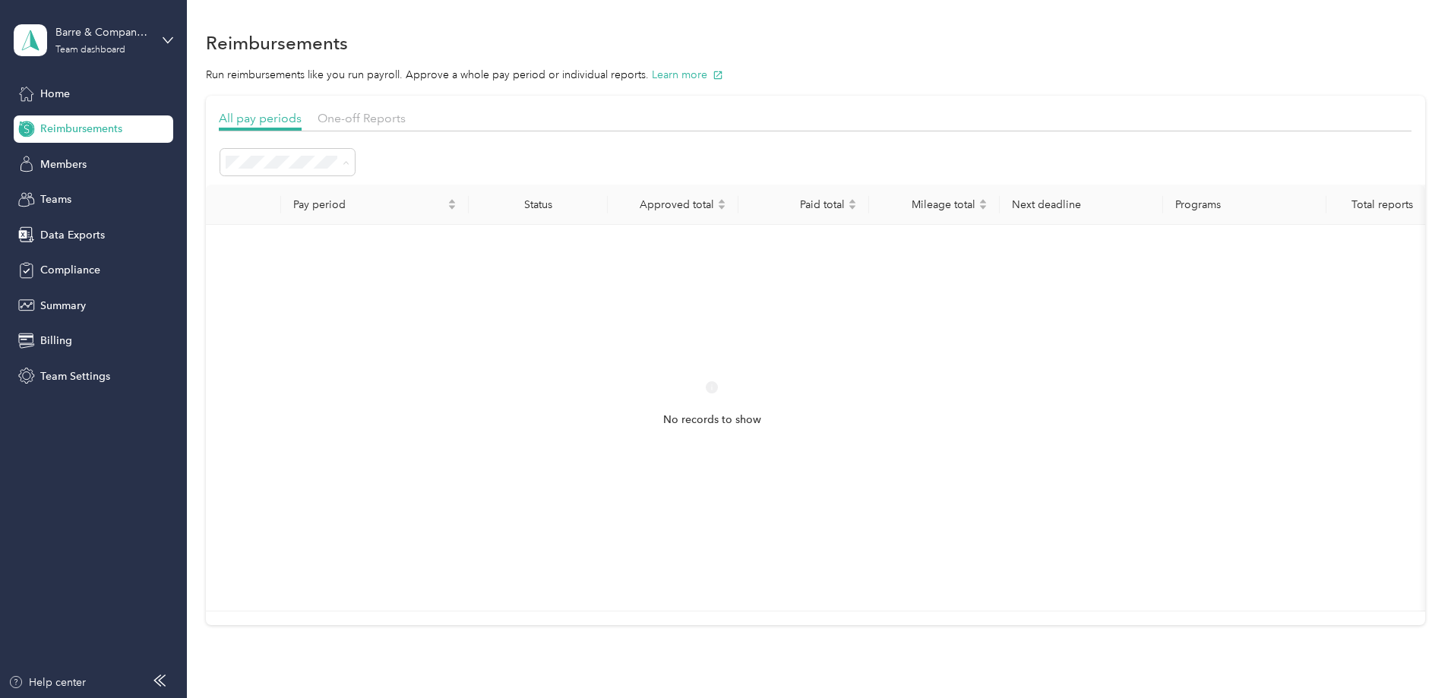
click at [413, 321] on div "Needs payment" at bounding box center [389, 324] width 113 height 16
click at [493, 296] on div "No records to show" at bounding box center [712, 418] width 988 height 362
click at [406, 122] on span "One-off Reports" at bounding box center [361, 118] width 88 height 14
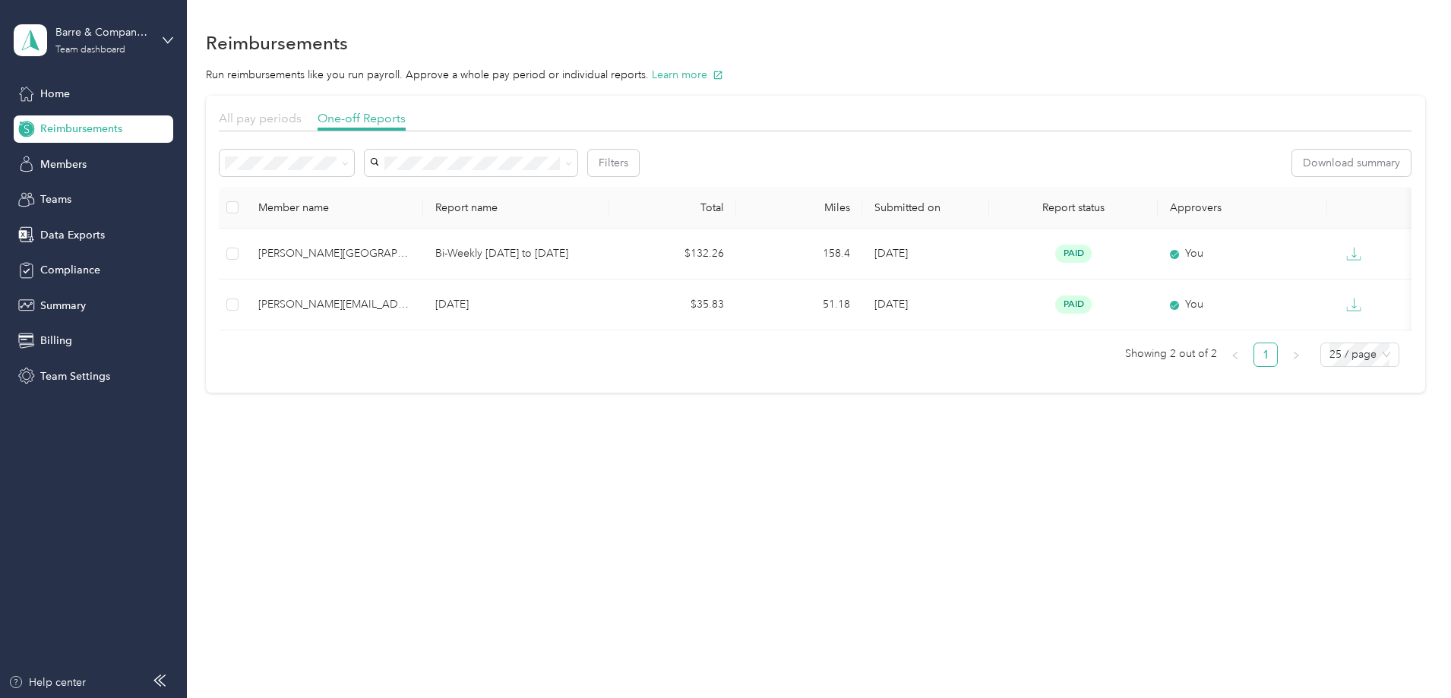
click at [302, 117] on span "All pay periods" at bounding box center [260, 118] width 83 height 14
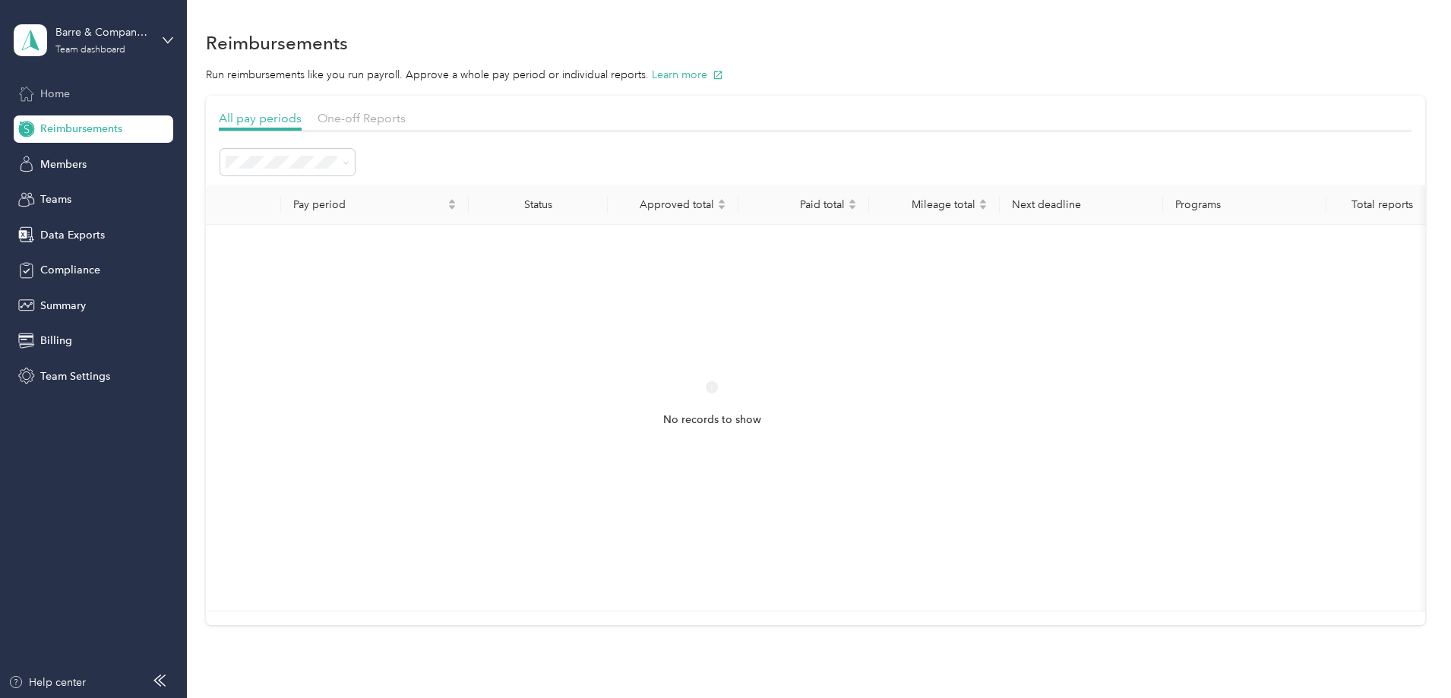
click at [46, 95] on span "Home" at bounding box center [55, 94] width 30 height 16
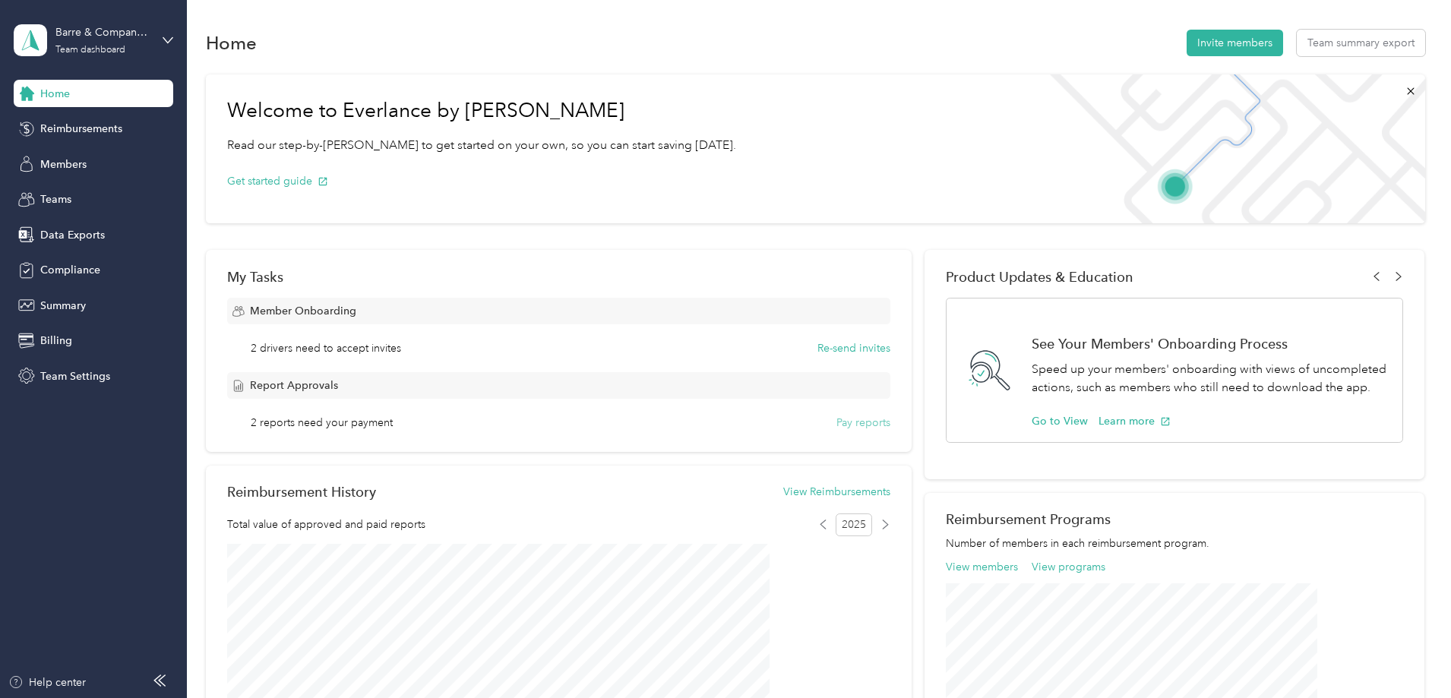
click at [842, 421] on button "Pay reports" at bounding box center [863, 423] width 54 height 16
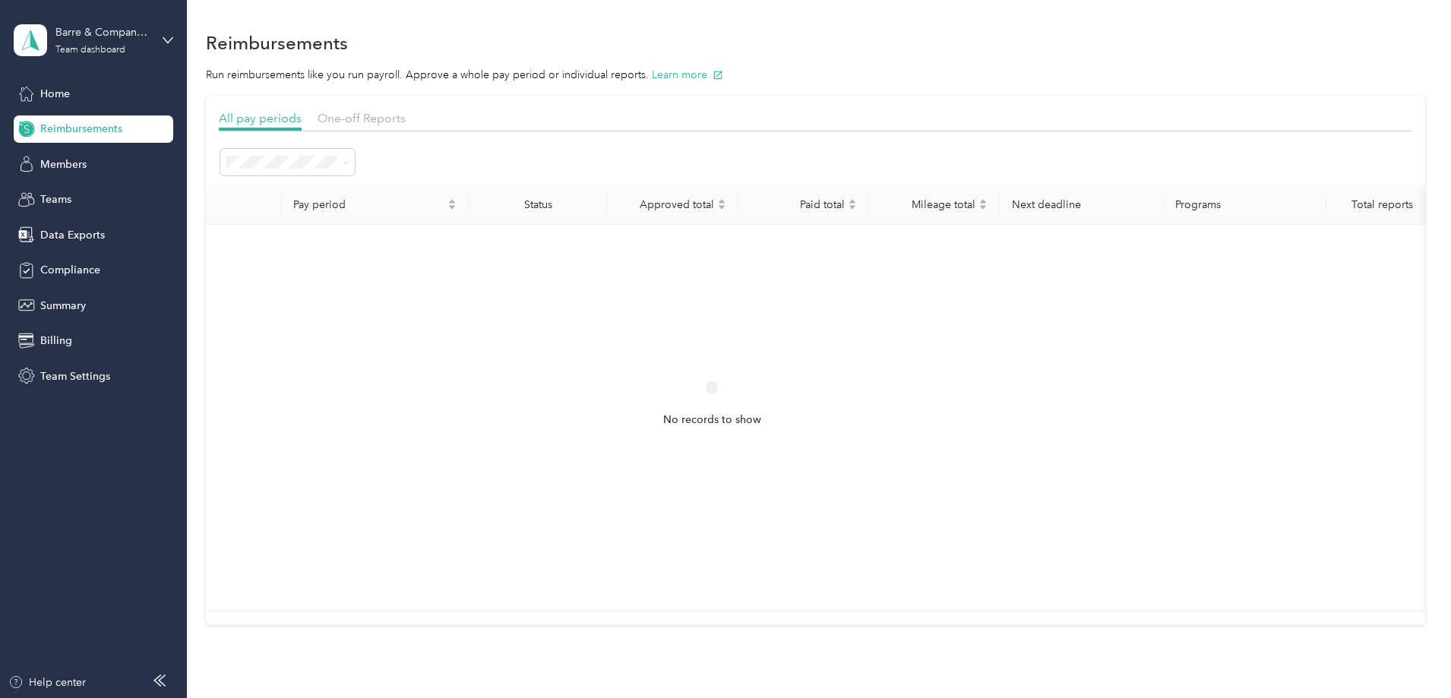
click at [62, 129] on span "Reimbursements" at bounding box center [81, 129] width 82 height 16
click at [374, 239] on div "Open" at bounding box center [389, 243] width 113 height 16
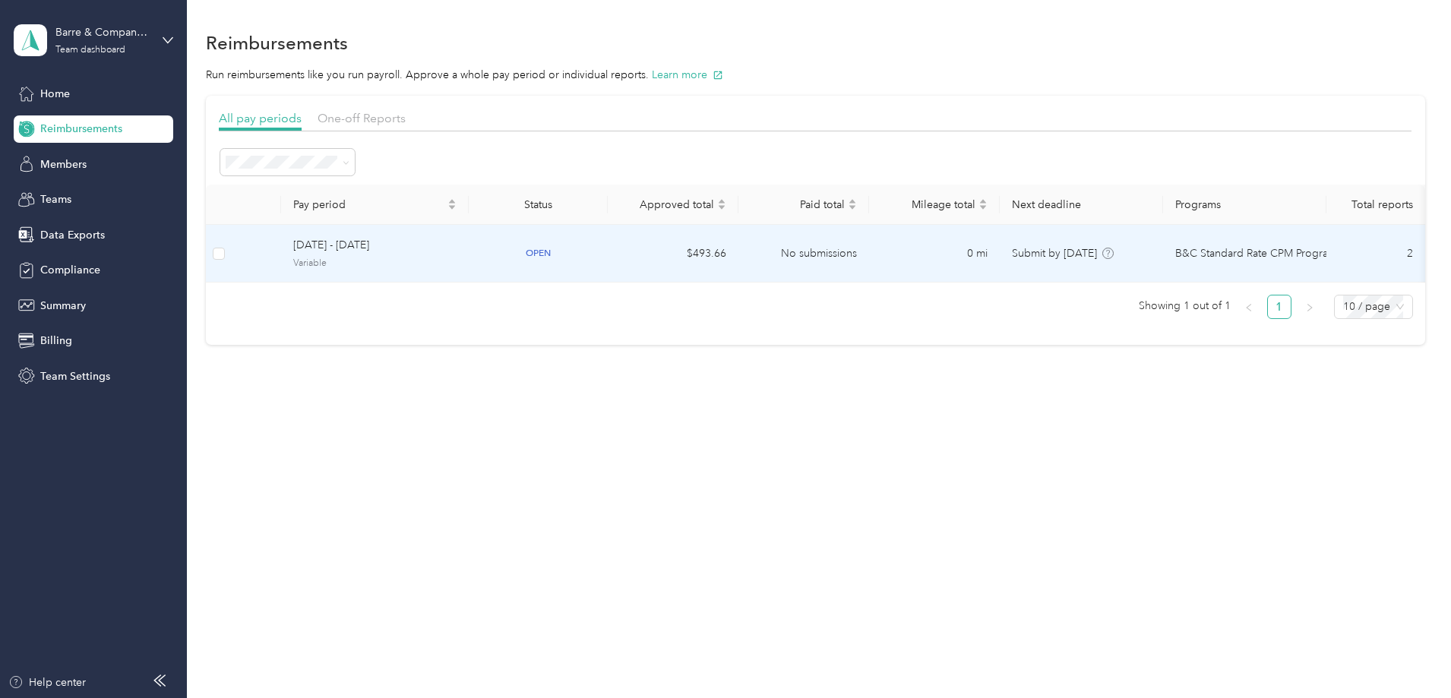
click at [437, 242] on span "[DATE] - [DATE]" at bounding box center [374, 245] width 163 height 17
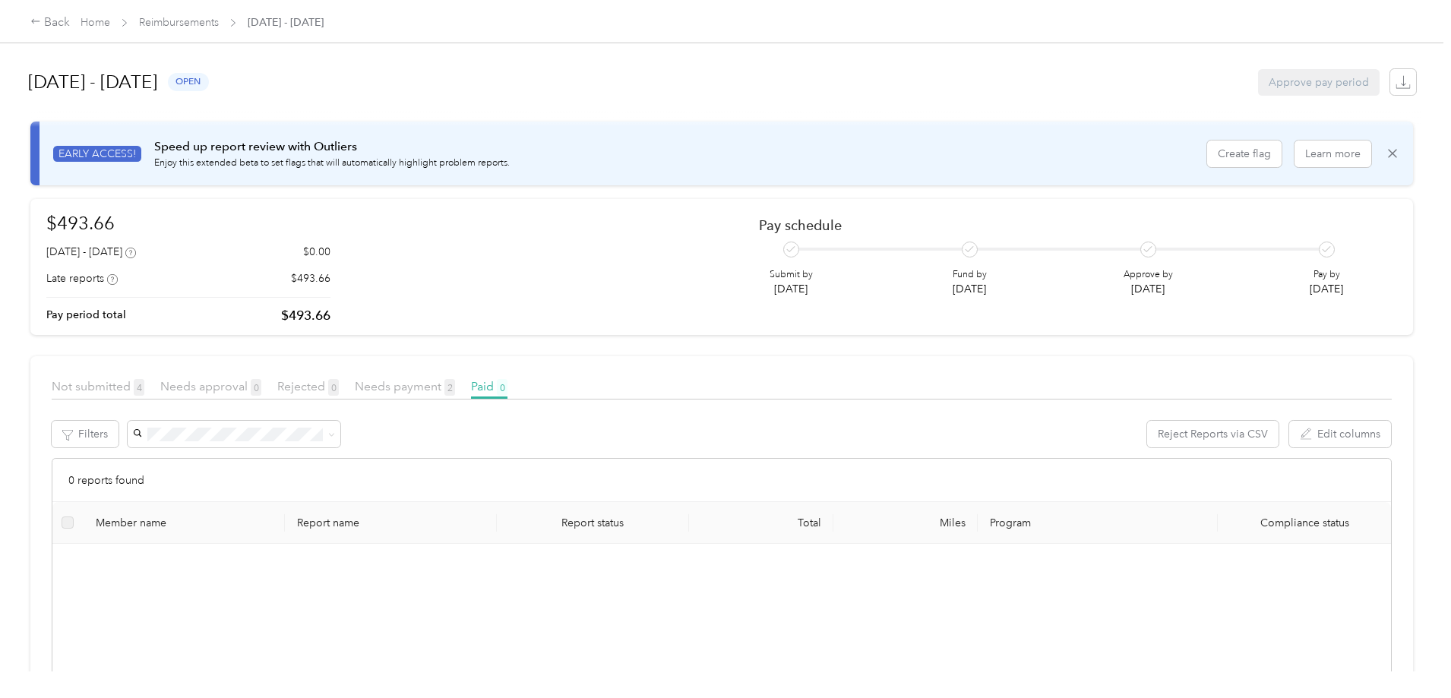
scroll to position [152, 0]
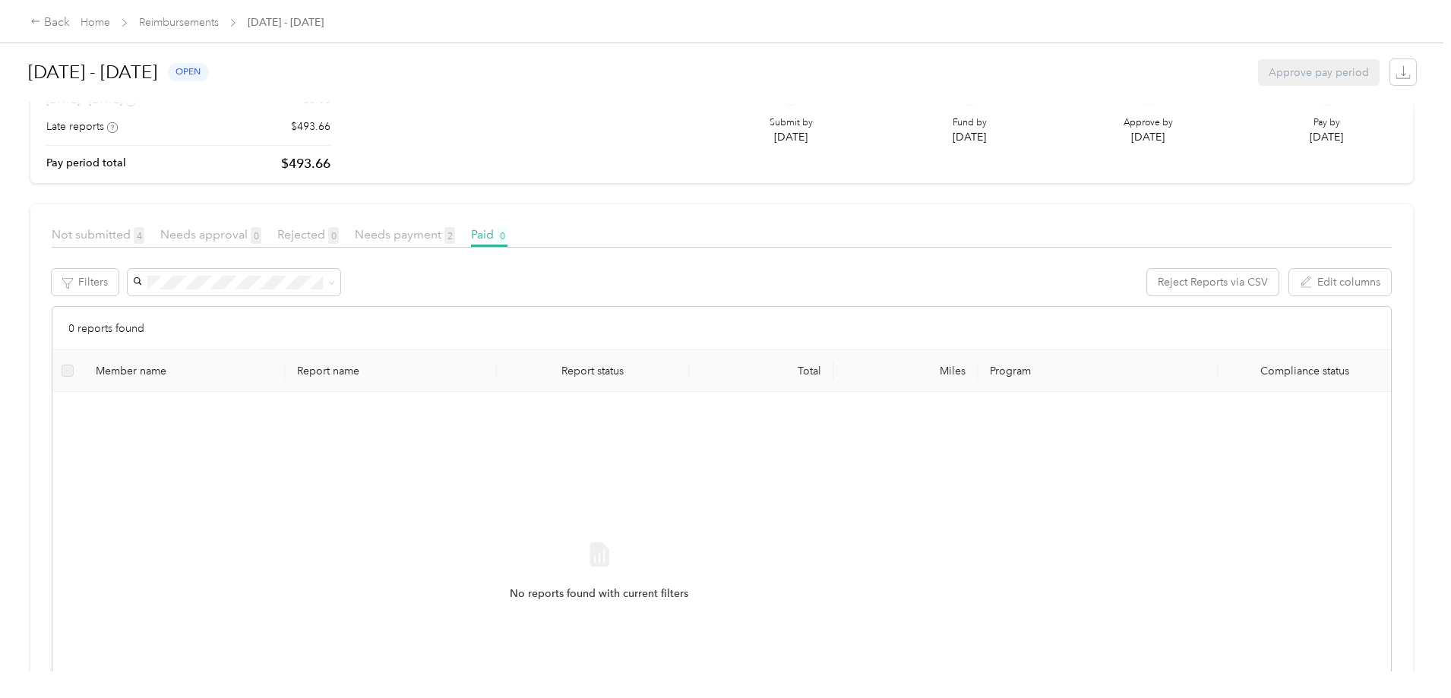
click at [74, 370] on label at bounding box center [68, 370] width 12 height 17
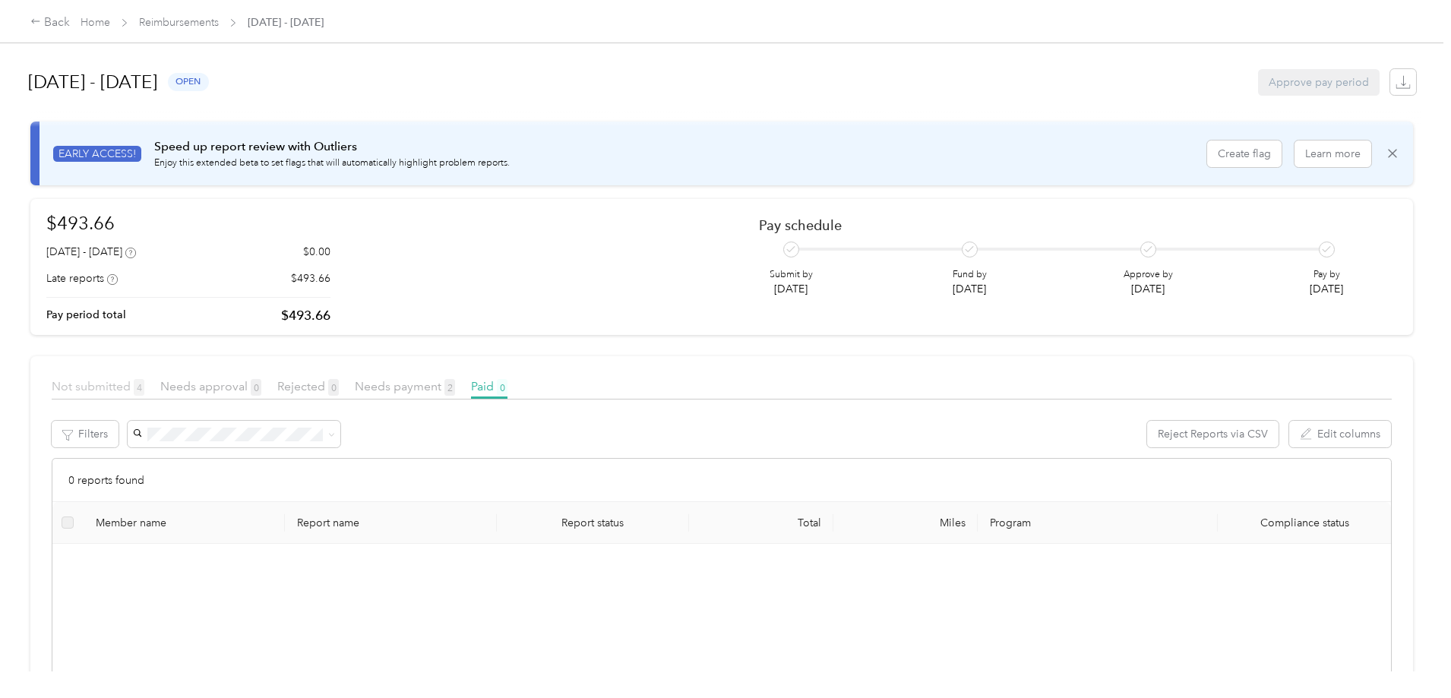
click at [144, 387] on span "Not submitted 4" at bounding box center [98, 386] width 93 height 14
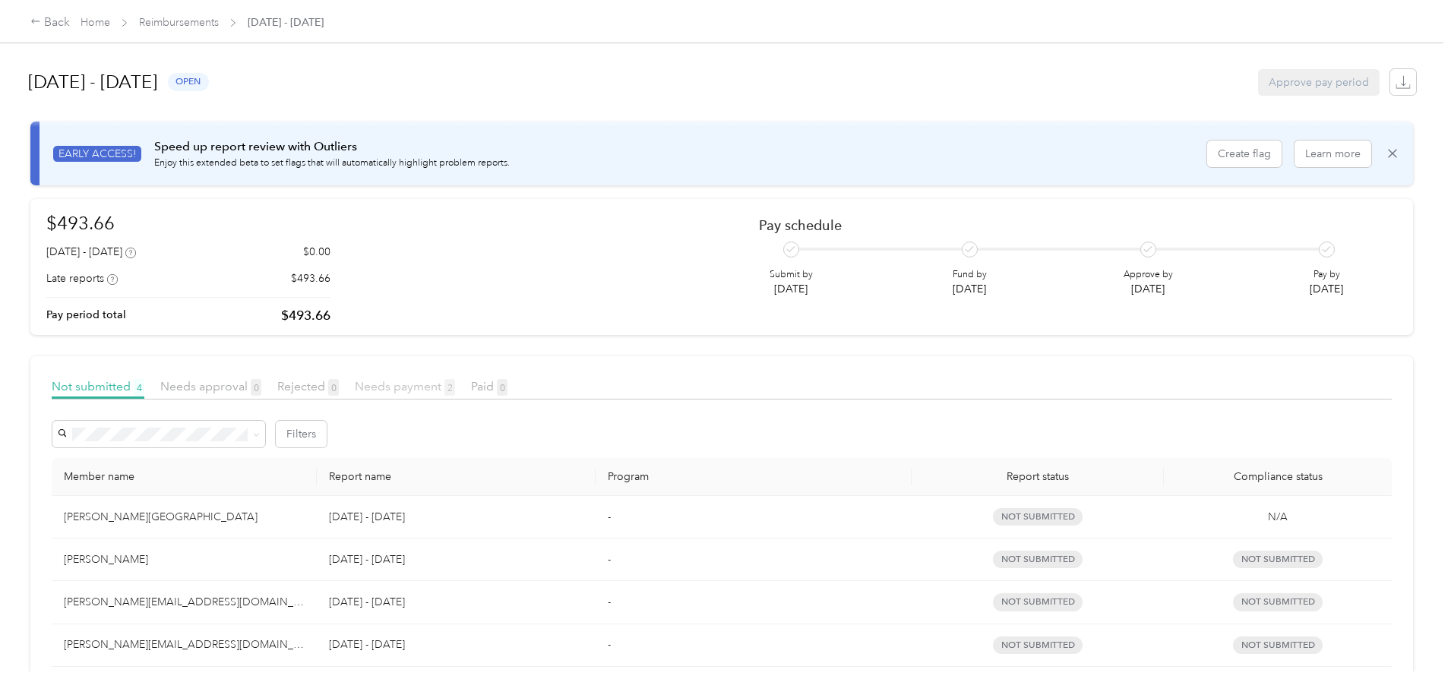
click at [455, 382] on span "Needs payment 2" at bounding box center [405, 386] width 100 height 14
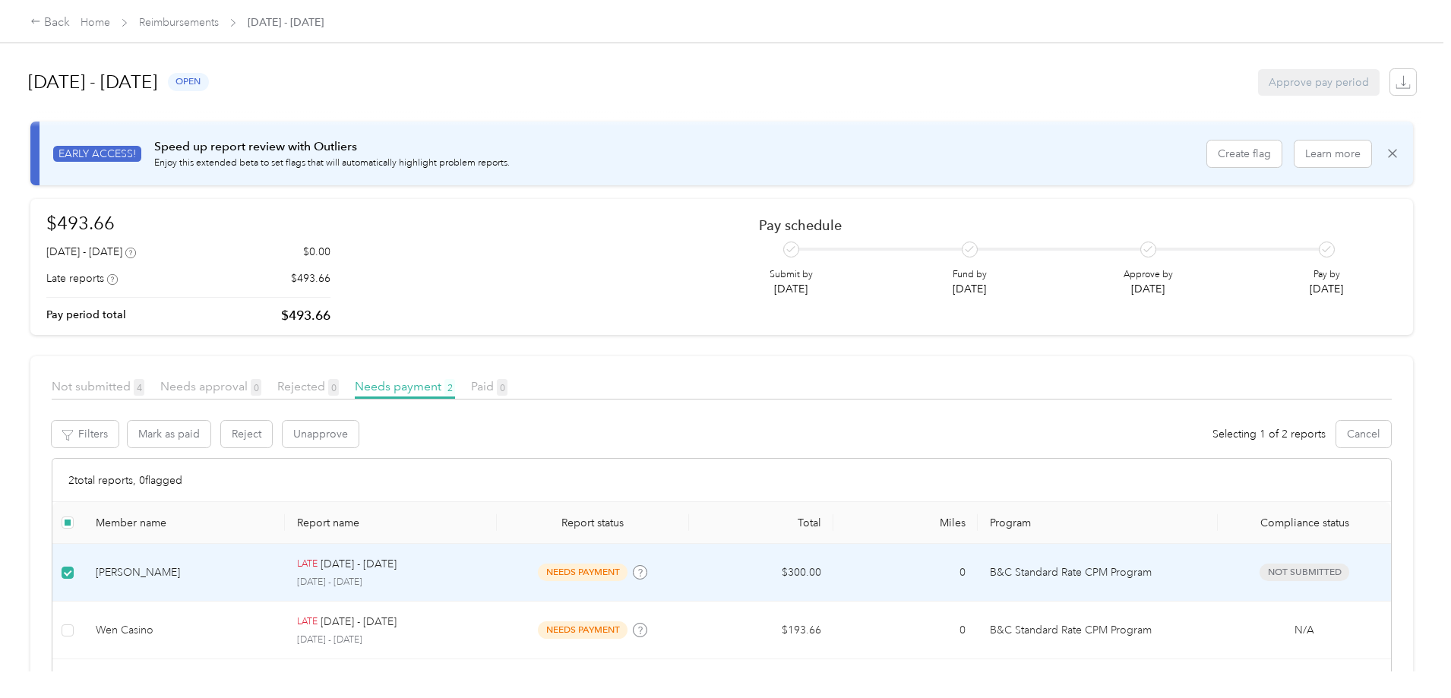
click at [255, 573] on div "[PERSON_NAME]" at bounding box center [185, 572] width 178 height 17
click at [260, 569] on div "[PERSON_NAME]" at bounding box center [185, 572] width 178 height 17
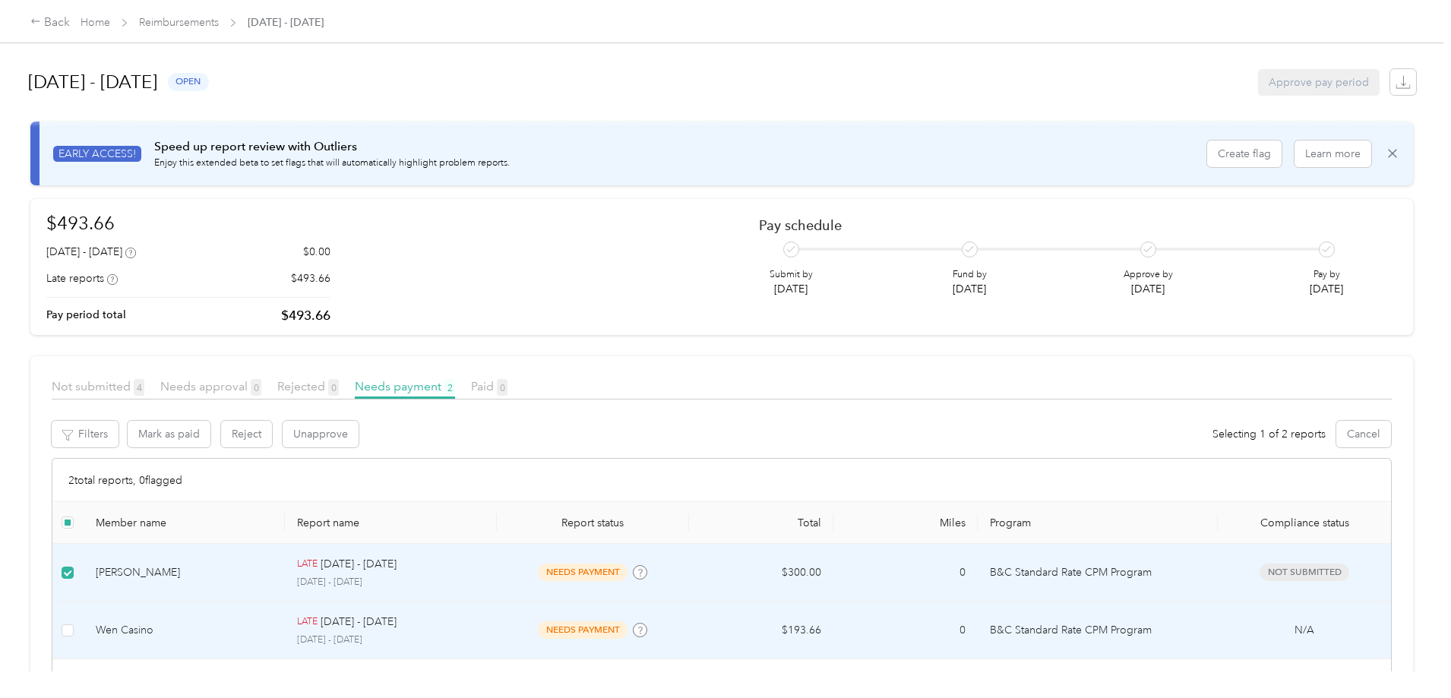
click at [84, 630] on td at bounding box center [67, 631] width 31 height 58
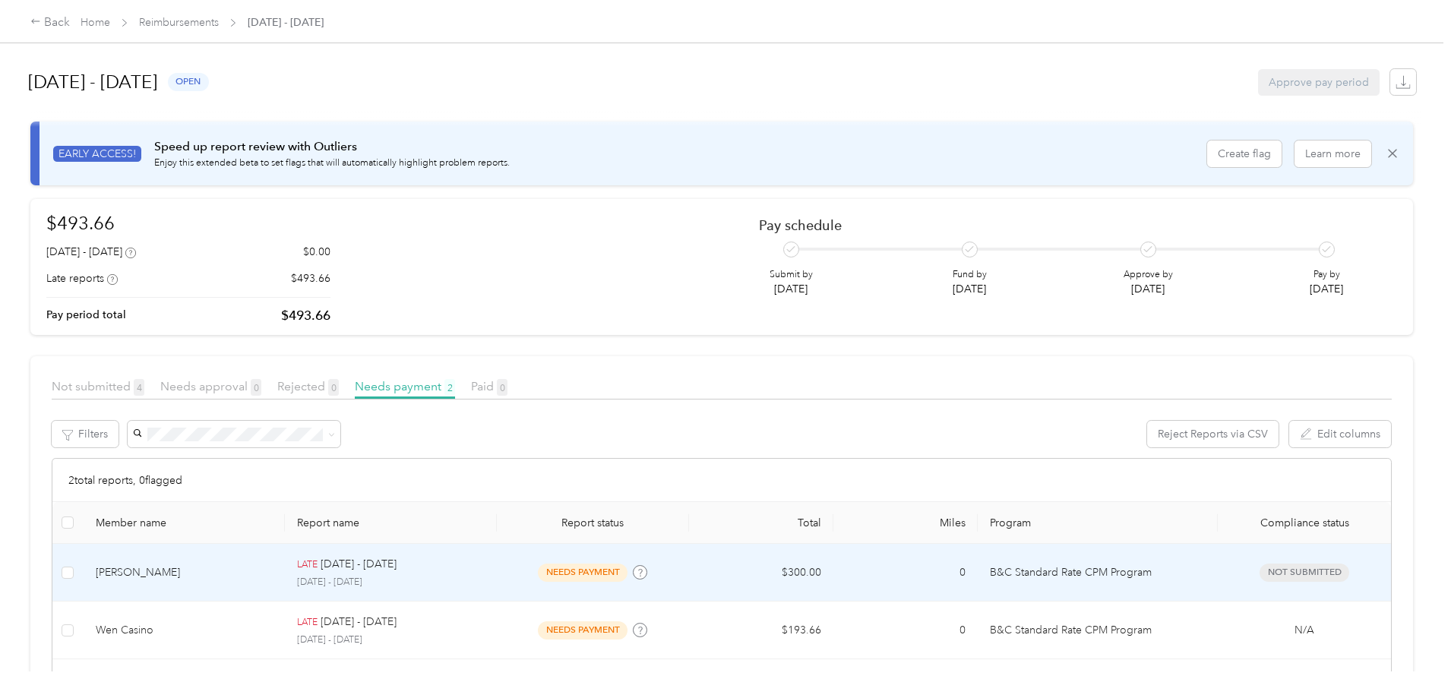
click at [245, 567] on div "[PERSON_NAME]" at bounding box center [185, 572] width 178 height 17
click at [245, 697] on div at bounding box center [721, 698] width 1443 height 0
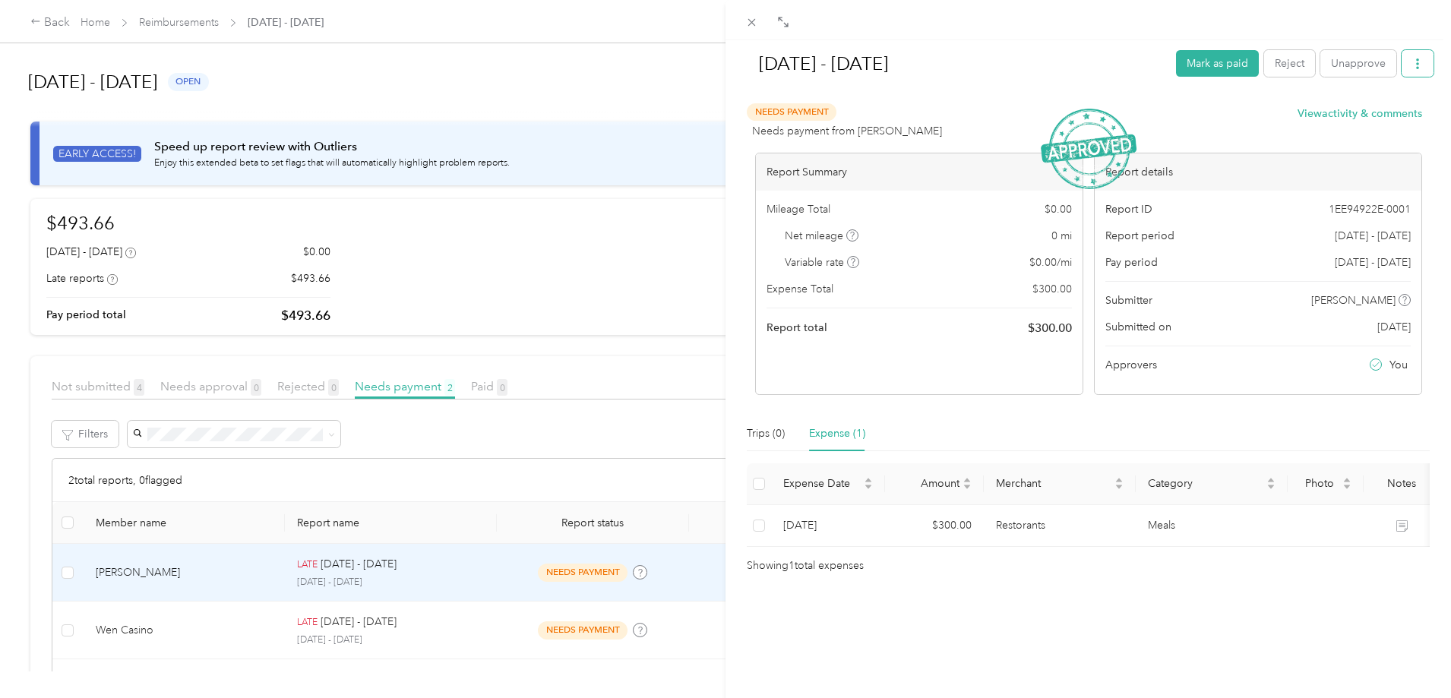
click at [1412, 62] on icon "button" at bounding box center [1417, 63] width 11 height 11
click at [1429, 149] on div "Sep 14 - 27, 2025 Mark as paid Reject Unapprove Needs Payment Needs payment fro…" at bounding box center [1087, 389] width 725 height 698
click at [1208, 64] on button "Mark as paid" at bounding box center [1217, 63] width 83 height 27
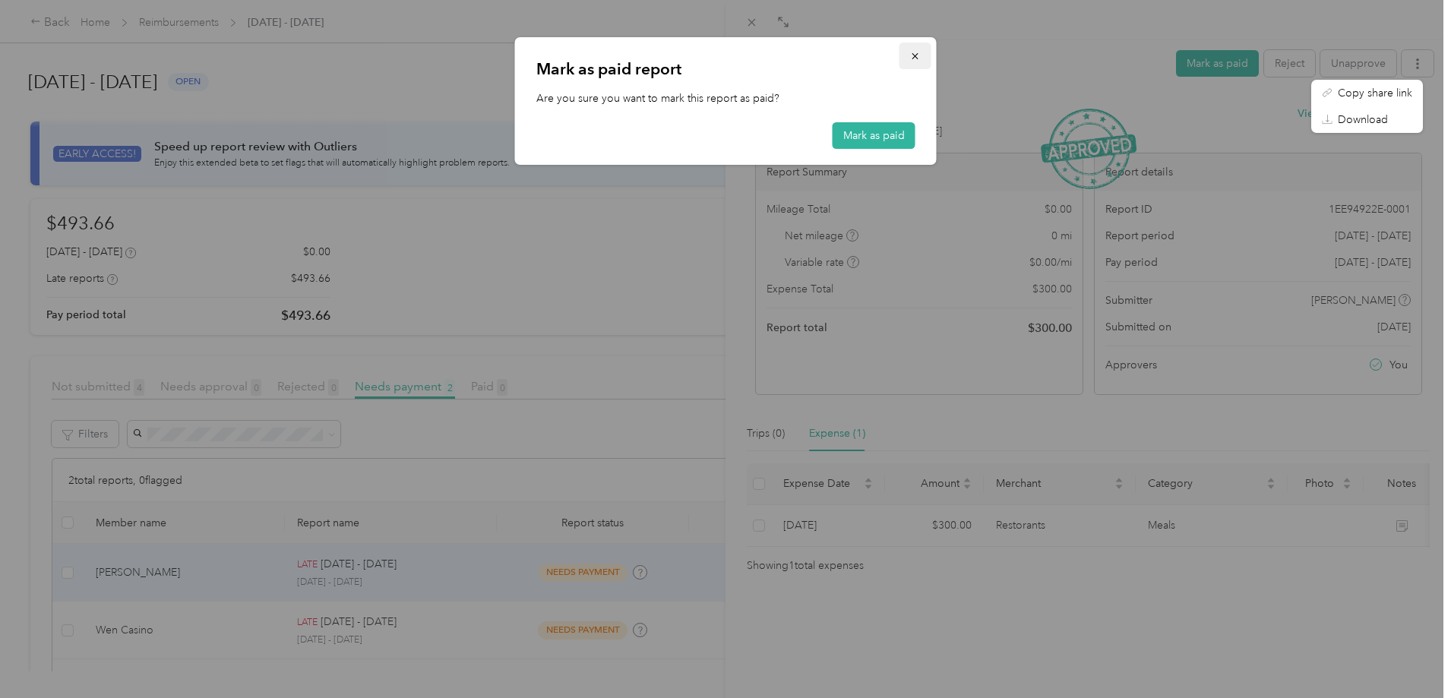
click at [911, 54] on icon "button" at bounding box center [915, 56] width 11 height 11
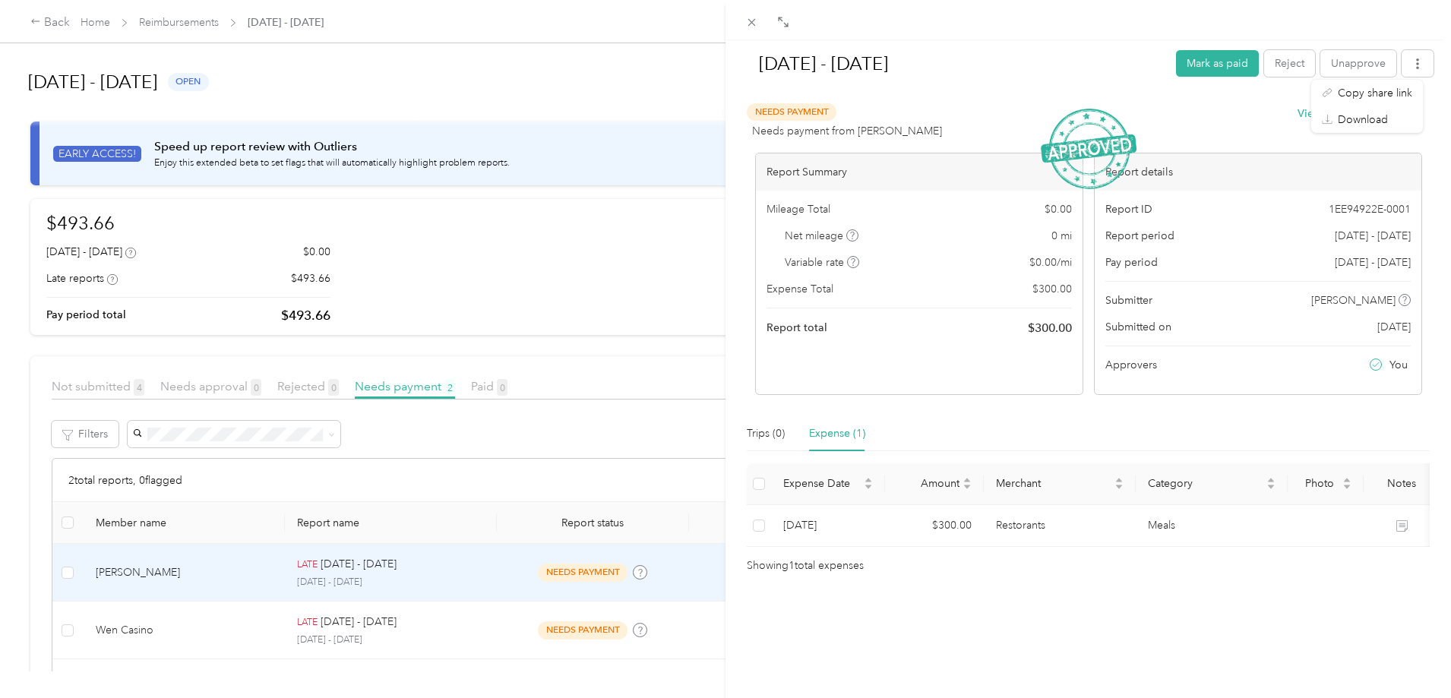
click at [221, 627] on div "Sep 14 - 27, 2025 Mark as paid Reject Unapprove Needs Payment Needs payment fro…" at bounding box center [725, 349] width 1451 height 698
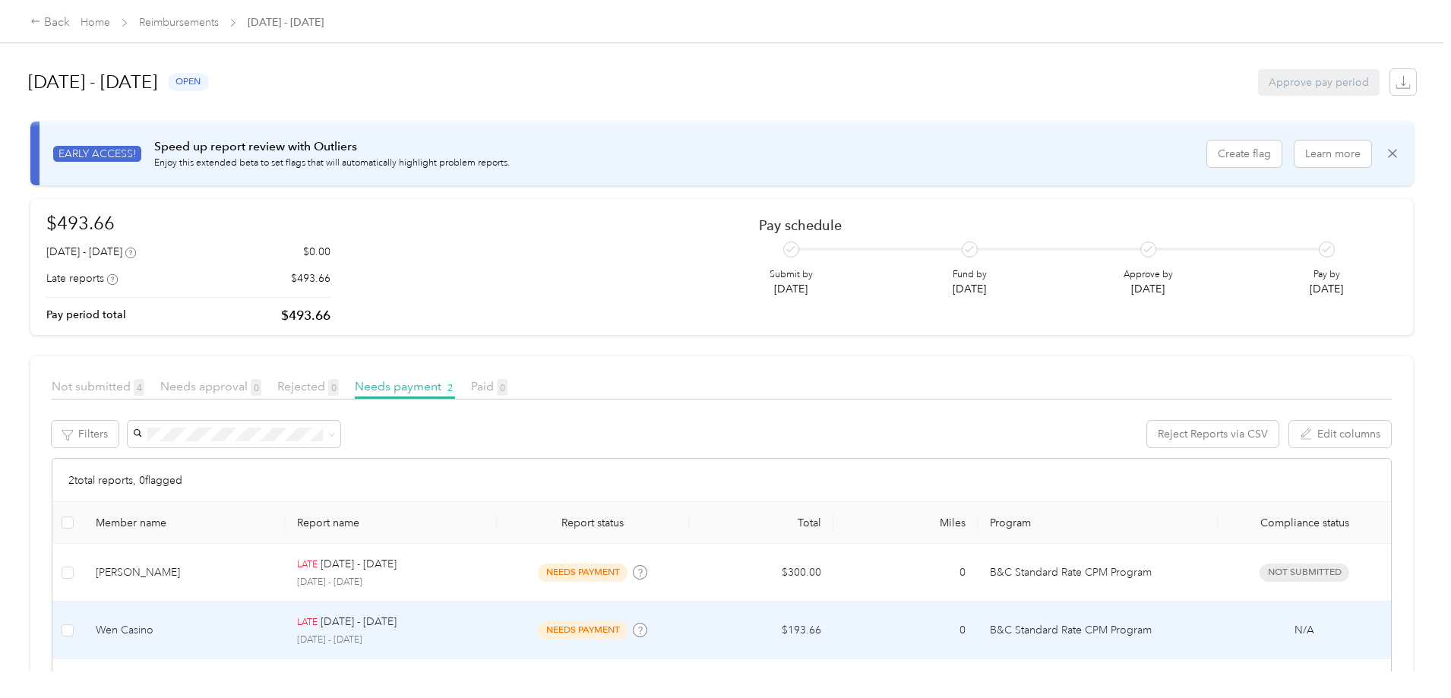
click at [236, 629] on div "Wen Casino" at bounding box center [185, 630] width 178 height 17
click at [236, 697] on div at bounding box center [721, 698] width 1443 height 0
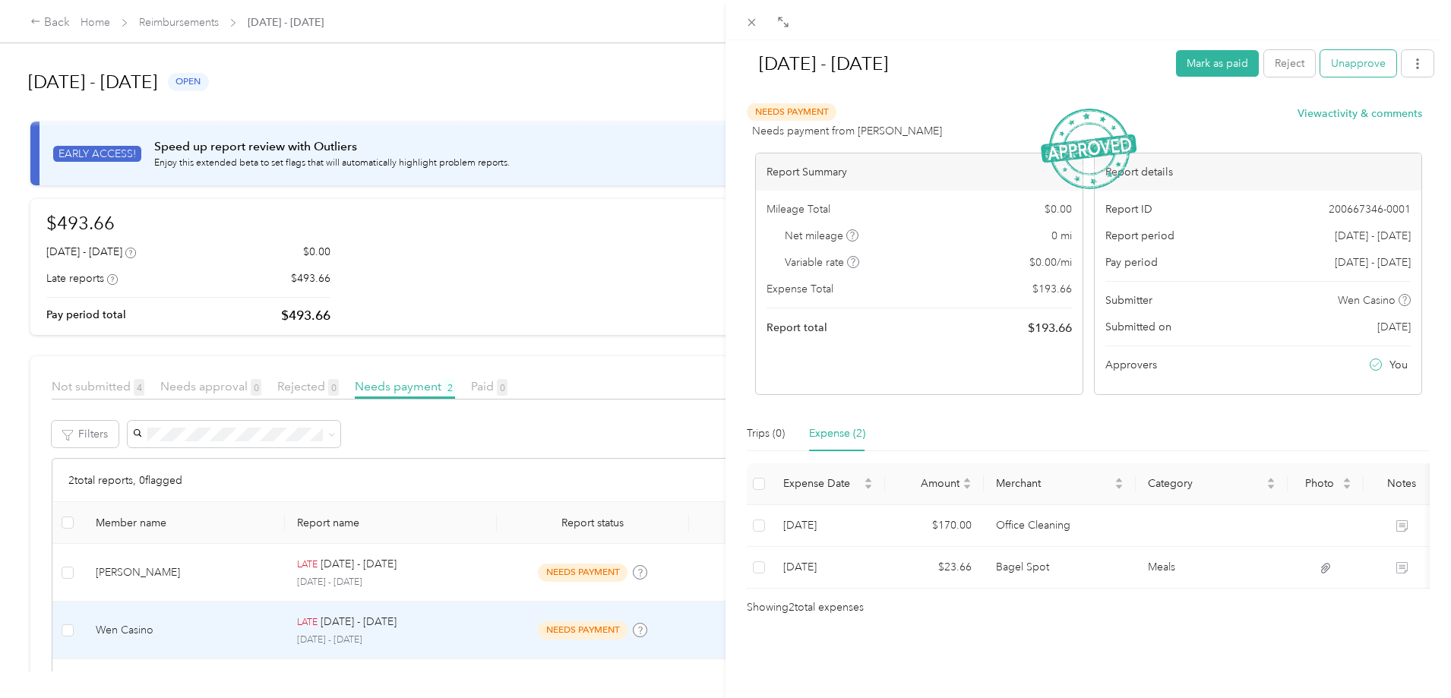
click at [1332, 62] on button "Unapprove" at bounding box center [1358, 63] width 76 height 27
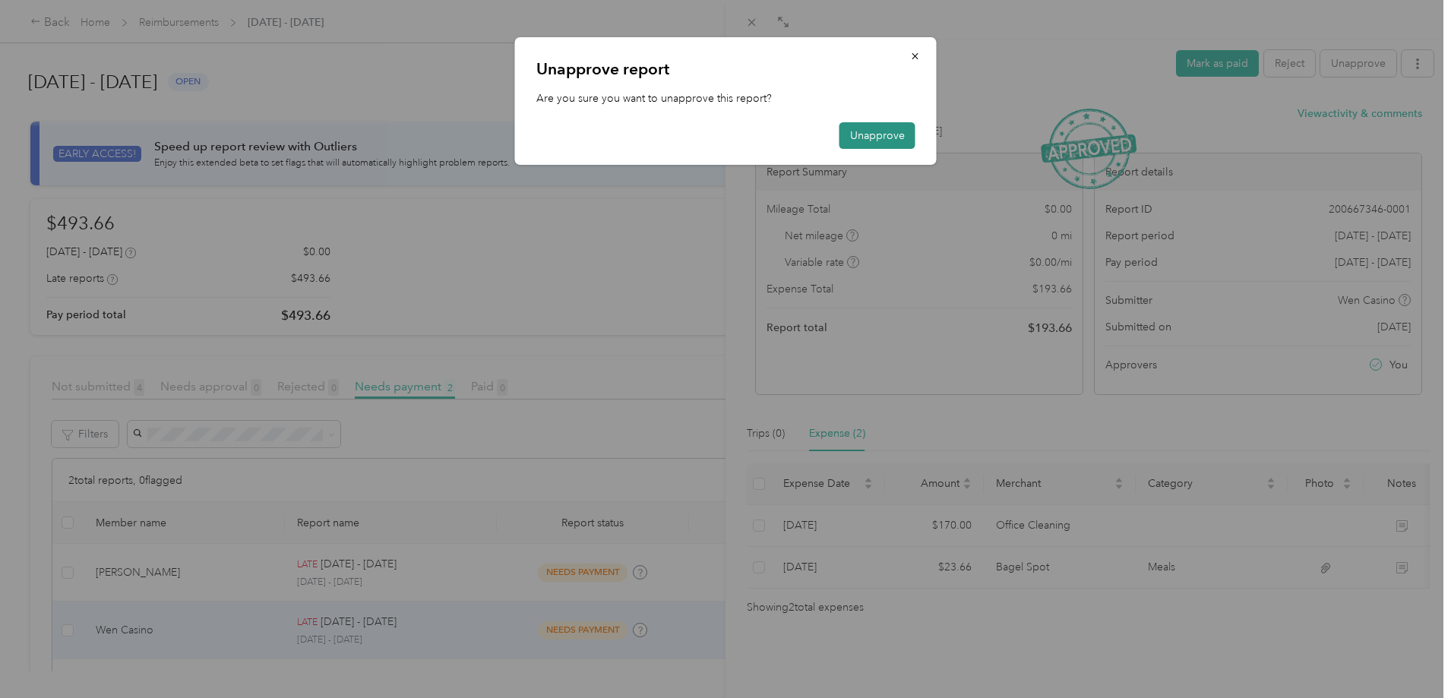
click at [884, 132] on button "Unapprove" at bounding box center [877, 135] width 76 height 27
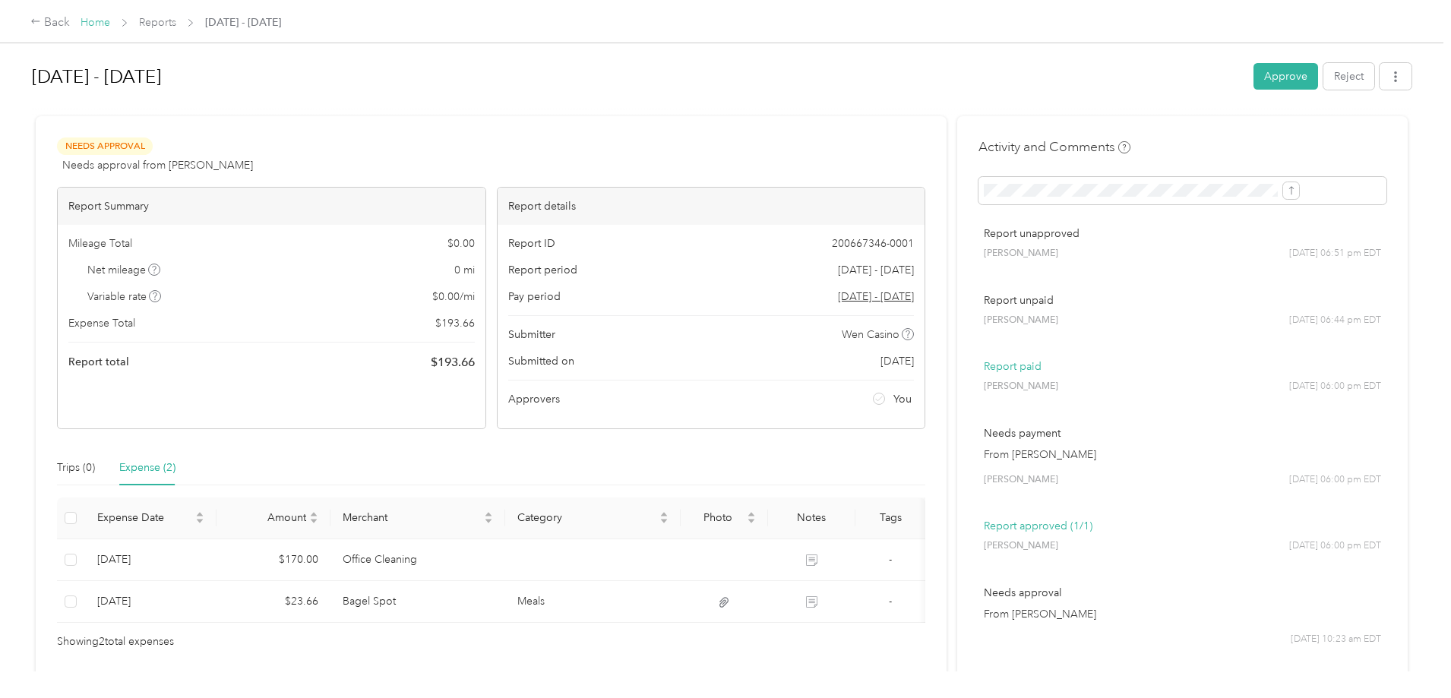
click at [110, 18] on link "Home" at bounding box center [96, 22] width 30 height 13
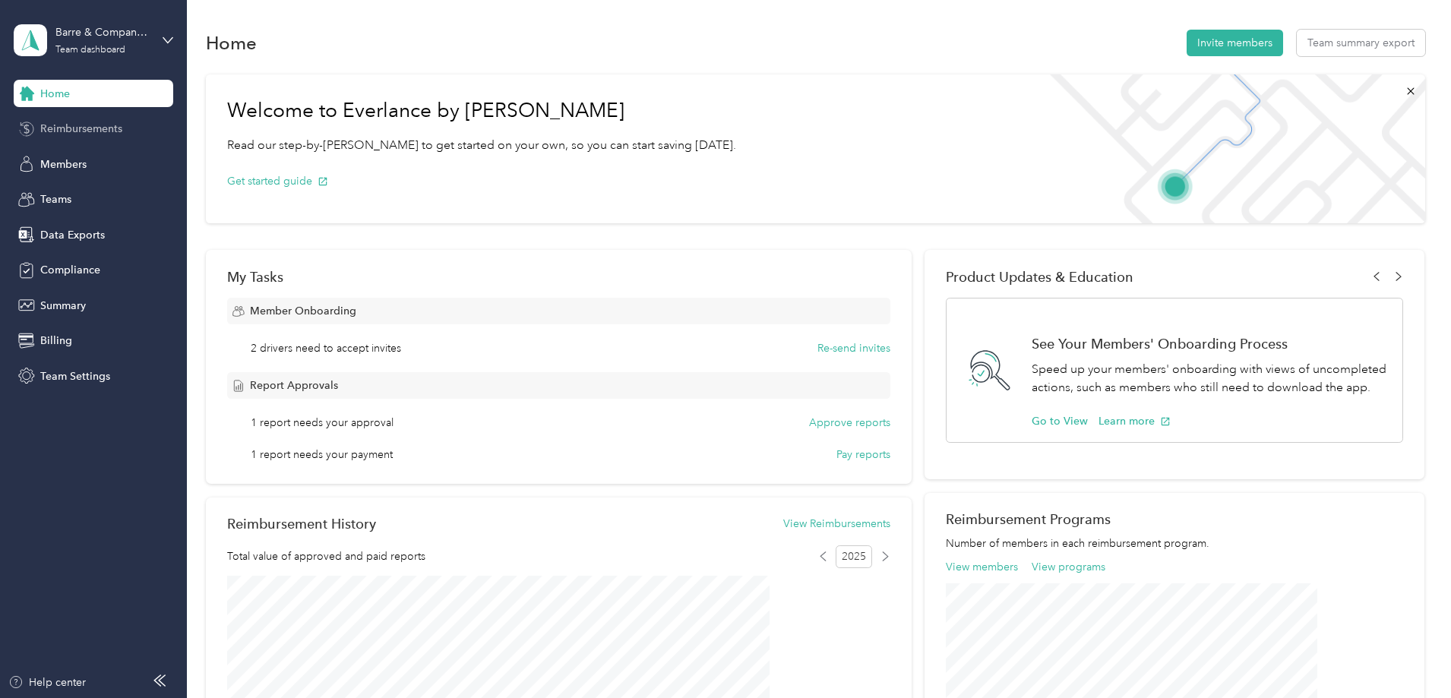
click at [87, 128] on span "Reimbursements" at bounding box center [81, 129] width 82 height 16
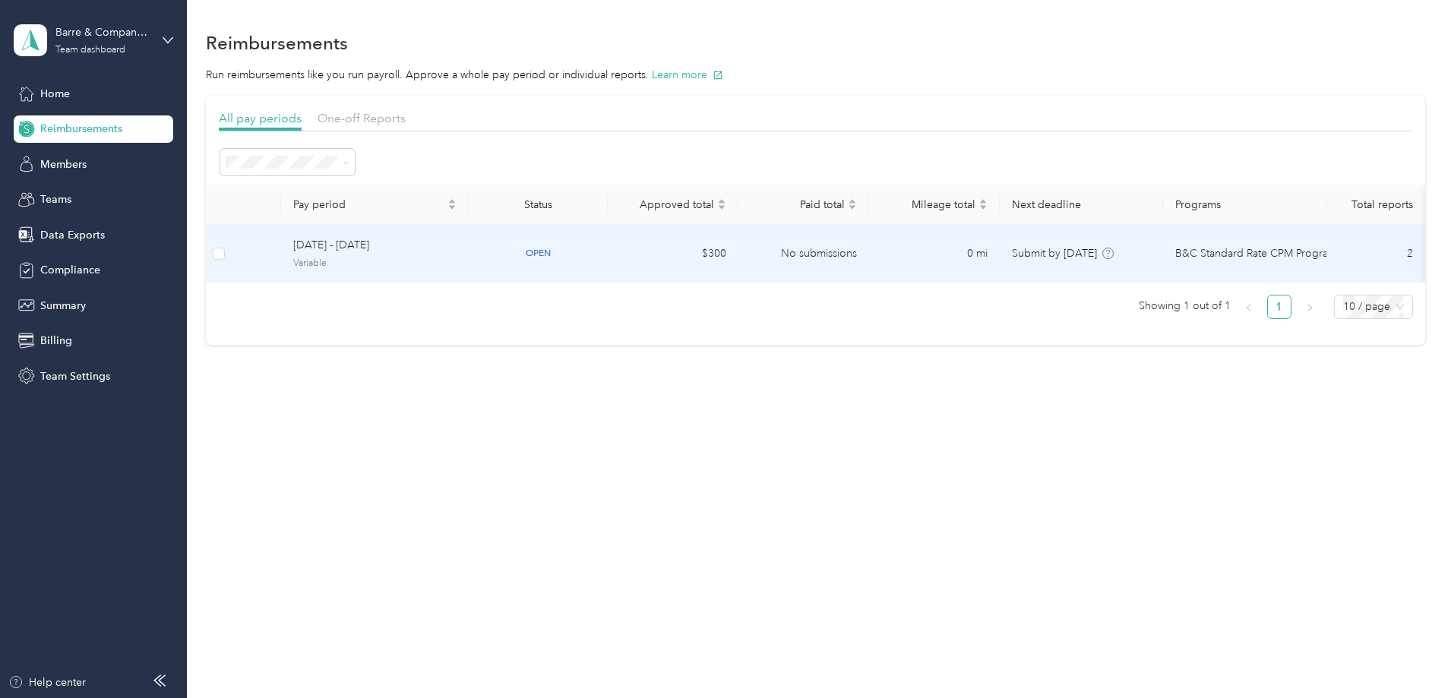
click at [457, 250] on span "Sep 28 - Oct 11, 2025" at bounding box center [374, 245] width 163 height 17
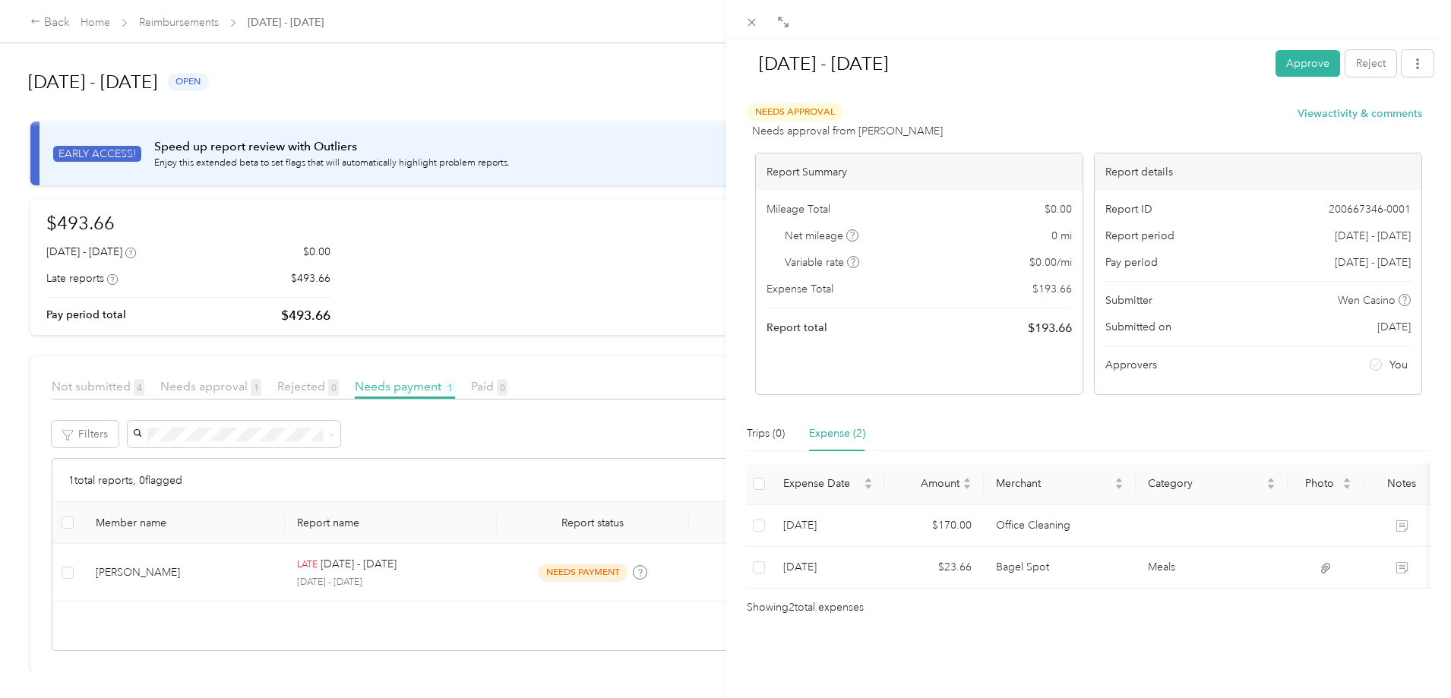
click at [328, 385] on div "Sep 14 - 27, 2025 Approve Reject Needs Approval Needs approval from Richard Bar…" at bounding box center [725, 349] width 1451 height 698
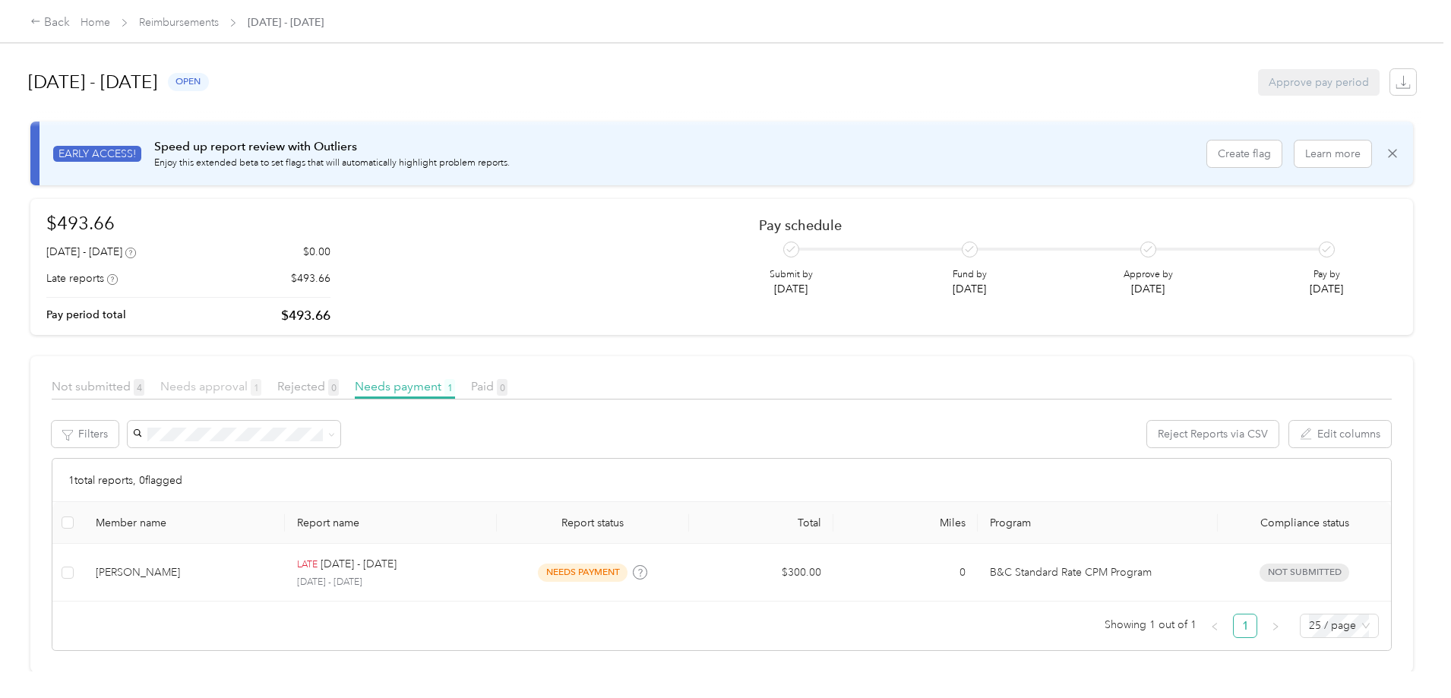
click at [261, 384] on span "Needs approval 1" at bounding box center [210, 386] width 101 height 14
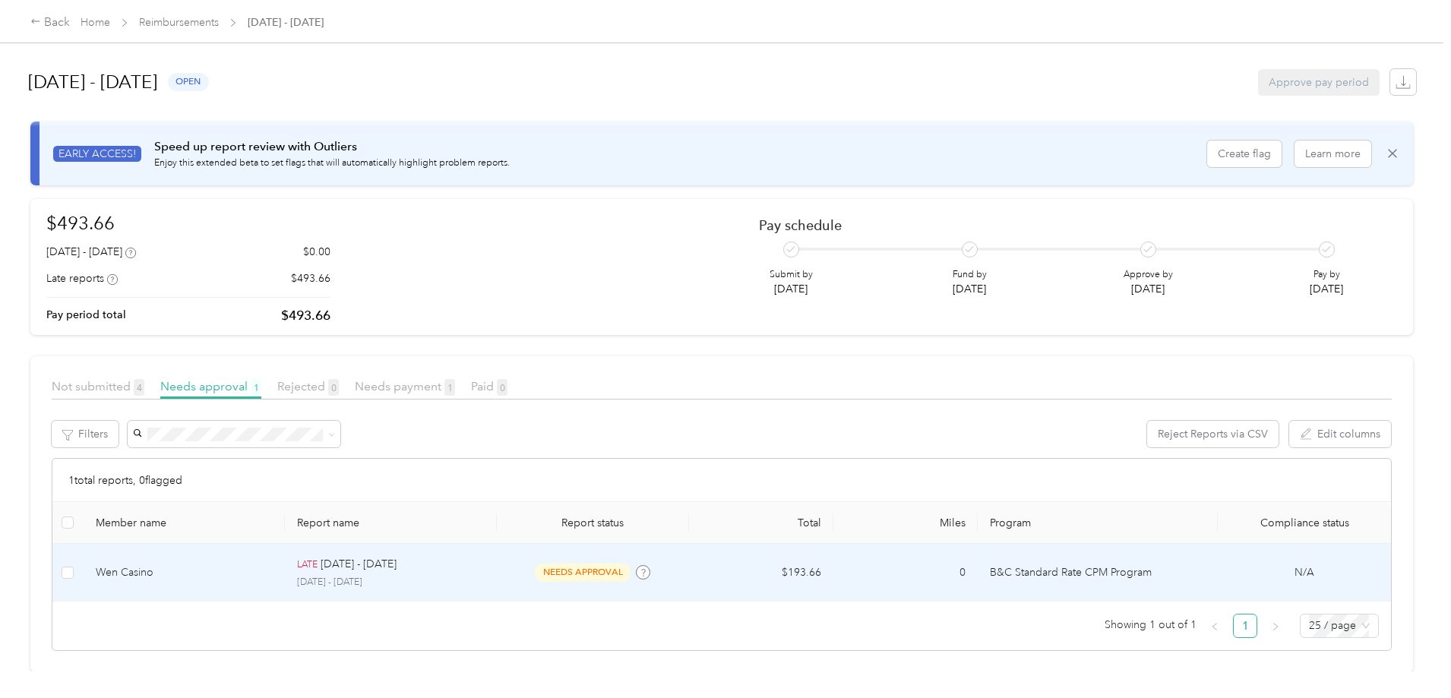
click at [252, 570] on div "Wen Casino" at bounding box center [185, 572] width 178 height 17
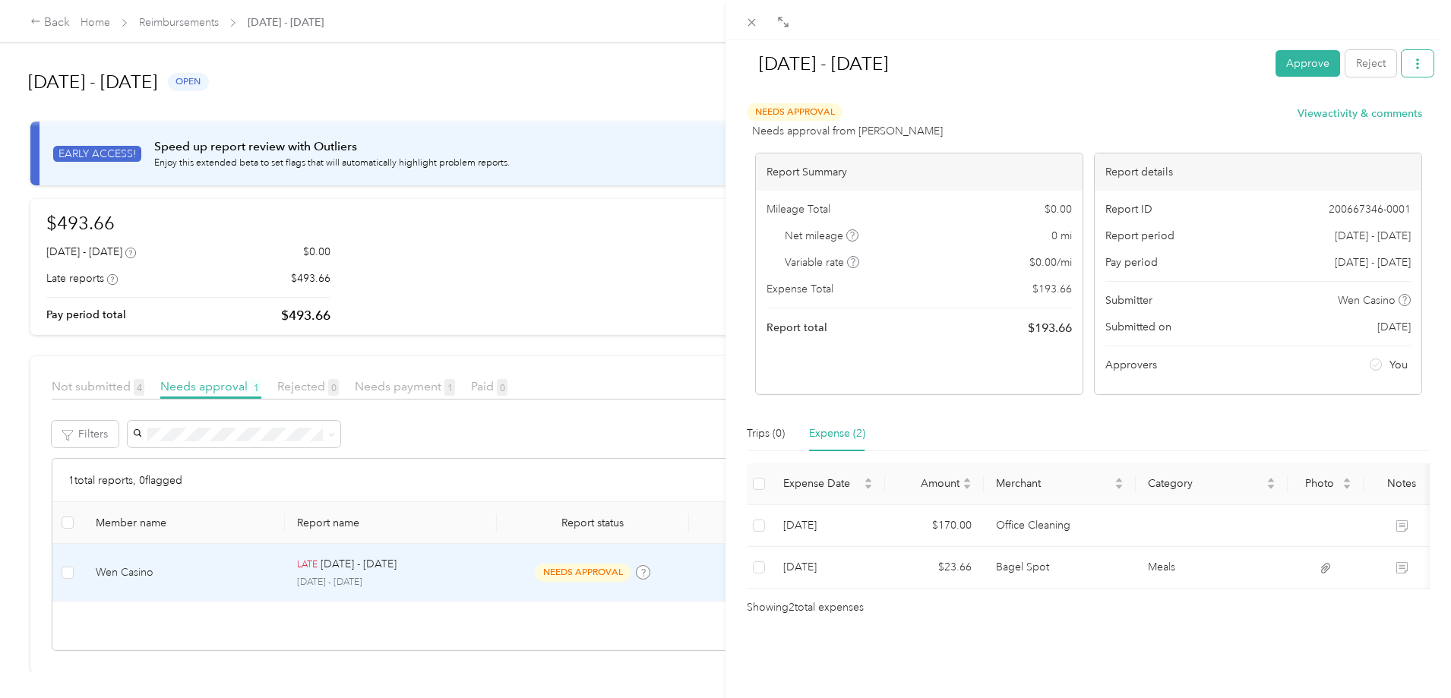
click at [1412, 62] on icon "button" at bounding box center [1417, 63] width 11 height 11
click at [1437, 40] on div "Sep 14 - 27, 2025 Approve Reject Needs Approval Needs approval from Richard Bar…" at bounding box center [1087, 389] width 725 height 698
click at [1361, 65] on button "Reject" at bounding box center [1370, 63] width 51 height 27
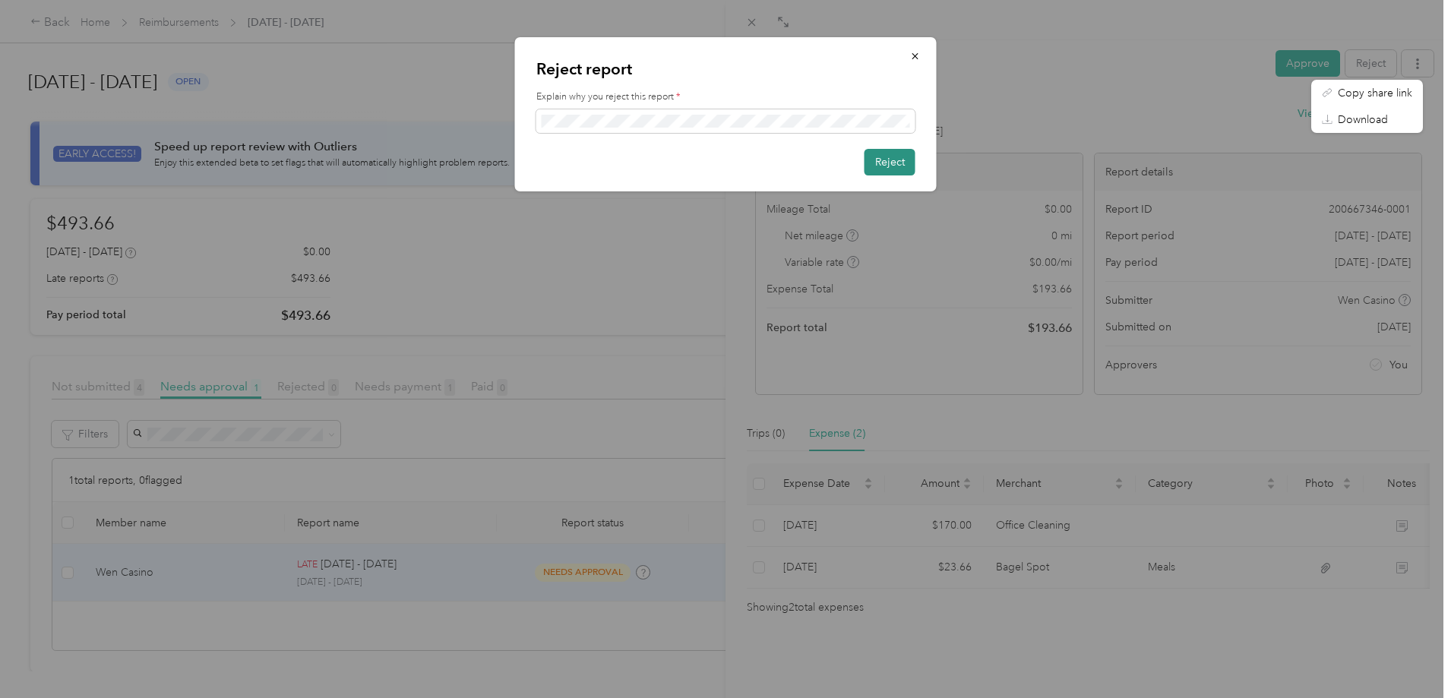
click at [889, 164] on button "Reject" at bounding box center [889, 162] width 51 height 27
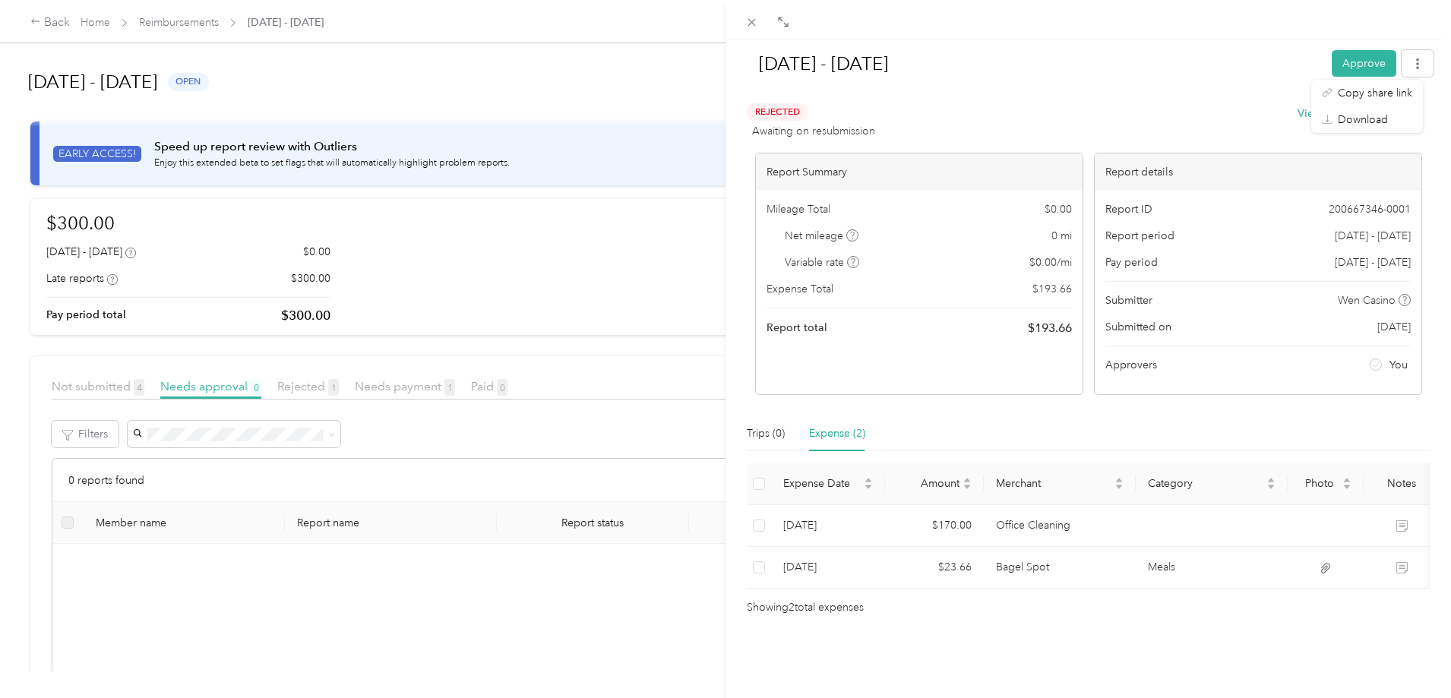
click at [60, 346] on div "Sep 14 - 27, 2025 Approve Rejected Awaiting on resubmission View activity & com…" at bounding box center [725, 349] width 1451 height 698
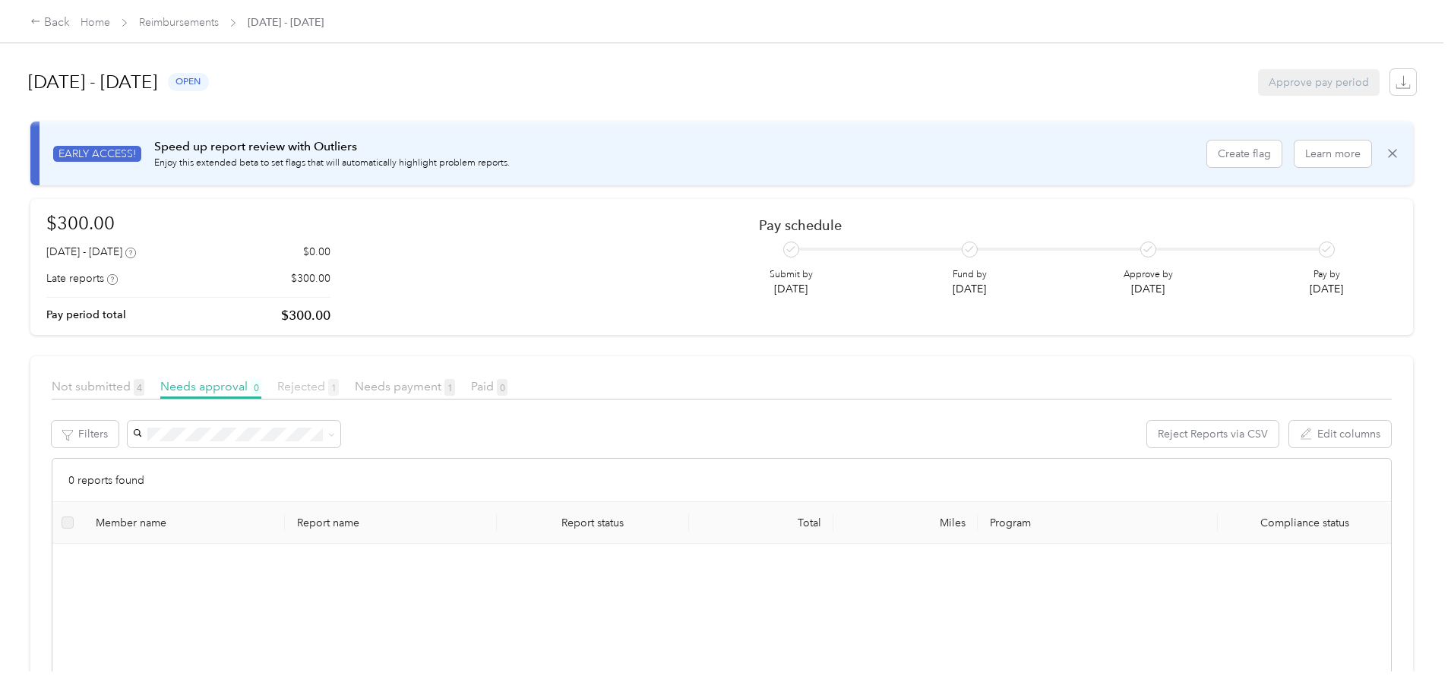
click at [339, 384] on span "Rejected 1" at bounding box center [308, 386] width 62 height 14
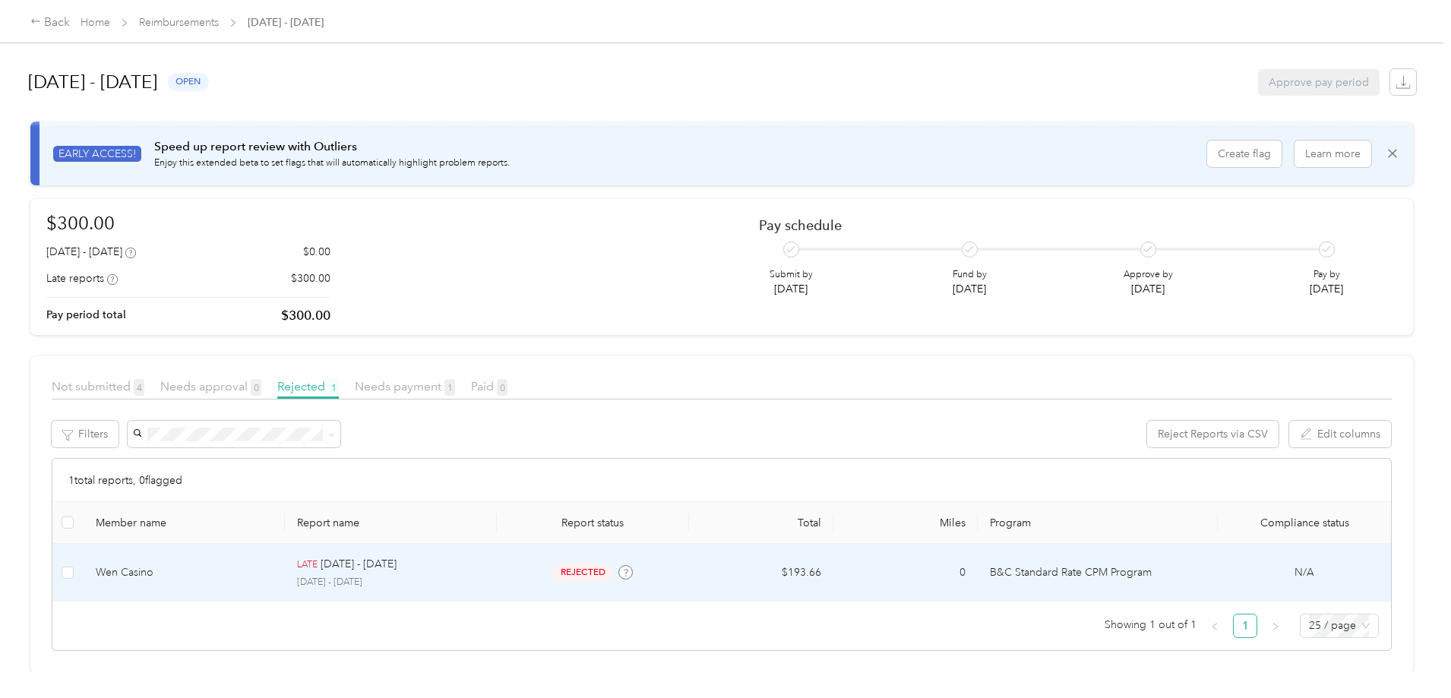
click at [245, 585] on td "Wen Casino" at bounding box center [185, 573] width 202 height 58
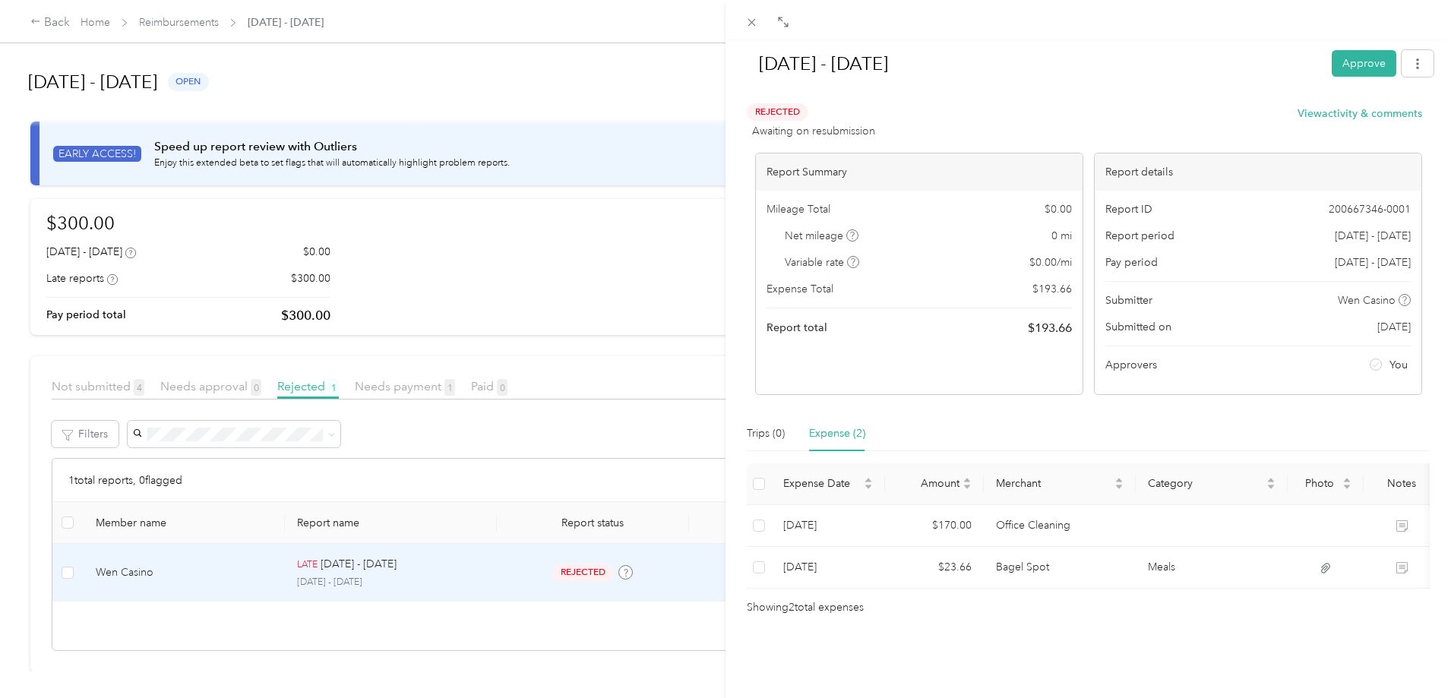
click at [220, 21] on div "Sep 14 - 27, 2025 Approve Rejected Awaiting on resubmission View activity & com…" at bounding box center [725, 349] width 1451 height 698
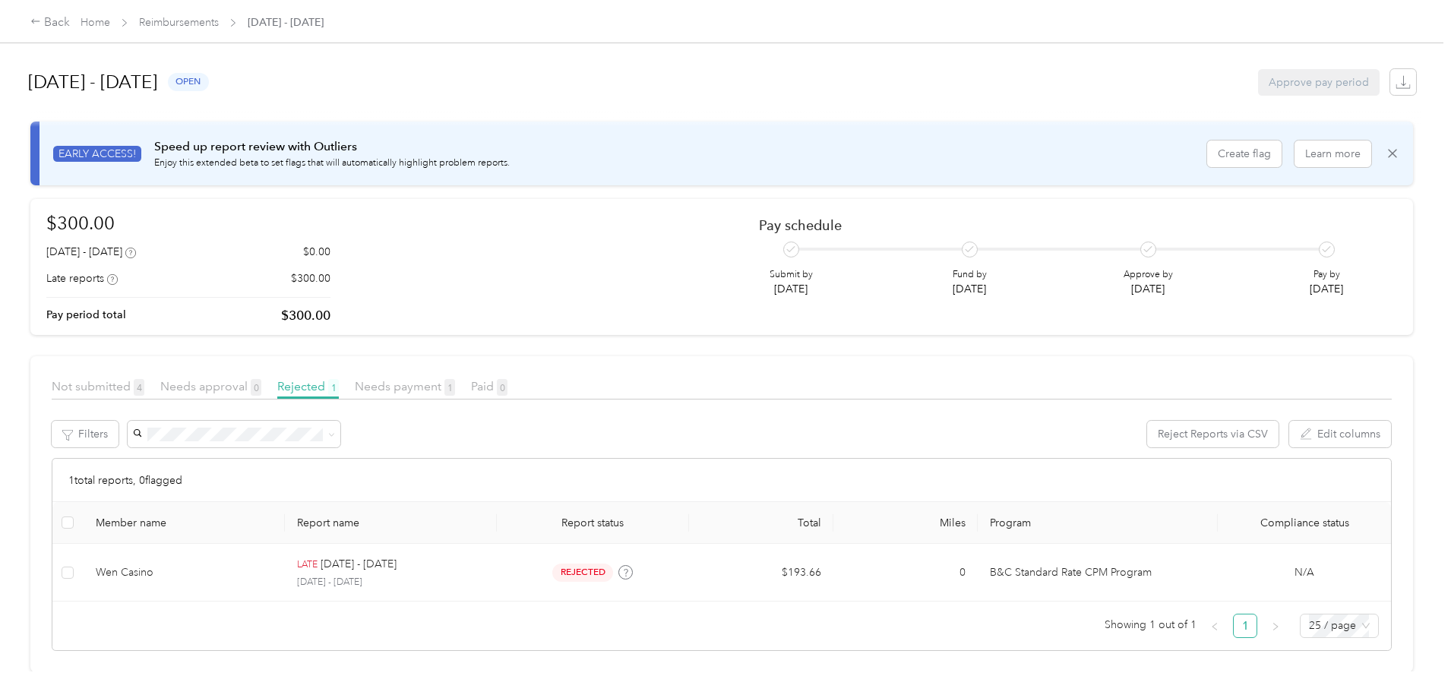
click at [219, 14] on span "Reimbursements" at bounding box center [179, 22] width 80 height 16
click at [219, 27] on link "Reimbursements" at bounding box center [179, 22] width 80 height 13
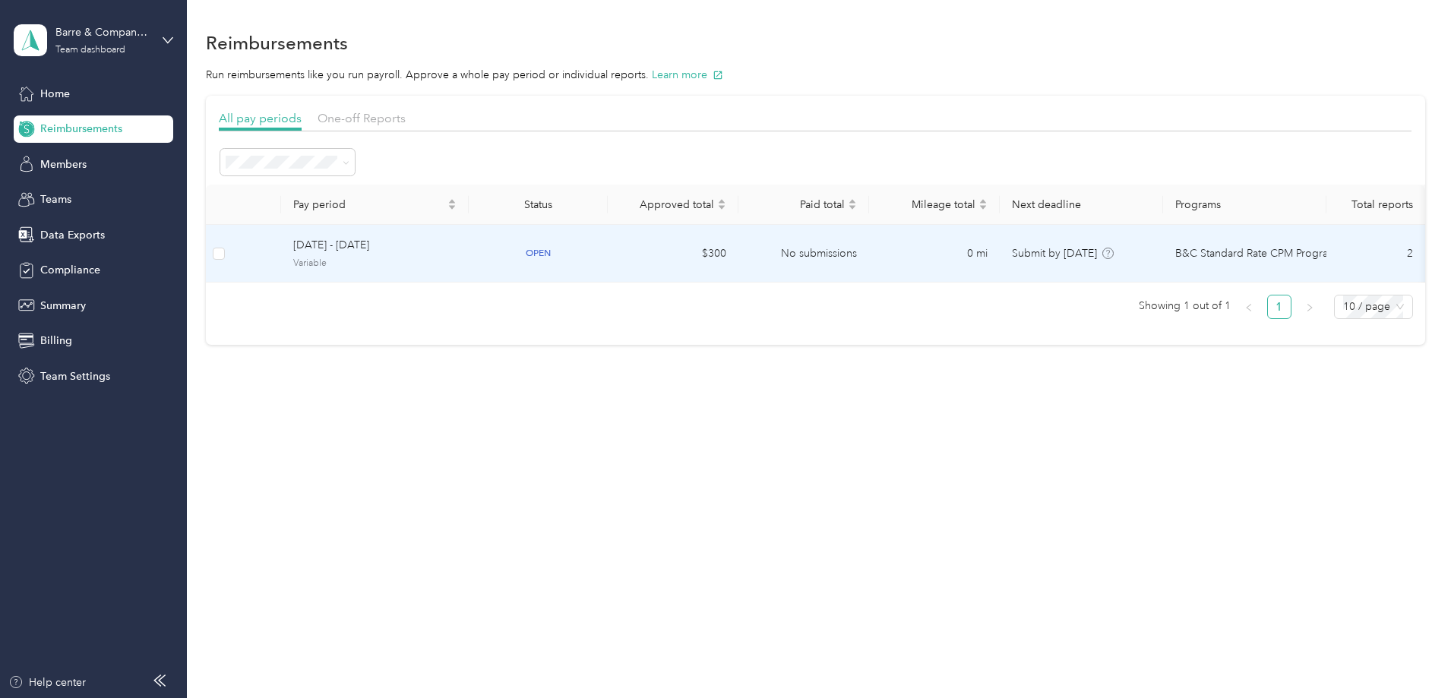
click at [457, 253] on span "[DATE] - [DATE]" at bounding box center [374, 245] width 163 height 17
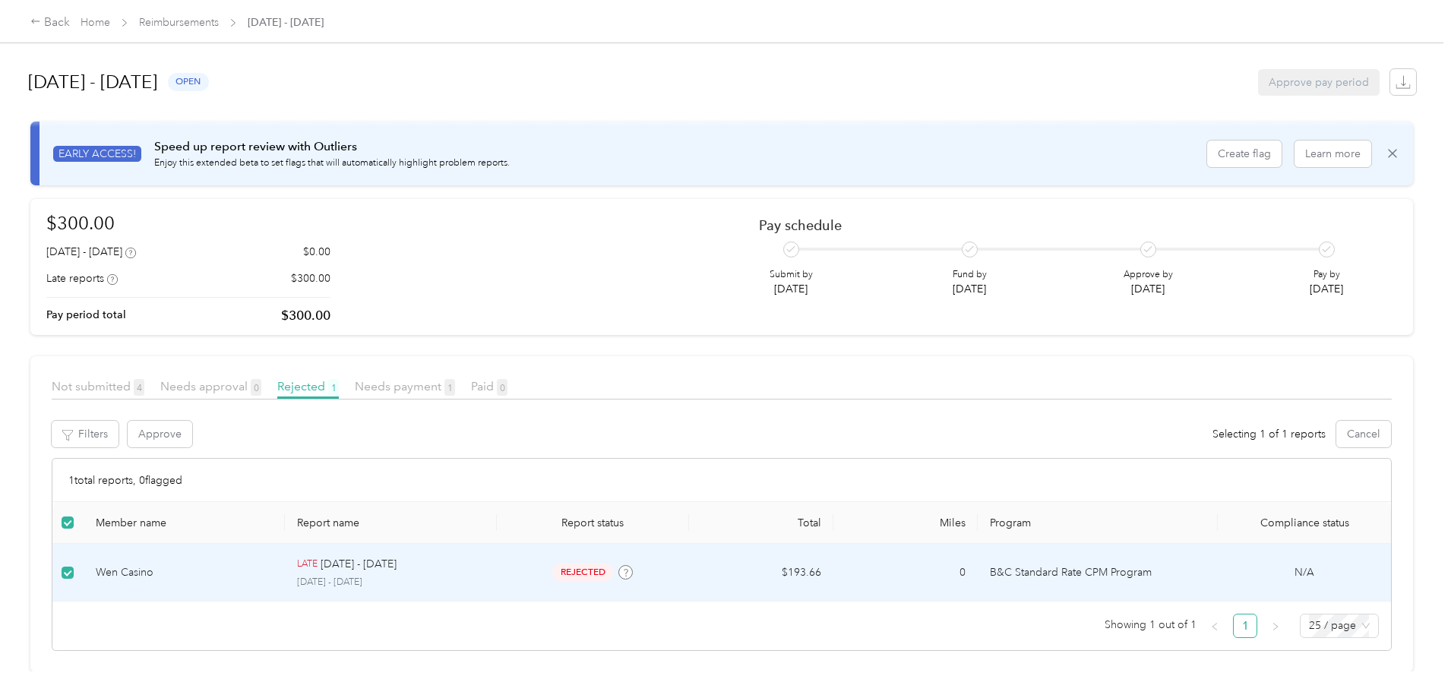
click at [225, 567] on div "Wen Casino" at bounding box center [185, 572] width 178 height 17
click at [317, 571] on p "LATE" at bounding box center [307, 565] width 21 height 14
click at [396, 697] on div at bounding box center [721, 698] width 1443 height 0
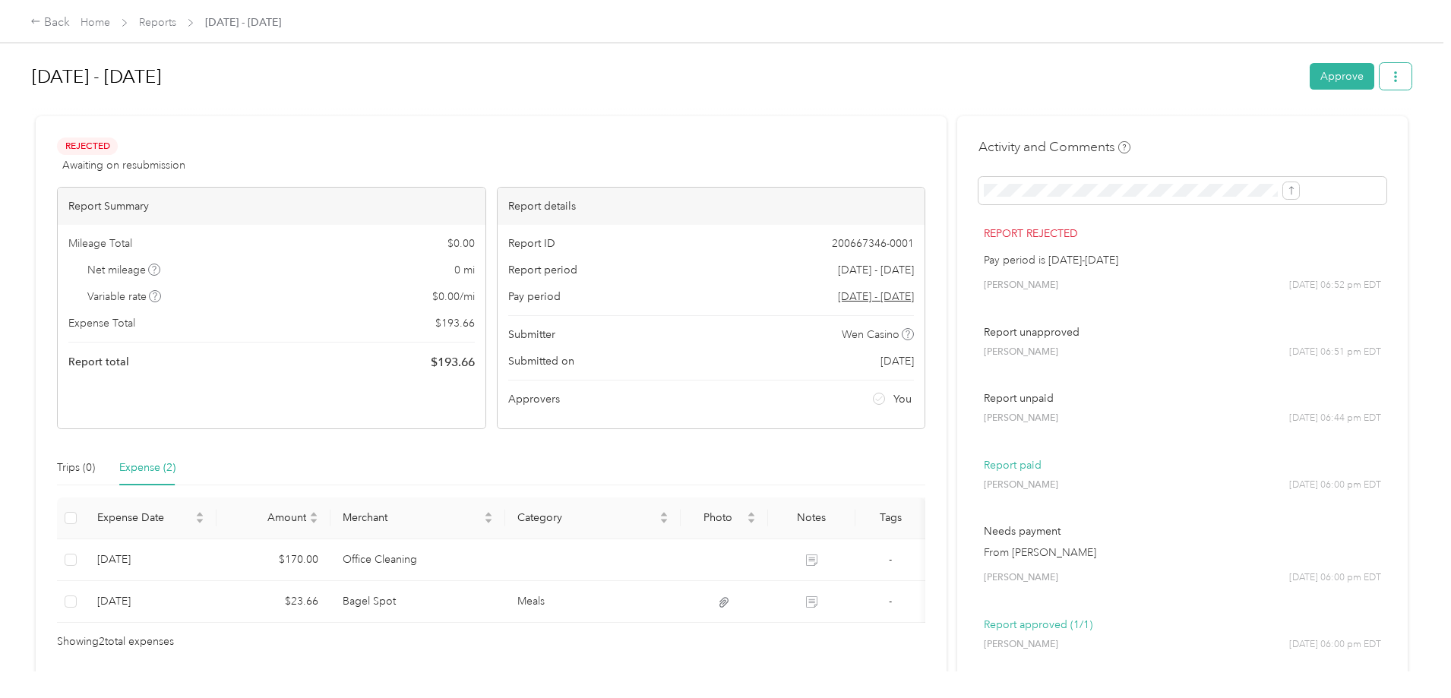
click at [1394, 74] on icon "button" at bounding box center [1395, 76] width 3 height 11
click at [1309, 77] on button "Approve" at bounding box center [1341, 76] width 65 height 27
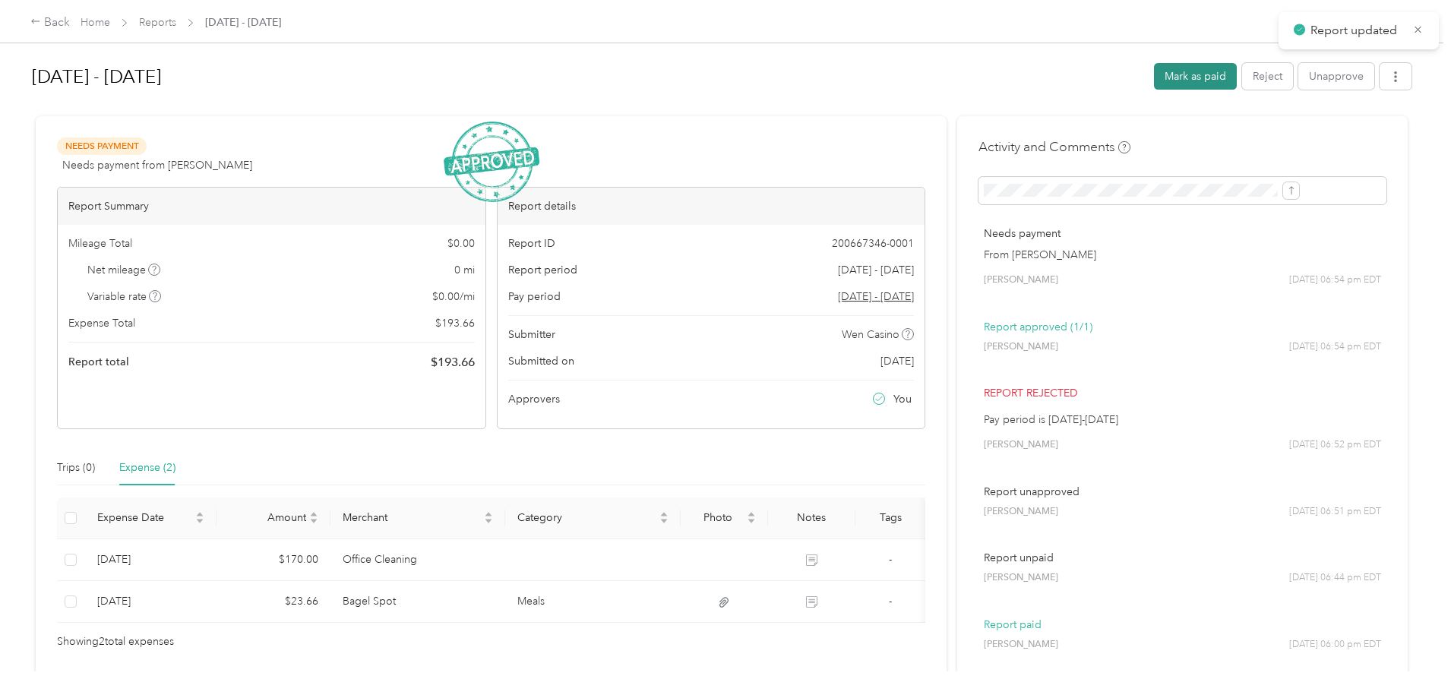
click at [1154, 74] on button "Mark as paid" at bounding box center [1195, 76] width 83 height 27
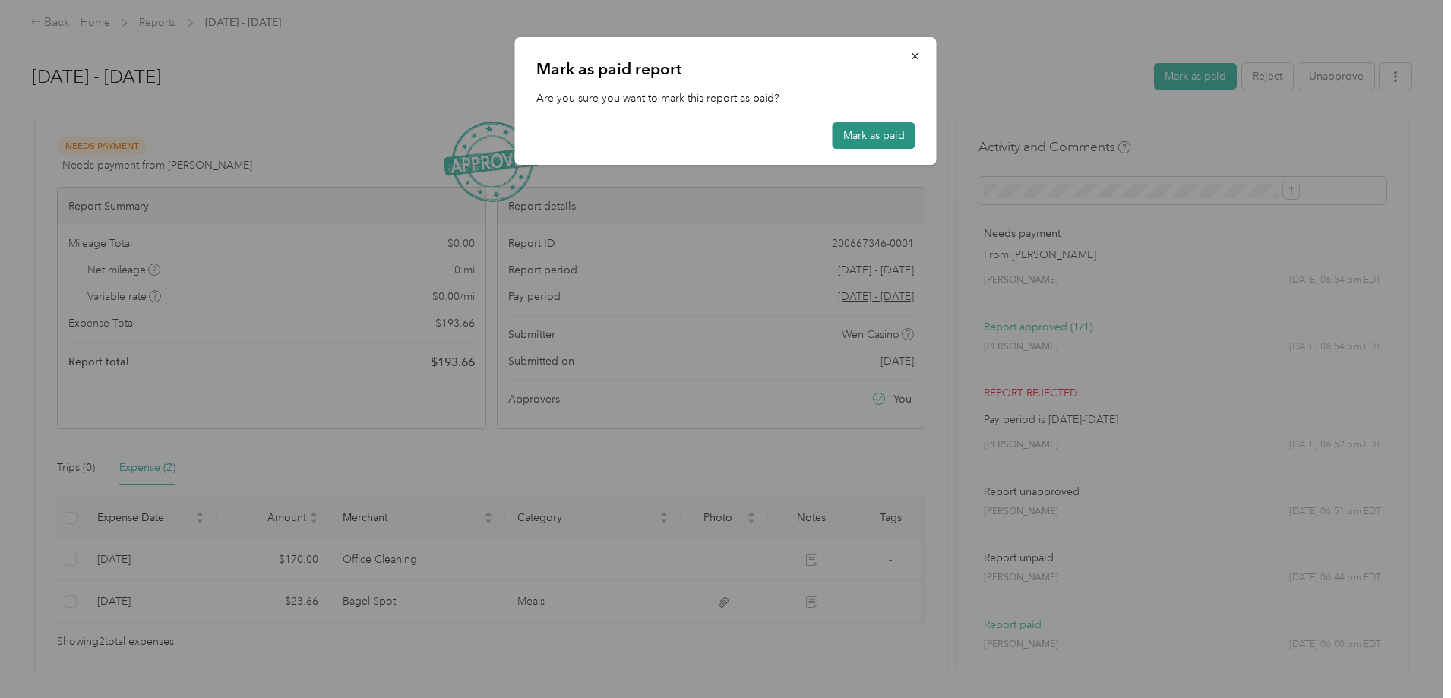
click at [886, 132] on button "Mark as paid" at bounding box center [873, 135] width 83 height 27
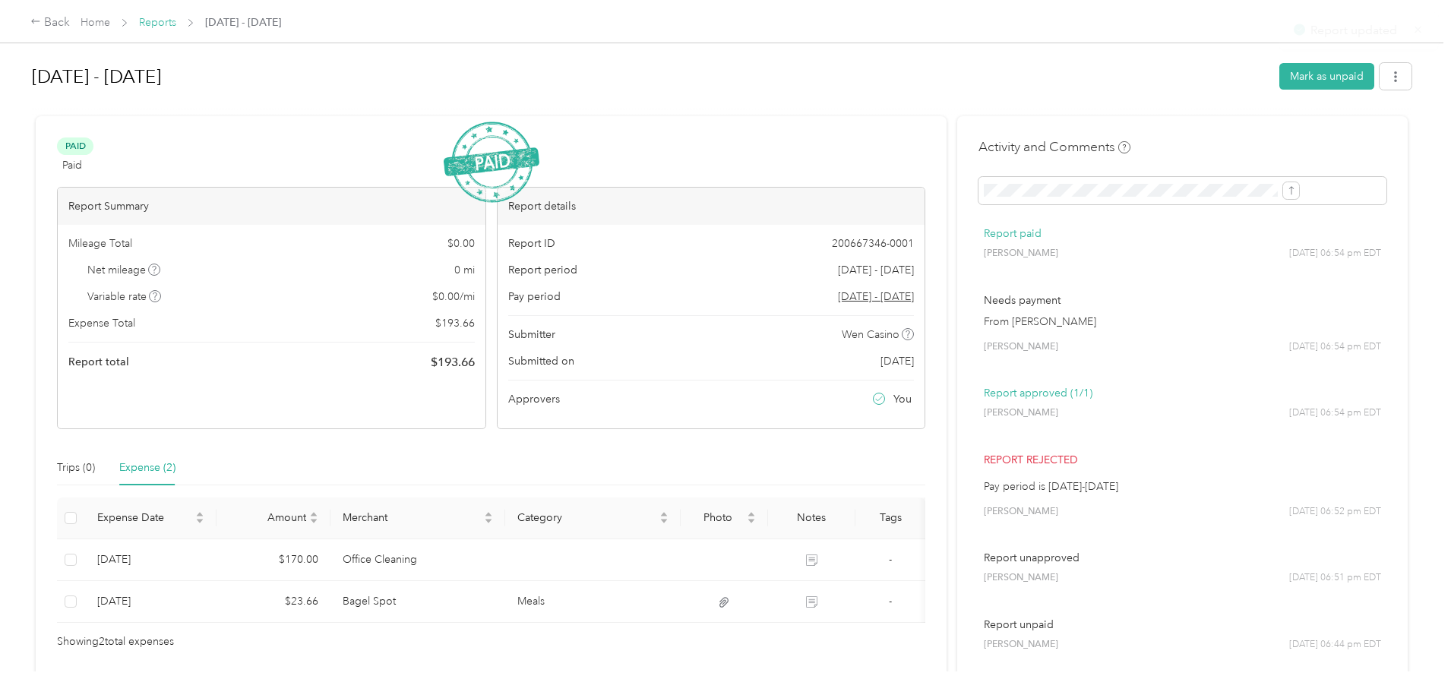
click at [176, 25] on link "Reports" at bounding box center [157, 22] width 37 height 13
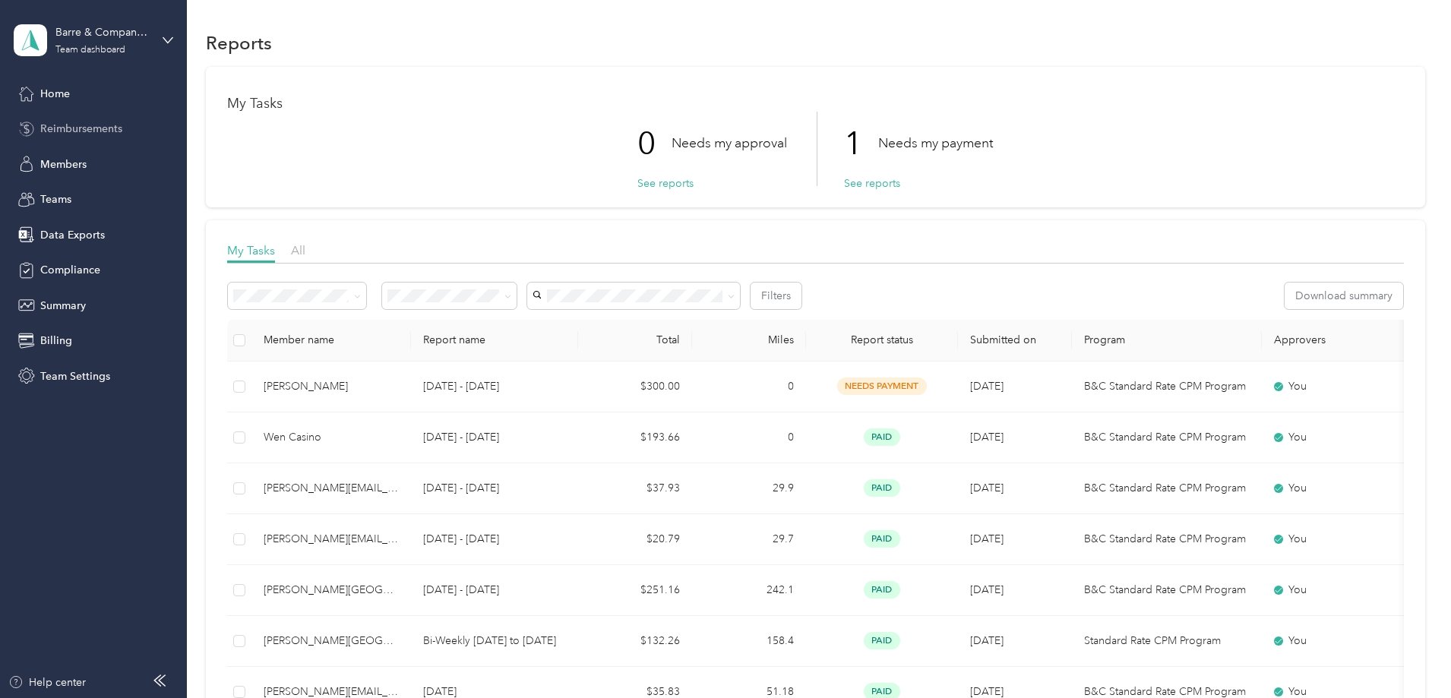
click at [94, 125] on span "Reimbursements" at bounding box center [81, 129] width 82 height 16
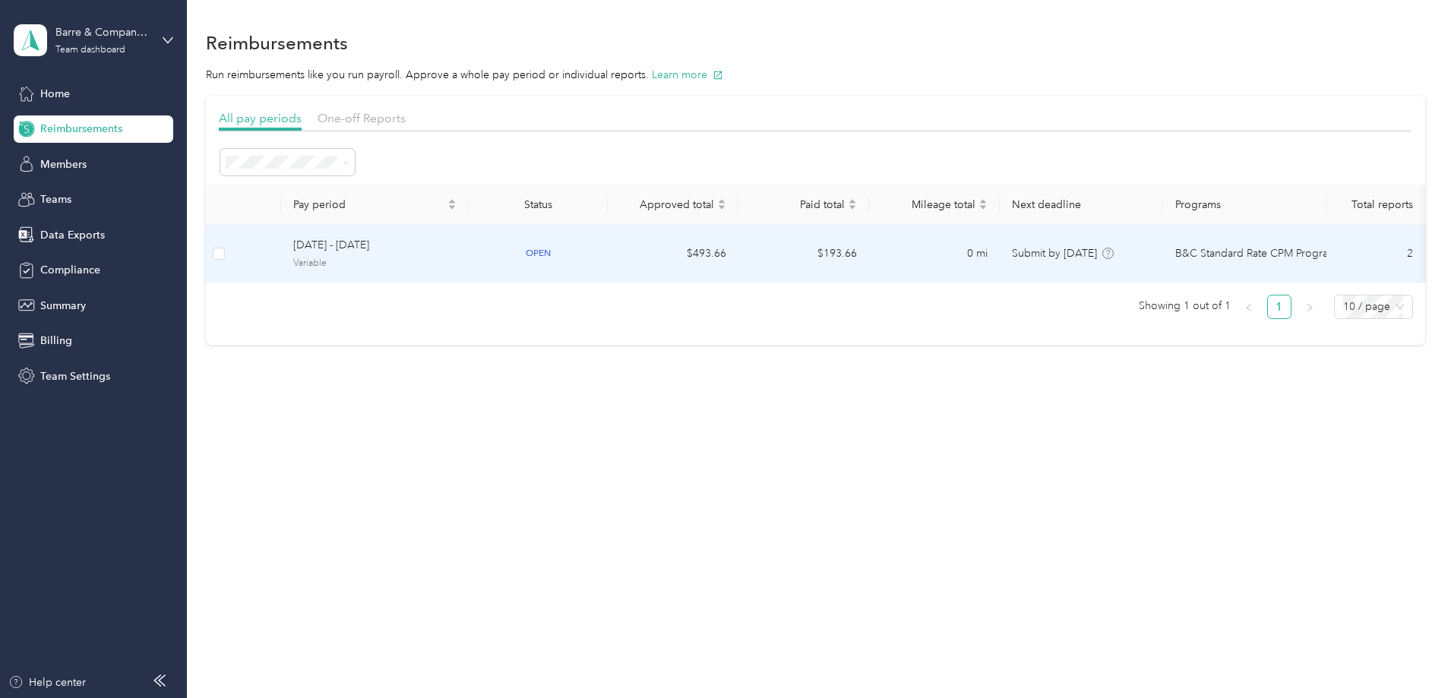
click at [447, 249] on span "[DATE] - [DATE]" at bounding box center [374, 245] width 163 height 17
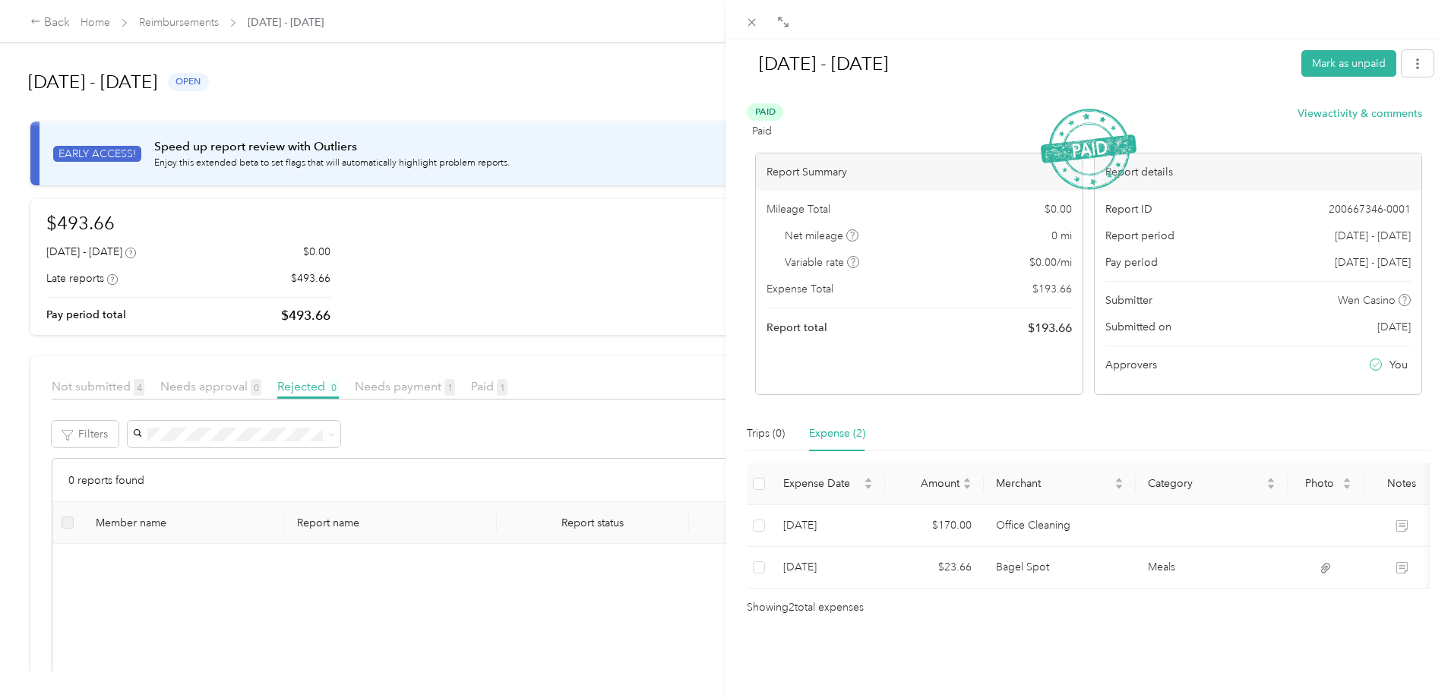
click at [536, 390] on div "[DATE] - [DATE] Mark as unpaid Paid Paid View activity & comments Report Summar…" at bounding box center [725, 349] width 1451 height 698
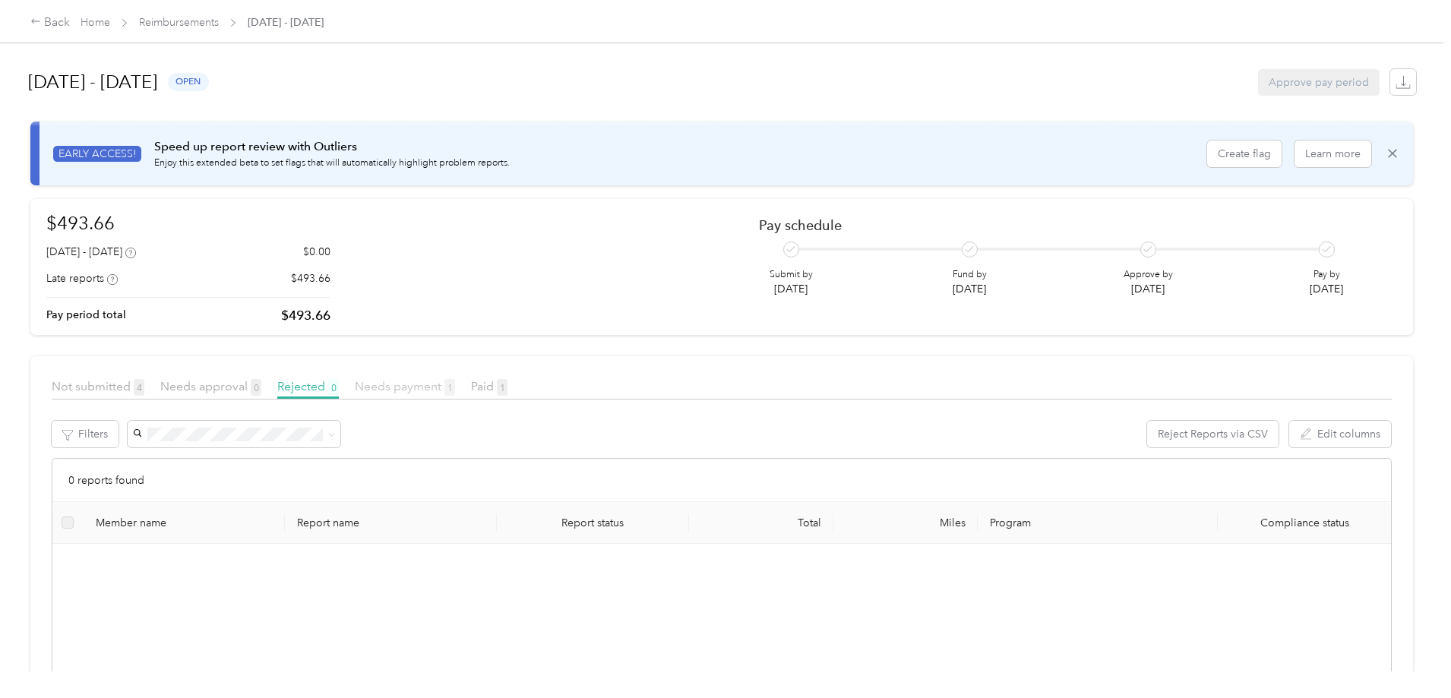
click at [455, 388] on span "Needs payment 1" at bounding box center [405, 386] width 100 height 14
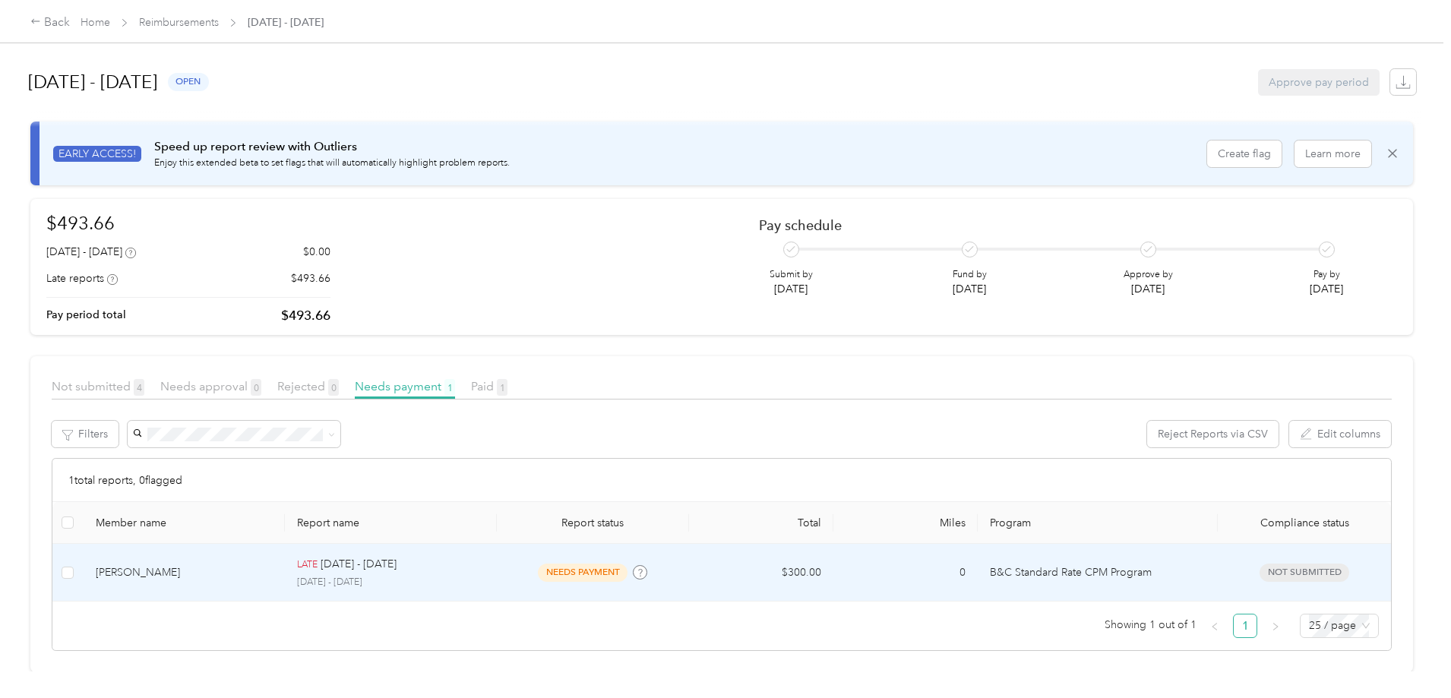
click at [243, 573] on div "[PERSON_NAME]" at bounding box center [185, 572] width 178 height 17
click at [243, 697] on div at bounding box center [721, 698] width 1443 height 0
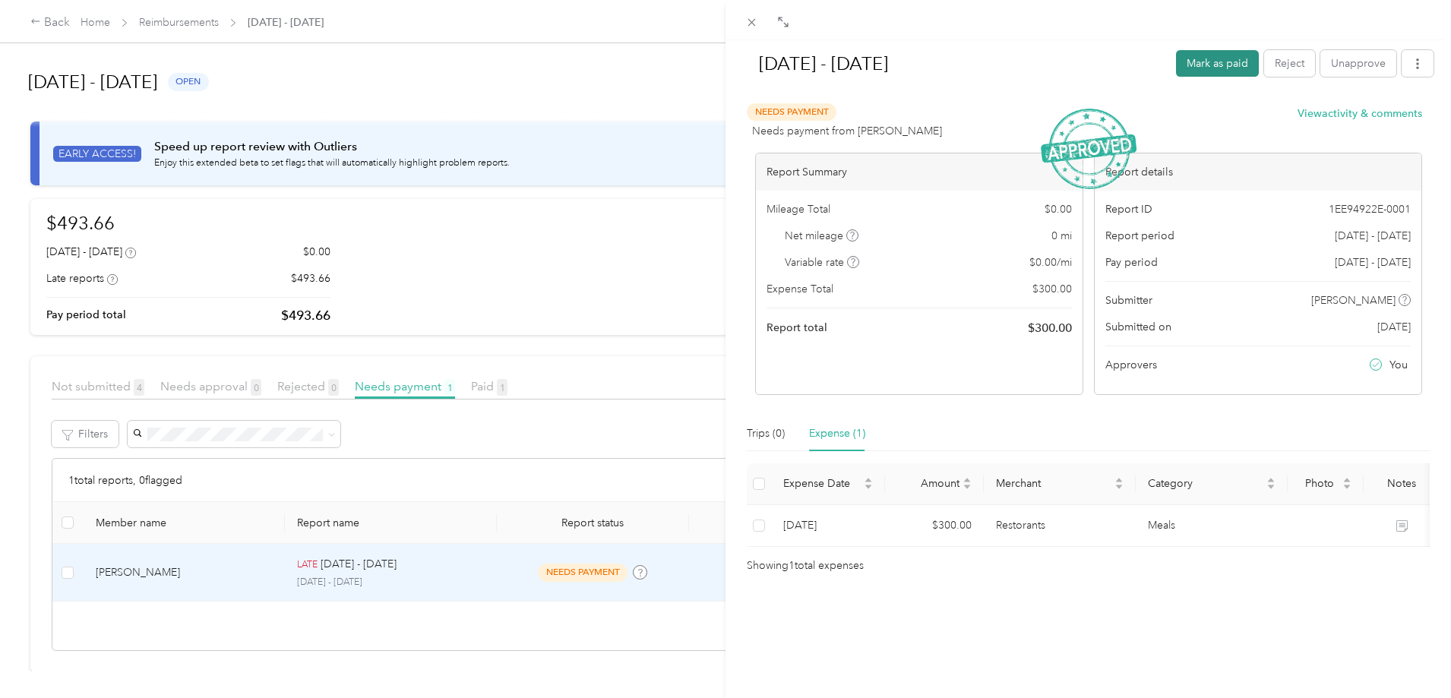
click at [1188, 58] on button "Mark as paid" at bounding box center [1217, 63] width 83 height 27
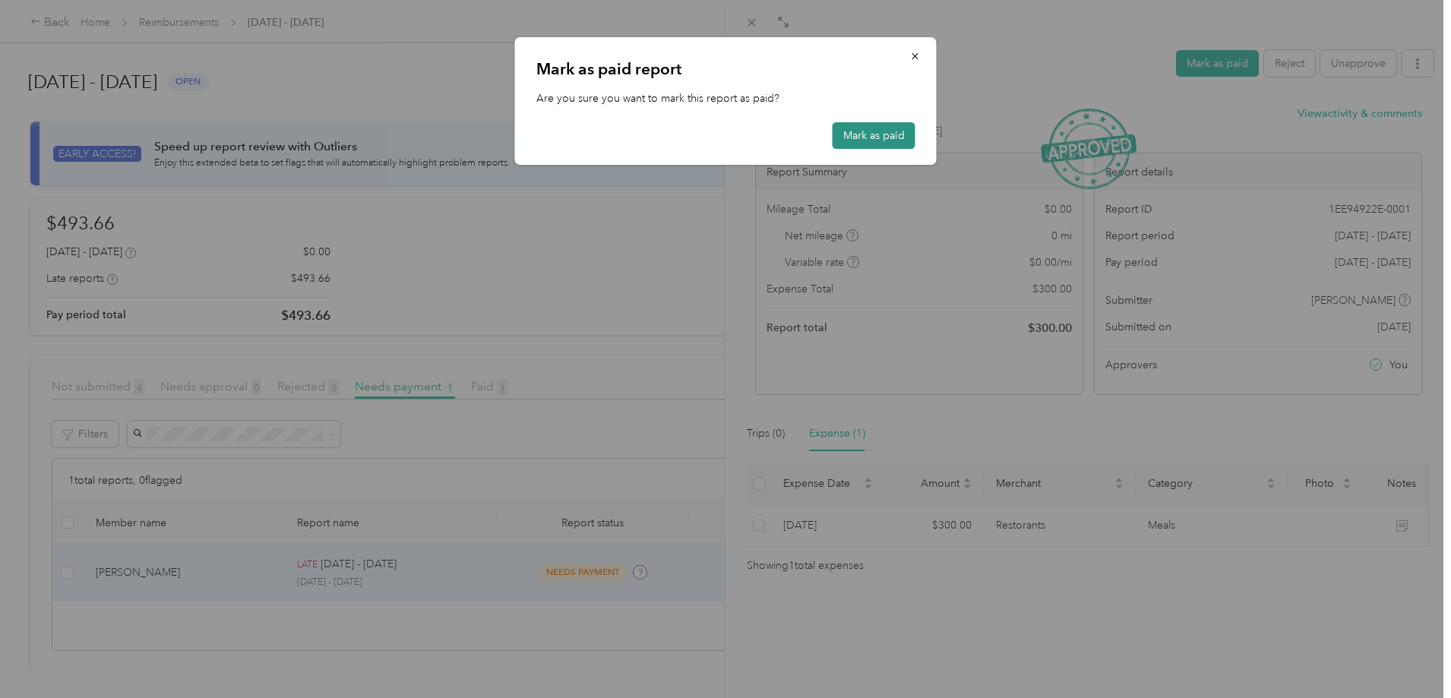
click at [869, 131] on button "Mark as paid" at bounding box center [873, 135] width 83 height 27
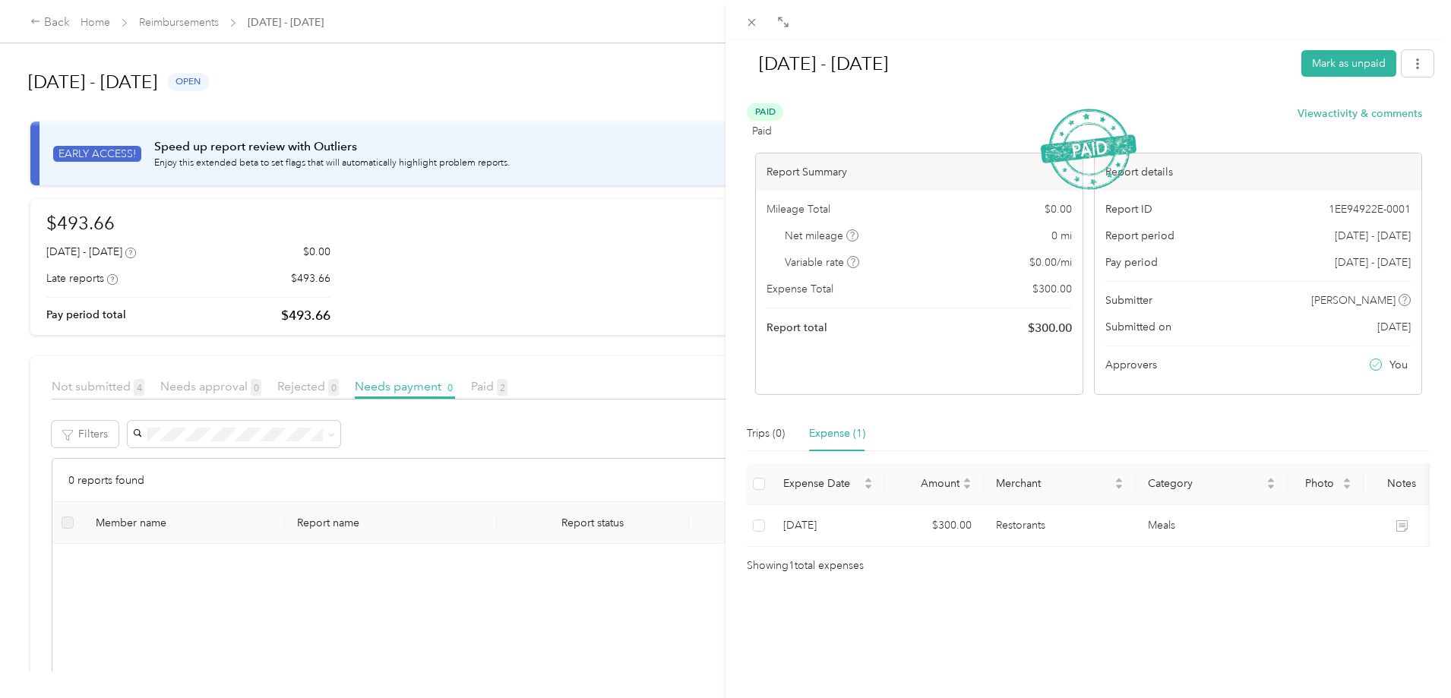
click at [217, 22] on div "[DATE] - [DATE] Mark as unpaid Paid Paid View activity & comments Report Summar…" at bounding box center [725, 349] width 1451 height 698
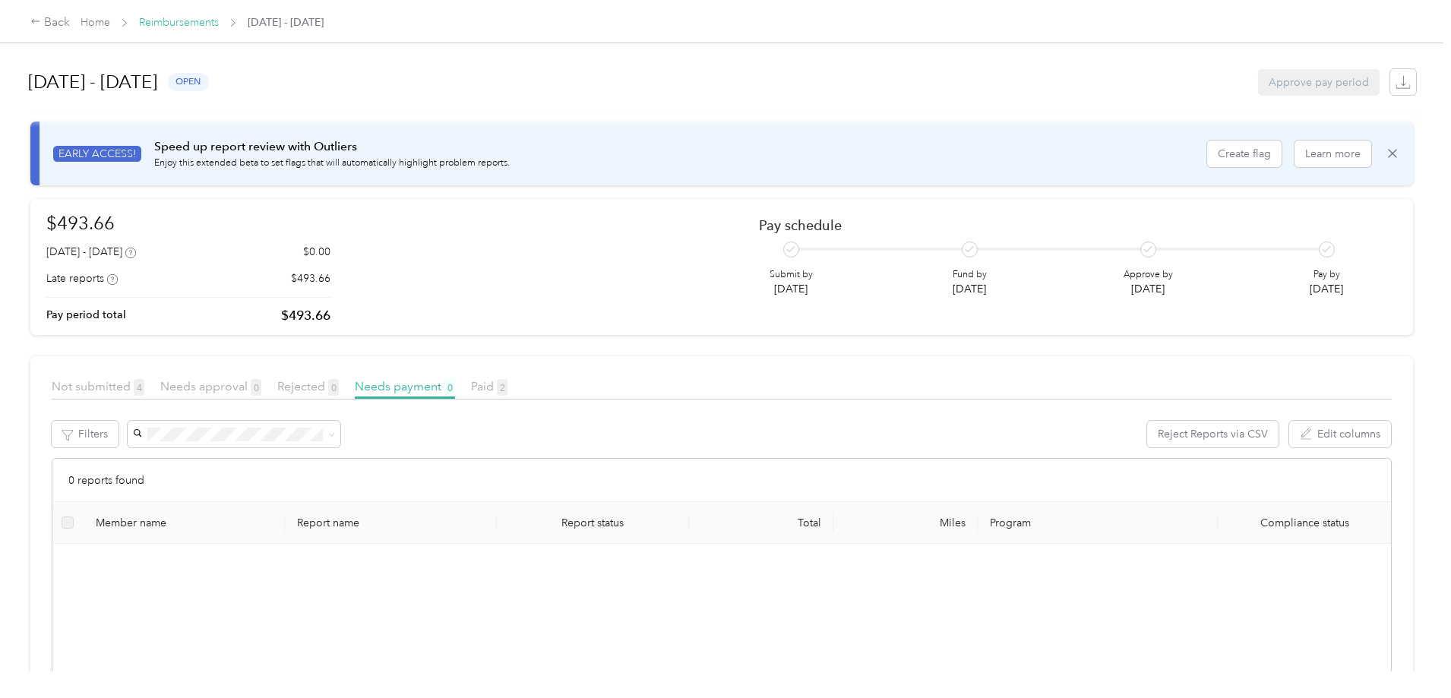
click at [219, 24] on link "Reimbursements" at bounding box center [179, 22] width 80 height 13
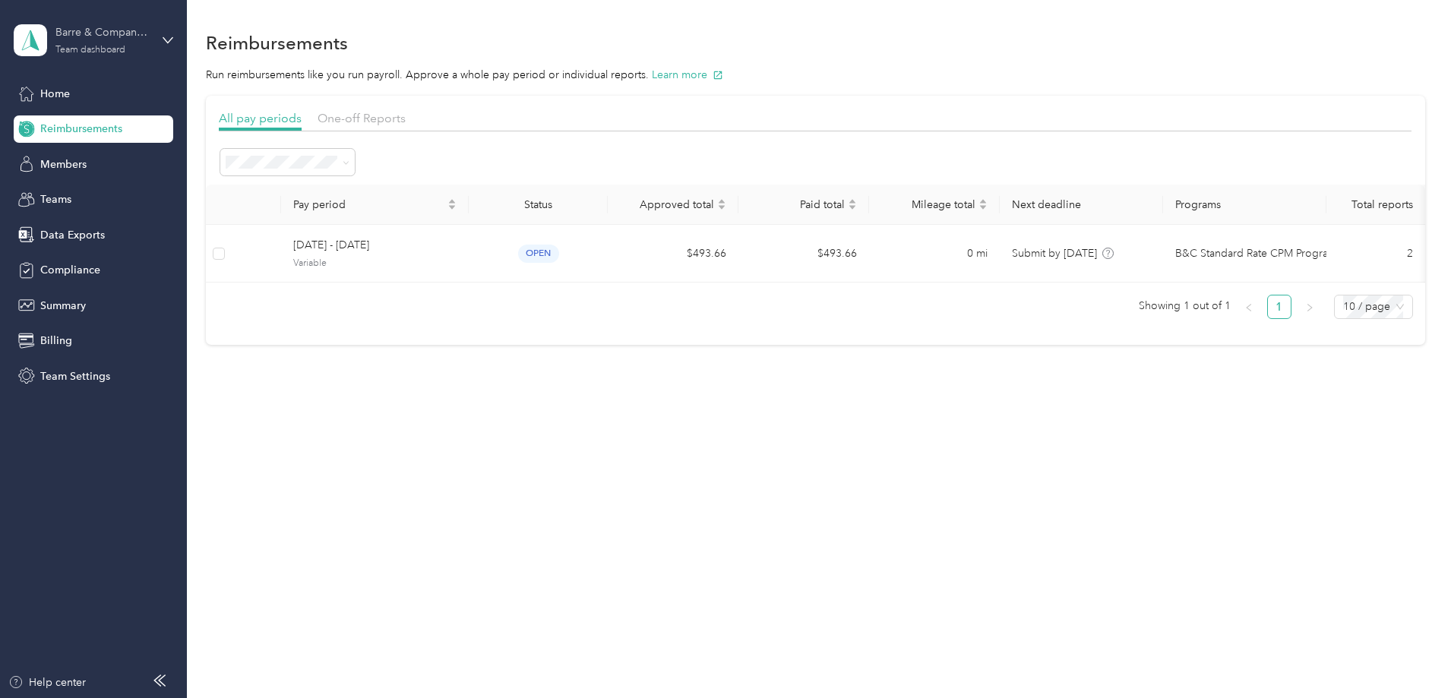
click at [118, 39] on div "Barre & Company LLC" at bounding box center [102, 32] width 95 height 16
click at [65, 193] on div "Log out" at bounding box center [56, 194] width 58 height 16
